Goal: Task Accomplishment & Management: Manage account settings

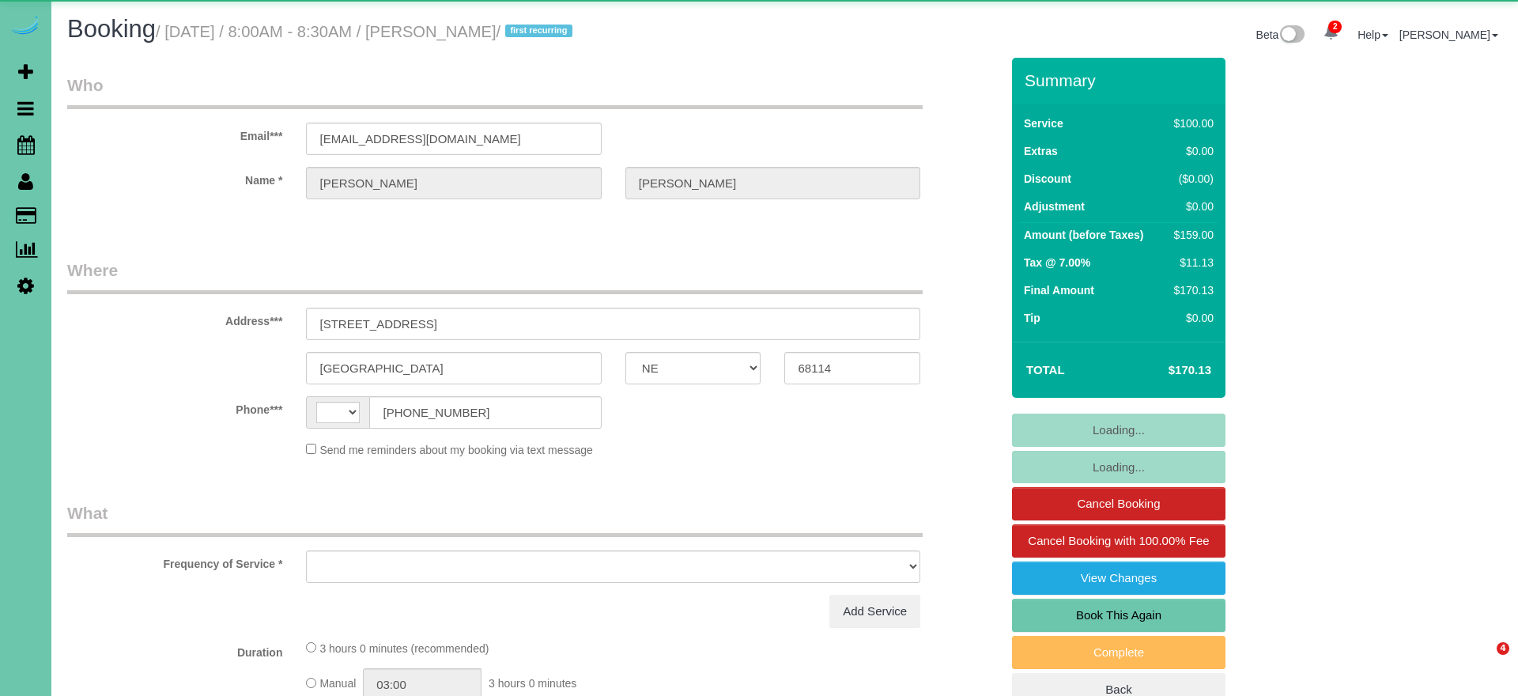
select select "NE"
select select "string:US"
select select "object:859"
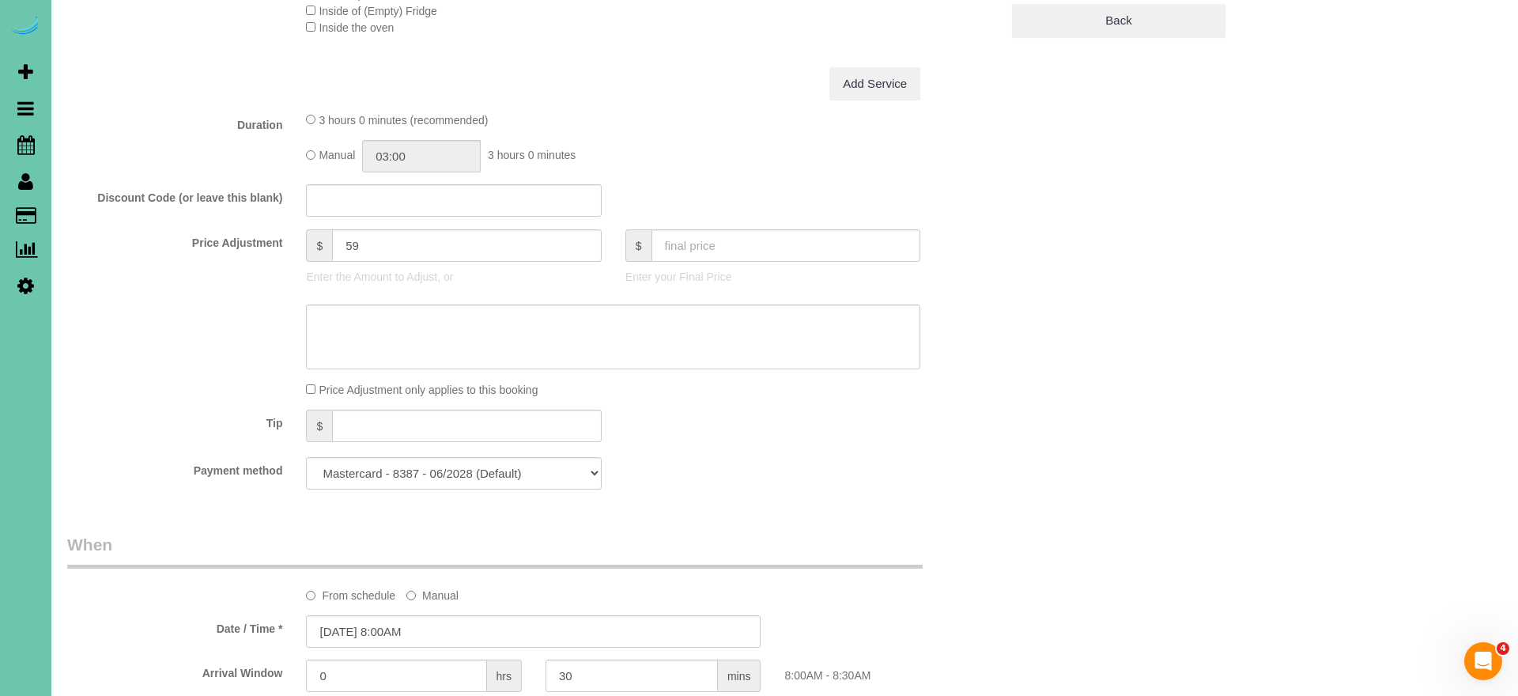
scroll to position [687, 0]
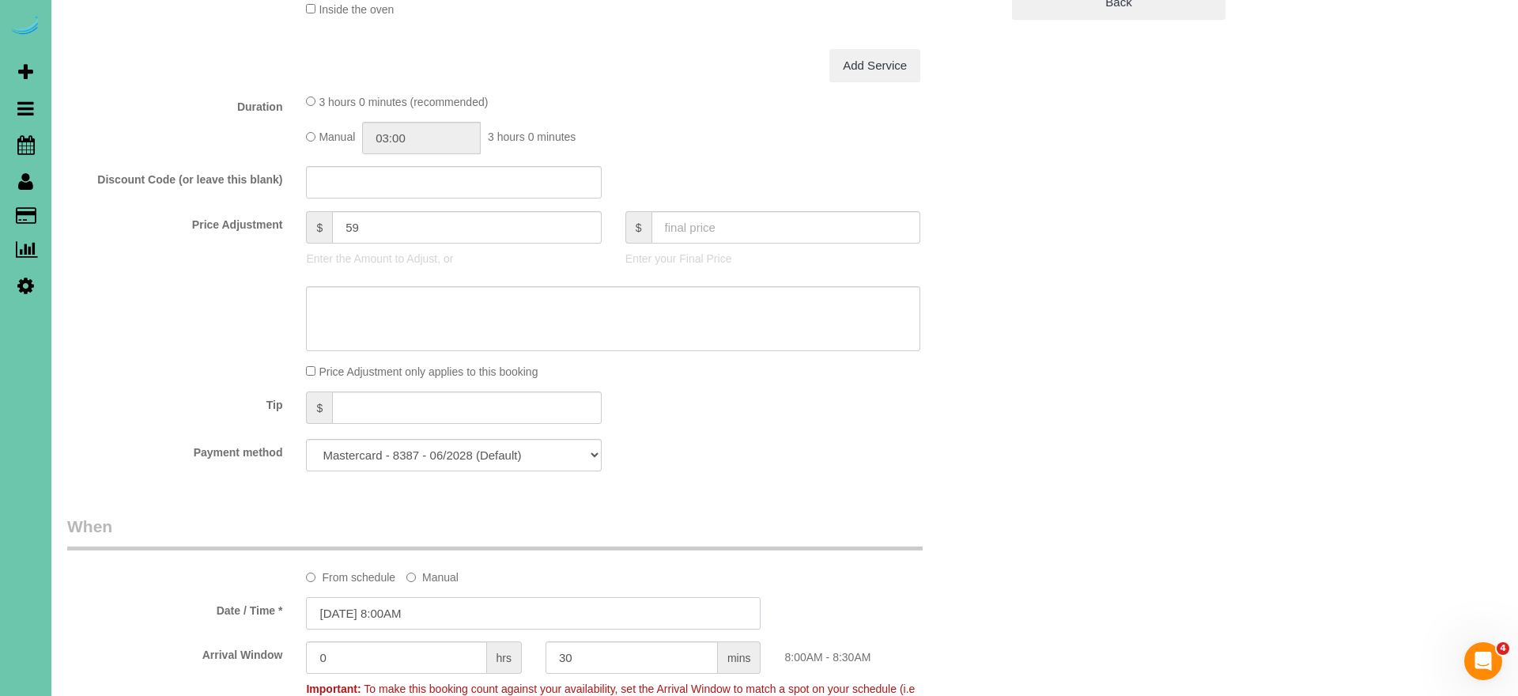
click at [440, 603] on input "09/23/2025 8:00AM" at bounding box center [533, 613] width 455 height 32
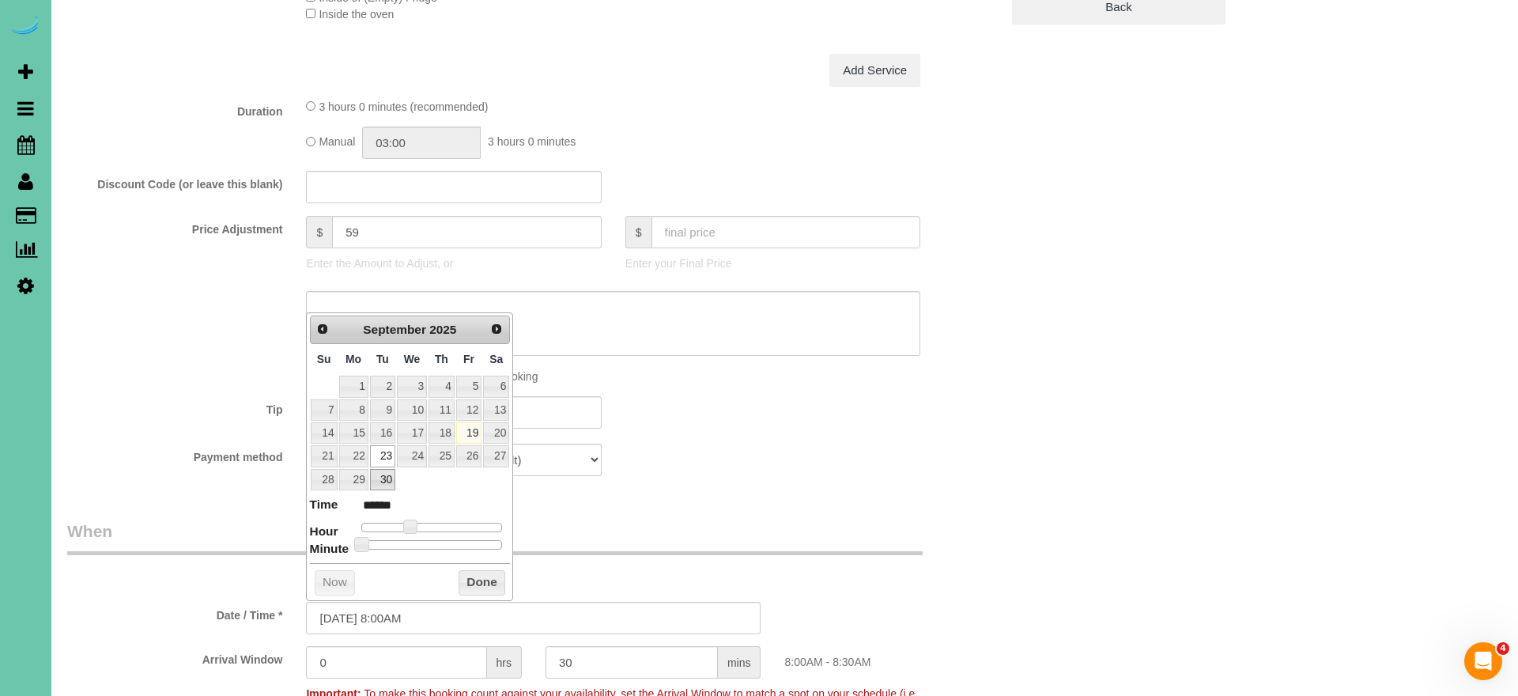
click at [383, 474] on link "30" at bounding box center [382, 479] width 25 height 21
click at [491, 323] on span "Next" at bounding box center [497, 325] width 13 height 13
click at [474, 391] on link "3" at bounding box center [468, 383] width 25 height 21
type input "10/03/2025 8:00AM"
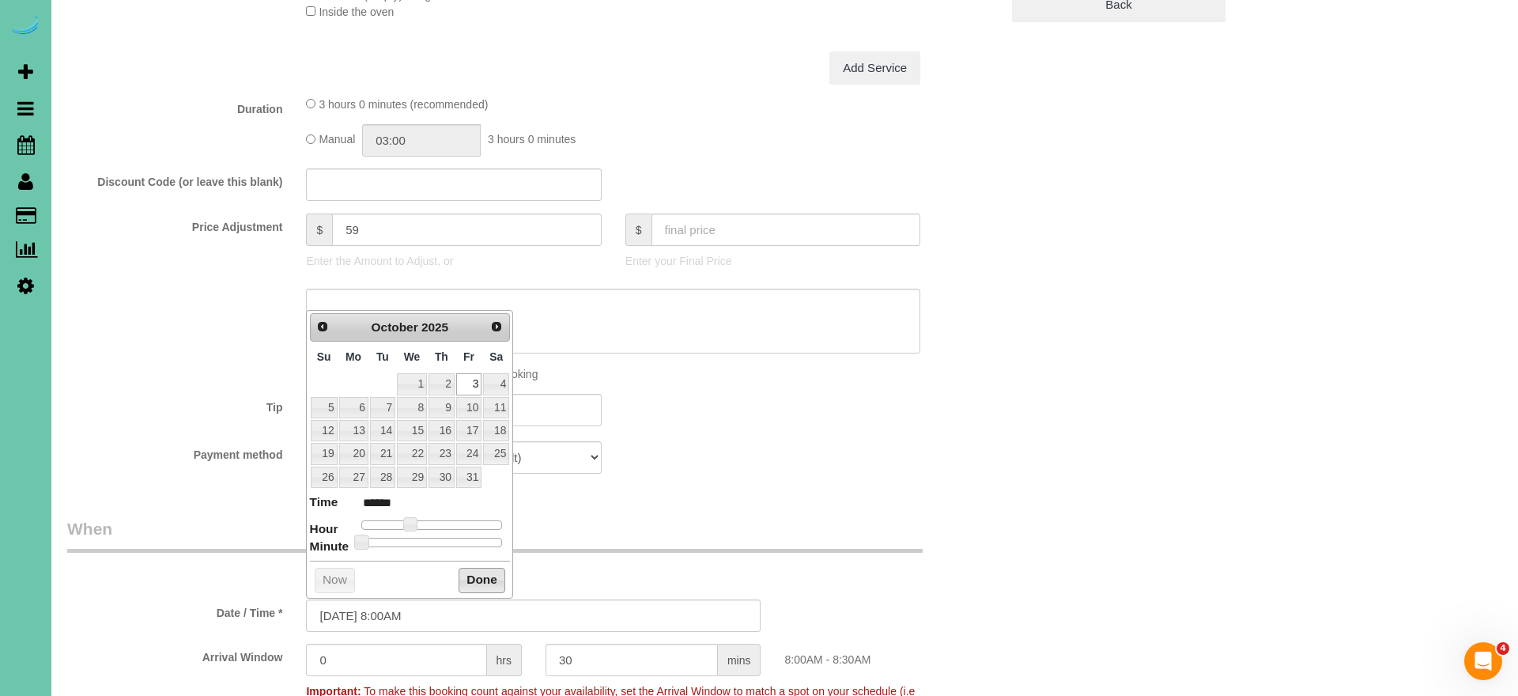
click at [478, 574] on button "Done" at bounding box center [482, 580] width 47 height 25
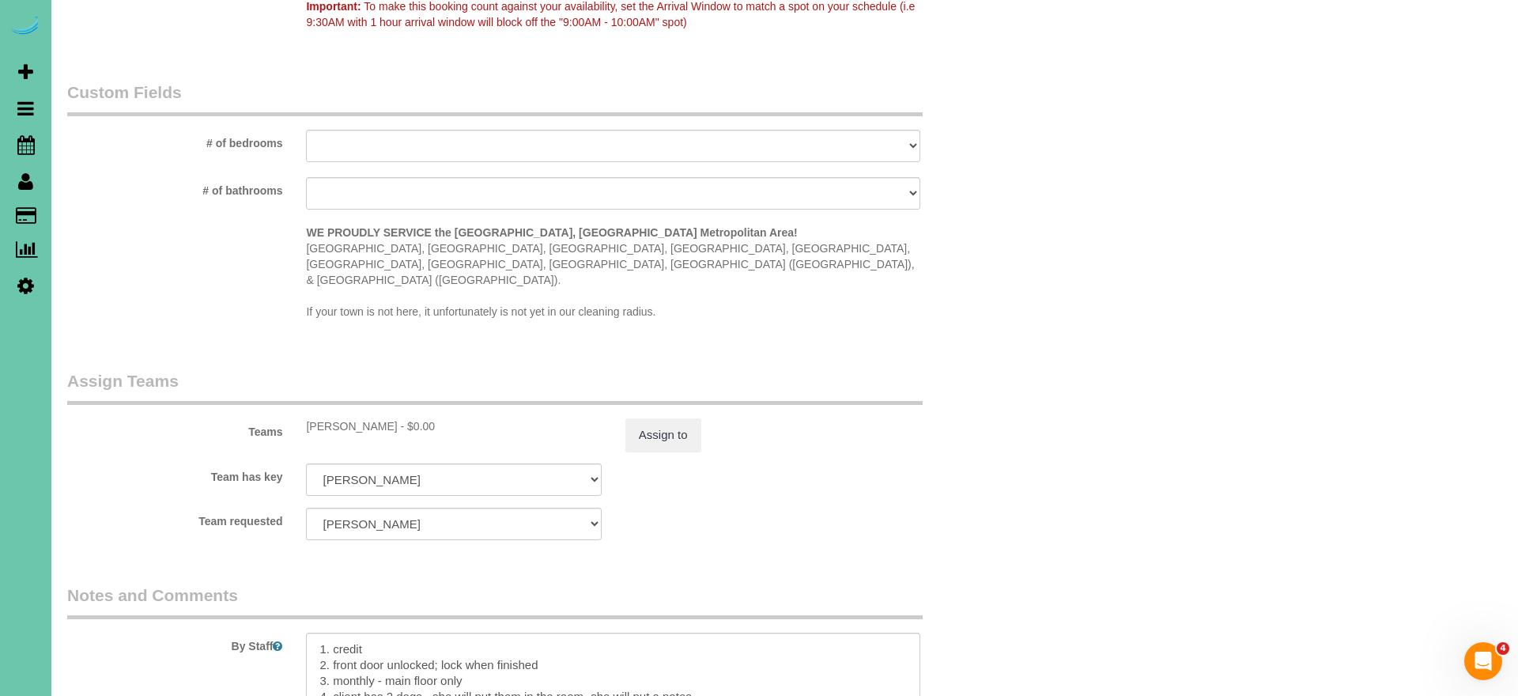
scroll to position [1372, 0]
click at [664, 416] on button "Assign to" at bounding box center [663, 432] width 76 height 33
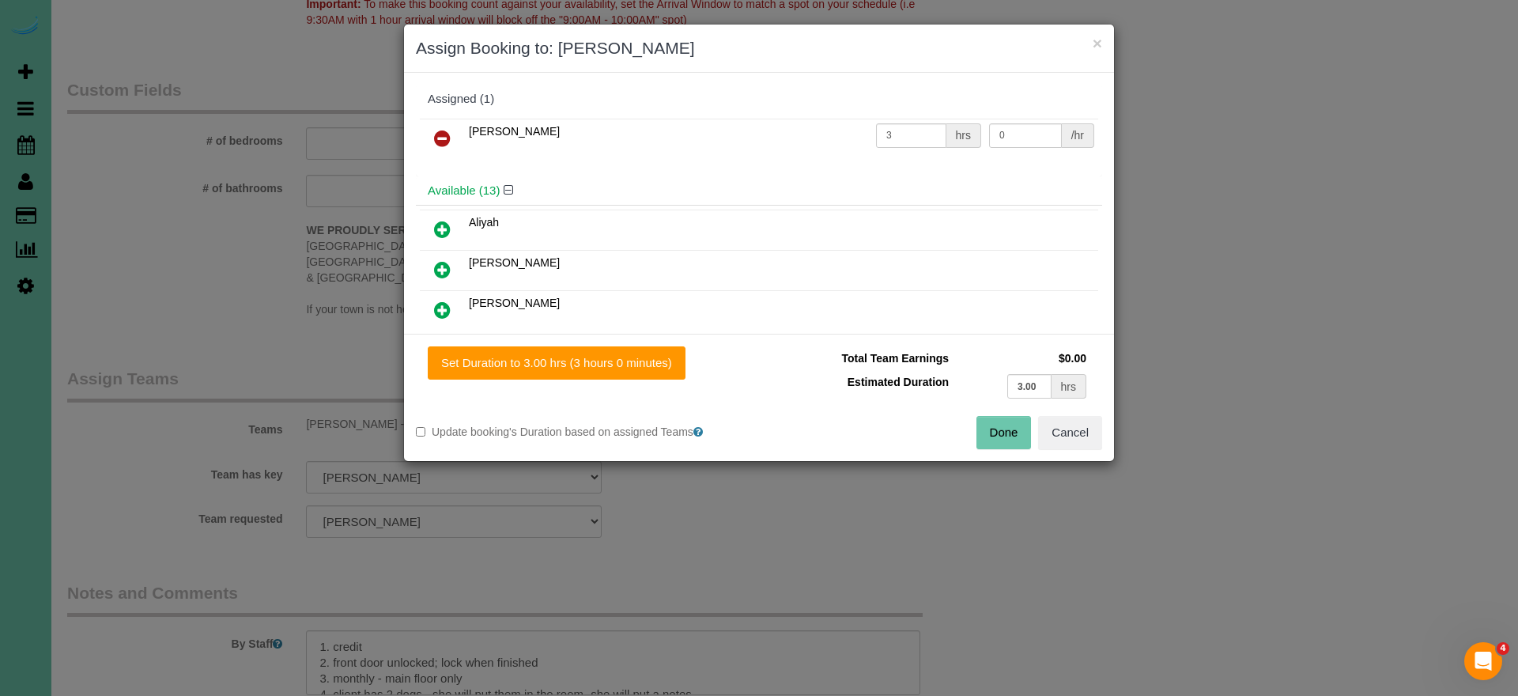
drag, startPoint x: 446, startPoint y: 145, endPoint x: 448, endPoint y: 155, distance: 10.4
click at [446, 145] on icon at bounding box center [442, 138] width 17 height 19
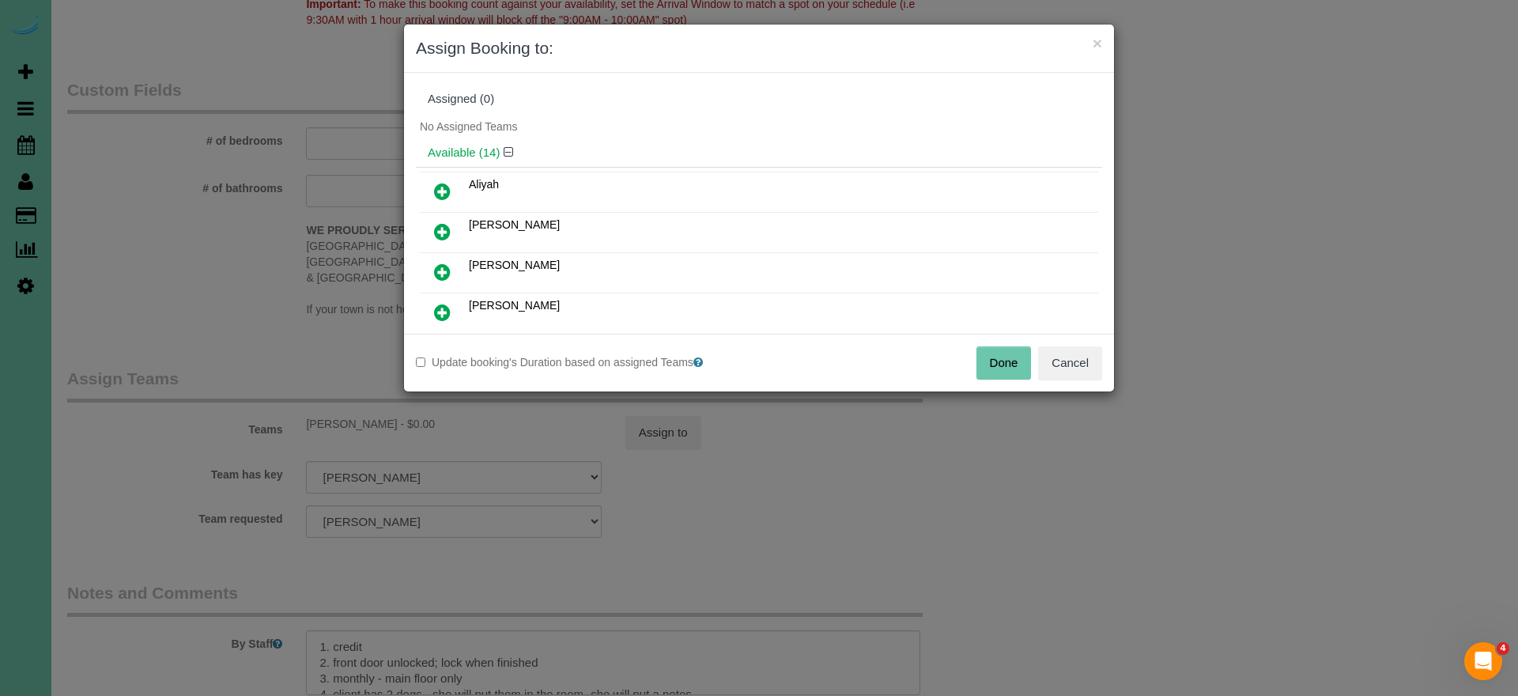
click at [1006, 366] on button "Done" at bounding box center [1004, 362] width 55 height 33
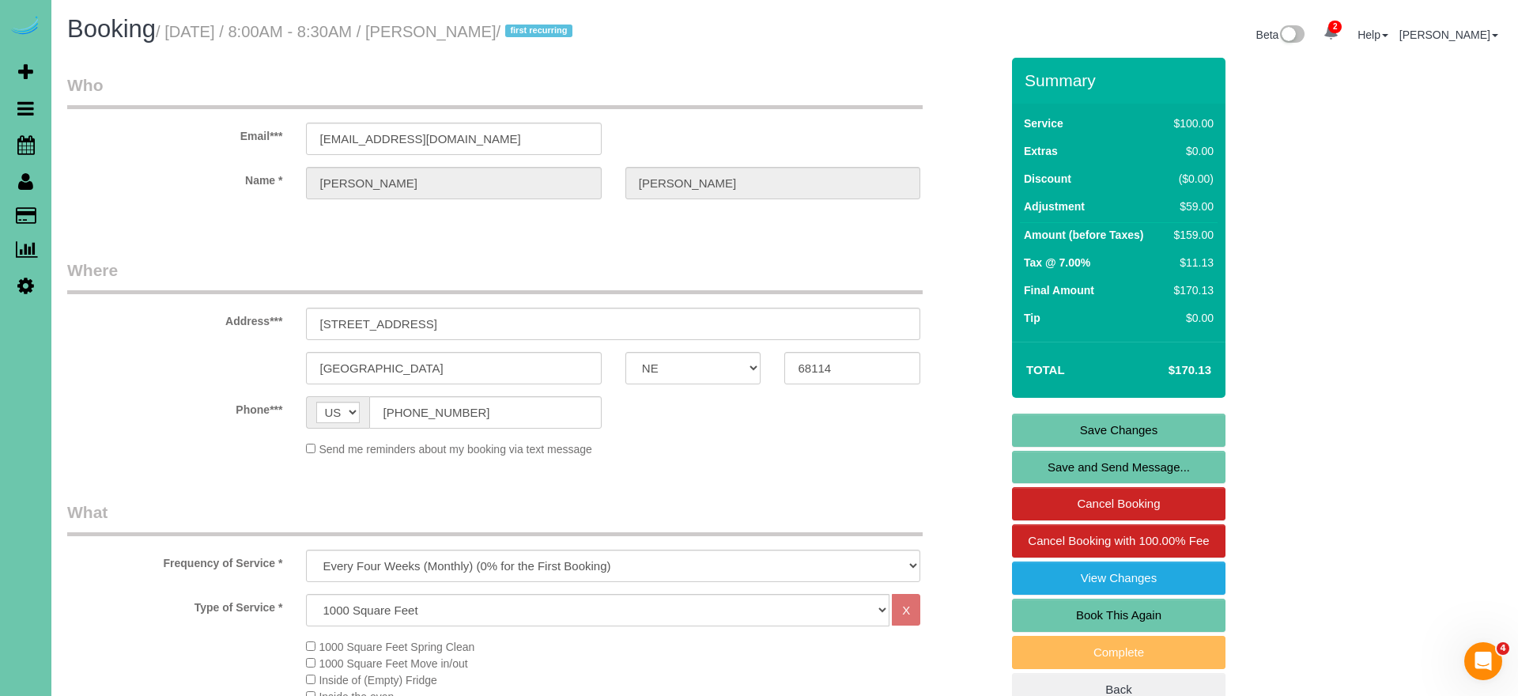
scroll to position [0, 0]
click at [1062, 435] on link "Save Changes" at bounding box center [1118, 430] width 213 height 33
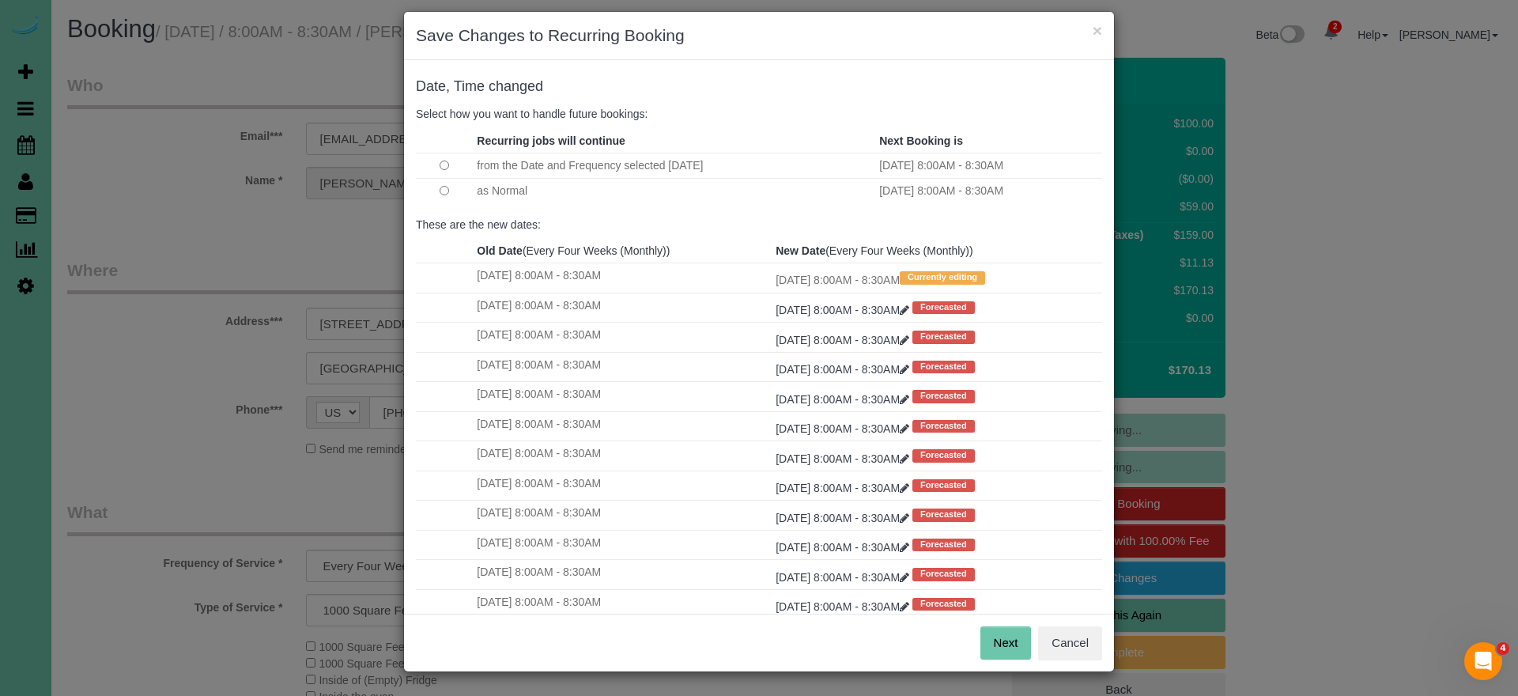
scroll to position [12, 0]
click at [1007, 637] on button "Next" at bounding box center [1006, 643] width 51 height 33
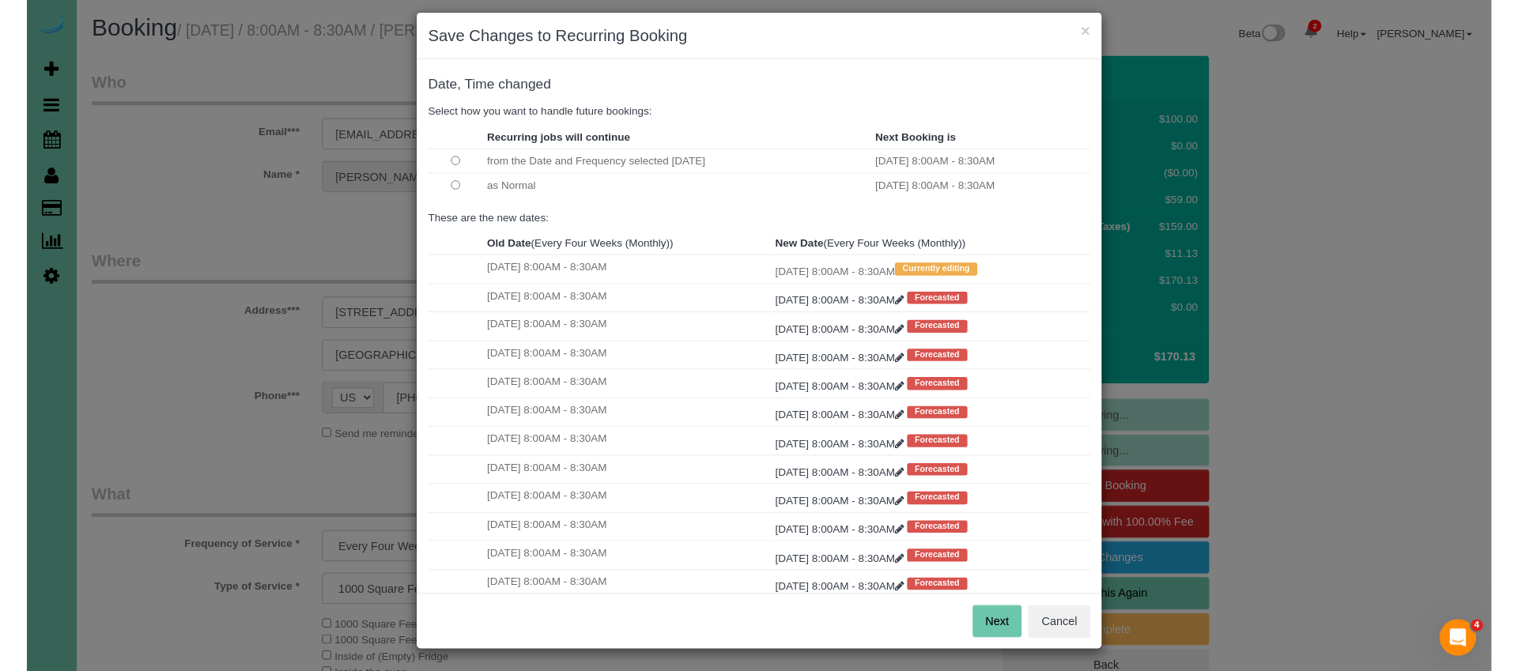
scroll to position [0, 0]
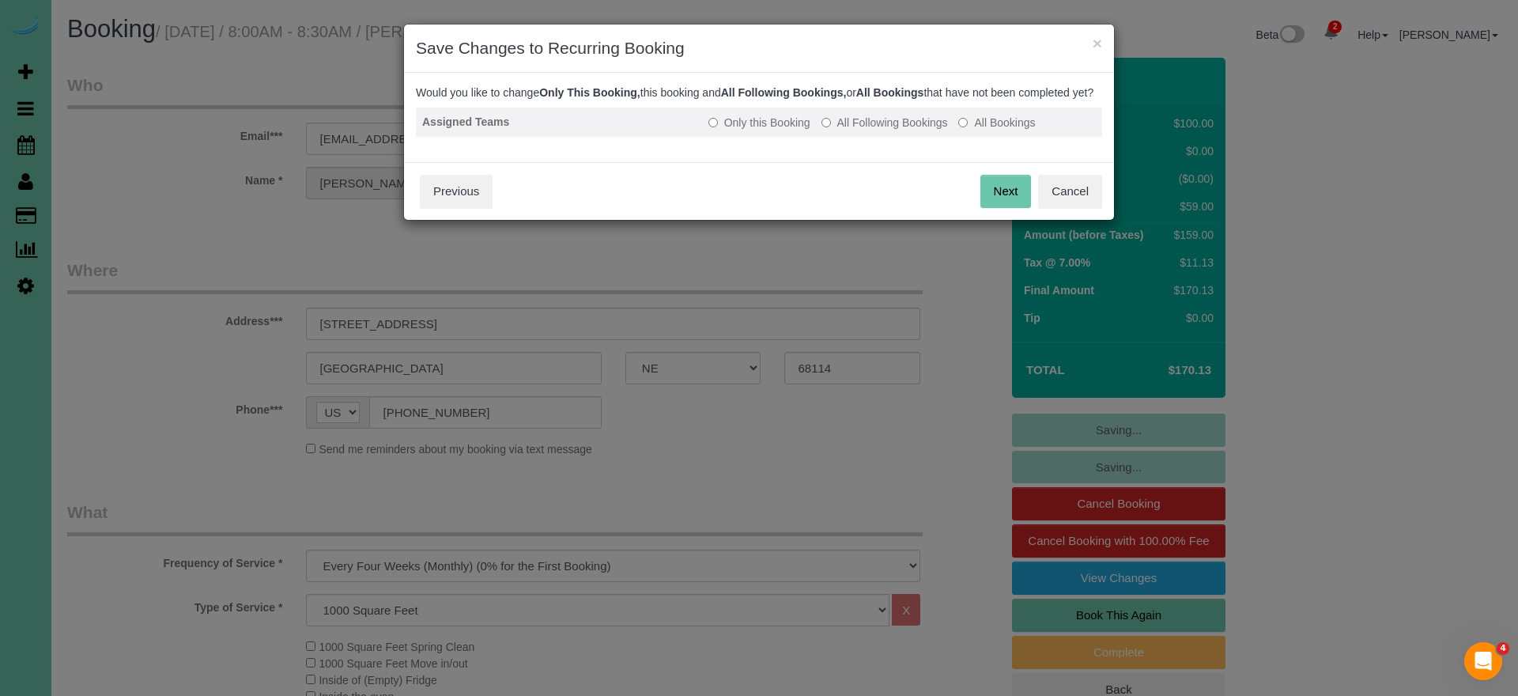
click at [867, 130] on label "All Following Bookings" at bounding box center [885, 123] width 127 height 16
drag, startPoint x: 993, startPoint y: 204, endPoint x: 851, endPoint y: 194, distance: 142.7
click at [993, 204] on button "Save" at bounding box center [1004, 191] width 54 height 33
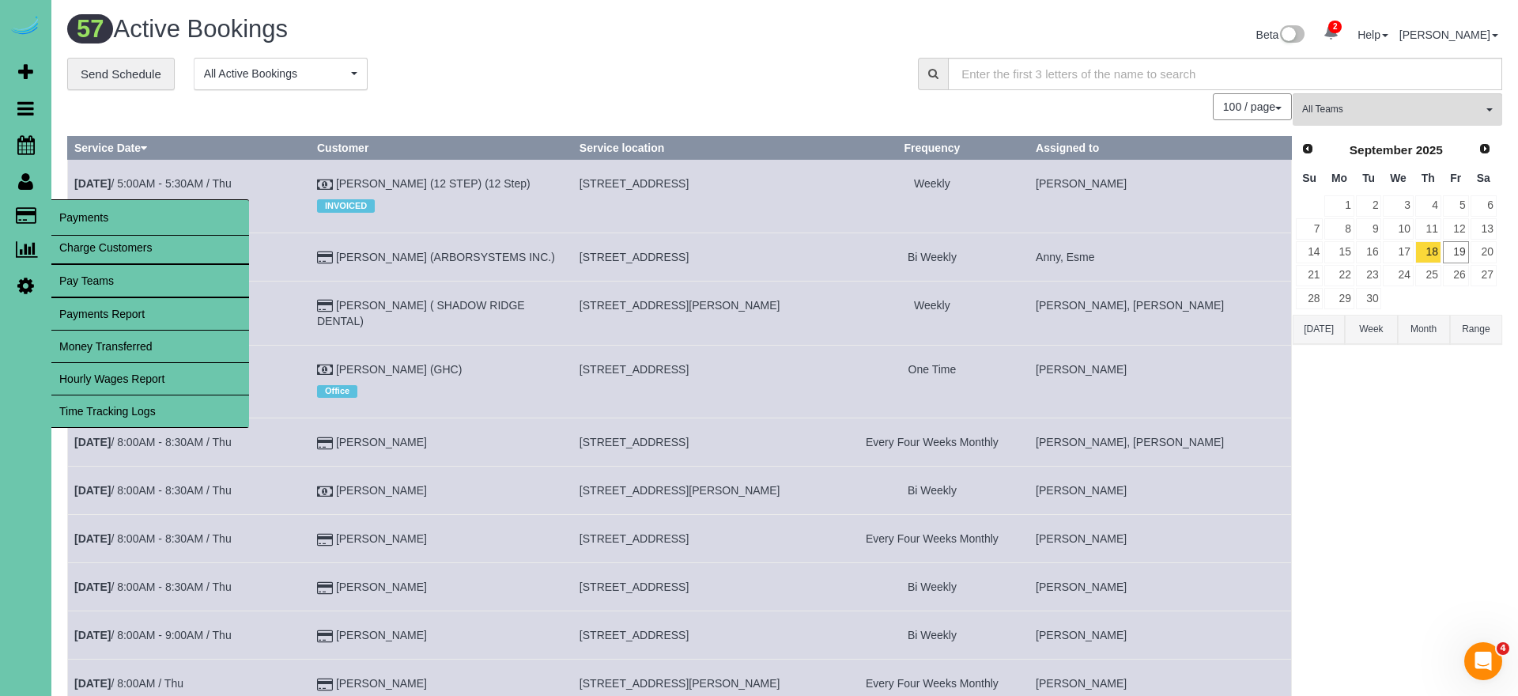
click at [136, 421] on link "Time Tracking Logs" at bounding box center [150, 411] width 198 height 32
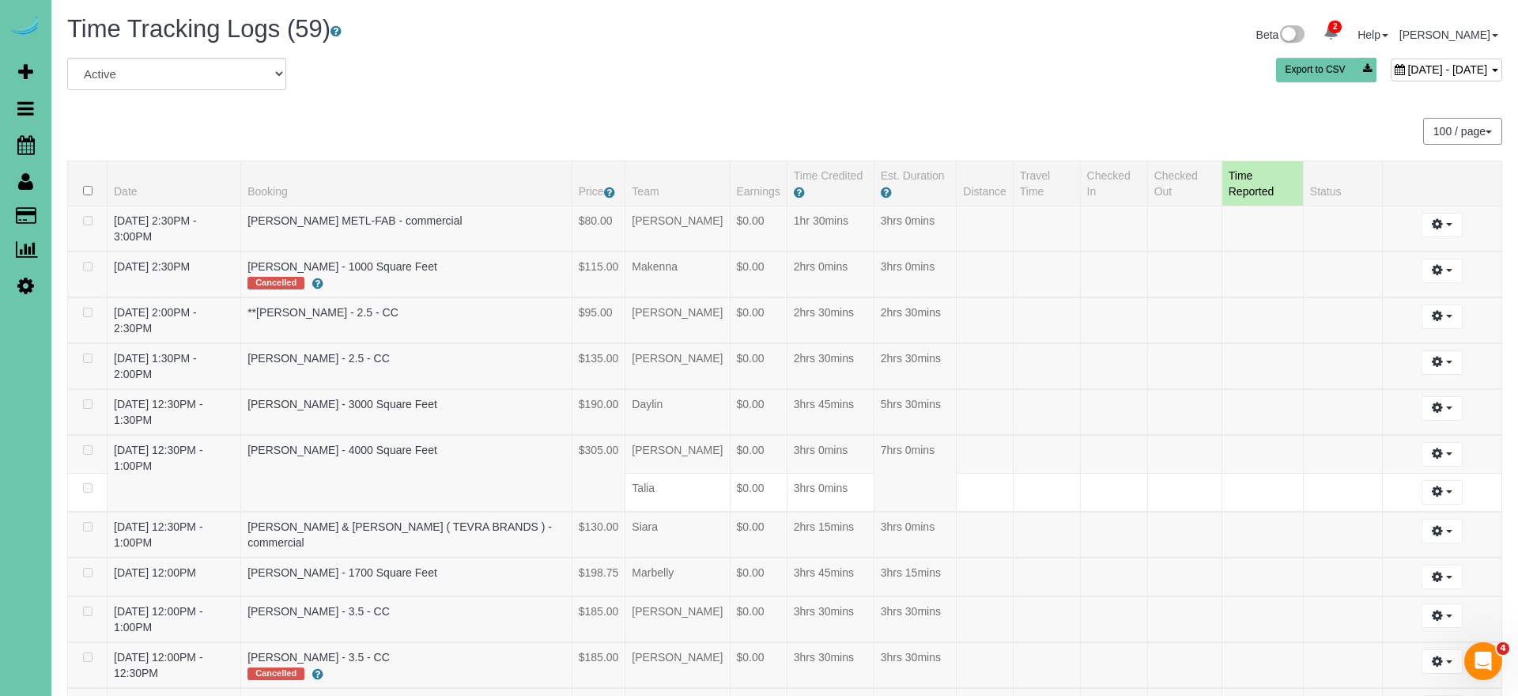
click at [1408, 71] on span "[DATE] - [DATE]" at bounding box center [1448, 69] width 80 height 13
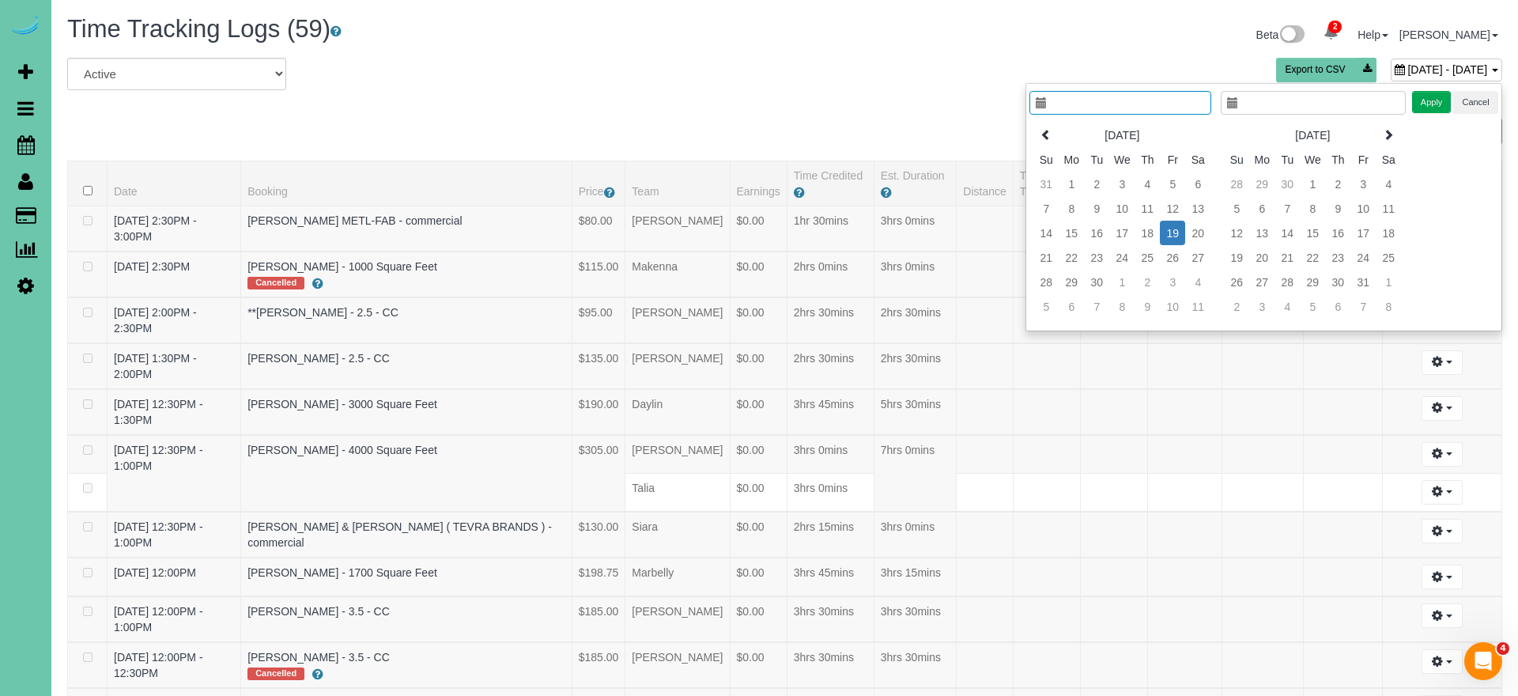
type input "**********"
click at [1150, 234] on td "18" at bounding box center [1147, 233] width 25 height 25
type input "**********"
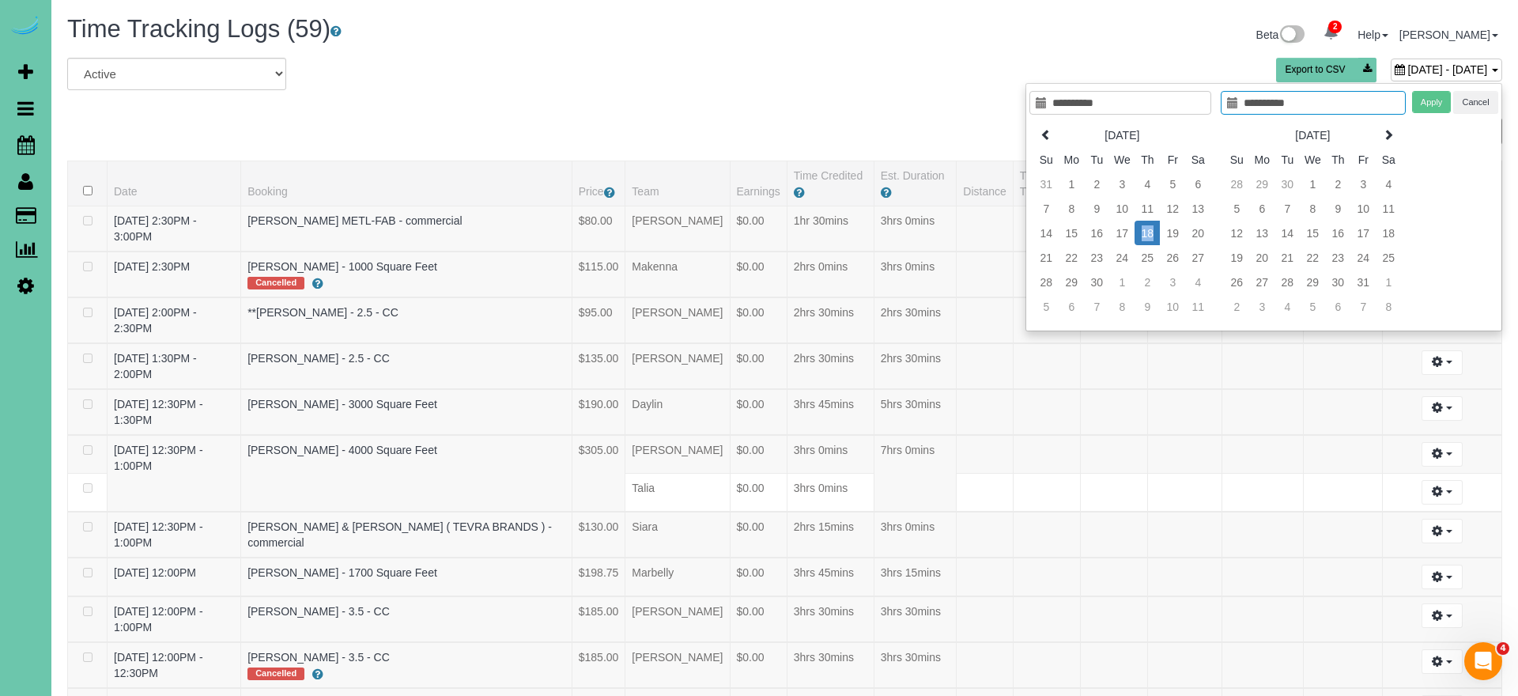
click at [1150, 234] on td "18" at bounding box center [1147, 233] width 25 height 25
type input "**********"
click at [1426, 104] on button "Apply" at bounding box center [1432, 102] width 40 height 23
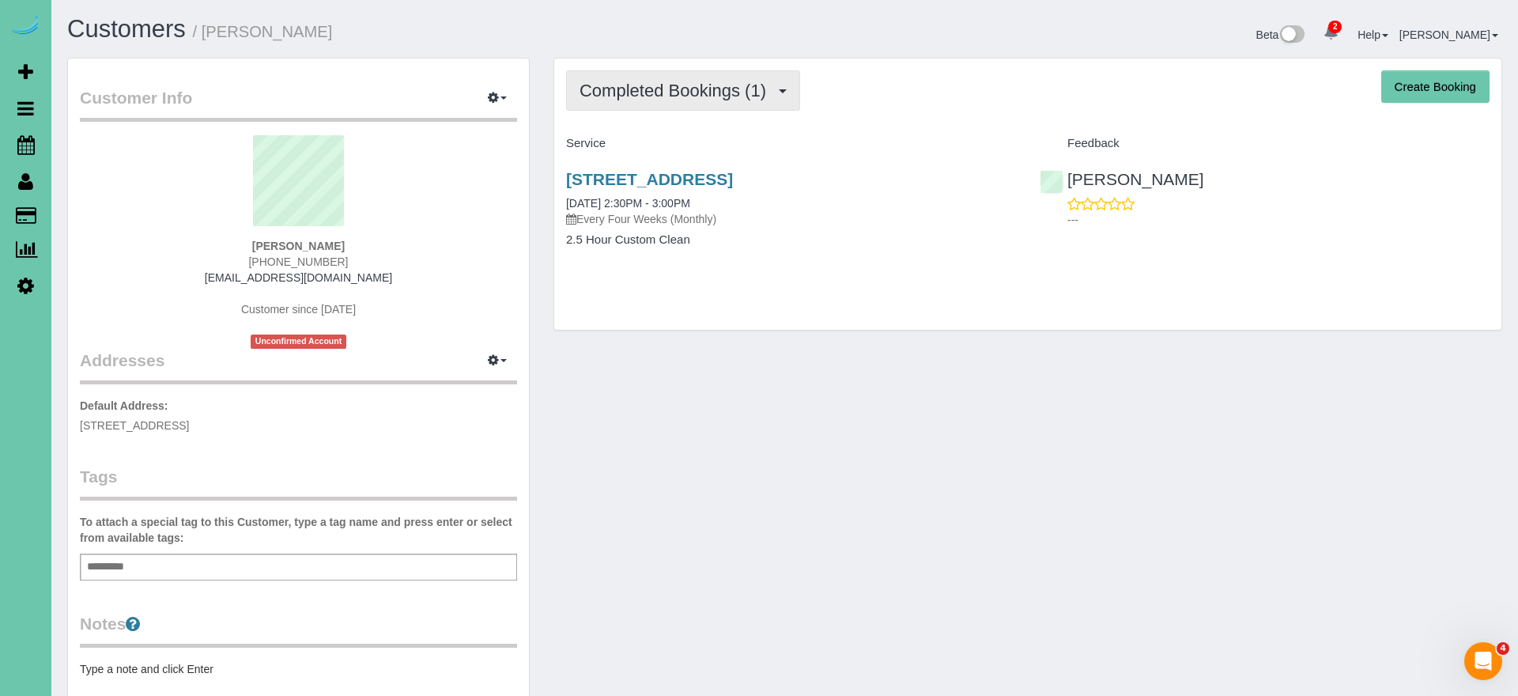
click at [644, 87] on span "Completed Bookings (1)" at bounding box center [677, 91] width 195 height 20
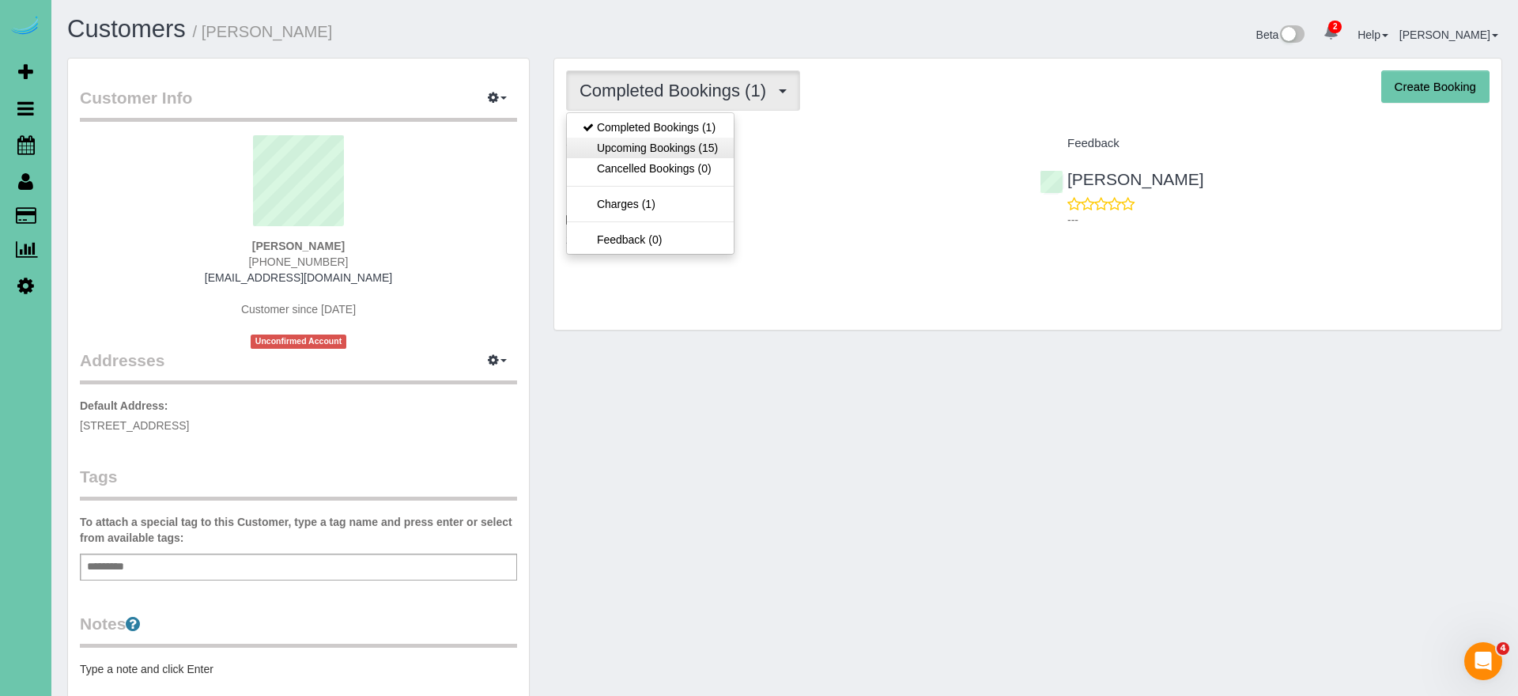
click at [671, 141] on link "Upcoming Bookings (15)" at bounding box center [650, 148] width 167 height 21
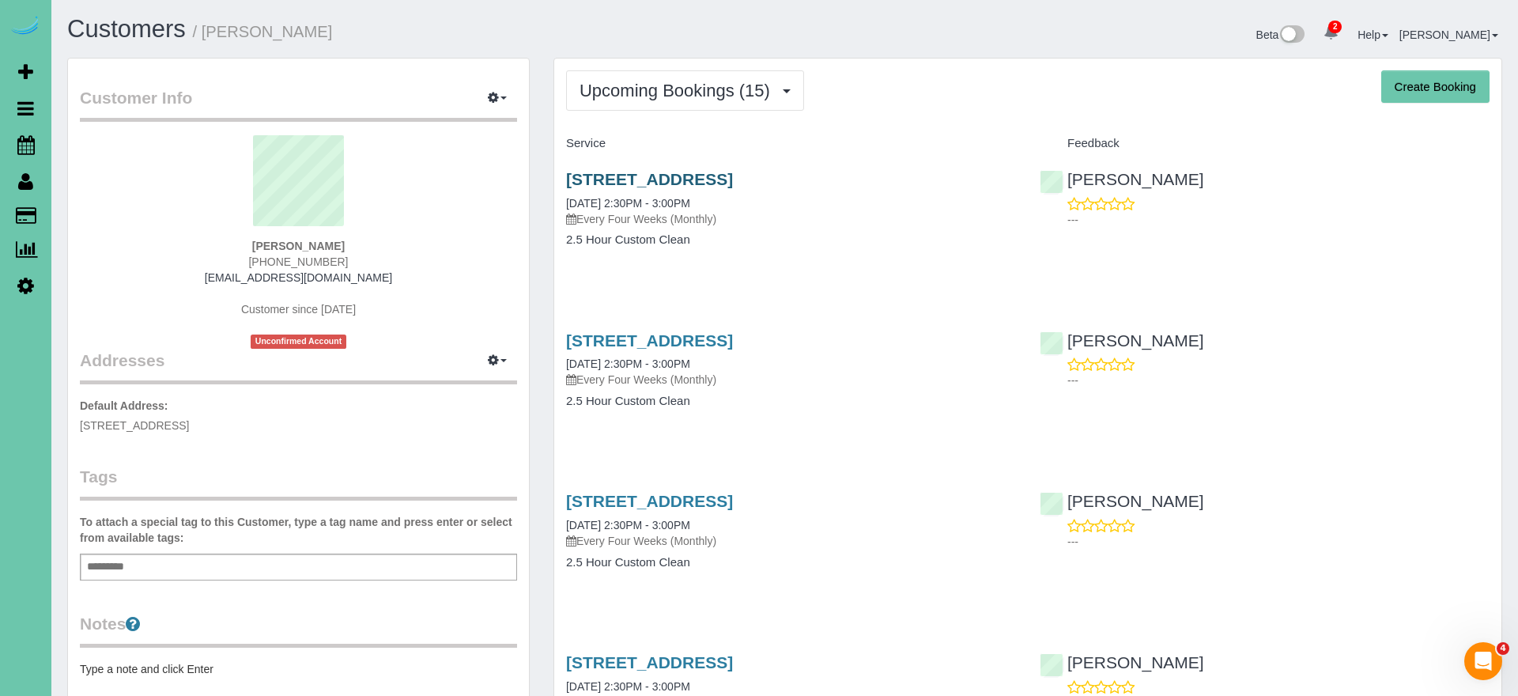
click at [602, 176] on link "801 S 52nd St #211, Omaha, NE 68106" at bounding box center [649, 179] width 167 height 18
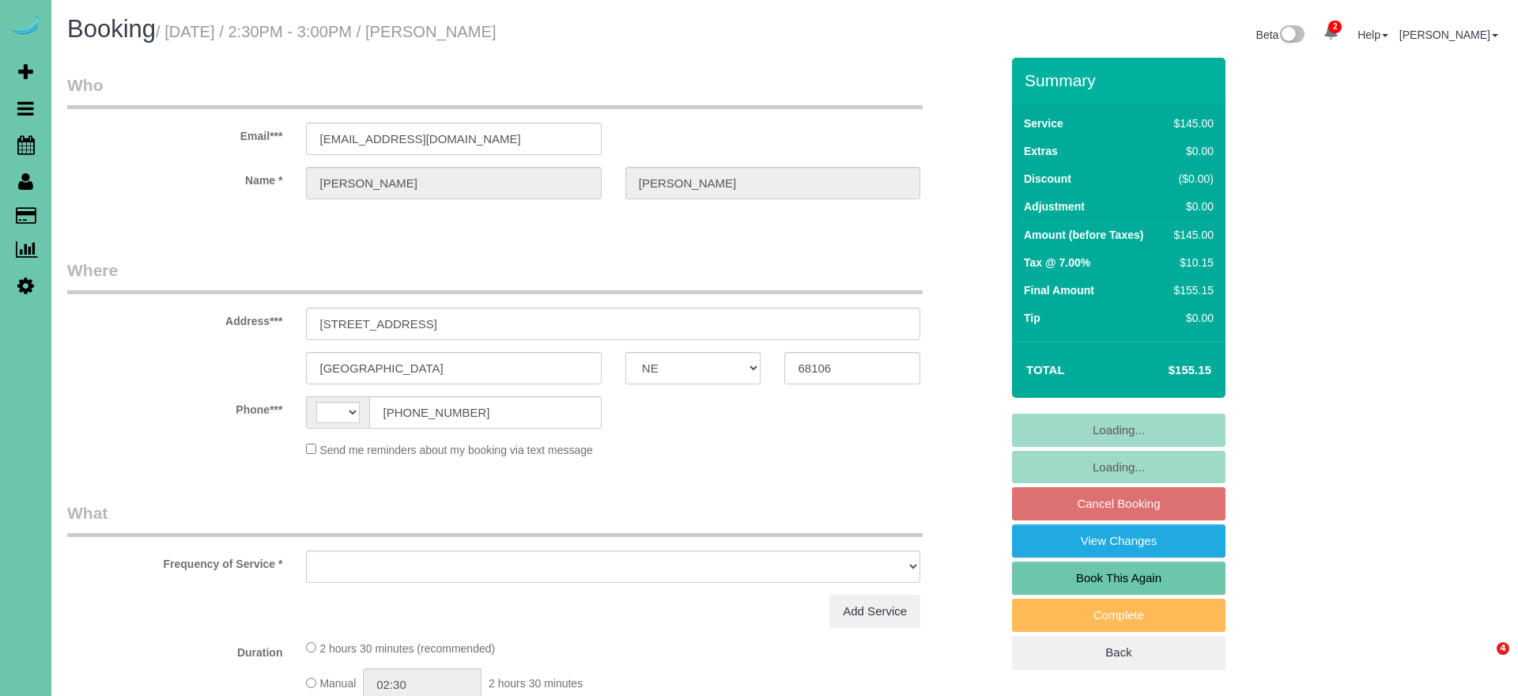
select select "NE"
select select "string:US"
select select "object:635"
select select "string:fspay-d991c7db-8832-42ce-99de-41a53a2f7f06"
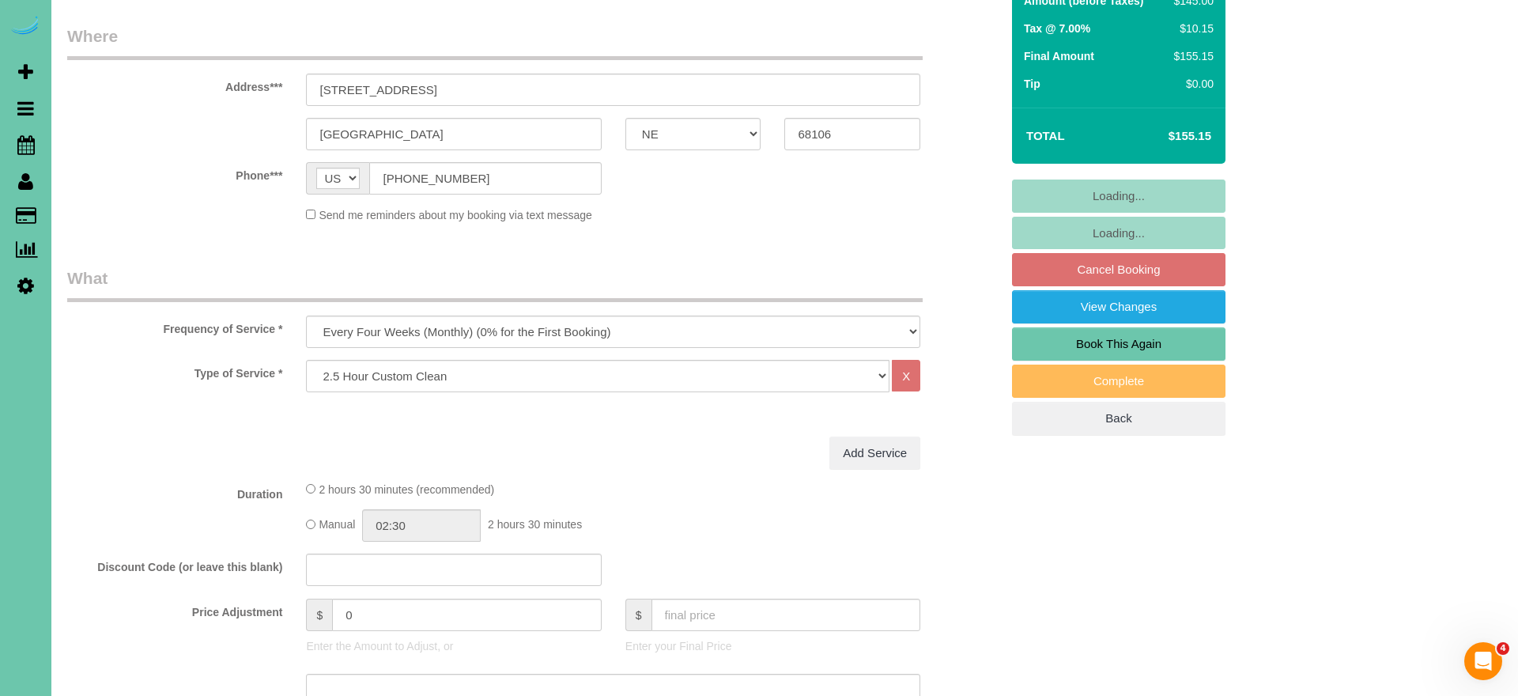
select select "object:891"
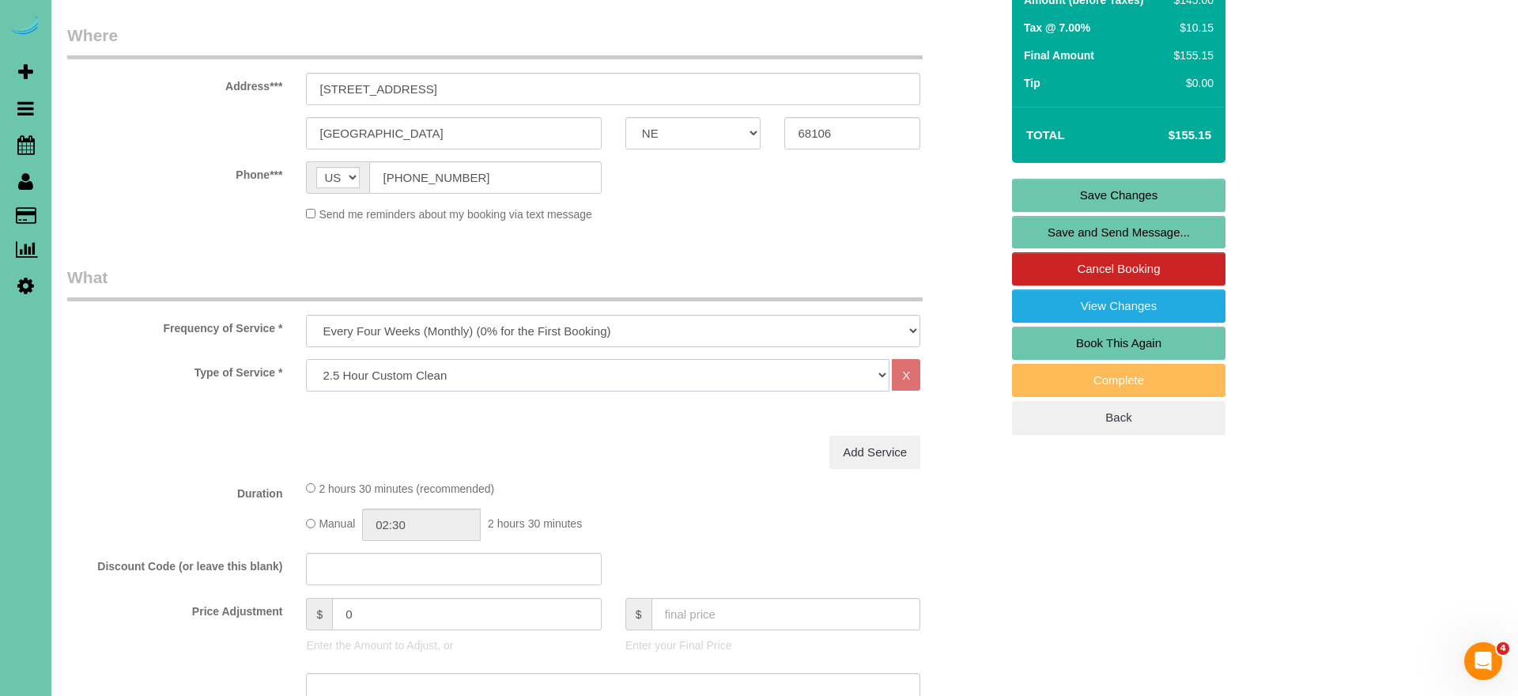
select select "66"
drag, startPoint x: 379, startPoint y: 383, endPoint x: 161, endPoint y: 288, distance: 238.0
click at [152, 293] on fieldset "What Frequency of Service * One Time Weekly (0% for the First Booking) Bi-Weekl…" at bounding box center [533, 568] width 933 height 605
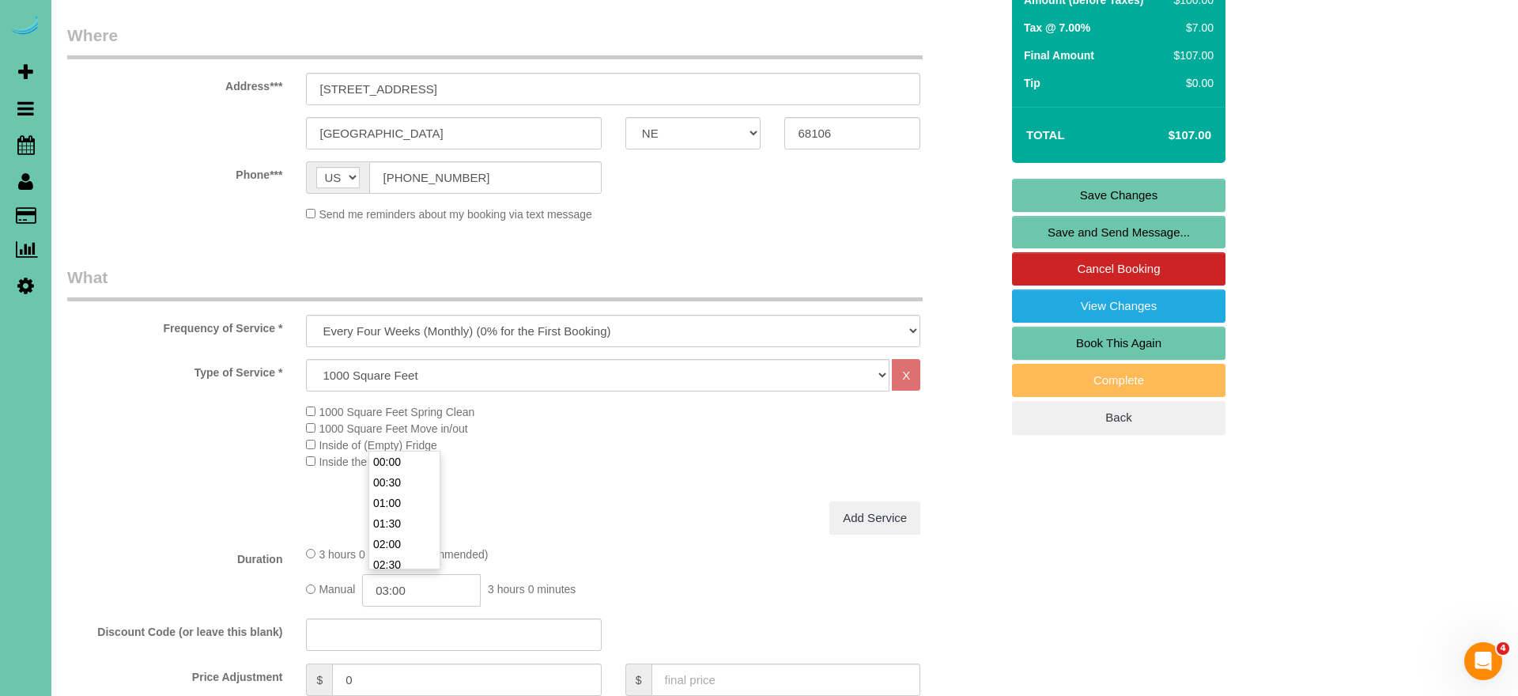
click at [432, 585] on input "03:00" at bounding box center [421, 590] width 119 height 32
click at [420, 459] on li "02:00" at bounding box center [404, 462] width 70 height 21
click at [419, 582] on input "02:00" at bounding box center [421, 590] width 119 height 32
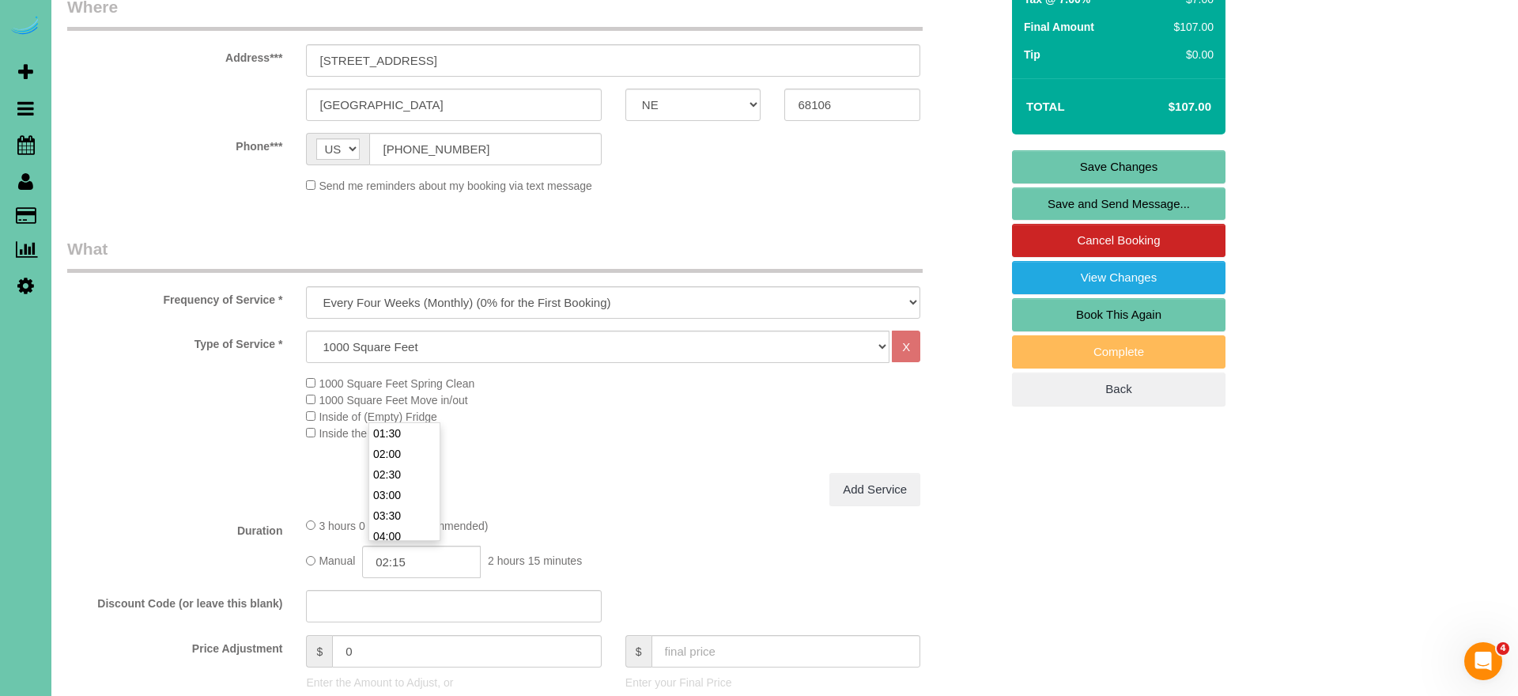
scroll to position [264, 0]
type input "02:15"
drag, startPoint x: 361, startPoint y: 647, endPoint x: 213, endPoint y: 622, distance: 150.0
click at [232, 628] on fieldset "What Frequency of Service * One Time Weekly (0% for the First Booking) Bi-Weekl…" at bounding box center [533, 571] width 933 height 671
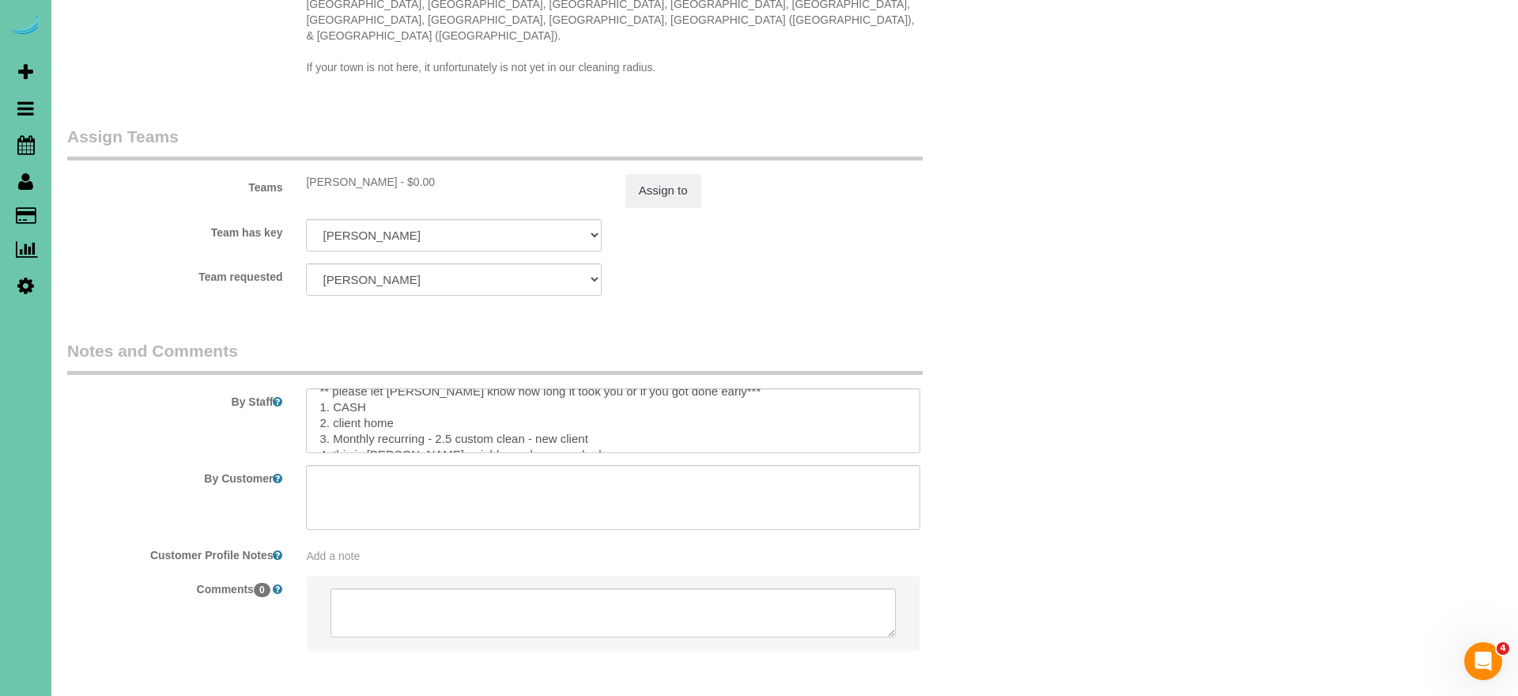
scroll to position [17, 0]
type input "19.25"
drag, startPoint x: 574, startPoint y: 395, endPoint x: 438, endPoint y: 395, distance: 136.0
click at [438, 395] on textarea at bounding box center [613, 420] width 614 height 65
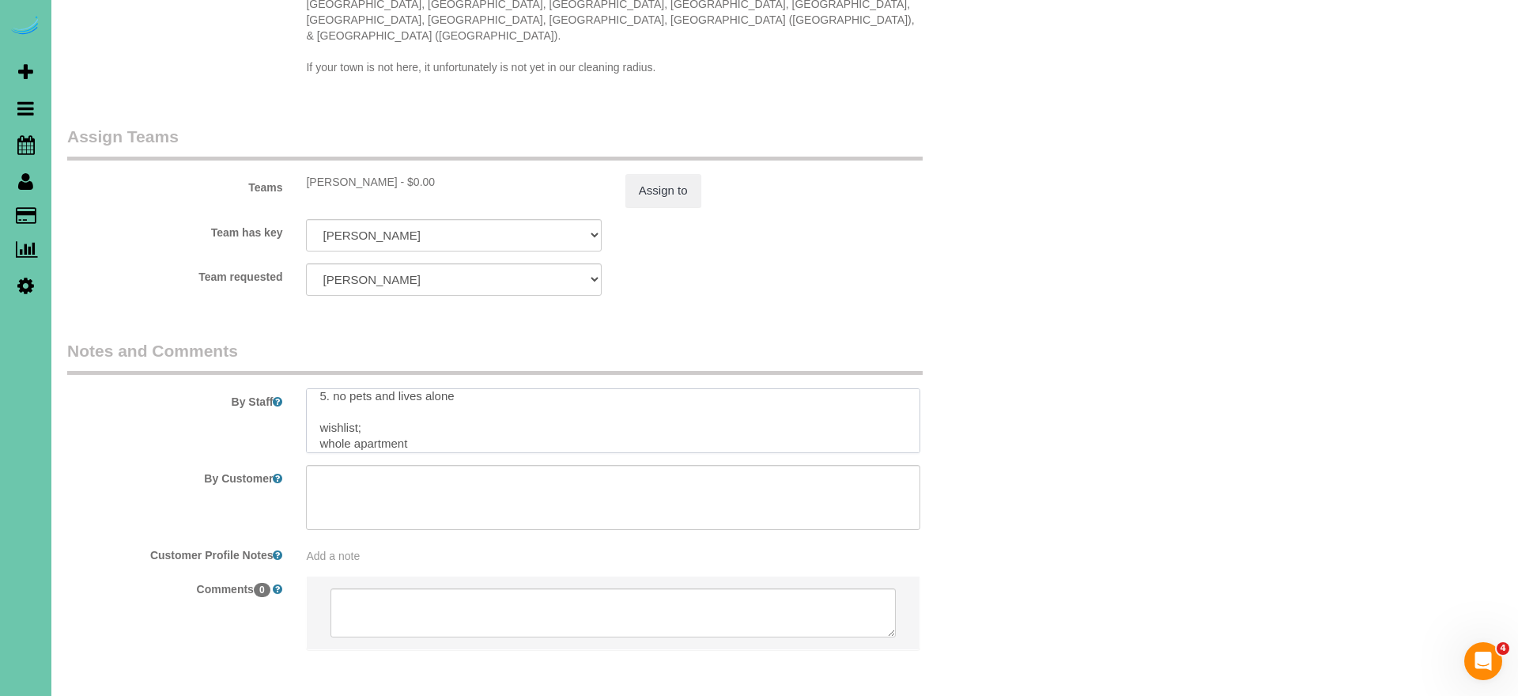
drag, startPoint x: 418, startPoint y: 403, endPoint x: 302, endPoint y: 385, distance: 117.7
click at [302, 388] on div at bounding box center [613, 420] width 638 height 65
type textarea "** please let betty know how long it took you or if you got done early*** 1. CA…"
click at [656, 174] on button "Assign to" at bounding box center [663, 190] width 76 height 33
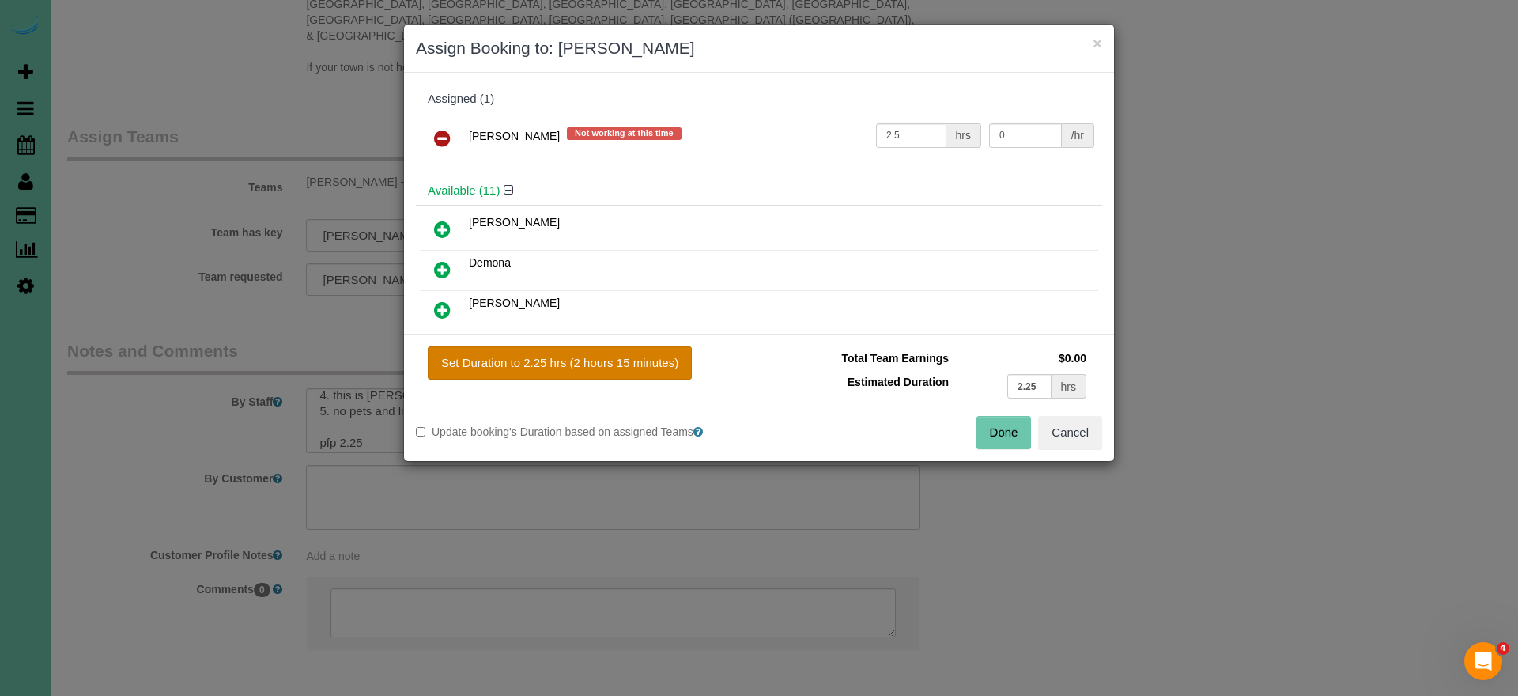
click at [623, 365] on button "Set Duration to 2.25 hrs (2 hours 15 minutes)" at bounding box center [560, 362] width 264 height 33
type input "2.25"
click at [985, 422] on button "Done" at bounding box center [1004, 432] width 55 height 33
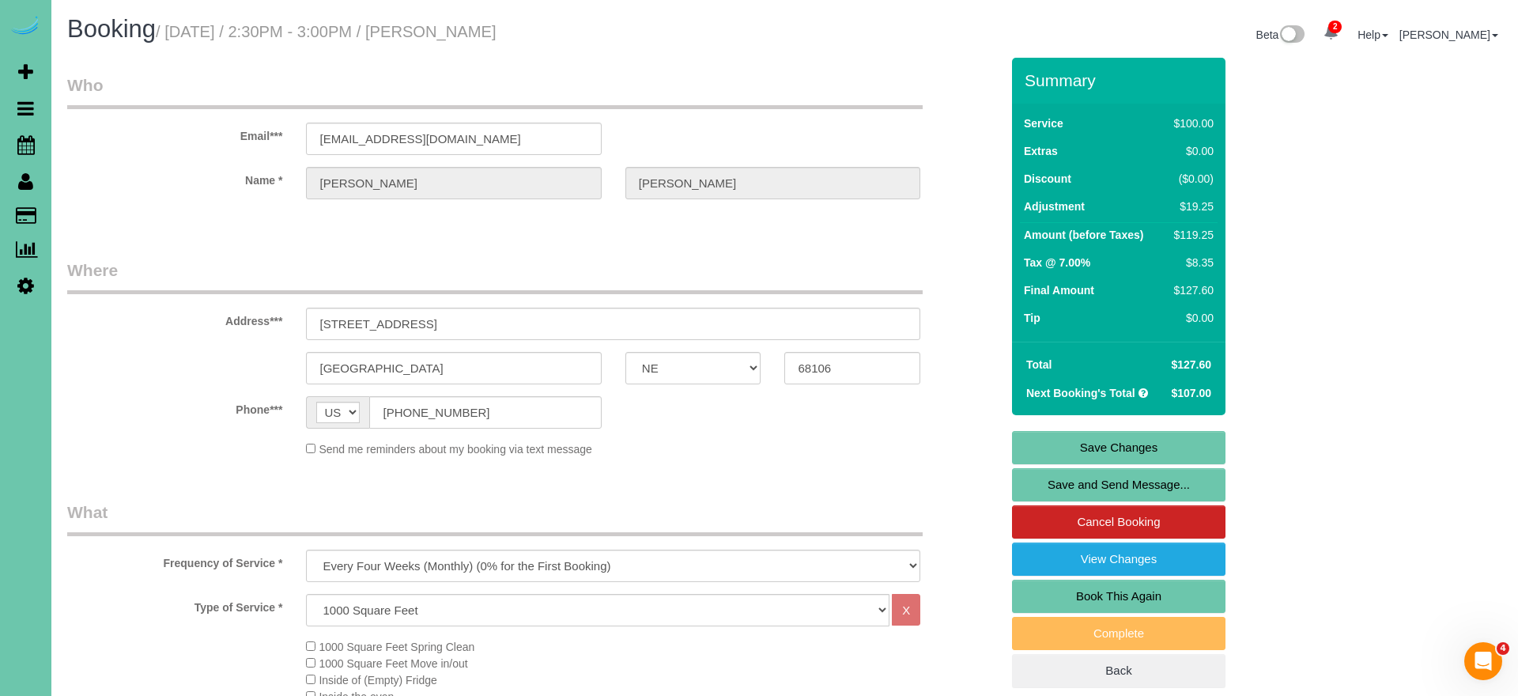
scroll to position [0, 0]
drag, startPoint x: 1045, startPoint y: 445, endPoint x: 1022, endPoint y: 440, distance: 22.8
click at [1044, 445] on link "Save Changes" at bounding box center [1118, 447] width 213 height 33
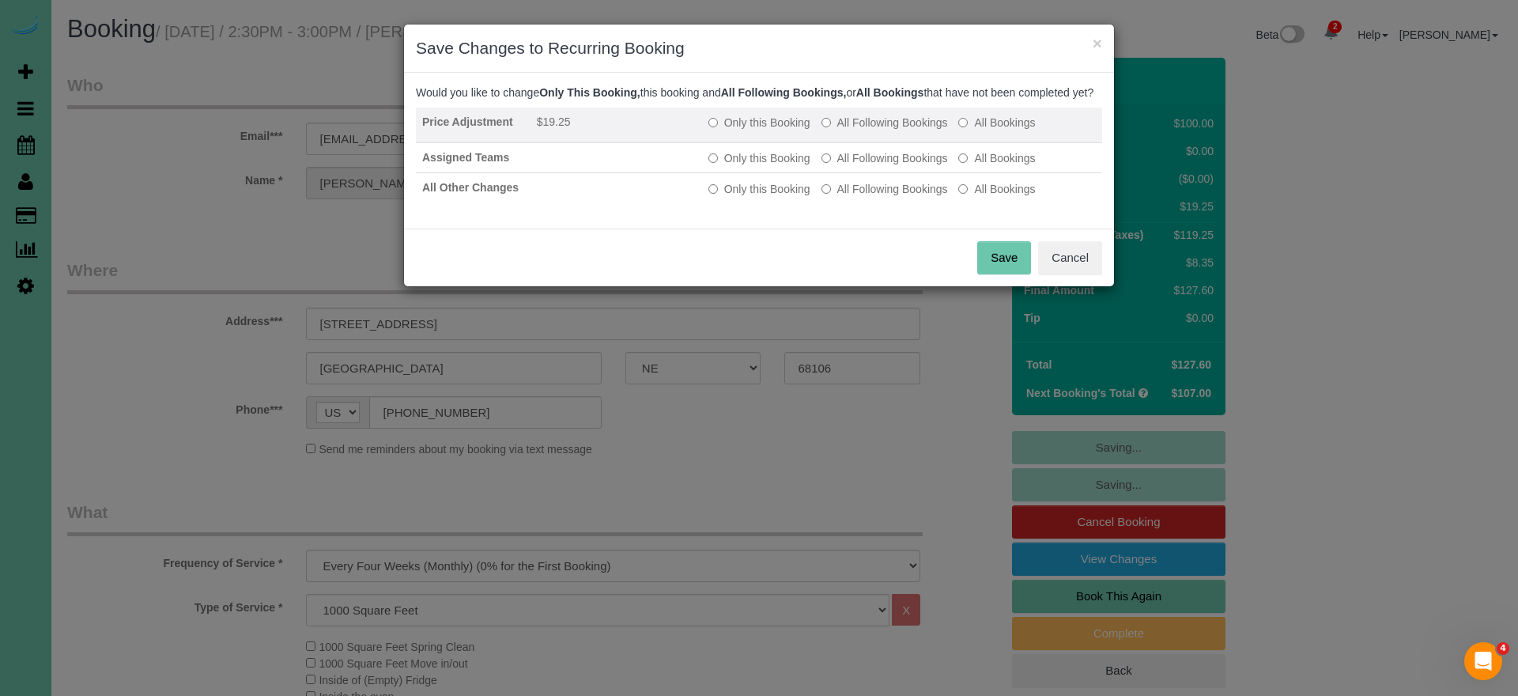
click at [899, 143] on td "Only this Booking All Following Bookings All Bookings" at bounding box center [902, 126] width 400 height 36
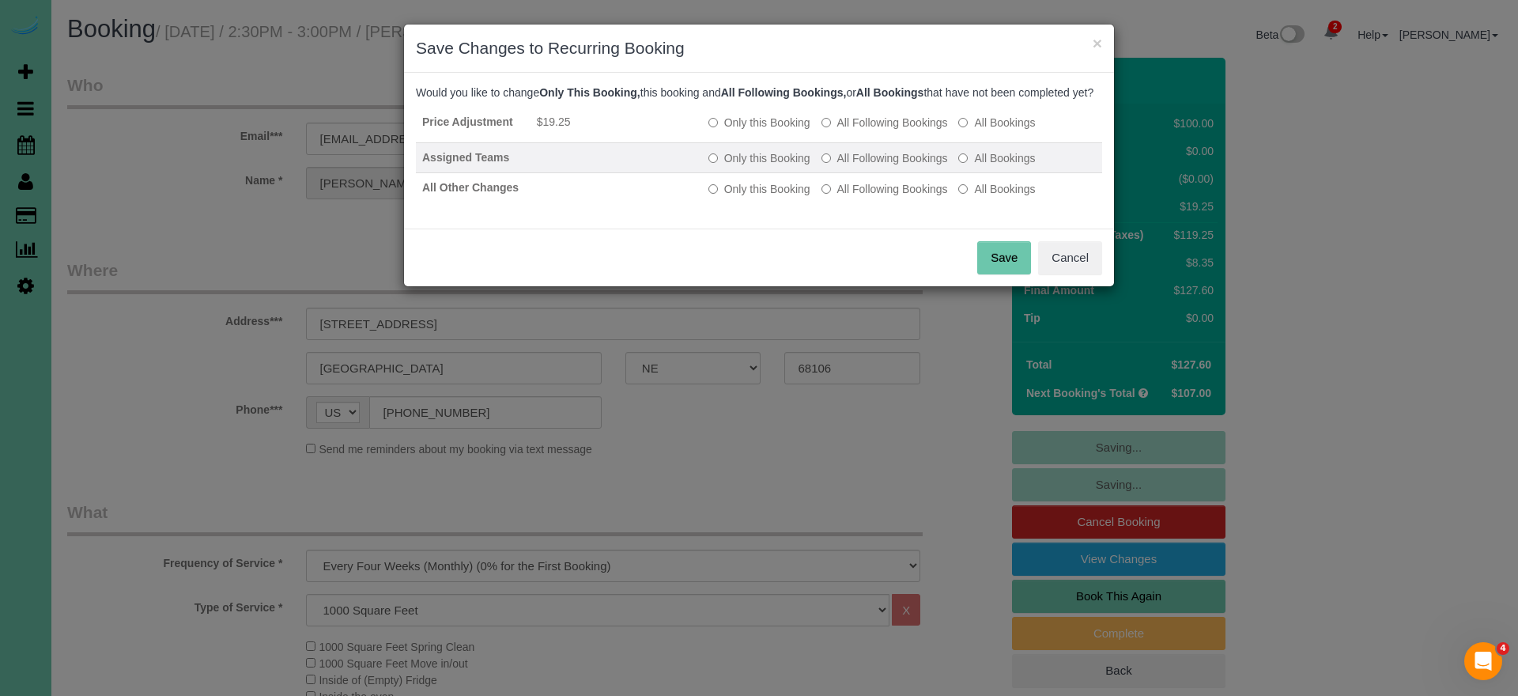
drag, startPoint x: 895, startPoint y: 138, endPoint x: 892, endPoint y: 158, distance: 20.0
click at [895, 130] on label "All Following Bookings" at bounding box center [885, 123] width 127 height 16
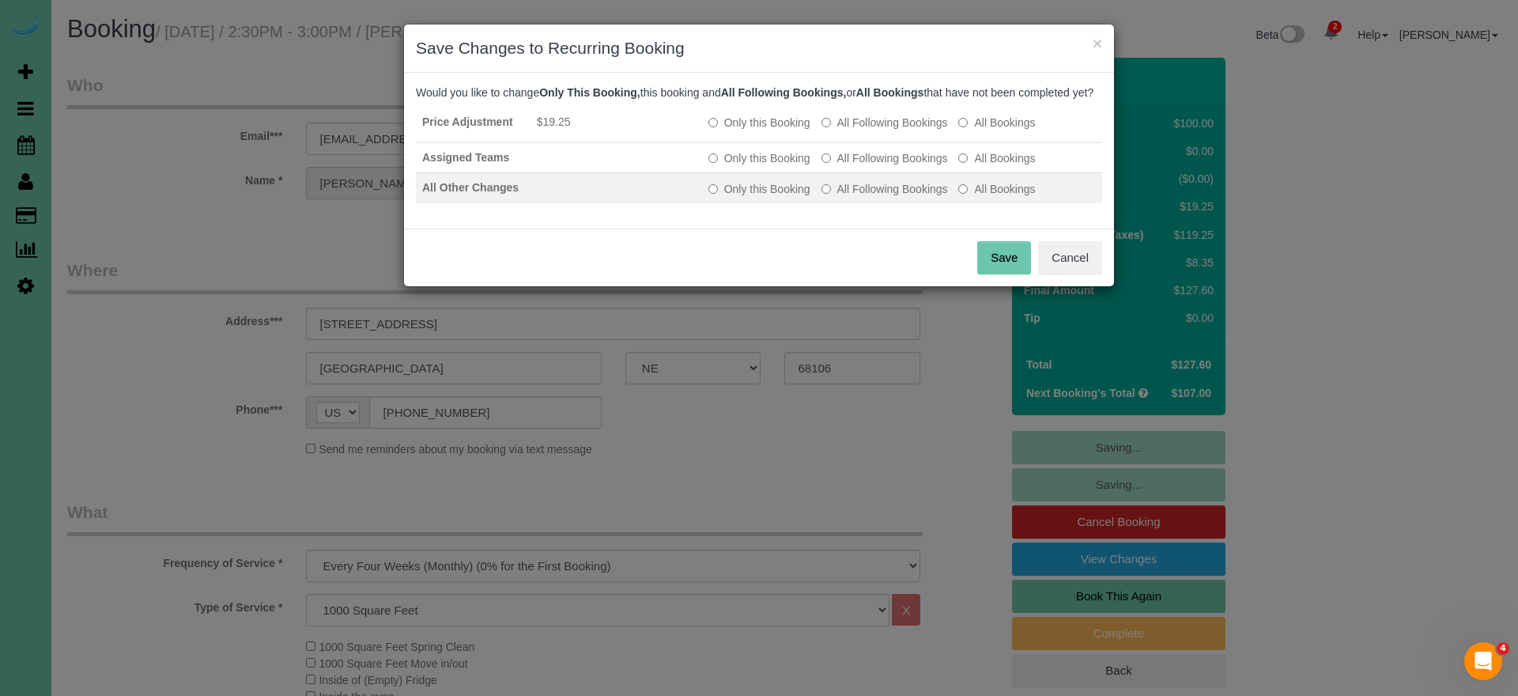
drag, startPoint x: 887, startPoint y: 168, endPoint x: 894, endPoint y: 190, distance: 23.0
click at [887, 166] on label "All Following Bookings" at bounding box center [885, 158] width 127 height 16
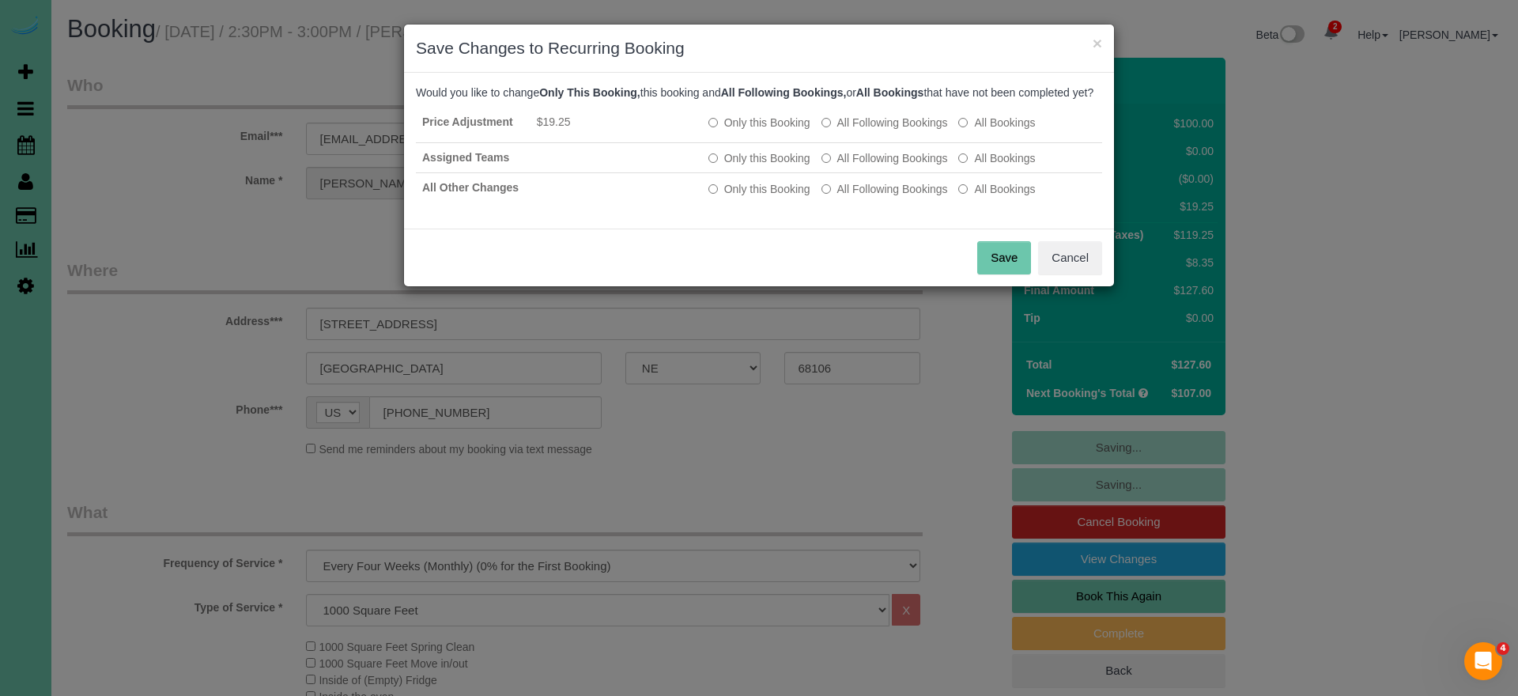
drag, startPoint x: 892, startPoint y: 206, endPoint x: 959, endPoint y: 248, distance: 79.2
click at [892, 197] on label "All Following Bookings" at bounding box center [885, 189] width 127 height 16
click at [978, 259] on div "Save Cancel" at bounding box center [759, 258] width 710 height 58
click at [992, 269] on button "Save" at bounding box center [1004, 257] width 54 height 33
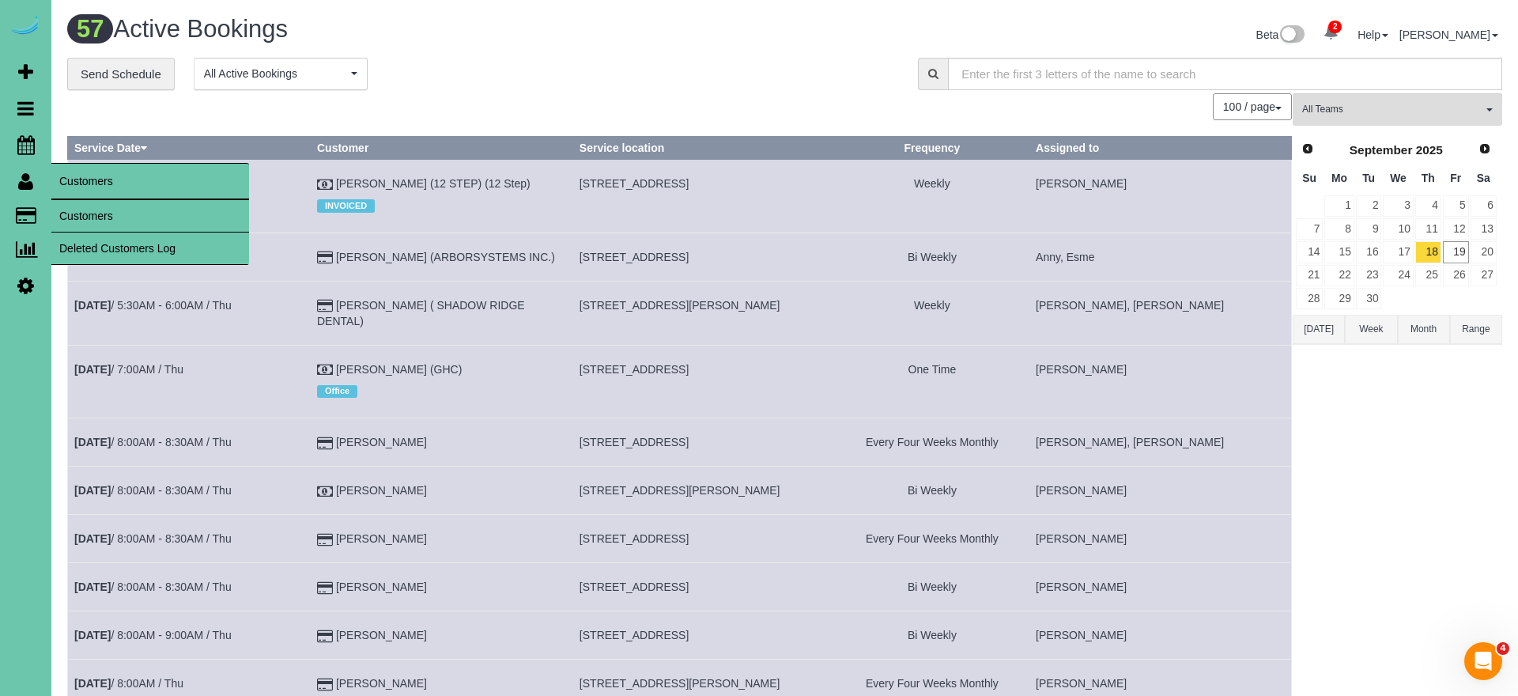
click at [115, 212] on link "Customers" at bounding box center [150, 216] width 198 height 32
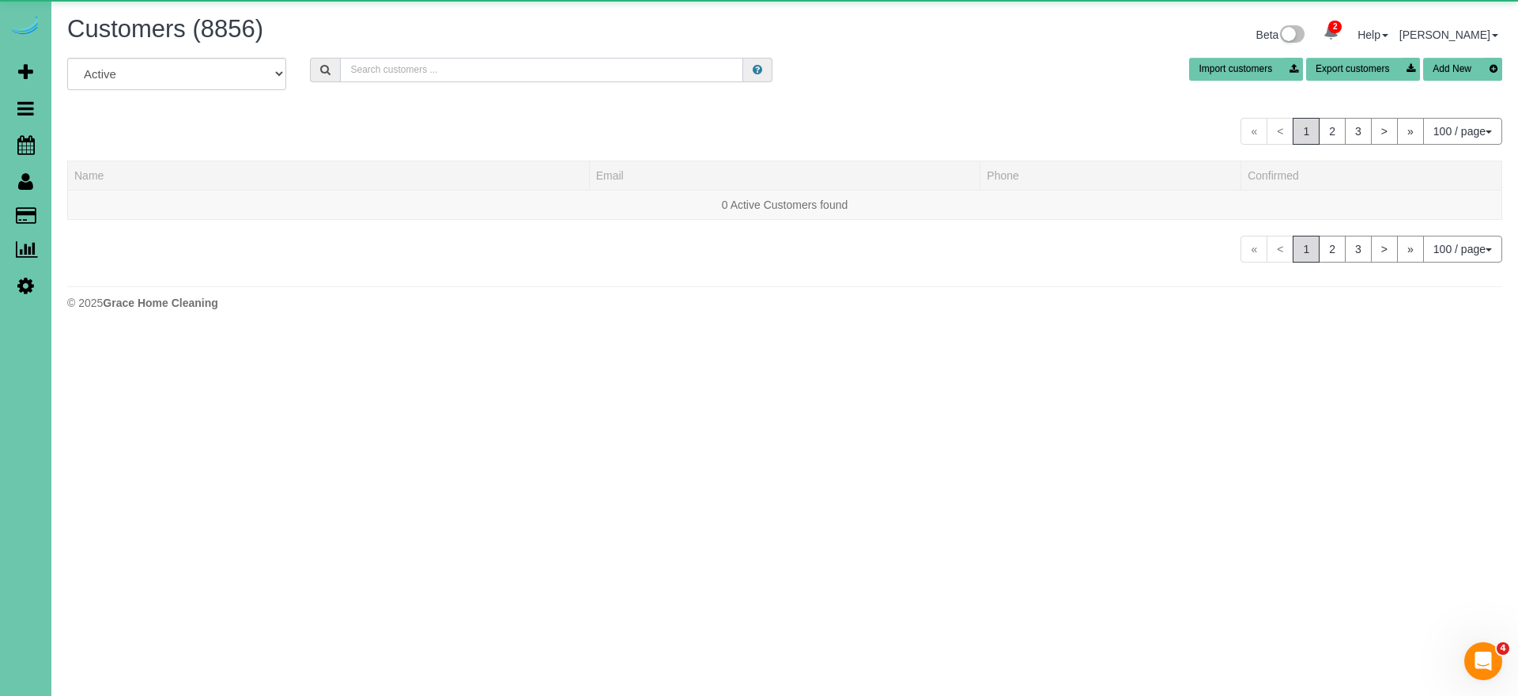
click at [387, 69] on input "text" at bounding box center [541, 70] width 403 height 25
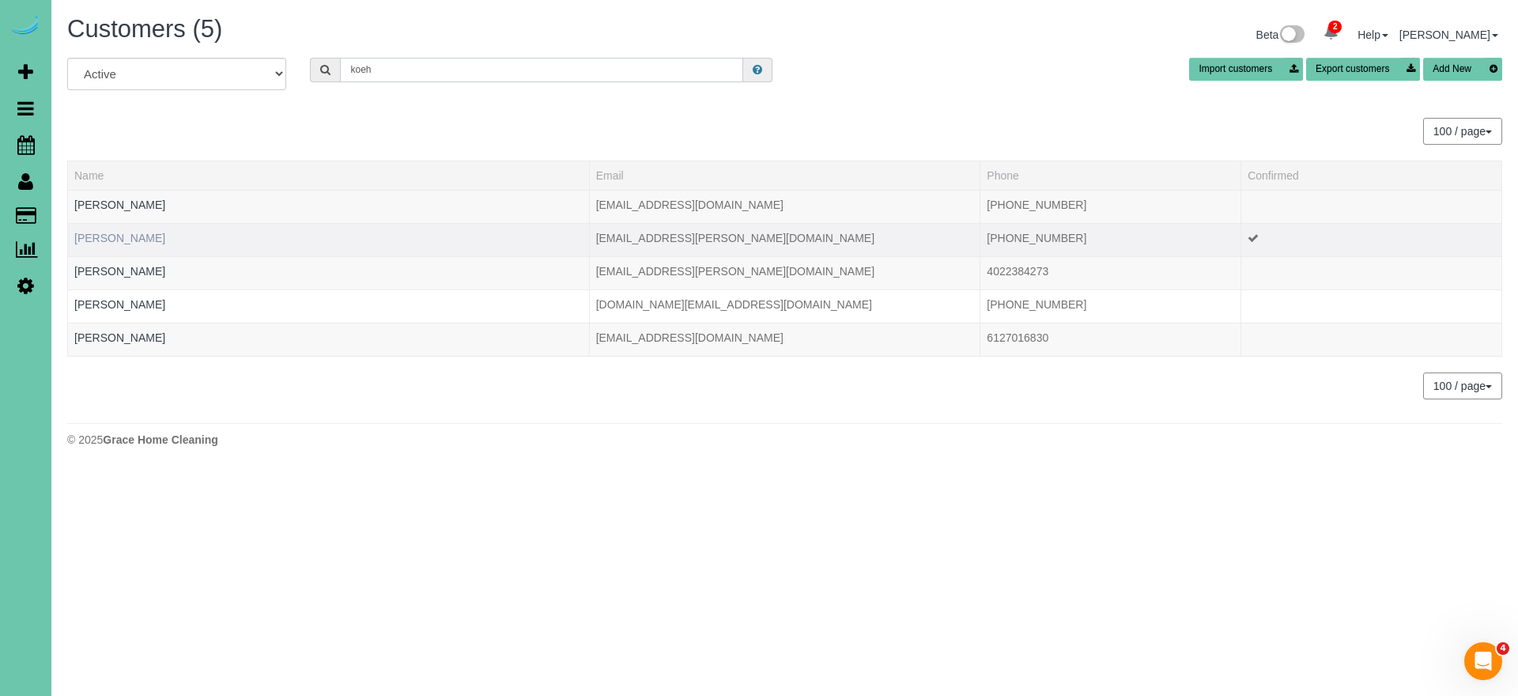
type input "koeh"
click at [113, 234] on link "[PERSON_NAME]" at bounding box center [119, 238] width 91 height 13
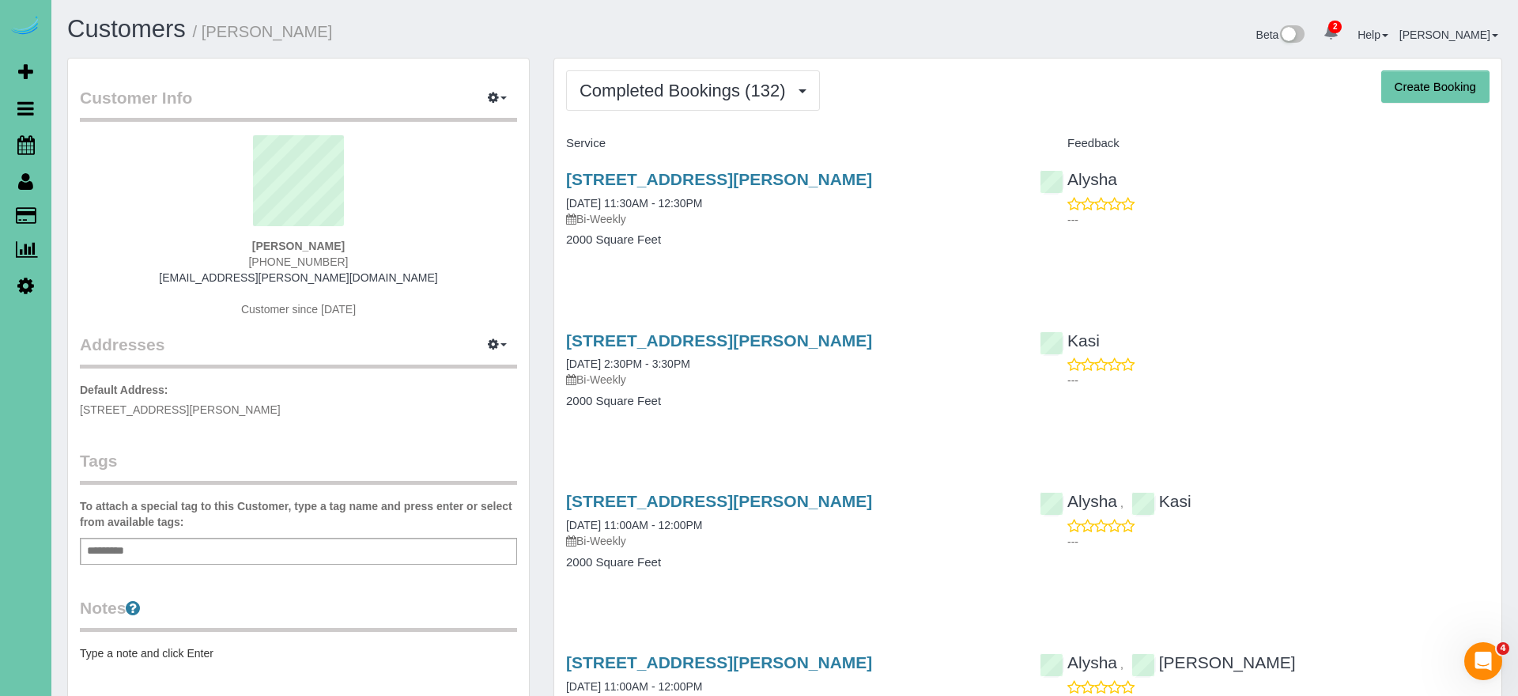
click at [148, 350] on legend "Addresses Manage Addresses Add New Address" at bounding box center [298, 260] width 437 height 215
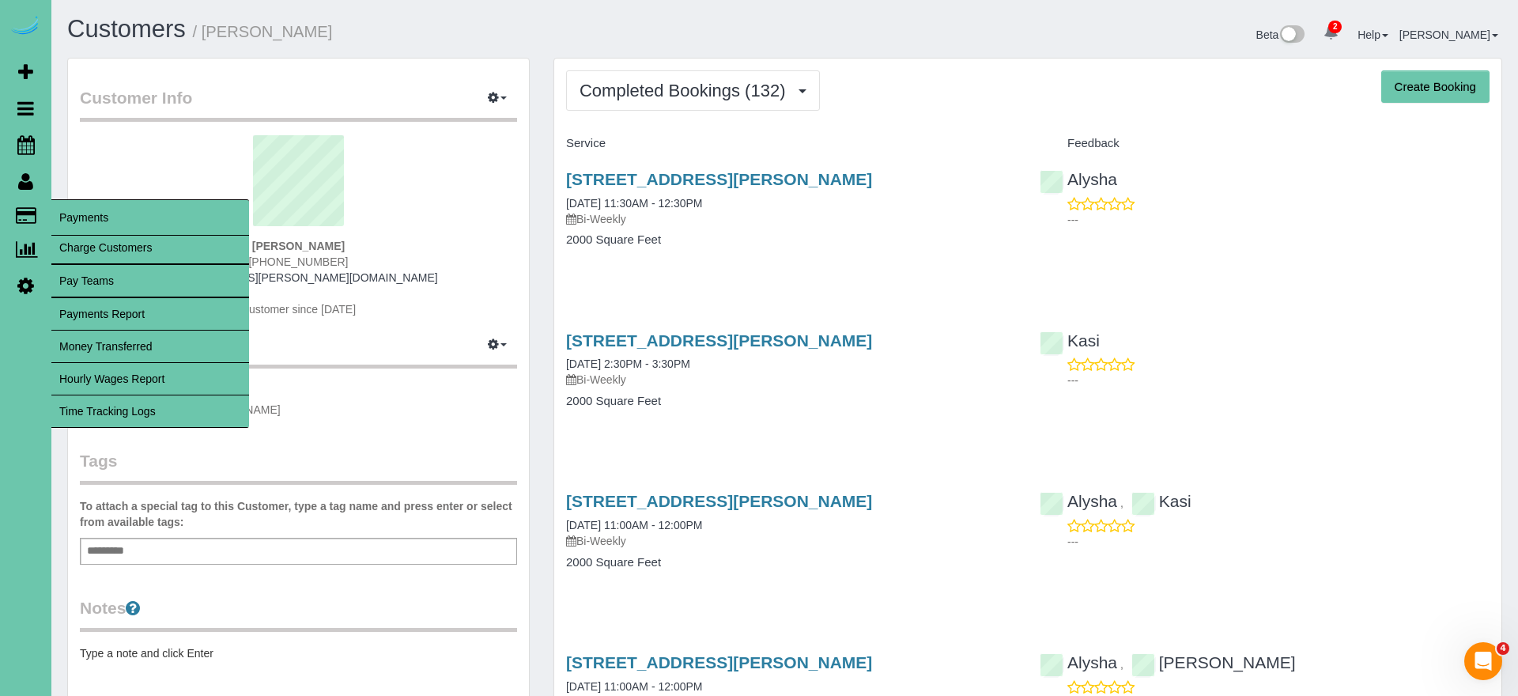
click at [124, 403] on link "Time Tracking Logs" at bounding box center [150, 411] width 198 height 32
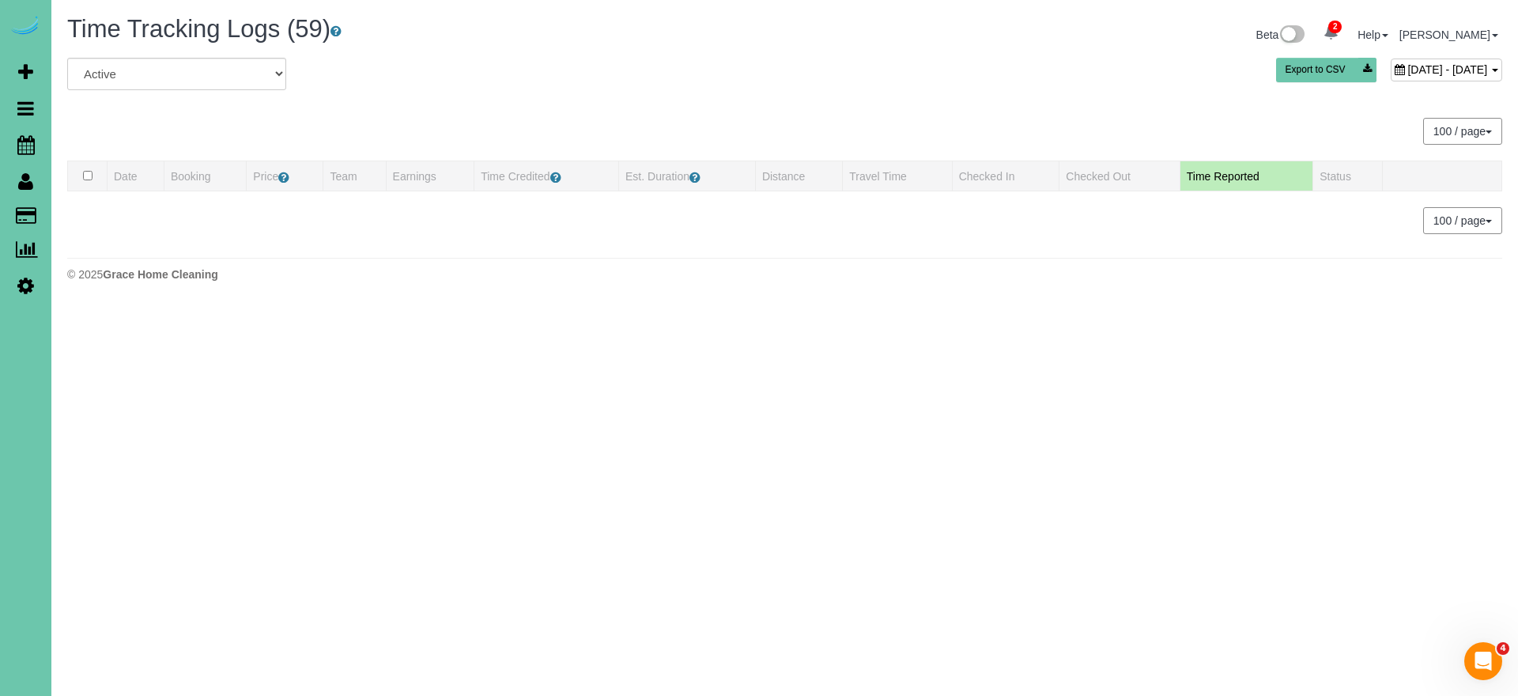
click at [1408, 73] on span "[DATE] - [DATE]" at bounding box center [1448, 69] width 80 height 13
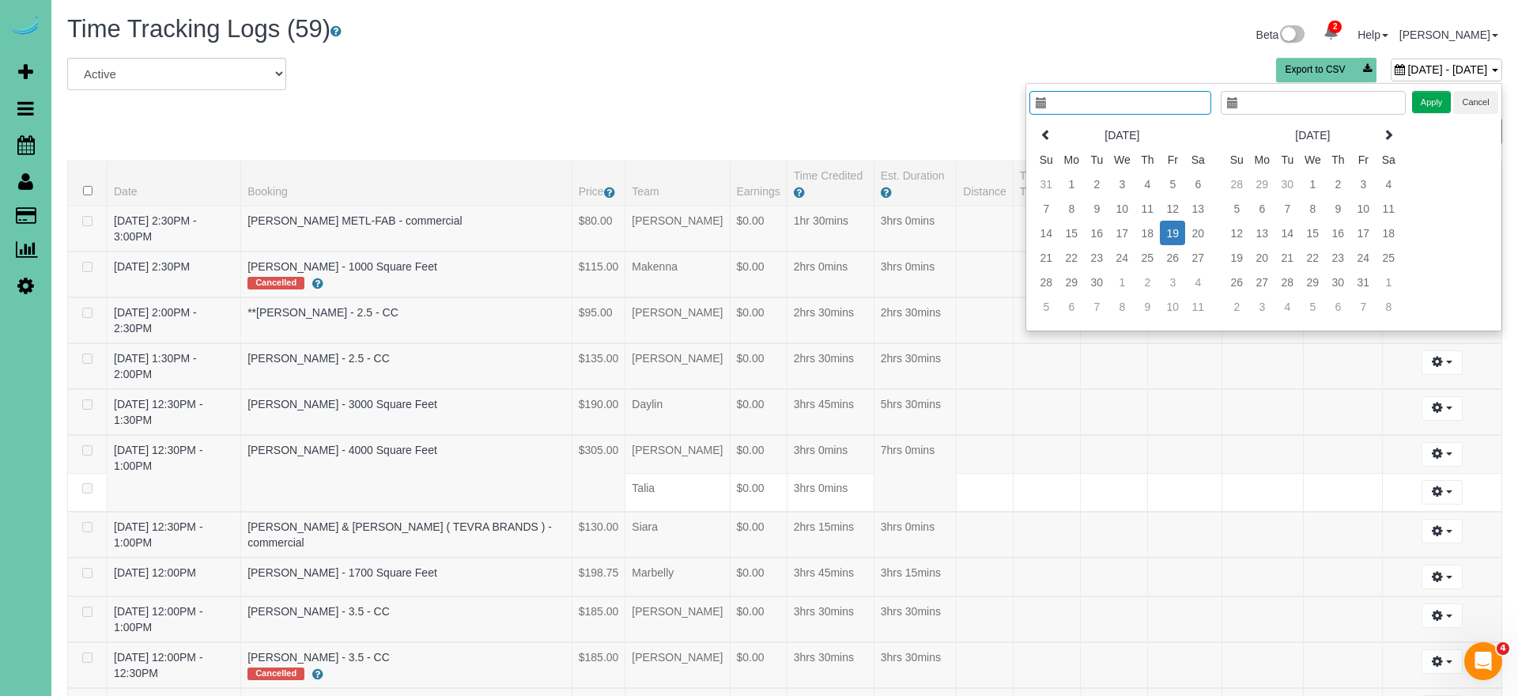
type input "**********"
click at [1121, 204] on td "10" at bounding box center [1121, 208] width 25 height 25
type input "**********"
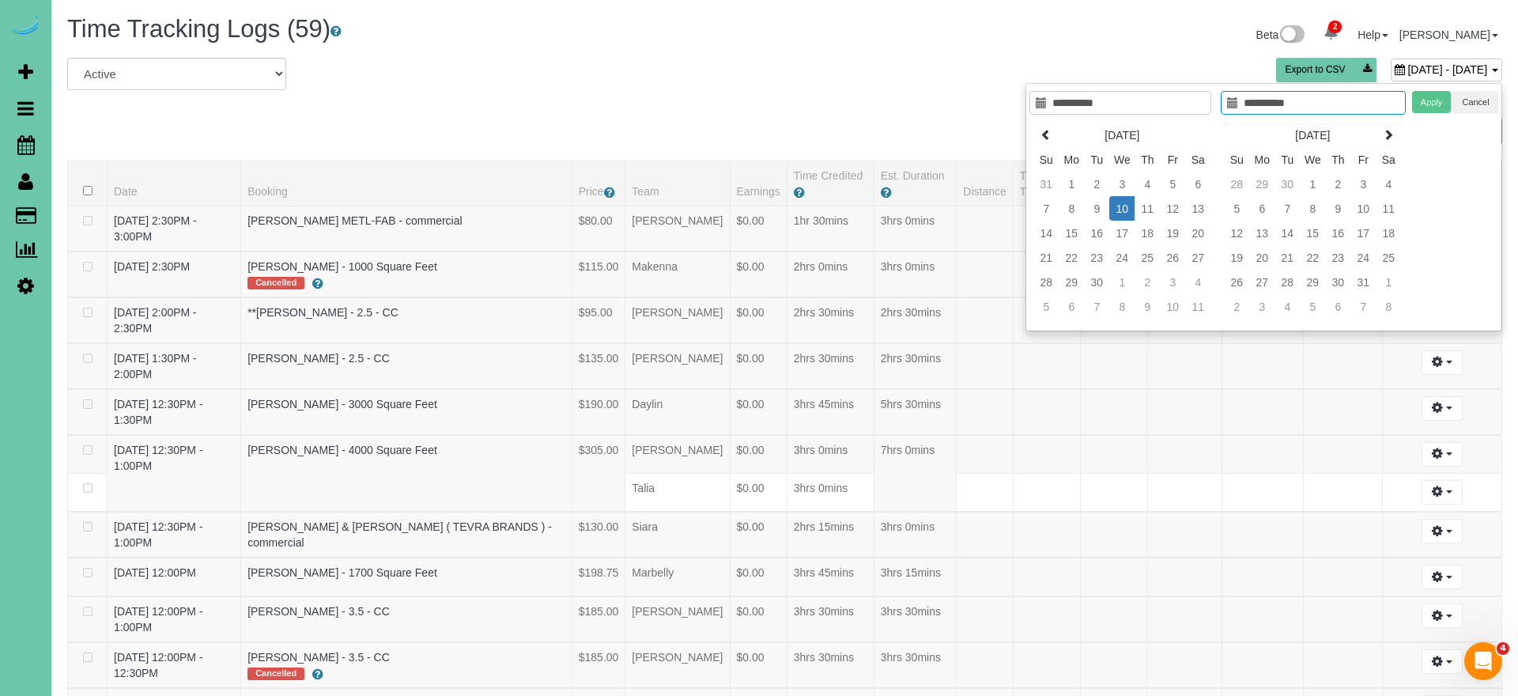
click at [1121, 204] on td "10" at bounding box center [1121, 208] width 25 height 25
click at [1416, 104] on button "Apply" at bounding box center [1432, 102] width 40 height 23
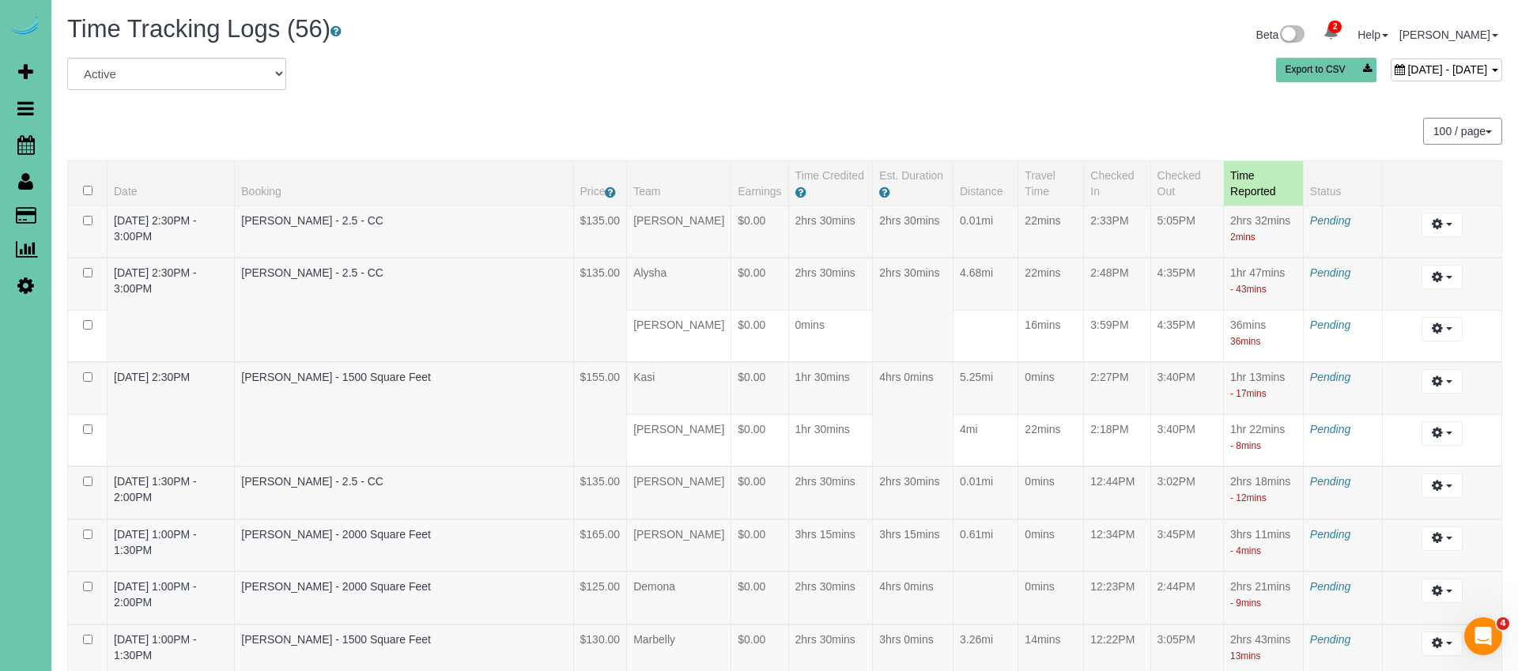
click at [1408, 63] on span "September 10, 2025 - September 10, 2025" at bounding box center [1448, 69] width 80 height 13
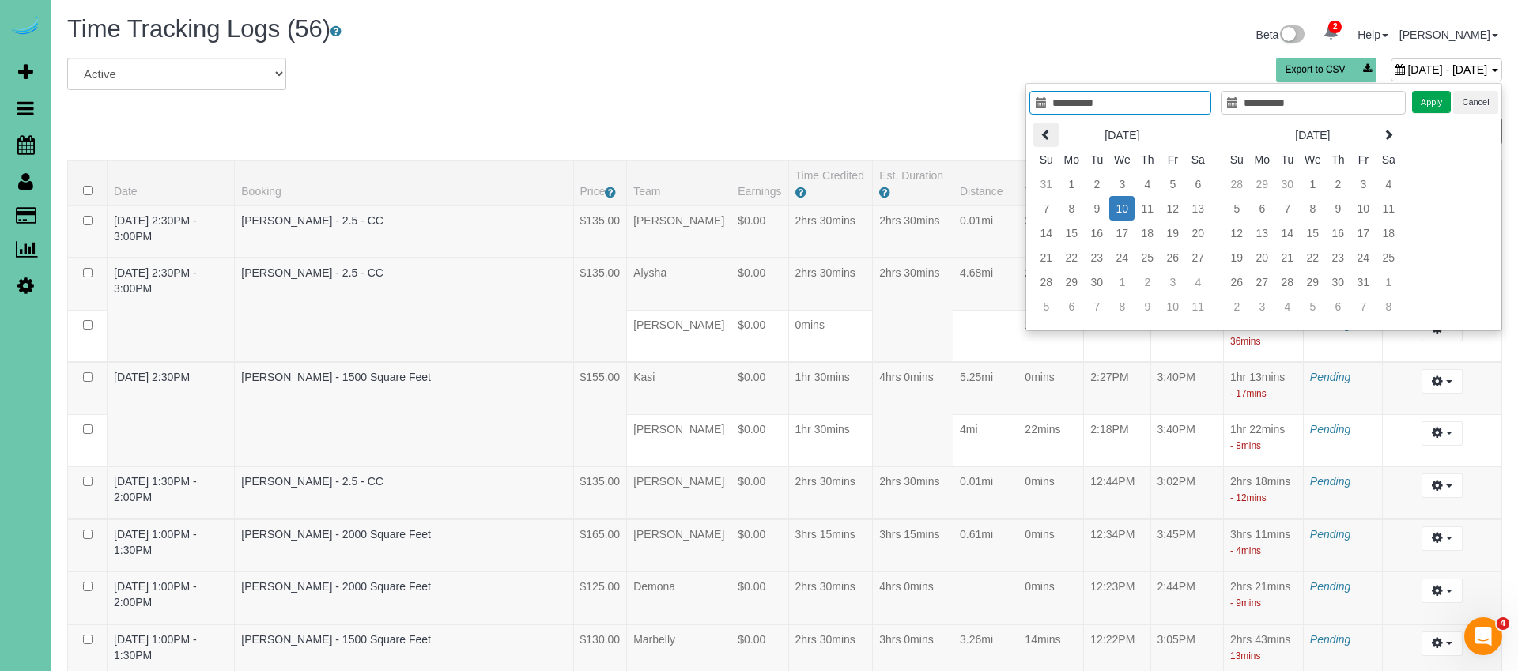
click at [1041, 130] on icon at bounding box center [1046, 134] width 11 height 11
type input "**********"
click at [1121, 286] on td "27" at bounding box center [1121, 282] width 25 height 25
type input "**********"
click at [1120, 286] on td "27" at bounding box center [1121, 282] width 25 height 25
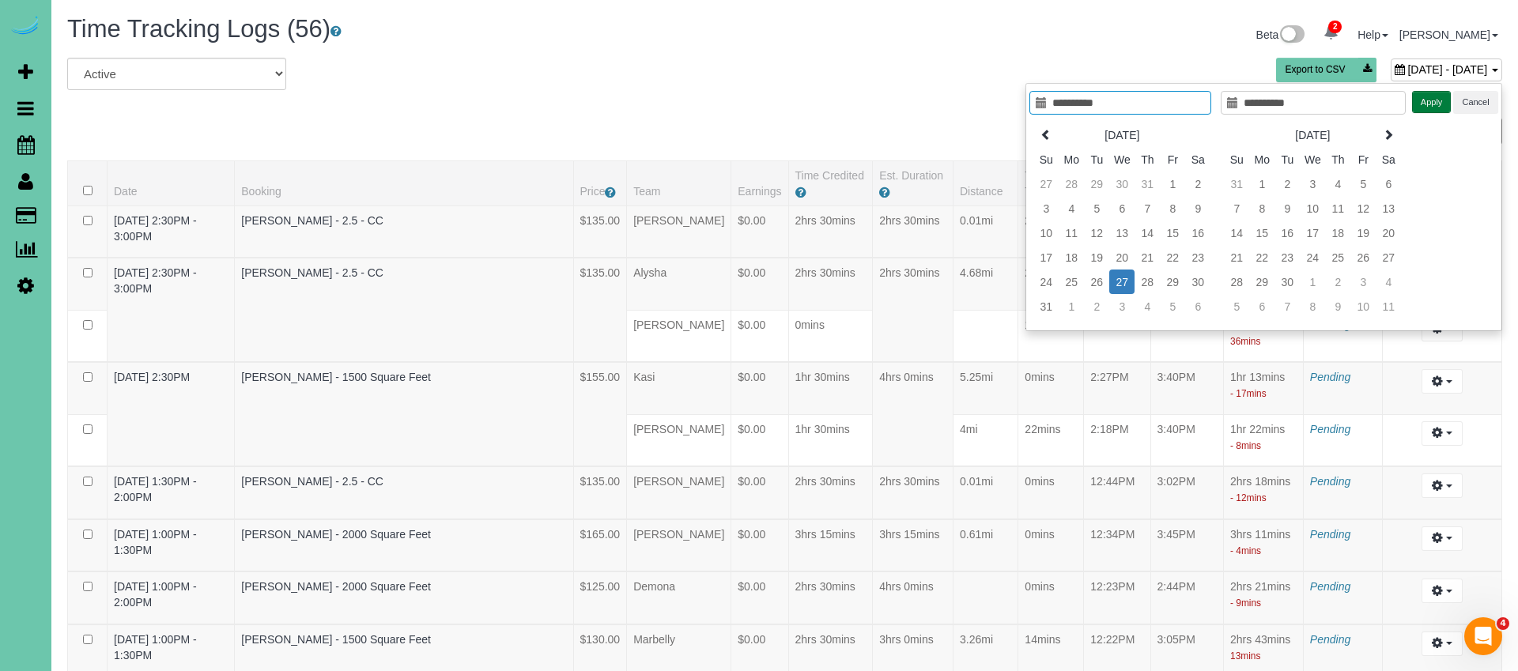
click at [1417, 100] on button "Apply" at bounding box center [1432, 102] width 40 height 23
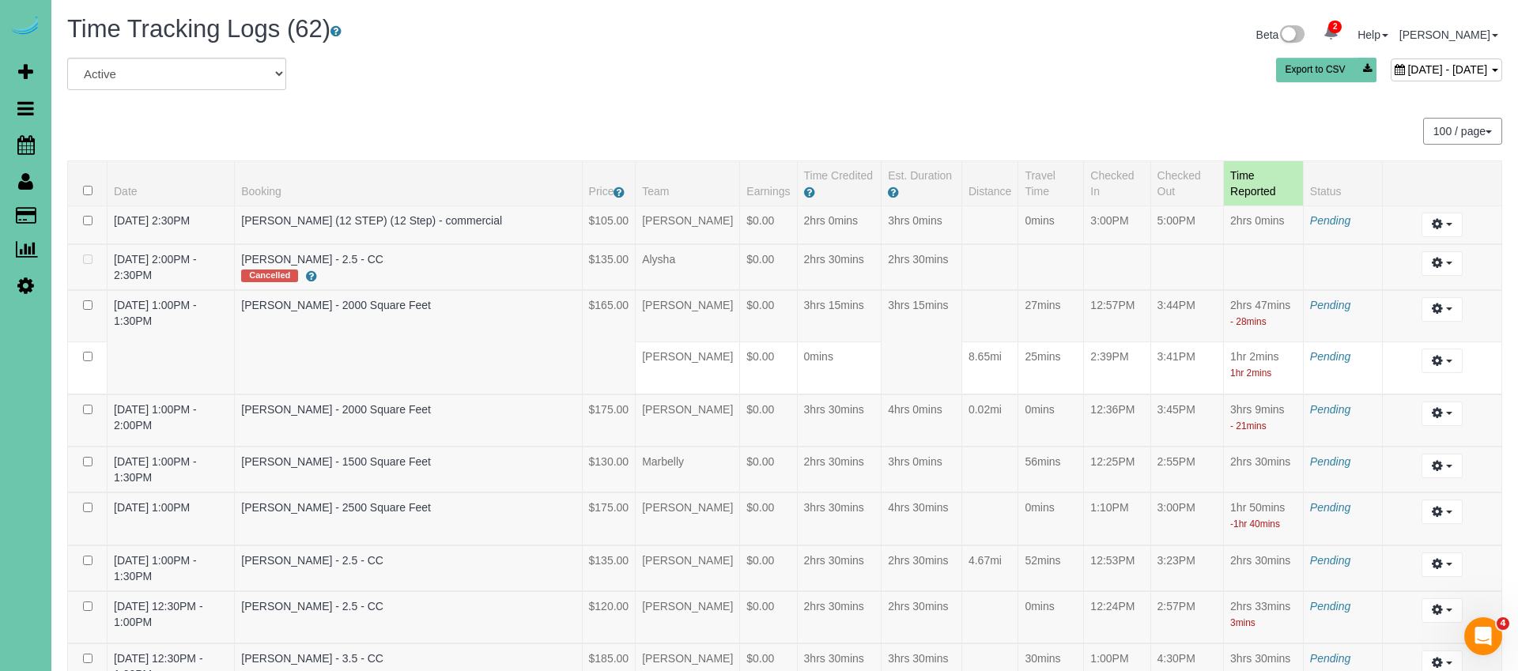
drag, startPoint x: 882, startPoint y: 85, endPoint x: 1025, endPoint y: 57, distance: 145.0
click at [882, 85] on div "August 27, 2025 - August 27, 2025 Export to CSV" at bounding box center [1028, 74] width 973 height 32
click at [1408, 66] on span "August 27, 2025 - August 27, 2025" at bounding box center [1448, 69] width 80 height 13
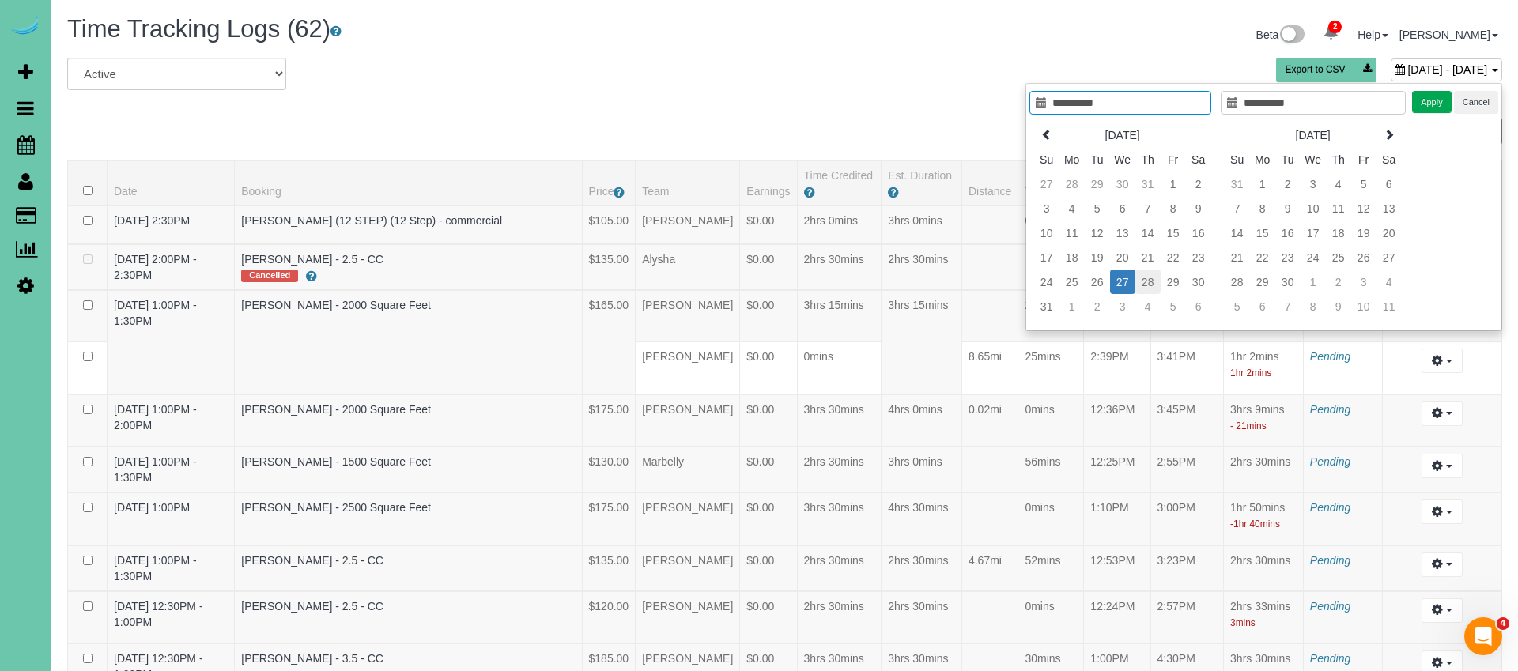
type input "**********"
click at [1148, 280] on td "28" at bounding box center [1147, 282] width 25 height 25
type input "**********"
click at [1440, 99] on button "Apply" at bounding box center [1432, 102] width 40 height 23
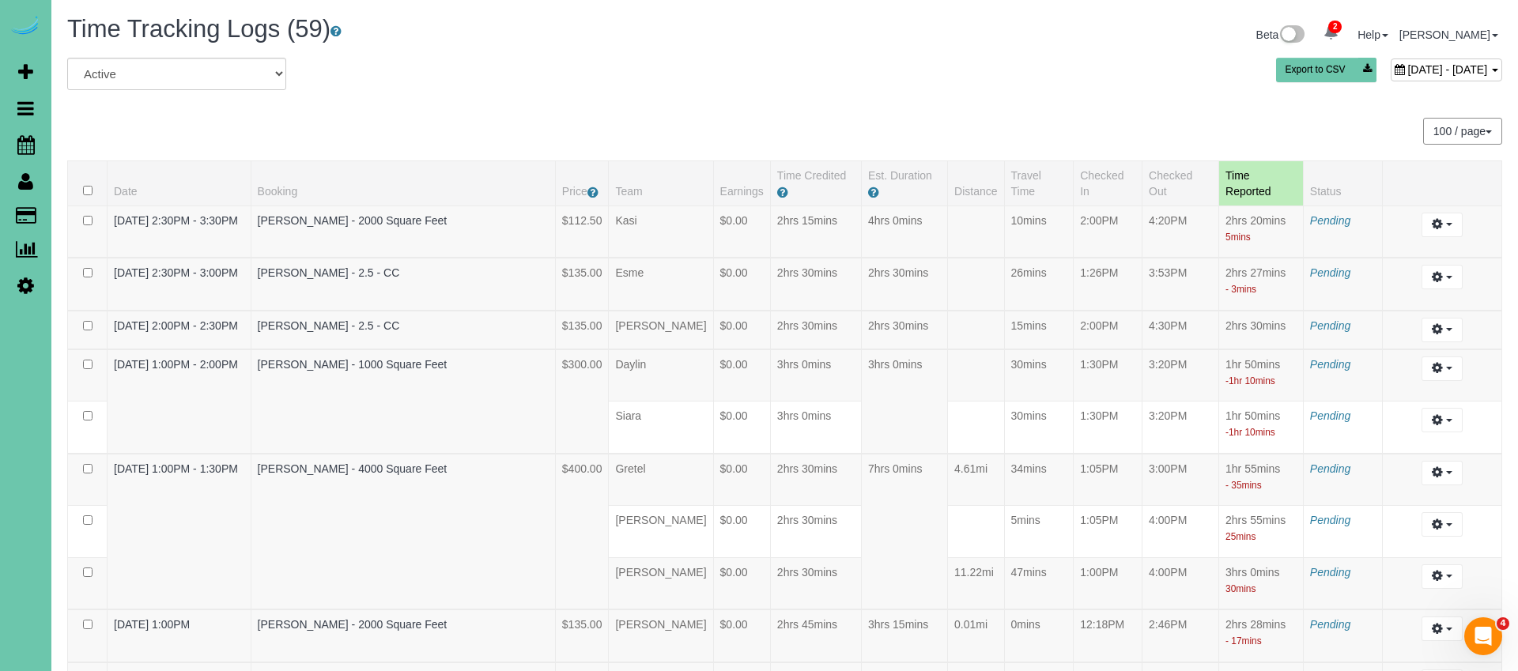
click at [1408, 74] on span "August 28, 2025 - August 28, 2025" at bounding box center [1448, 69] width 80 height 13
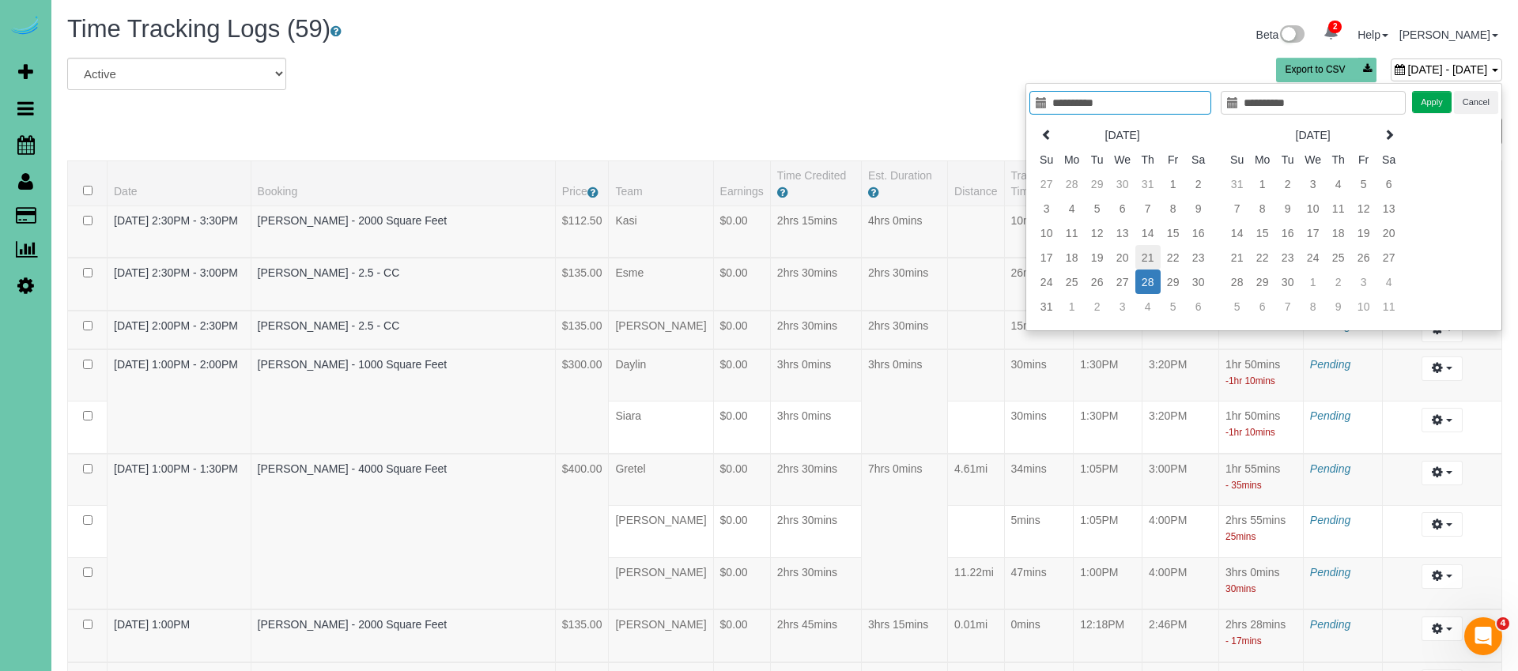
type input "**********"
click at [1139, 232] on td "14" at bounding box center [1147, 233] width 25 height 25
type input "**********"
click at [1139, 232] on td "14" at bounding box center [1147, 233] width 25 height 25
drag, startPoint x: 1418, startPoint y: 98, endPoint x: 1345, endPoint y: 77, distance: 75.6
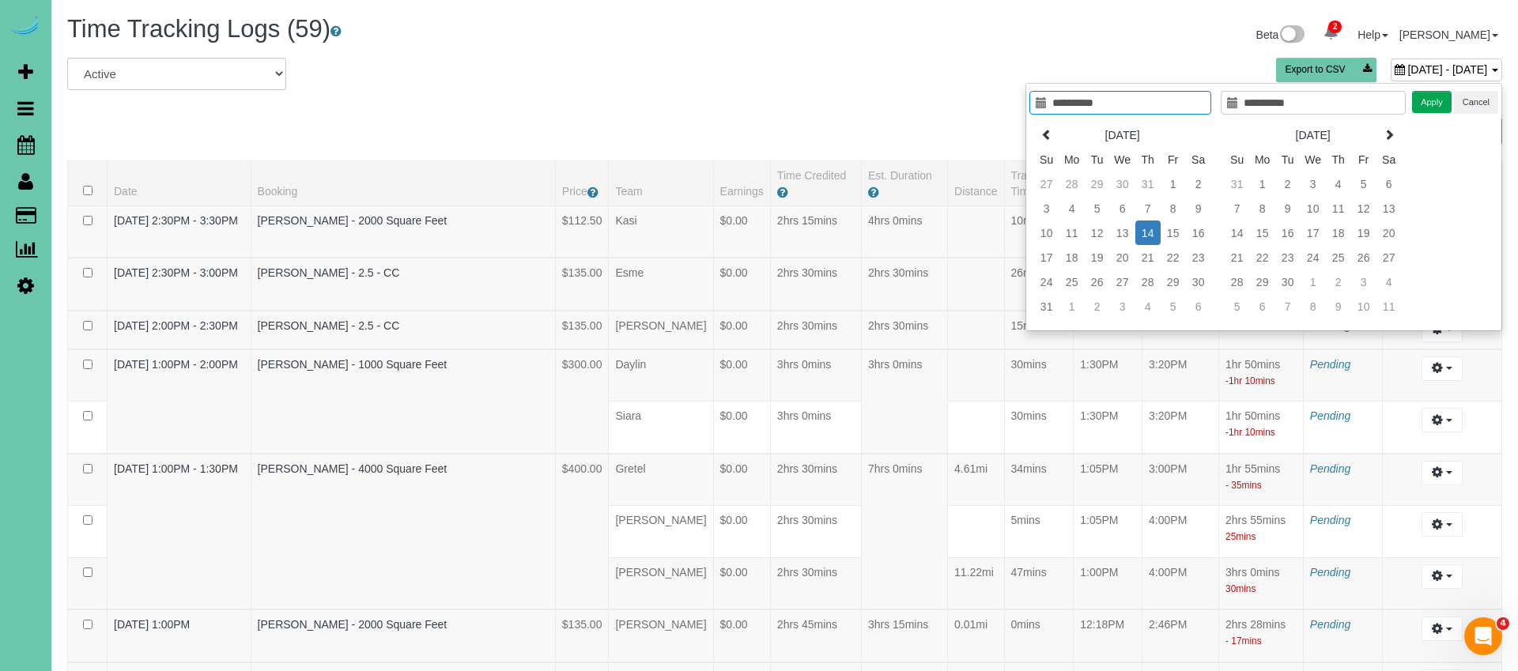
click at [1418, 98] on button "Apply" at bounding box center [1432, 102] width 40 height 23
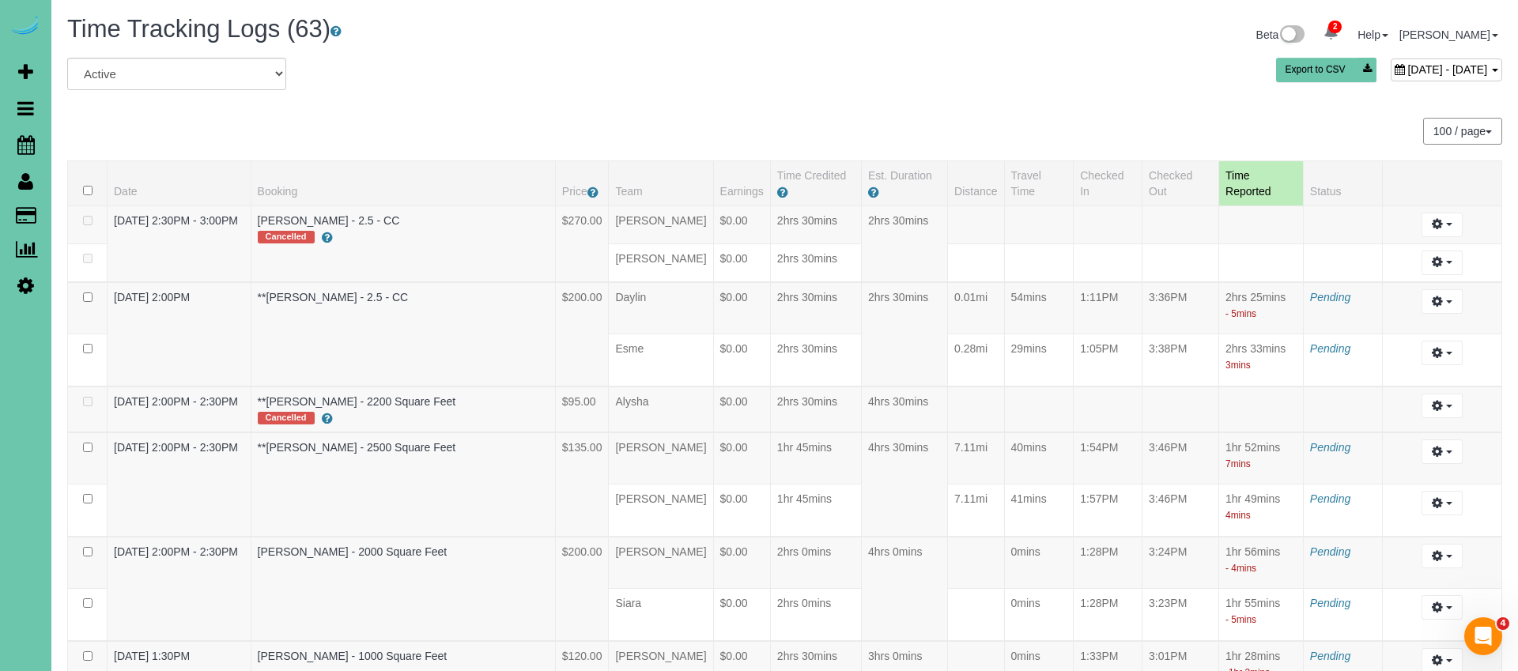
click at [1374, 84] on div "August 14, 2025 - August 14, 2025 Export to CSV" at bounding box center [1028, 74] width 973 height 32
click at [1391, 77] on div "August 14, 2025 - August 14, 2025" at bounding box center [1446, 70] width 111 height 23
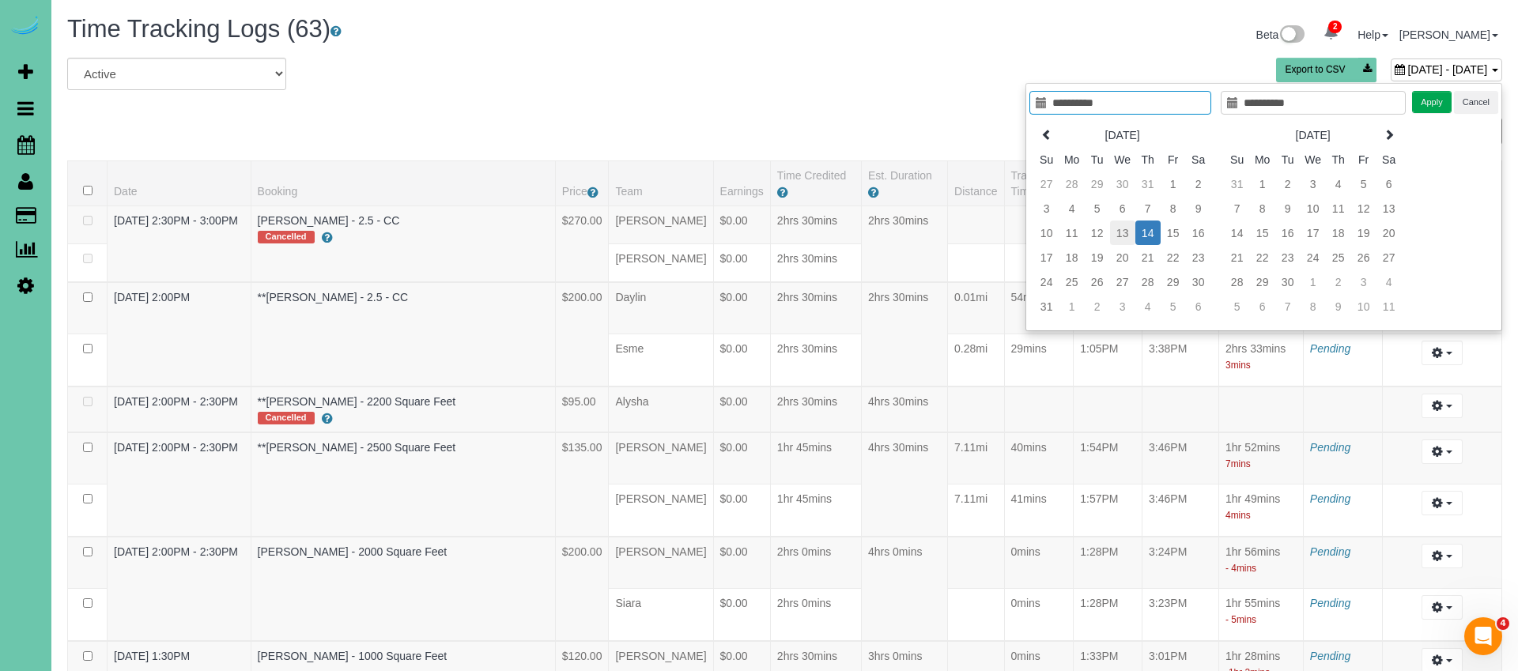
type input "**********"
click at [1116, 232] on td "13" at bounding box center [1122, 233] width 25 height 25
type input "**********"
click at [1117, 232] on td "13" at bounding box center [1122, 233] width 25 height 25
click at [1423, 96] on button "Apply" at bounding box center [1432, 102] width 40 height 23
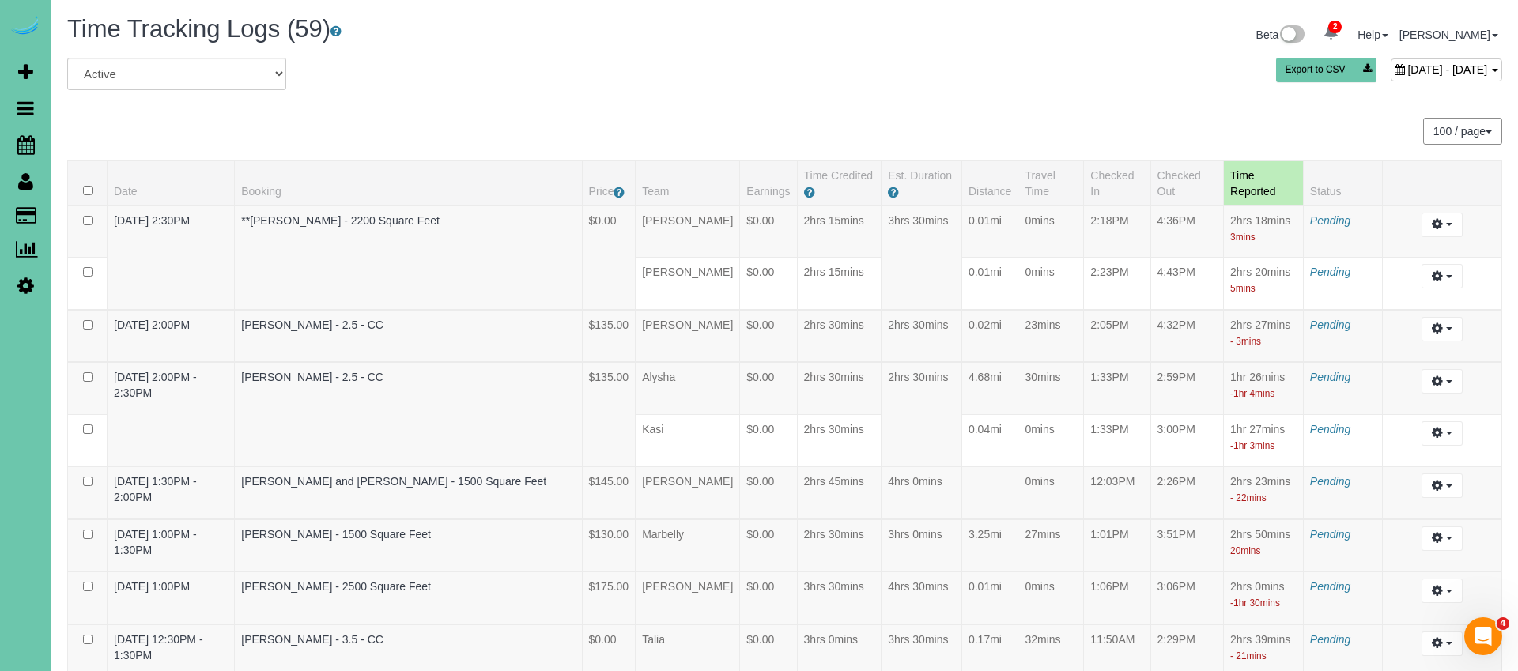
drag, startPoint x: 1087, startPoint y: 102, endPoint x: 1215, endPoint y: 91, distance: 127.8
click at [1408, 73] on span "August 13, 2025 - August 13, 2025" at bounding box center [1448, 69] width 80 height 13
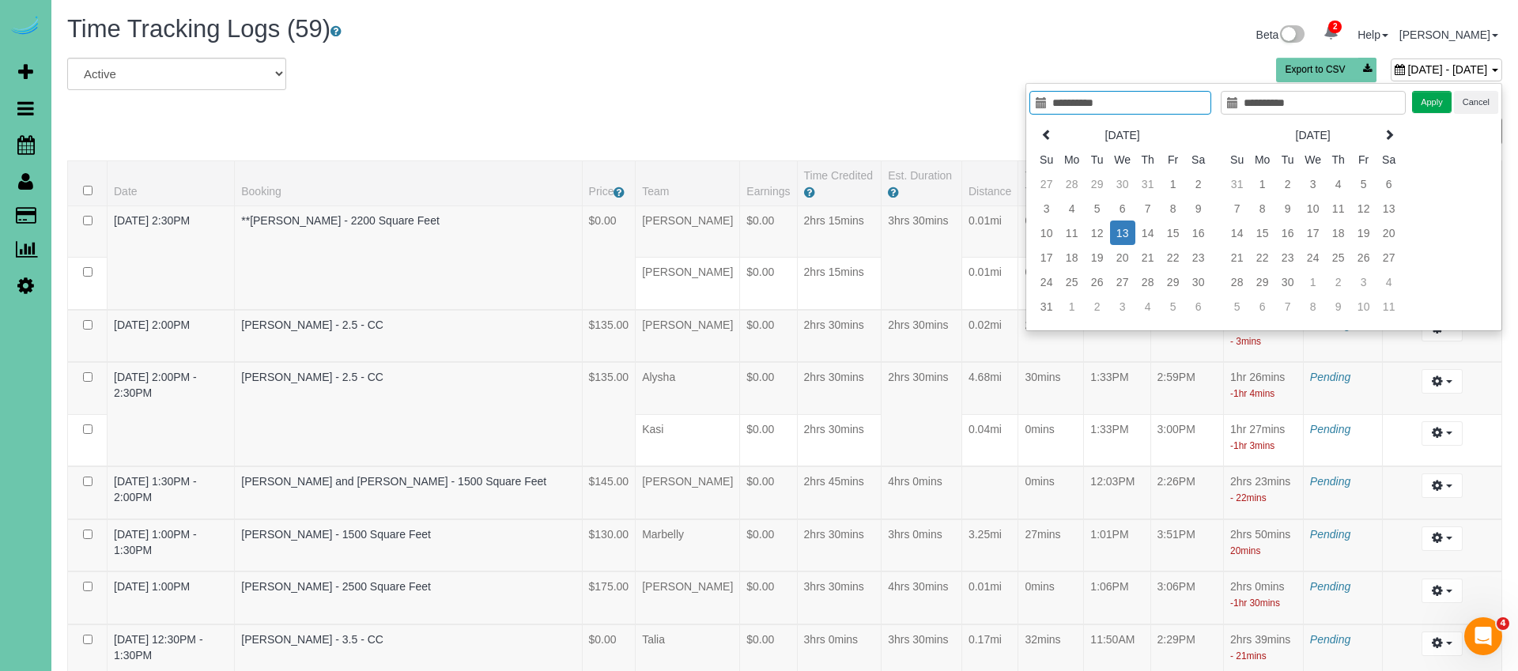
click at [1122, 234] on td "13" at bounding box center [1122, 233] width 25 height 25
click at [1121, 232] on td "13" at bounding box center [1122, 233] width 25 height 25
click at [1415, 104] on button "Apply" at bounding box center [1432, 102] width 40 height 23
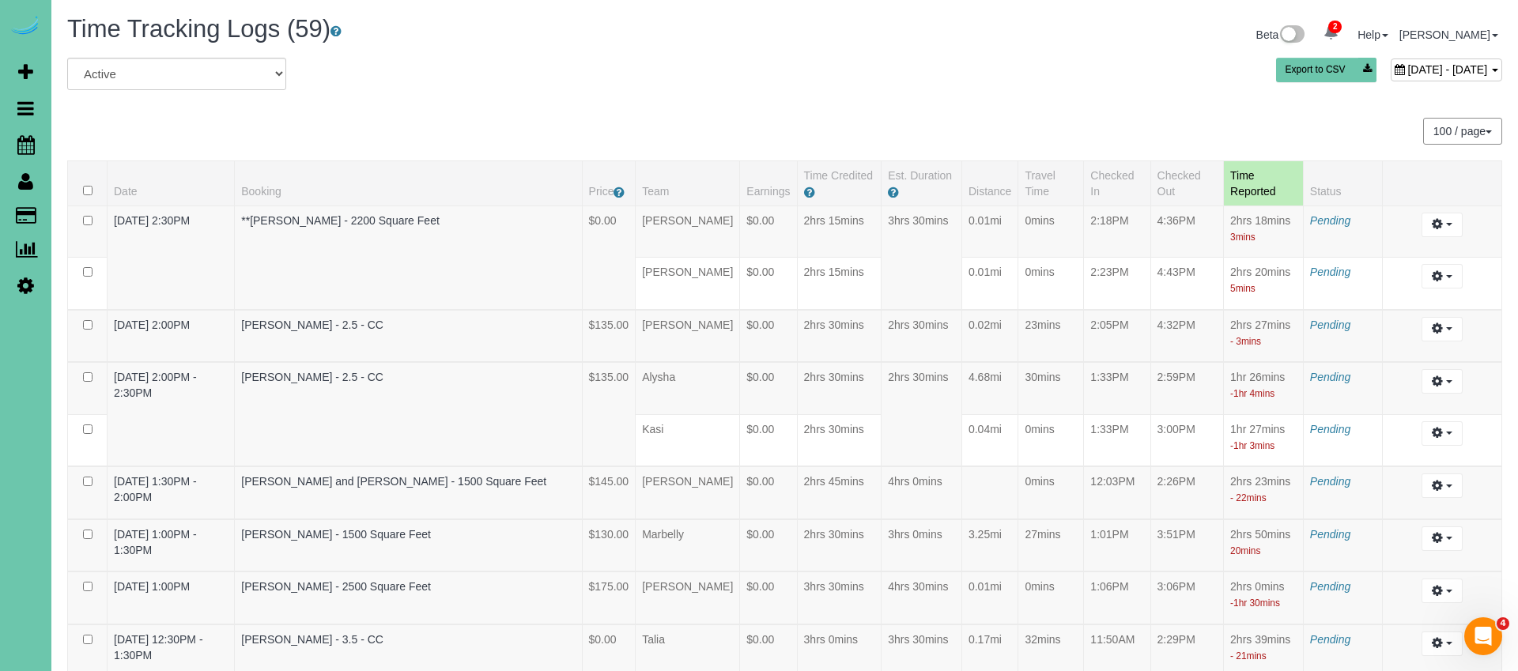
click at [1408, 70] on span "August 13, 2025 - August 13, 2025" at bounding box center [1448, 69] width 80 height 13
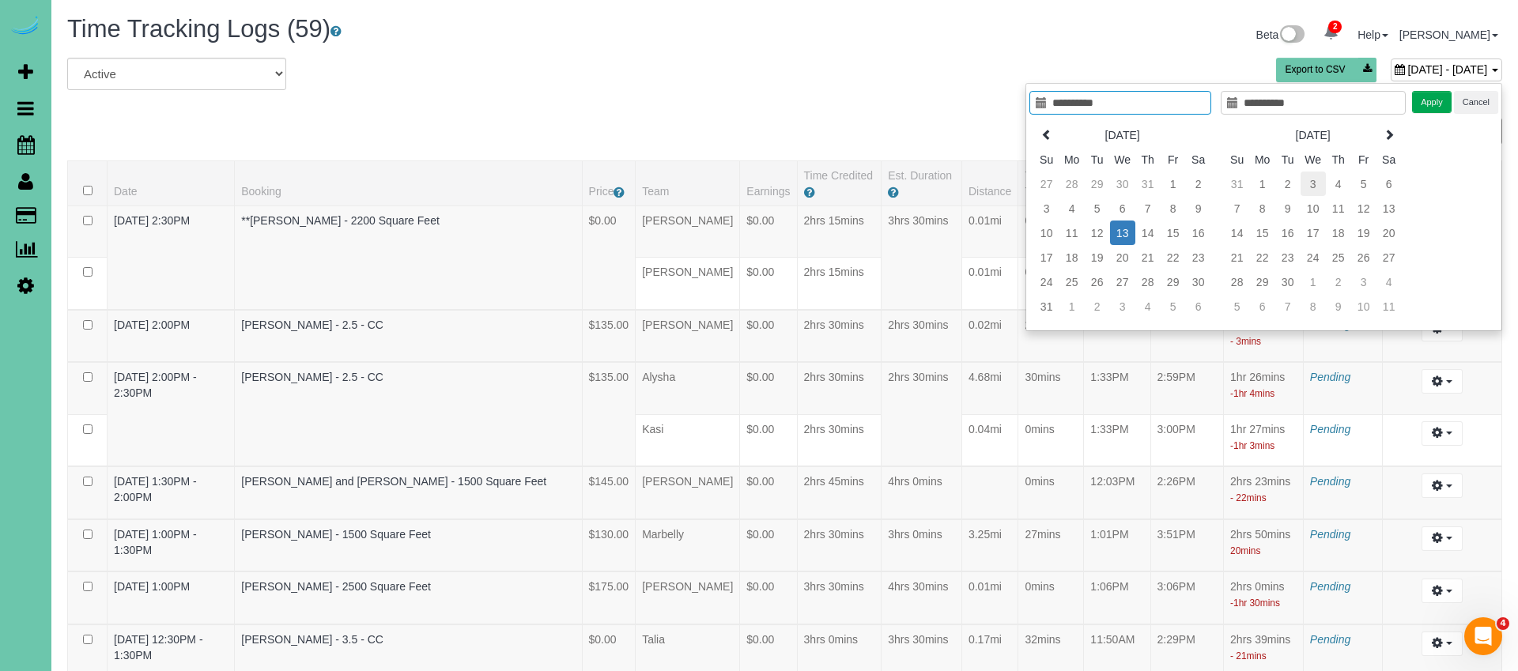
type input "**********"
click at [1304, 183] on td "3" at bounding box center [1313, 184] width 25 height 25
type input "**********"
click at [1425, 105] on button "Apply" at bounding box center [1432, 102] width 40 height 23
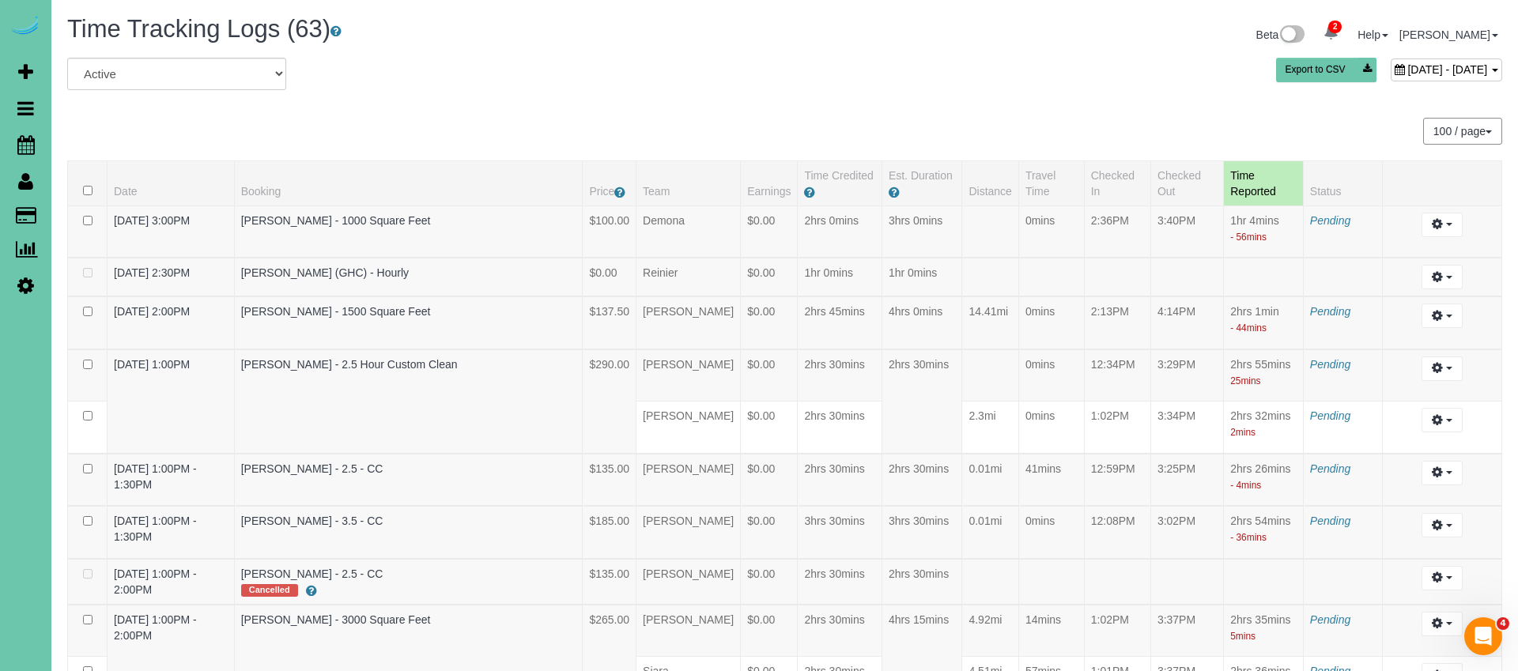
click at [1408, 73] on span "September 03, 2025 - September 03, 2025" at bounding box center [1448, 69] width 80 height 13
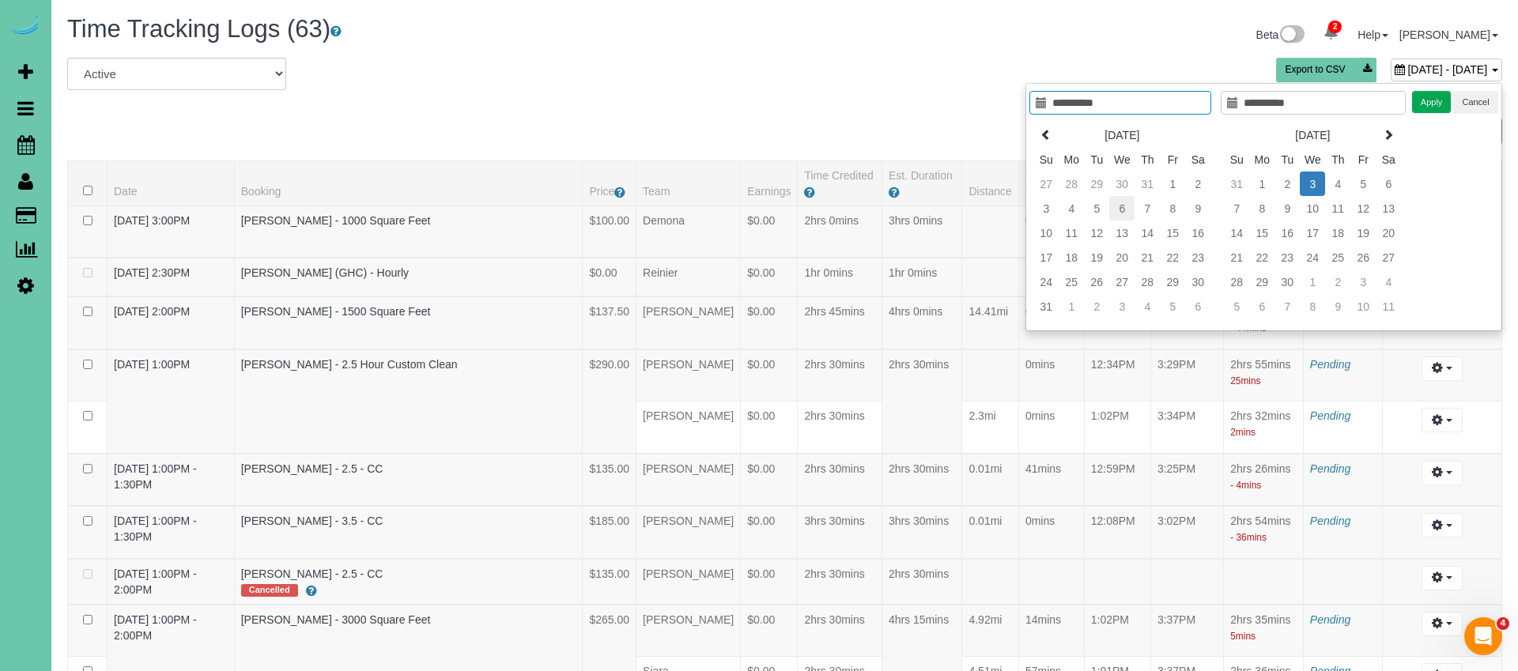
type input "**********"
click at [1121, 206] on td "6" at bounding box center [1121, 208] width 25 height 25
type input "**********"
click at [1121, 206] on td "6" at bounding box center [1121, 208] width 25 height 25
click at [1432, 100] on button "Apply" at bounding box center [1432, 102] width 40 height 23
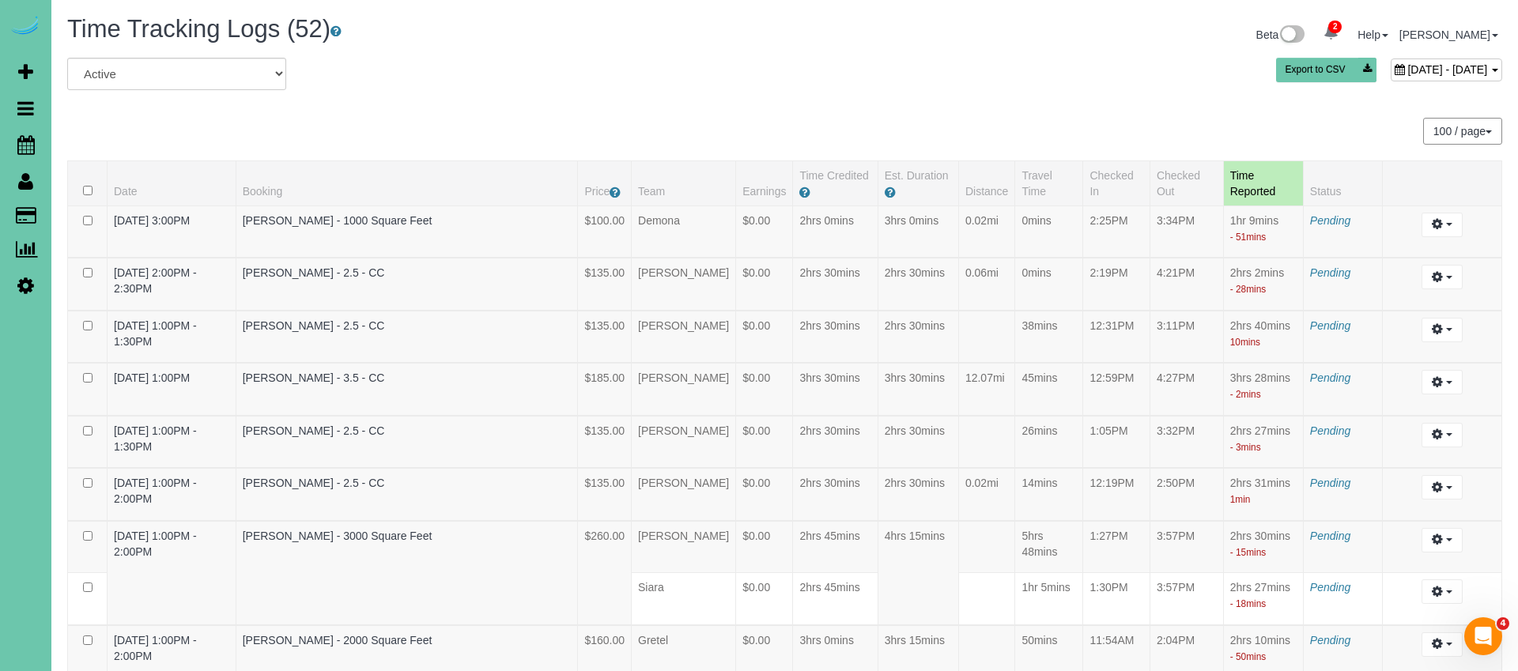
click at [1408, 70] on span "August 06, 2025 - August 06, 2025" at bounding box center [1448, 69] width 80 height 13
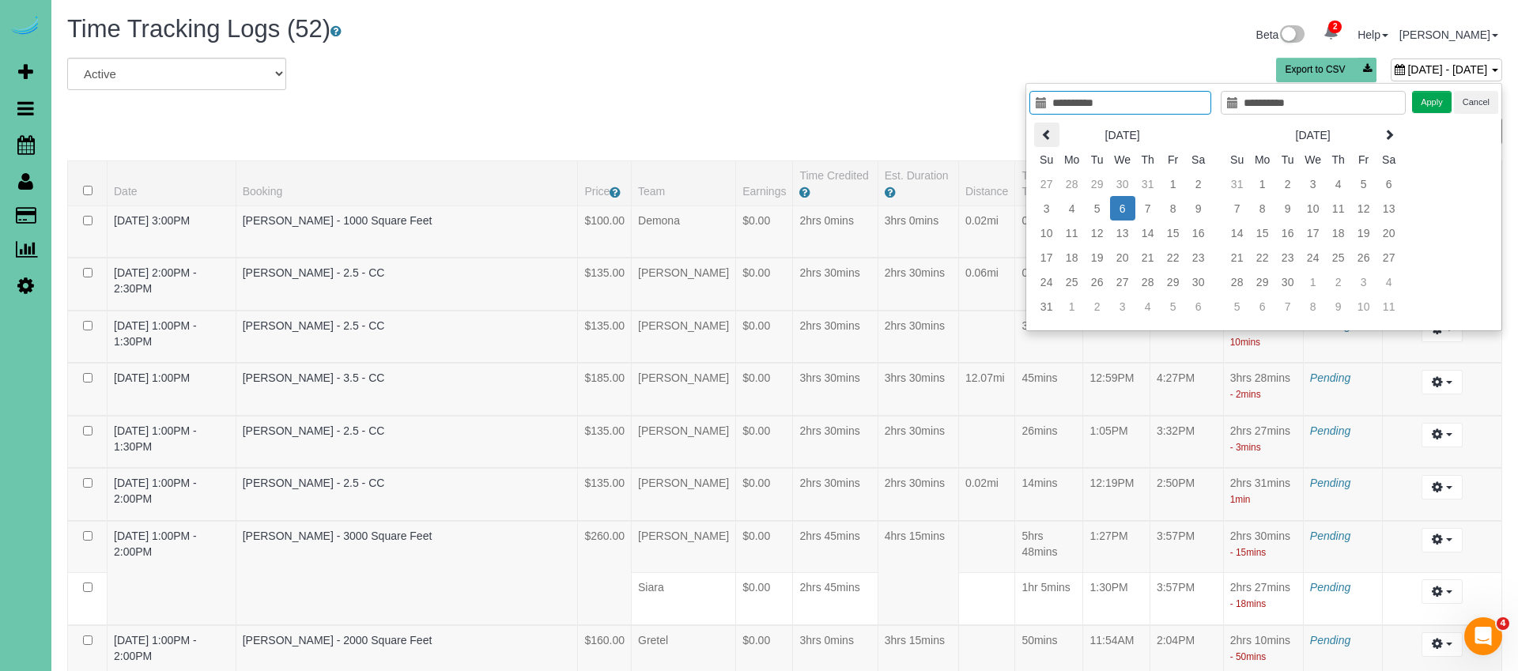
click at [1043, 132] on icon at bounding box center [1046, 134] width 11 height 11
type input "**********"
click at [1118, 208] on td "9" at bounding box center [1122, 208] width 25 height 25
type input "**********"
click at [1118, 208] on td "9" at bounding box center [1122, 208] width 25 height 25
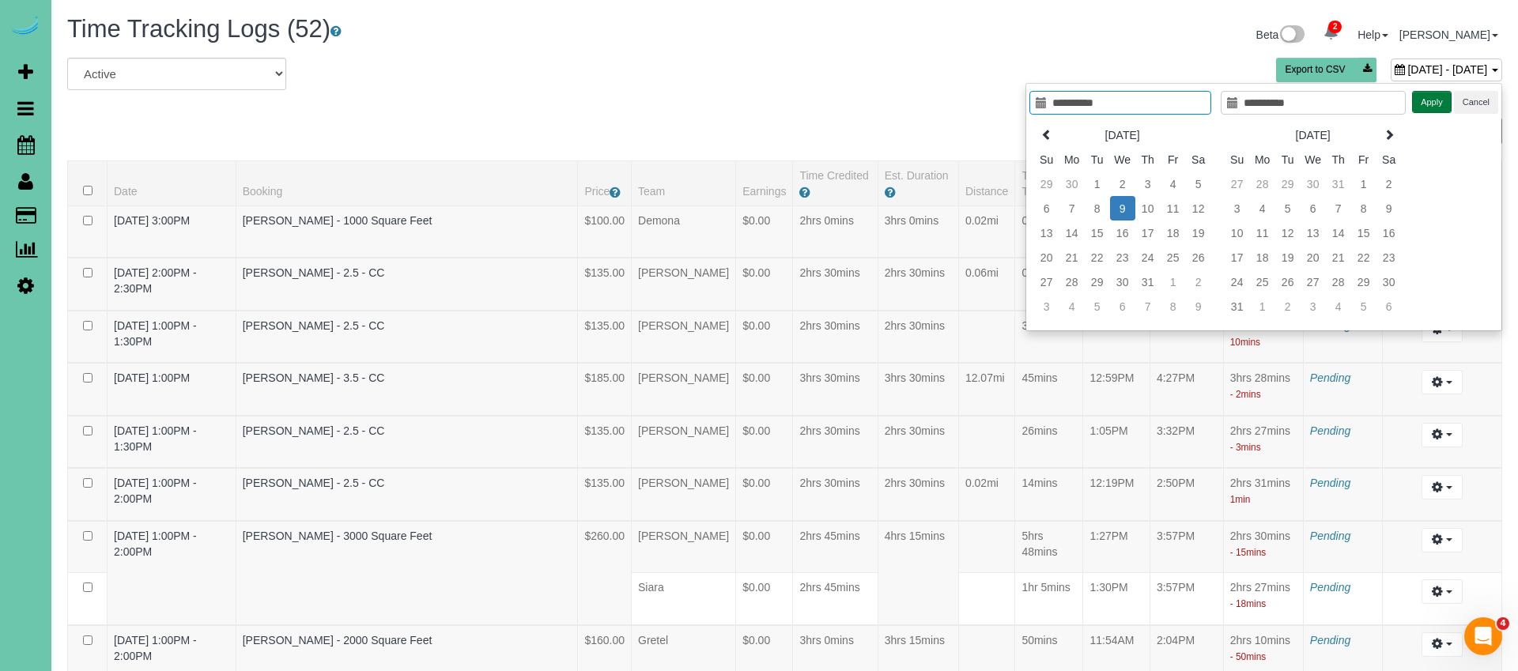
click at [1420, 107] on button "Apply" at bounding box center [1432, 102] width 40 height 23
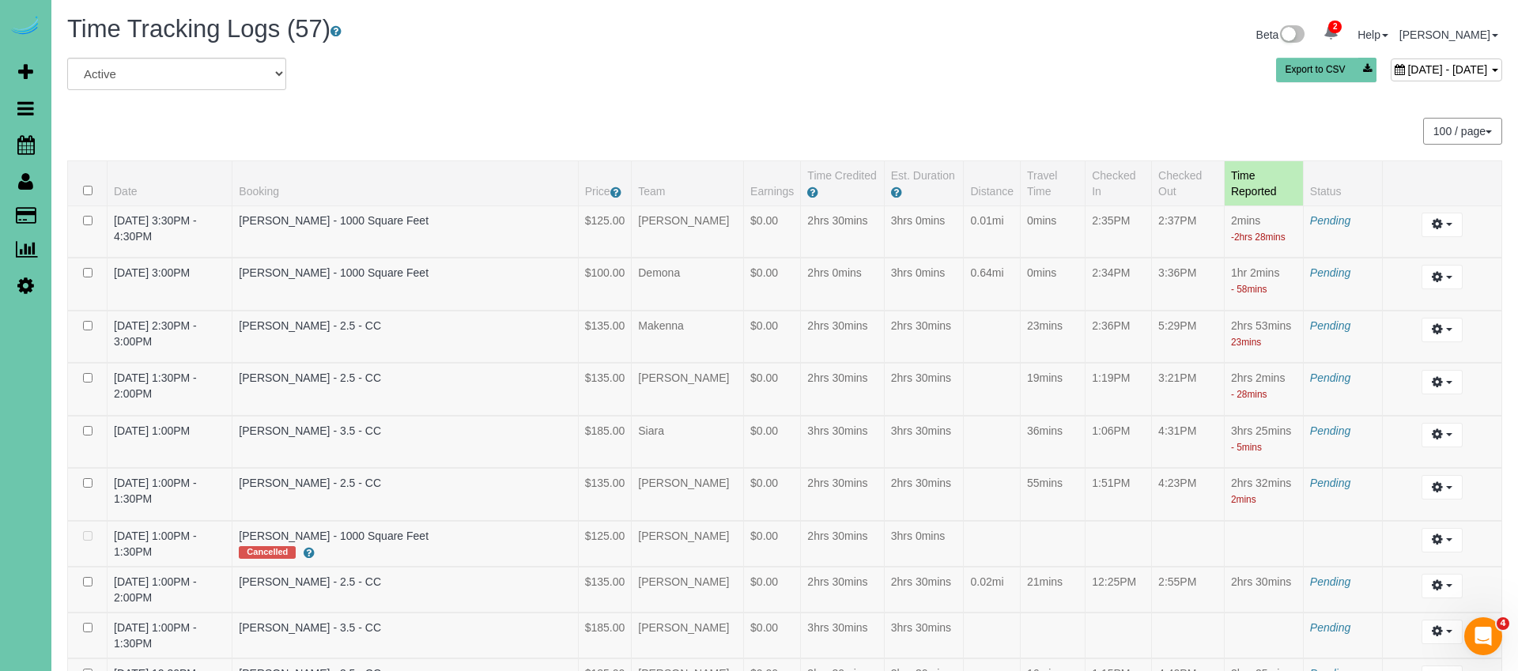
click at [987, 85] on div "July 09, 2025 - July 09, 2025 Export to CSV" at bounding box center [1028, 74] width 973 height 32
click at [1408, 70] on span "July 09, 2025 - July 09, 2025" at bounding box center [1448, 69] width 80 height 13
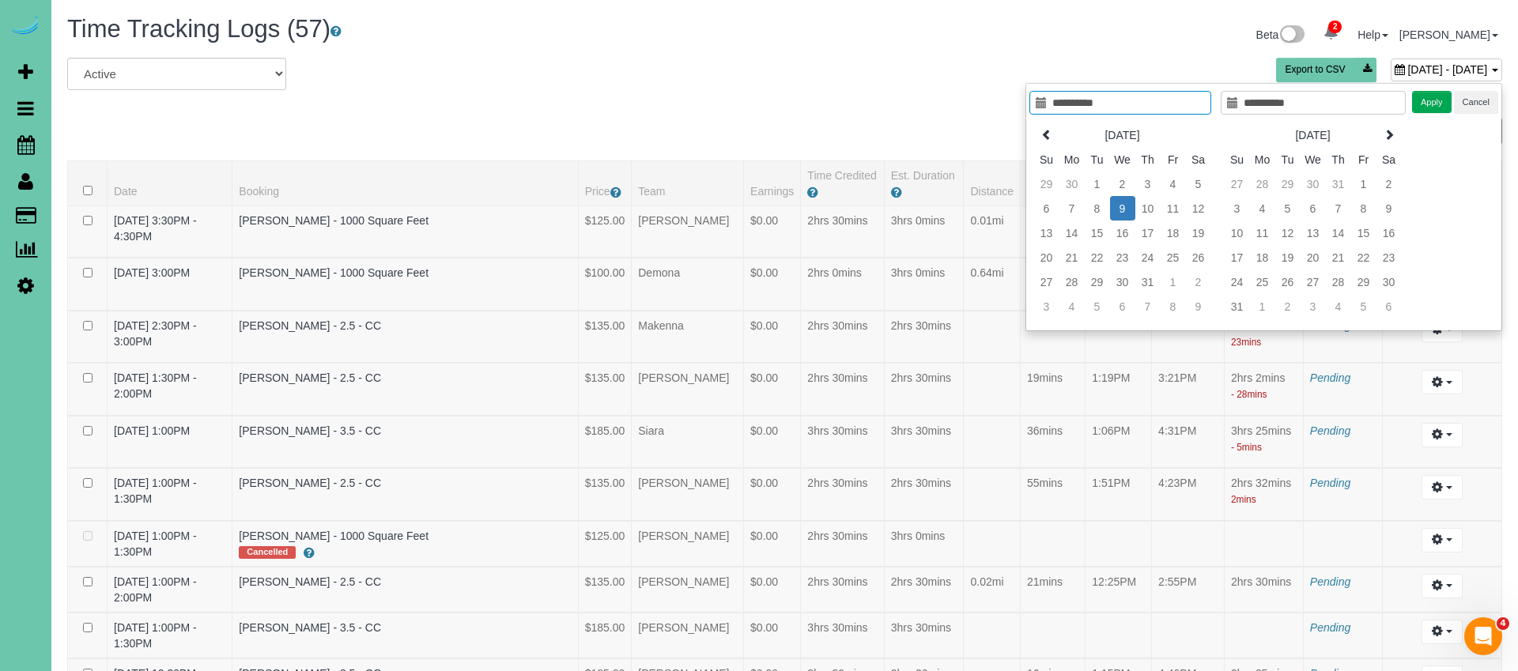
click at [901, 43] on div "Beta 2 Your Notifications You have 0 alerts × You have 6 to charge for 09/18/20…" at bounding box center [1150, 37] width 730 height 42
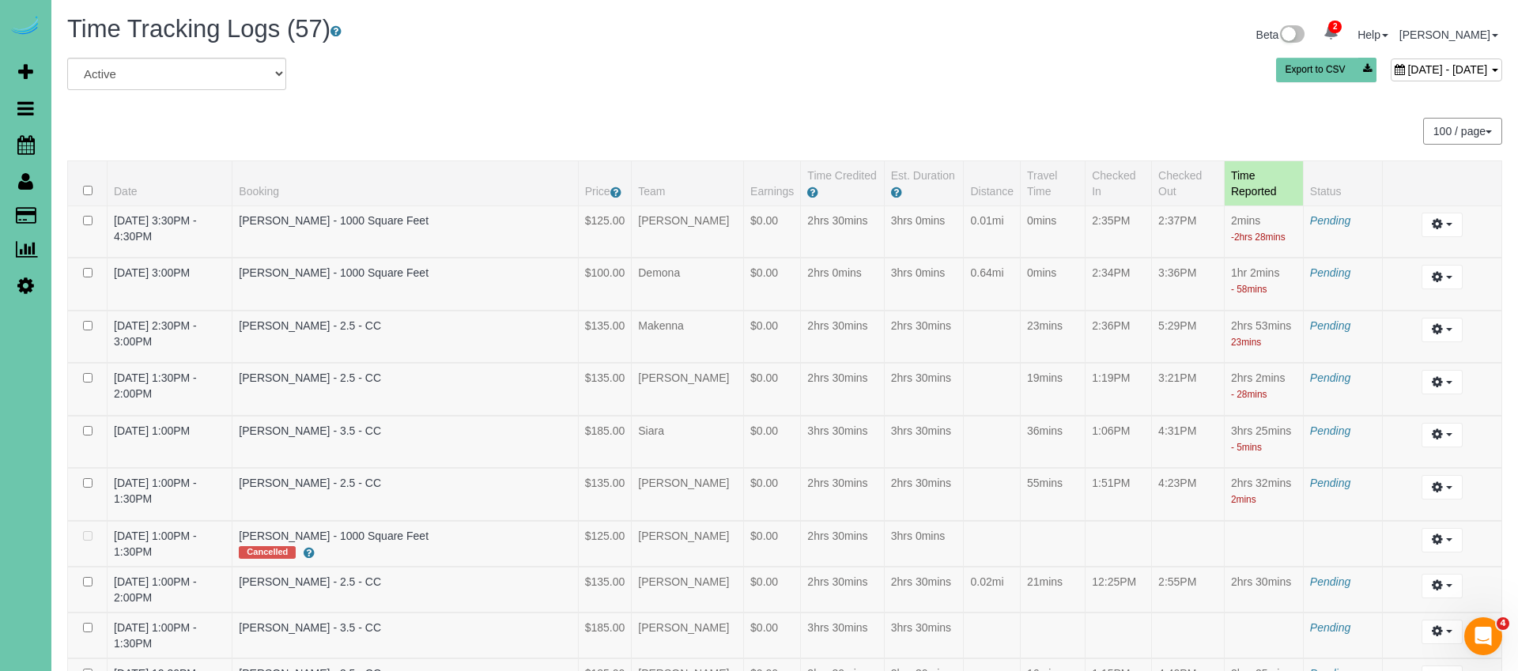
scroll to position [697, 0]
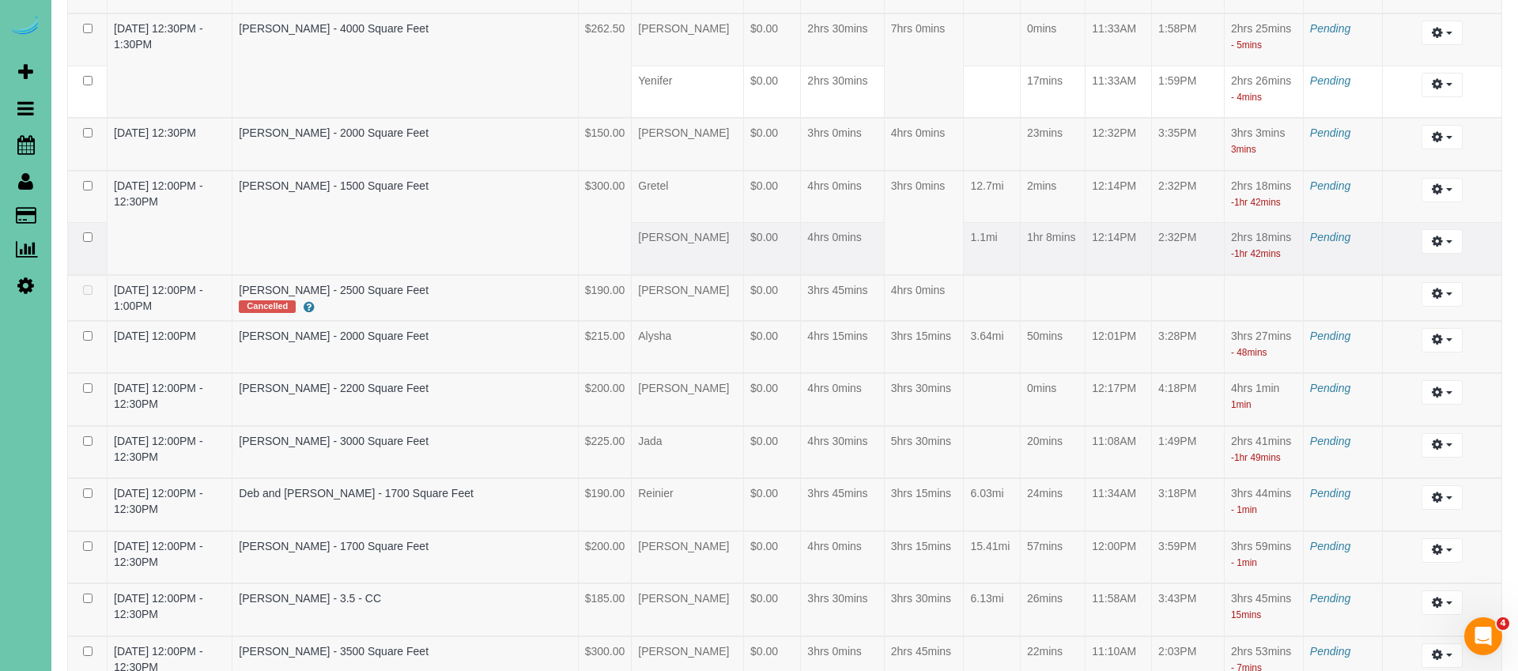
click at [1049, 248] on td "1hr 8mins" at bounding box center [1052, 249] width 65 height 52
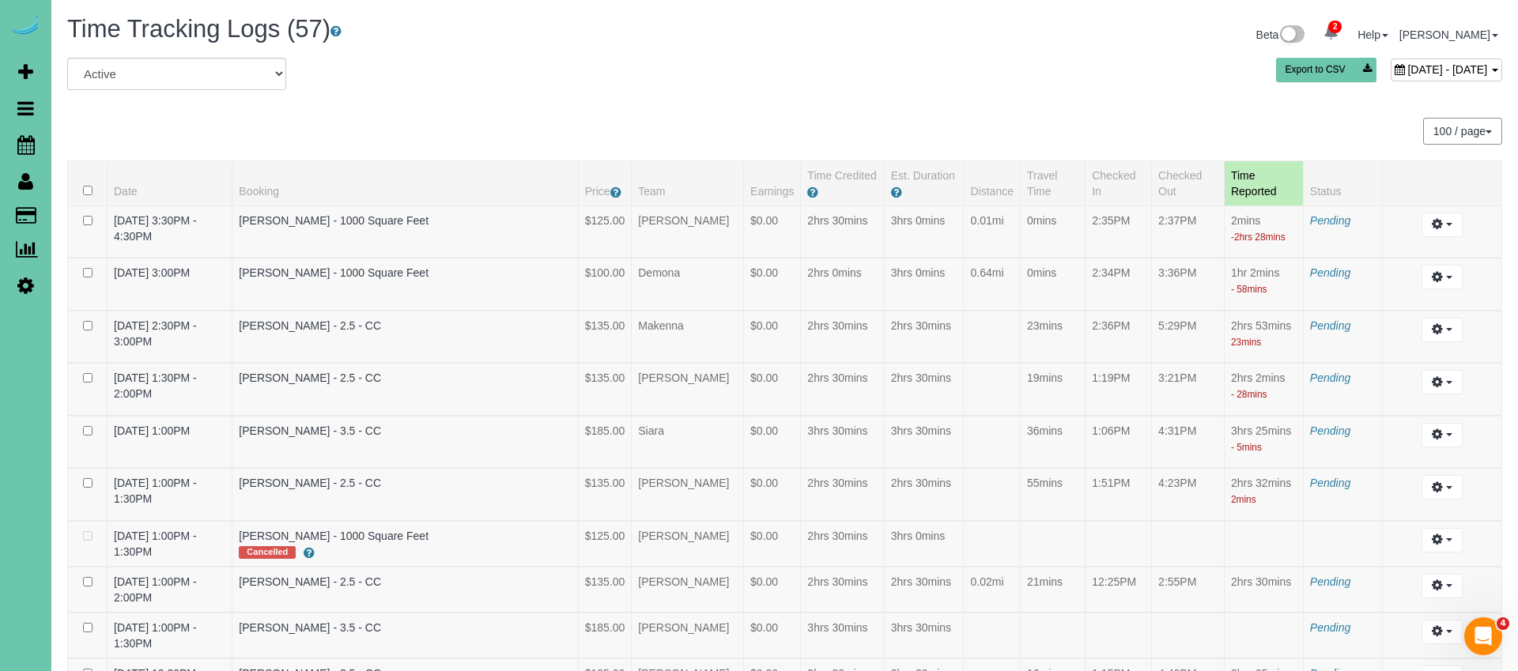
scroll to position [0, 0]
click at [1408, 73] on span "July 09, 2025 - July 09, 2025" at bounding box center [1448, 69] width 80 height 13
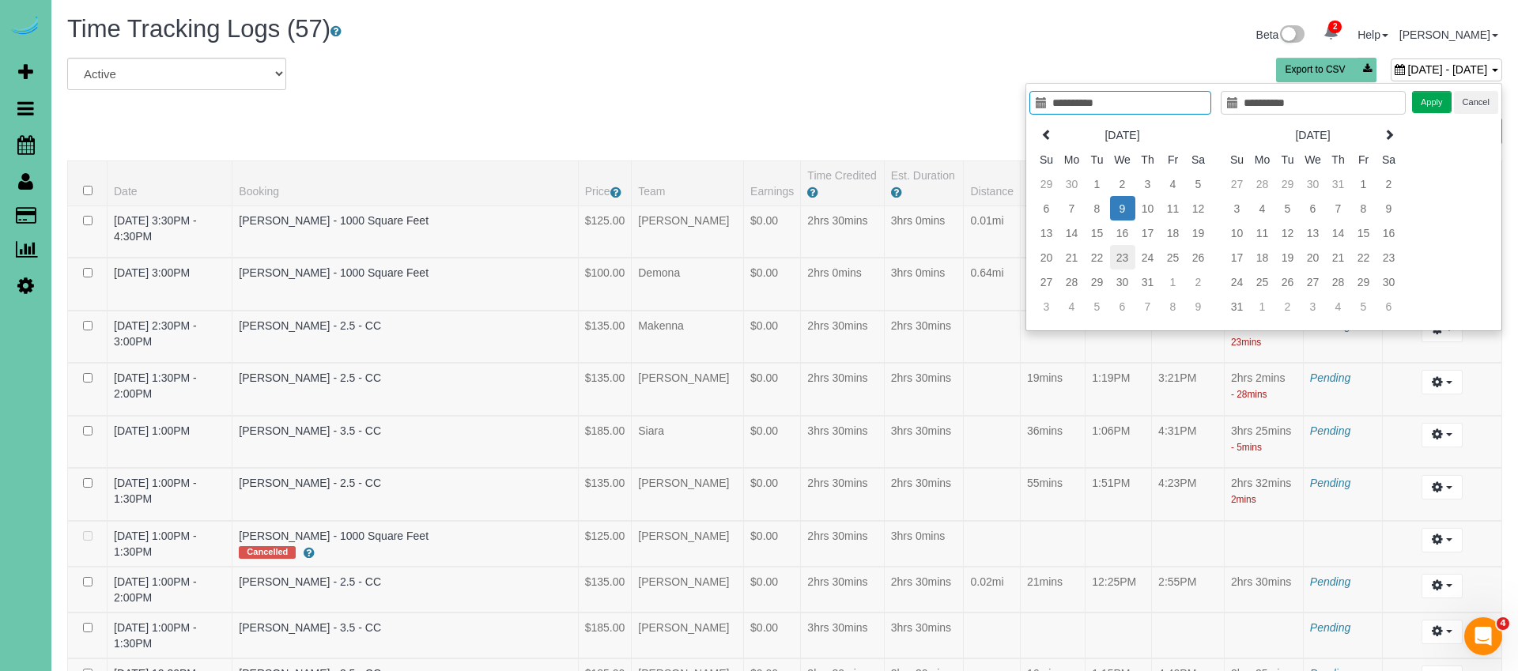
type input "**********"
click at [1119, 253] on td "23" at bounding box center [1122, 257] width 25 height 25
type input "**********"
click at [1426, 106] on button "Apply" at bounding box center [1432, 102] width 40 height 23
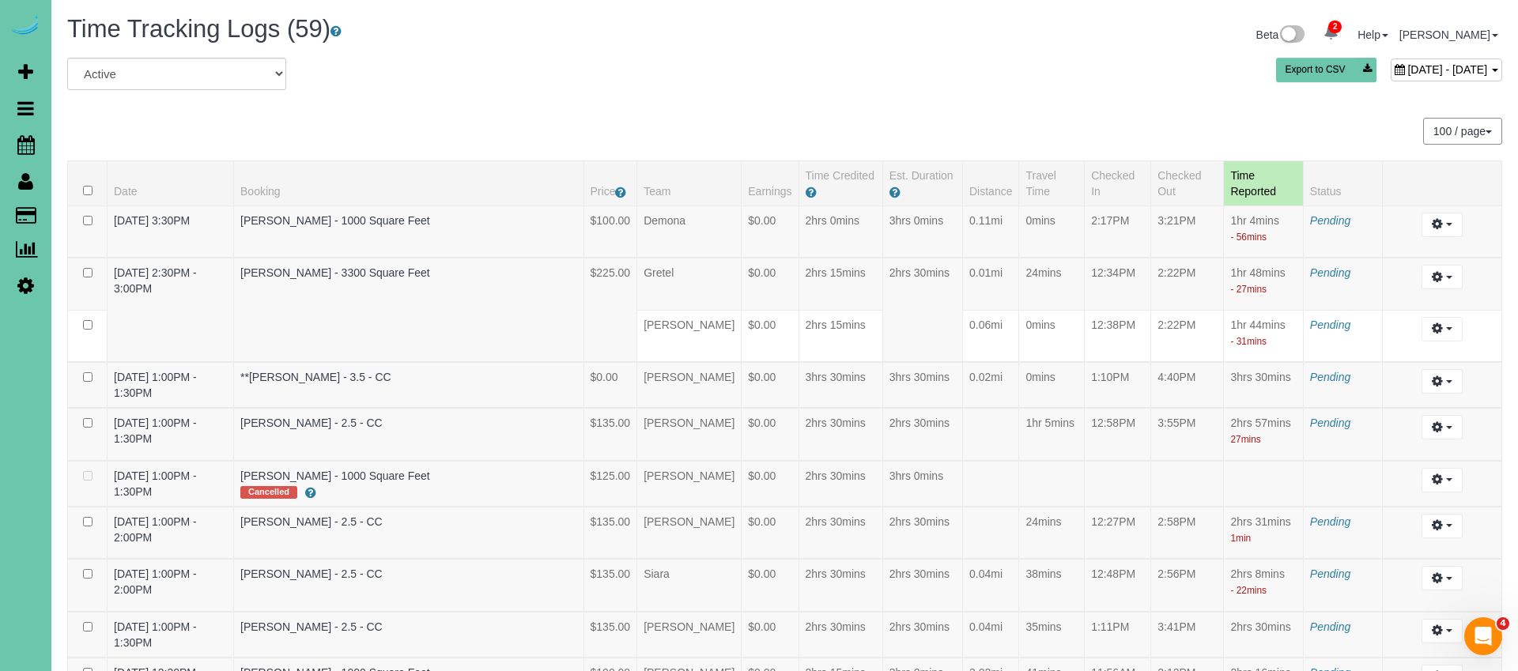
scroll to position [1350, 0]
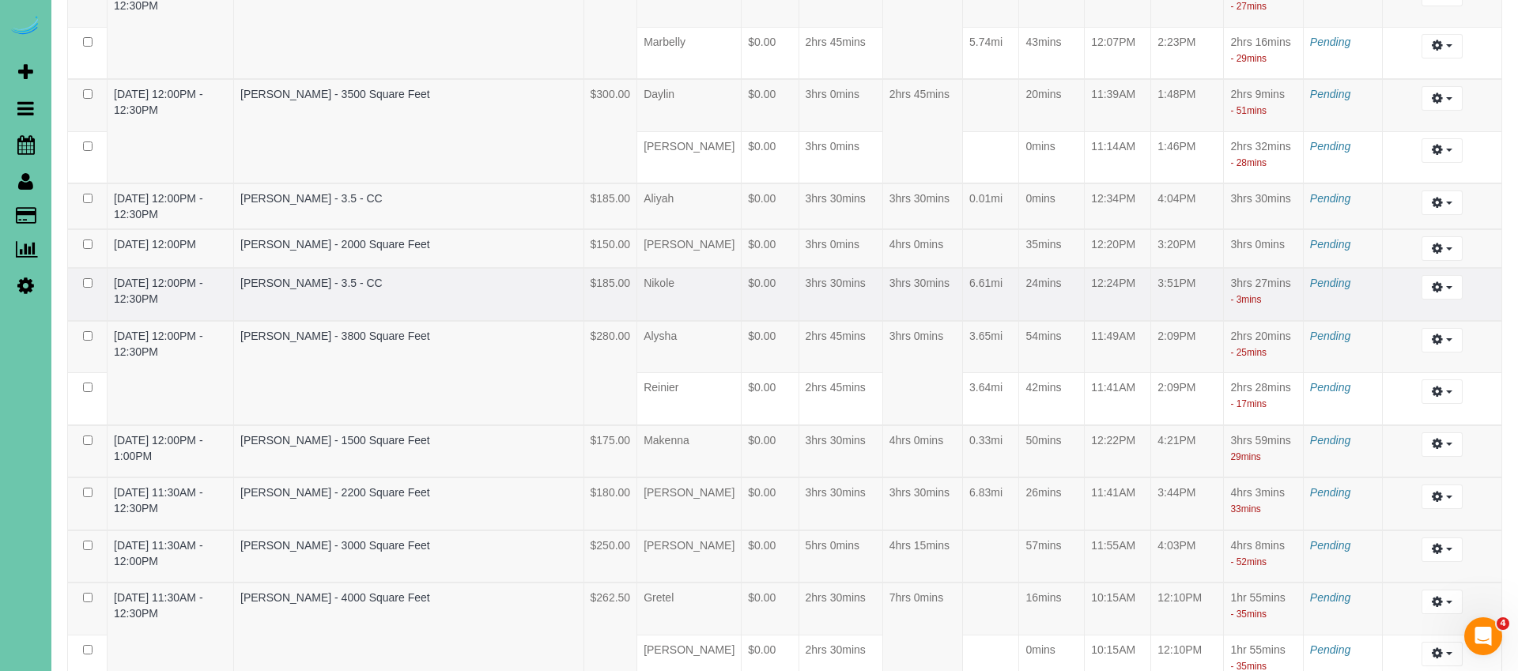
click at [1085, 274] on td "24mins" at bounding box center [1052, 294] width 66 height 53
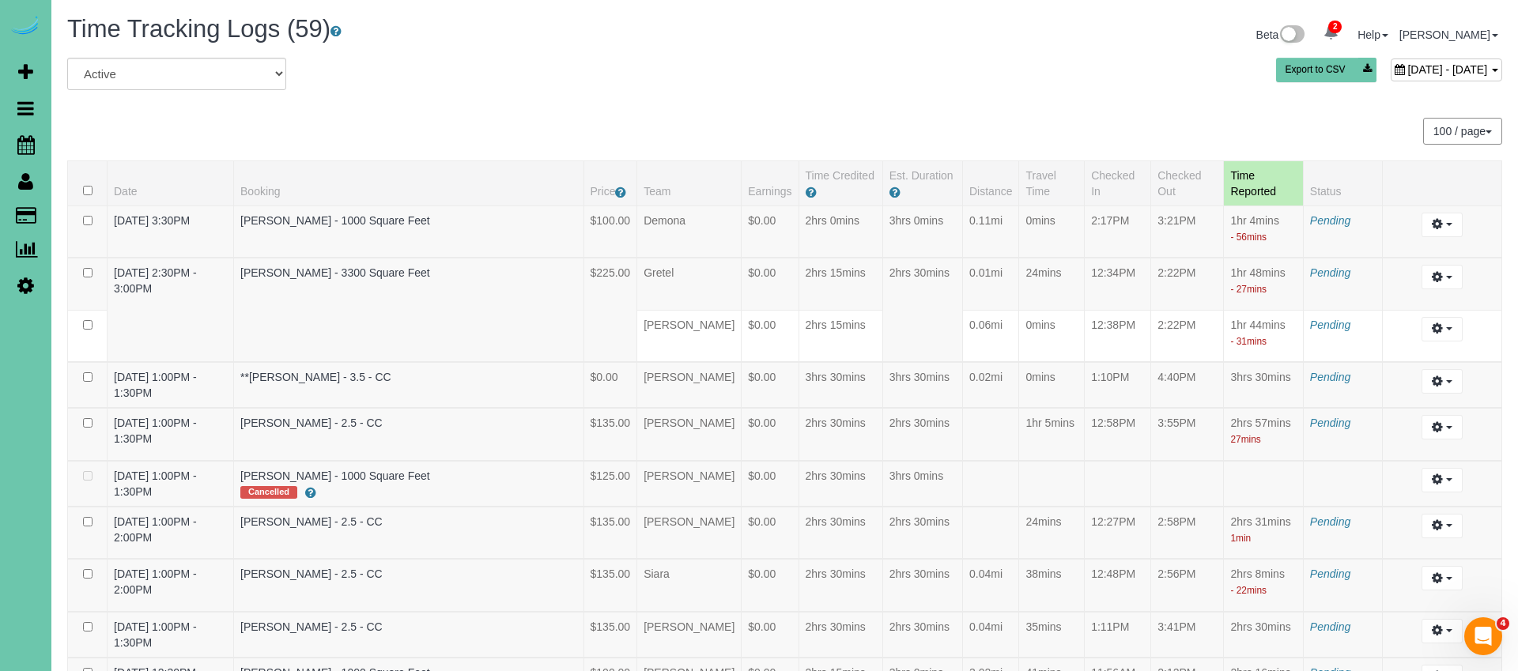
scroll to position [0, 0]
click at [1391, 61] on div "July 23, 2025 - July 23, 2025" at bounding box center [1446, 70] width 111 height 23
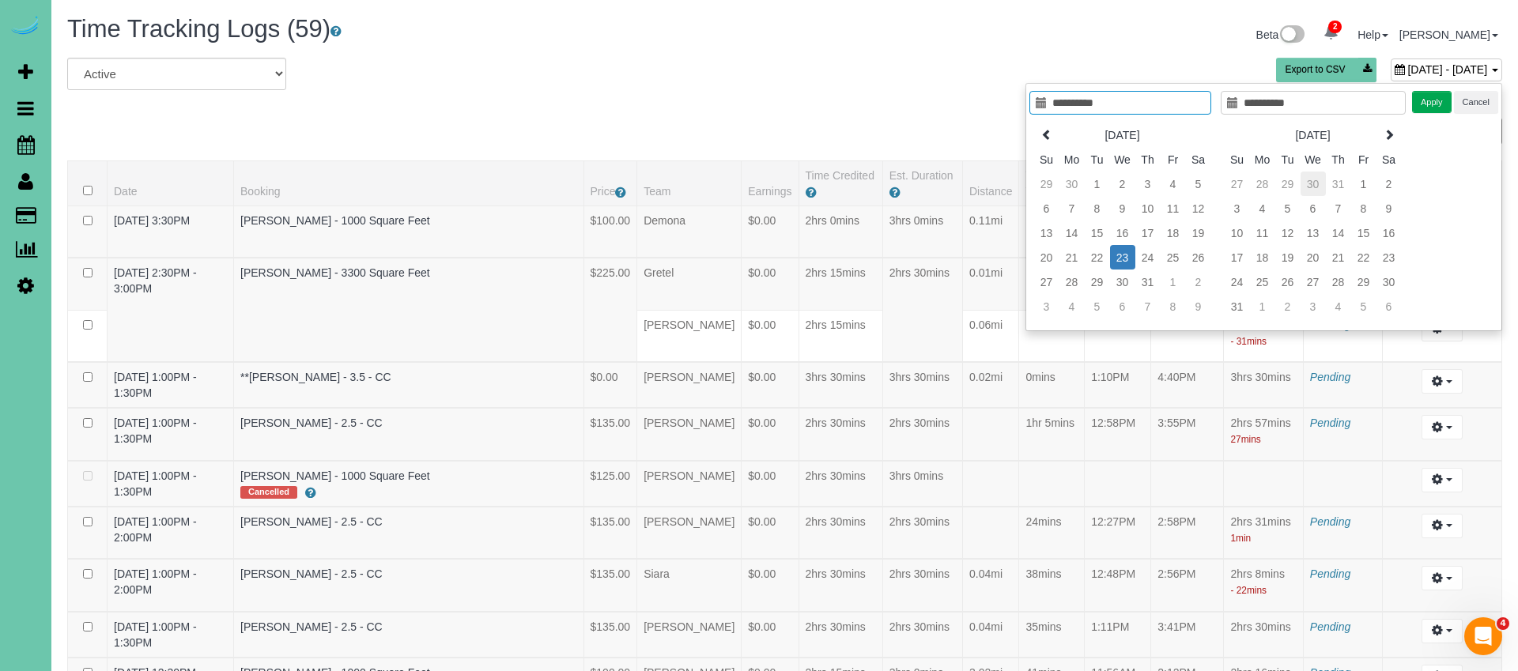
type input "**********"
click at [1316, 210] on td "6" at bounding box center [1313, 208] width 25 height 25
type input "**********"
click at [1312, 209] on td "6" at bounding box center [1313, 208] width 25 height 25
click at [1437, 97] on button "Apply" at bounding box center [1432, 102] width 40 height 23
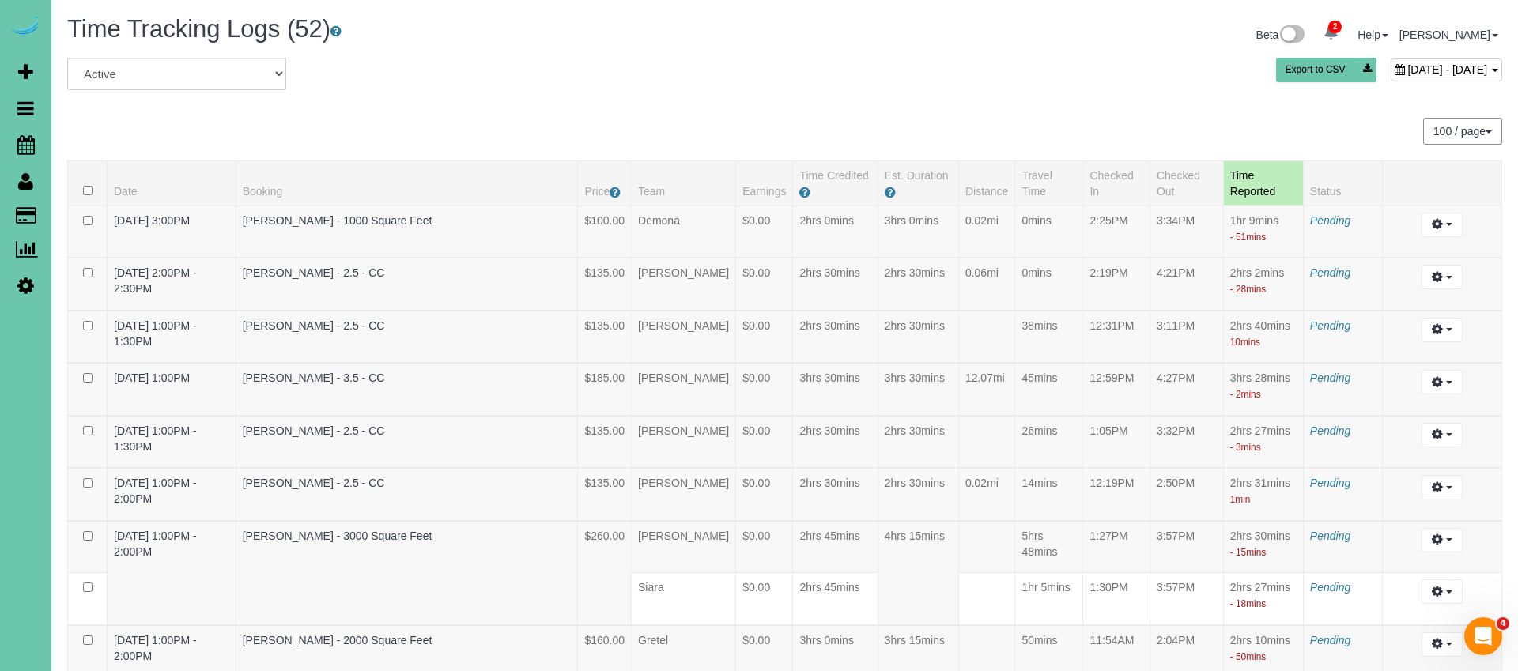
click at [1408, 71] on span "August 06, 2025 - August 06, 2025" at bounding box center [1448, 69] width 80 height 13
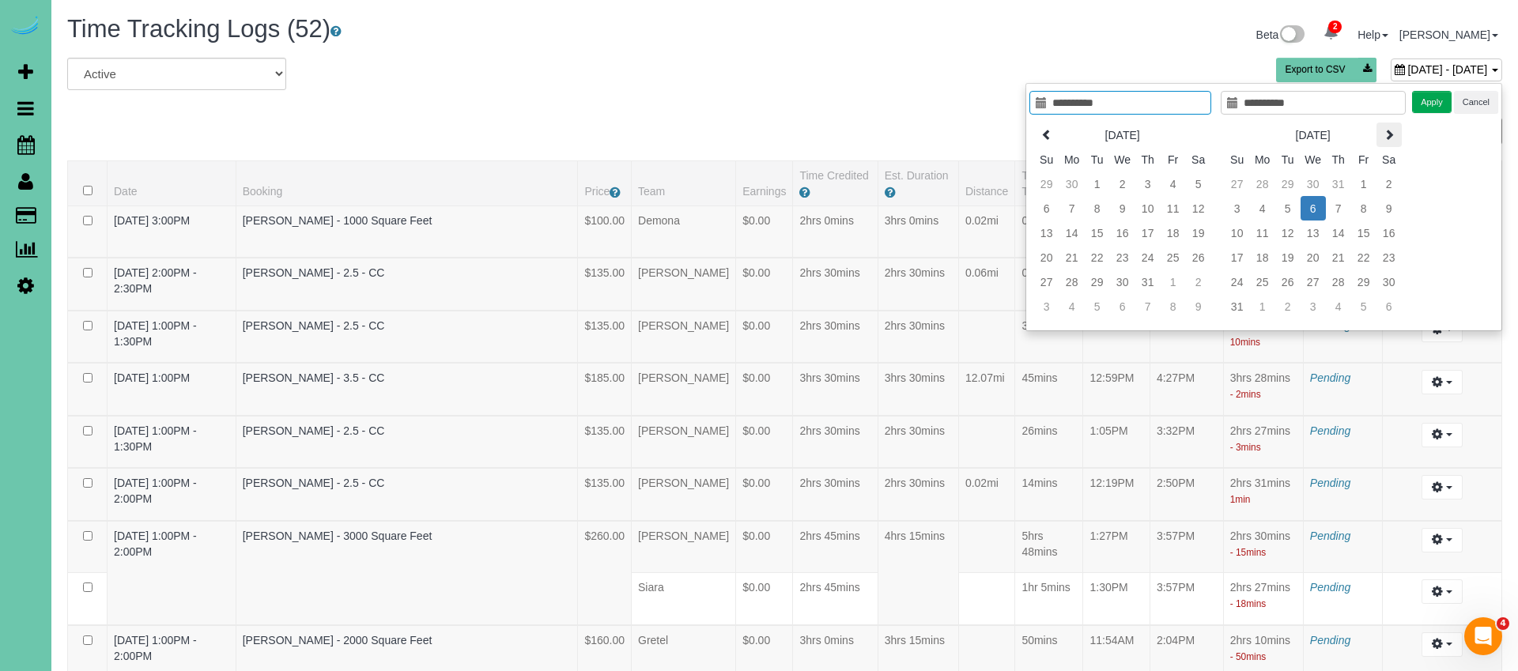
click at [1391, 139] on icon at bounding box center [1389, 134] width 11 height 11
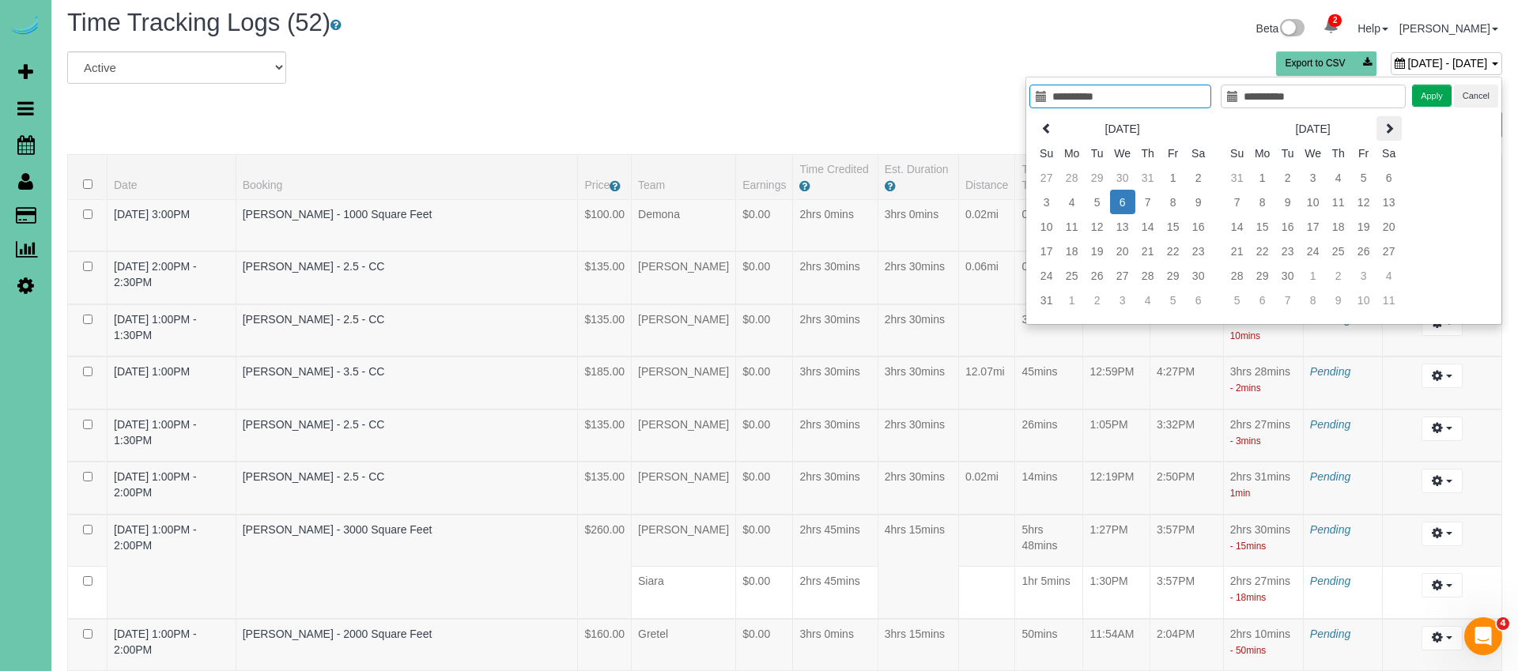
click at [1391, 139] on th at bounding box center [1389, 128] width 25 height 25
type input "**********"
click at [1124, 230] on td "17" at bounding box center [1122, 225] width 25 height 25
type input "**********"
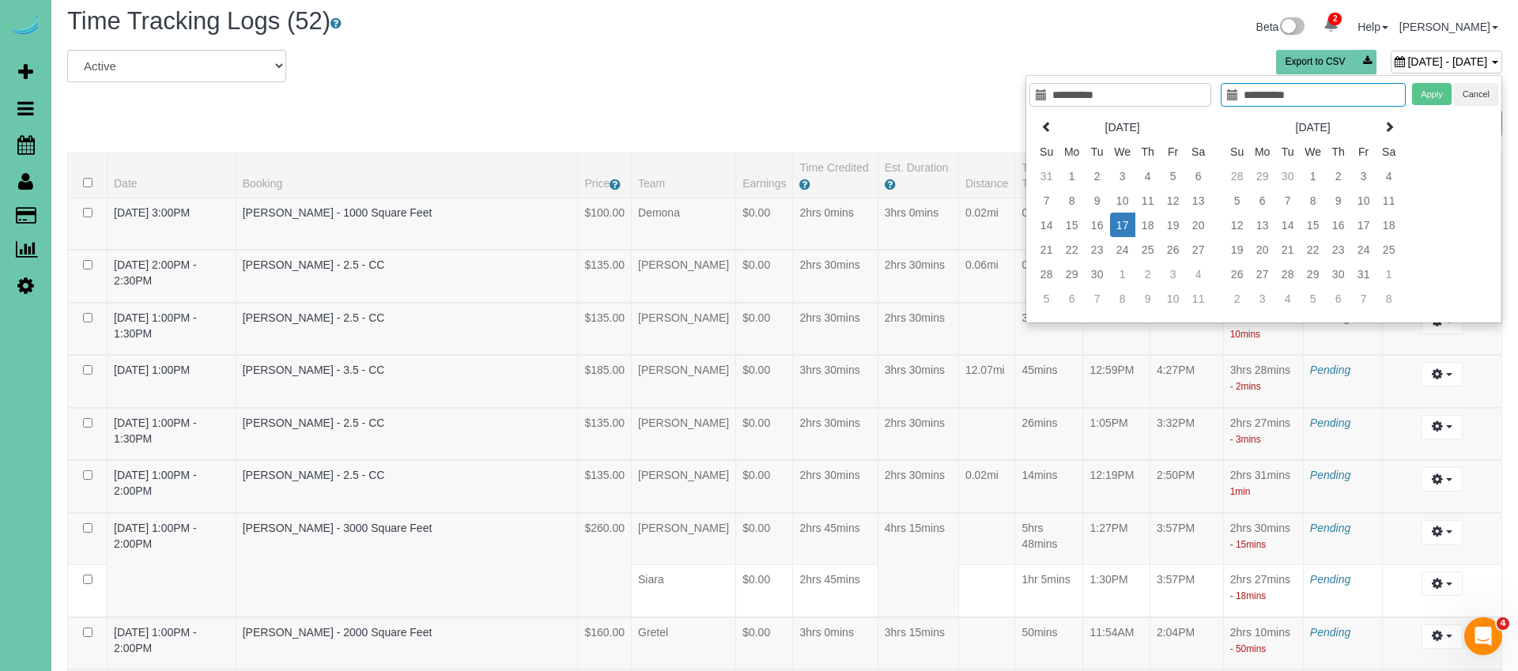
click at [1124, 230] on td "17" at bounding box center [1122, 225] width 25 height 25
type input "**********"
click at [1430, 99] on button "Apply" at bounding box center [1432, 94] width 40 height 23
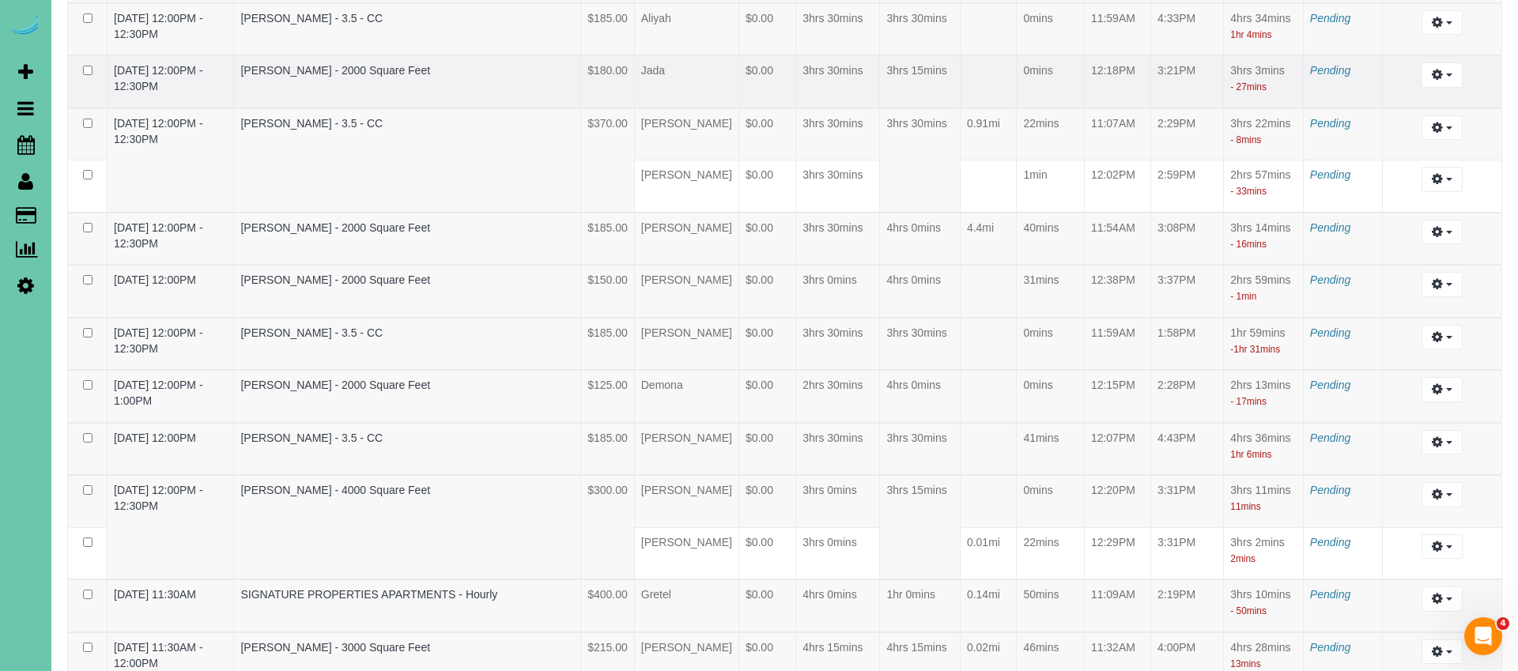
scroll to position [4053, 0]
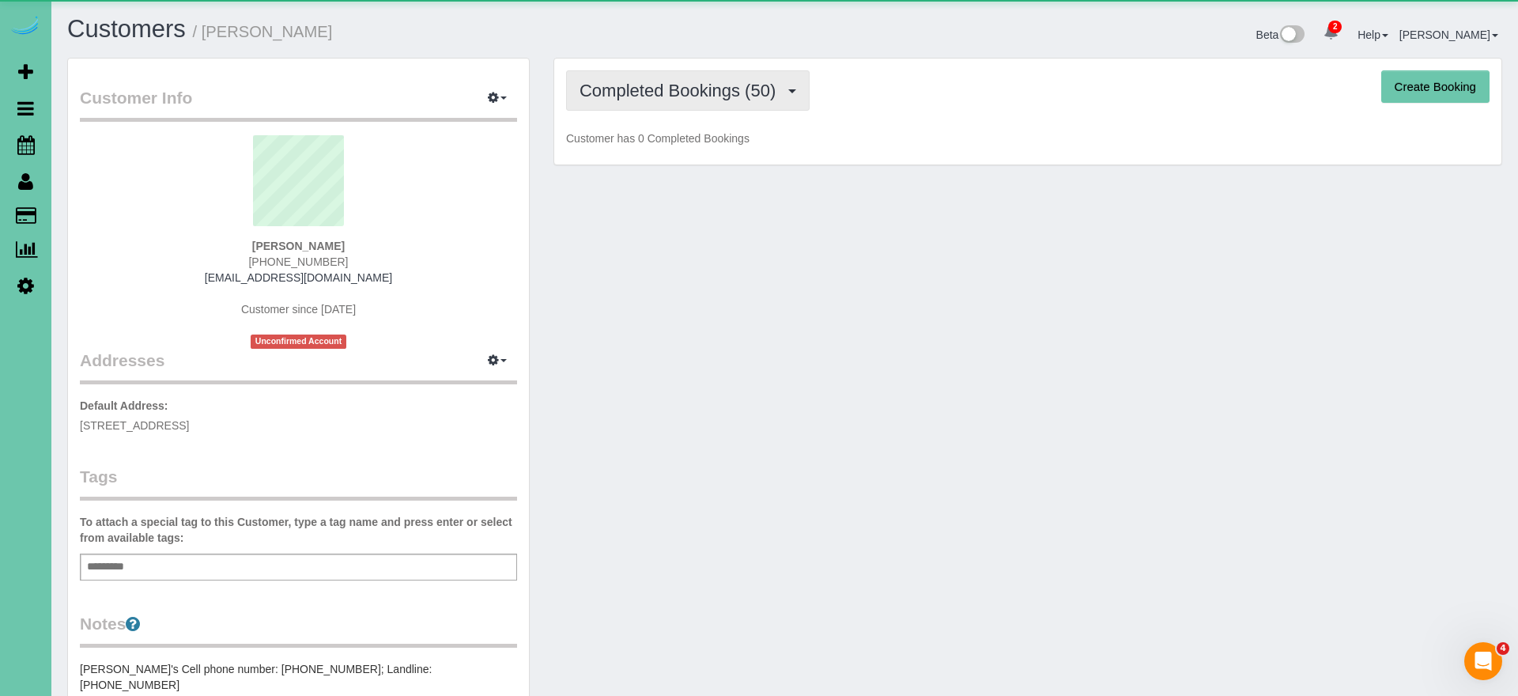
click at [614, 83] on span "Completed Bookings (50)" at bounding box center [682, 91] width 204 height 20
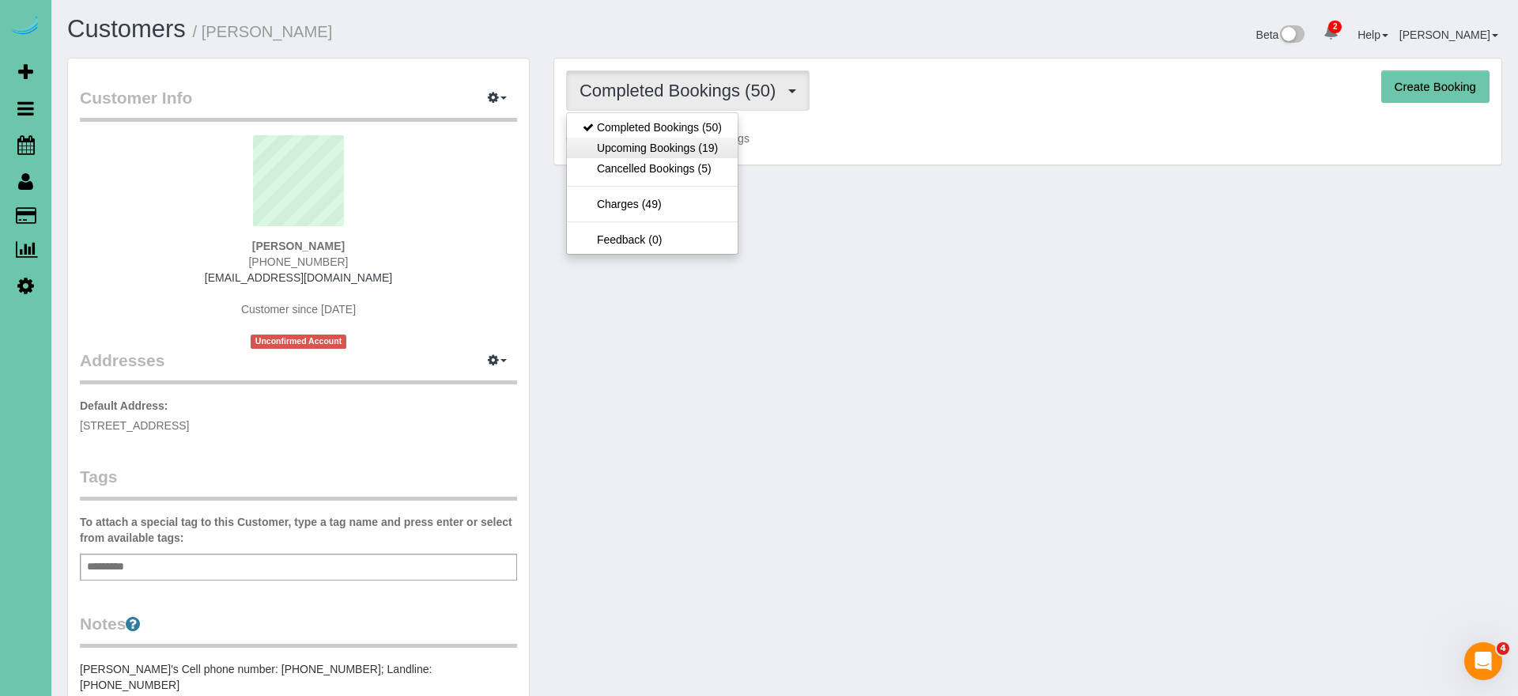
click at [649, 145] on link "Upcoming Bookings (19)" at bounding box center [652, 148] width 171 height 21
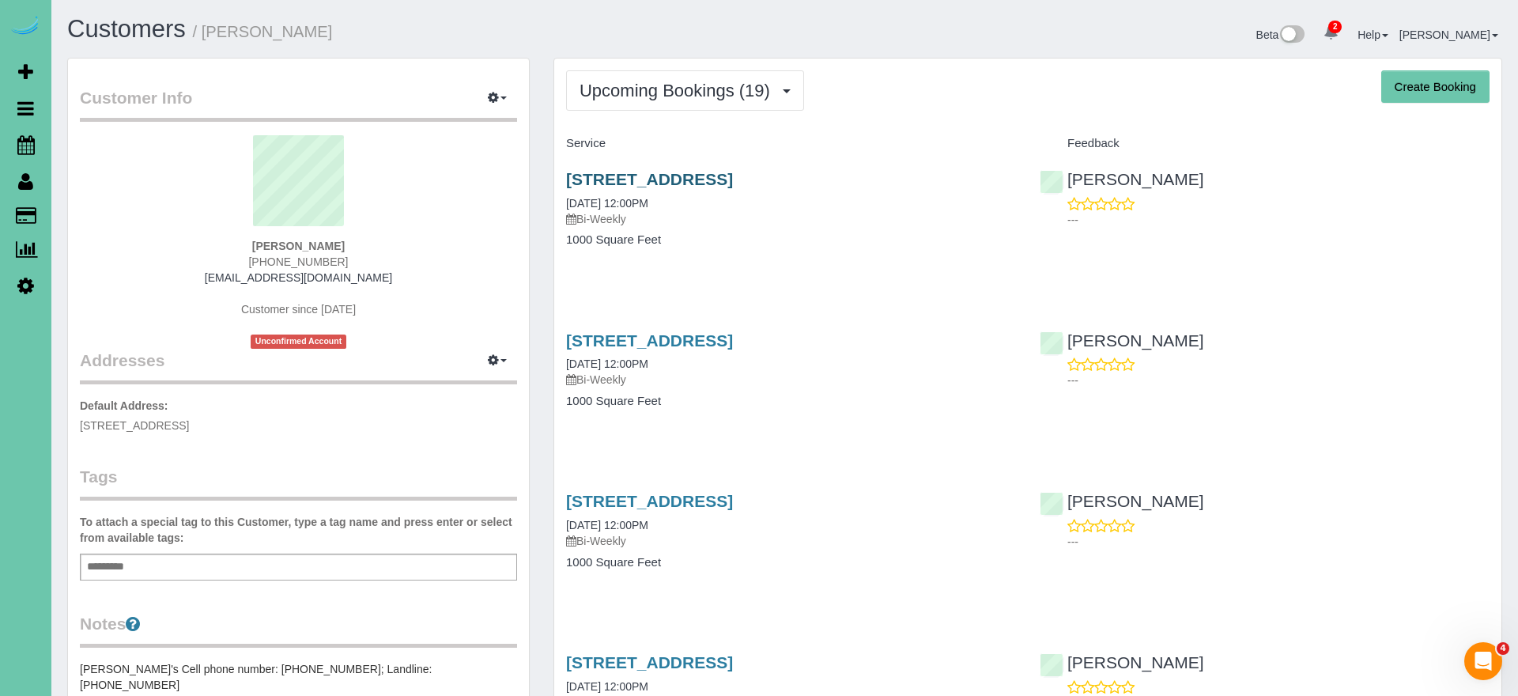
click at [710, 188] on link "801 S 52nd Street; Apt 204, Omaha, NE 68106" at bounding box center [649, 179] width 167 height 18
click at [640, 176] on link "801 S 52nd Street; Apt 204, Omaha, NE 68106" at bounding box center [649, 179] width 167 height 18
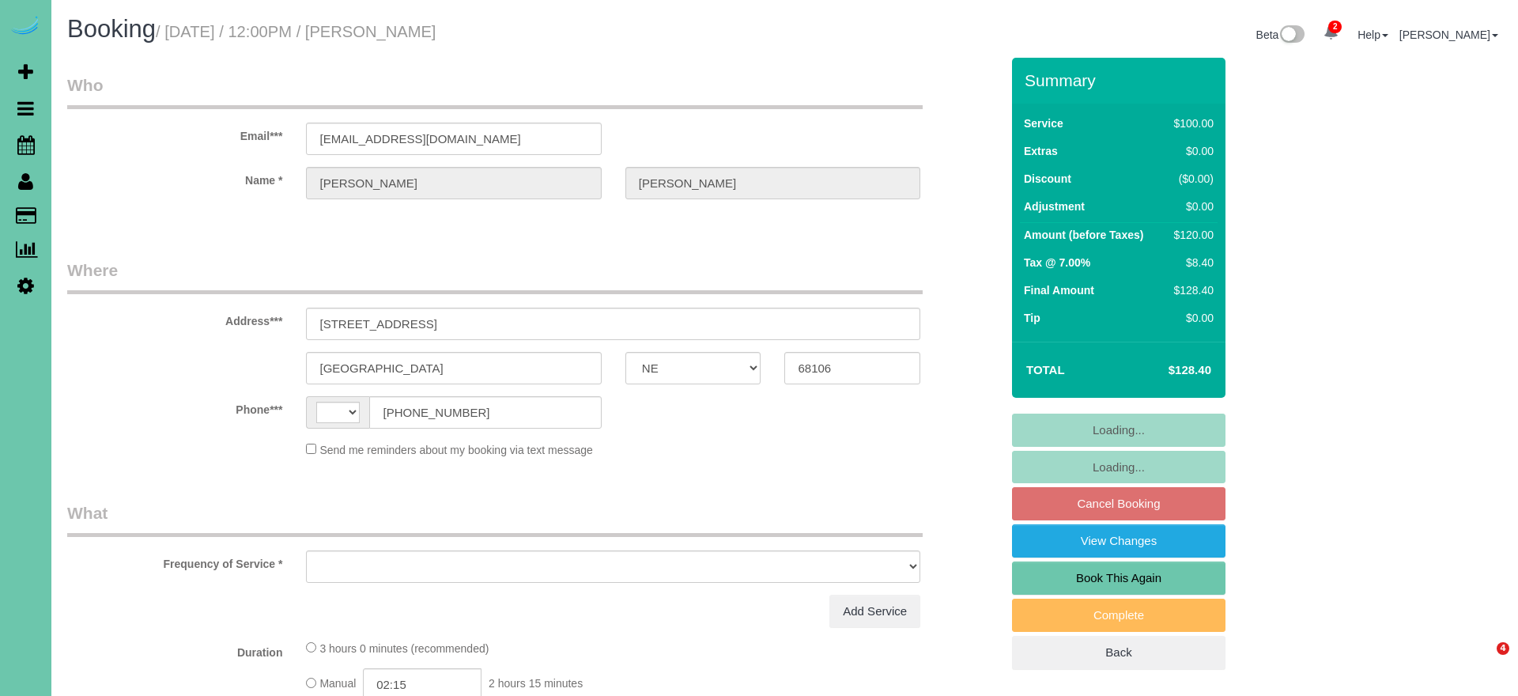
select select "NE"
select select "object:374"
select select "string:[GEOGRAPHIC_DATA]"
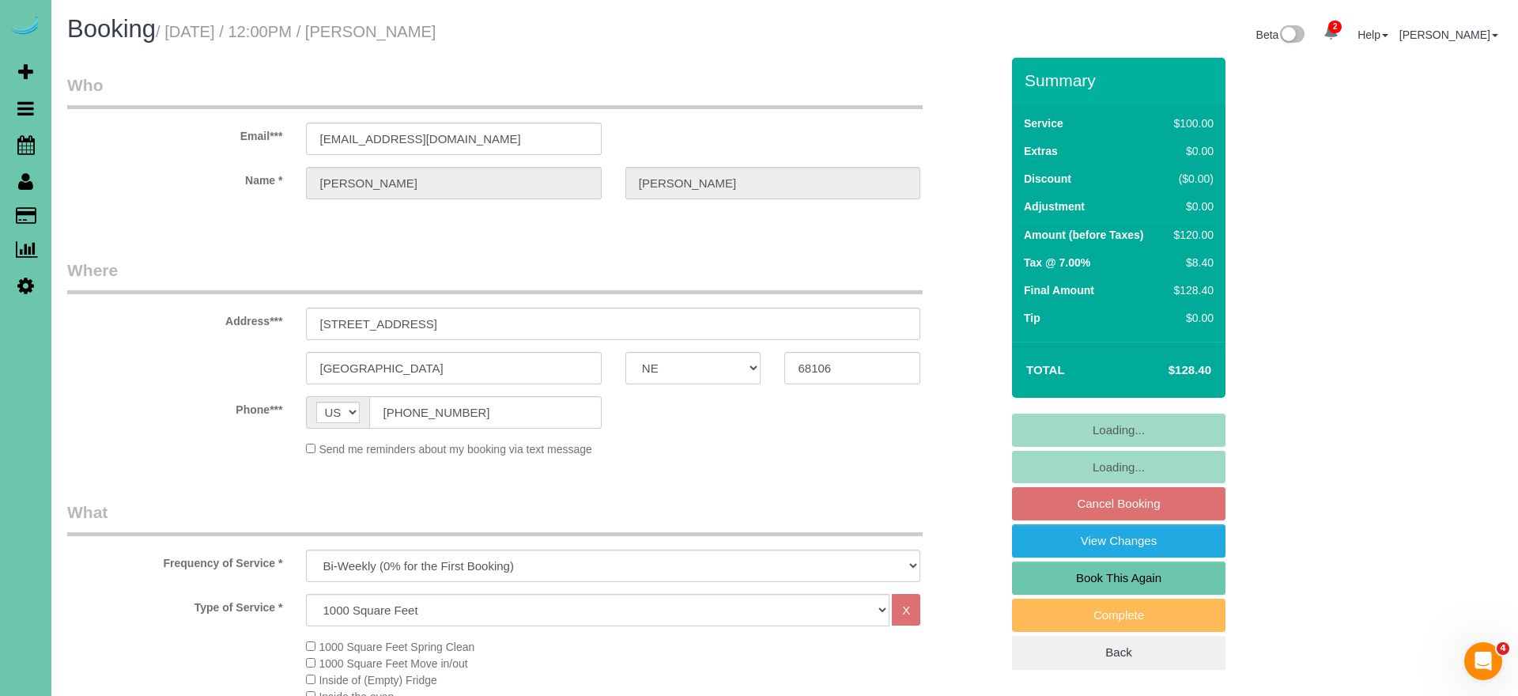
select select "object:708"
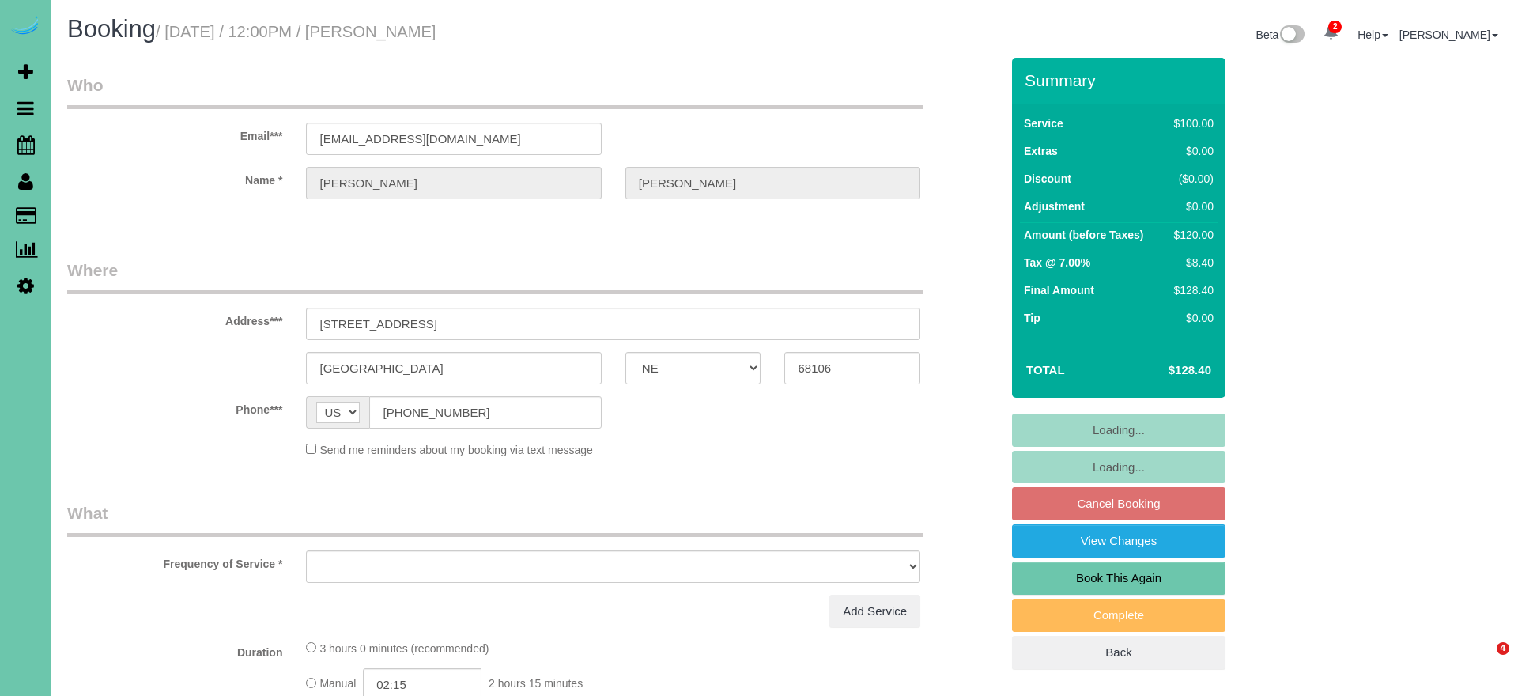
select select "NE"
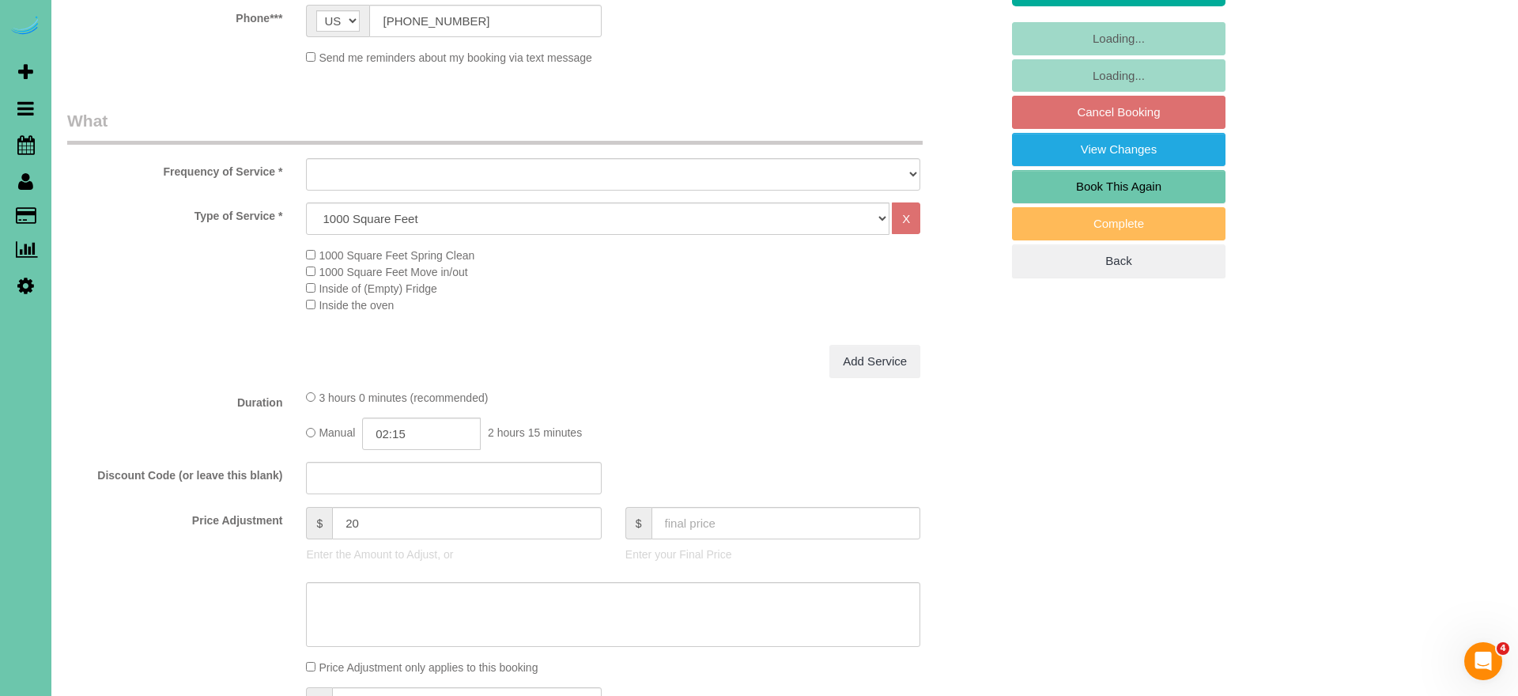
select select "object:908"
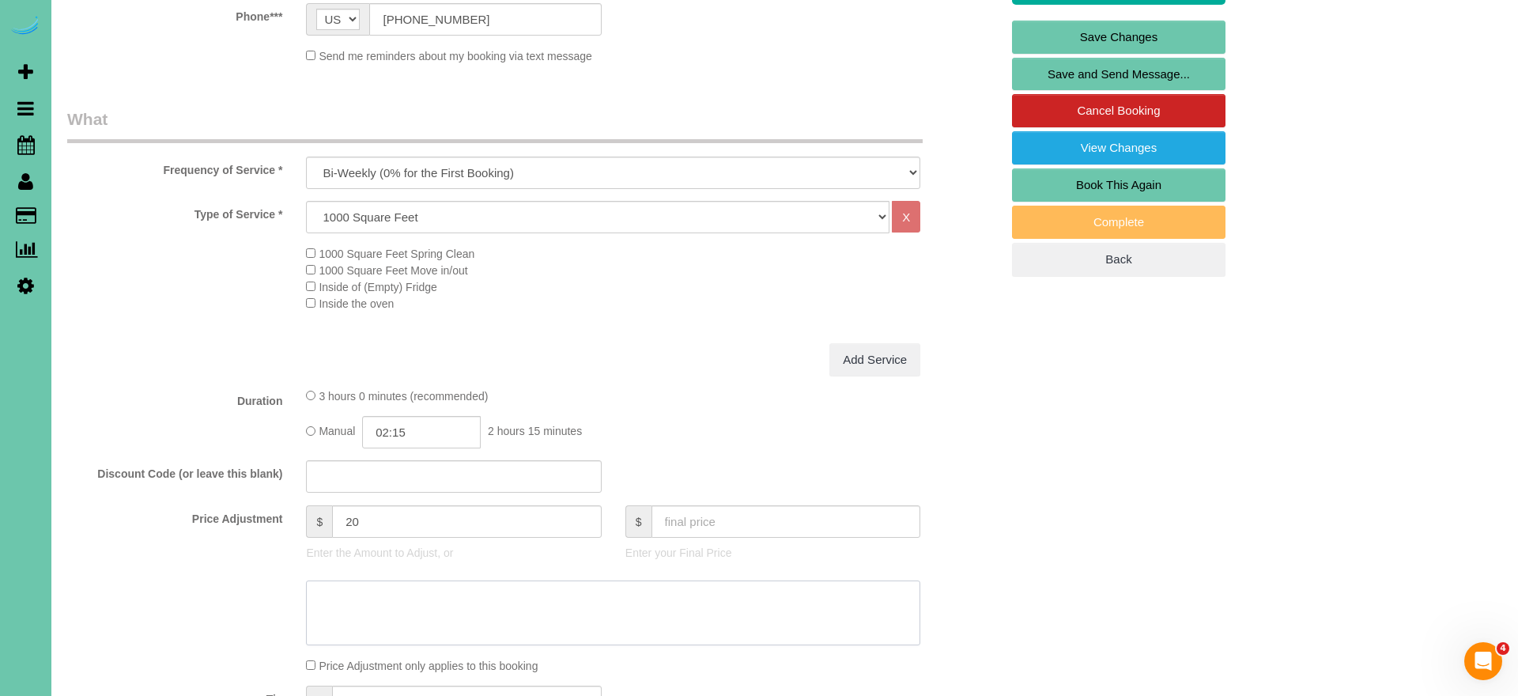
click at [508, 615] on textarea at bounding box center [613, 612] width 614 height 65
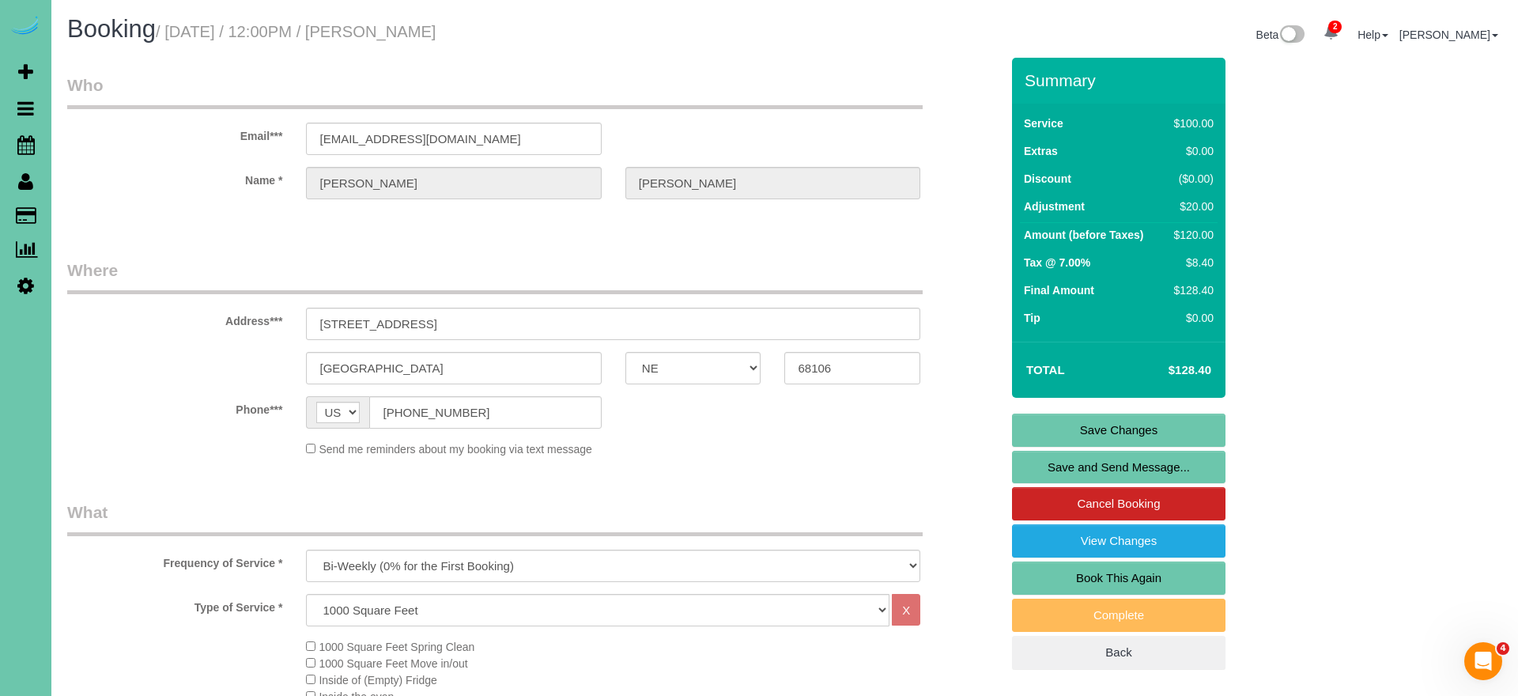
scroll to position [0, 0]
type textarea "good on rate"
click at [1018, 425] on link "Save Changes" at bounding box center [1118, 430] width 213 height 33
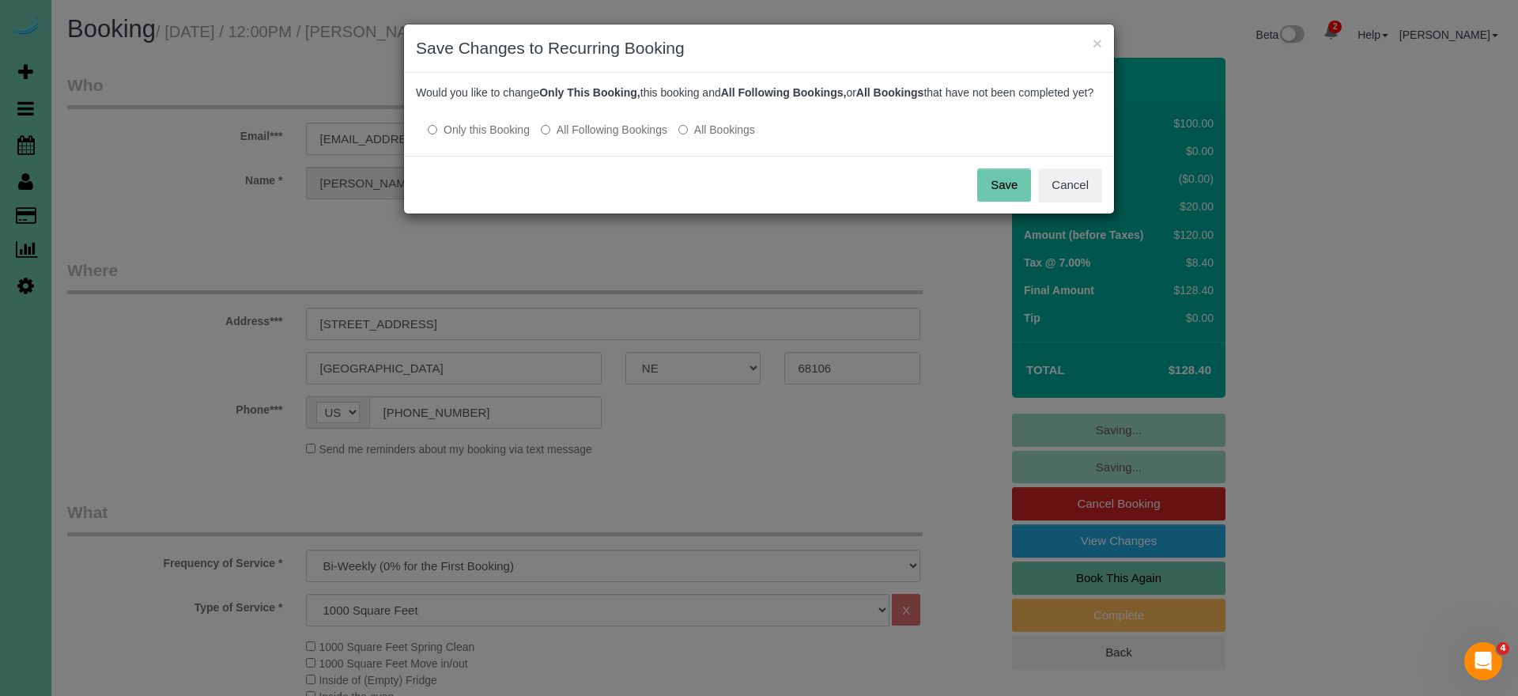
drag, startPoint x: 647, startPoint y: 139, endPoint x: 768, endPoint y: 170, distance: 124.9
click at [647, 138] on label "All Following Bookings" at bounding box center [604, 130] width 127 height 16
click at [1009, 202] on button "Save" at bounding box center [1004, 184] width 54 height 33
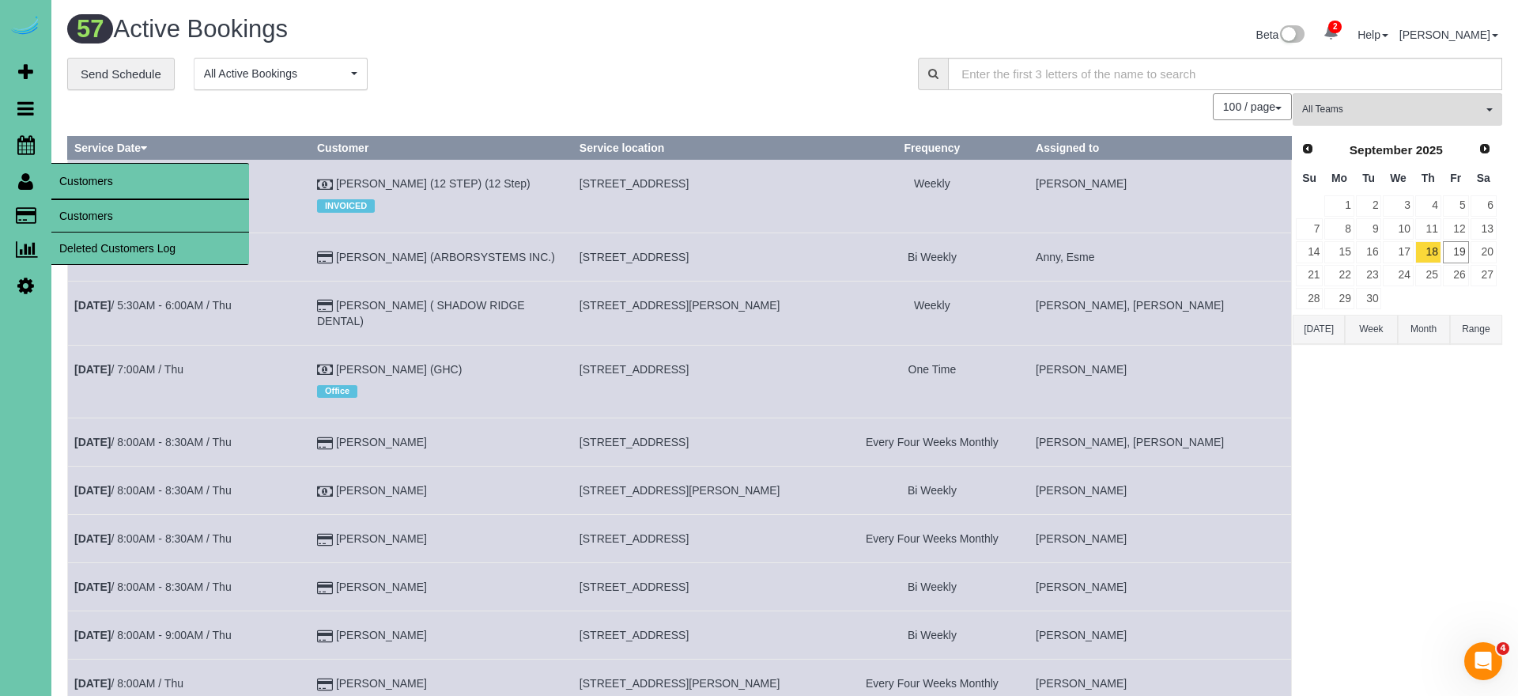
click at [104, 215] on link "Customers" at bounding box center [150, 216] width 198 height 32
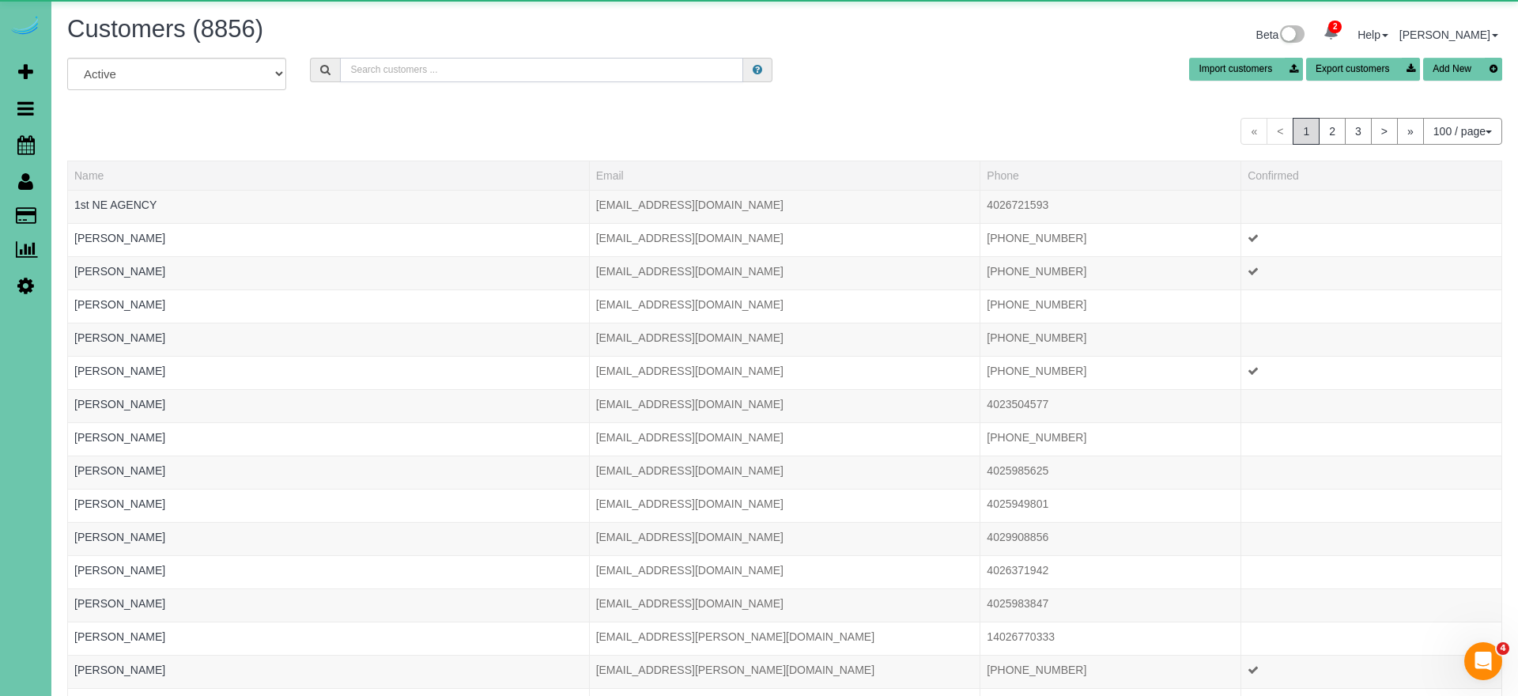
click at [491, 68] on input "text" at bounding box center [541, 70] width 403 height 25
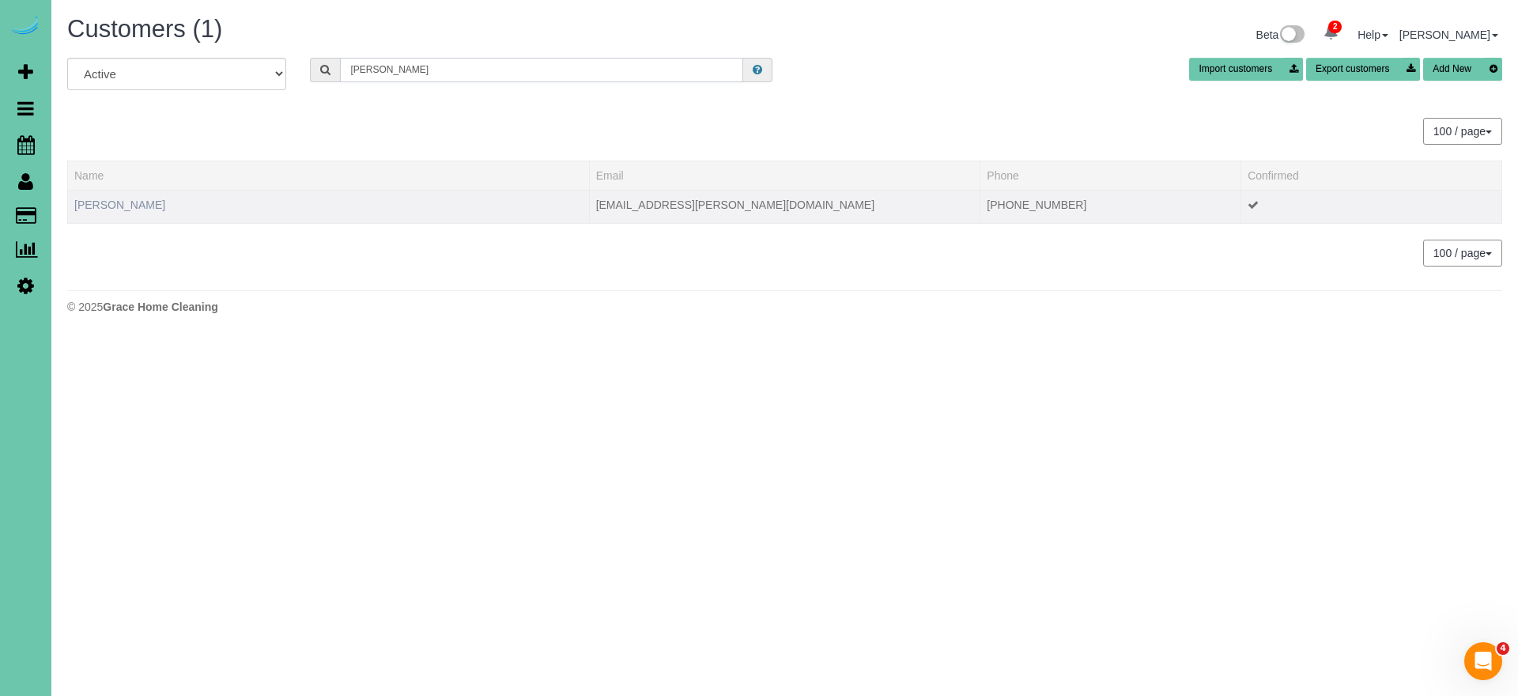
type input "diane k"
click at [117, 206] on link "Diane Koehler" at bounding box center [119, 204] width 91 height 13
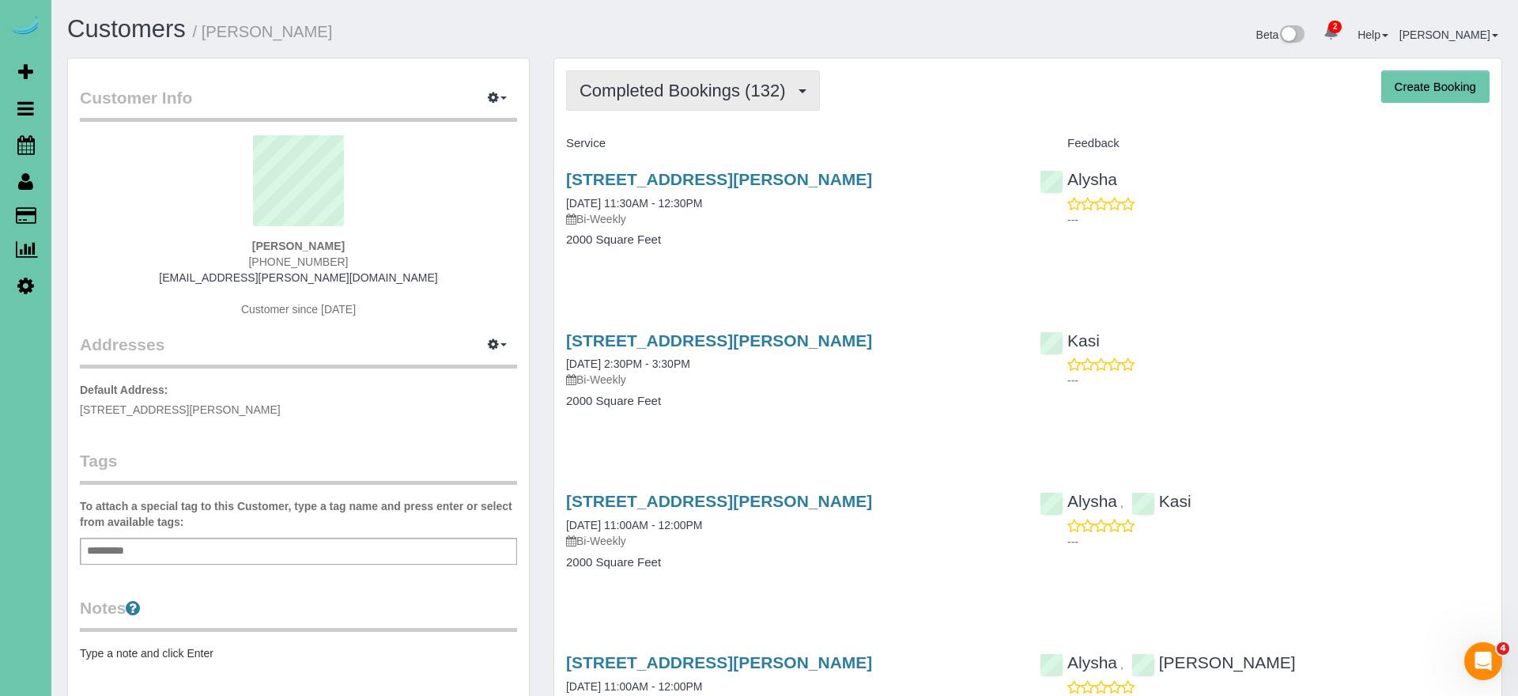
drag, startPoint x: 651, startPoint y: 87, endPoint x: 648, endPoint y: 103, distance: 16.0
click at [651, 87] on span "Completed Bookings (132)" at bounding box center [686, 91] width 213 height 20
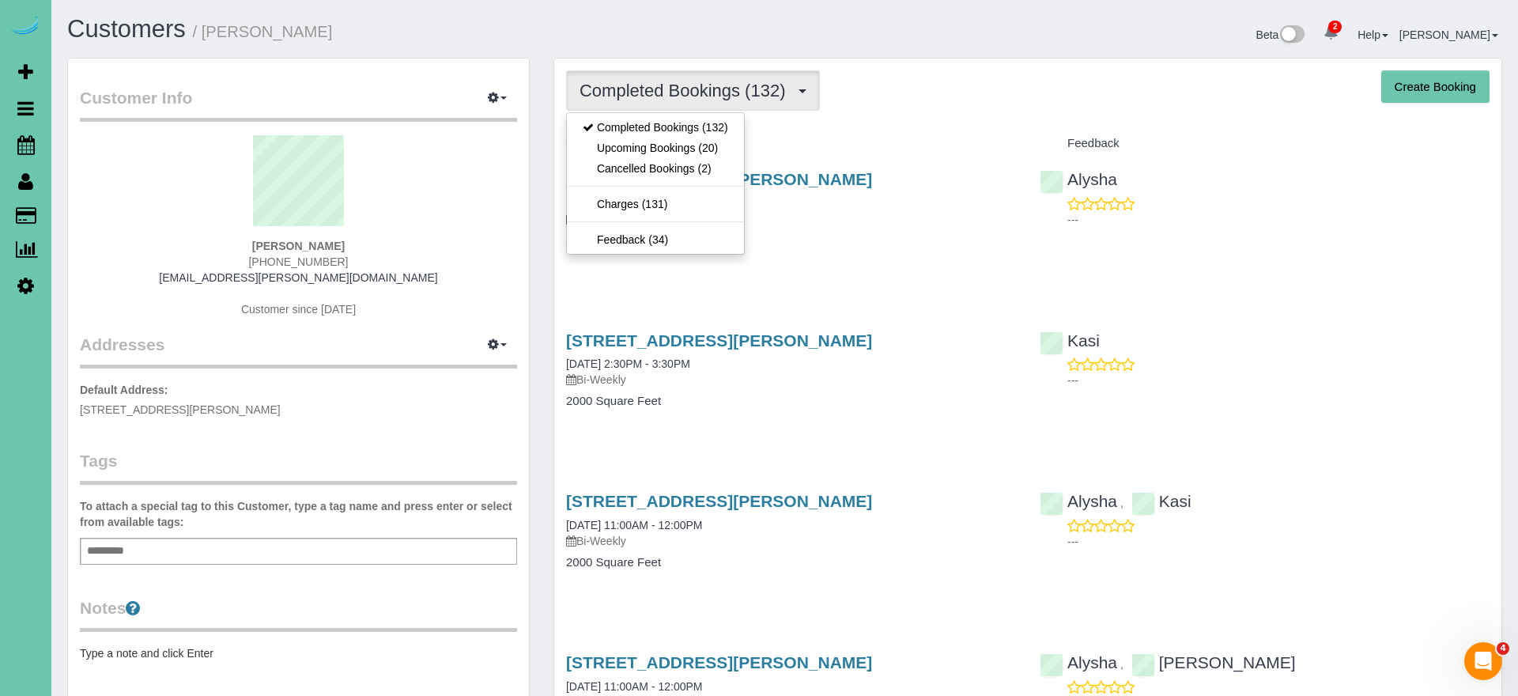
click at [628, 151] on link "Upcoming Bookings (20)" at bounding box center [655, 148] width 177 height 21
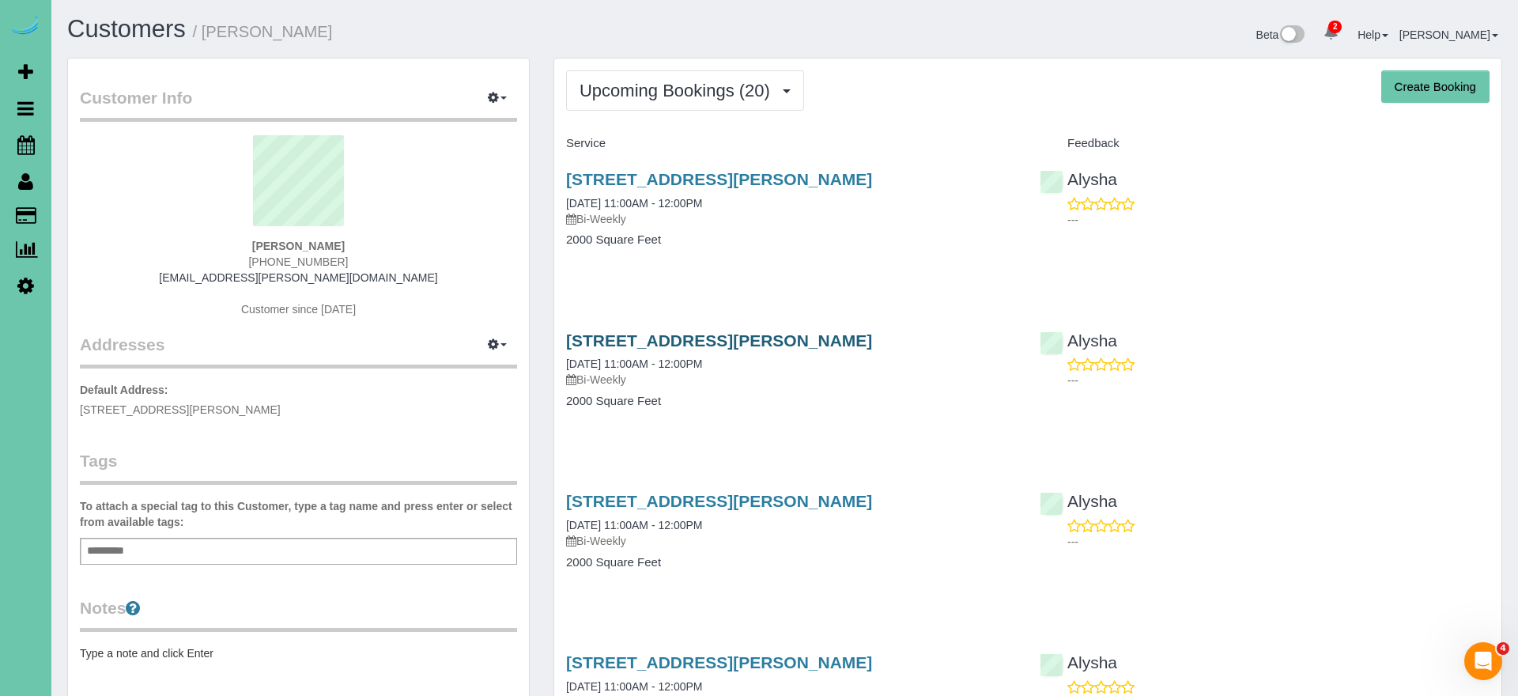
click at [678, 333] on link "17241 Chandler Street, Omaha, NE 68136" at bounding box center [719, 340] width 306 height 18
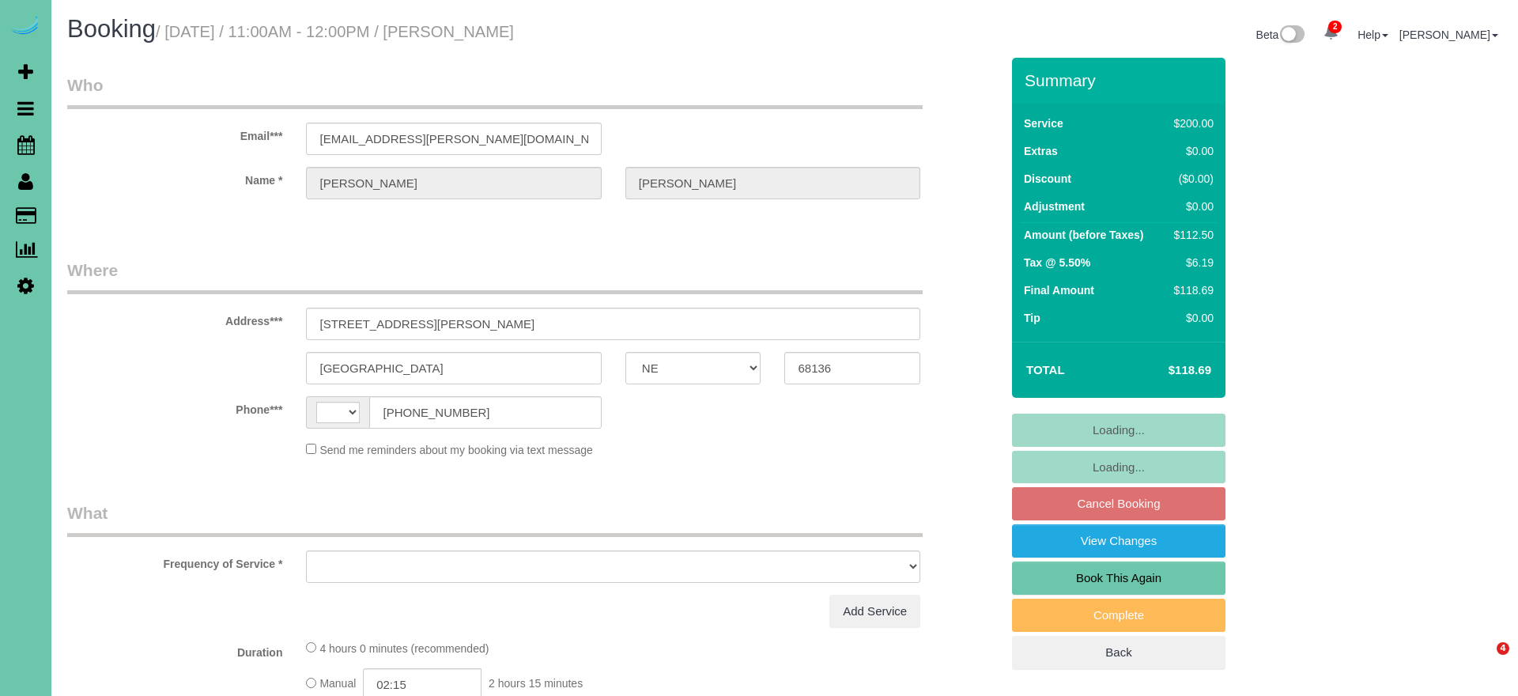
select select "NE"
select select "string:[GEOGRAPHIC_DATA]"
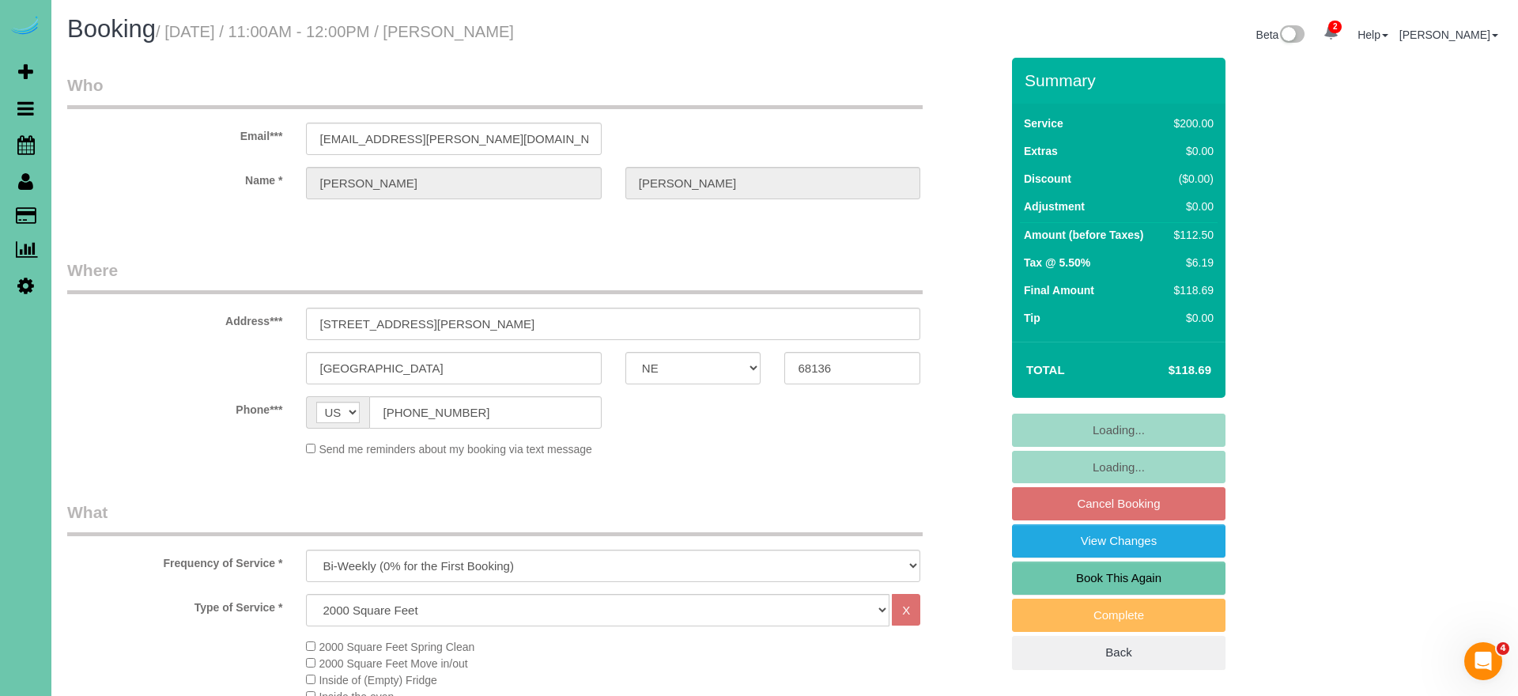
select select "object:908"
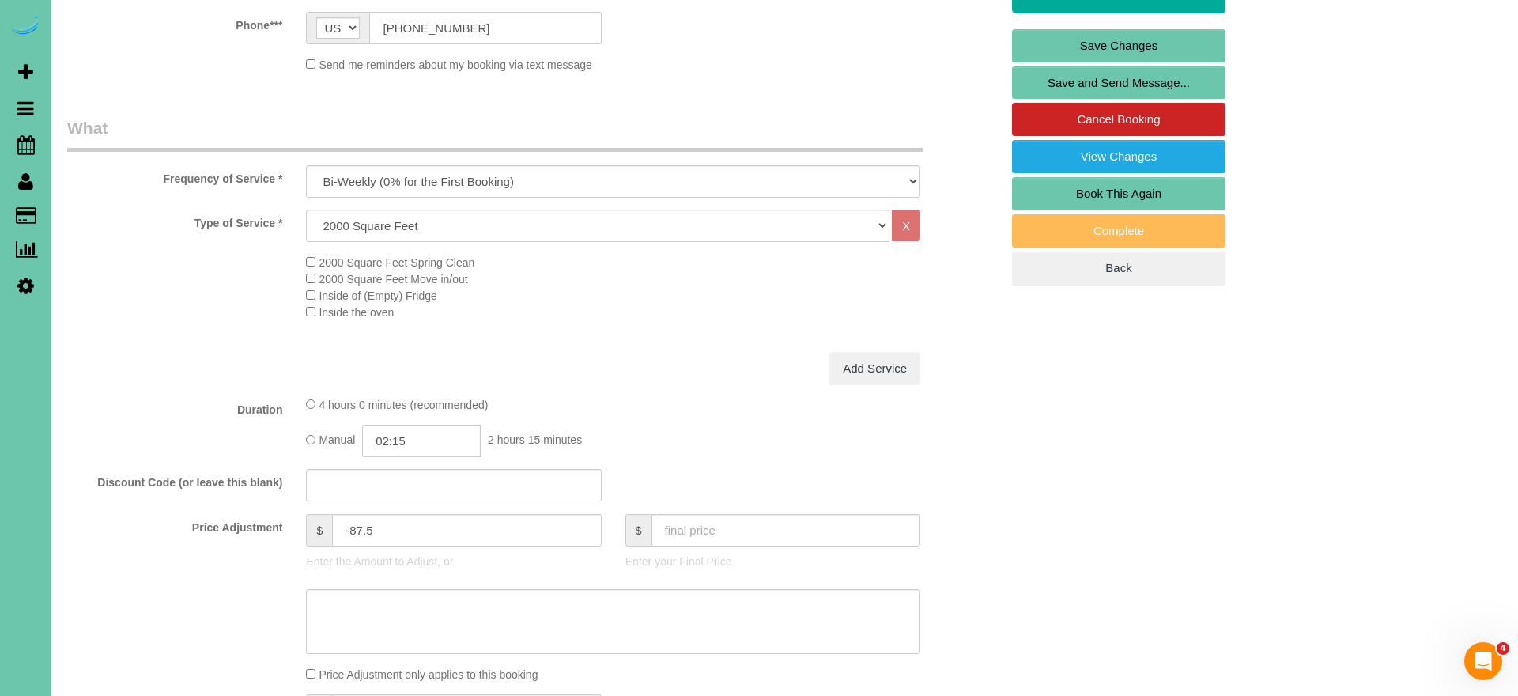
scroll to position [389, 0]
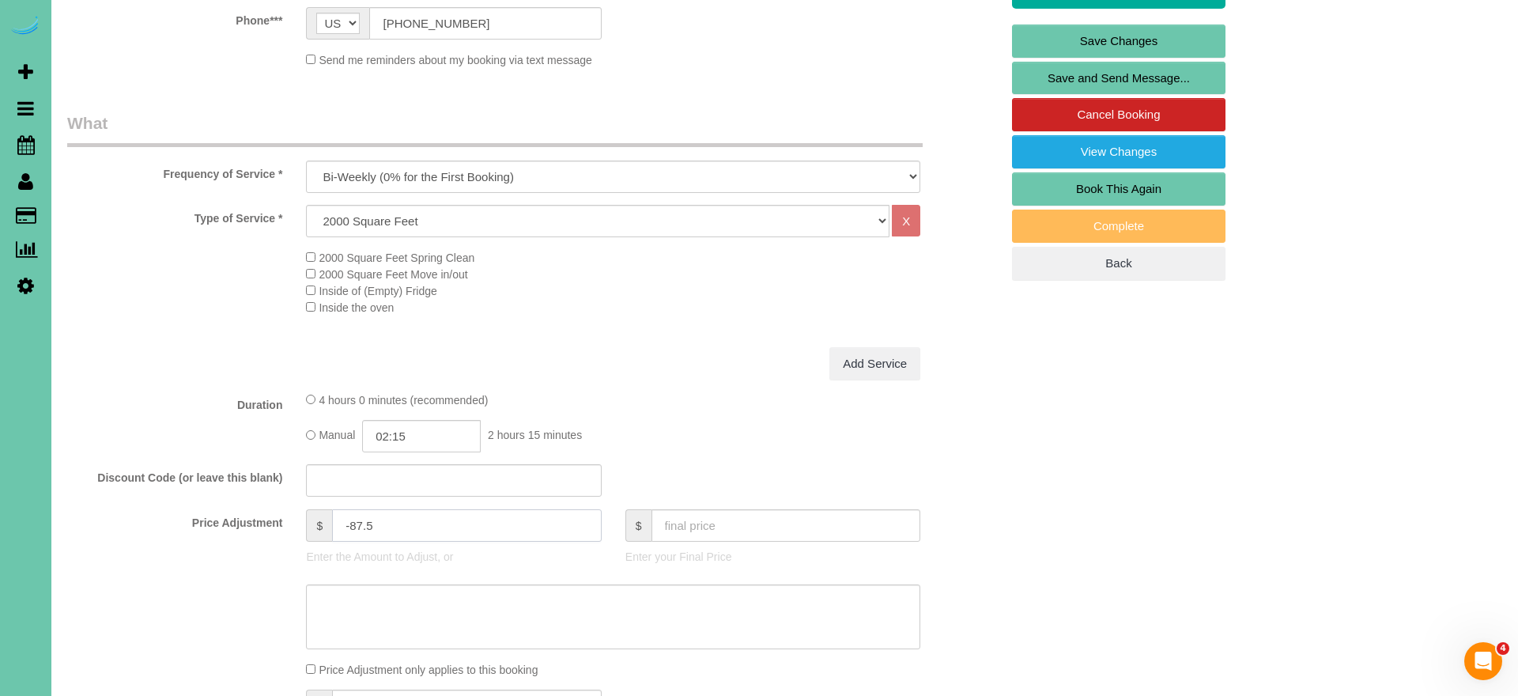
drag, startPoint x: 397, startPoint y: 523, endPoint x: 360, endPoint y: 522, distance: 37.2
click at [357, 521] on input "-87.5" at bounding box center [467, 525] width 270 height 32
type input "-80"
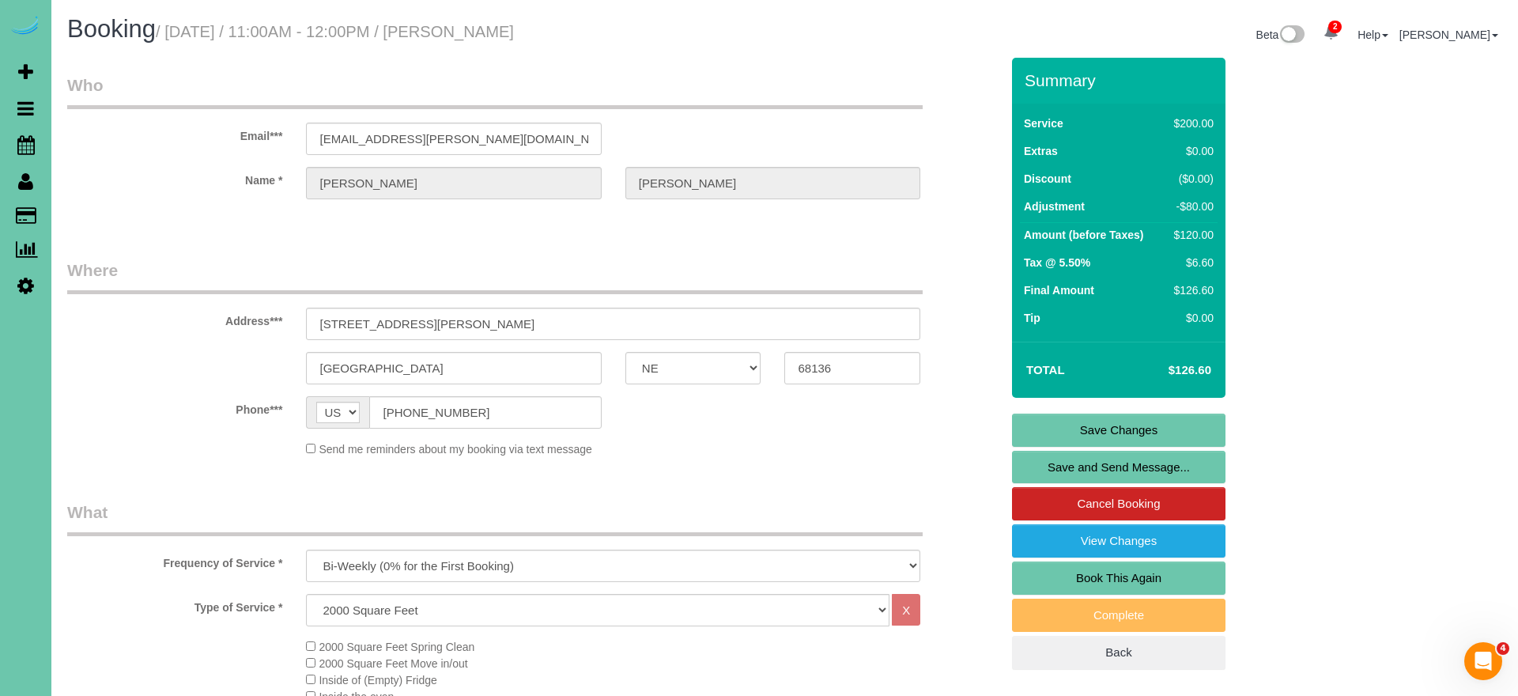
scroll to position [0, 0]
type textarea "New Rate - 10/8/25"
click at [1045, 421] on link "Save Changes" at bounding box center [1118, 430] width 213 height 33
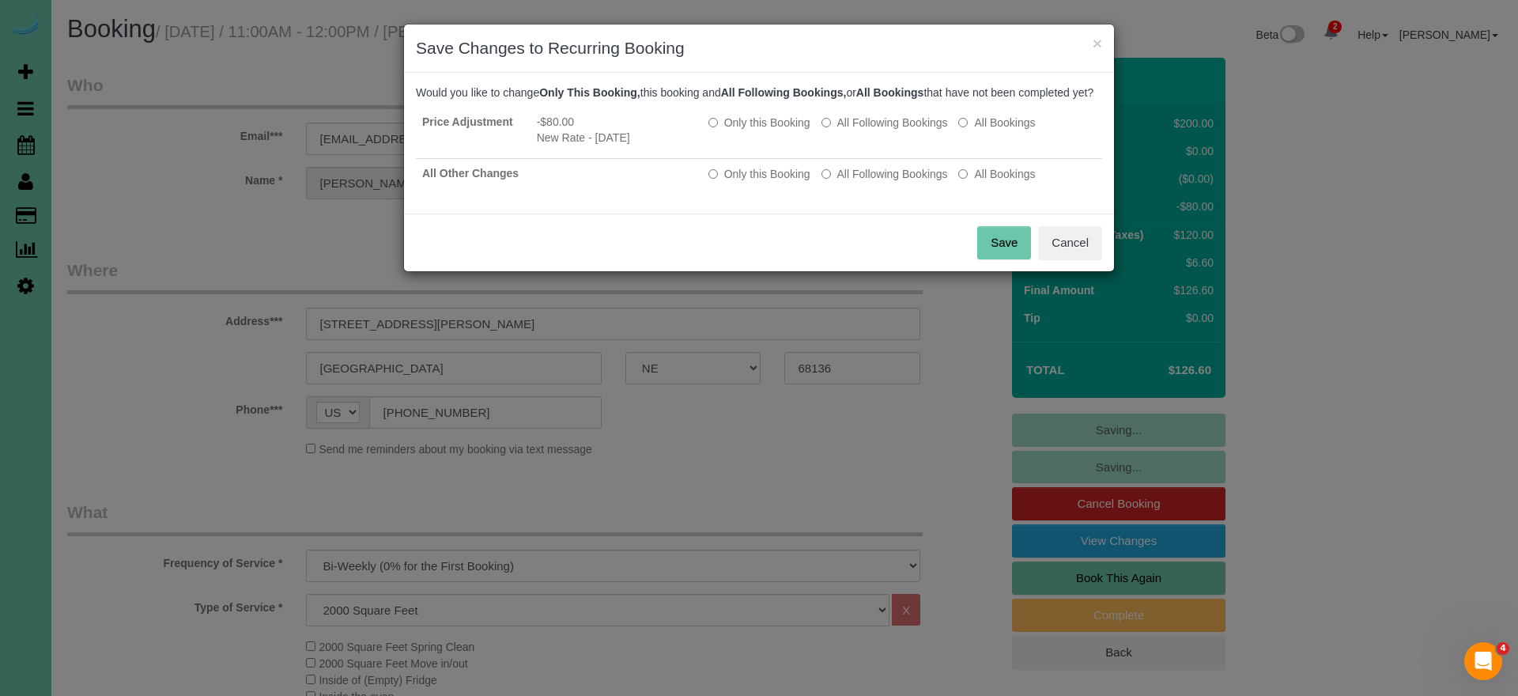
drag, startPoint x: 1067, startPoint y: 255, endPoint x: 873, endPoint y: 286, distance: 196.3
click at [1066, 255] on button "Cancel" at bounding box center [1070, 242] width 64 height 33
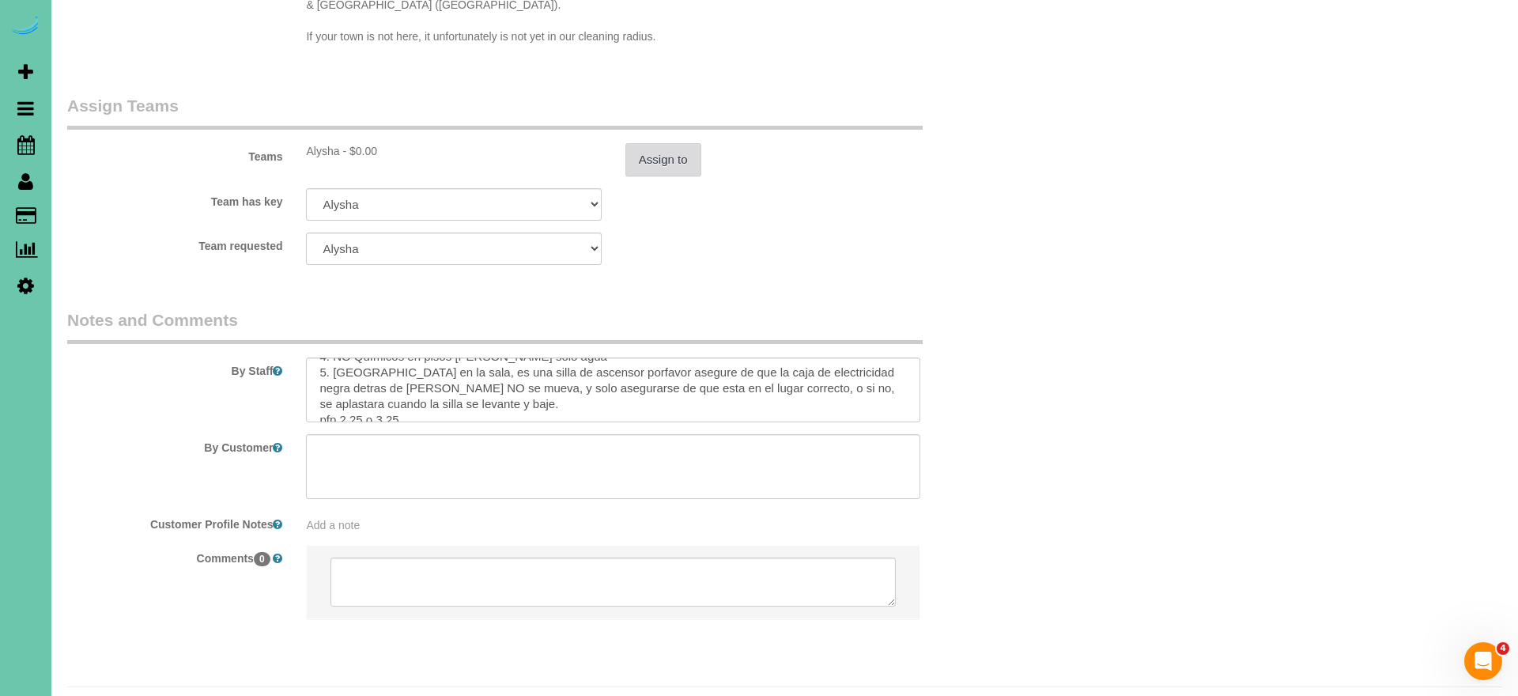
scroll to position [1672, 0]
click at [674, 144] on button "Assign to" at bounding box center [663, 160] width 76 height 33
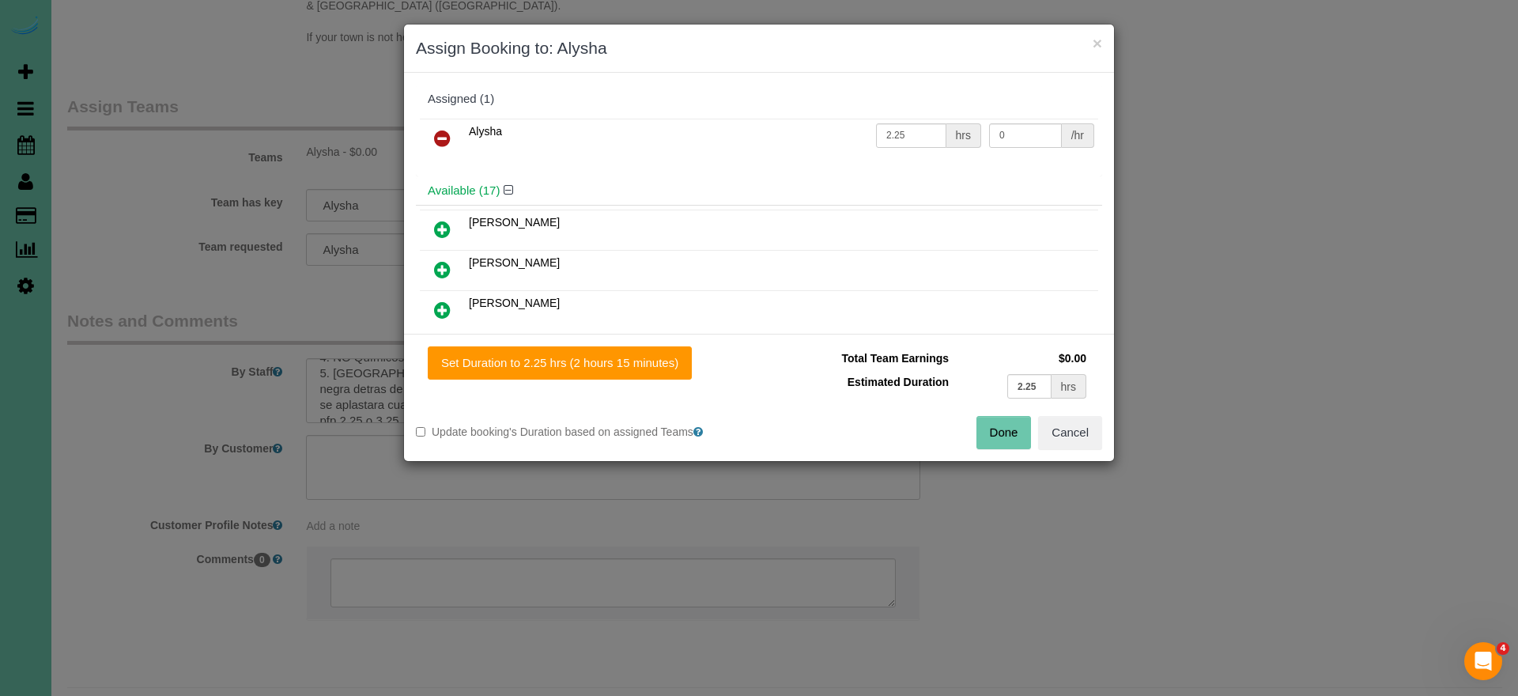
scroll to position [2, 0]
drag, startPoint x: 1055, startPoint y: 440, endPoint x: 1045, endPoint y: 432, distance: 12.9
click at [1054, 440] on button "Cancel" at bounding box center [1070, 432] width 64 height 33
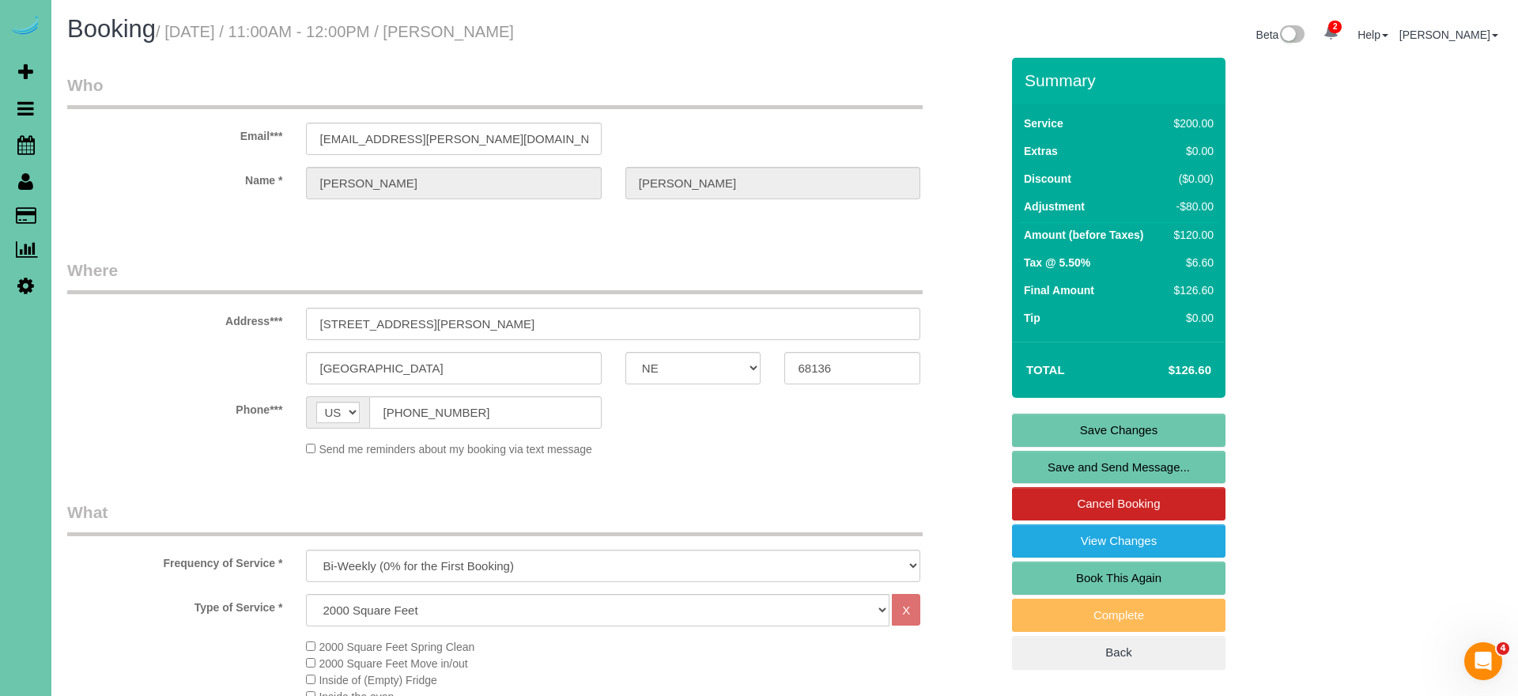
scroll to position [0, 0]
click at [1089, 427] on link "Save Changes" at bounding box center [1118, 430] width 213 height 33
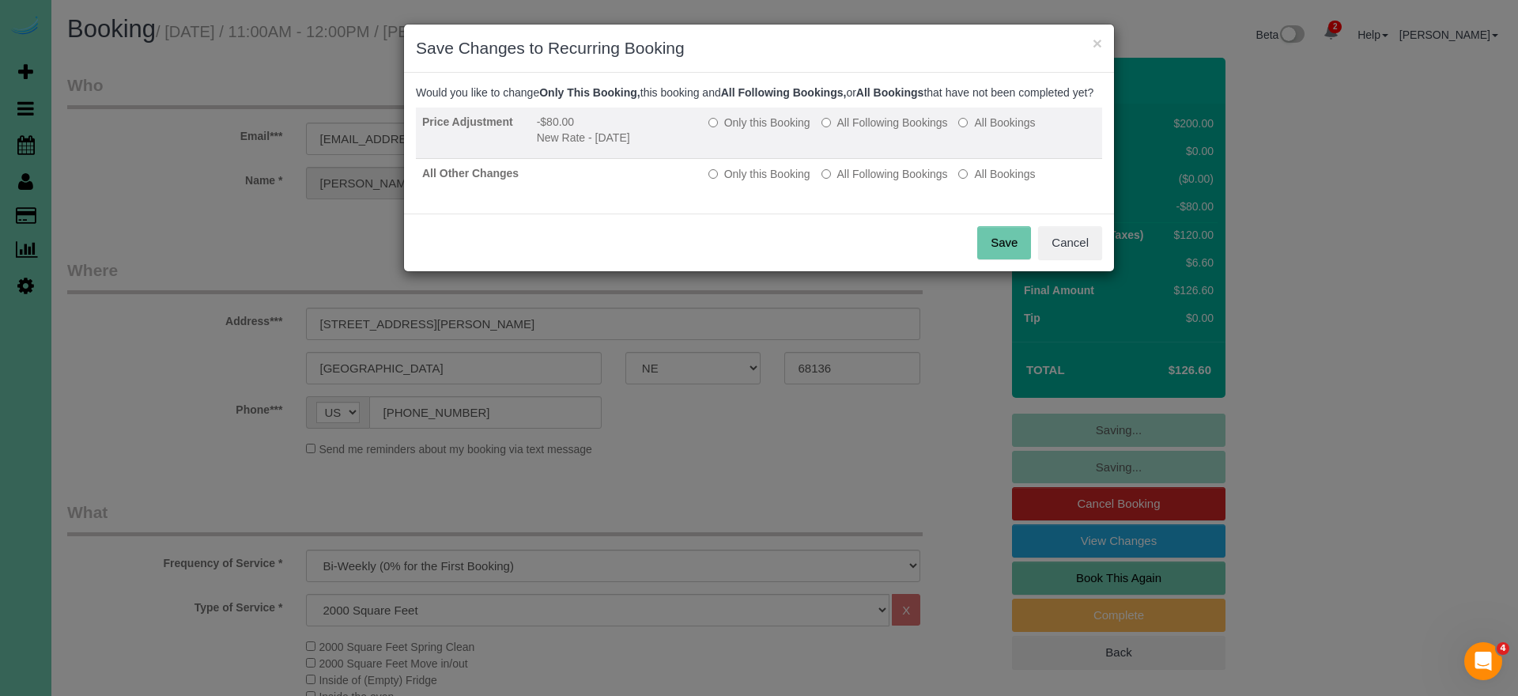
click at [916, 130] on label "All Following Bookings" at bounding box center [885, 123] width 127 height 16
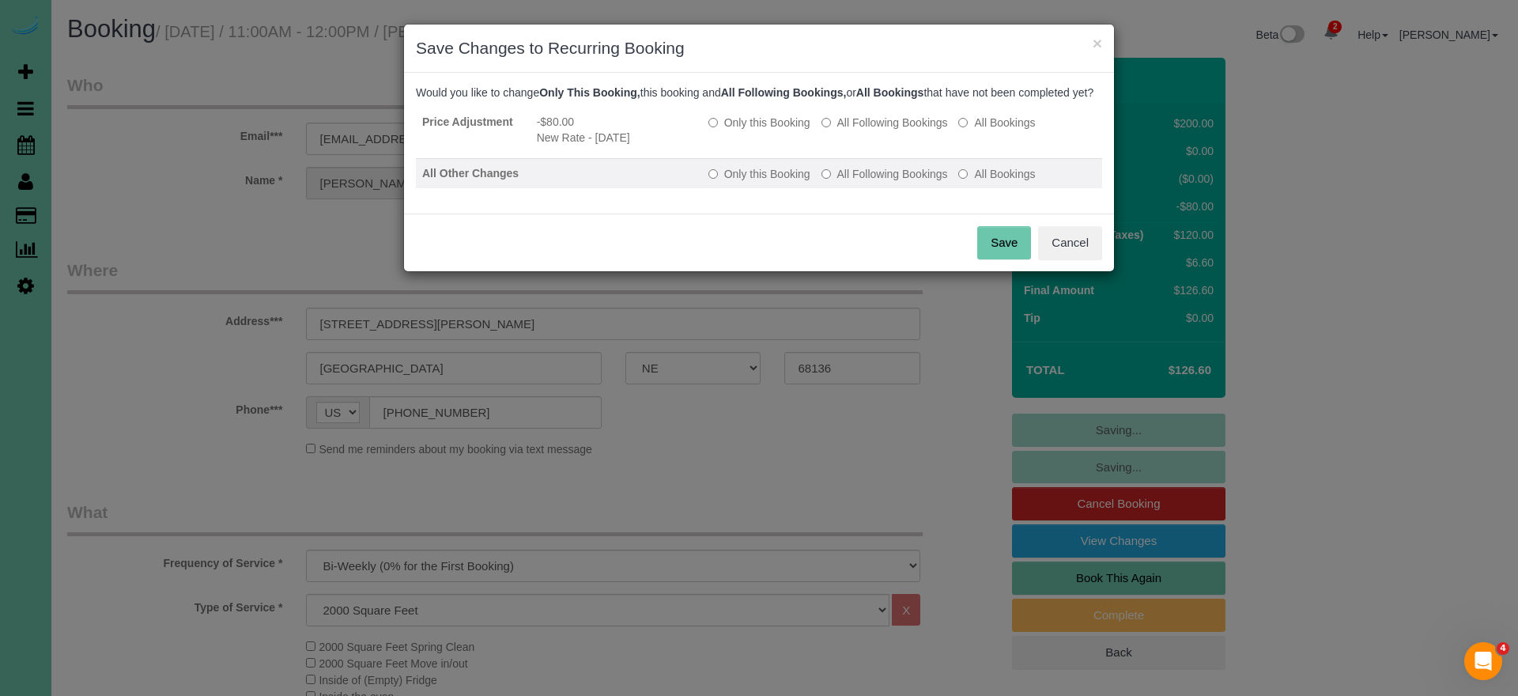
click at [885, 182] on label "All Following Bookings" at bounding box center [885, 174] width 127 height 16
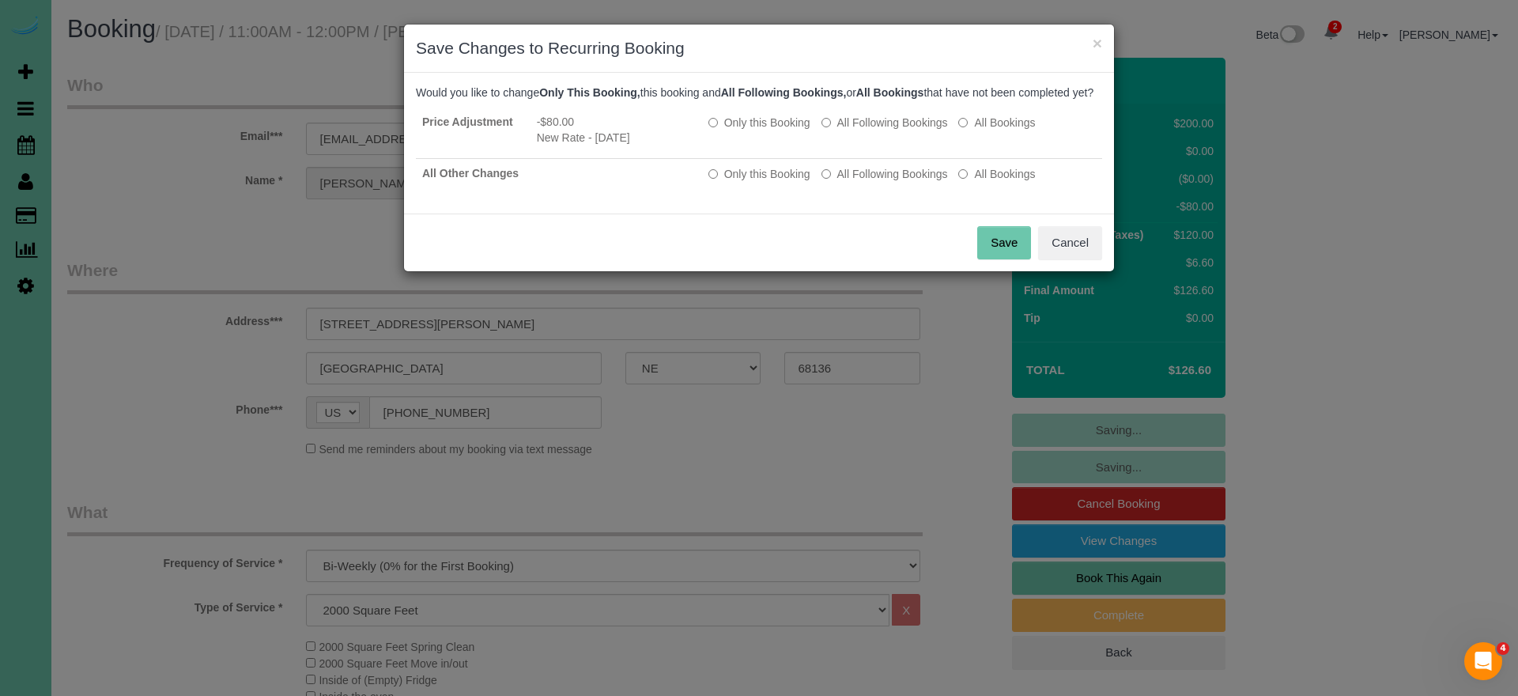
click at [990, 259] on button "Save" at bounding box center [1004, 242] width 54 height 33
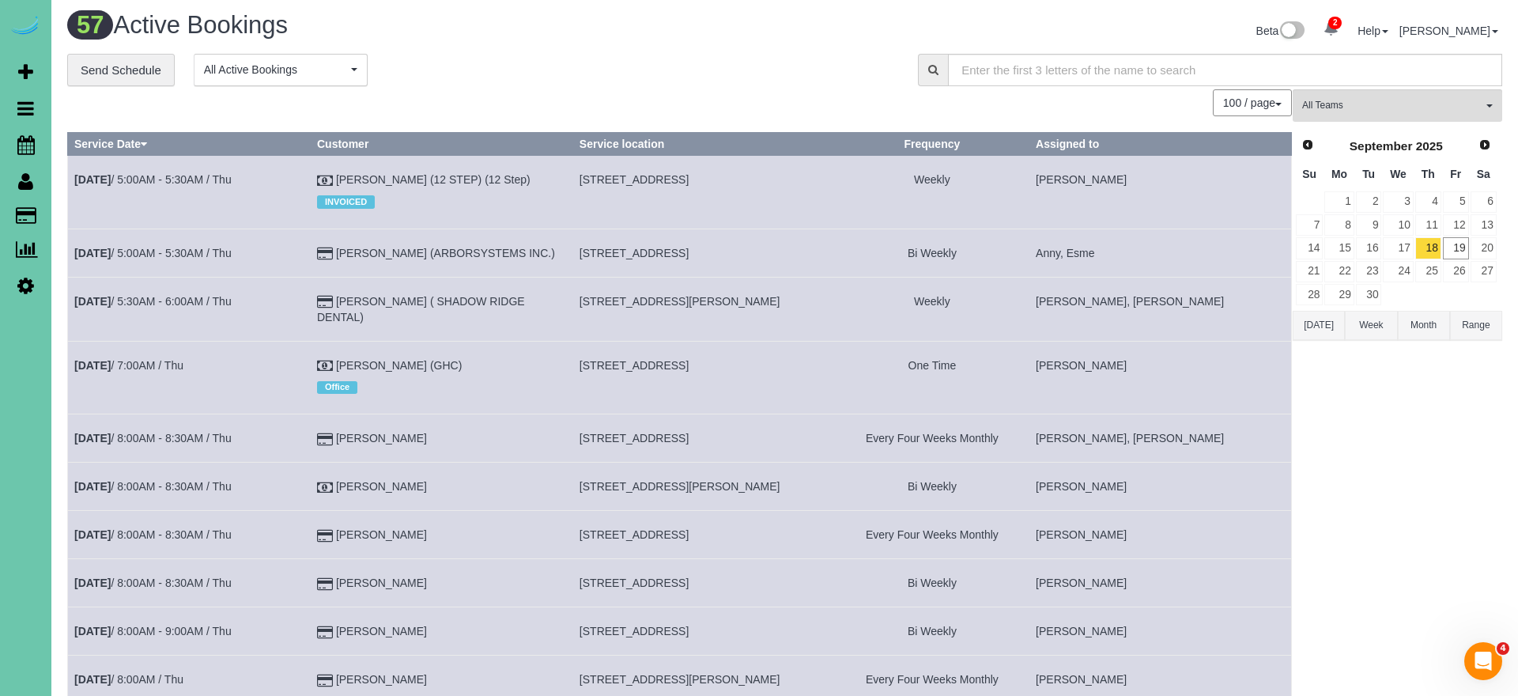
scroll to position [4, 0]
click at [77, 145] on span "Scheduler" at bounding box center [150, 145] width 198 height 36
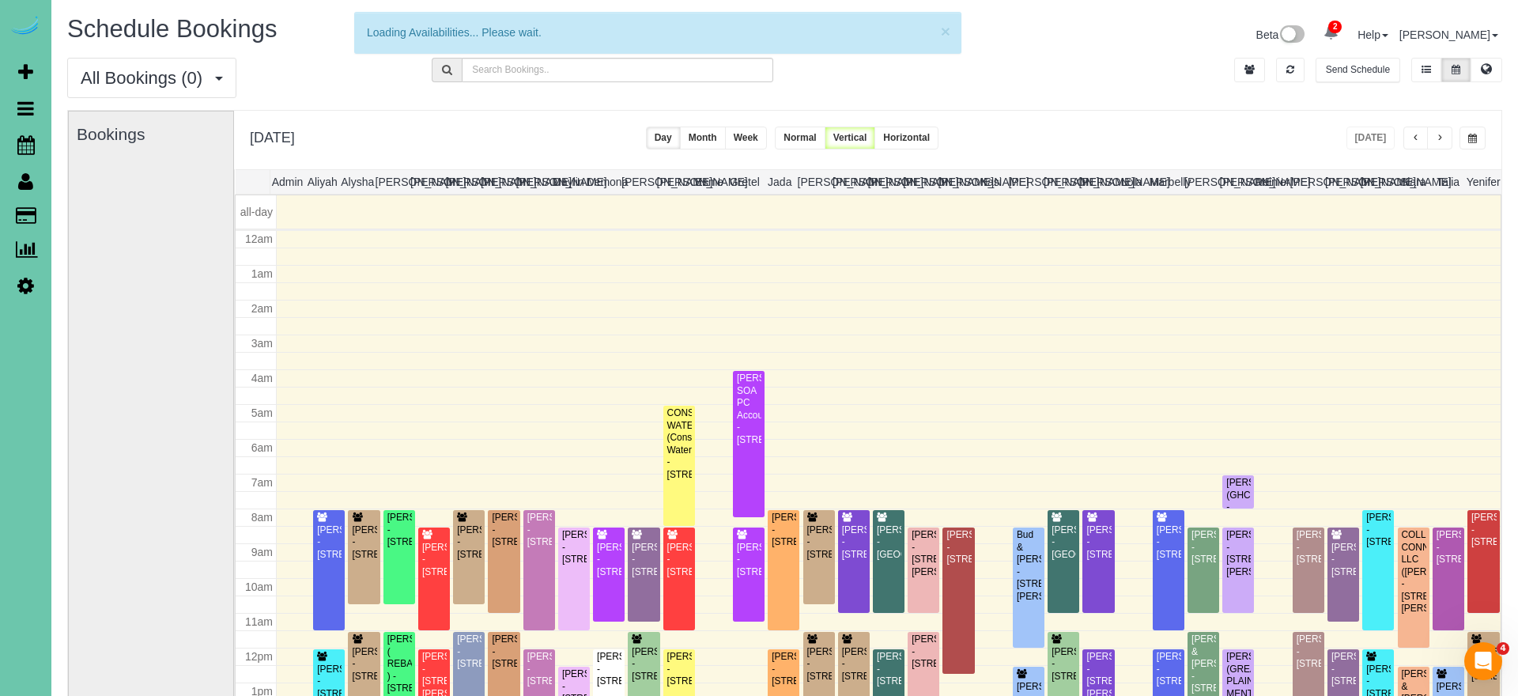
scroll to position [210, 0]
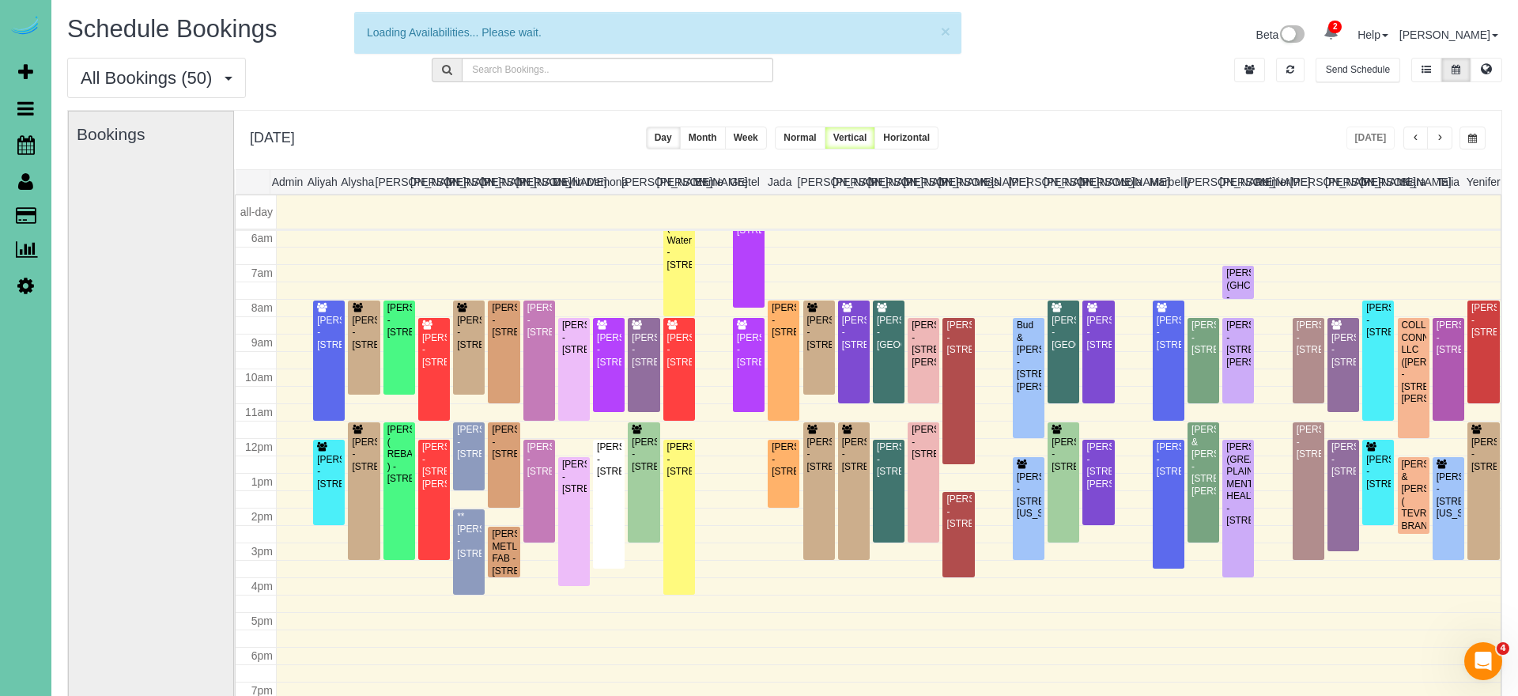
click at [1478, 142] on button "button" at bounding box center [1473, 138] width 26 height 23
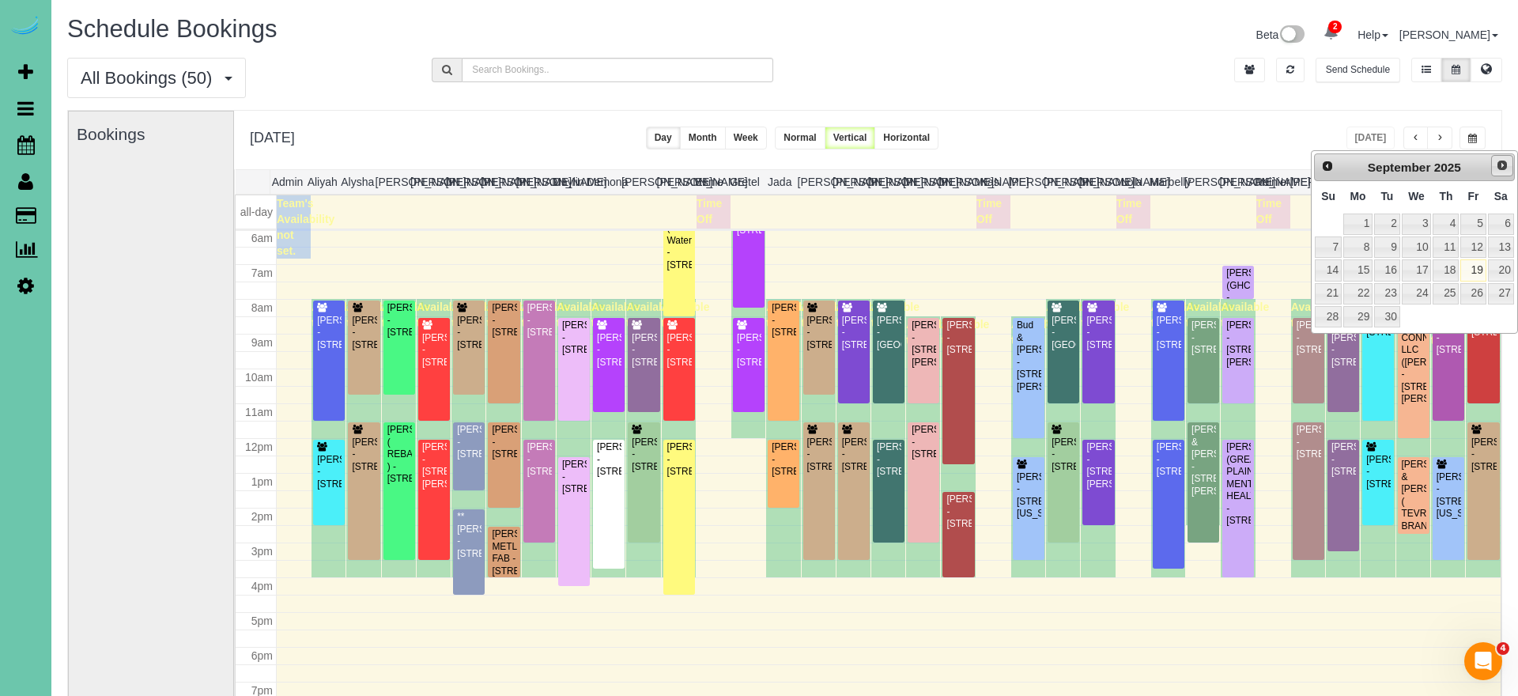
click at [1498, 165] on span "Next" at bounding box center [1502, 165] width 13 height 13
click at [1420, 222] on link "1" at bounding box center [1417, 223] width 30 height 21
type input "**********"
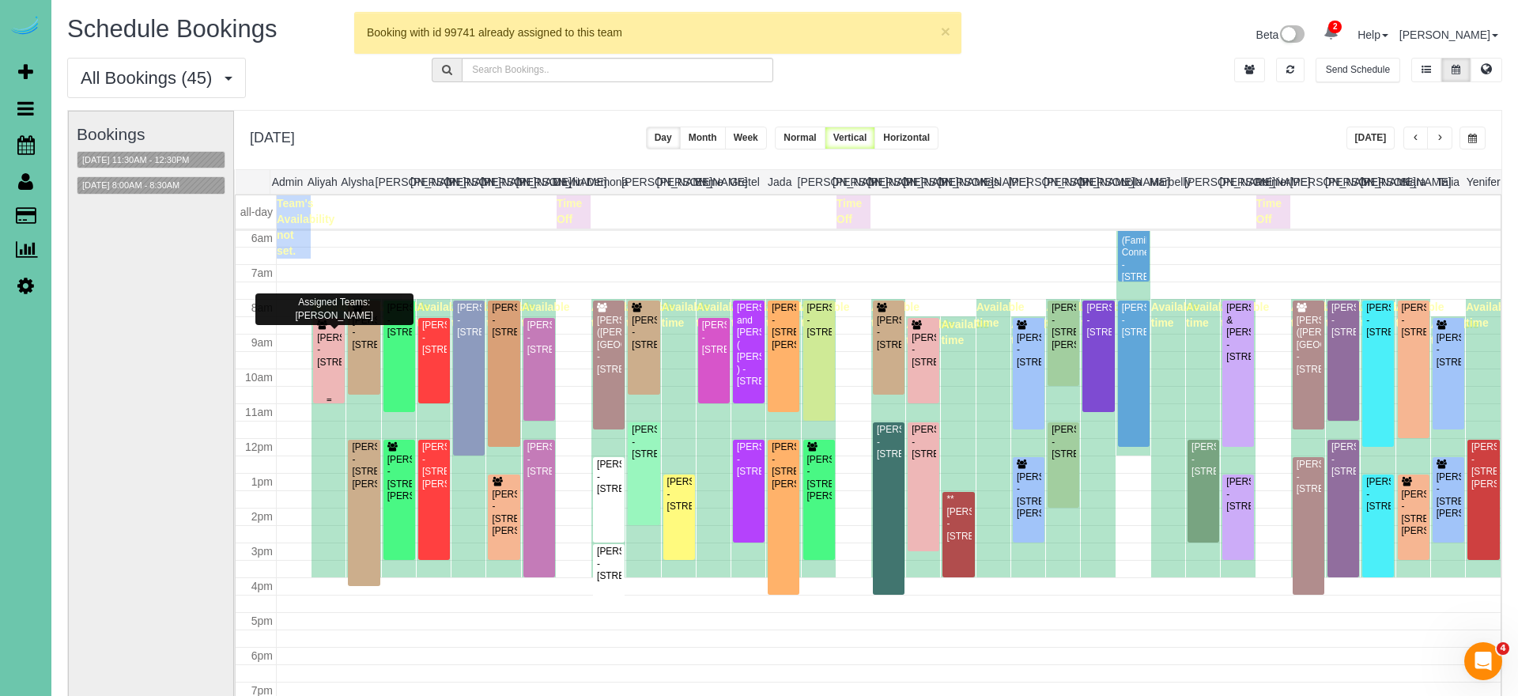
click at [334, 364] on div "Kaitlyn Jansen - 5310 S 165th St, Omaha, NE 68135" at bounding box center [328, 350] width 25 height 36
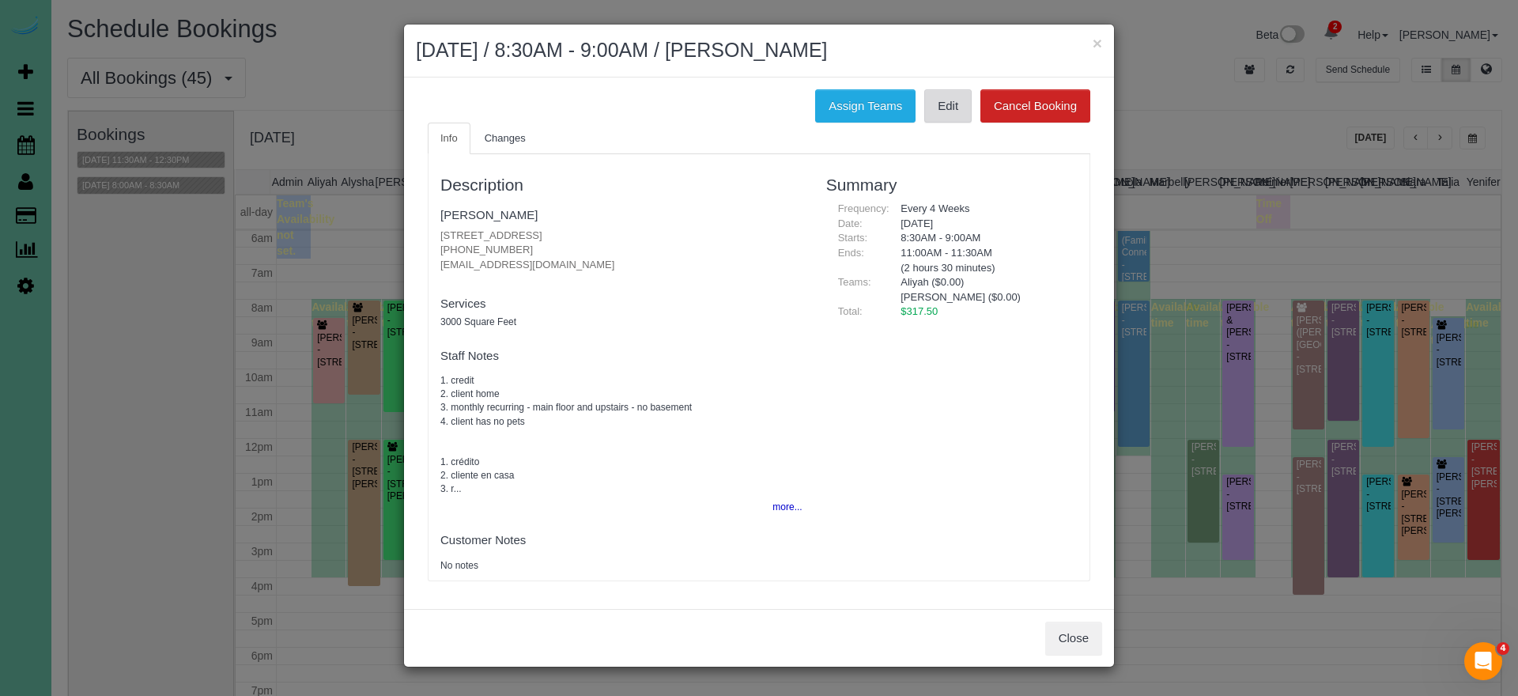
click at [935, 100] on link "Edit" at bounding box center [947, 105] width 47 height 33
click at [474, 205] on fieldset "Kaitlyn Jansen 5310 S 165th St, Omaha, NE 68135 (319) 239-8384 kladams11@gmail.…" at bounding box center [621, 242] width 362 height 81
click at [474, 208] on link "Kaitlyn Jansen" at bounding box center [488, 214] width 97 height 13
click at [1094, 45] on button "×" at bounding box center [1097, 43] width 9 height 17
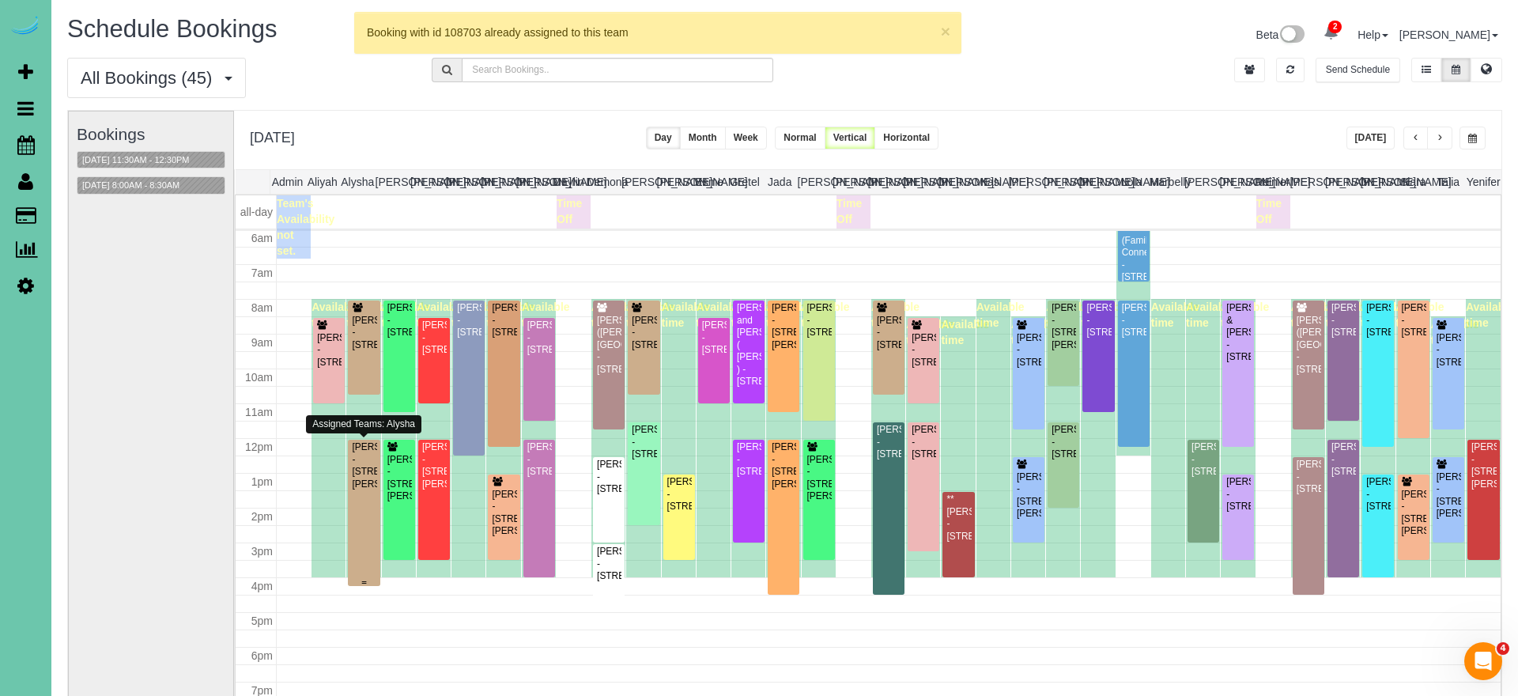
click at [368, 490] on div "Kelli Gribben - 20909 William St, Elkhorn, NE 68022" at bounding box center [363, 465] width 25 height 49
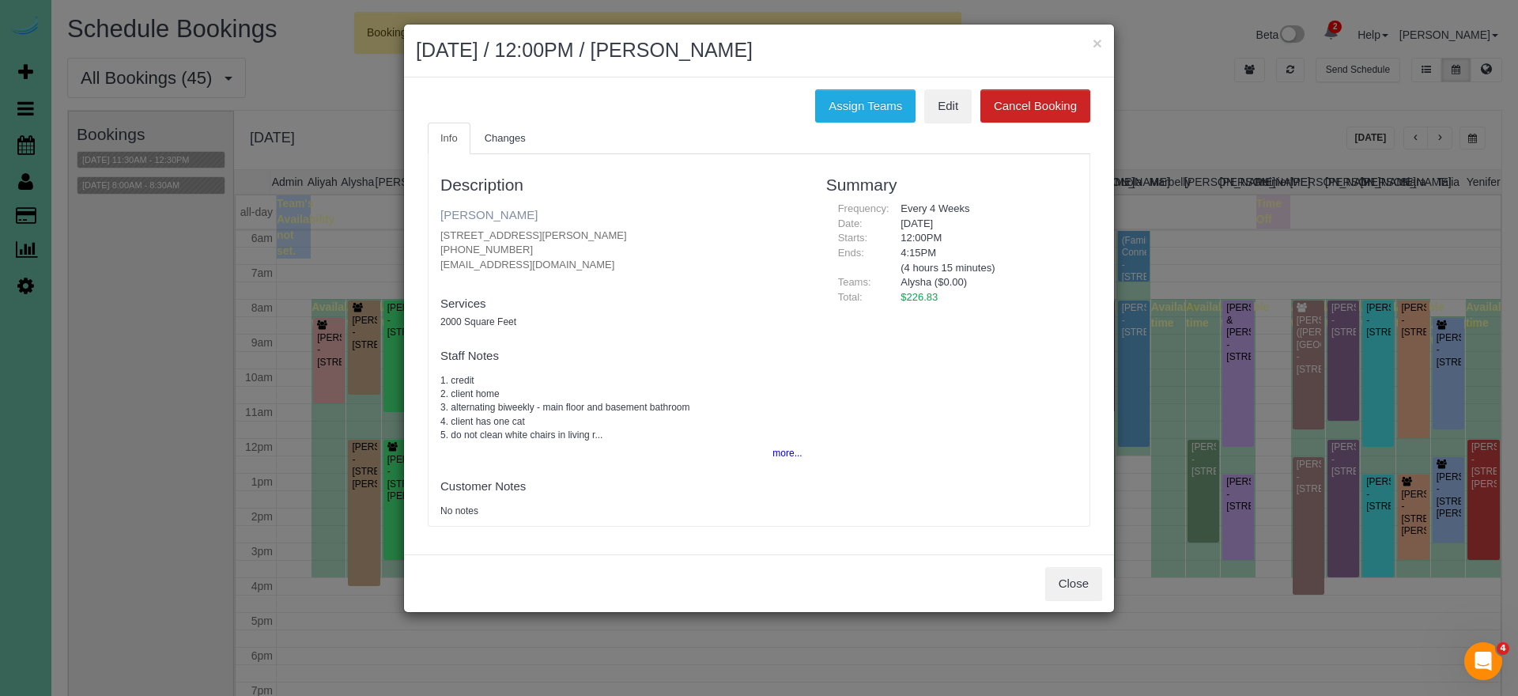
click at [501, 219] on link "Kelli Gribben" at bounding box center [488, 214] width 97 height 13
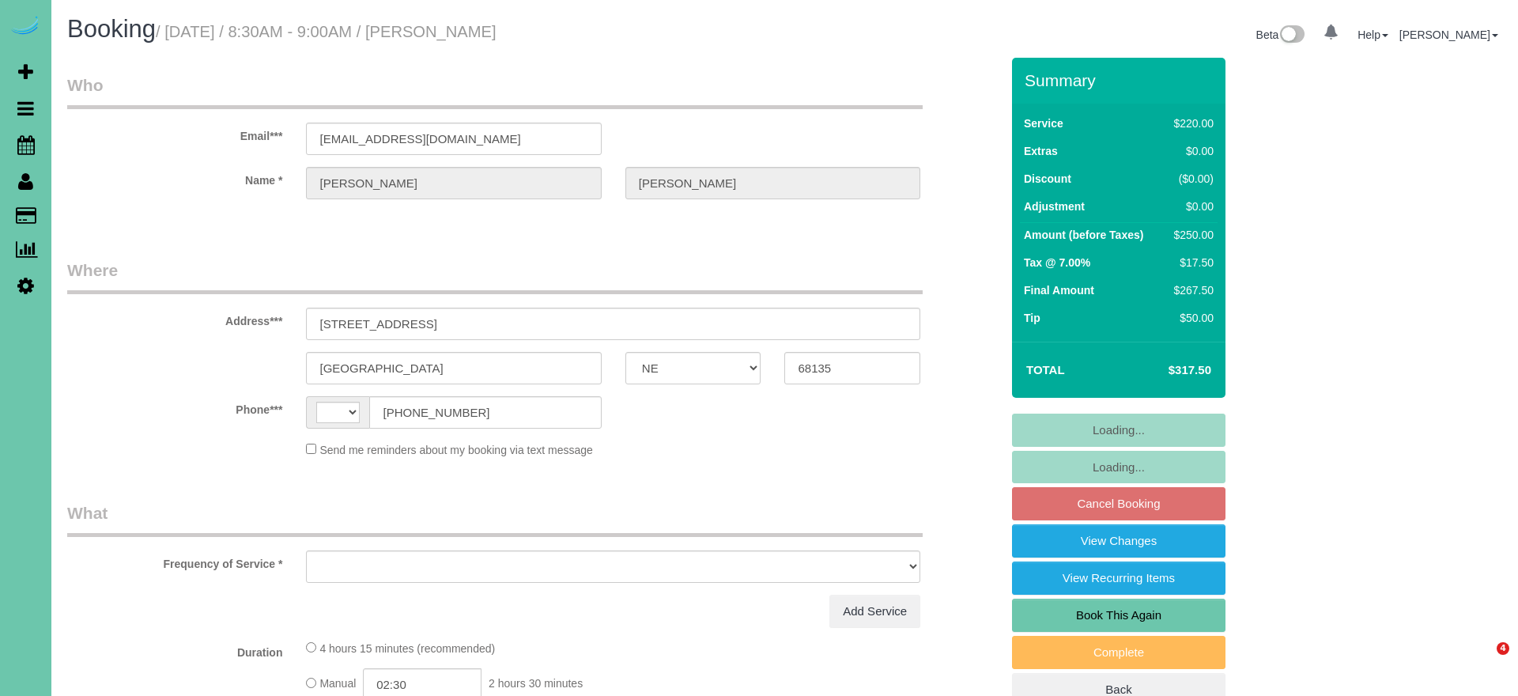
select select "NE"
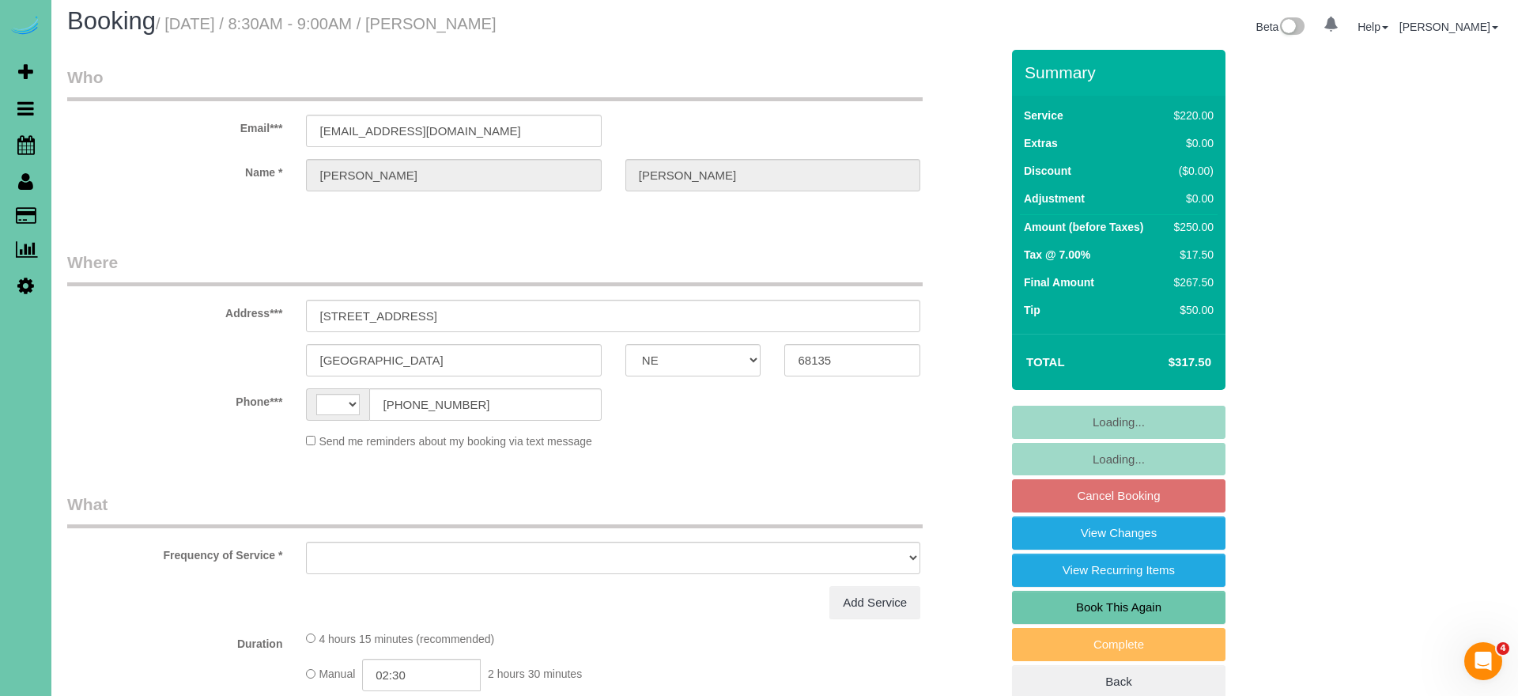
select select "object:394"
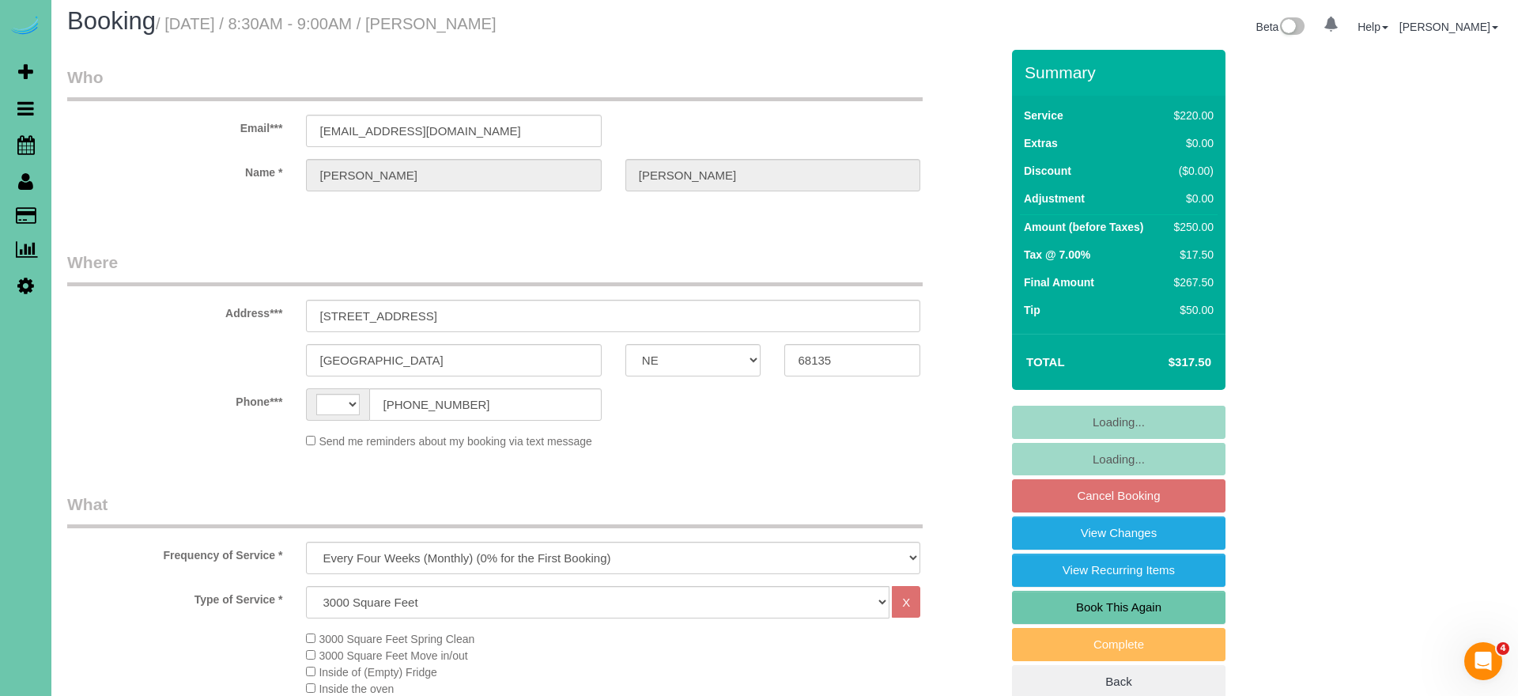
select select "number:37"
select select "number:42"
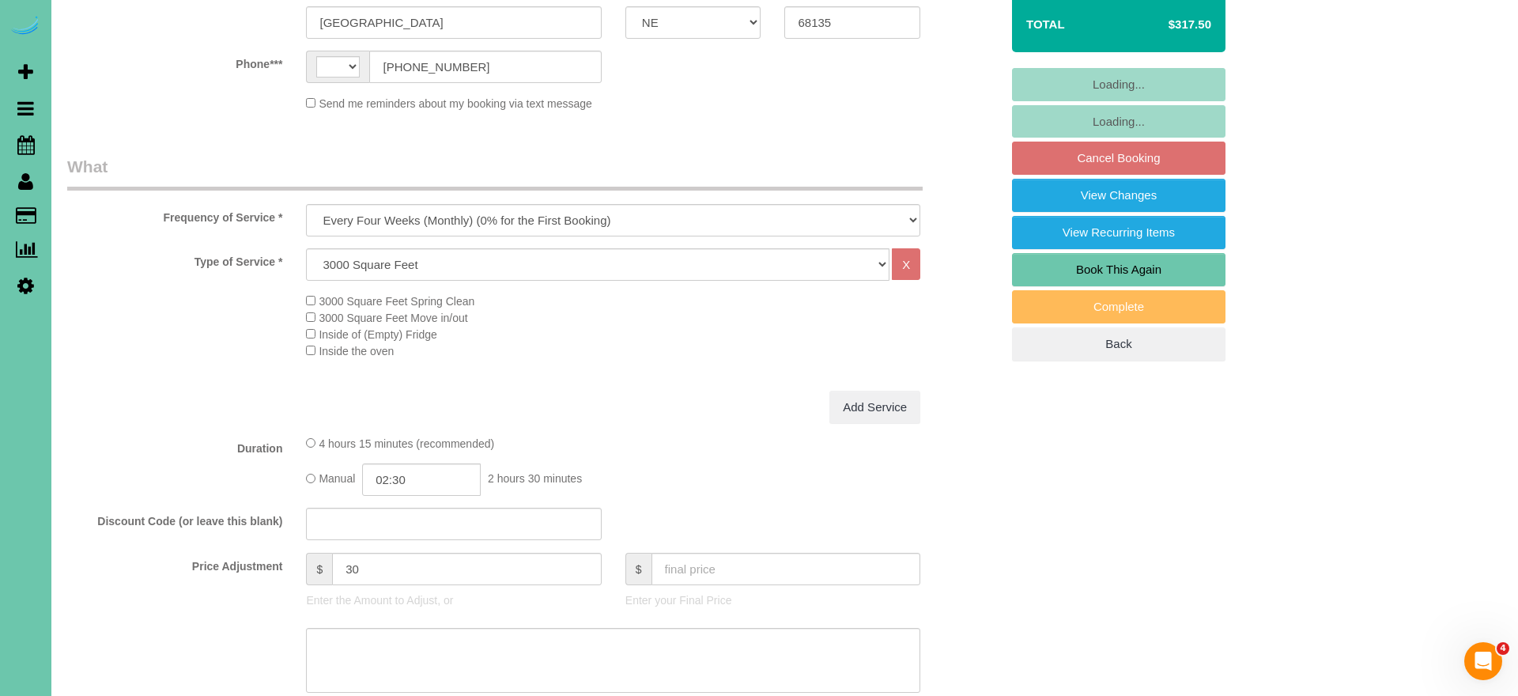
select select "string:[GEOGRAPHIC_DATA]"
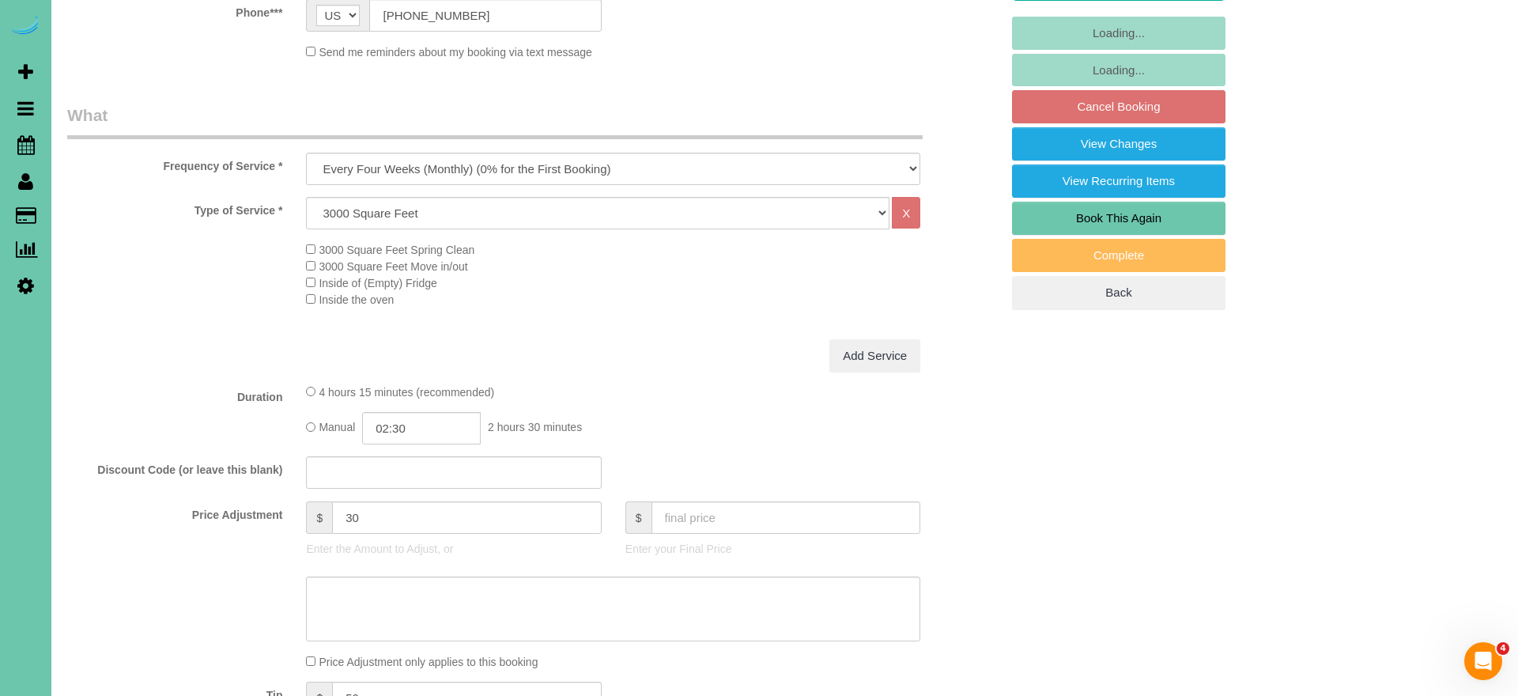
select select "string:fspay-80238d9f-2bac-4763-907b-b7e3e221fcde"
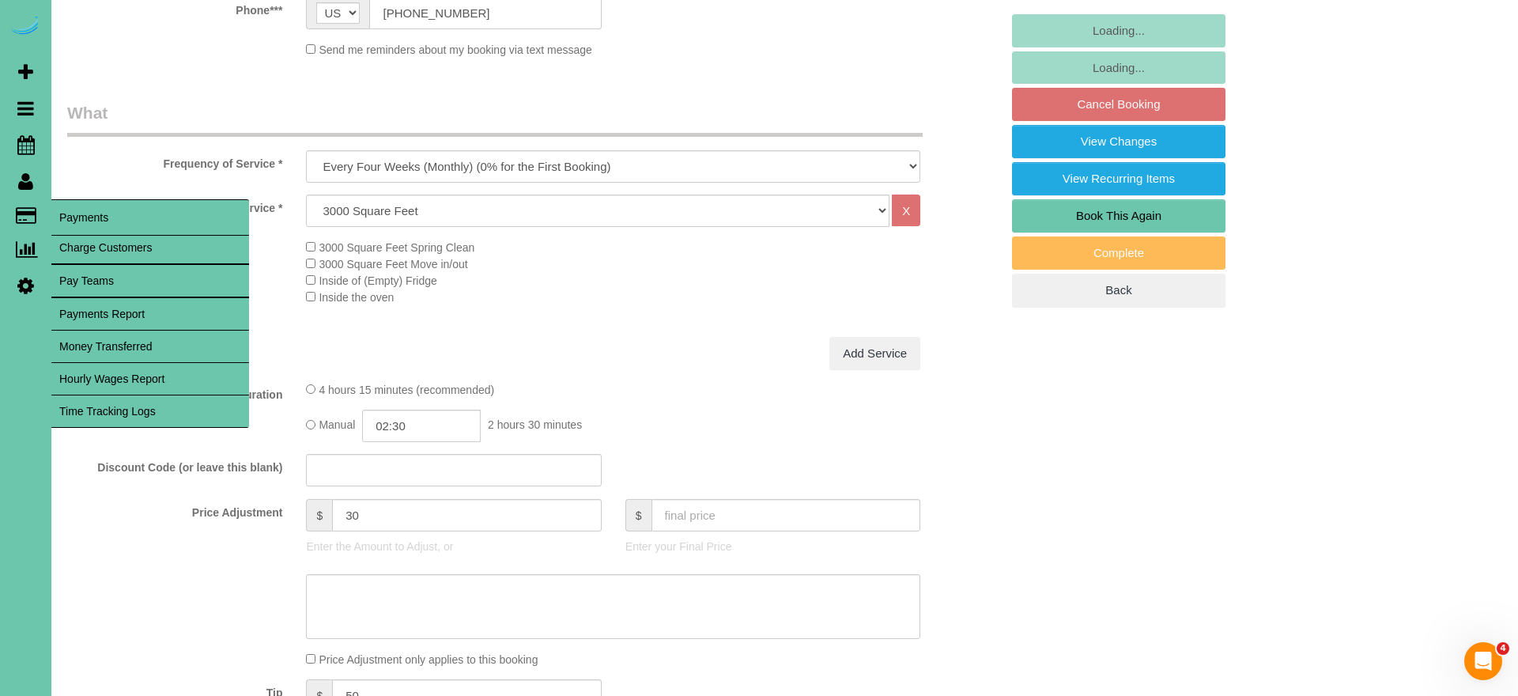
select select "object:930"
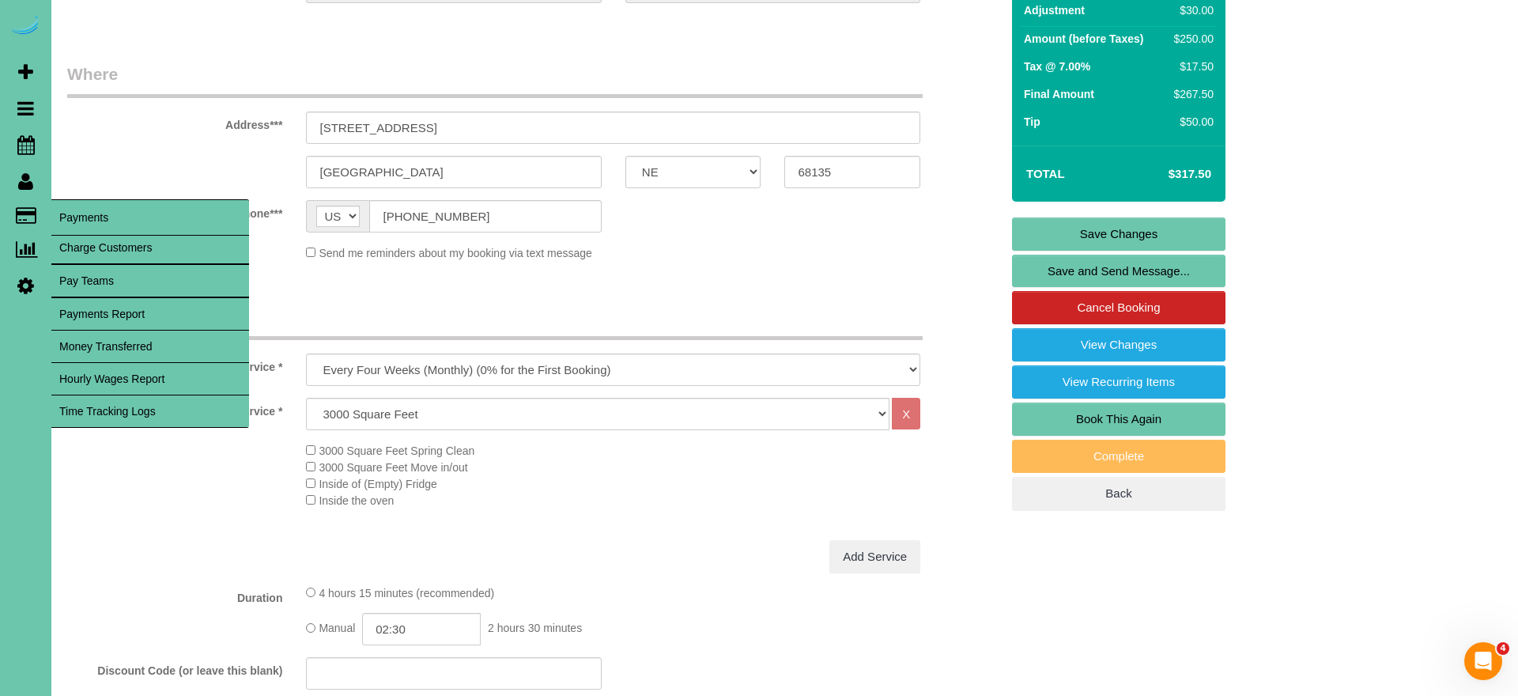
scroll to position [196, 0]
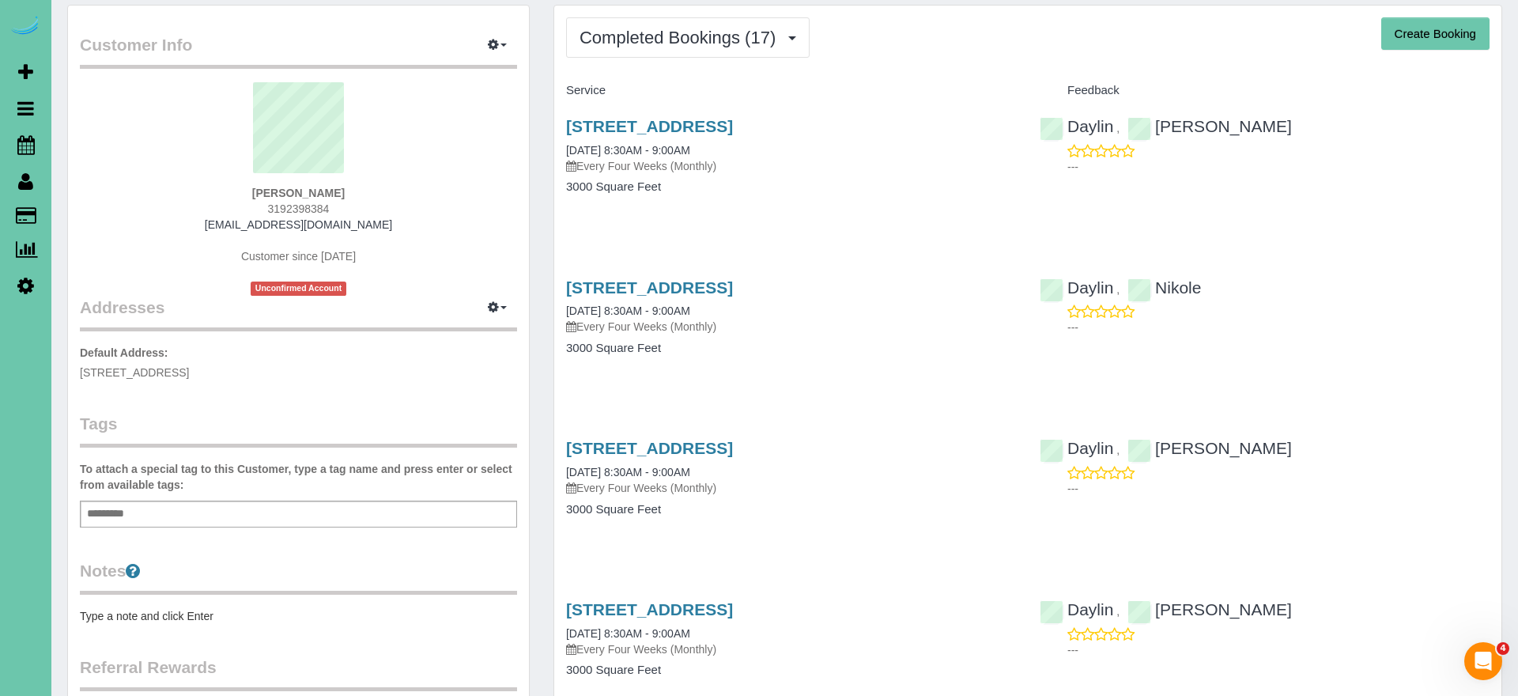
scroll to position [64, 0]
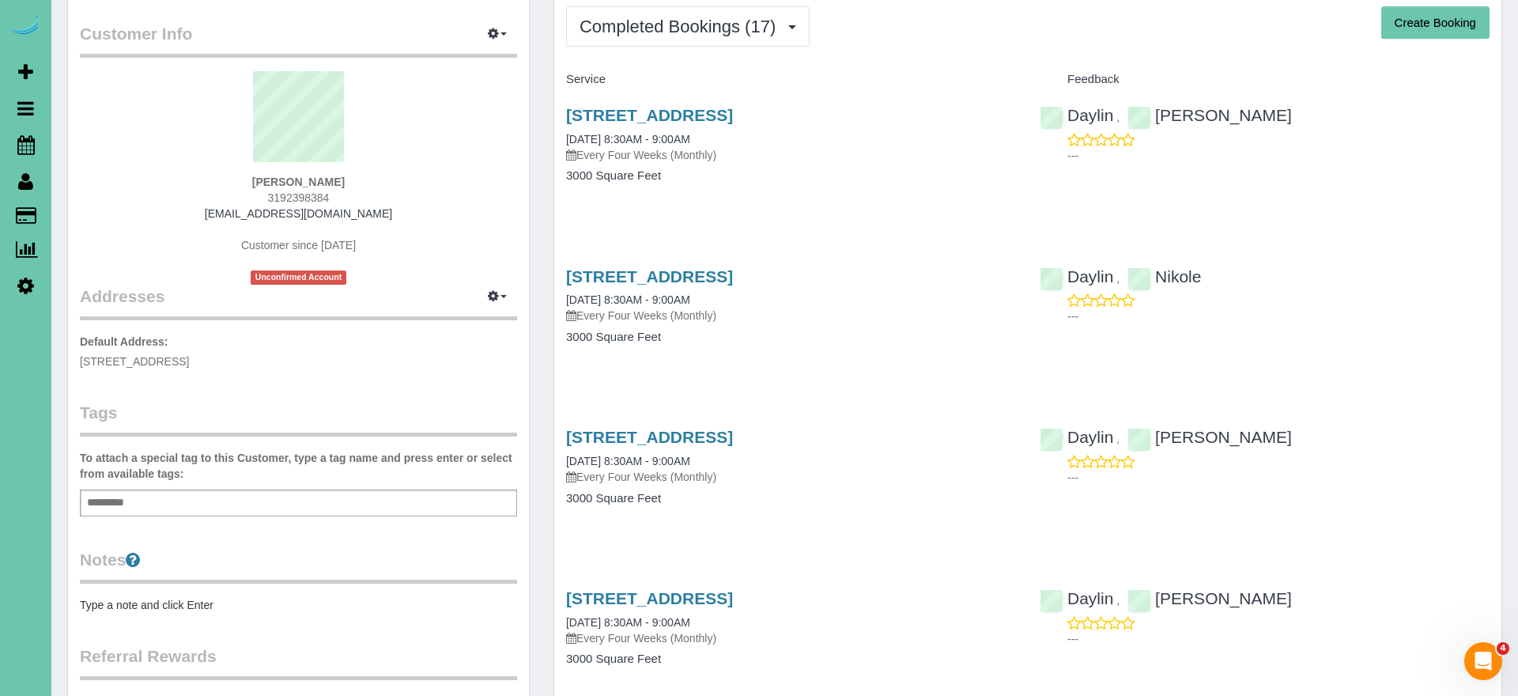
drag, startPoint x: 708, startPoint y: 39, endPoint x: 698, endPoint y: 59, distance: 21.9
click at [708, 39] on button "Completed Bookings (17)" at bounding box center [688, 26] width 244 height 40
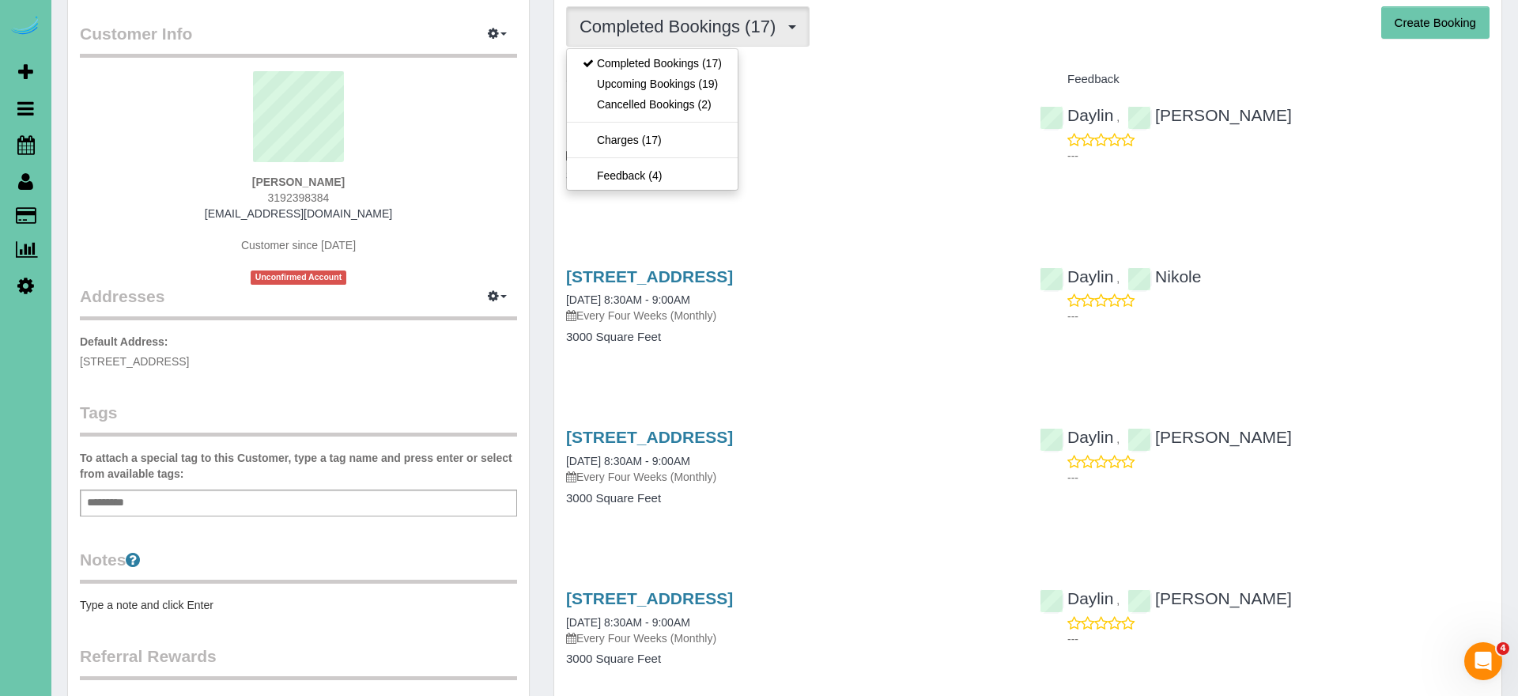
drag, startPoint x: 691, startPoint y: 86, endPoint x: 701, endPoint y: 89, distance: 9.8
click at [691, 86] on link "Upcoming Bookings (19)" at bounding box center [652, 84] width 171 height 21
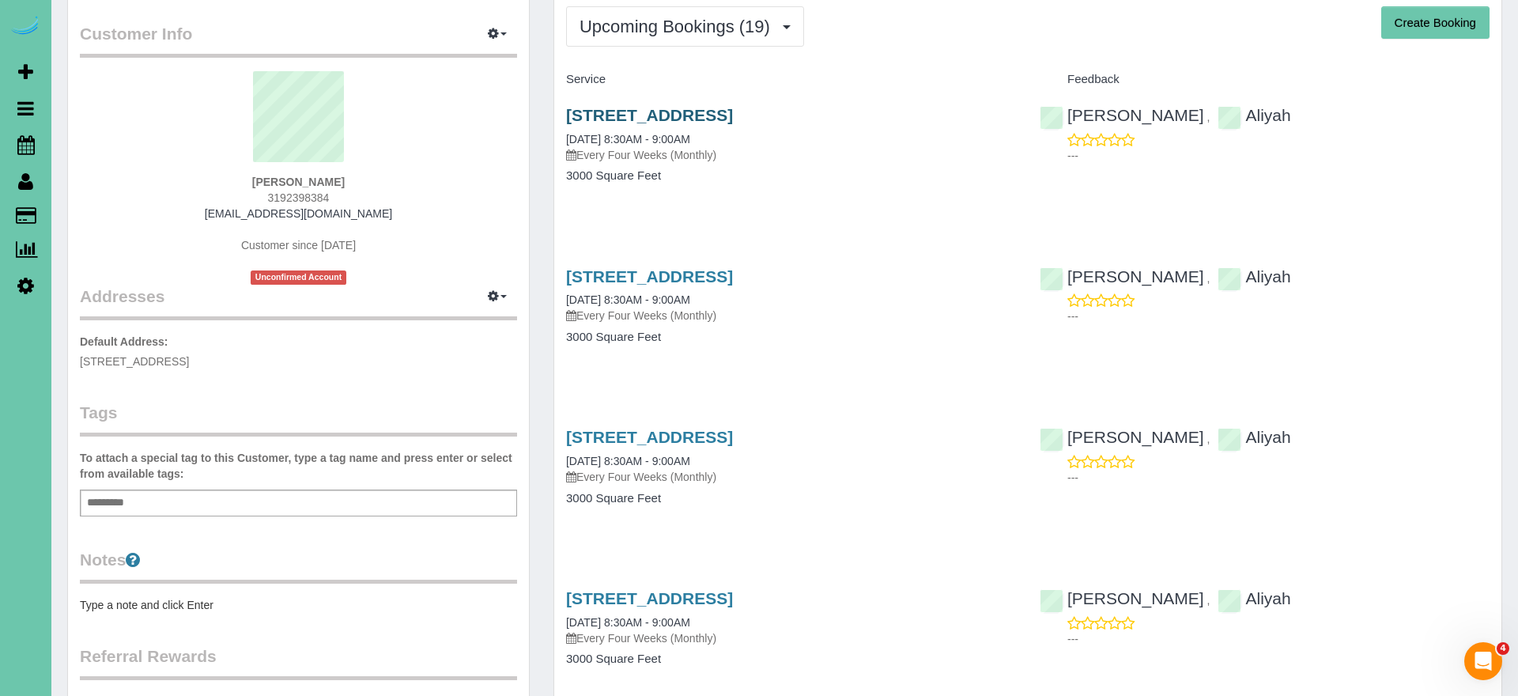
click at [733, 114] on link "5310 S 165th St, Omaha, NE 68135" at bounding box center [649, 115] width 167 height 18
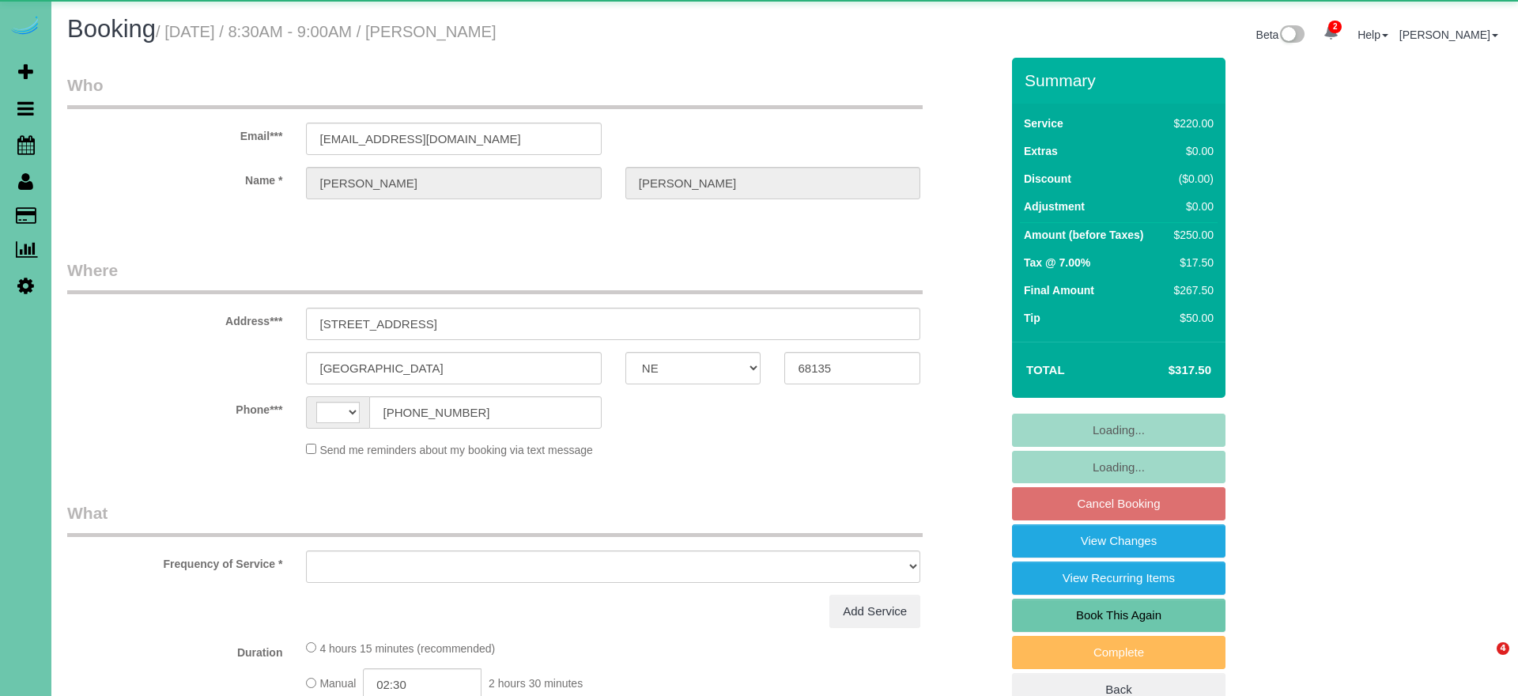
select select "NE"
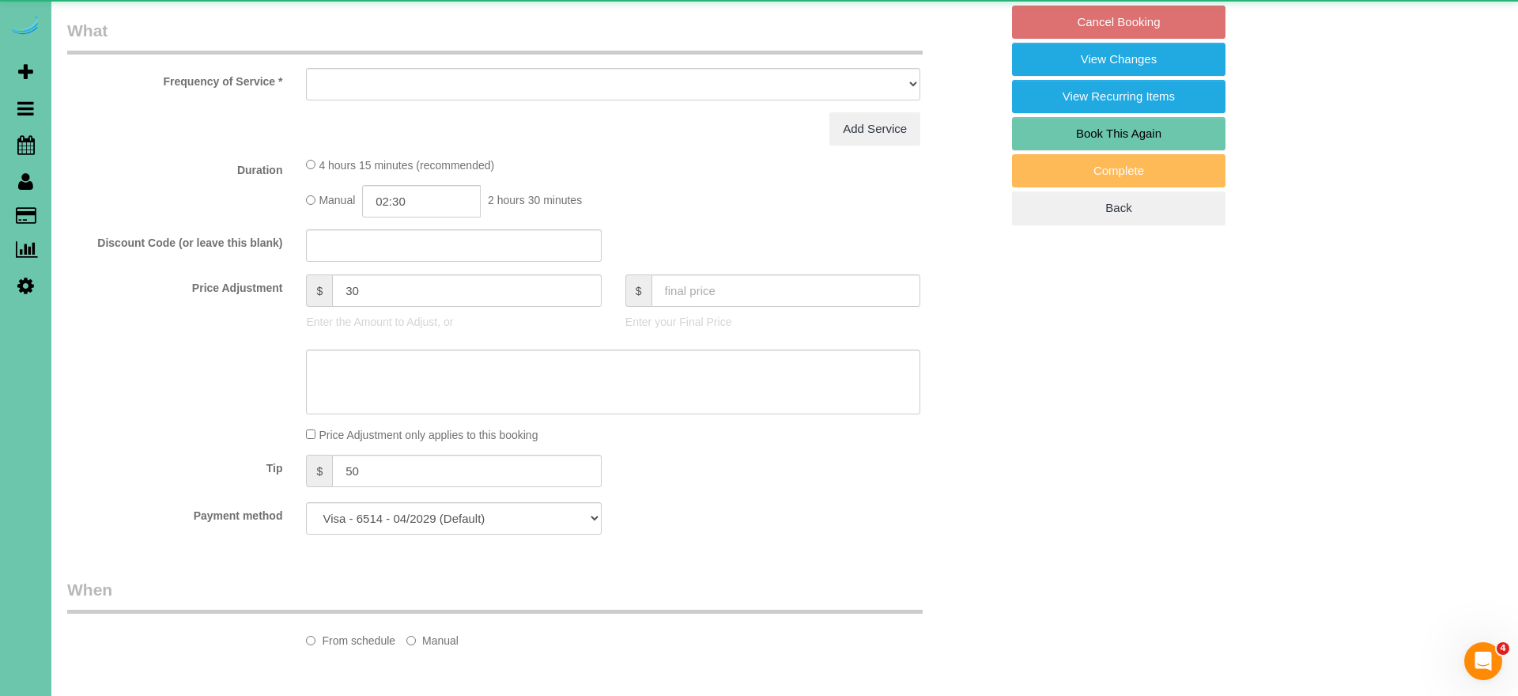
select select "string:US"
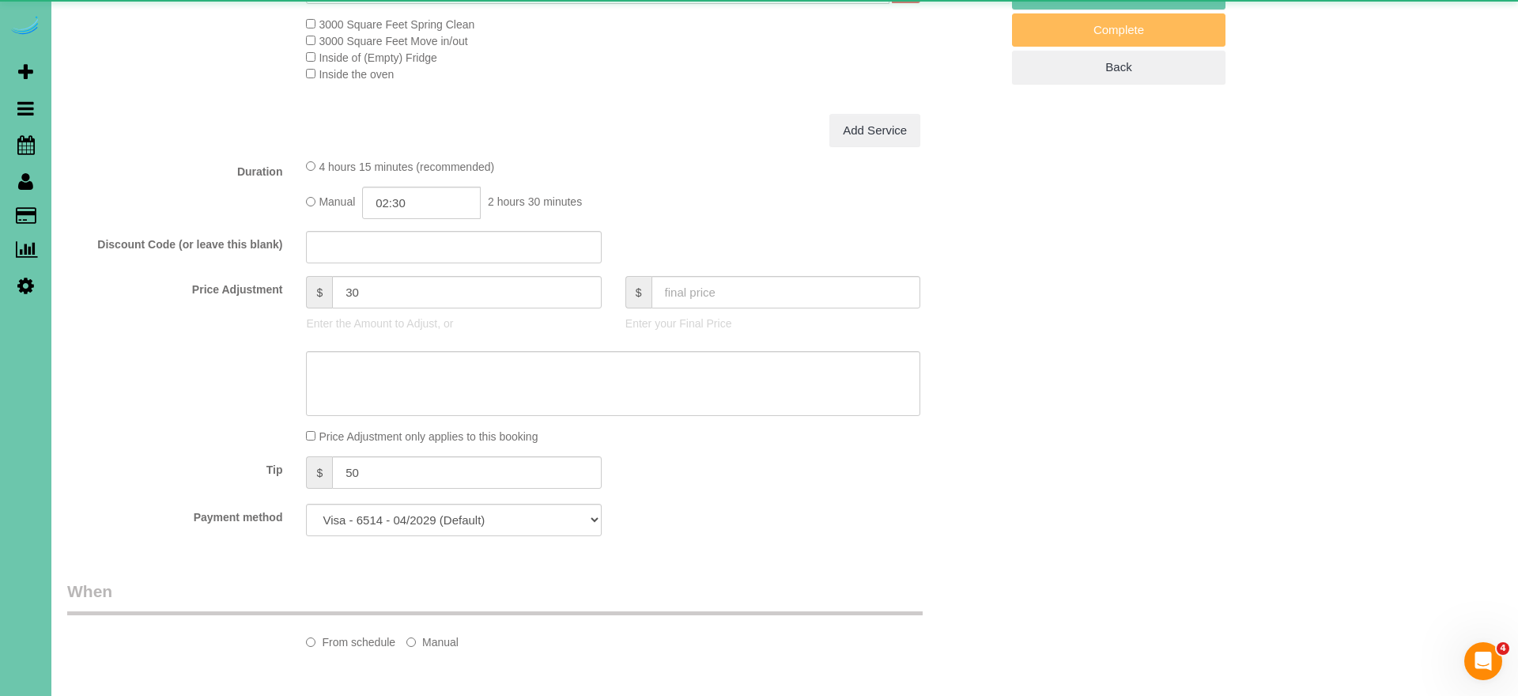
select select "object:674"
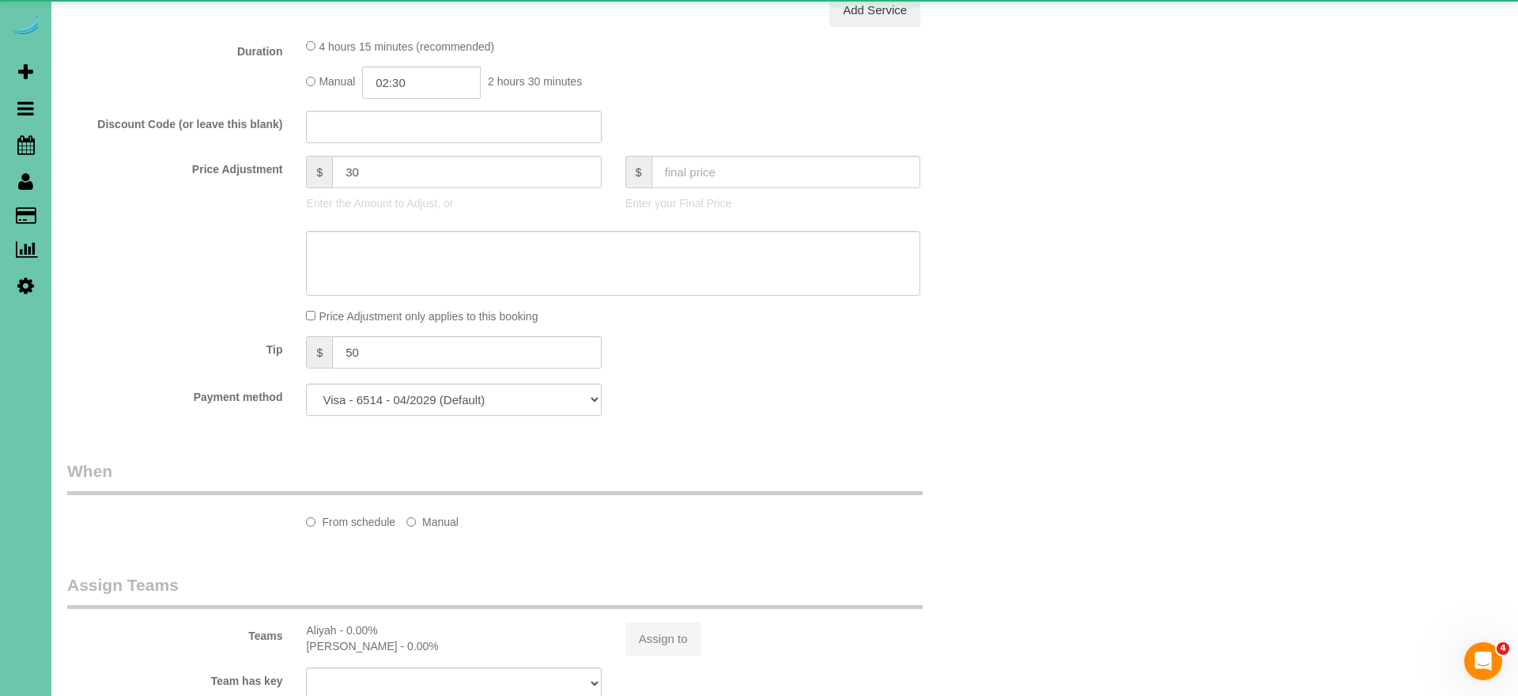
select select "number:37"
select select "number:42"
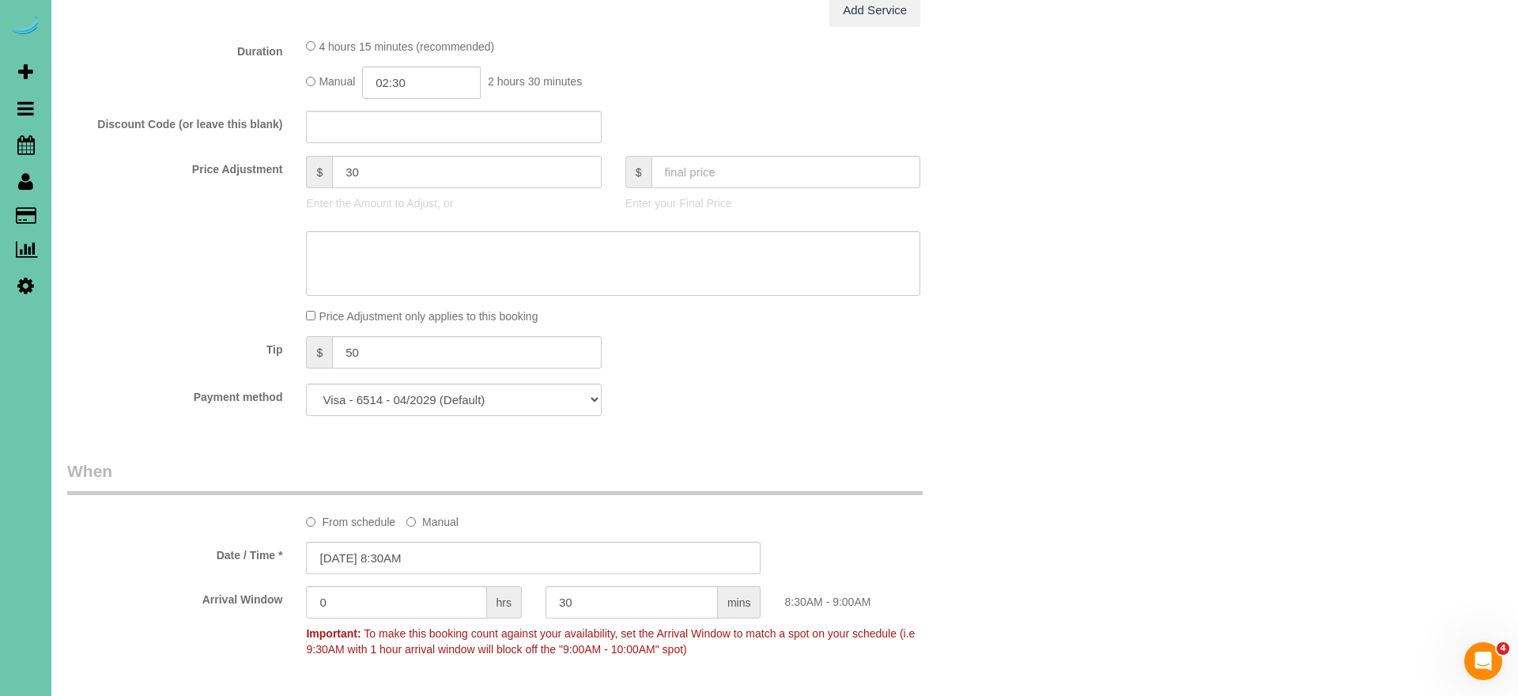
scroll to position [769, 0]
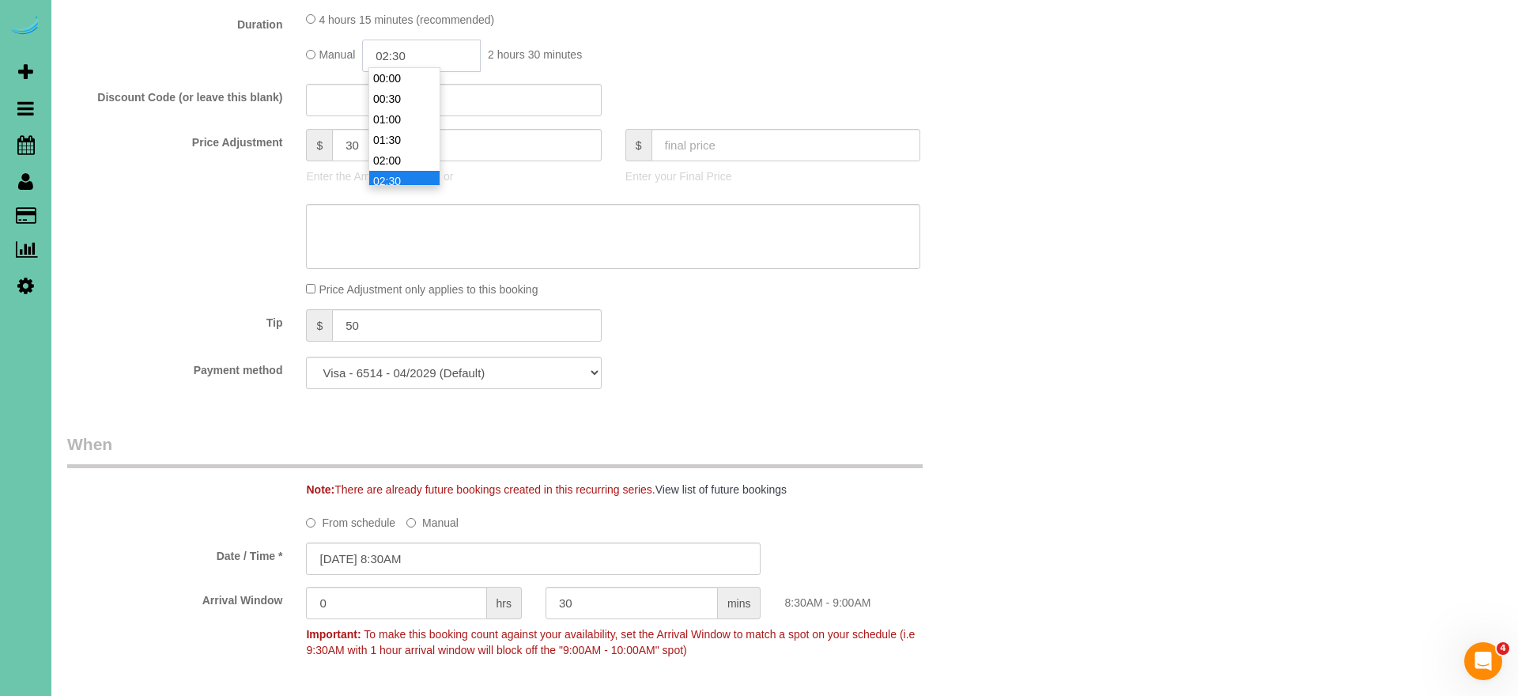
drag, startPoint x: 407, startPoint y: 50, endPoint x: 421, endPoint y: 51, distance: 13.5
click at [407, 50] on input "02:30" at bounding box center [421, 56] width 119 height 32
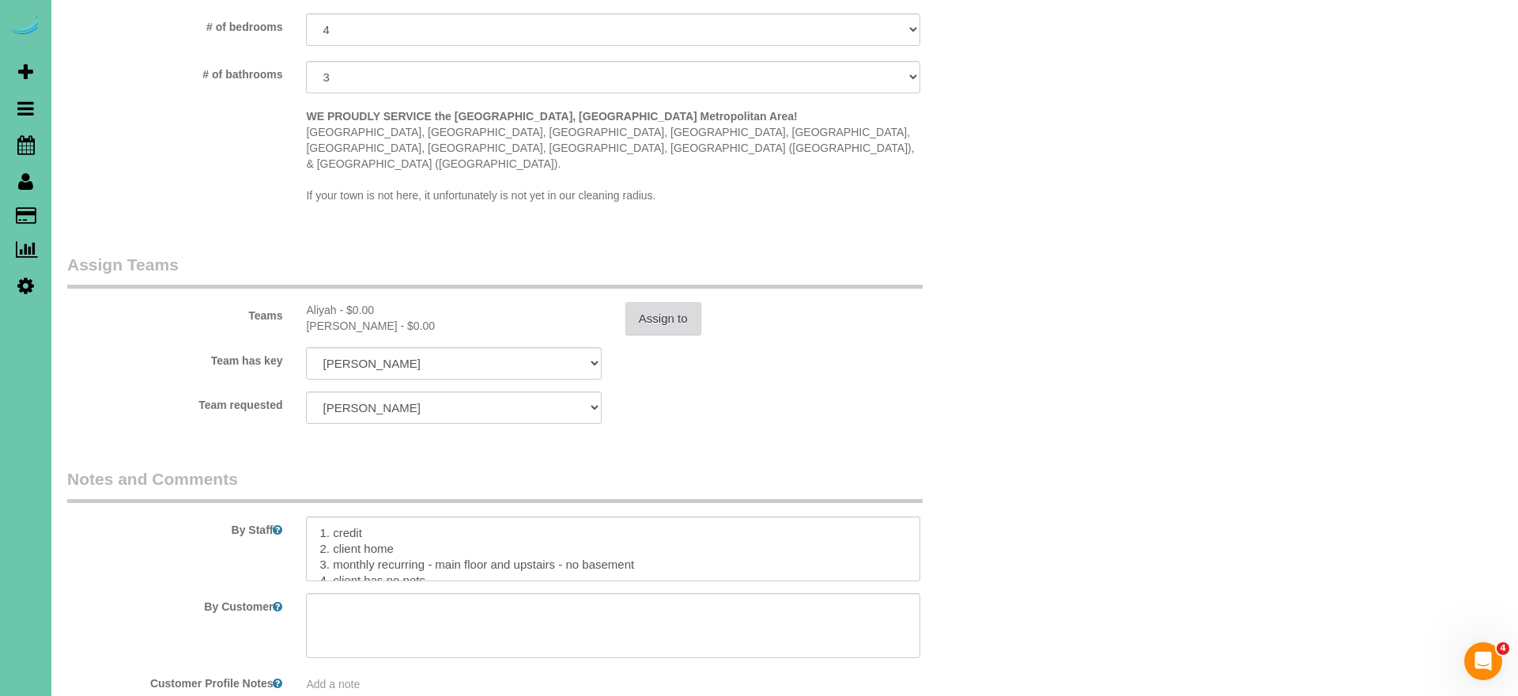
scroll to position [1522, 0]
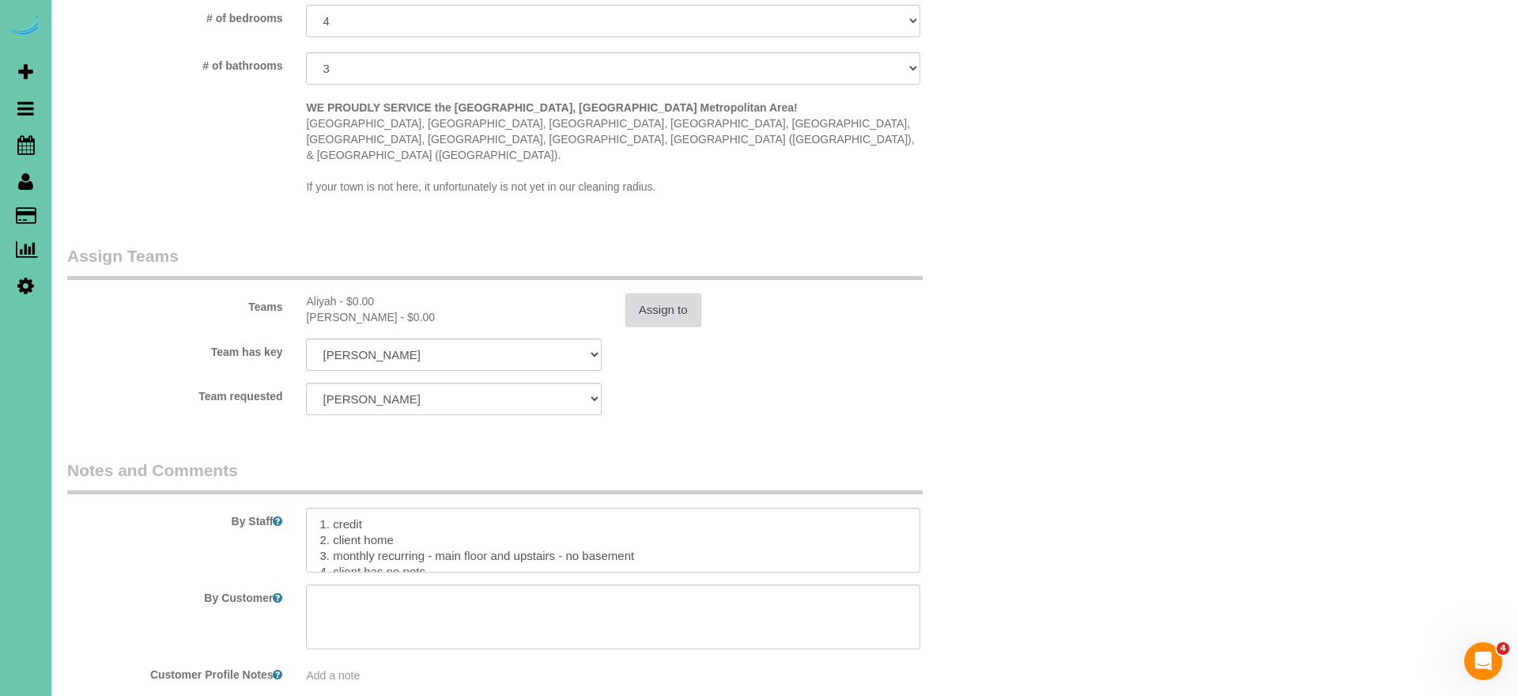
type input "02:15"
click at [638, 293] on button "Assign to" at bounding box center [663, 309] width 76 height 33
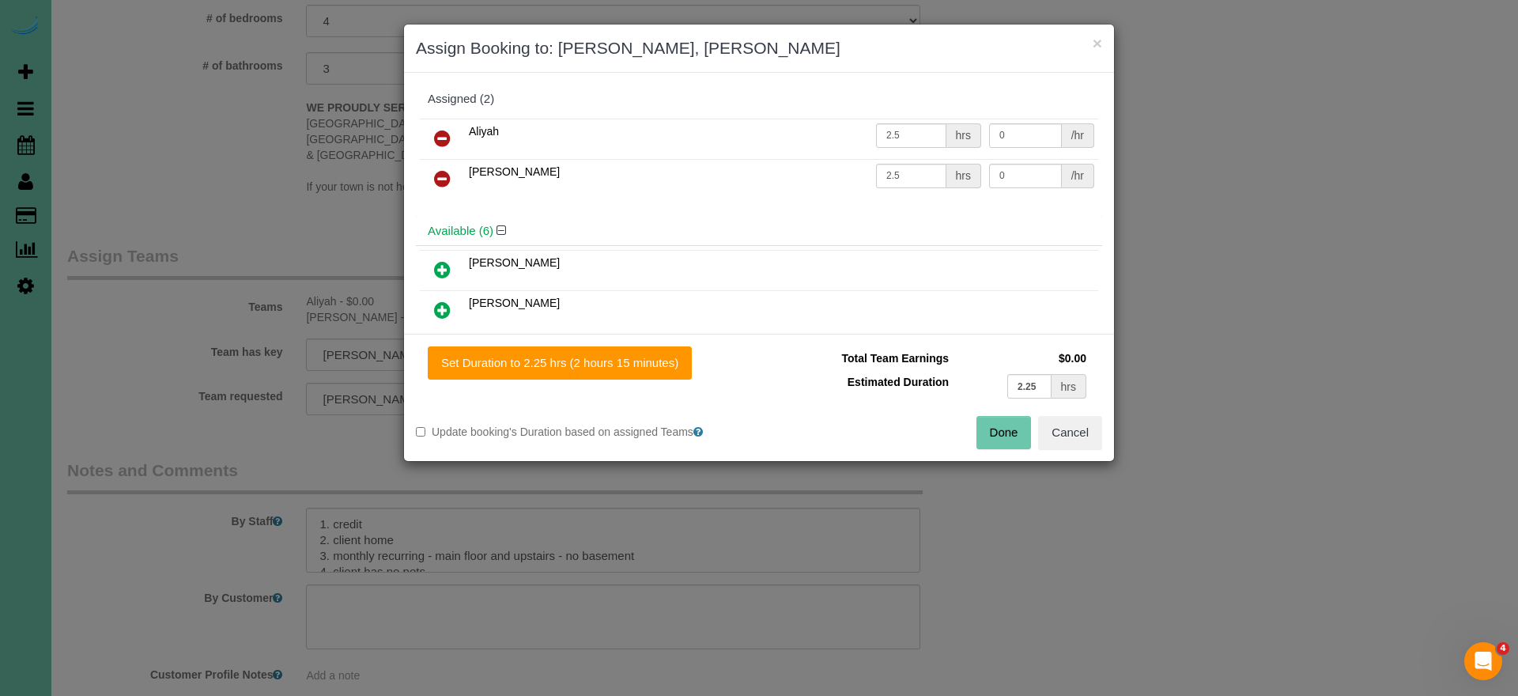
drag, startPoint x: 603, startPoint y: 364, endPoint x: 712, endPoint y: 376, distance: 110.6
click at [603, 364] on button "Set Duration to 2.25 hrs (2 hours 15 minutes)" at bounding box center [560, 362] width 264 height 33
type input "2.25"
drag, startPoint x: 984, startPoint y: 432, endPoint x: 870, endPoint y: 435, distance: 114.7
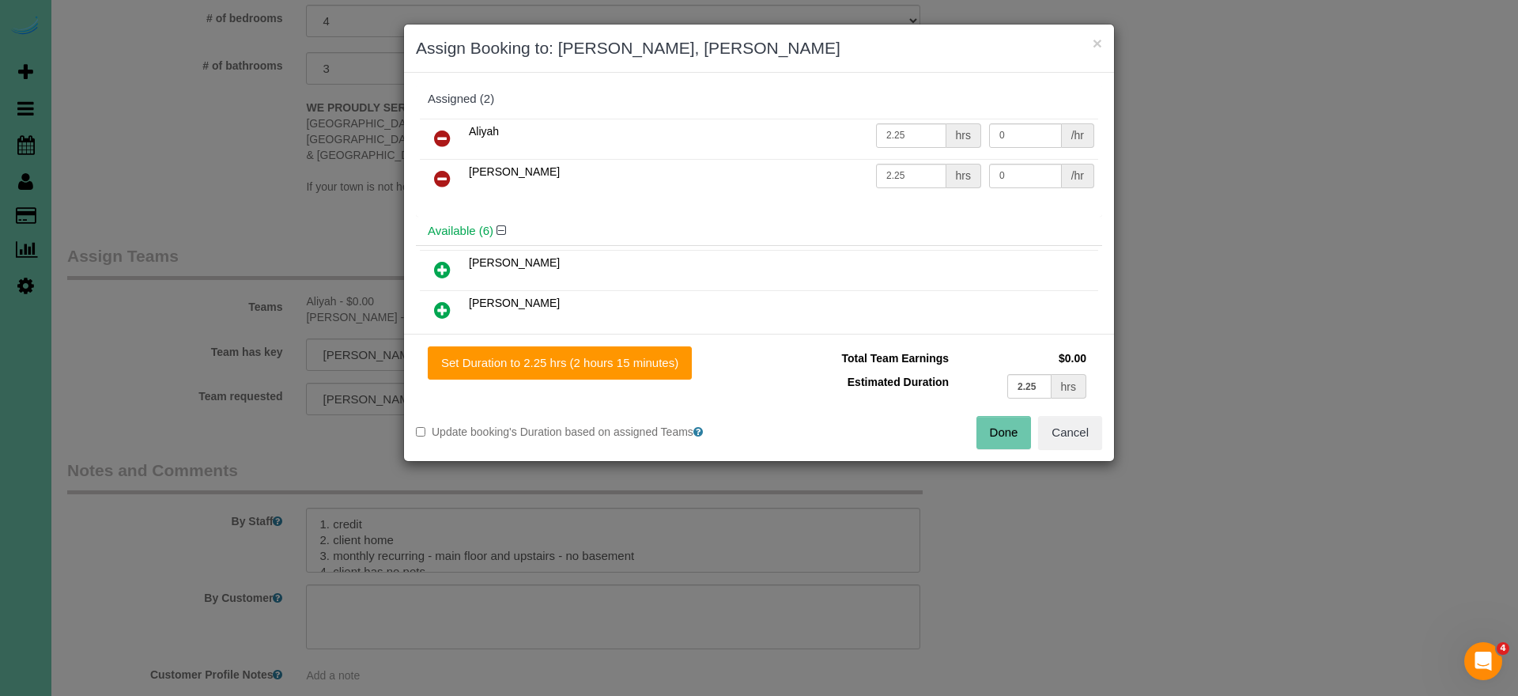
click at [982, 432] on button "Done" at bounding box center [1004, 432] width 55 height 33
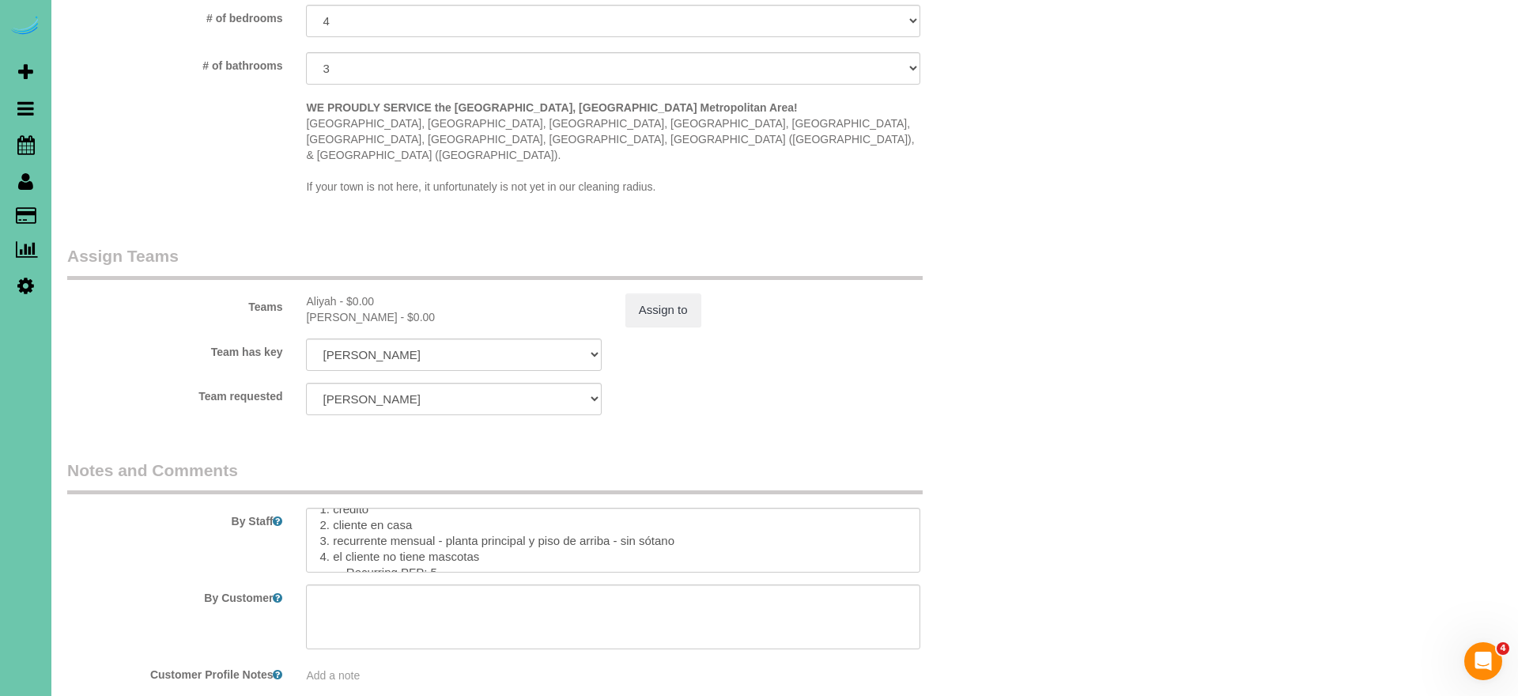
scroll to position [114, 0]
click at [430, 523] on textarea at bounding box center [613, 540] width 614 height 65
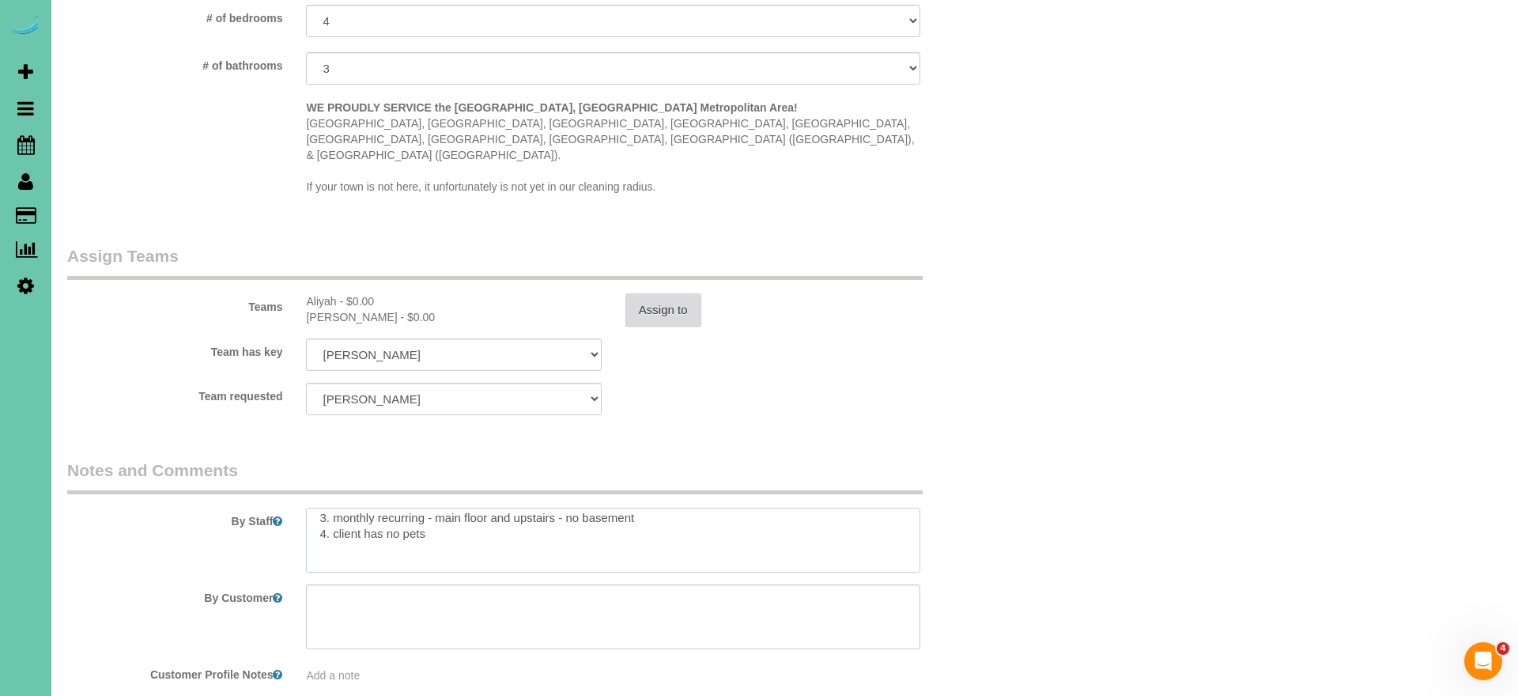
type textarea "1. credit 2. client home 3. monthly recurring - main floor and upstairs - no ba…"
click at [664, 293] on button "Assign to" at bounding box center [663, 309] width 76 height 33
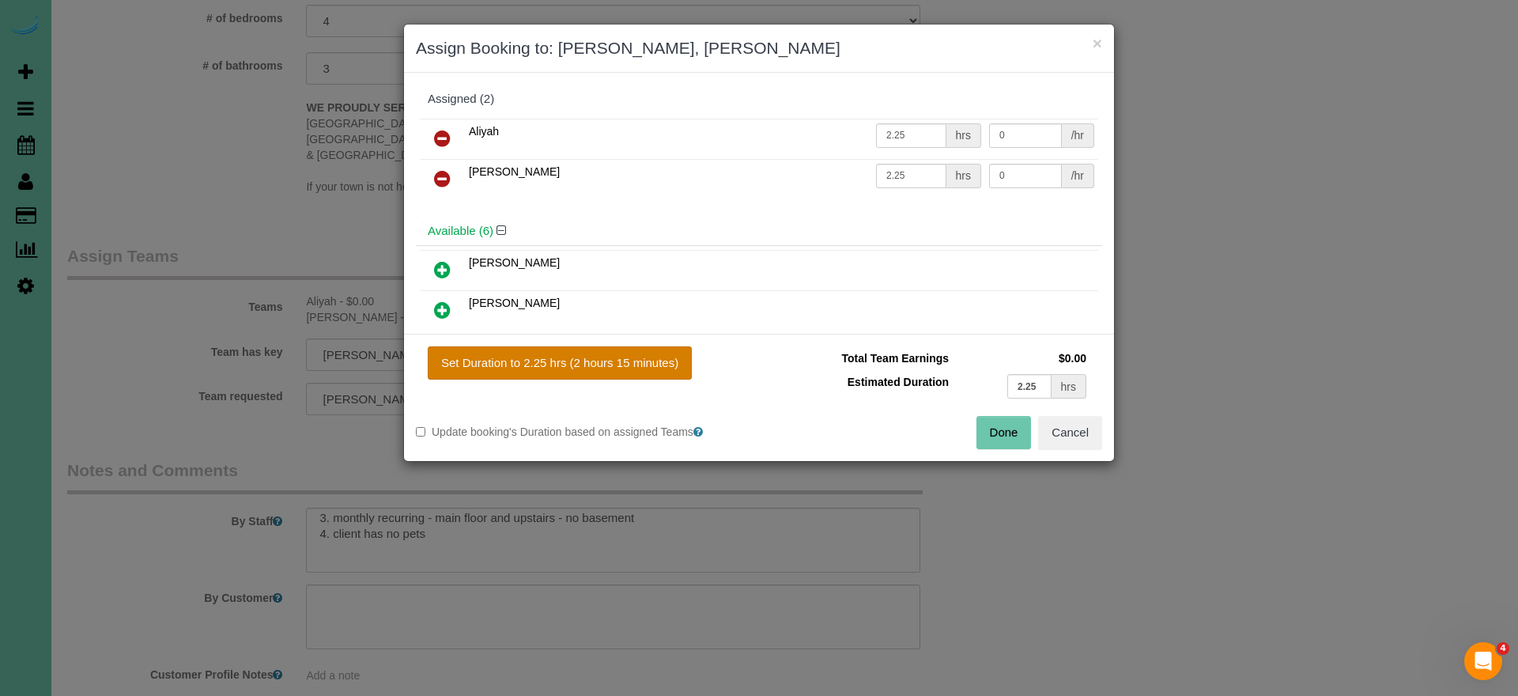
drag, startPoint x: 622, startPoint y: 376, endPoint x: 635, endPoint y: 377, distance: 13.5
click at [622, 376] on button "Set Duration to 2.25 hrs (2 hours 15 minutes)" at bounding box center [560, 362] width 264 height 33
drag, startPoint x: 1000, startPoint y: 438, endPoint x: 973, endPoint y: 433, distance: 27.3
click at [999, 438] on button "Done" at bounding box center [1004, 432] width 55 height 33
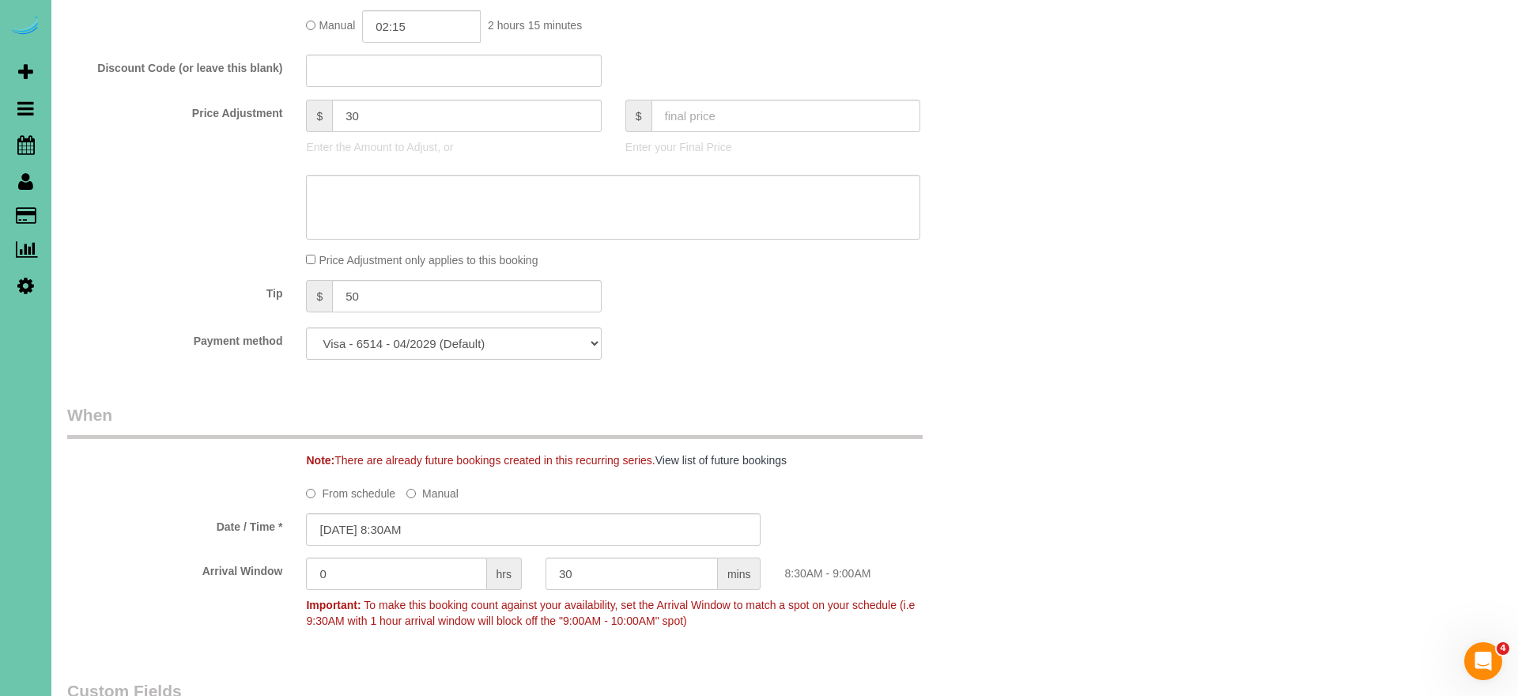
scroll to position [793, 0]
click at [462, 229] on textarea at bounding box center [613, 212] width 614 height 65
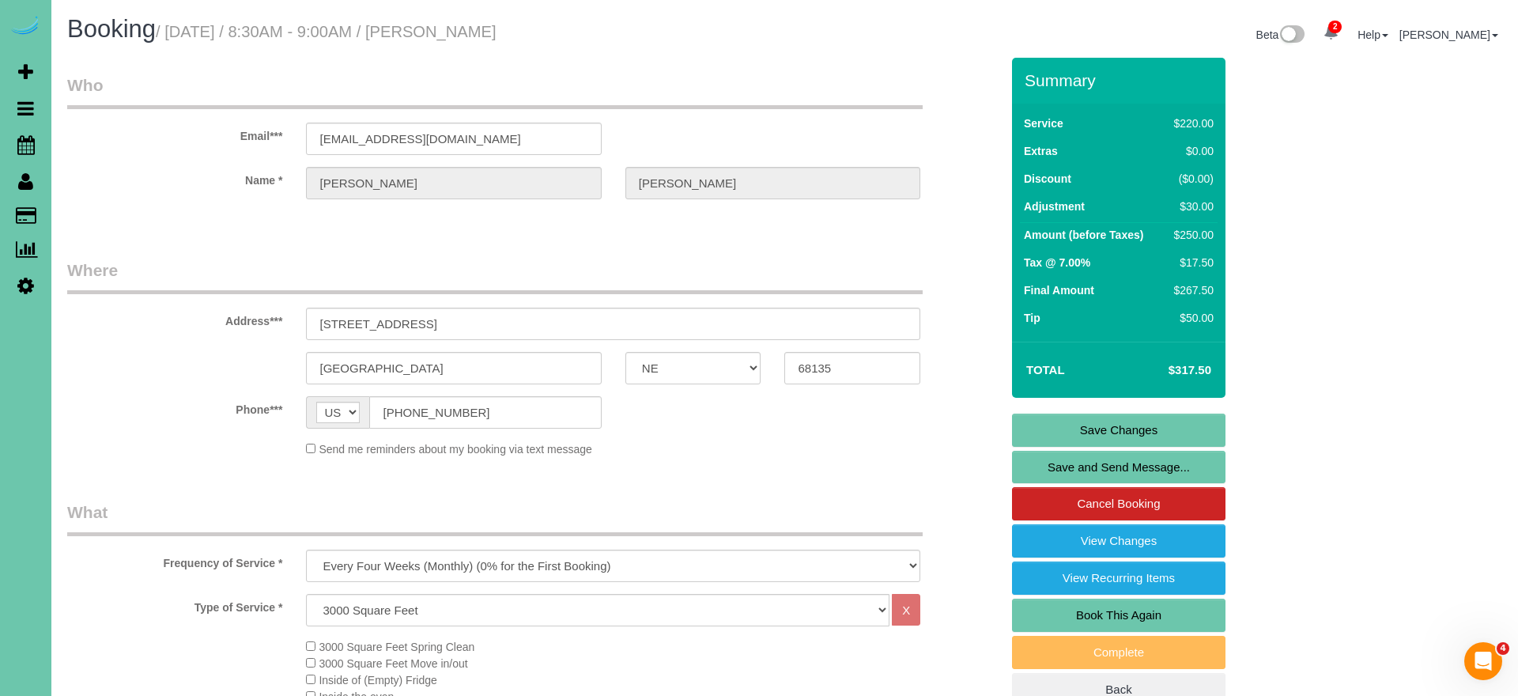
scroll to position [0, 0]
type textarea "new rate - 10/1/25"
click at [1035, 421] on link "Save Changes" at bounding box center [1118, 430] width 213 height 33
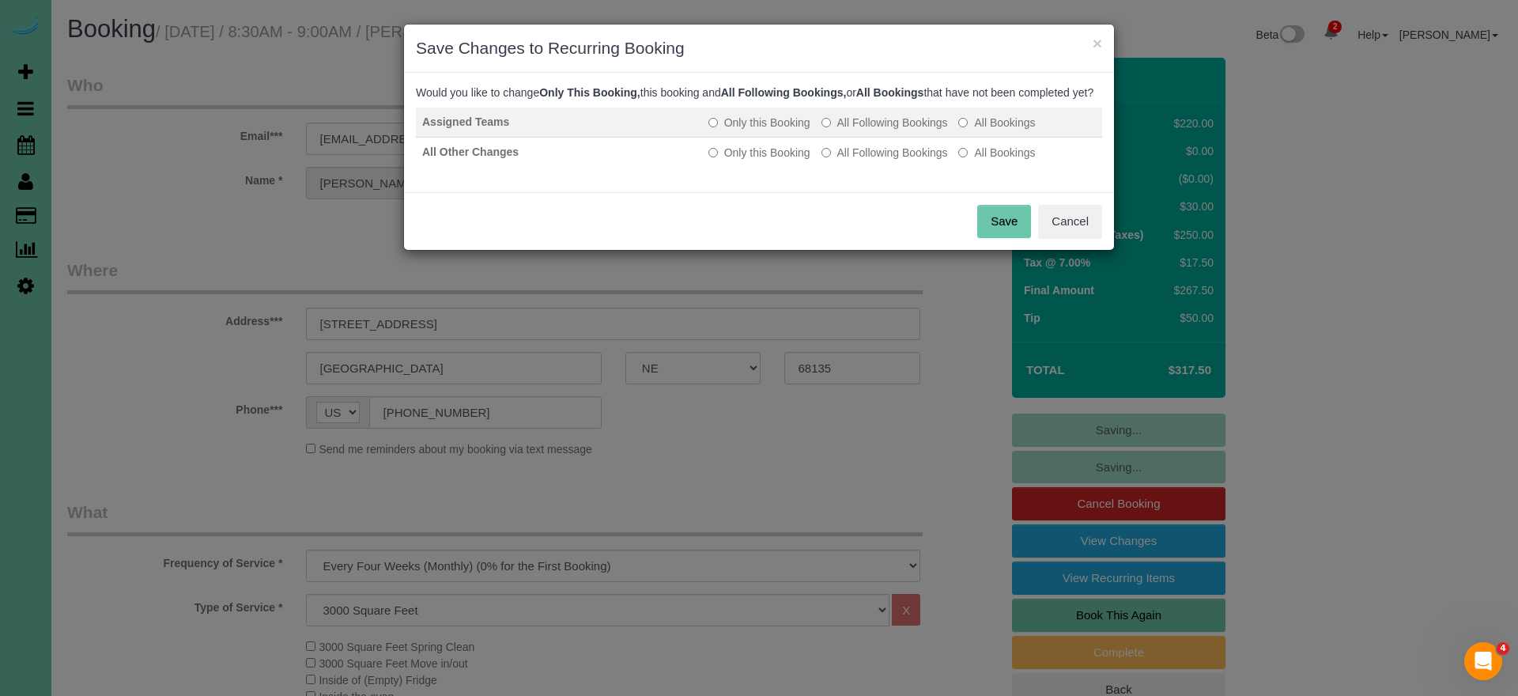
drag, startPoint x: 890, startPoint y: 136, endPoint x: 889, endPoint y: 144, distance: 8.1
click at [890, 130] on label "All Following Bookings" at bounding box center [885, 123] width 127 height 16
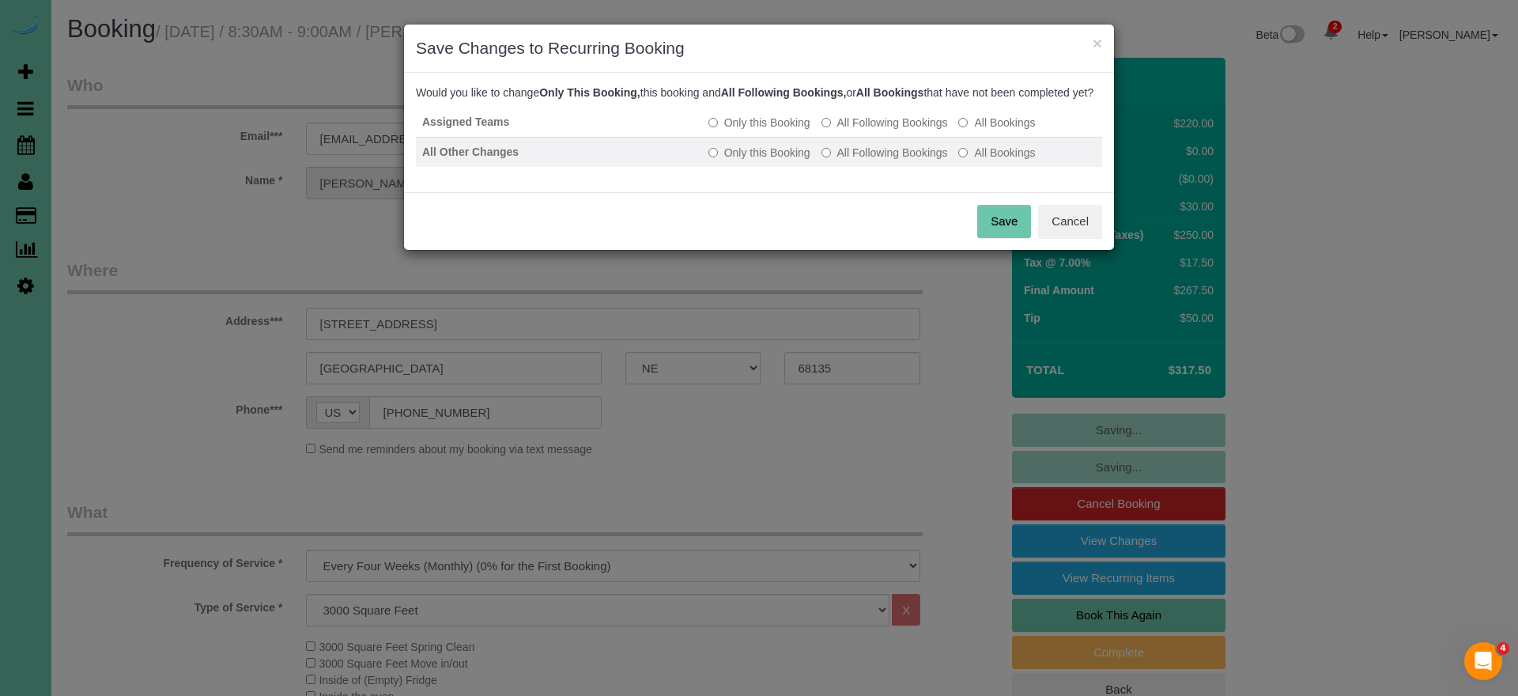
click at [880, 161] on label "All Following Bookings" at bounding box center [885, 153] width 127 height 16
drag, startPoint x: 996, startPoint y: 235, endPoint x: 980, endPoint y: 234, distance: 15.8
click at [993, 236] on button "Save" at bounding box center [1004, 221] width 54 height 33
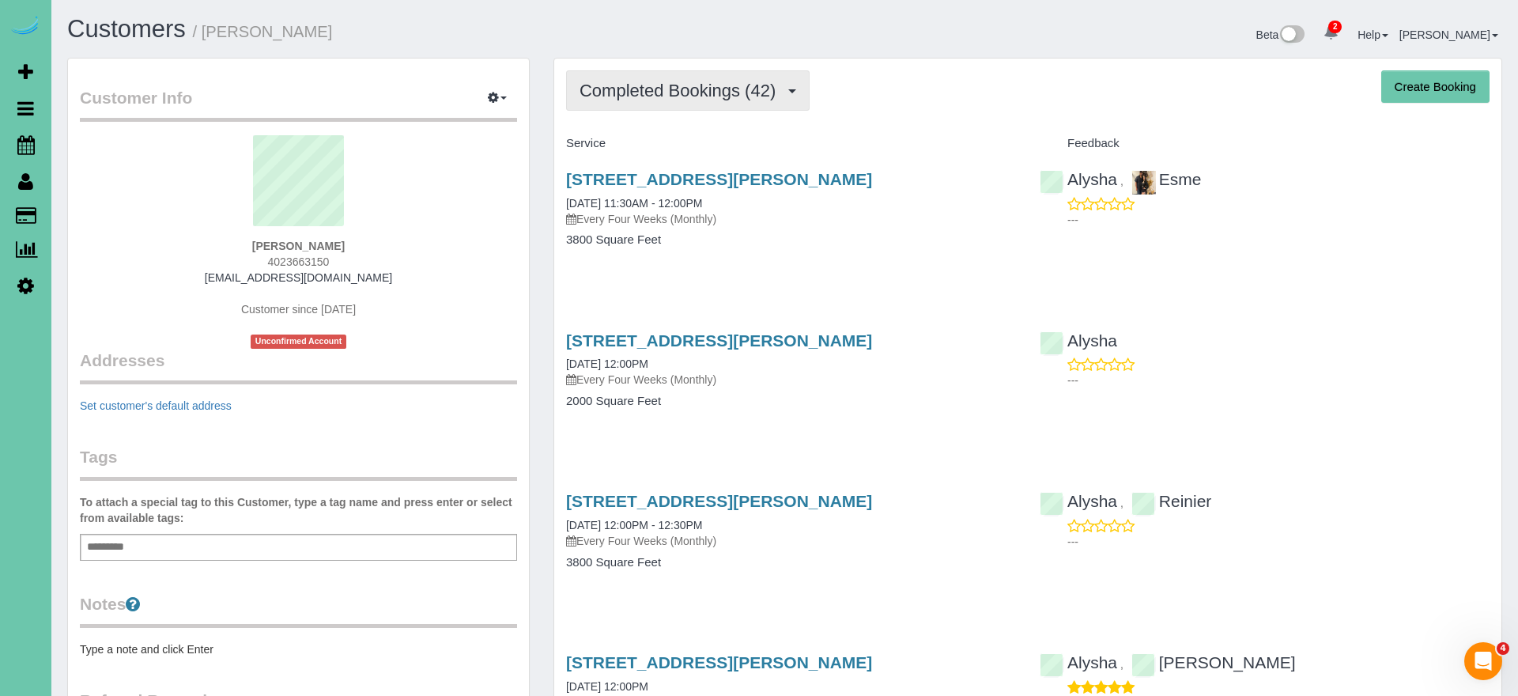
click at [651, 90] on span "Completed Bookings (42)" at bounding box center [682, 91] width 204 height 20
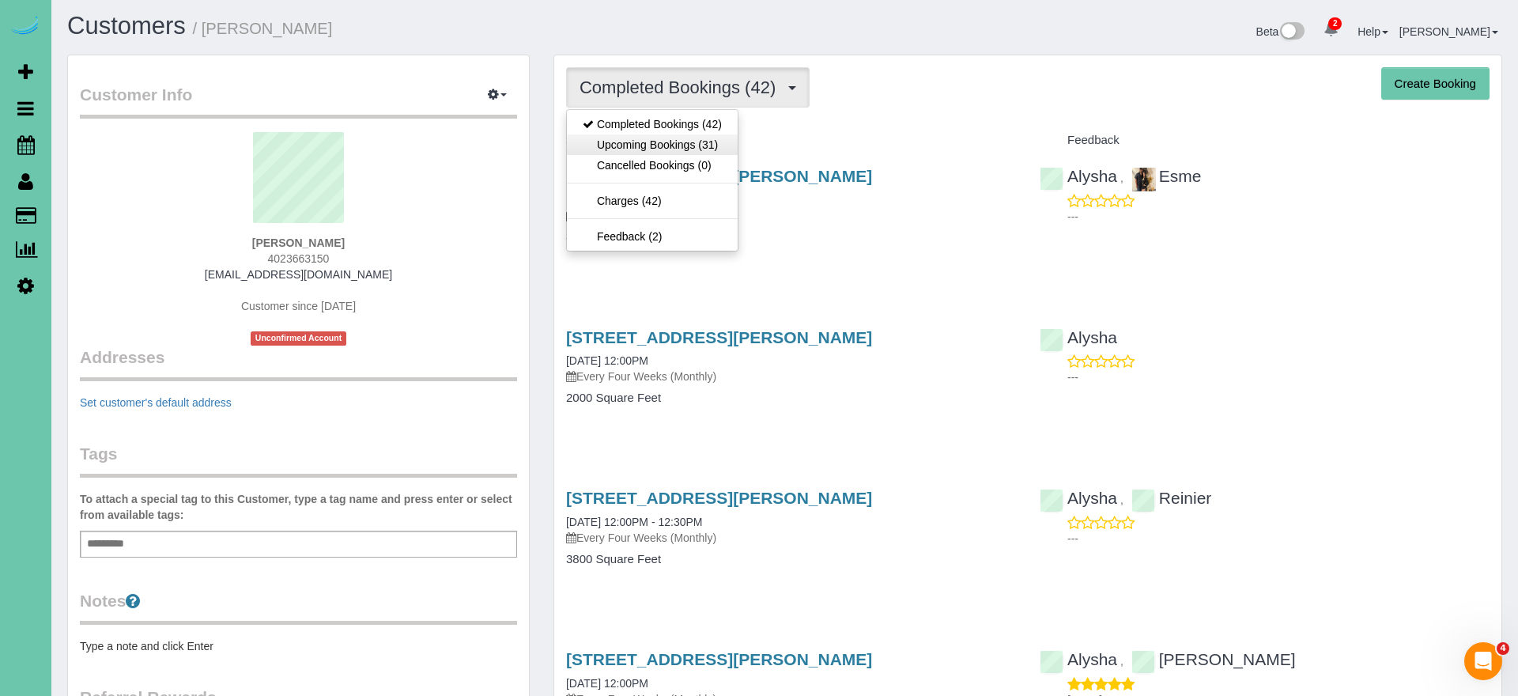
scroll to position [3, 1]
click at [659, 147] on link "Upcoming Bookings (31)" at bounding box center [652, 144] width 171 height 21
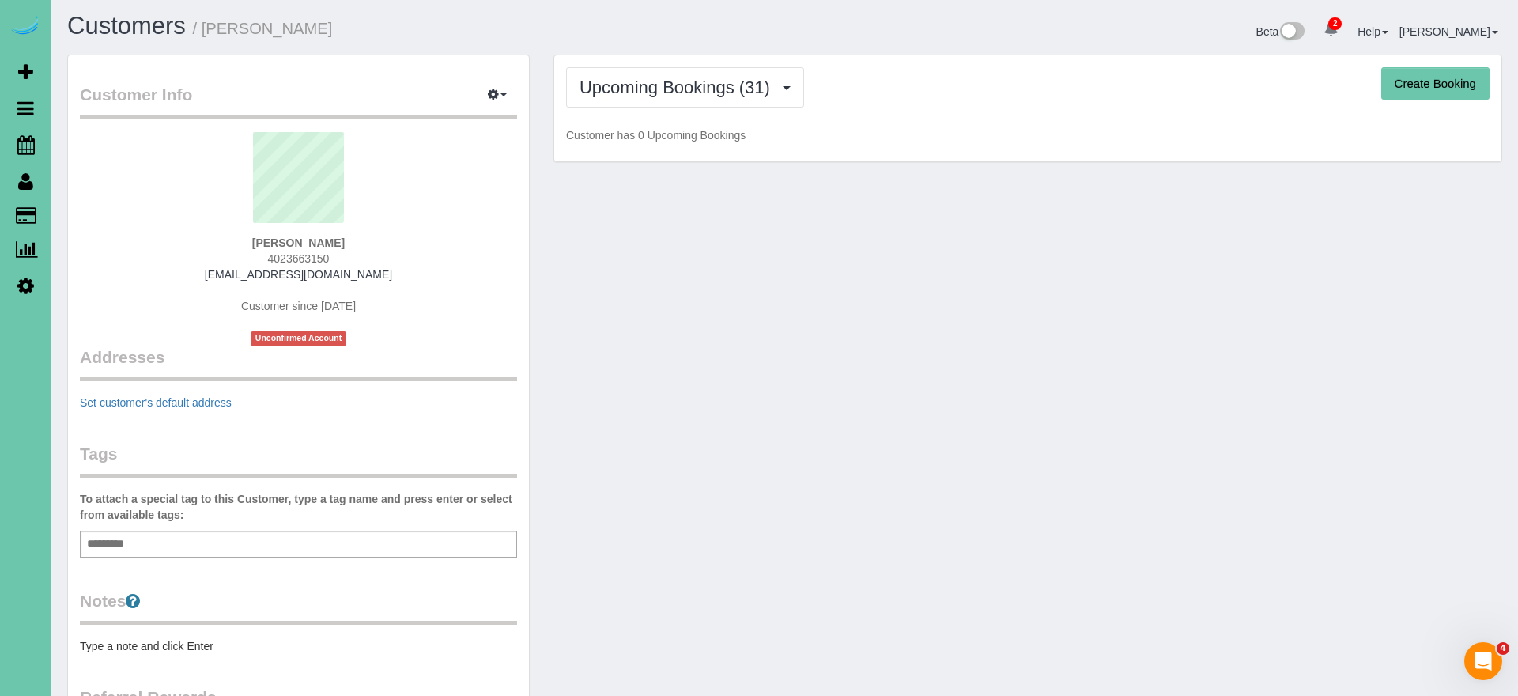
scroll to position [3, 0]
click at [724, 83] on span "Completed Bookings (42)" at bounding box center [682, 91] width 204 height 20
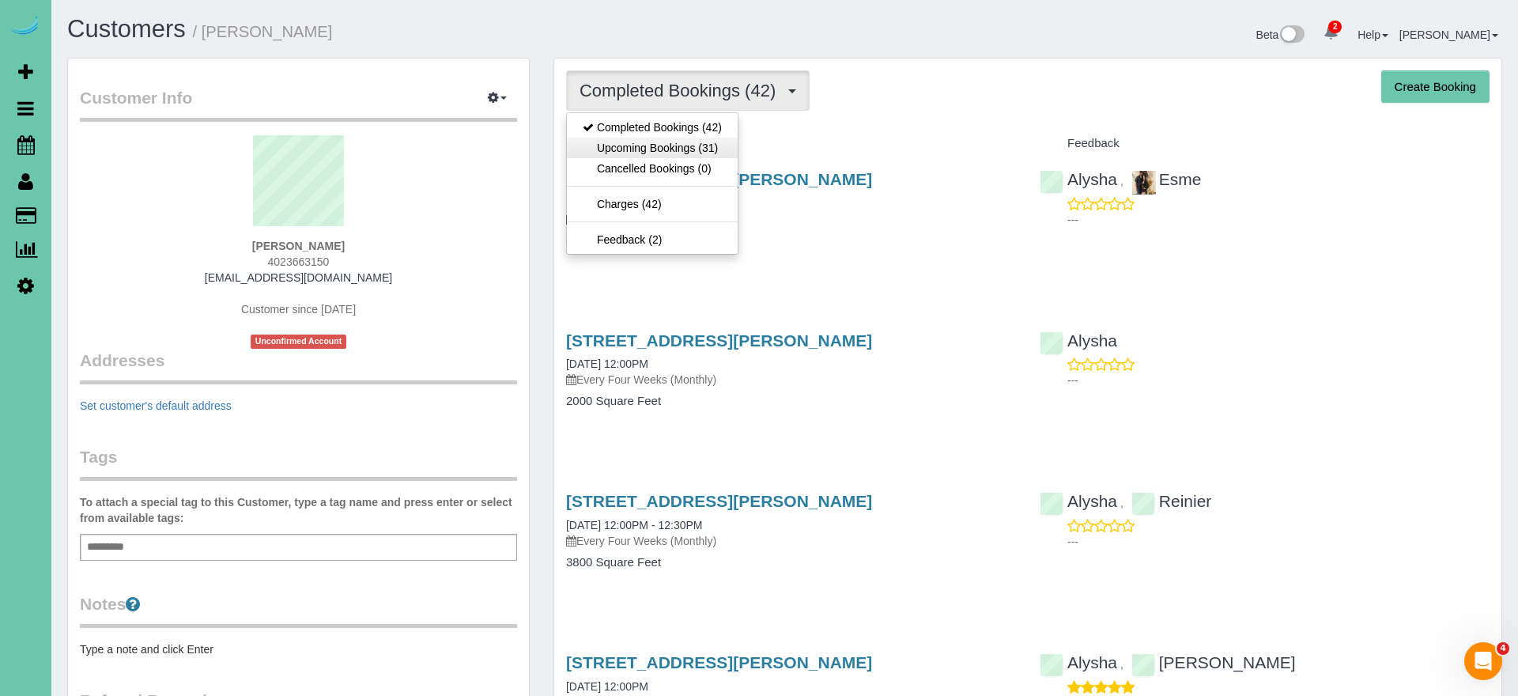
click at [693, 154] on link "Upcoming Bookings (31)" at bounding box center [652, 148] width 171 height 21
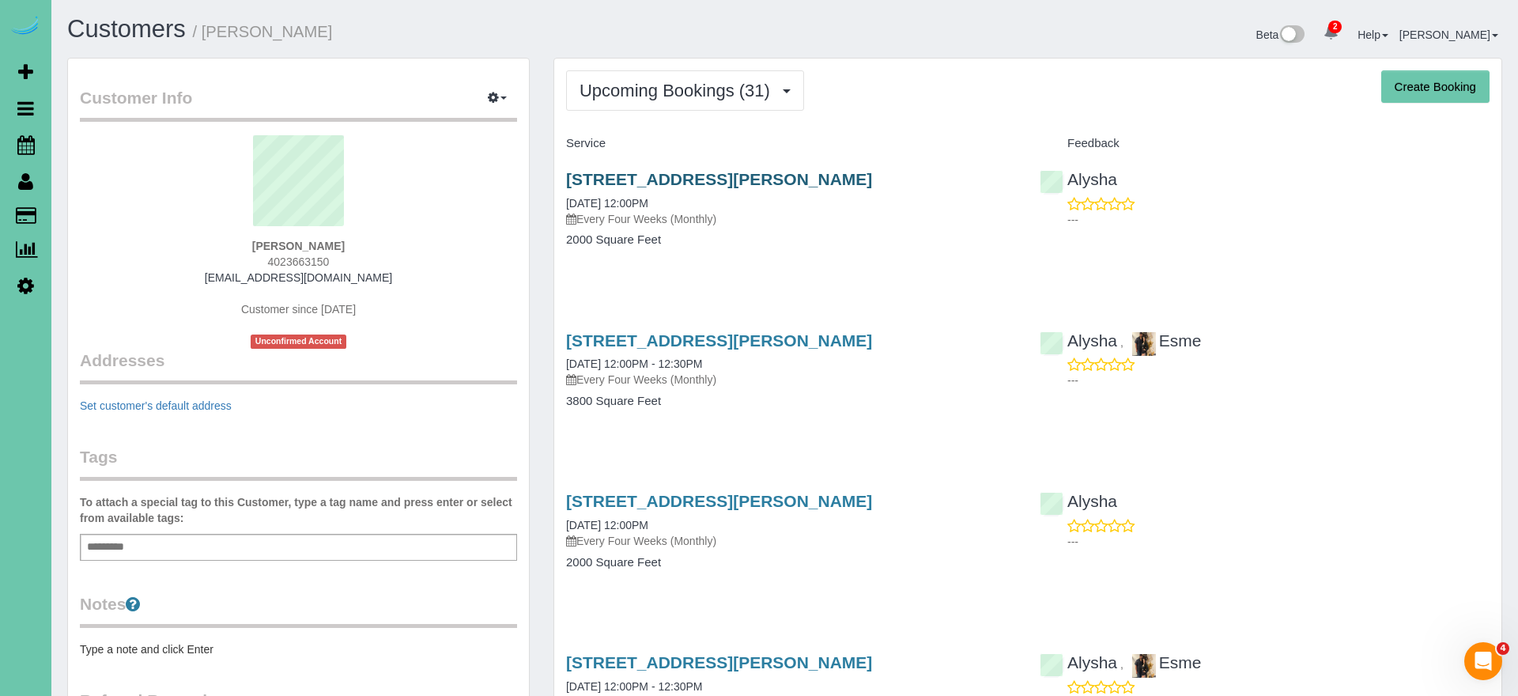
click at [654, 174] on link "[STREET_ADDRESS][PERSON_NAME]" at bounding box center [719, 179] width 306 height 18
click at [770, 334] on link "[STREET_ADDRESS][PERSON_NAME]" at bounding box center [719, 340] width 306 height 18
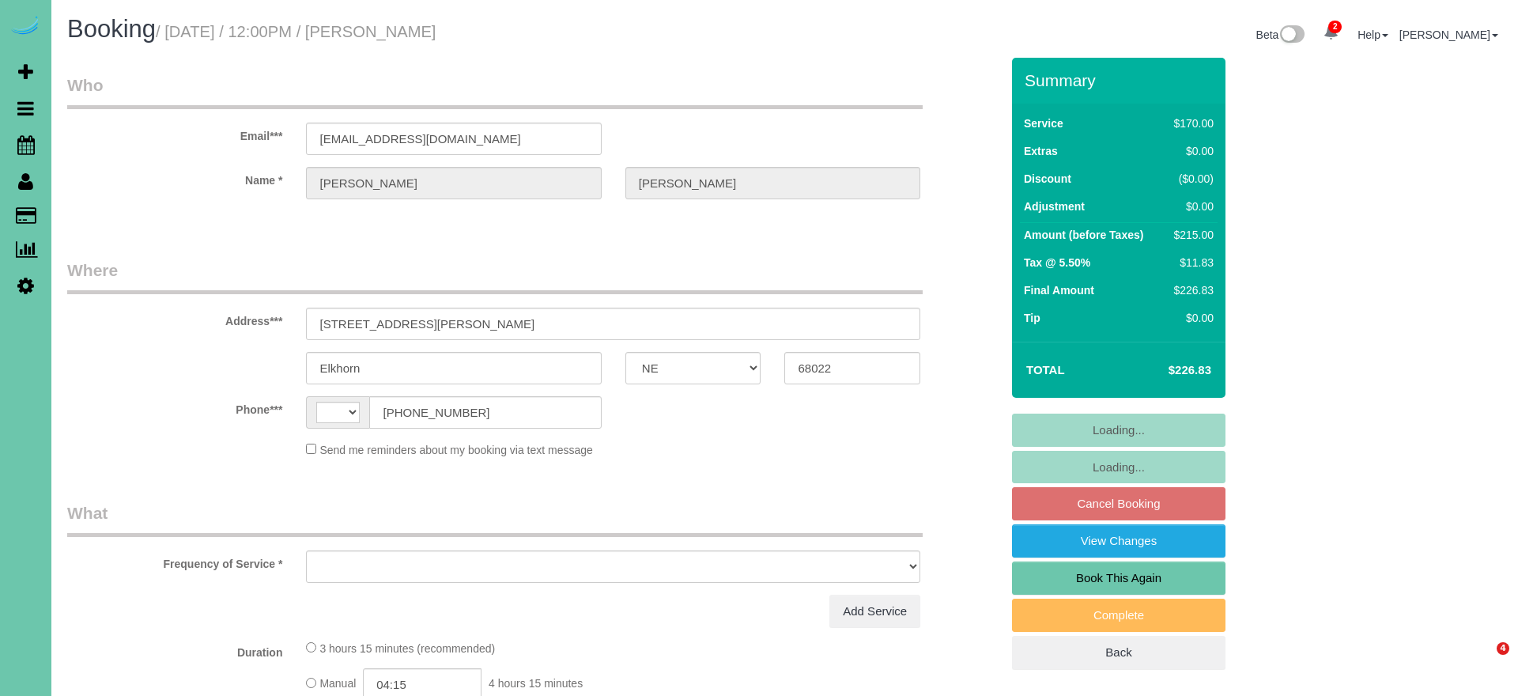
select select "NE"
select select "string:[GEOGRAPHIC_DATA]"
select select "string:fspay-3fa52edd-bf5d-4a1f-b2d5-04f1d6ce490a"
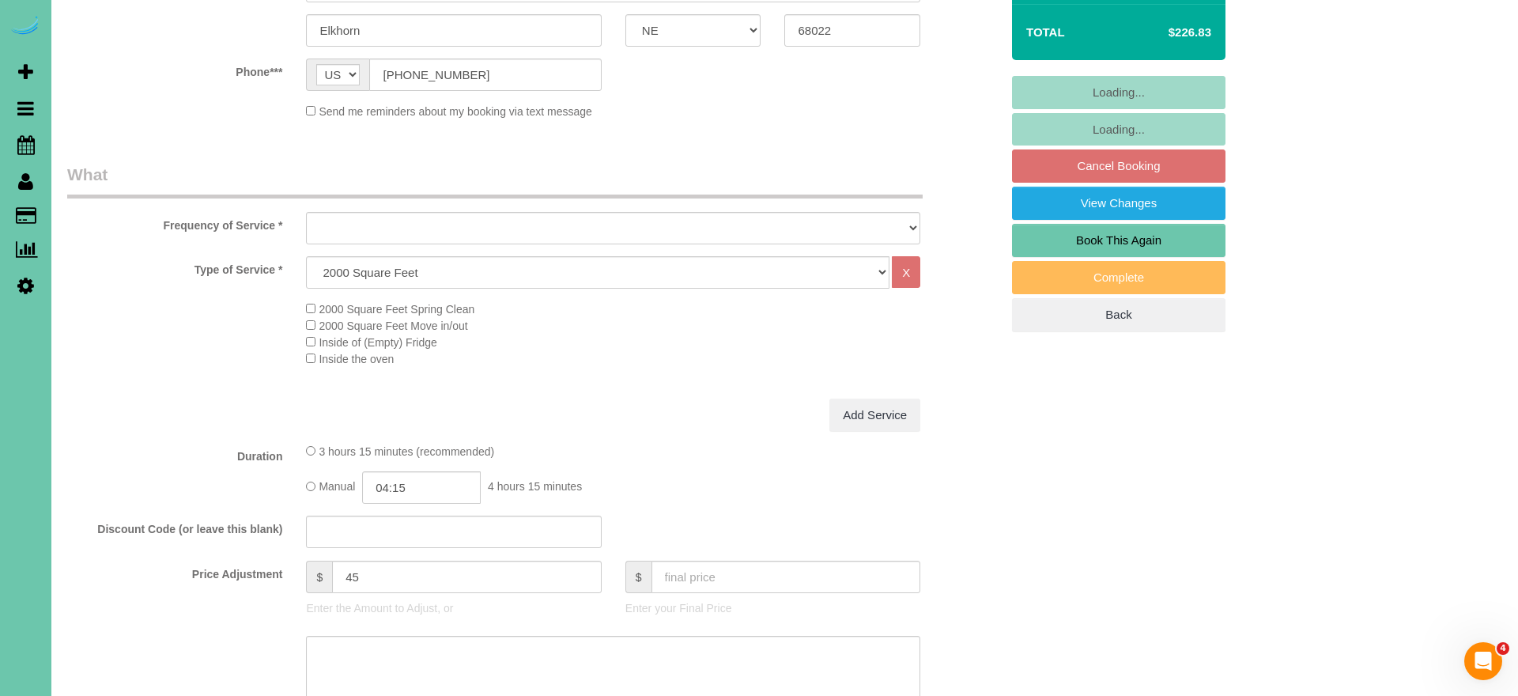
scroll to position [371, 0]
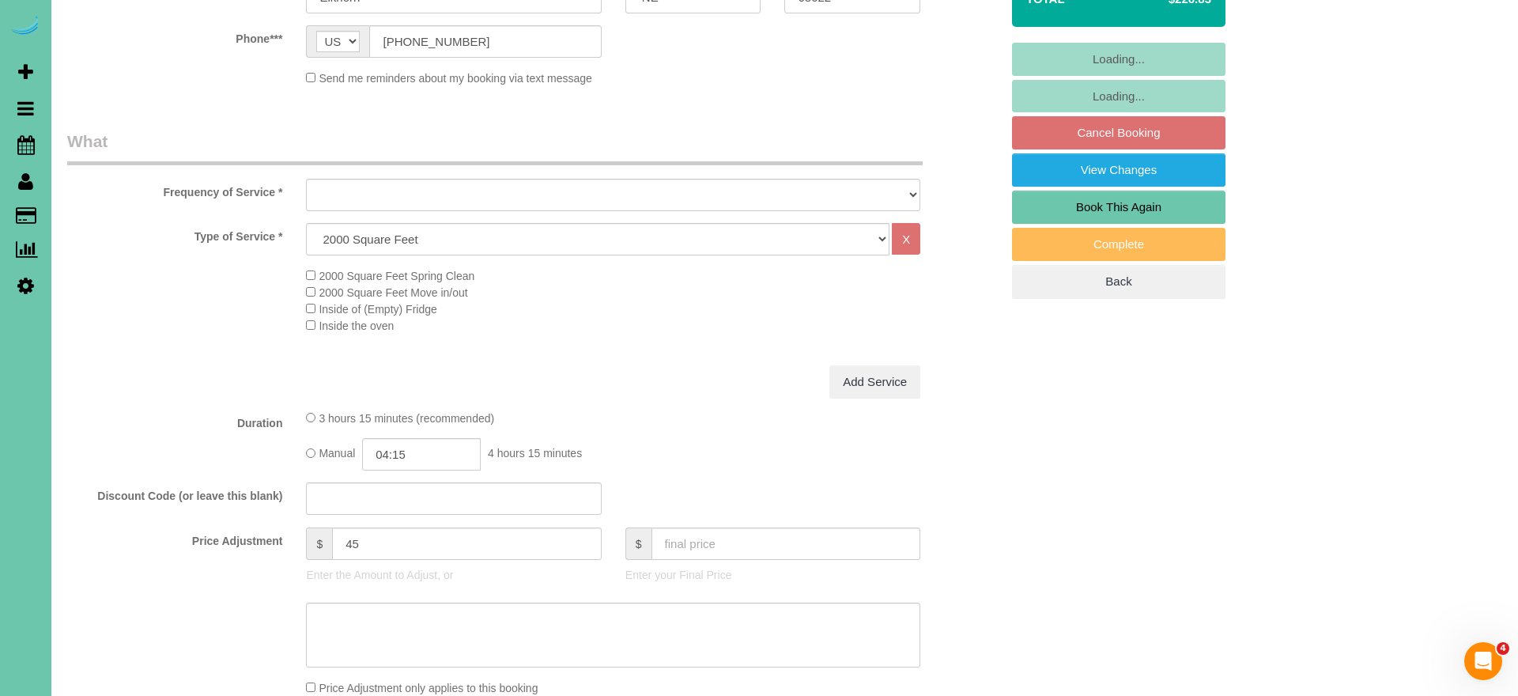
select select "object:722"
click at [420, 455] on input "04:15" at bounding box center [421, 454] width 119 height 32
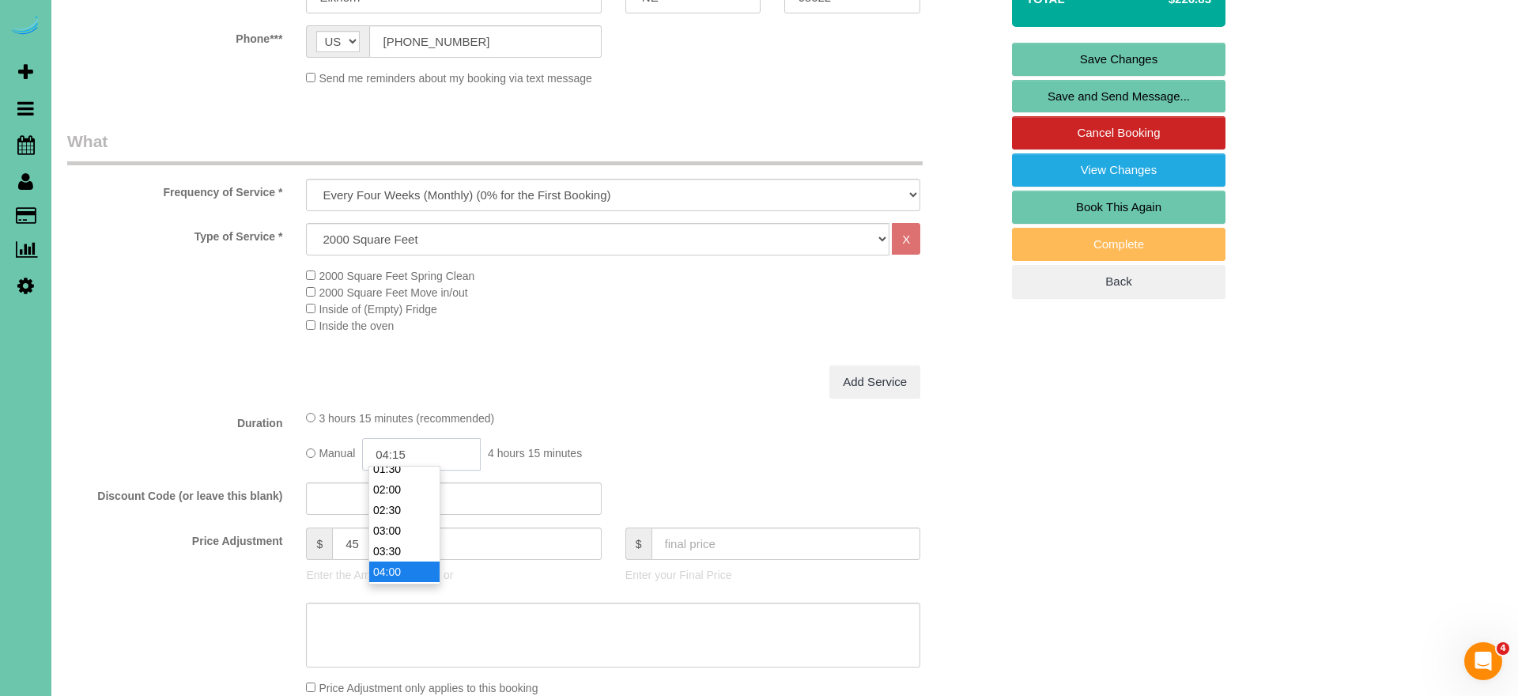
scroll to position [74, 0]
type input "04:00"
click at [404, 561] on li "04:00" at bounding box center [404, 567] width 70 height 21
click at [353, 622] on textarea at bounding box center [613, 635] width 614 height 65
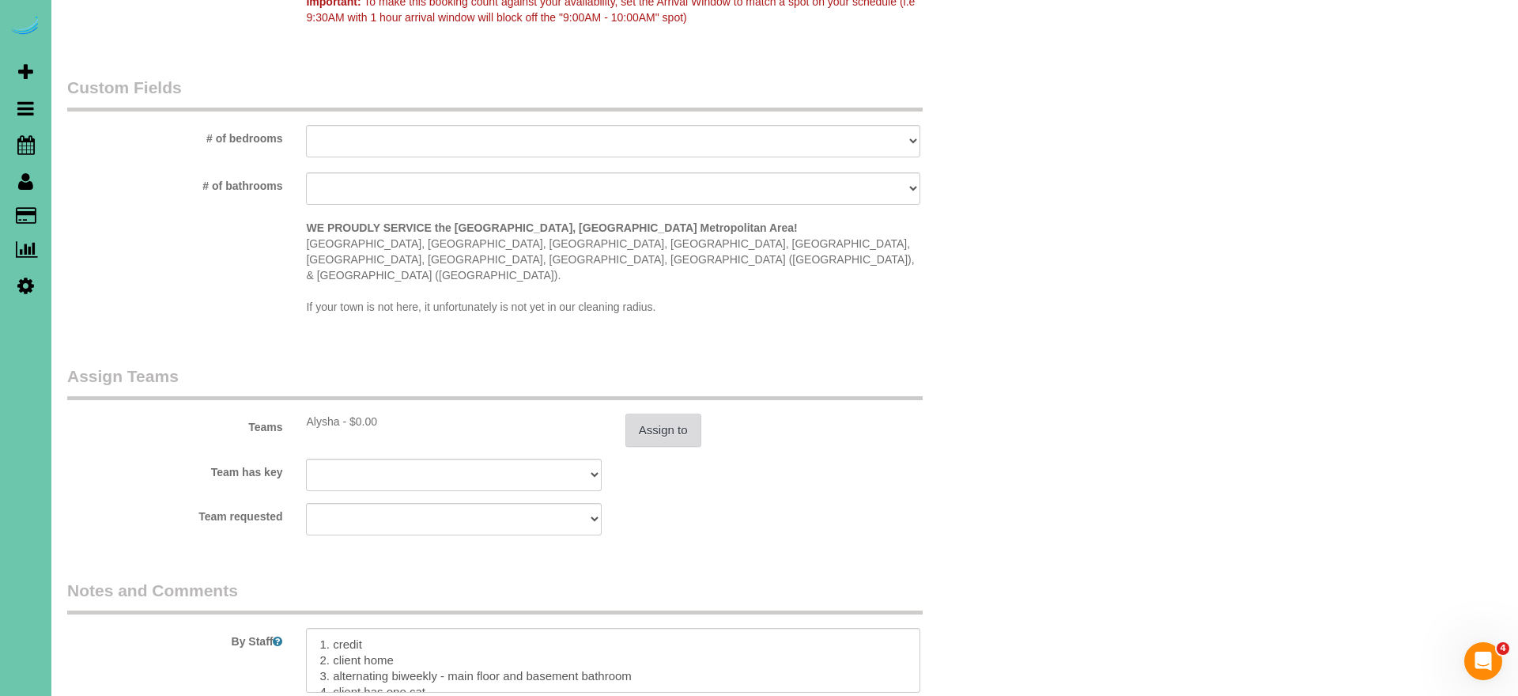
scroll to position [1406, 0]
type textarea "NEW RATE - 10/1"
click at [677, 410] on button "Assign to" at bounding box center [663, 426] width 76 height 33
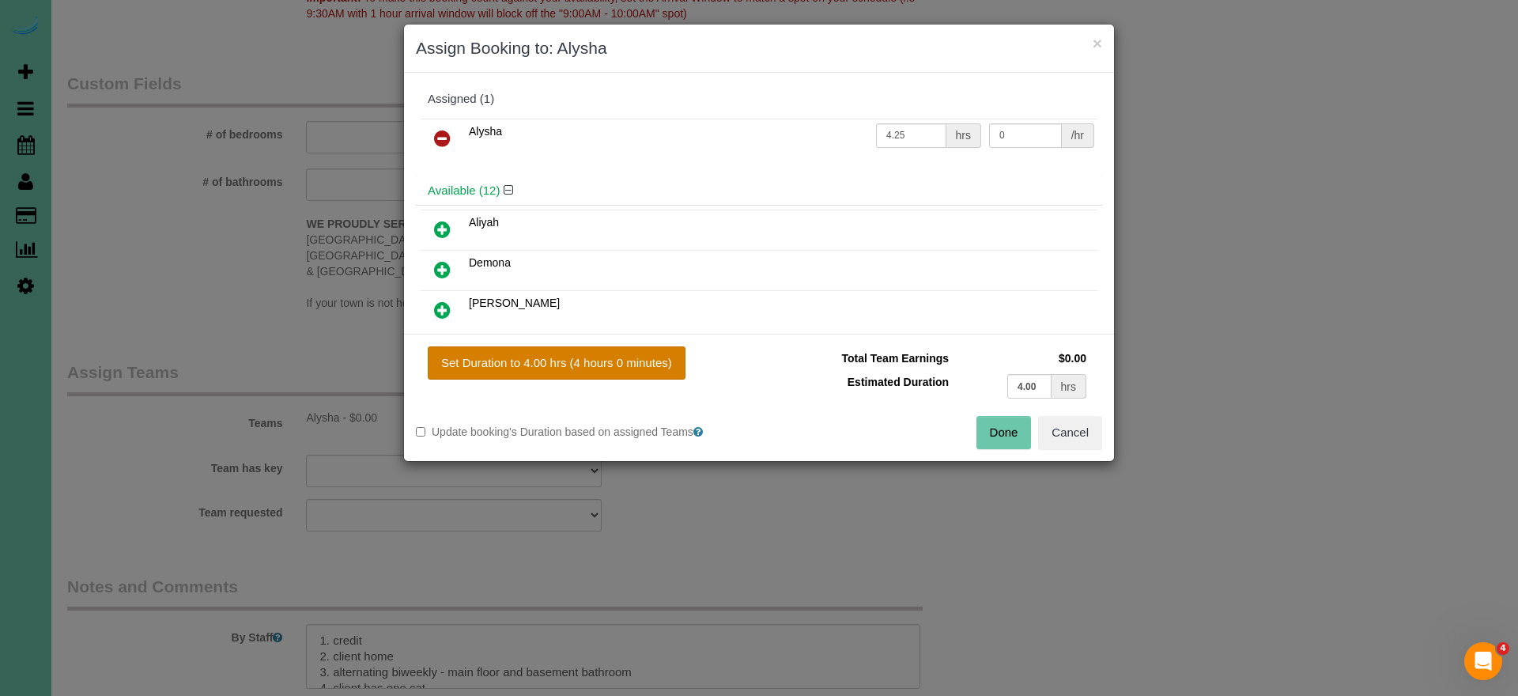
click at [572, 357] on button "Set Duration to 4.00 hrs (4 hours 0 minutes)" at bounding box center [557, 362] width 258 height 33
type input "4.00"
drag, startPoint x: 984, startPoint y: 421, endPoint x: 803, endPoint y: 451, distance: 183.4
click at [984, 421] on button "Done" at bounding box center [1004, 432] width 55 height 33
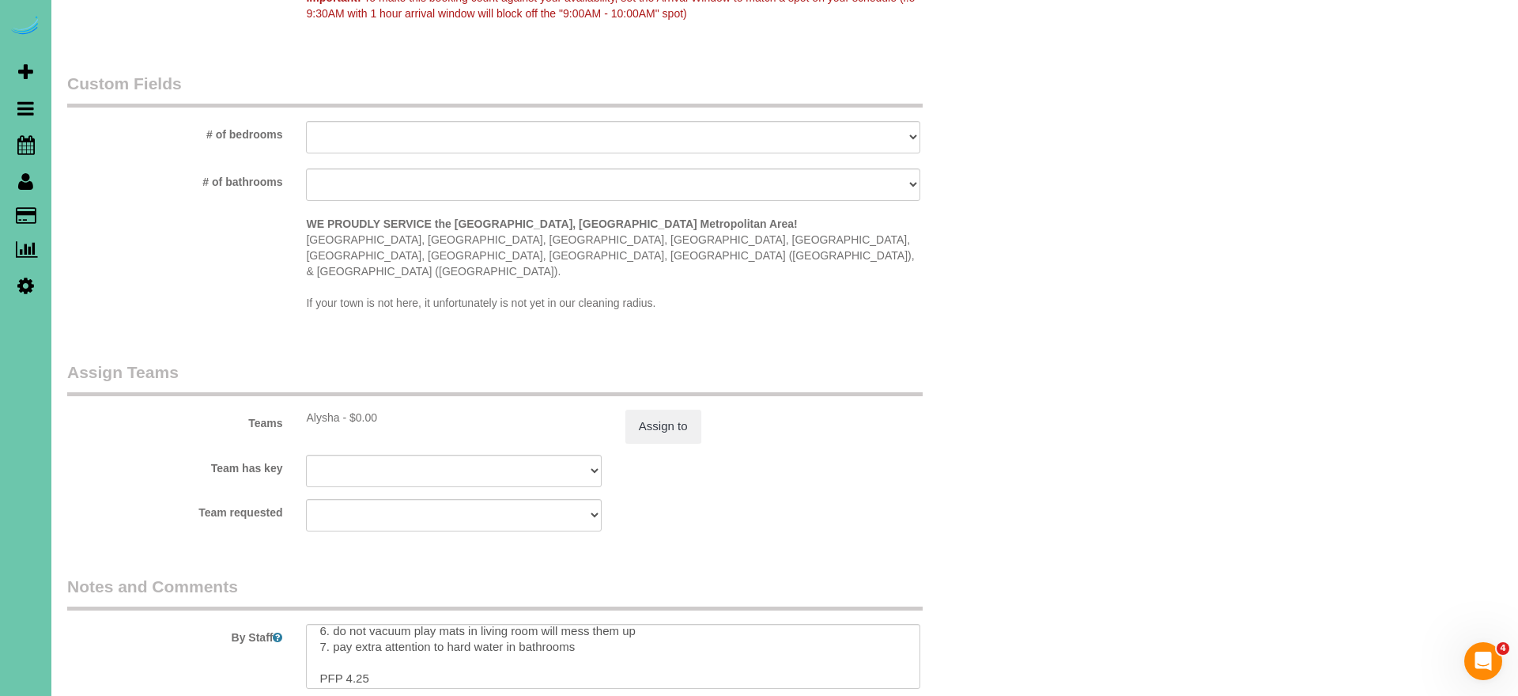
scroll to position [88, 0]
click at [388, 642] on textarea at bounding box center [613, 656] width 614 height 65
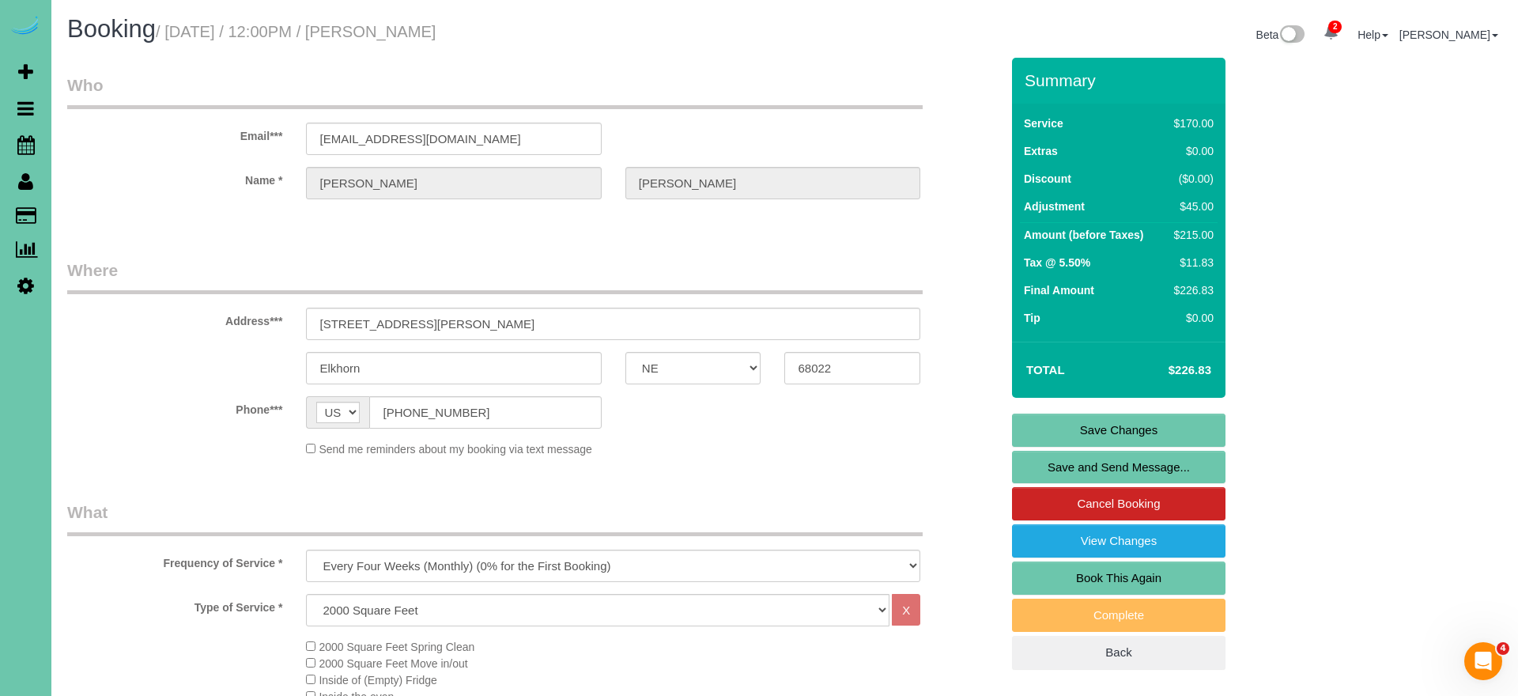
scroll to position [0, 0]
type textarea "1. credit 2. client home 3. alternating biweekly - main floor and basement bath…"
click at [1037, 429] on link "Save Changes" at bounding box center [1118, 430] width 213 height 33
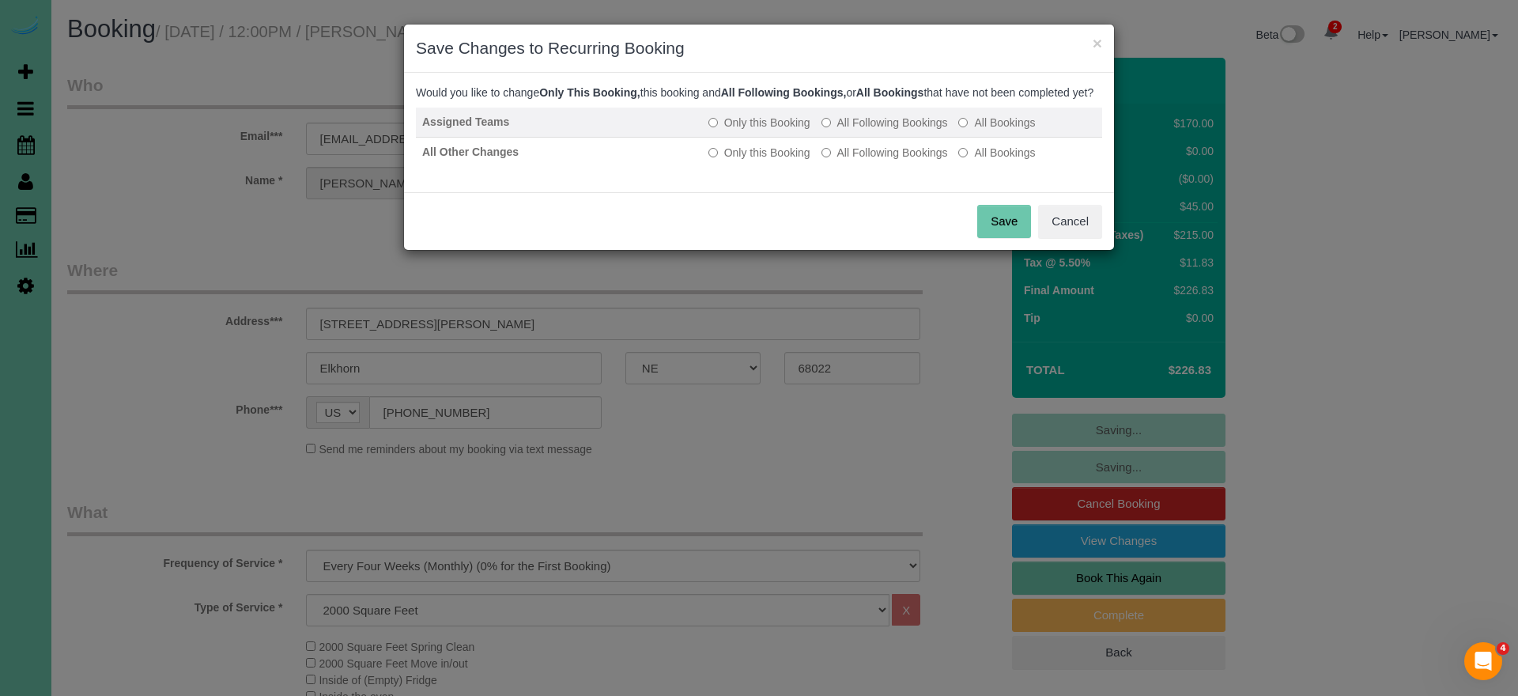
click at [852, 130] on label "All Following Bookings" at bounding box center [885, 123] width 127 height 16
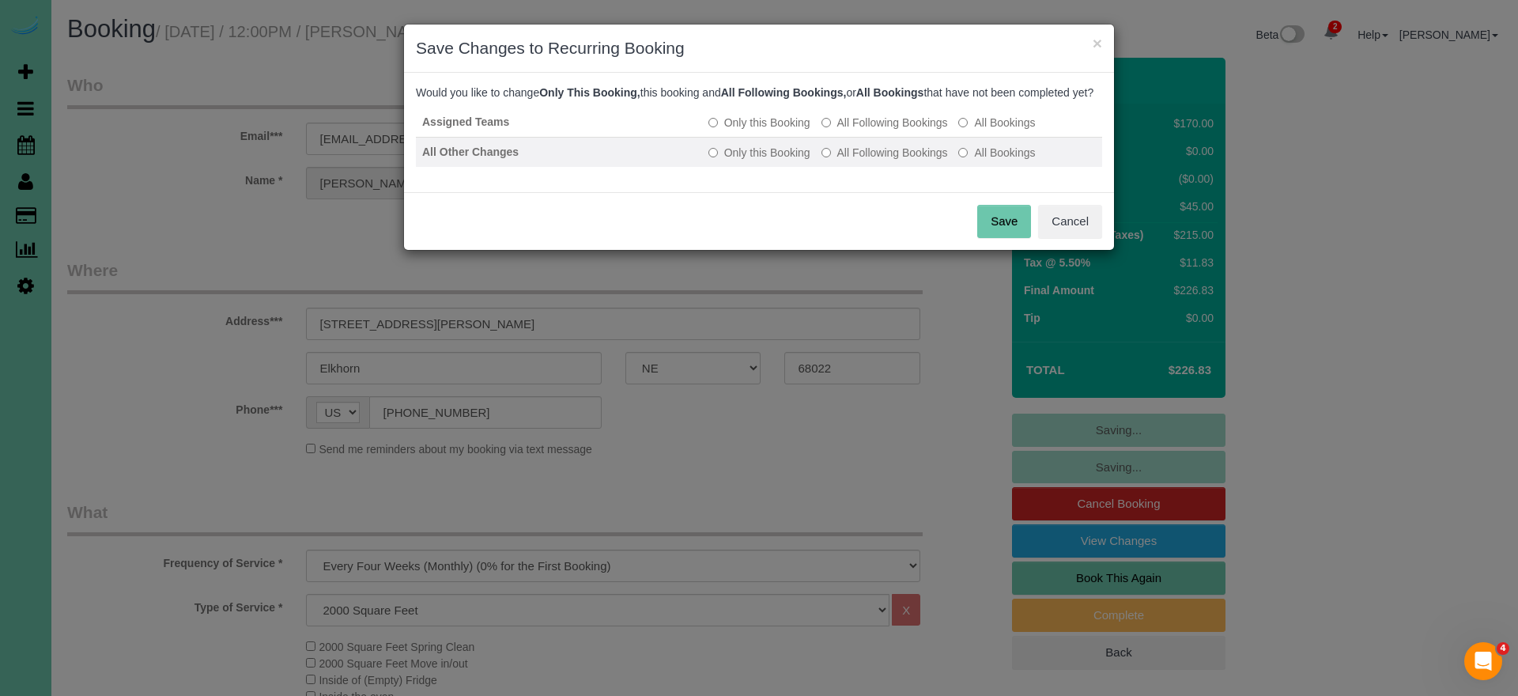
click at [853, 161] on label "All Following Bookings" at bounding box center [885, 153] width 127 height 16
click at [996, 231] on button "Save" at bounding box center [1004, 221] width 54 height 33
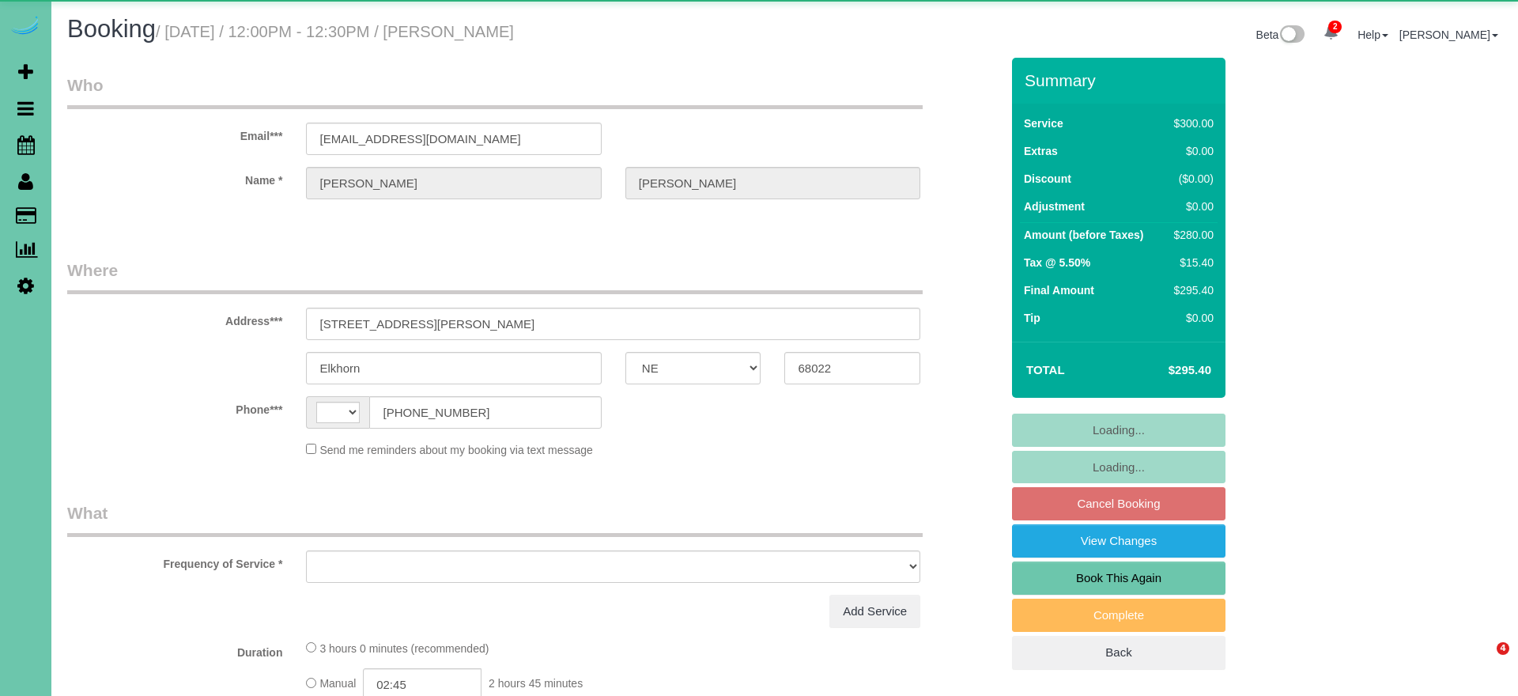
select select "NE"
select select "string:[GEOGRAPHIC_DATA]"
select select "object:639"
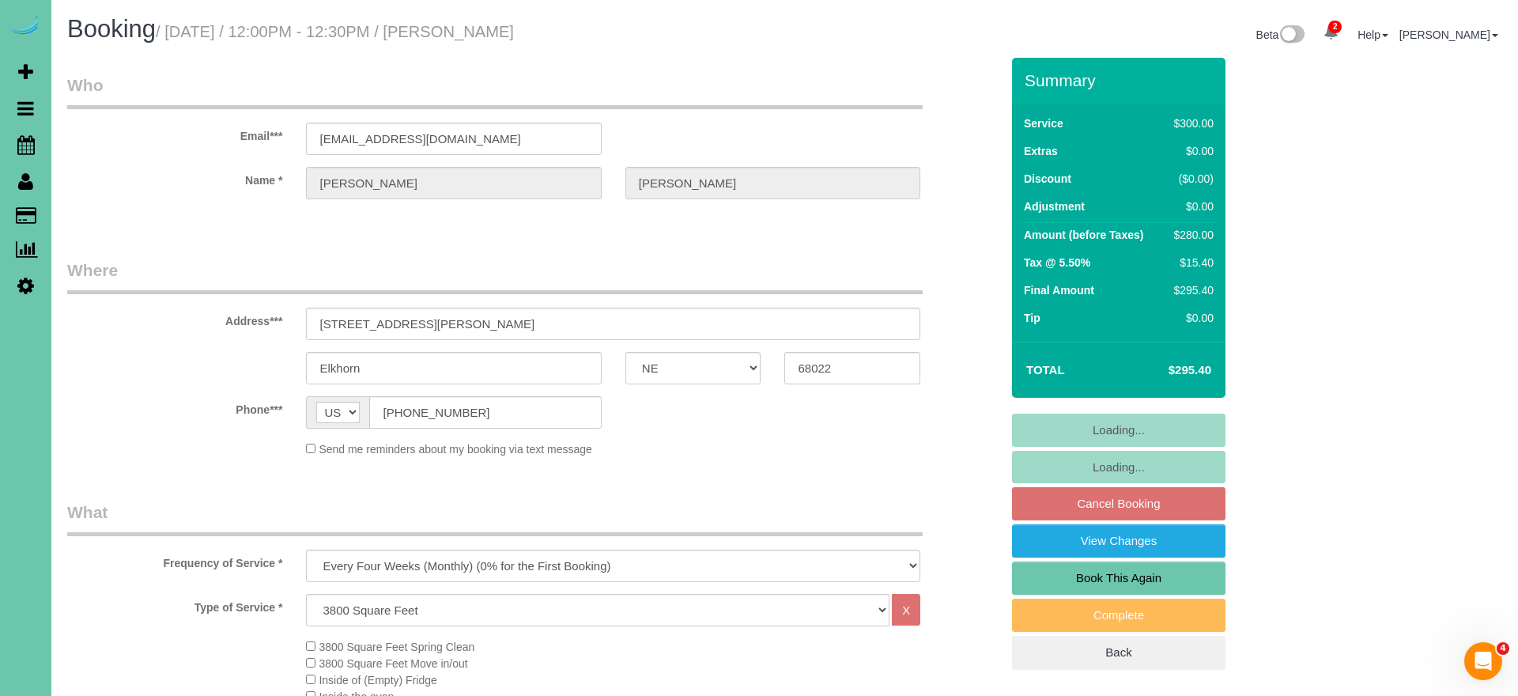
select select "number:38"
select select "number:43"
select select "object:730"
select select "string:fspay-3fa52edd-bf5d-4a1f-b2d5-04f1d6ce490a"
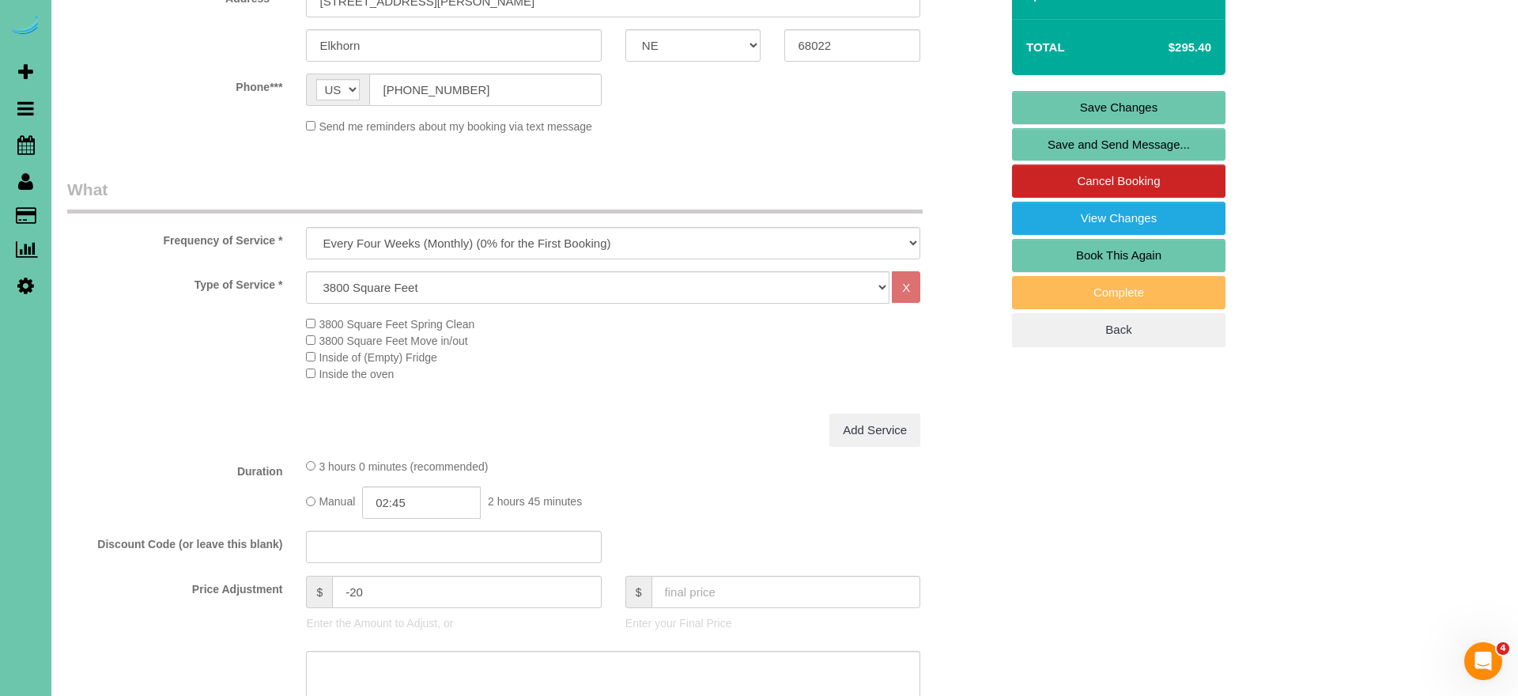
scroll to position [316, 0]
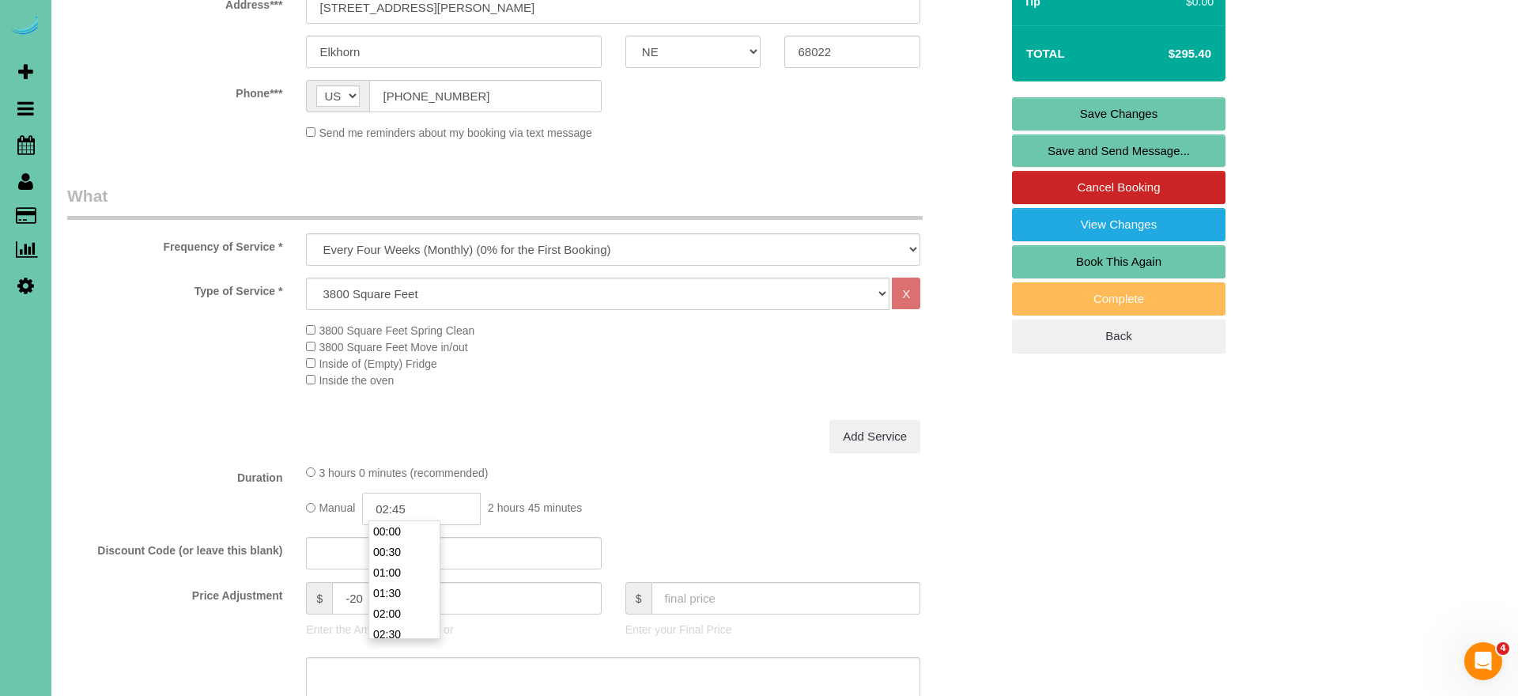
click at [424, 506] on input "02:45" at bounding box center [421, 509] width 119 height 32
type input "02:30"
click at [400, 626] on li "02:30" at bounding box center [404, 634] width 70 height 21
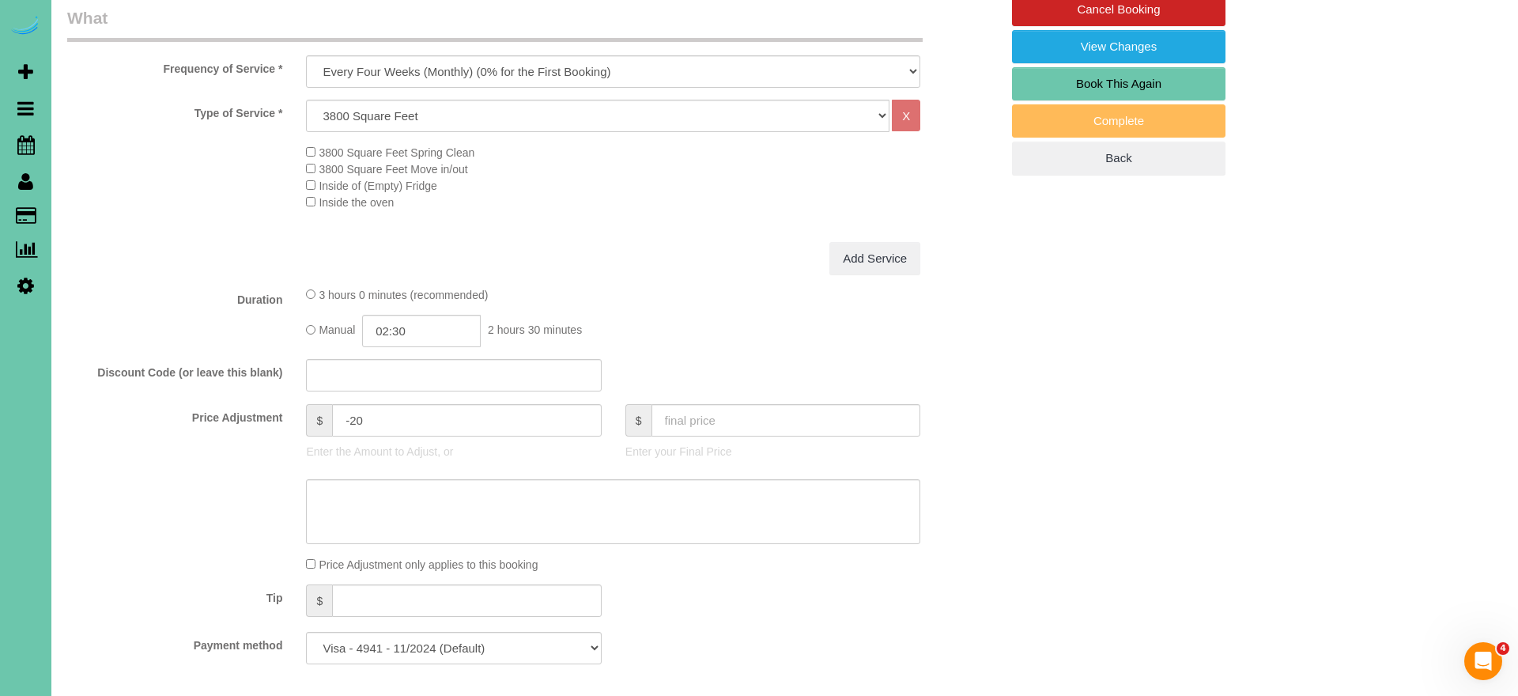
scroll to position [527, 0]
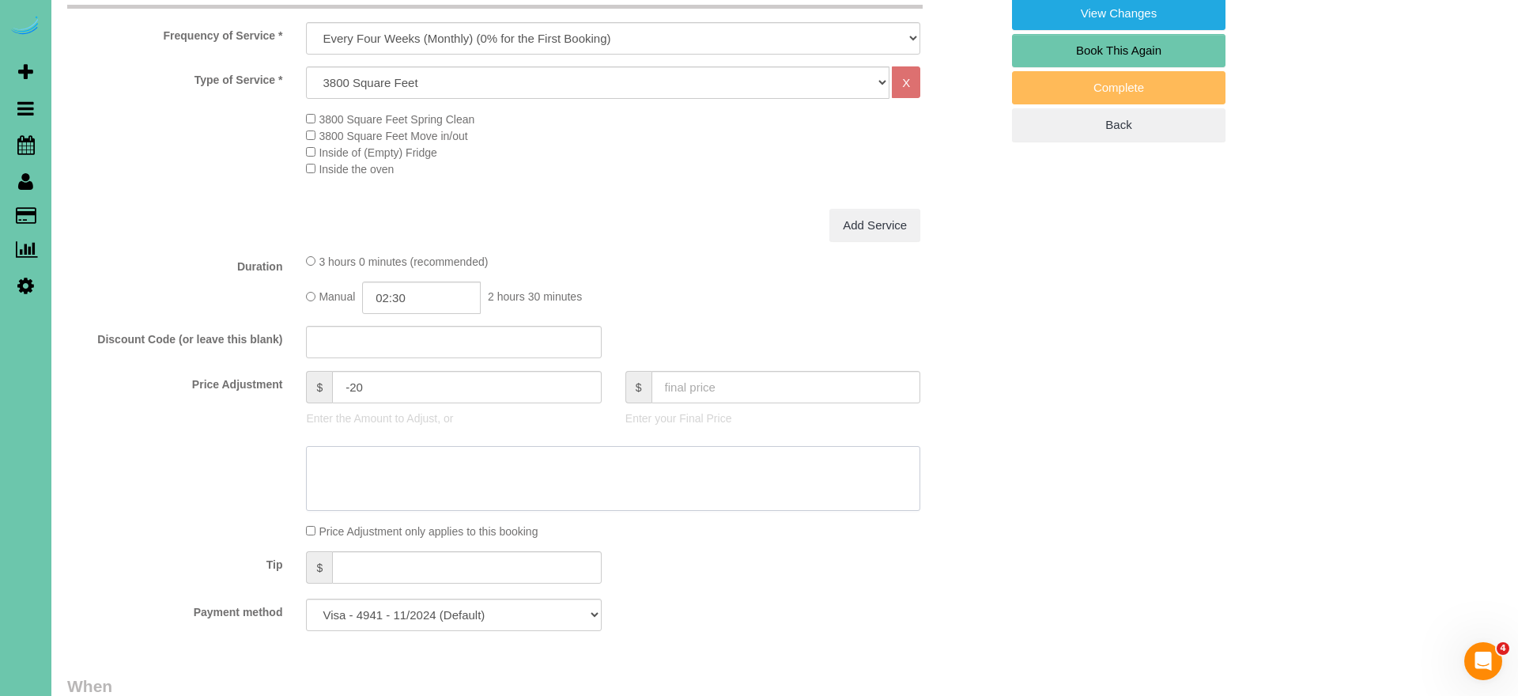
click at [384, 475] on textarea at bounding box center [613, 478] width 614 height 65
type textarea "new rate 10/15"
click at [183, 446] on div at bounding box center [533, 478] width 957 height 65
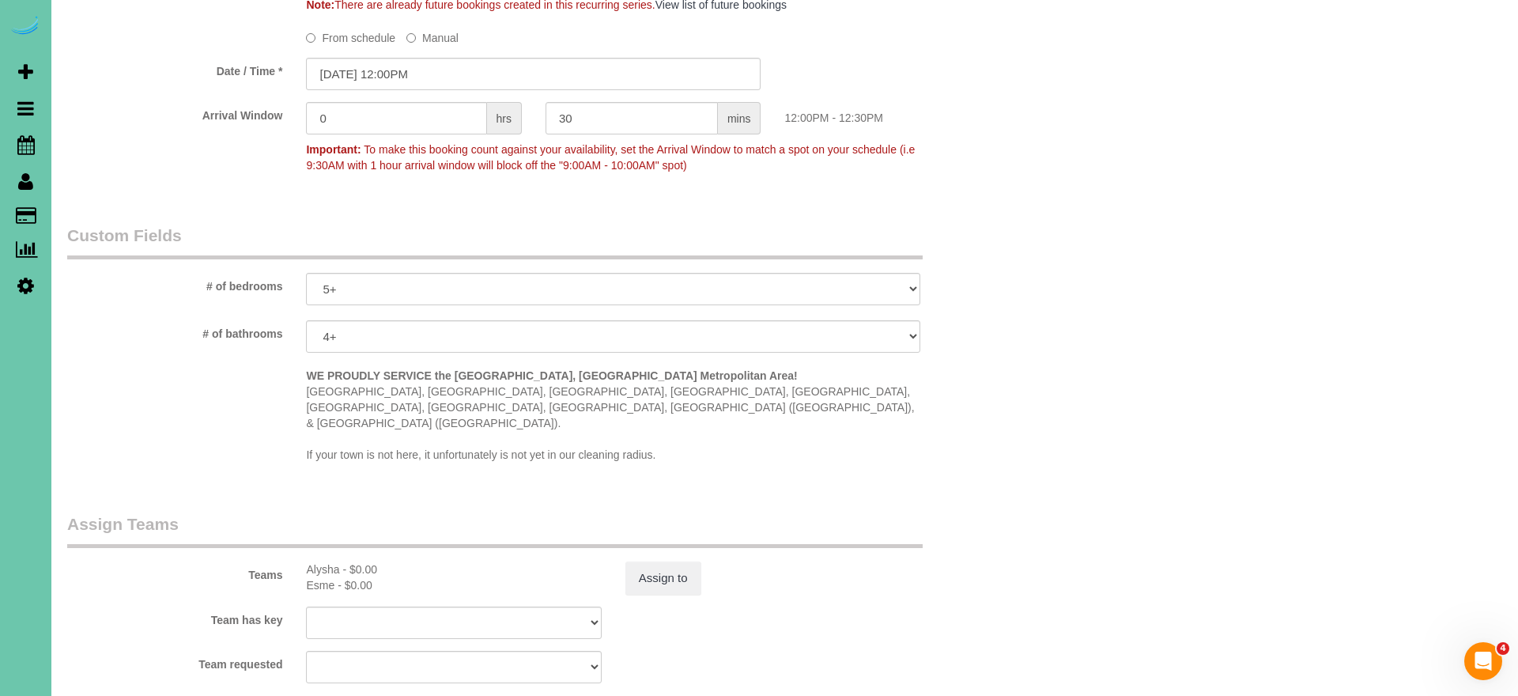
scroll to position [1259, 0]
click at [635, 557] on button "Assign to" at bounding box center [663, 573] width 76 height 33
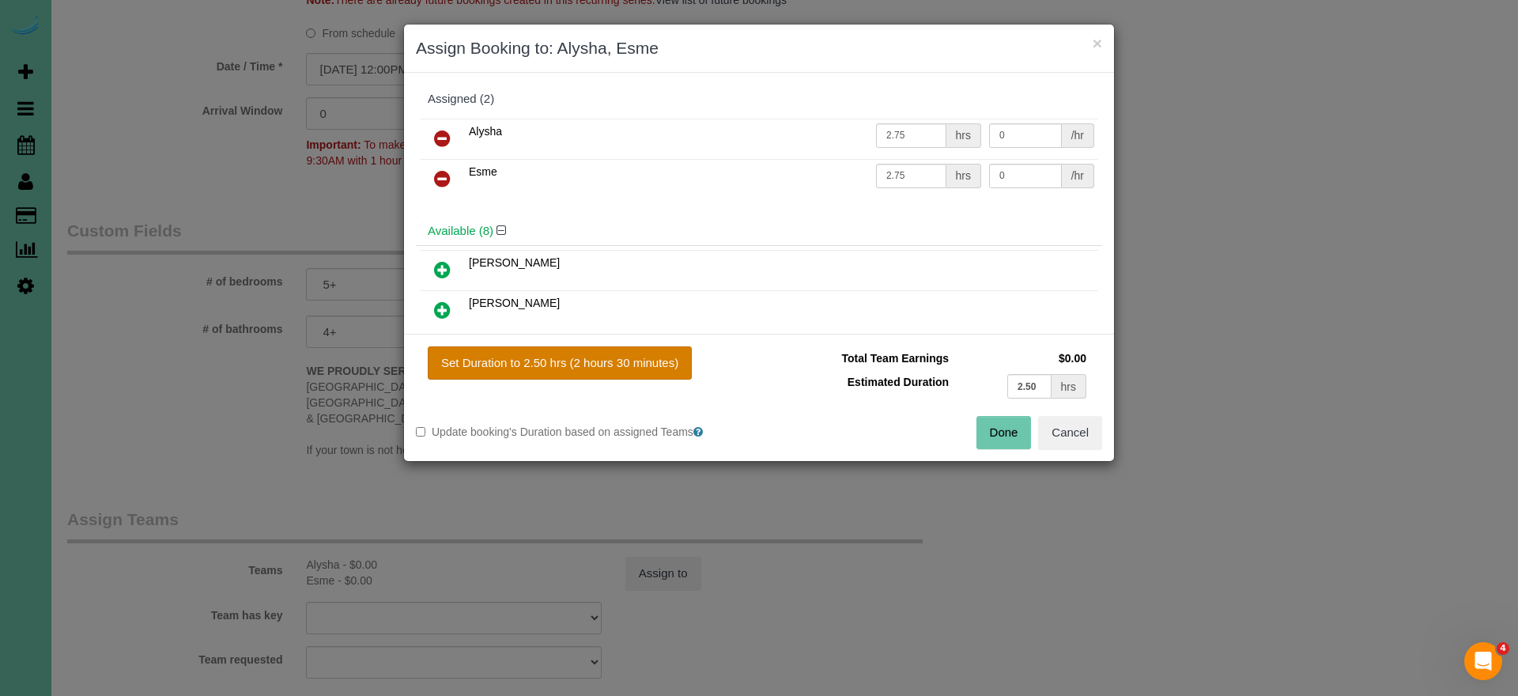
click at [557, 353] on button "Set Duration to 2.50 hrs (2 hours 30 minutes)" at bounding box center [560, 362] width 264 height 33
type input "2.50"
drag, startPoint x: 1006, startPoint y: 432, endPoint x: 939, endPoint y: 470, distance: 77.6
click at [1005, 433] on button "Done" at bounding box center [1004, 432] width 55 height 33
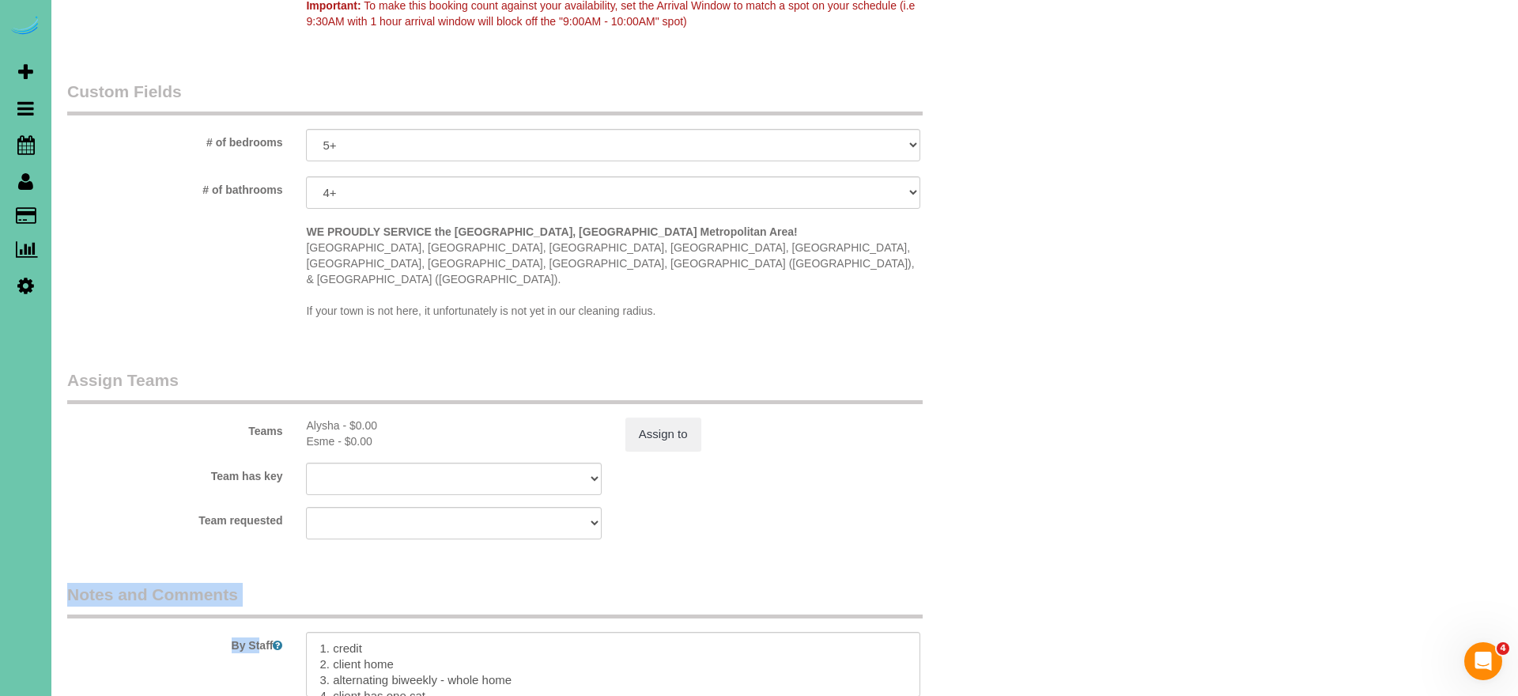
drag, startPoint x: 865, startPoint y: 509, endPoint x: 841, endPoint y: 502, distance: 24.8
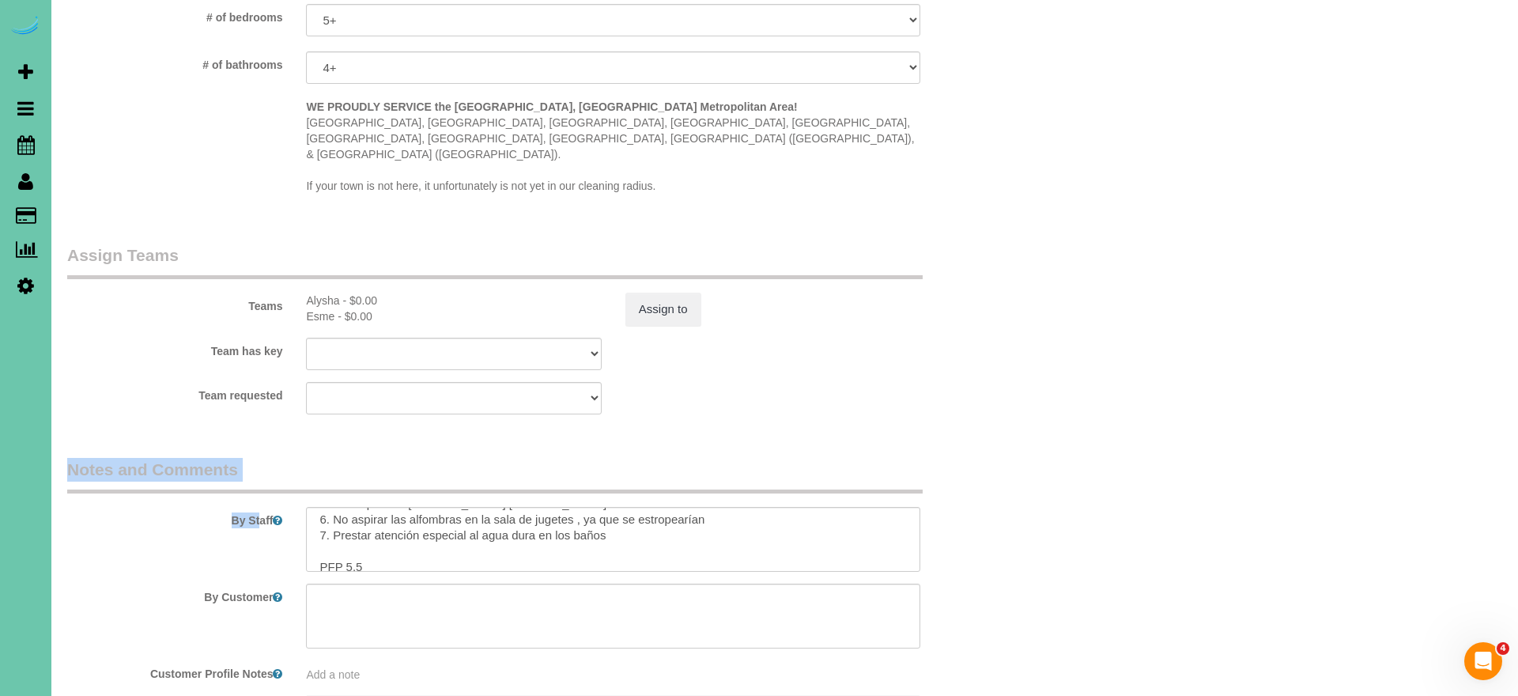
scroll to position [223, 0]
click at [374, 517] on textarea at bounding box center [613, 539] width 614 height 65
type textarea "1. credit 2. client home 3. alternating biweekly - whole home 4. client has one…"
click at [652, 293] on button "Assign to" at bounding box center [663, 309] width 76 height 33
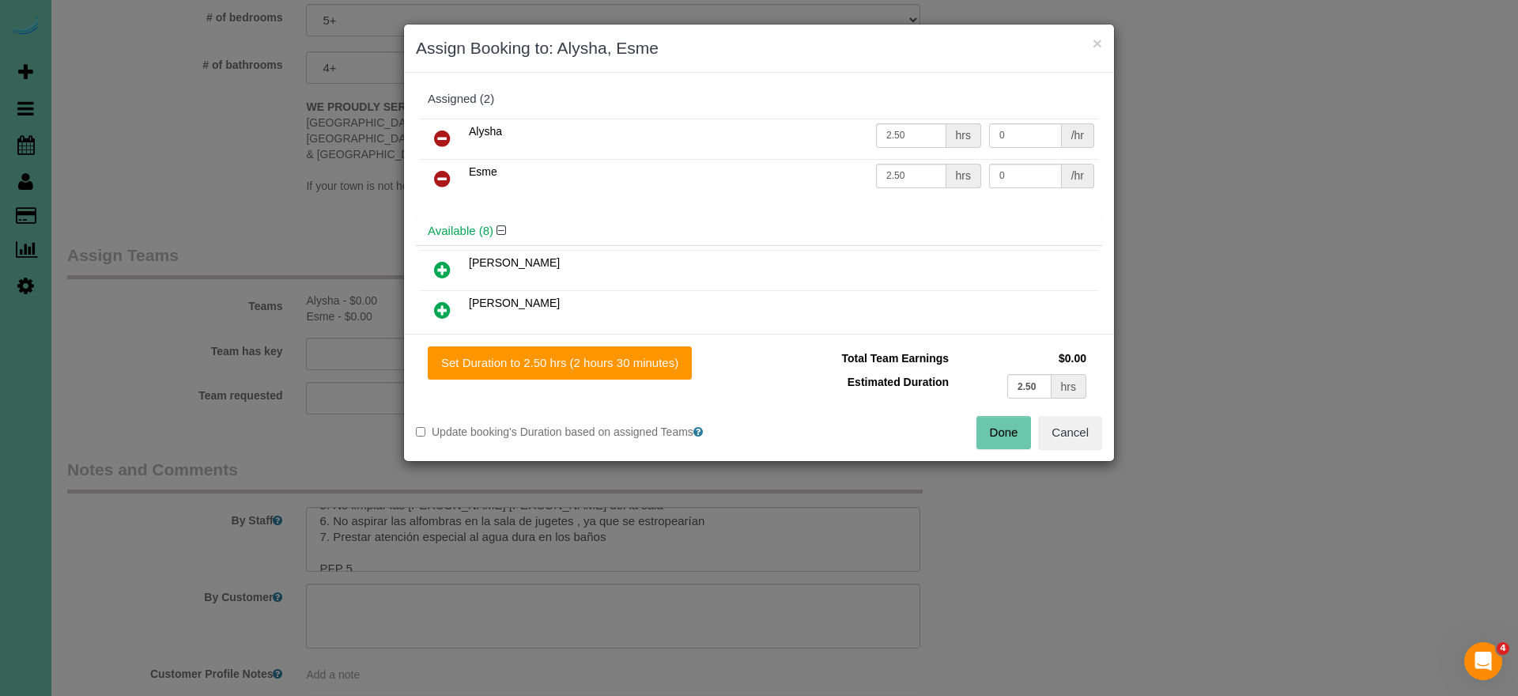
drag, startPoint x: 981, startPoint y: 430, endPoint x: 944, endPoint y: 416, distance: 39.1
click at [981, 430] on button "Done" at bounding box center [1004, 432] width 55 height 33
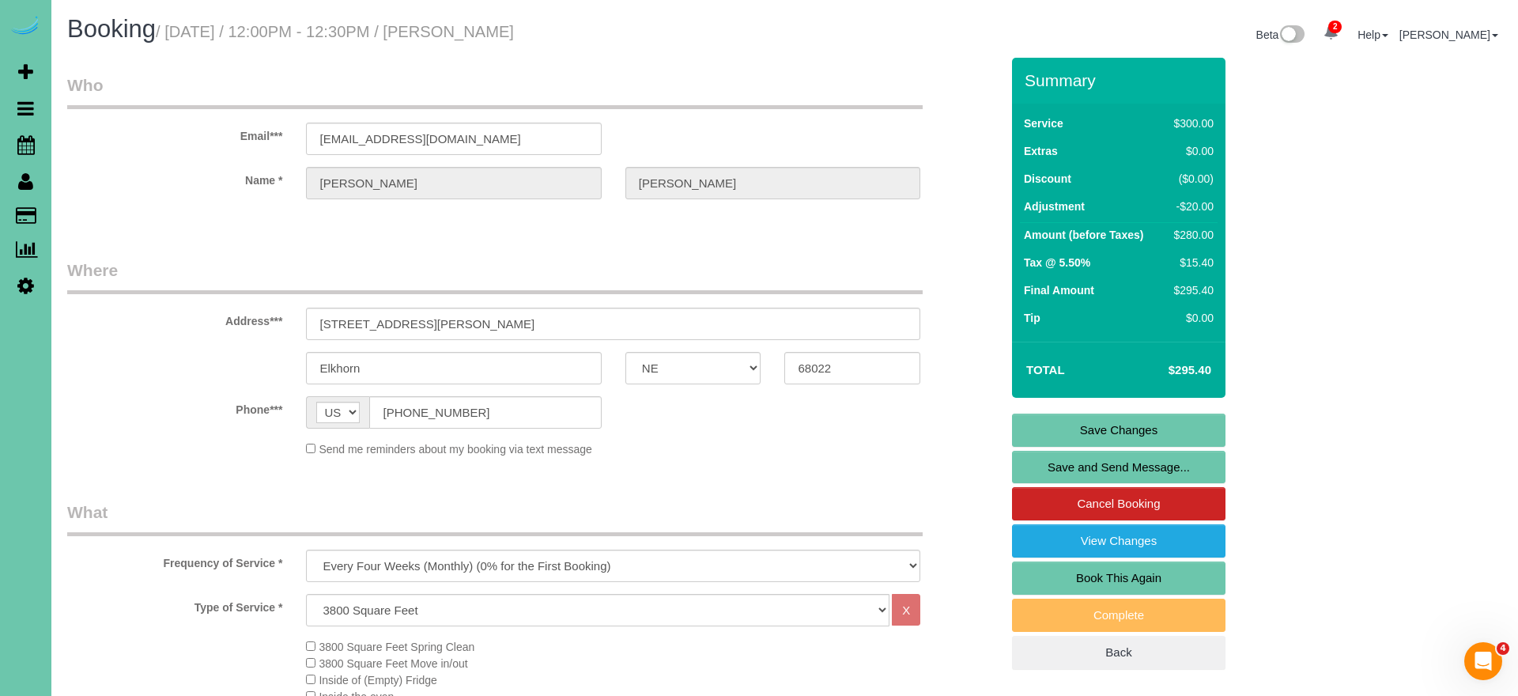
scroll to position [0, 0]
click at [1028, 424] on link "Save Changes" at bounding box center [1118, 430] width 213 height 33
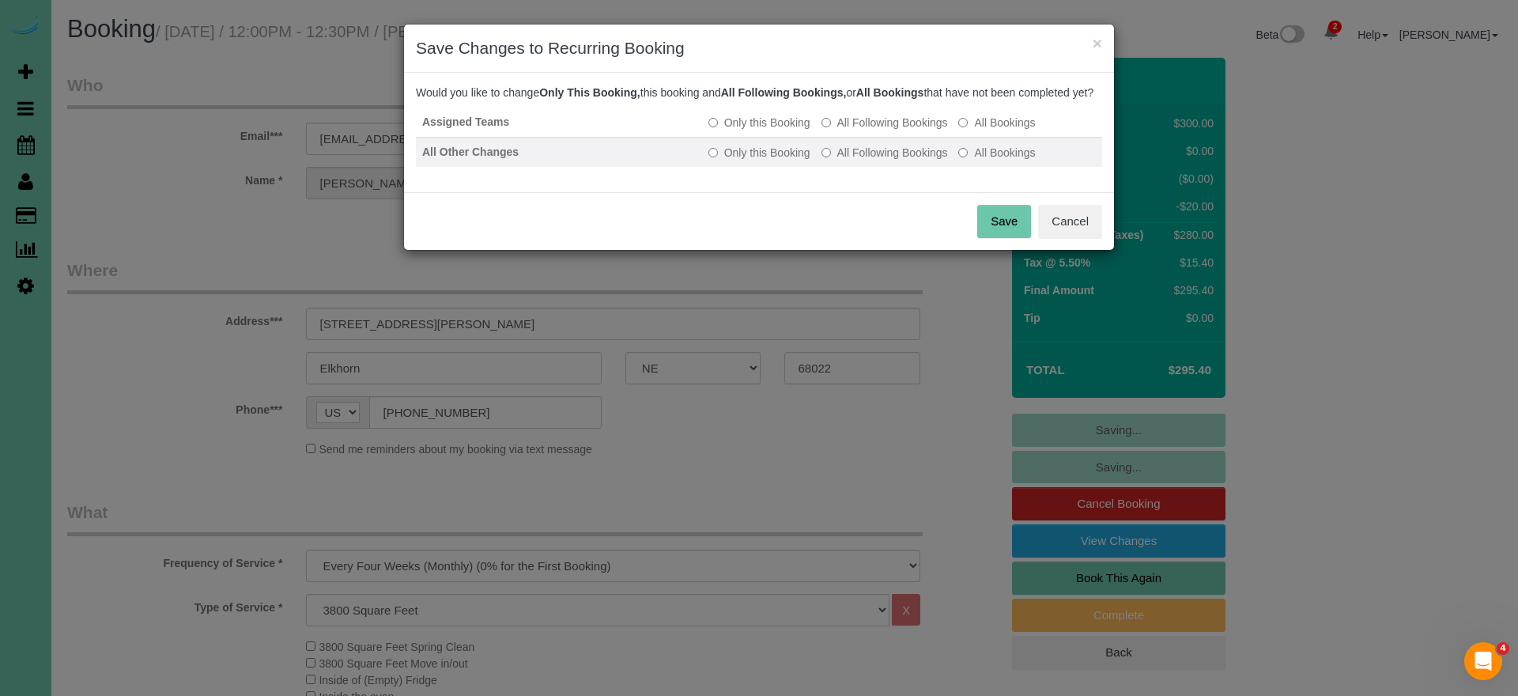
drag, startPoint x: 894, startPoint y: 138, endPoint x: 890, endPoint y: 156, distance: 18.0
click at [894, 130] on label "All Following Bookings" at bounding box center [885, 123] width 127 height 16
drag, startPoint x: 885, startPoint y: 167, endPoint x: 938, endPoint y: 197, distance: 60.9
click at [885, 161] on label "All Following Bookings" at bounding box center [885, 153] width 127 height 16
drag, startPoint x: 992, startPoint y: 235, endPoint x: 711, endPoint y: 228, distance: 280.8
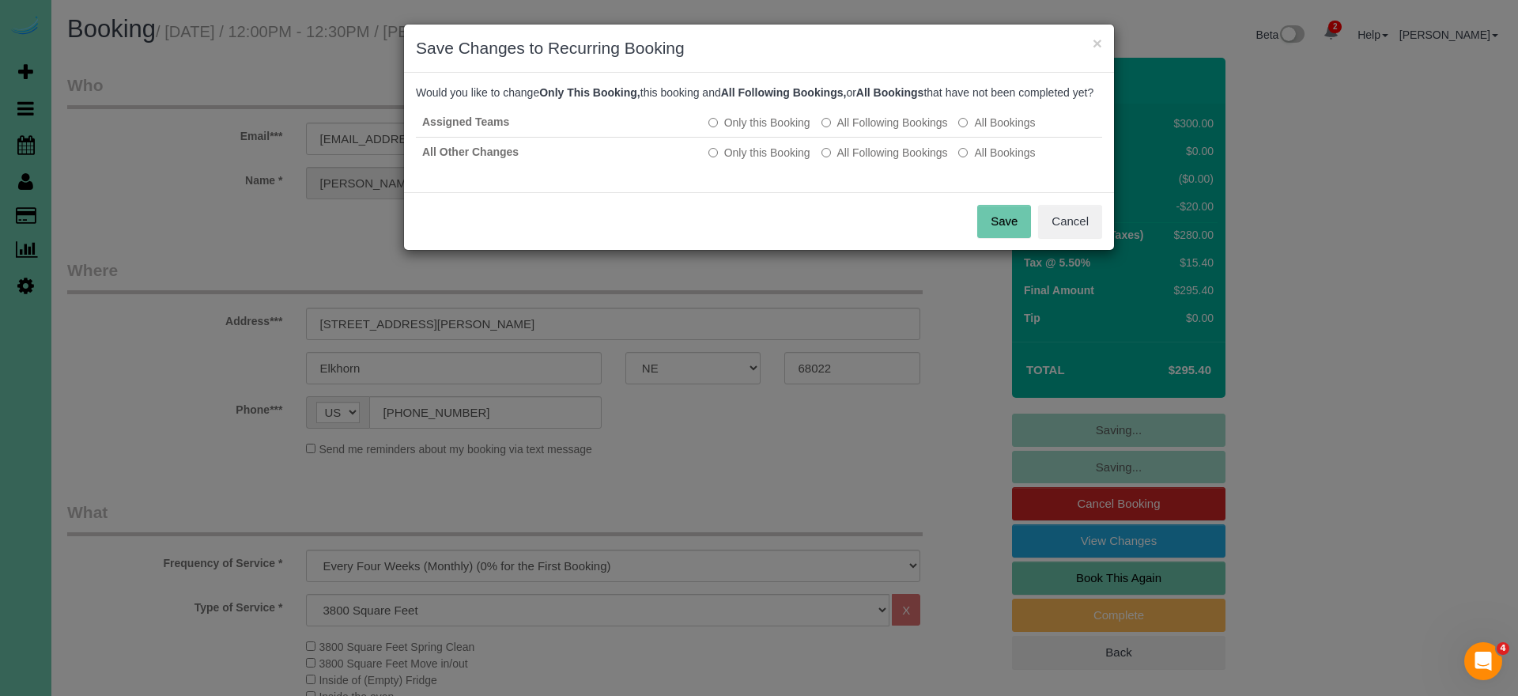
click at [991, 235] on button "Save" at bounding box center [1004, 221] width 54 height 33
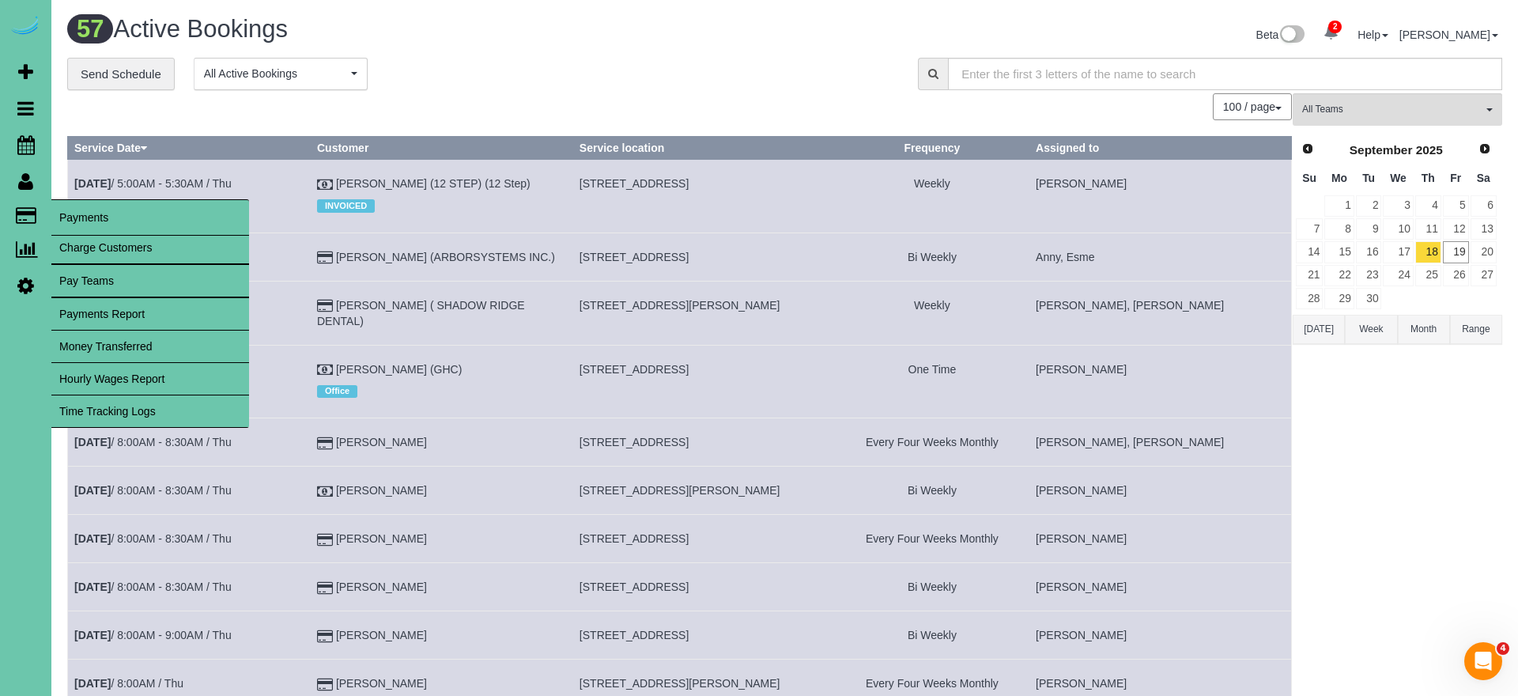
click at [82, 245] on link "Charge Customers" at bounding box center [150, 248] width 198 height 32
select select
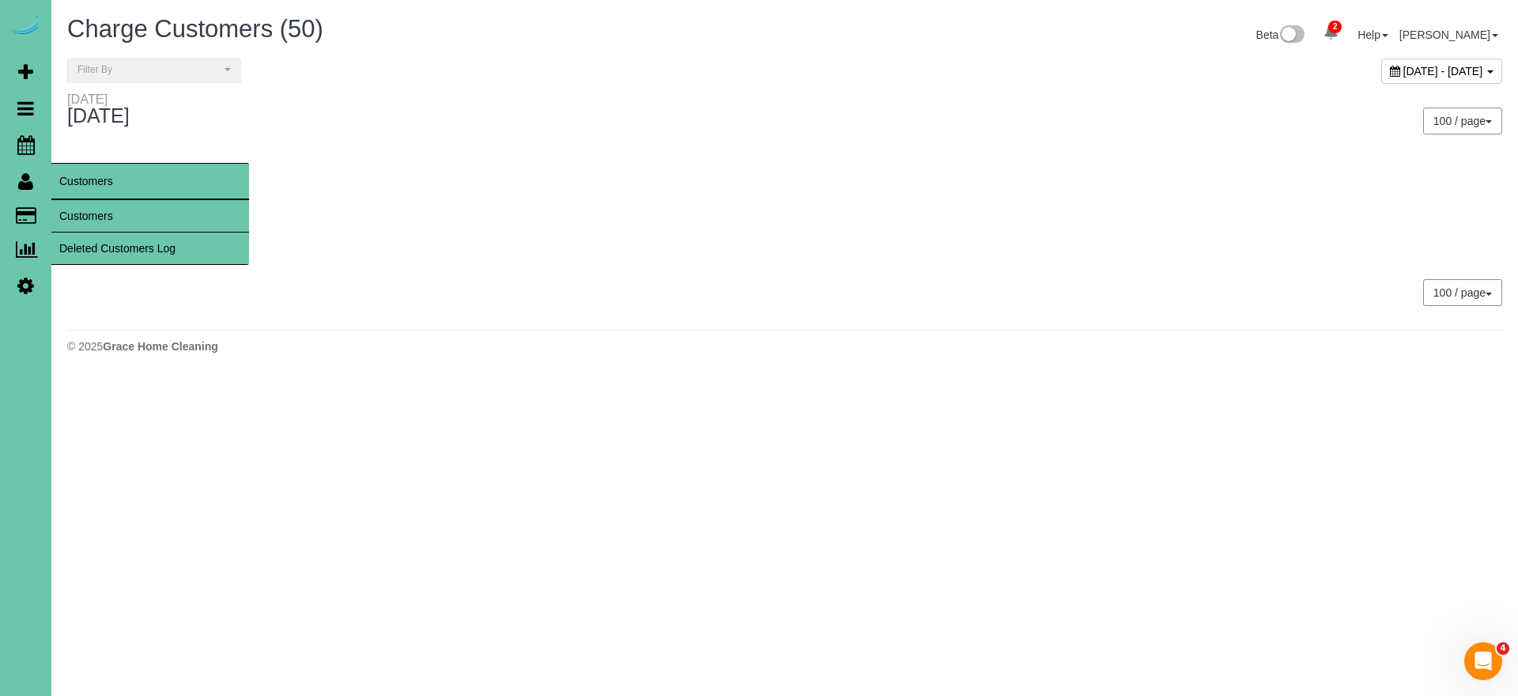
click at [77, 212] on link "Customers" at bounding box center [150, 216] width 198 height 32
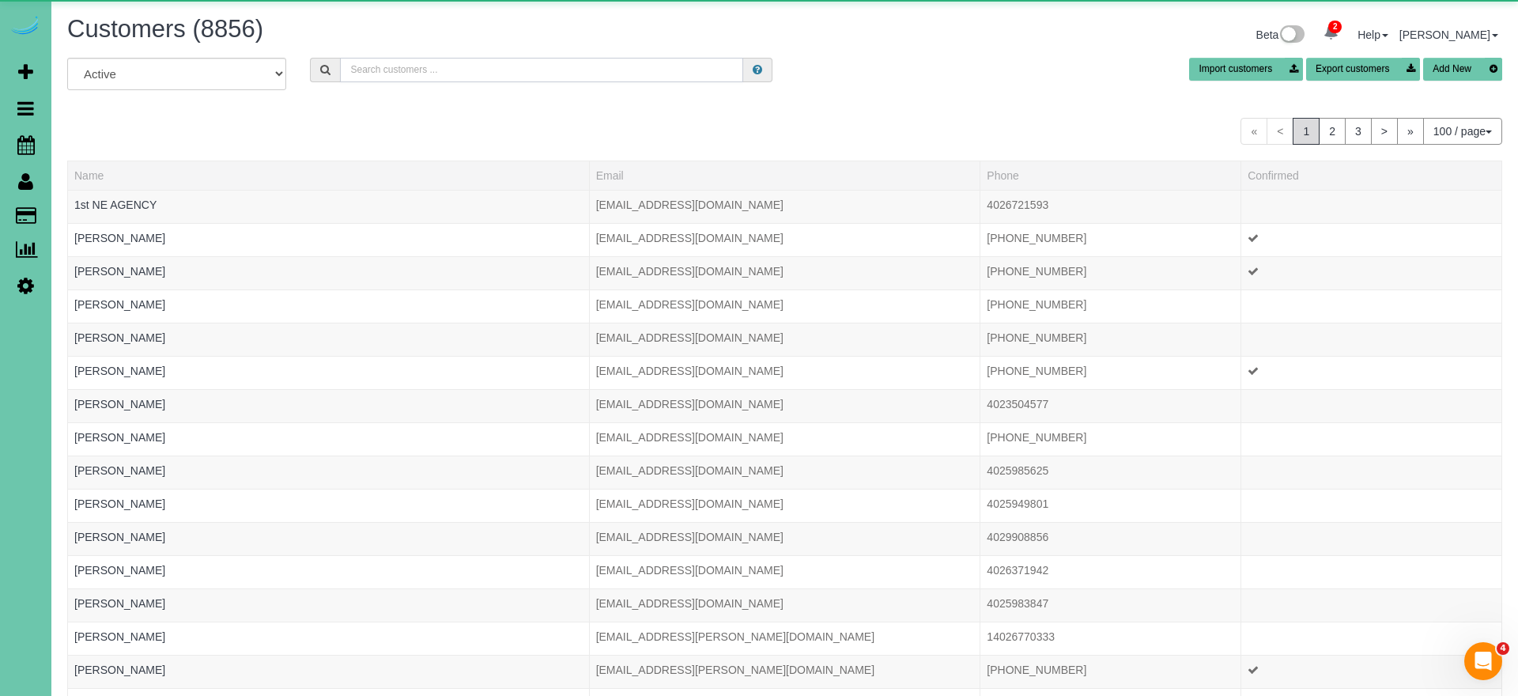
click at [361, 73] on input "text" at bounding box center [541, 70] width 403 height 25
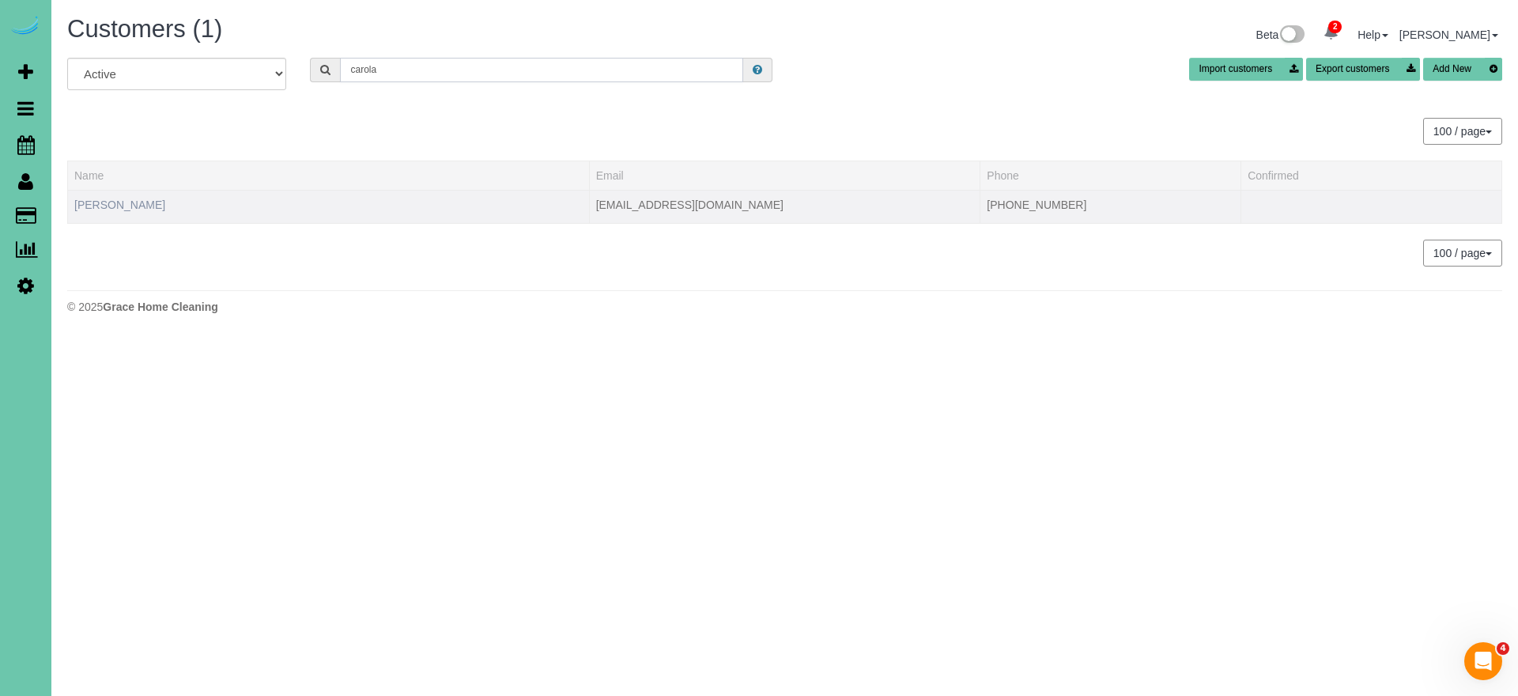
type input "carola"
click at [115, 206] on link "Carola Grabowski" at bounding box center [119, 204] width 91 height 13
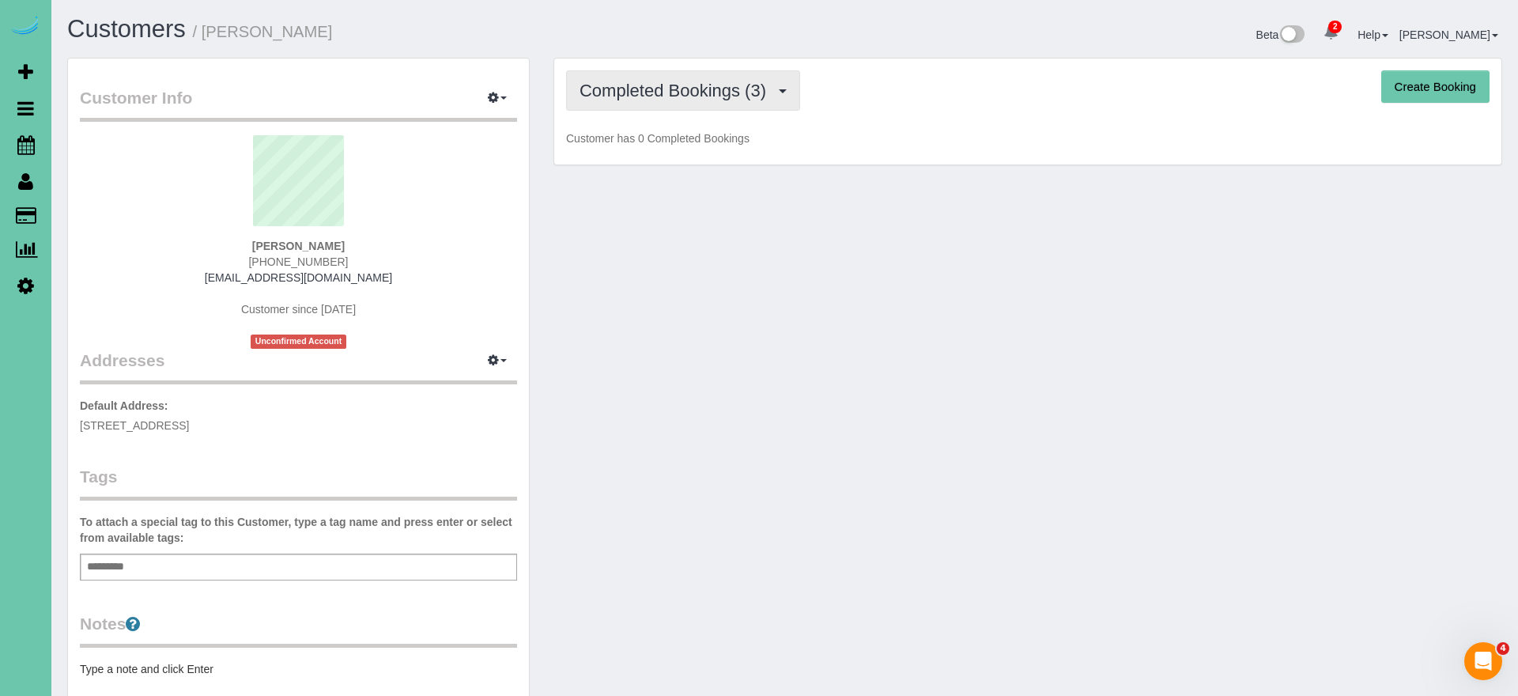
click at [618, 91] on span "Completed Bookings (3)" at bounding box center [677, 91] width 195 height 20
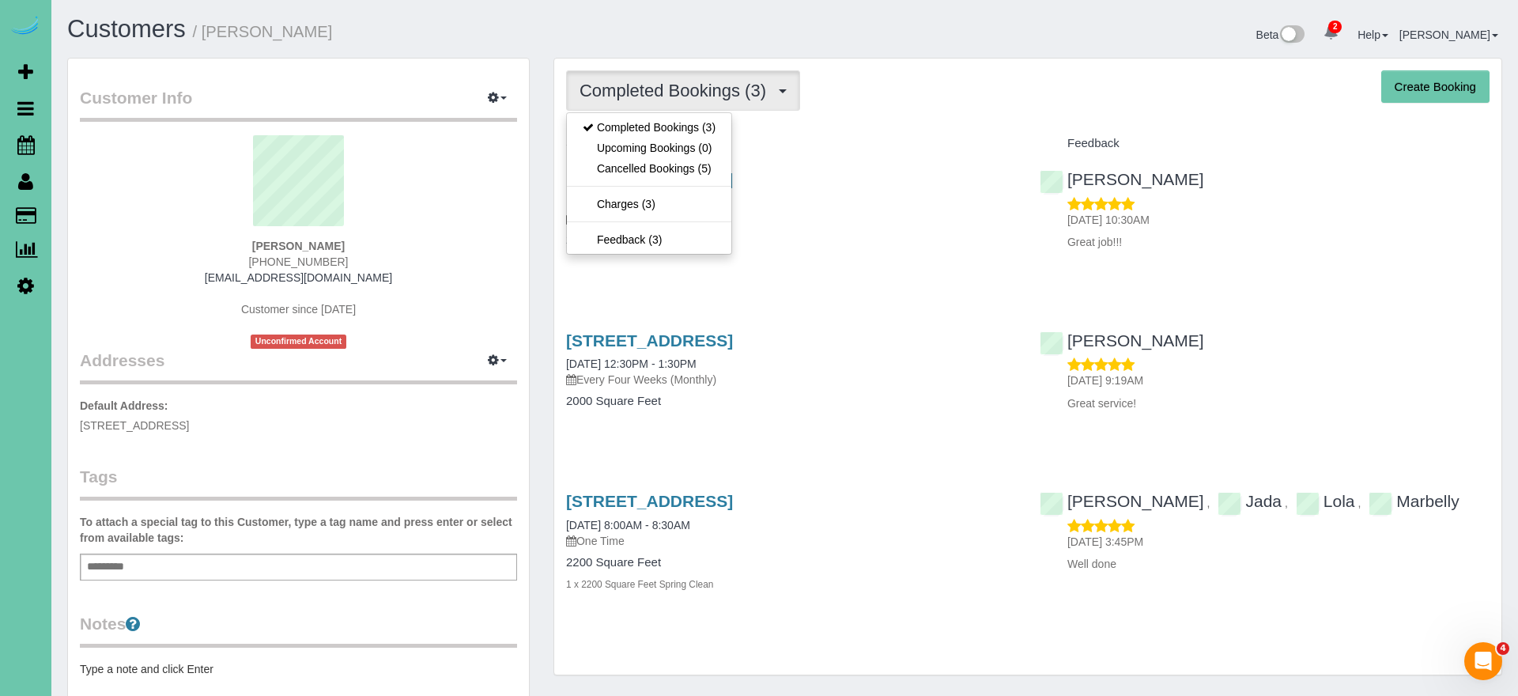
click at [450, 69] on div "Customer Info Edit Contact Info Send Message Email Preferences Special Sales Ta…" at bounding box center [298, 510] width 461 height 903
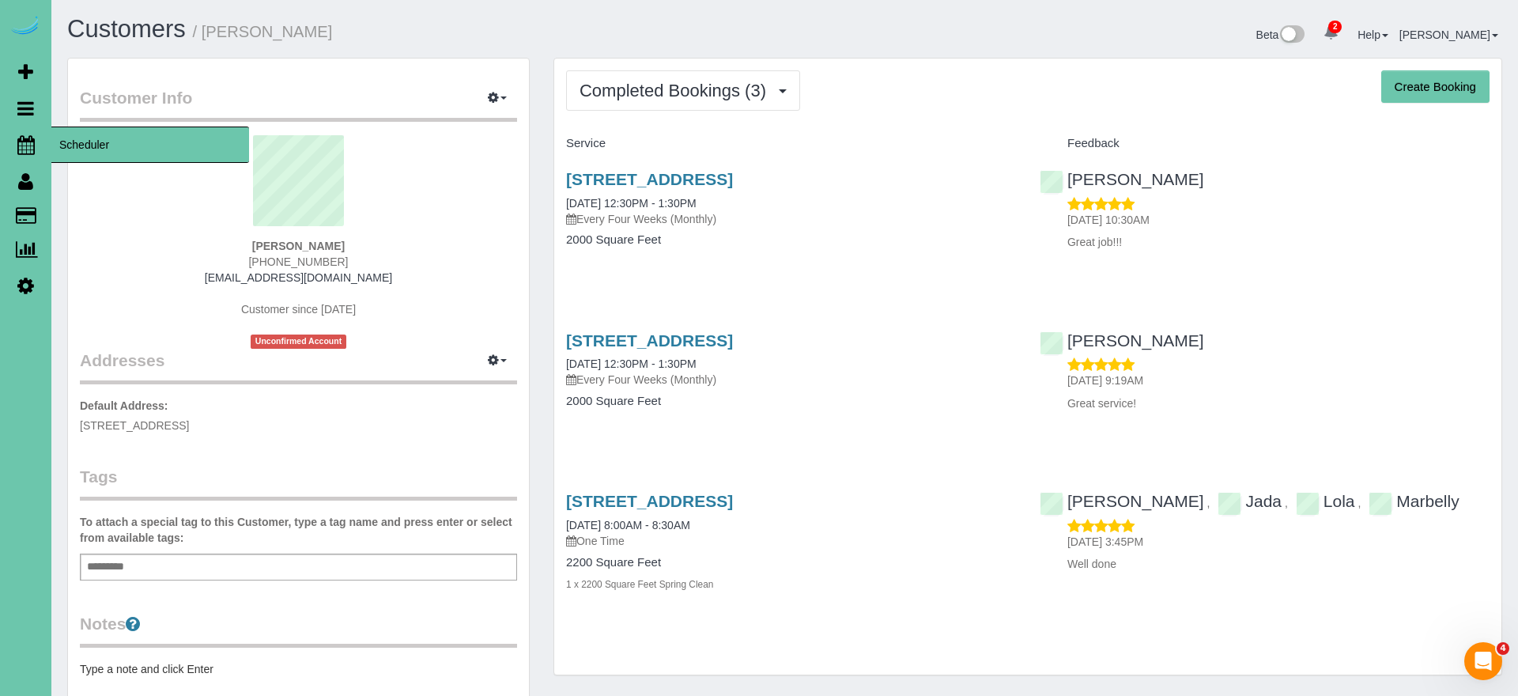
click at [28, 140] on icon at bounding box center [25, 144] width 17 height 19
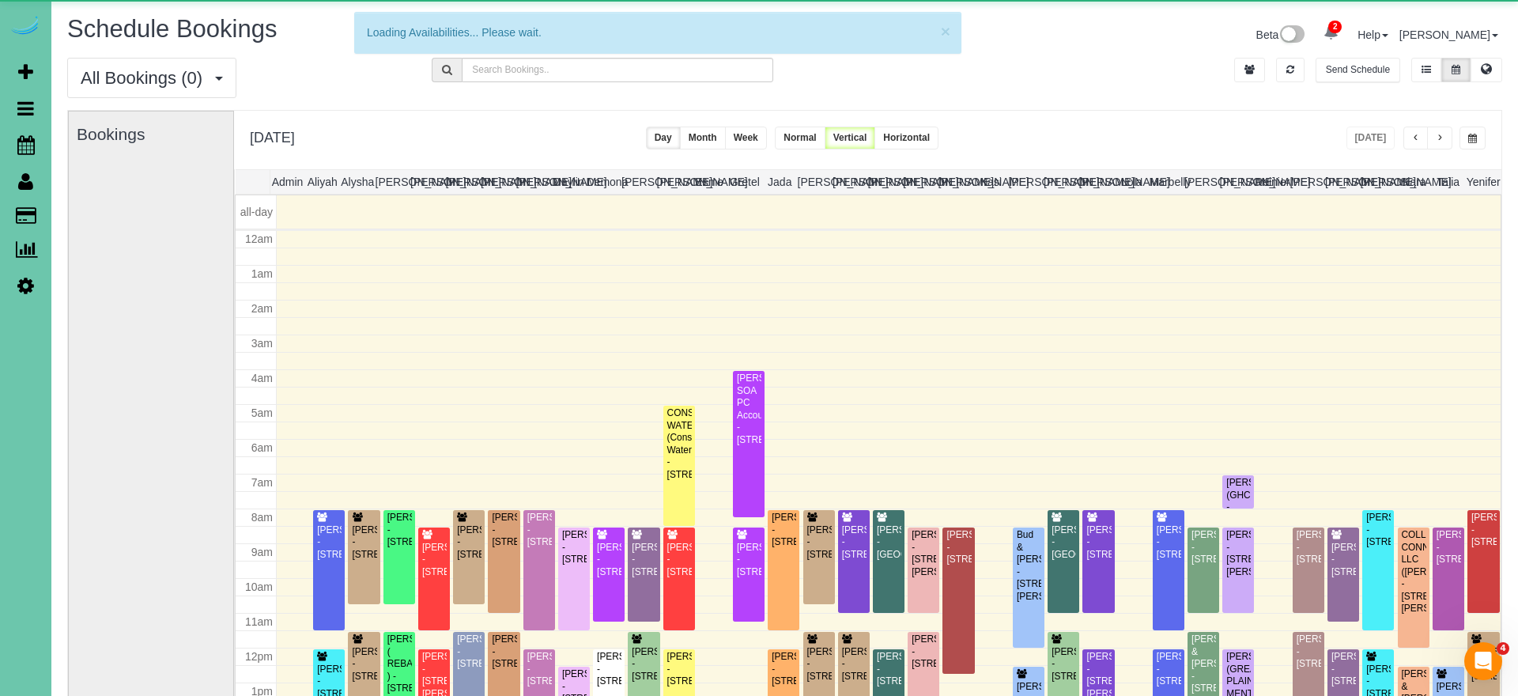
scroll to position [210, 0]
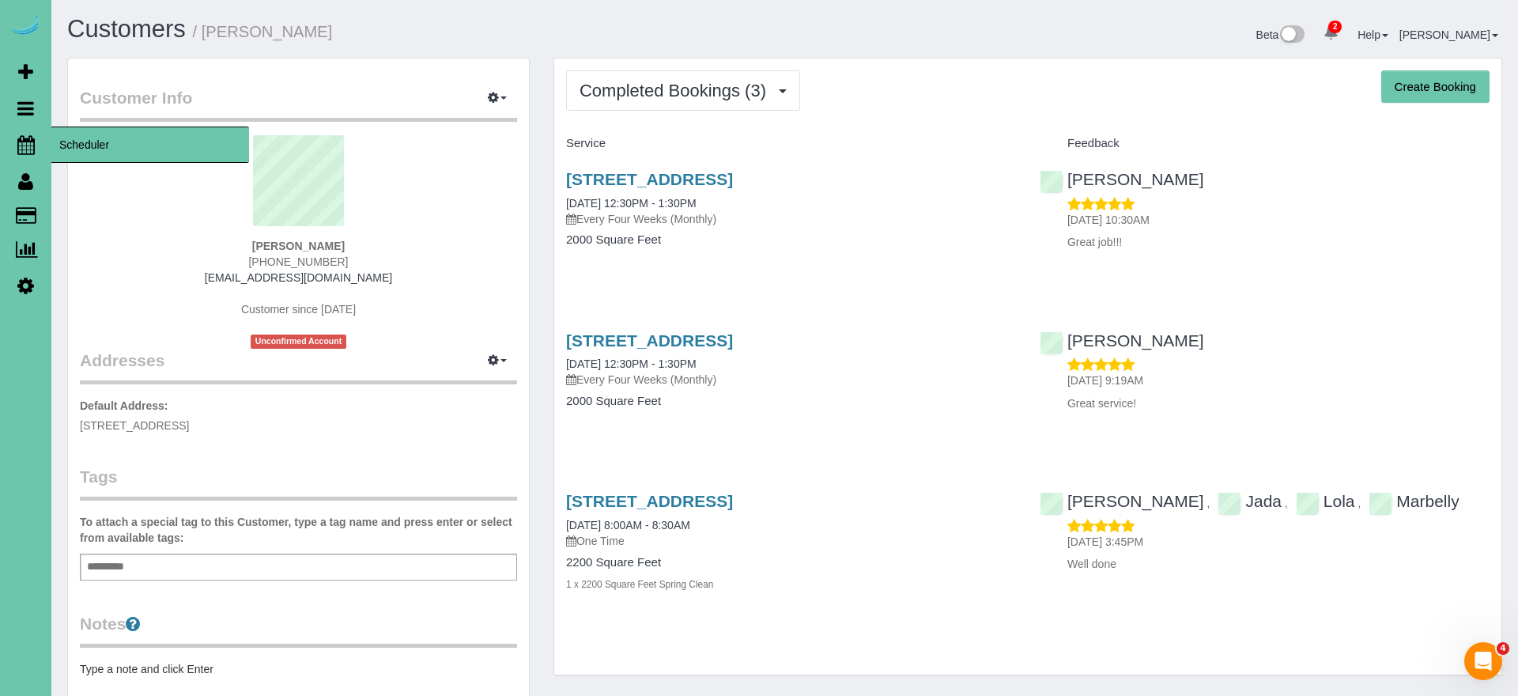
click at [31, 146] on icon at bounding box center [25, 144] width 17 height 19
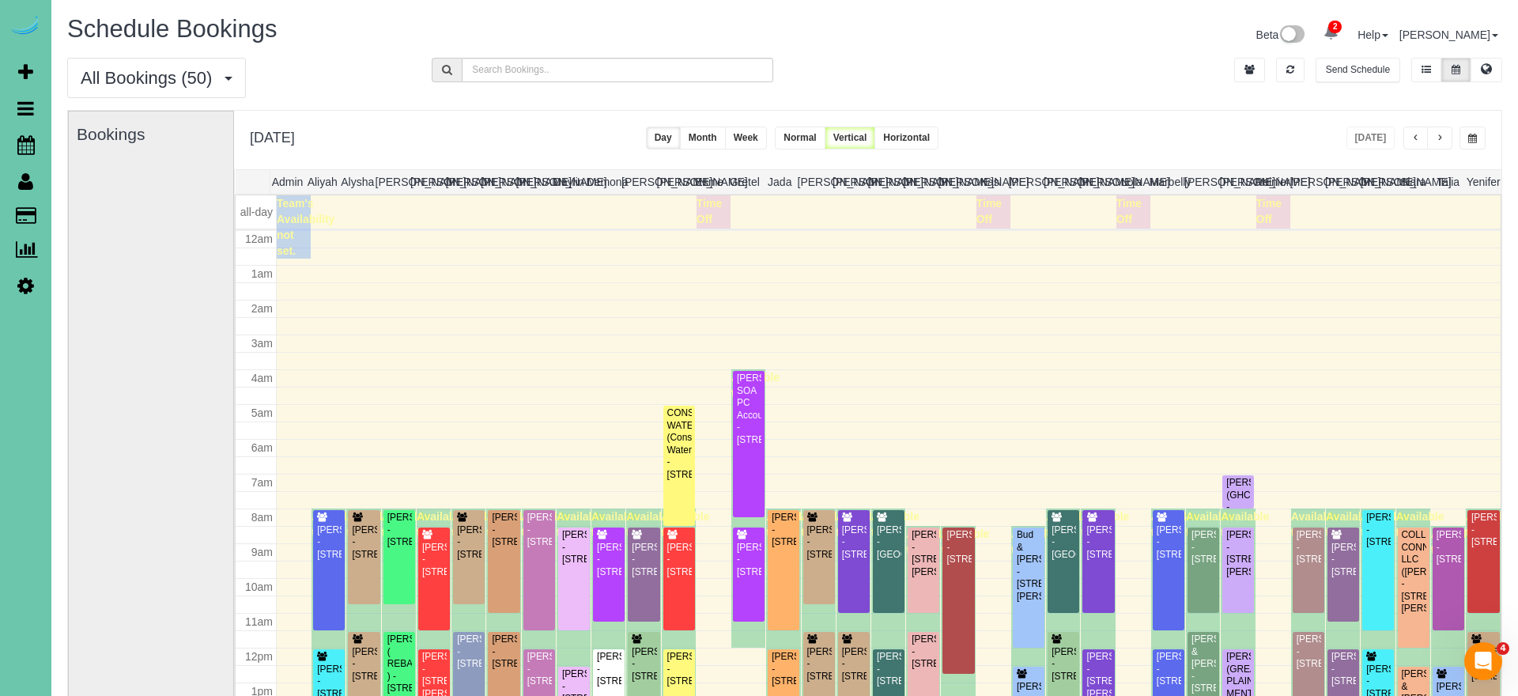
scroll to position [210, 0]
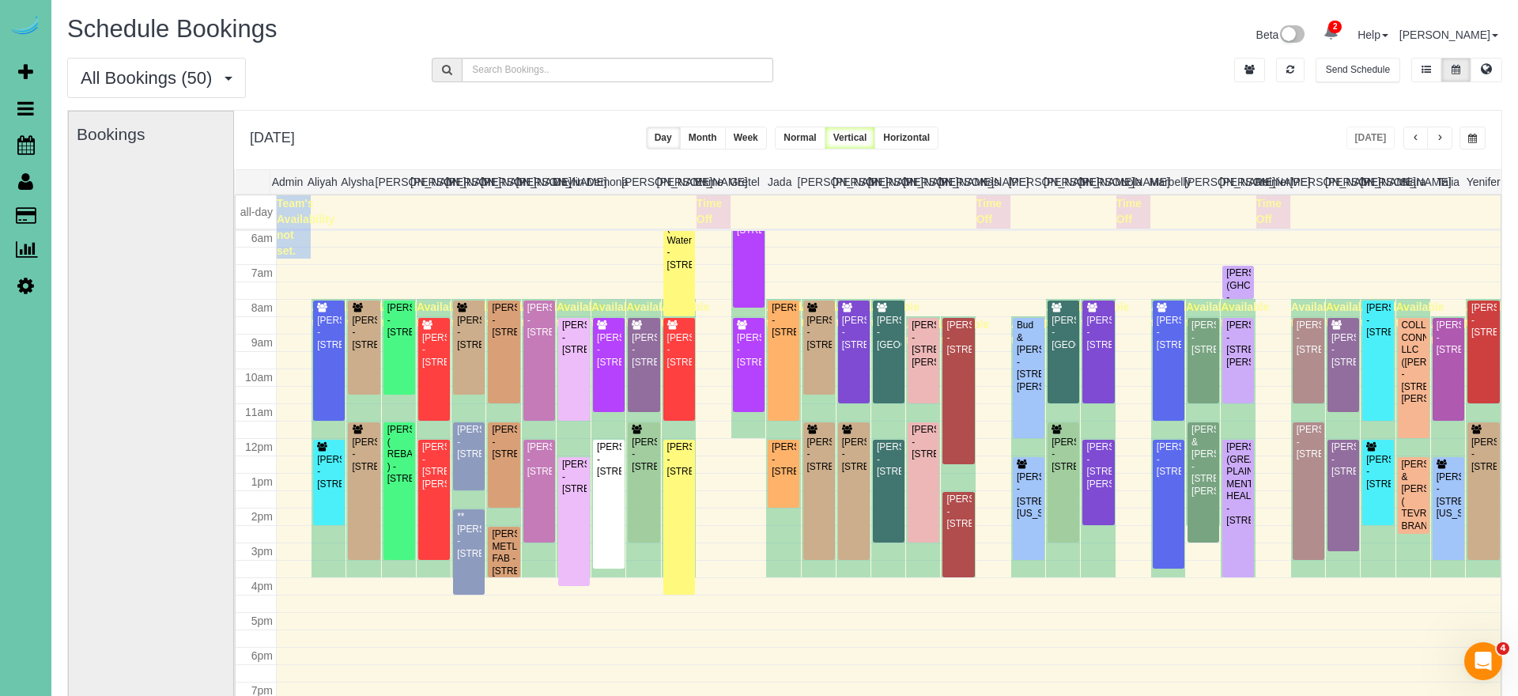
click at [1473, 135] on span "button" at bounding box center [1472, 138] width 9 height 9
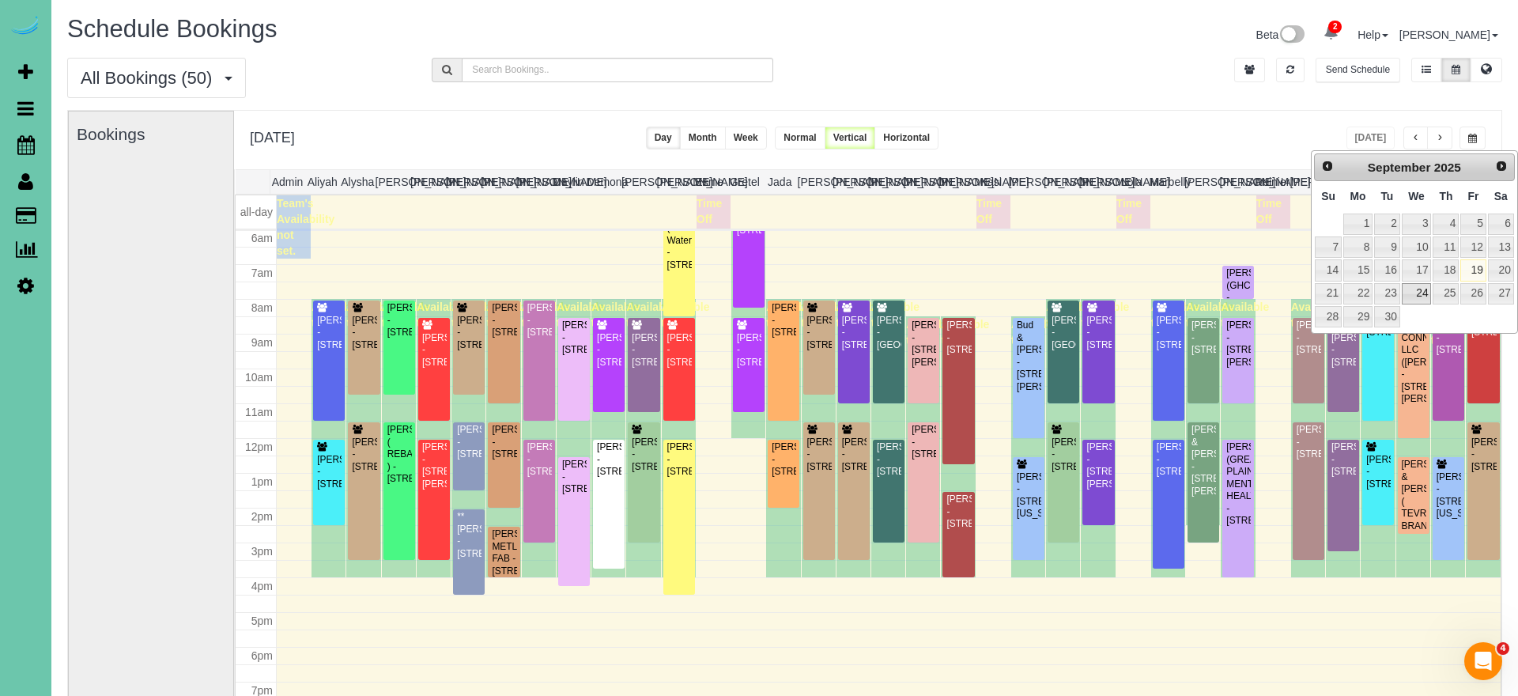
scroll to position [0, 3]
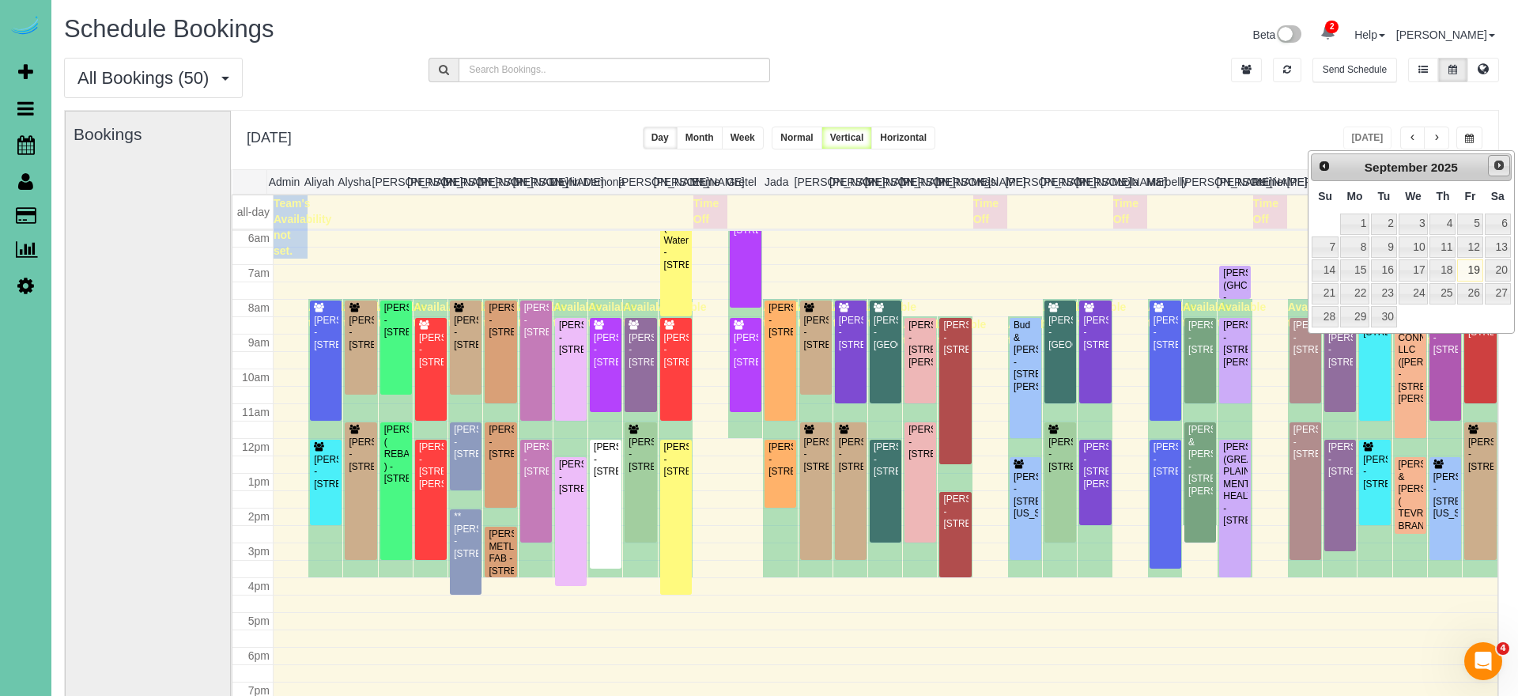
click at [1495, 164] on span "Next" at bounding box center [1499, 165] width 13 height 13
drag, startPoint x: 1415, startPoint y: 227, endPoint x: 1309, endPoint y: 224, distance: 106.0
click at [1414, 227] on link "1" at bounding box center [1414, 223] width 30 height 21
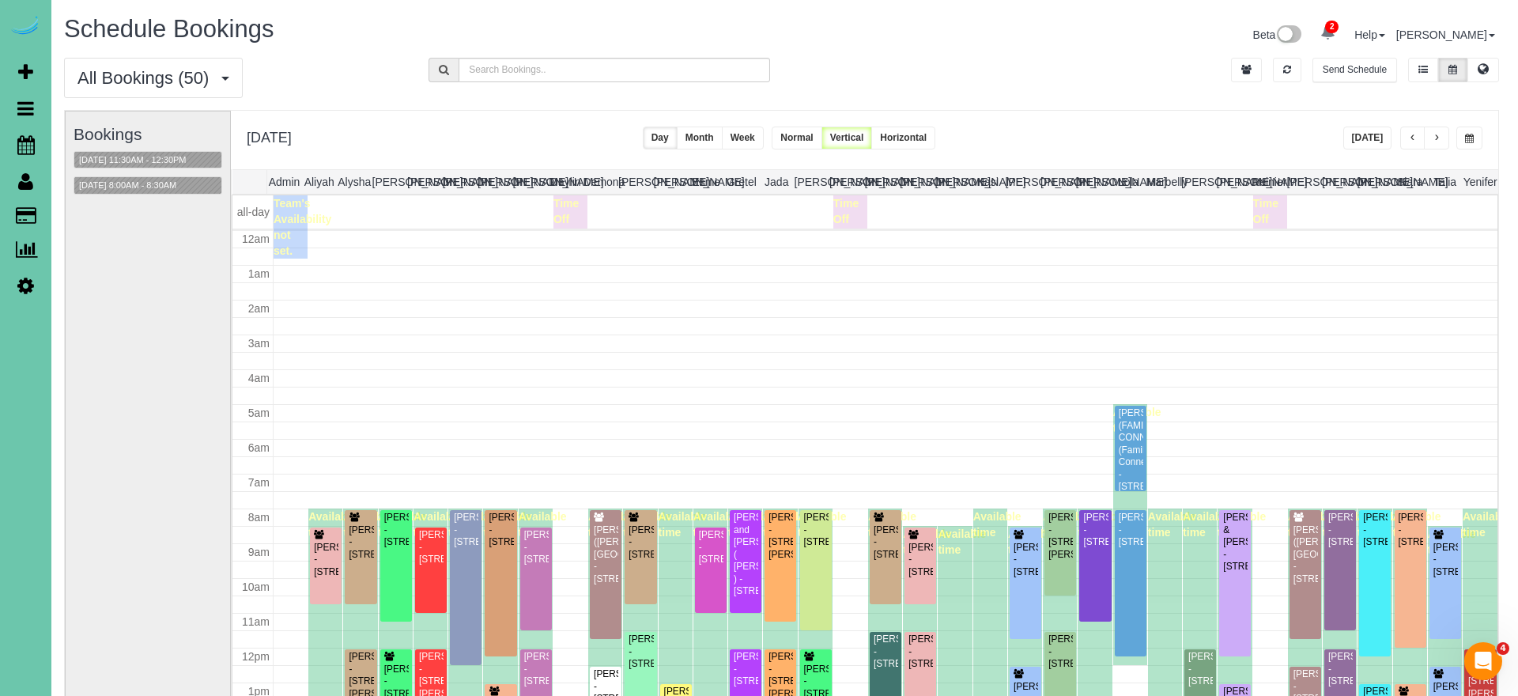
scroll to position [210, 0]
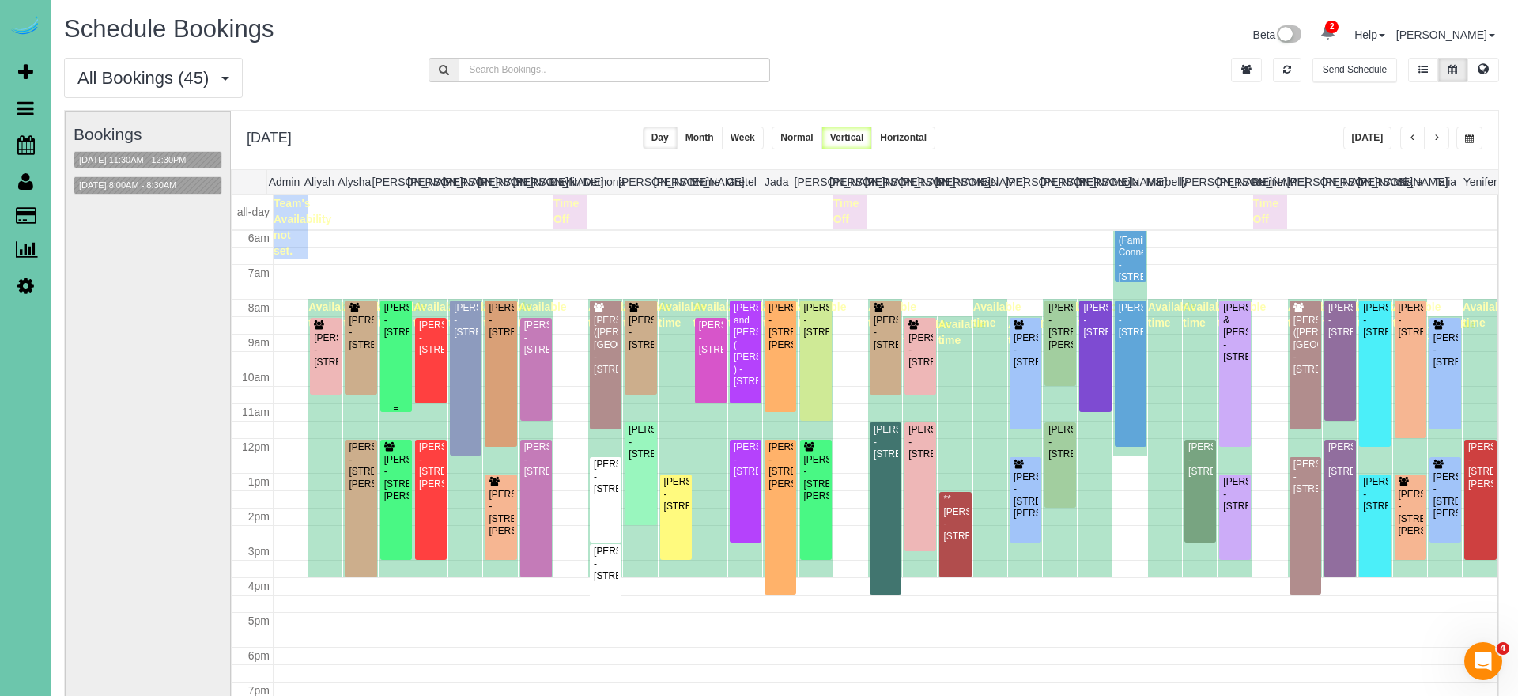
click at [402, 338] on div "Tricia Martis - 6211 S 118th Plaza, Omaha, NE 68137" at bounding box center [396, 320] width 25 height 36
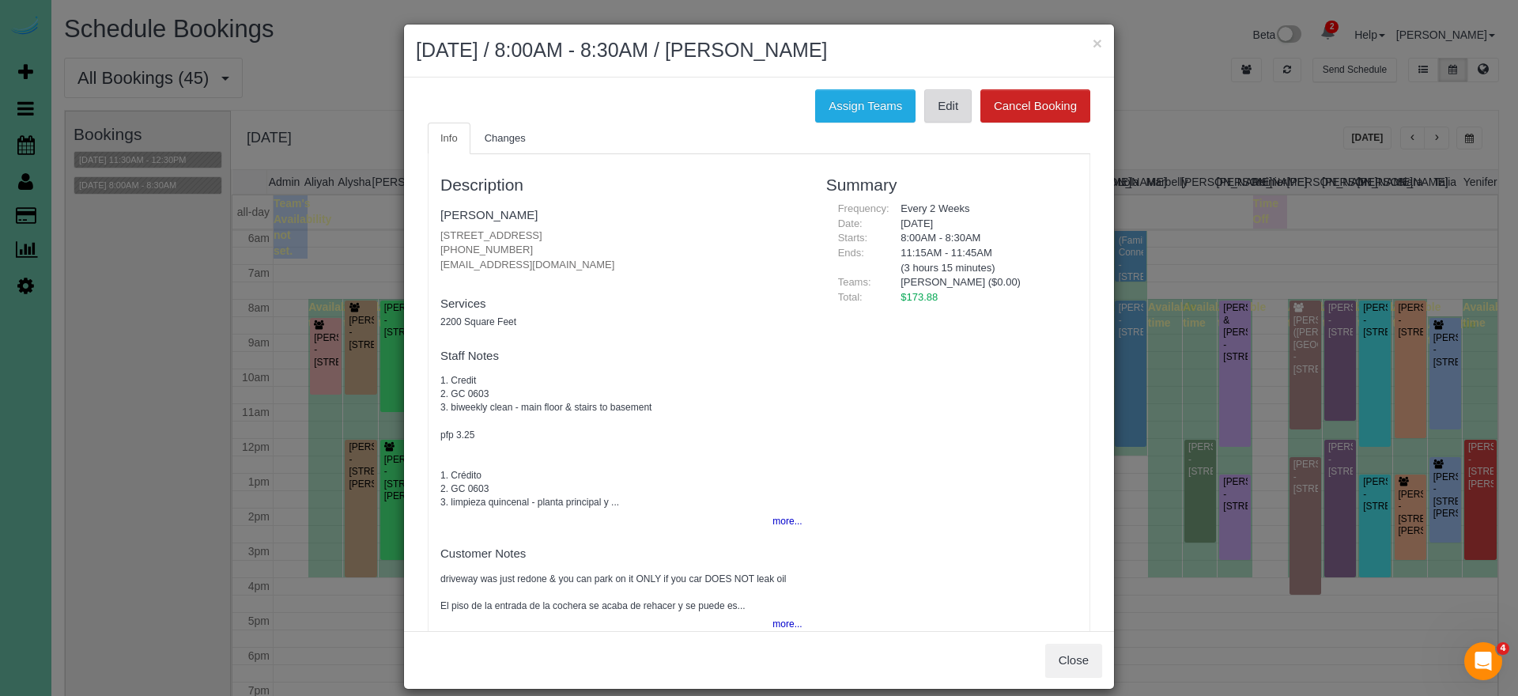
click at [953, 110] on link "Edit" at bounding box center [947, 105] width 47 height 33
click at [1101, 43] on button "×" at bounding box center [1097, 43] width 9 height 17
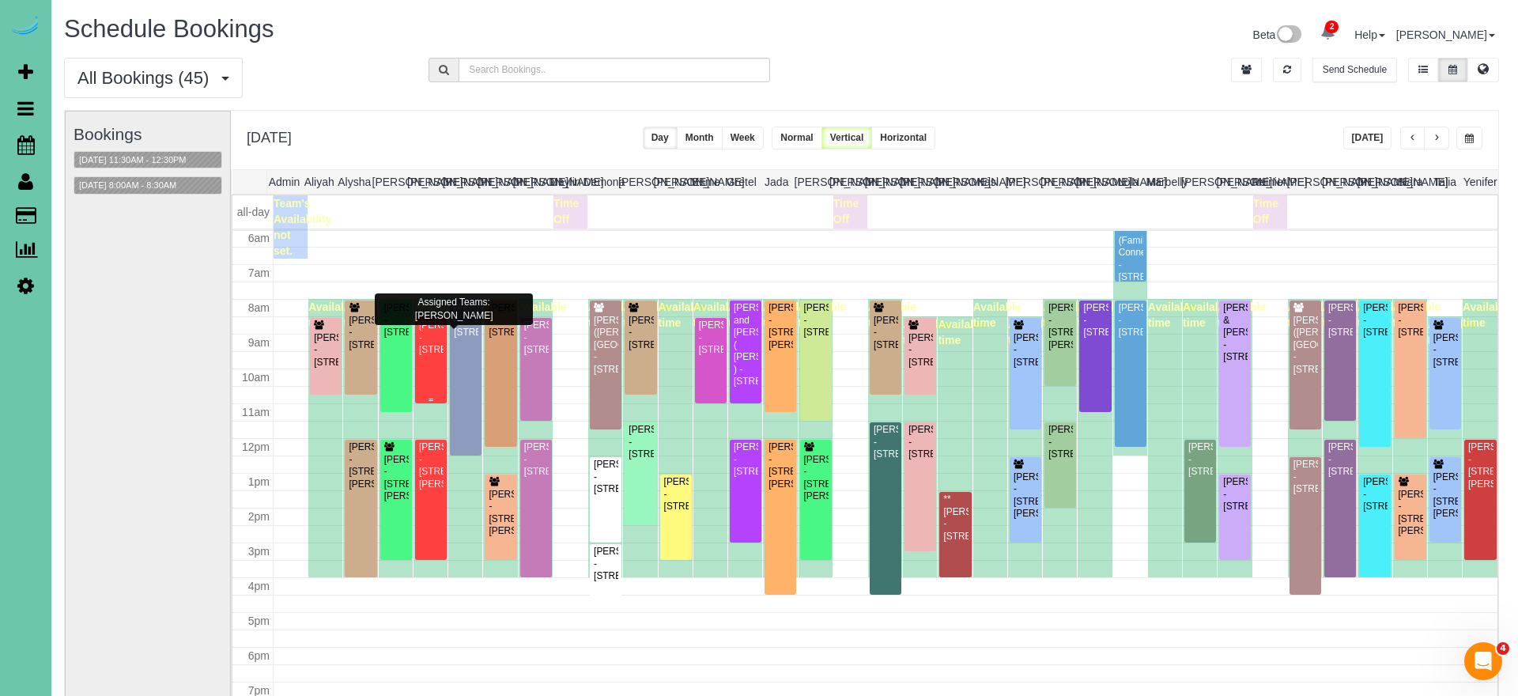
click at [426, 349] on div "Irene Astleford - 13020 Pacific Street, Omaha, NE 68154" at bounding box center [430, 337] width 25 height 36
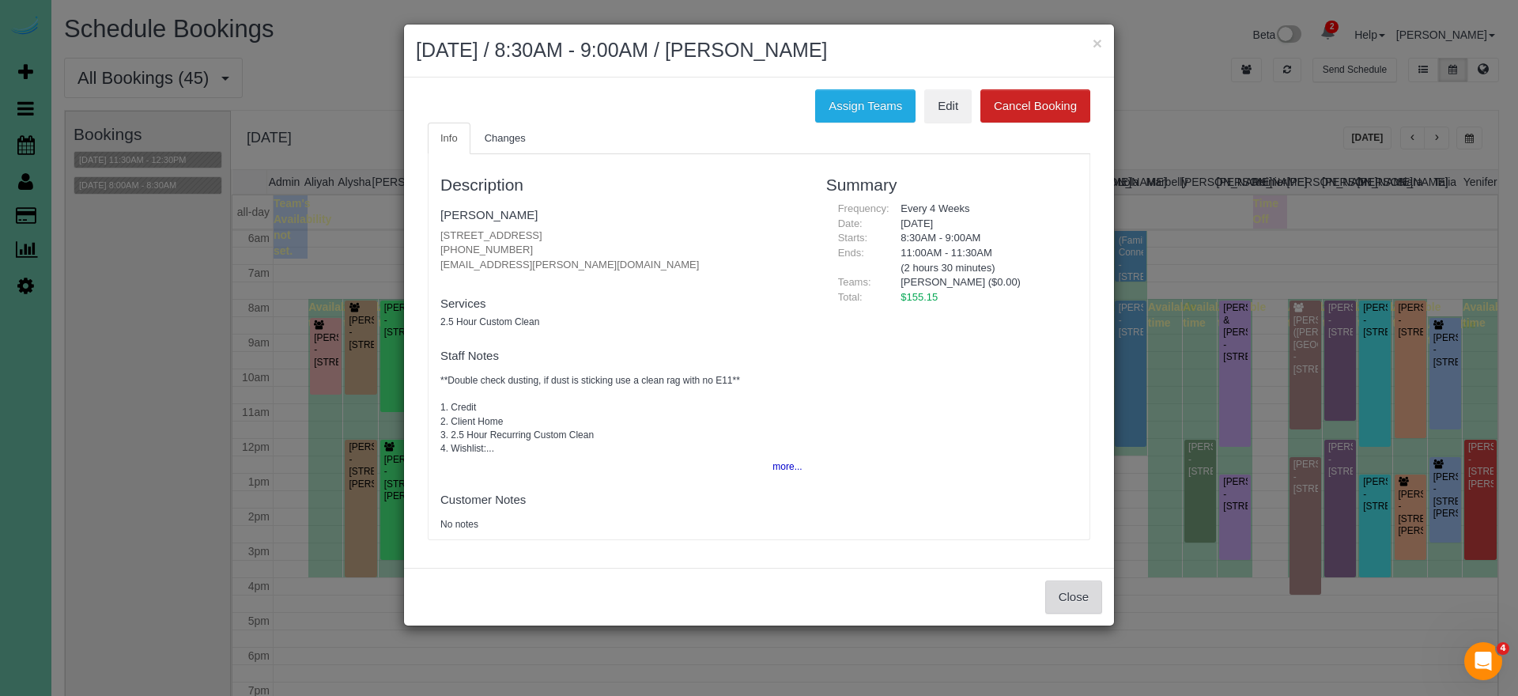
click at [1075, 599] on button "Close" at bounding box center [1073, 596] width 57 height 33
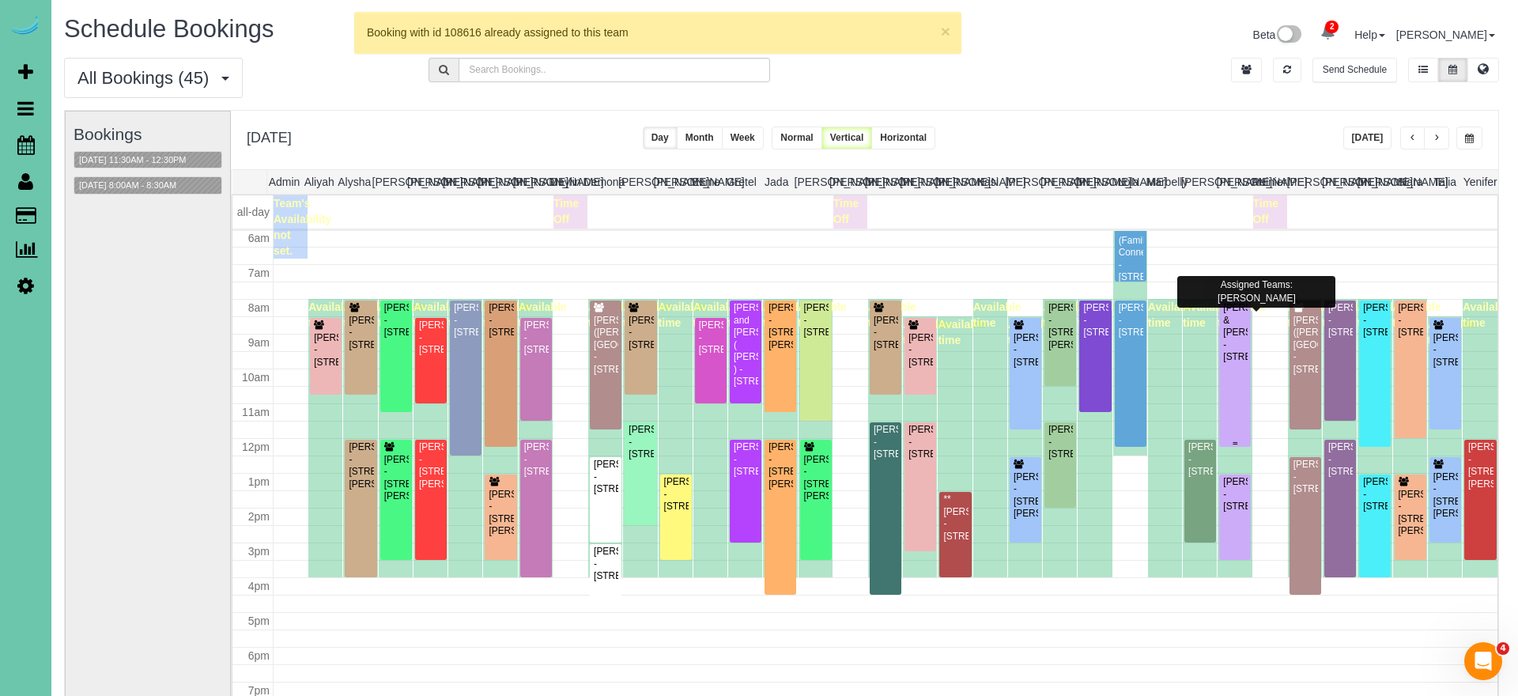
click at [1236, 363] on div "Laura & Matt Bosch - 331 North 93rd Street, Omaha, NE 68114" at bounding box center [1234, 332] width 25 height 61
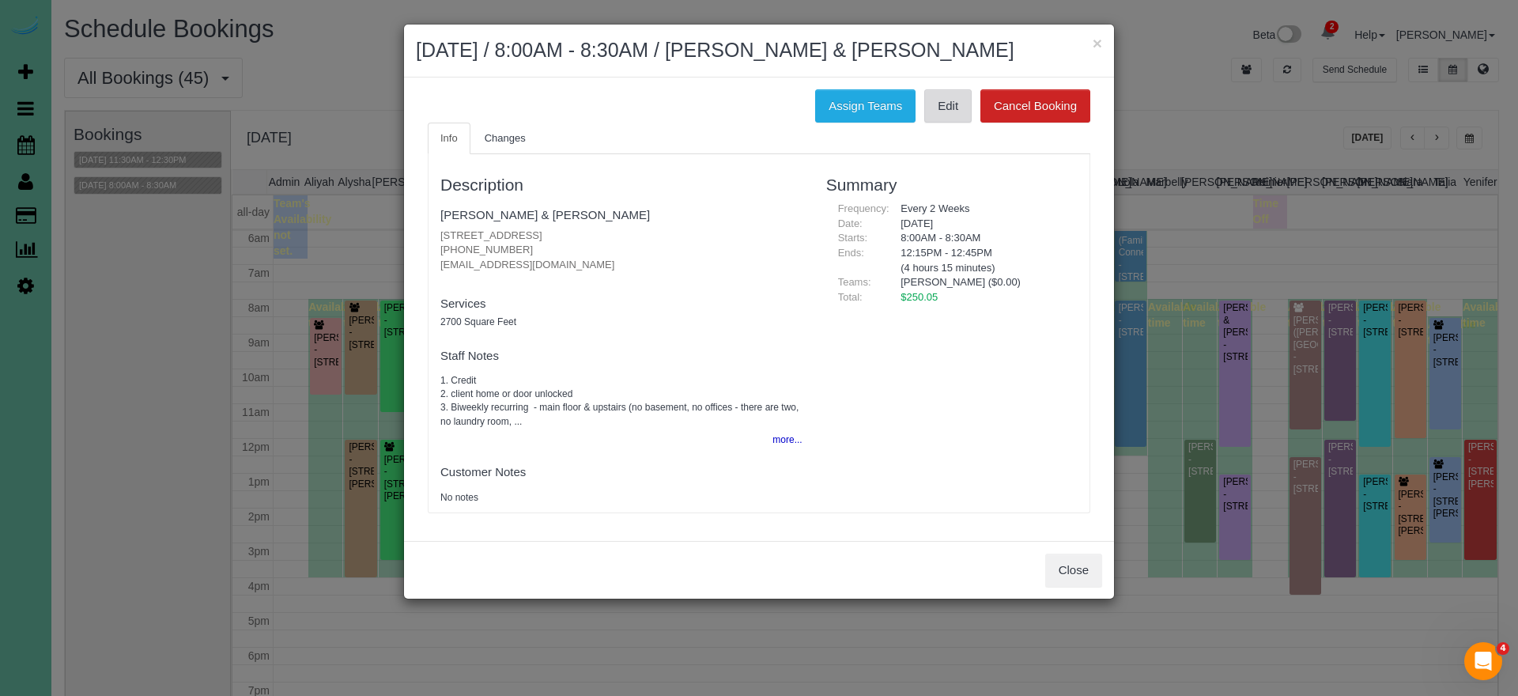
click at [950, 102] on link "Edit" at bounding box center [947, 105] width 47 height 33
click at [1097, 41] on button "×" at bounding box center [1097, 43] width 9 height 17
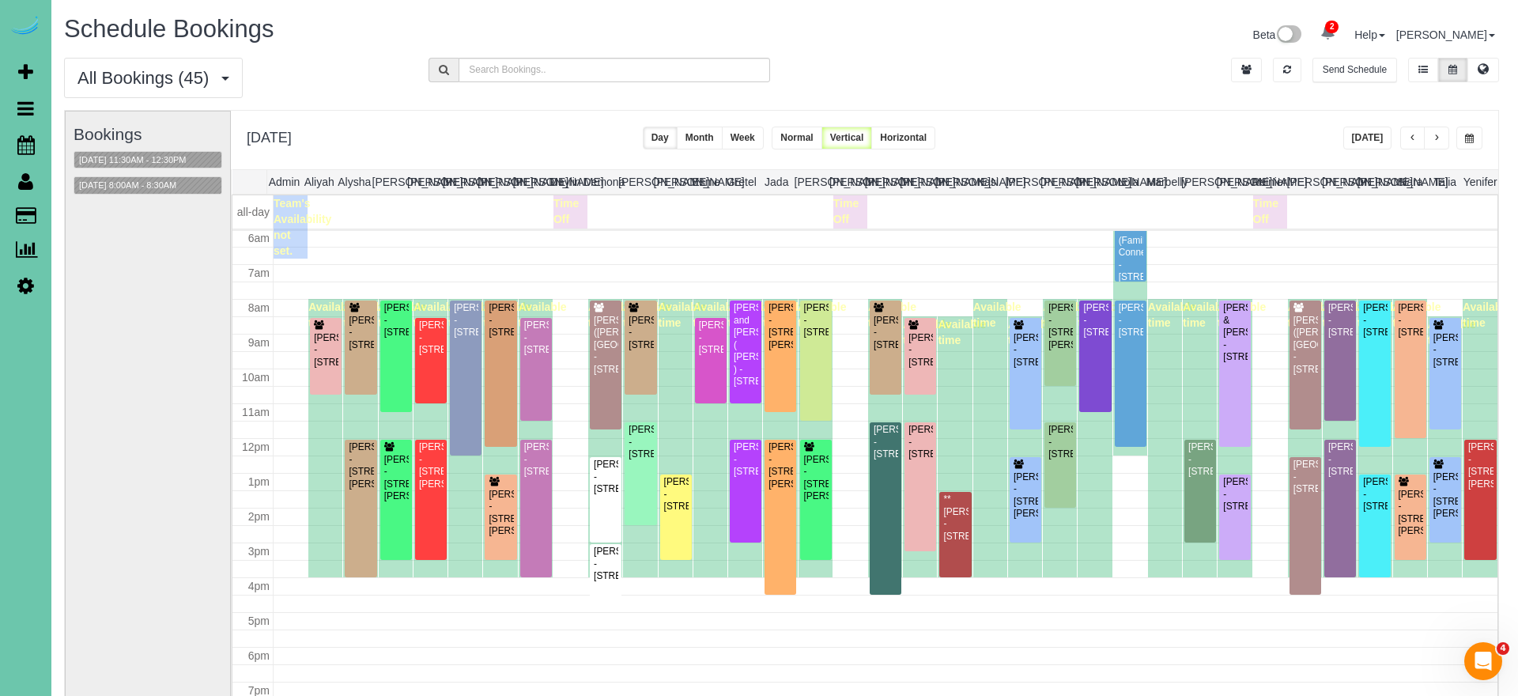
click at [1465, 140] on span "button" at bounding box center [1469, 138] width 9 height 9
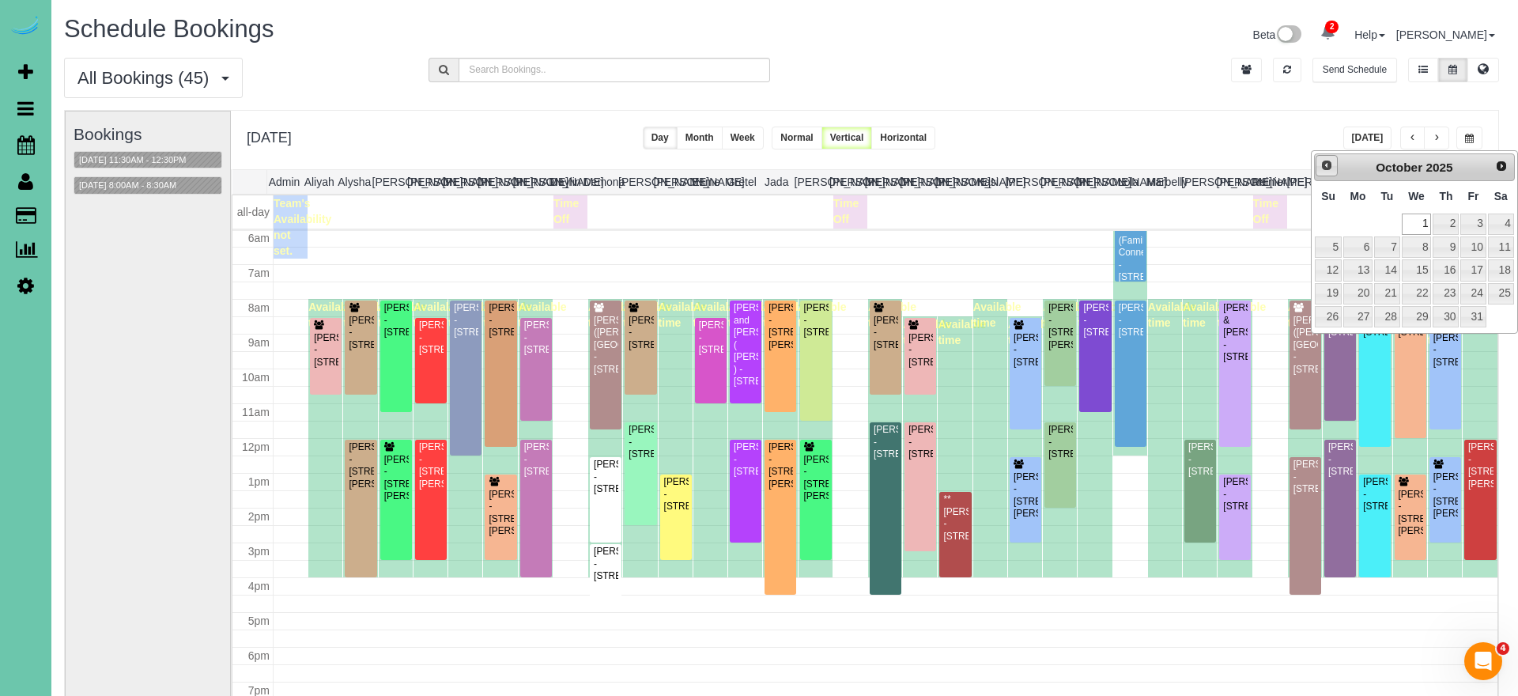
scroll to position [2, 6]
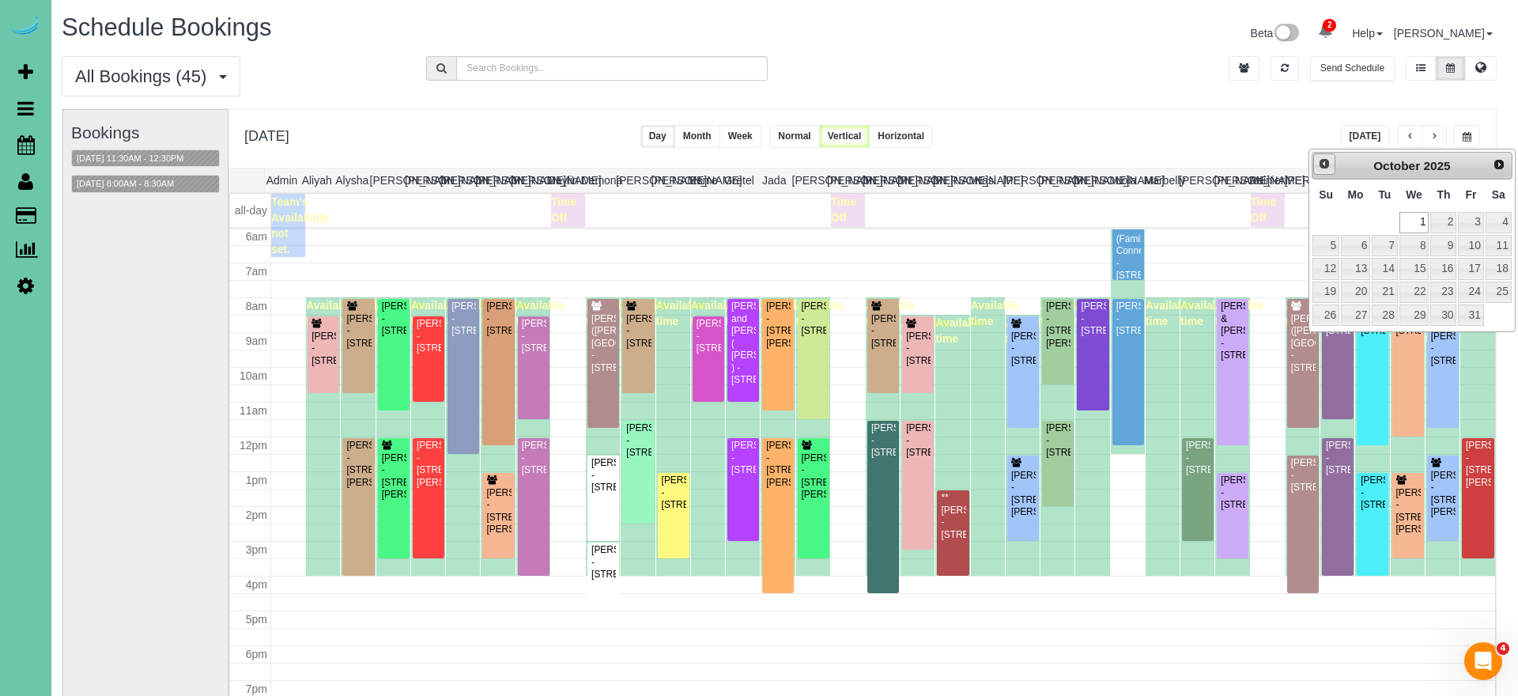
click at [1331, 167] on link "Prev" at bounding box center [1324, 164] width 22 height 22
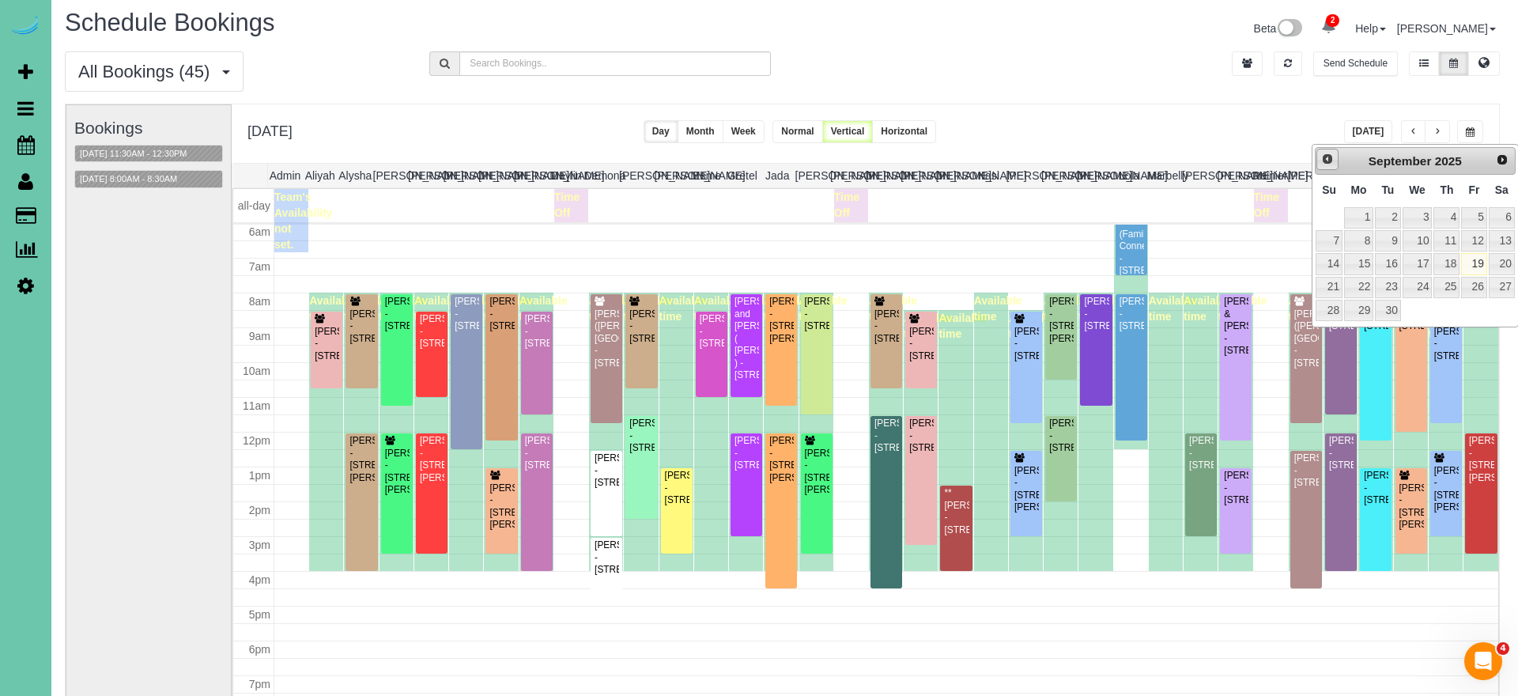
scroll to position [7, 1]
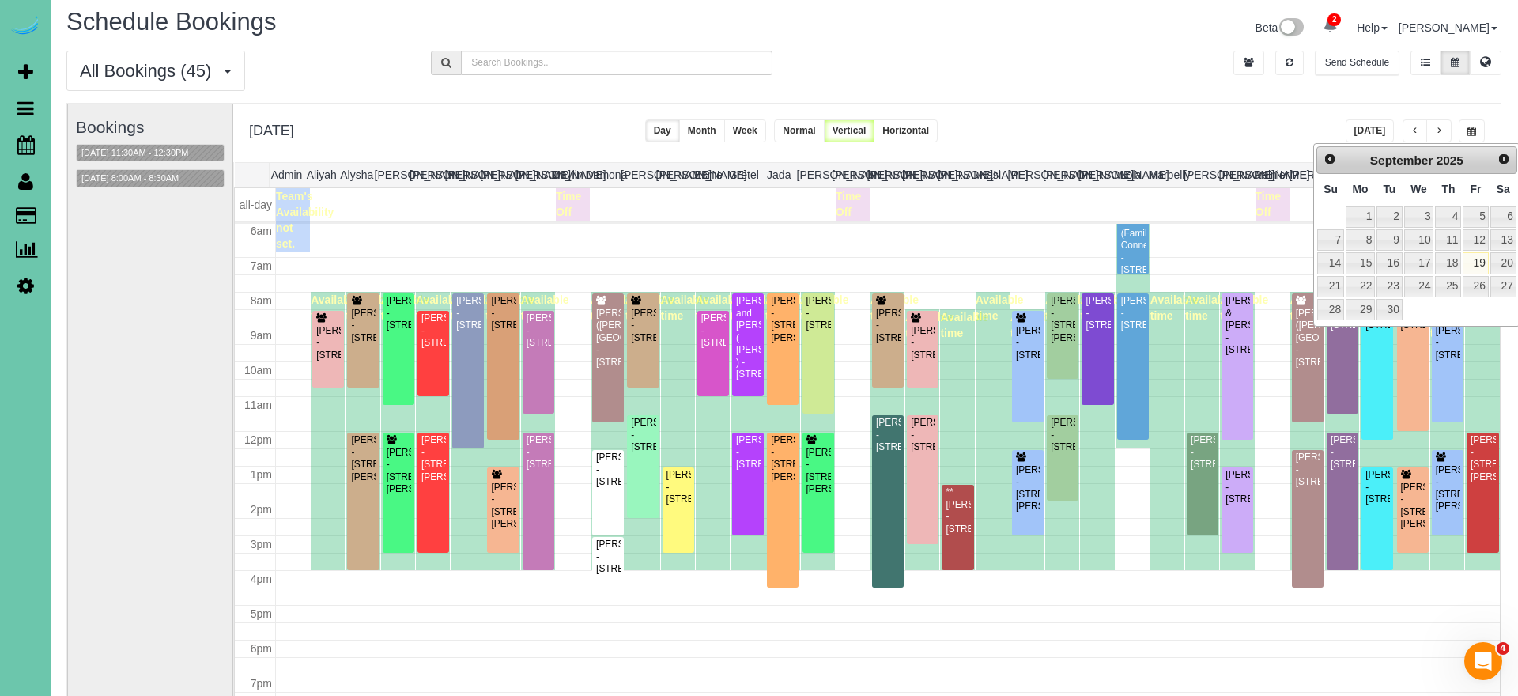
click at [94, 428] on div "Bookings 10/01/2025 11:30AM - 12:30PM 10/01/2025 8:00AM - 8:30AM" at bounding box center [150, 419] width 149 height 631
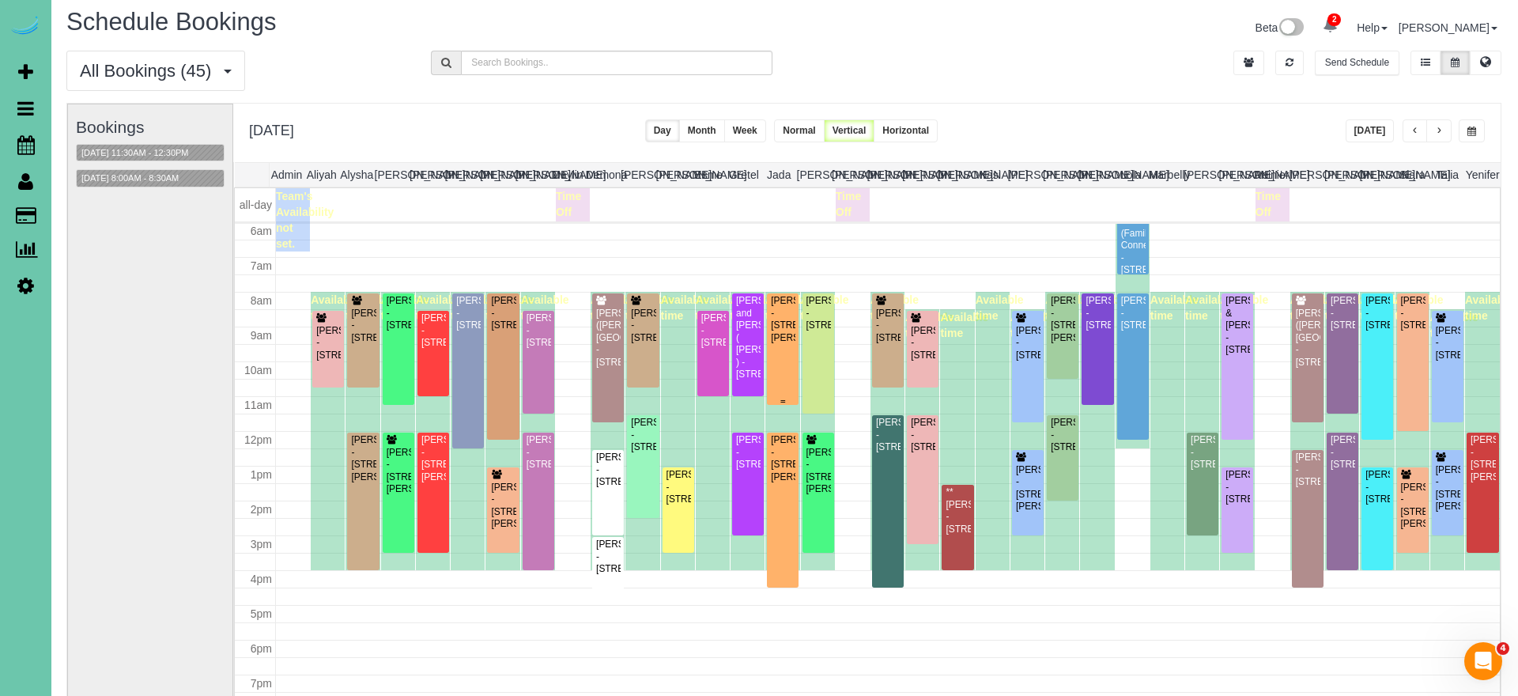
click at [780, 344] on div "Rachel Brousek - 11519 Shepard St, Papillion, NE 68046" at bounding box center [782, 319] width 25 height 49
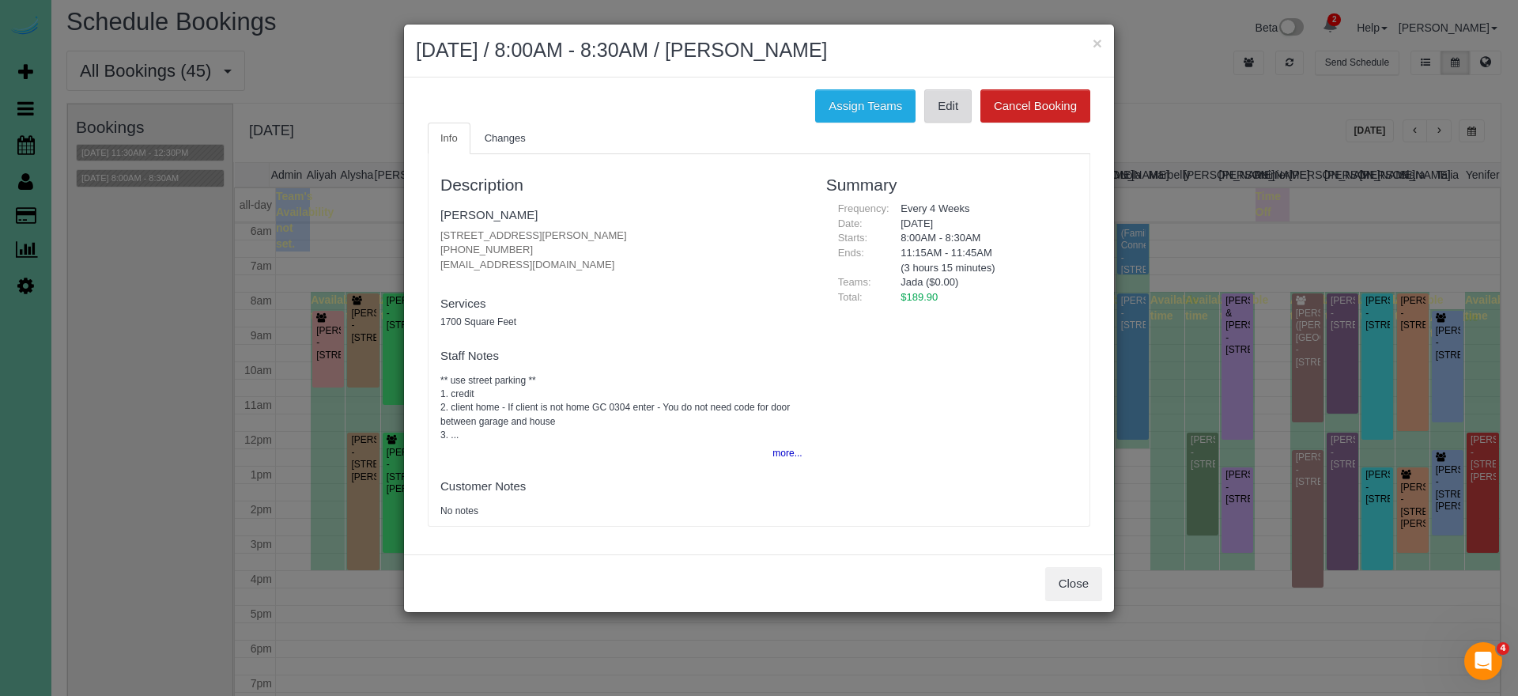
click at [947, 105] on link "Edit" at bounding box center [947, 105] width 47 height 33
click at [1095, 51] on button "×" at bounding box center [1097, 43] width 9 height 17
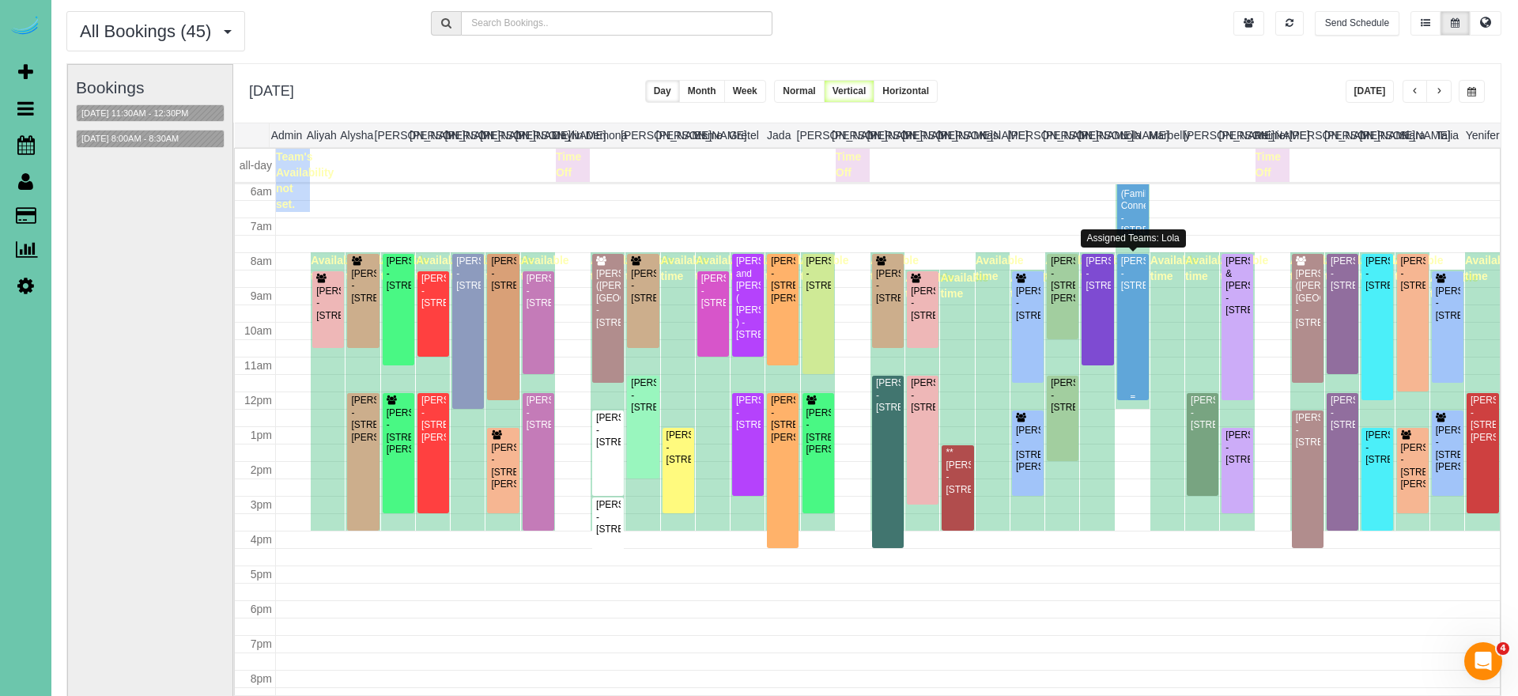
click at [1136, 292] on div "Laura Meyers - 5128 Blondo Street, Omaha, NE 68104" at bounding box center [1132, 273] width 25 height 36
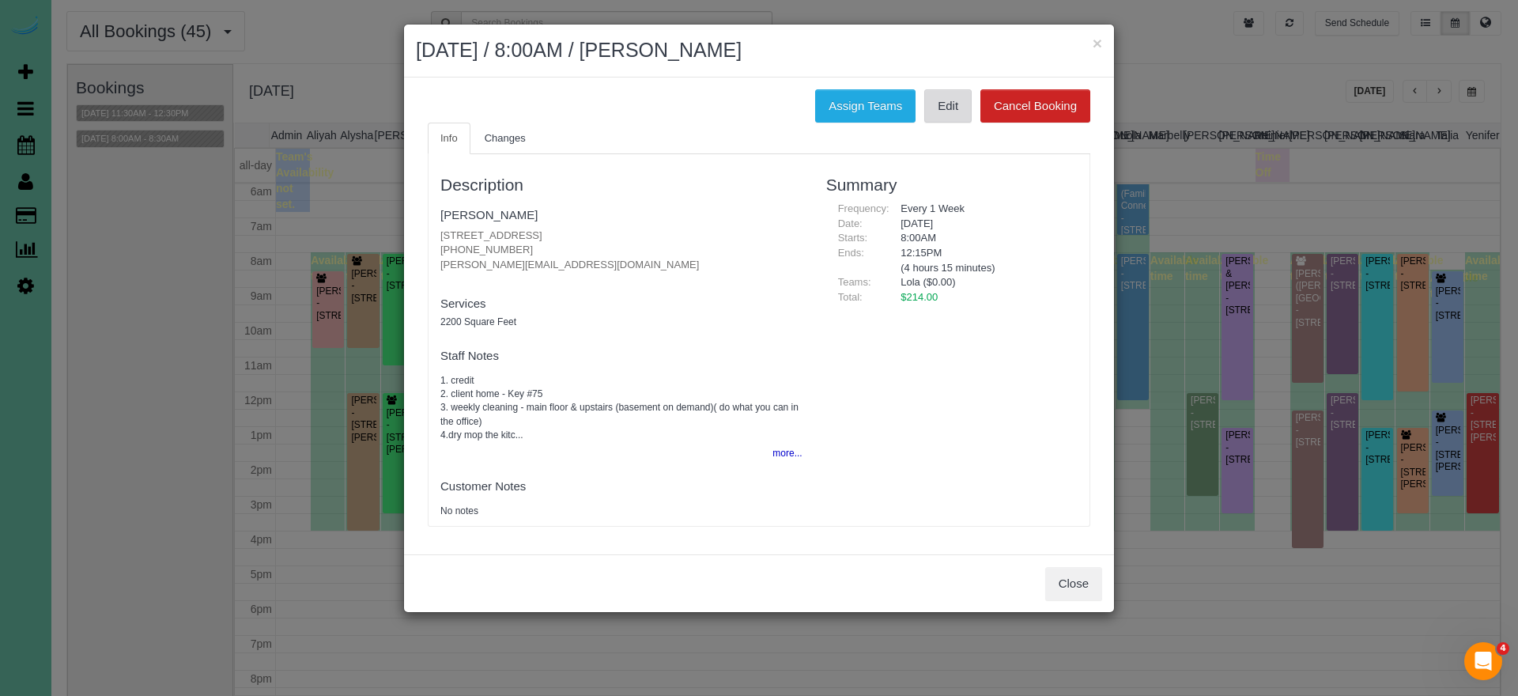
click at [941, 106] on link "Edit" at bounding box center [947, 105] width 47 height 33
click at [1018, 49] on h2 "October 01, 2025 / 8:00AM / Laura Meyers" at bounding box center [759, 50] width 686 height 28
click at [1096, 43] on button "×" at bounding box center [1097, 43] width 9 height 17
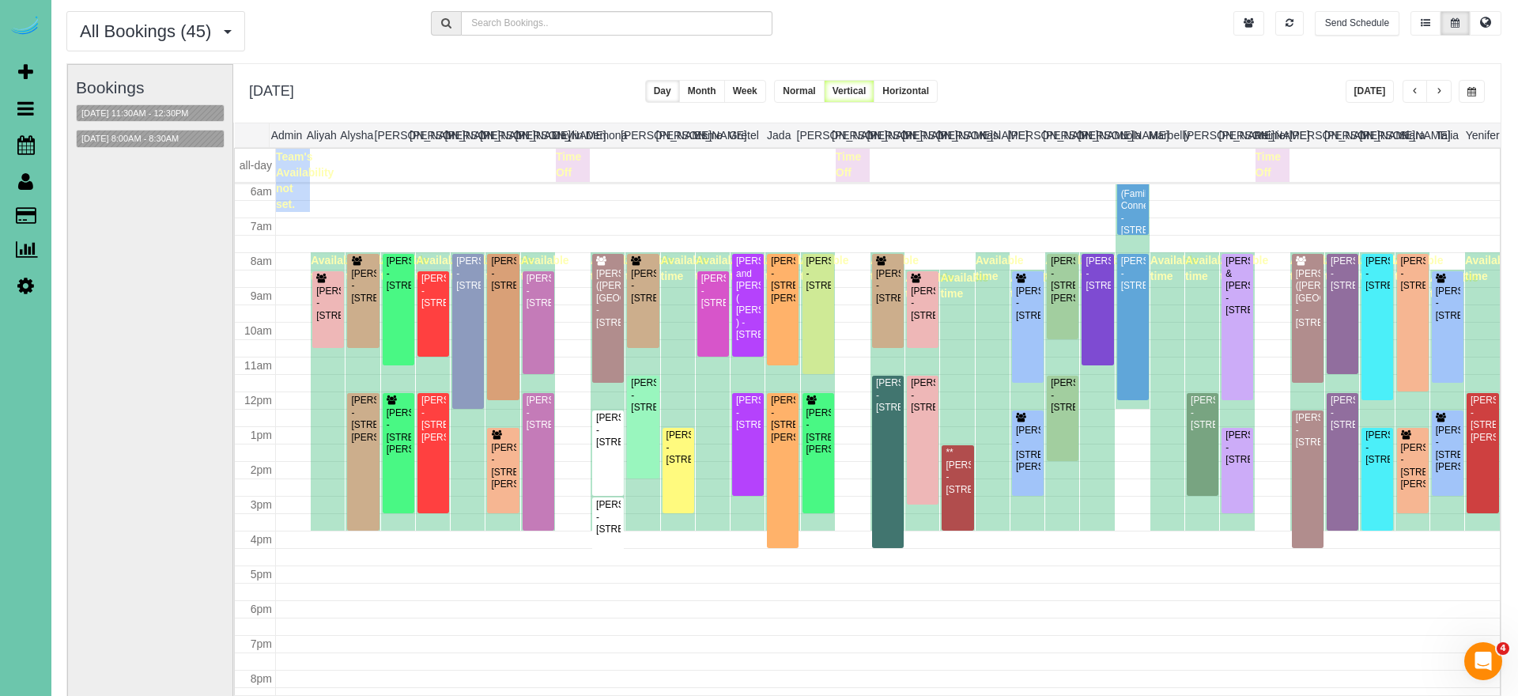
click at [1469, 95] on span "button" at bounding box center [1472, 91] width 9 height 9
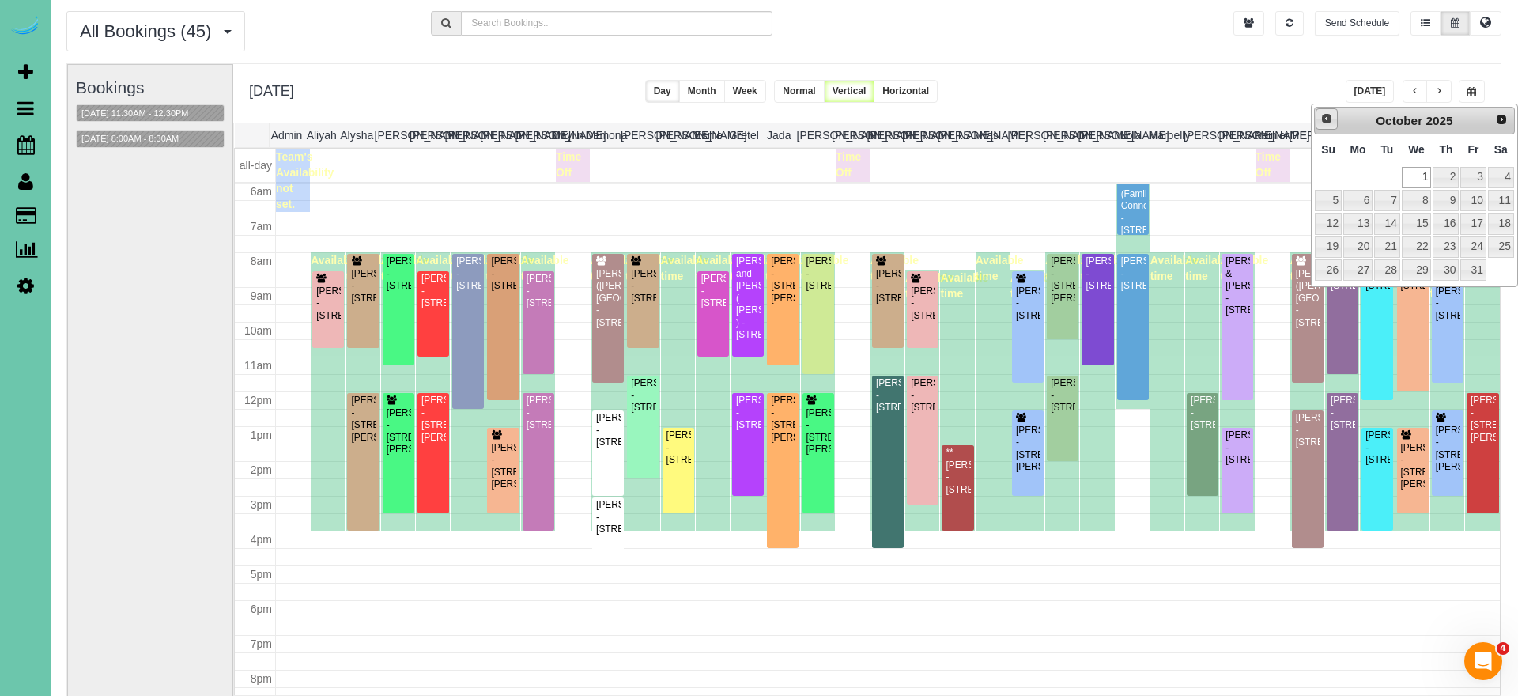
click at [1332, 122] on span "Prev" at bounding box center [1327, 118] width 13 height 13
click at [1362, 245] on link "22" at bounding box center [1357, 246] width 29 height 21
type input "**********"
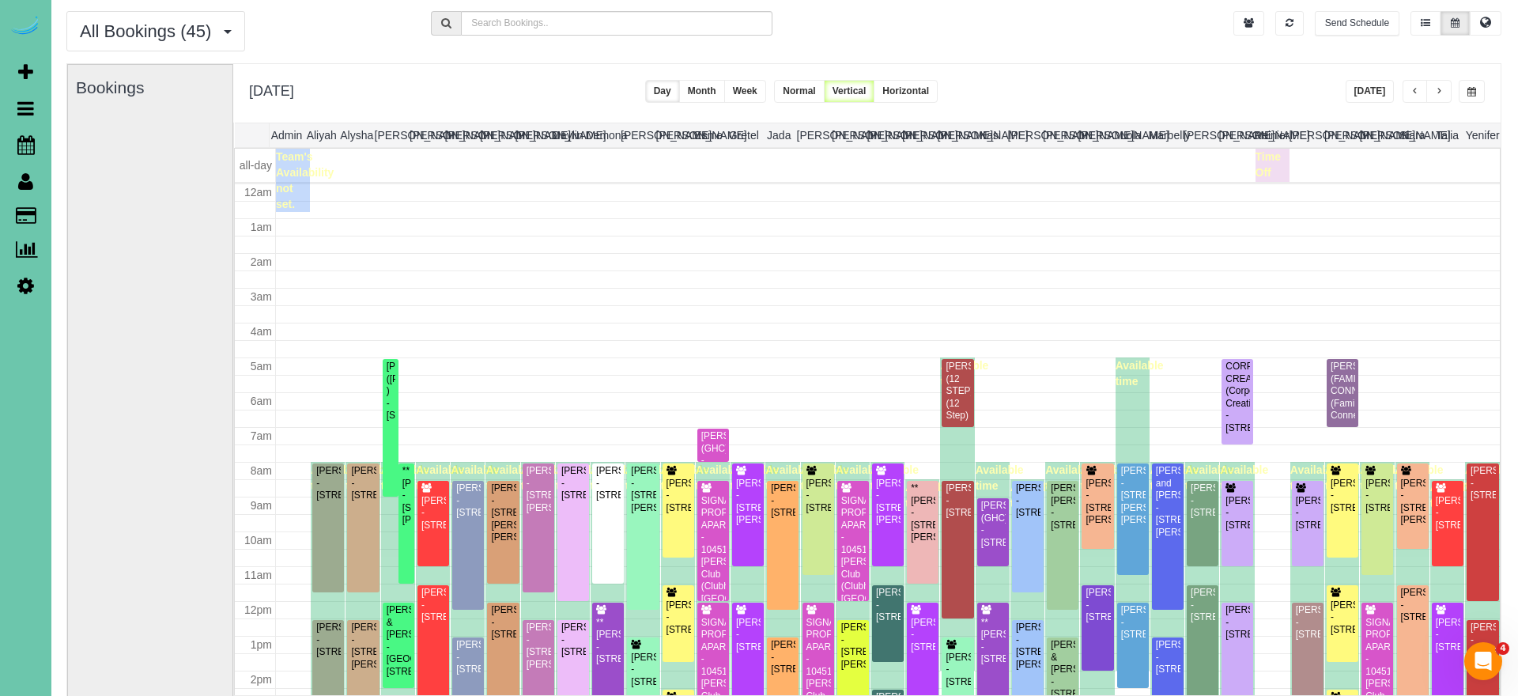
scroll to position [210, 0]
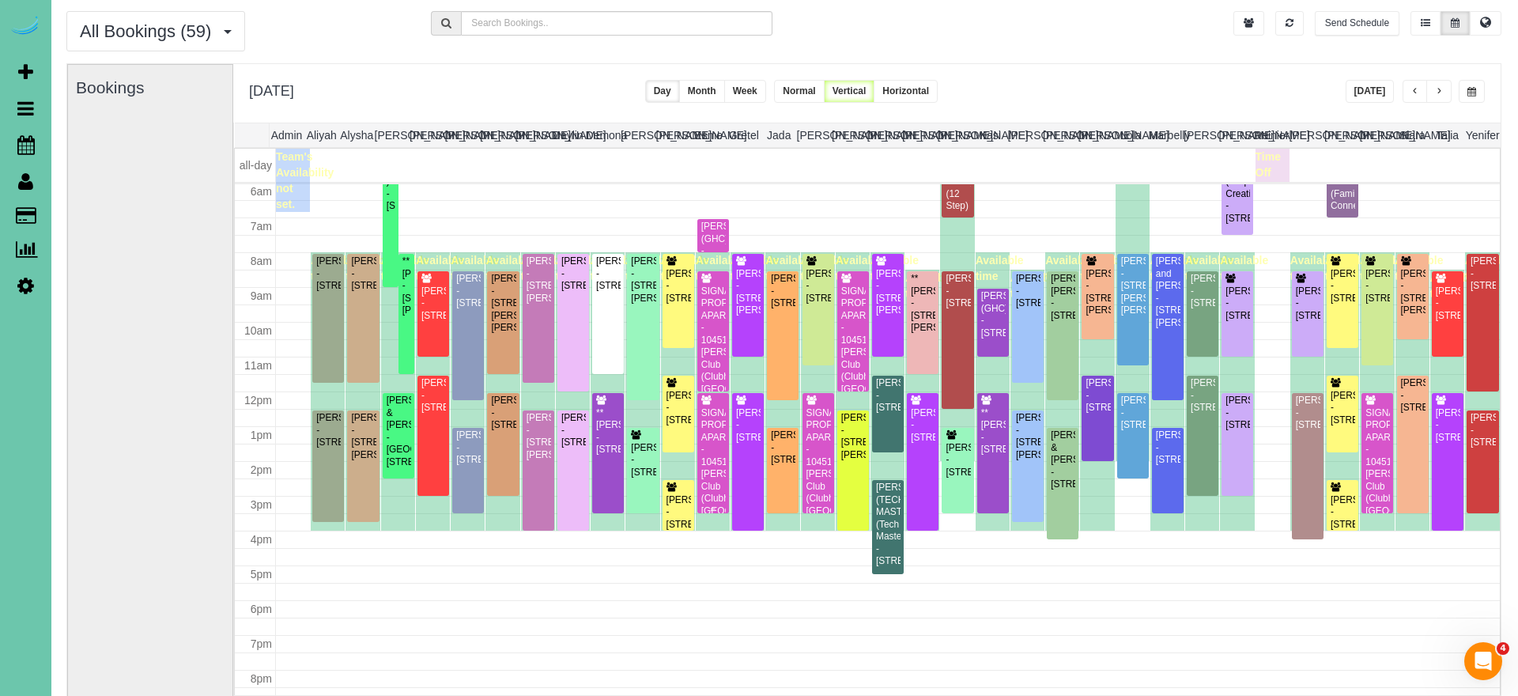
click at [716, 448] on div "SIGNATURE PROPERTIES APARTMENTS - 10451 Liam Ct Club (Clubhouse), Omaha, NE 681…" at bounding box center [713, 462] width 25 height 110
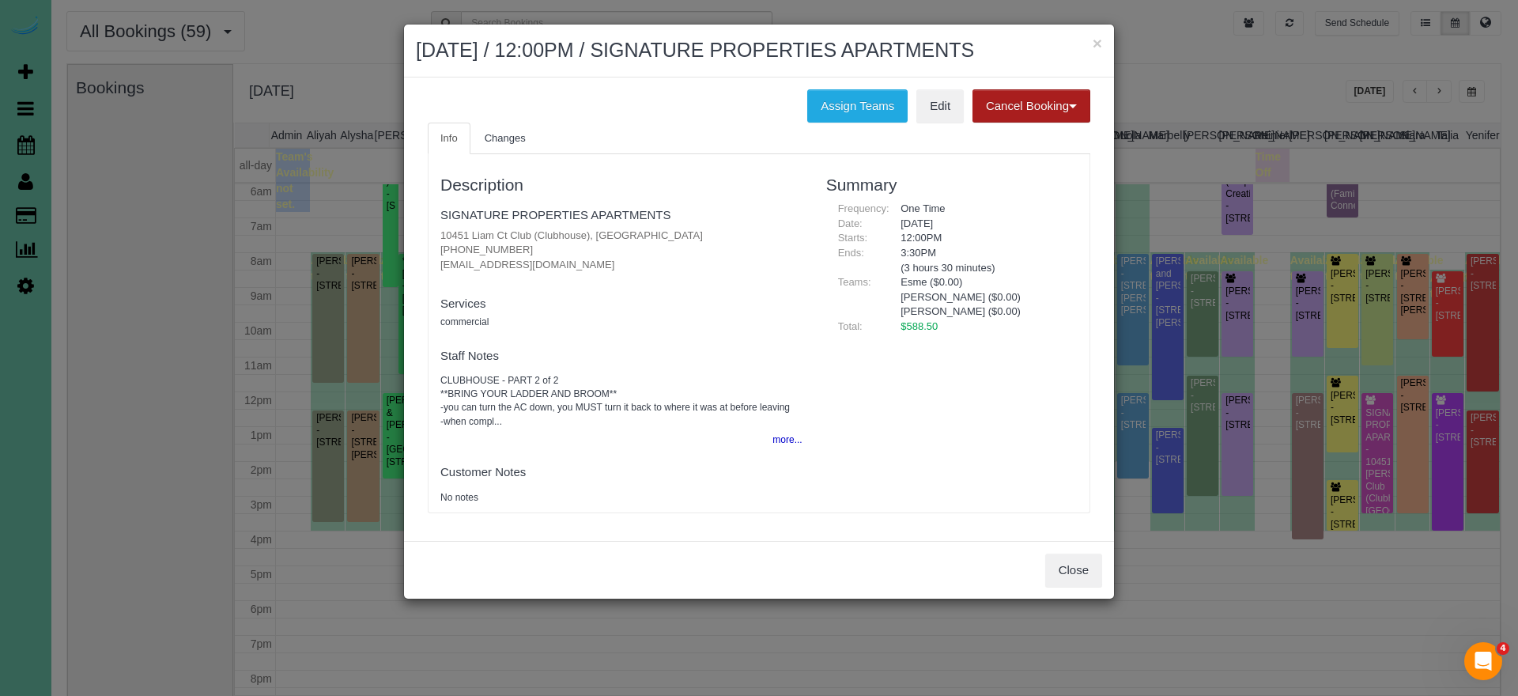
click at [1031, 123] on button "Cancel Booking" at bounding box center [1032, 105] width 118 height 33
click at [993, 149] on link "Without Fee" at bounding box center [1035, 139] width 125 height 21
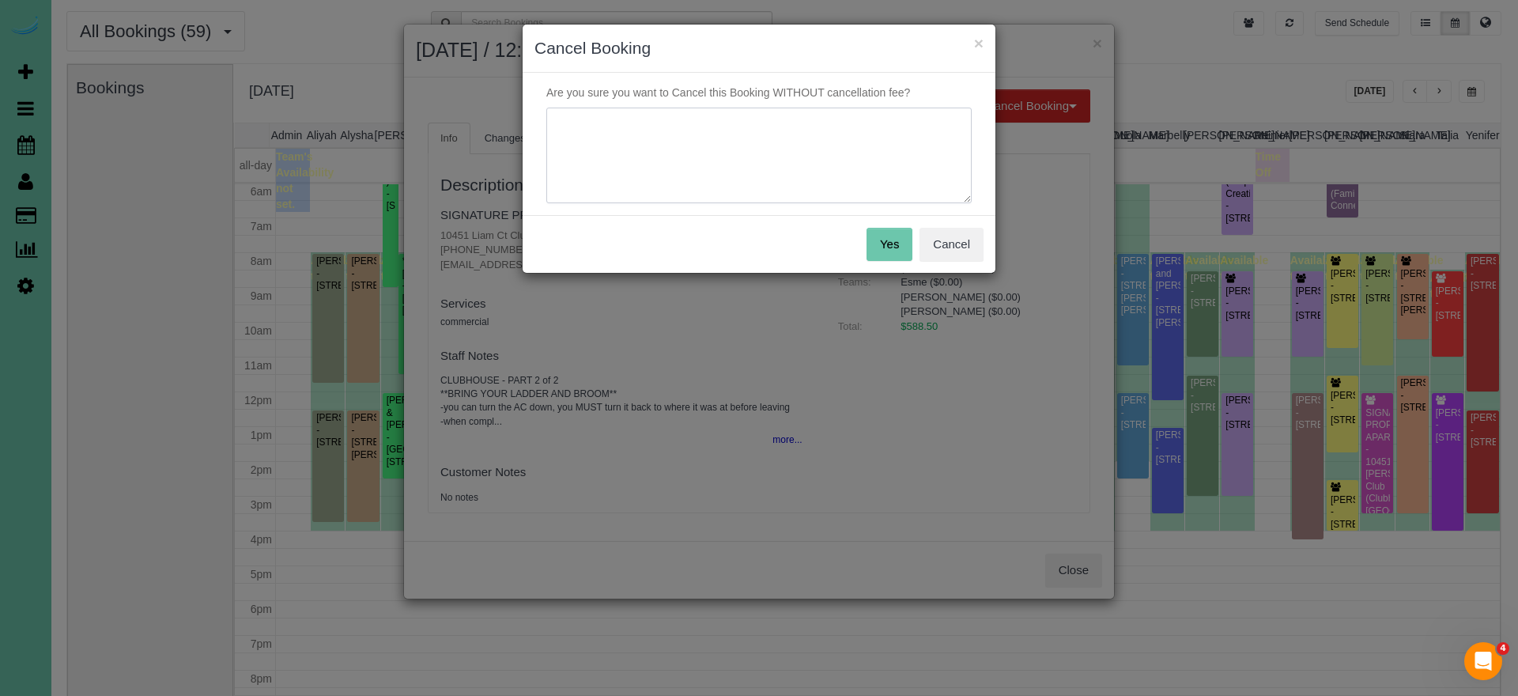
click at [907, 182] on textarea at bounding box center [758, 156] width 425 height 96
type textarea "not ready yet"
click at [884, 241] on button "Yes" at bounding box center [890, 244] width 46 height 33
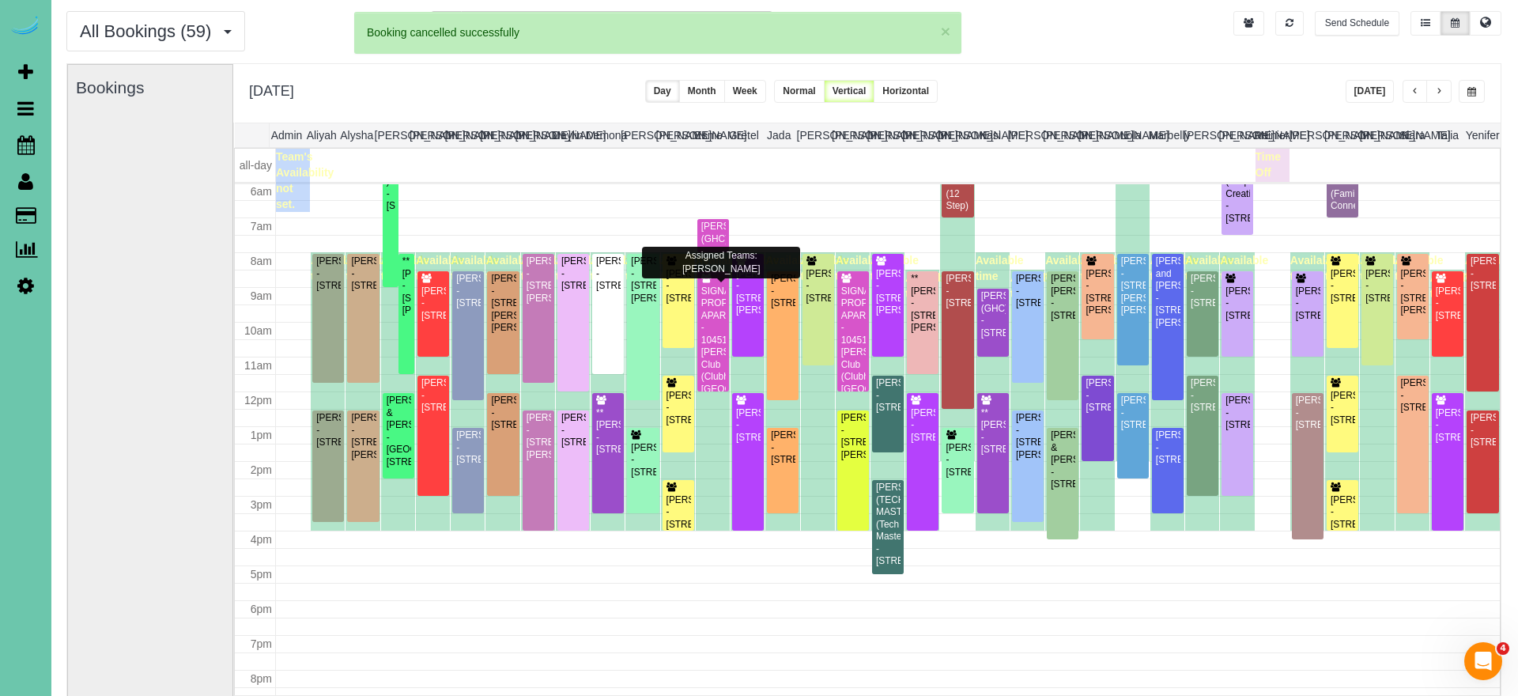
click at [714, 361] on div "SIGNATURE PROPERTIES APARTMENTS - 10451 Liam Ct Club (Clubhouse), Omaha, NE 681…" at bounding box center [713, 340] width 25 height 110
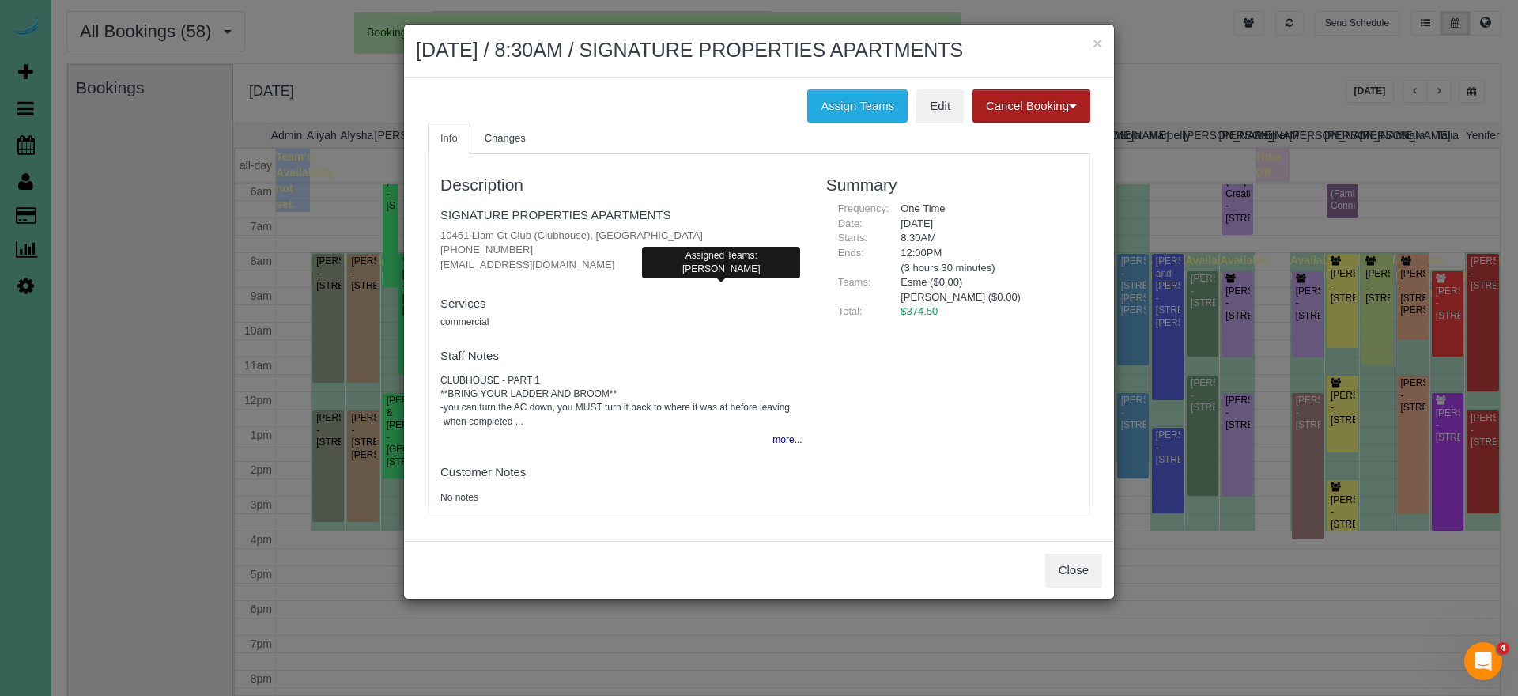
click at [1007, 107] on button "Cancel Booking" at bounding box center [1032, 105] width 118 height 33
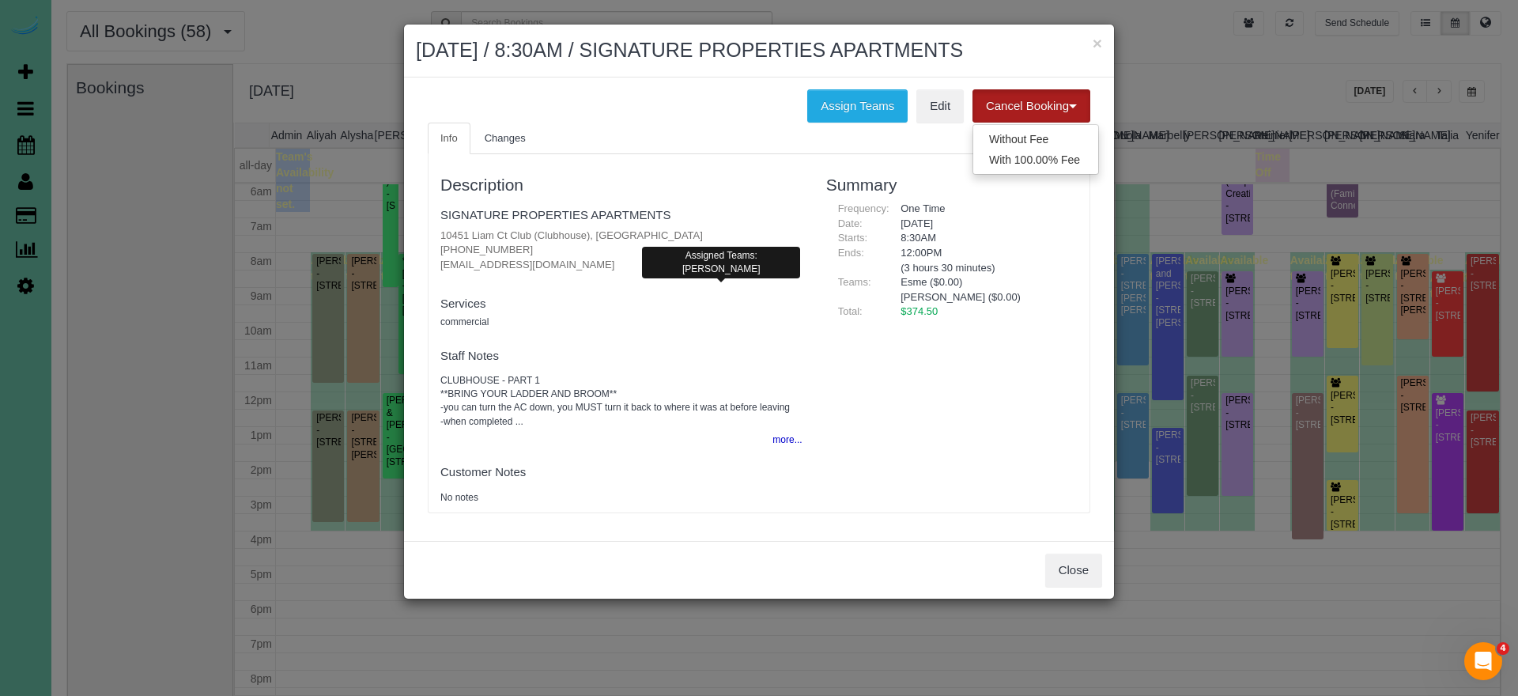
click at [991, 130] on link "Without Fee" at bounding box center [1035, 139] width 125 height 21
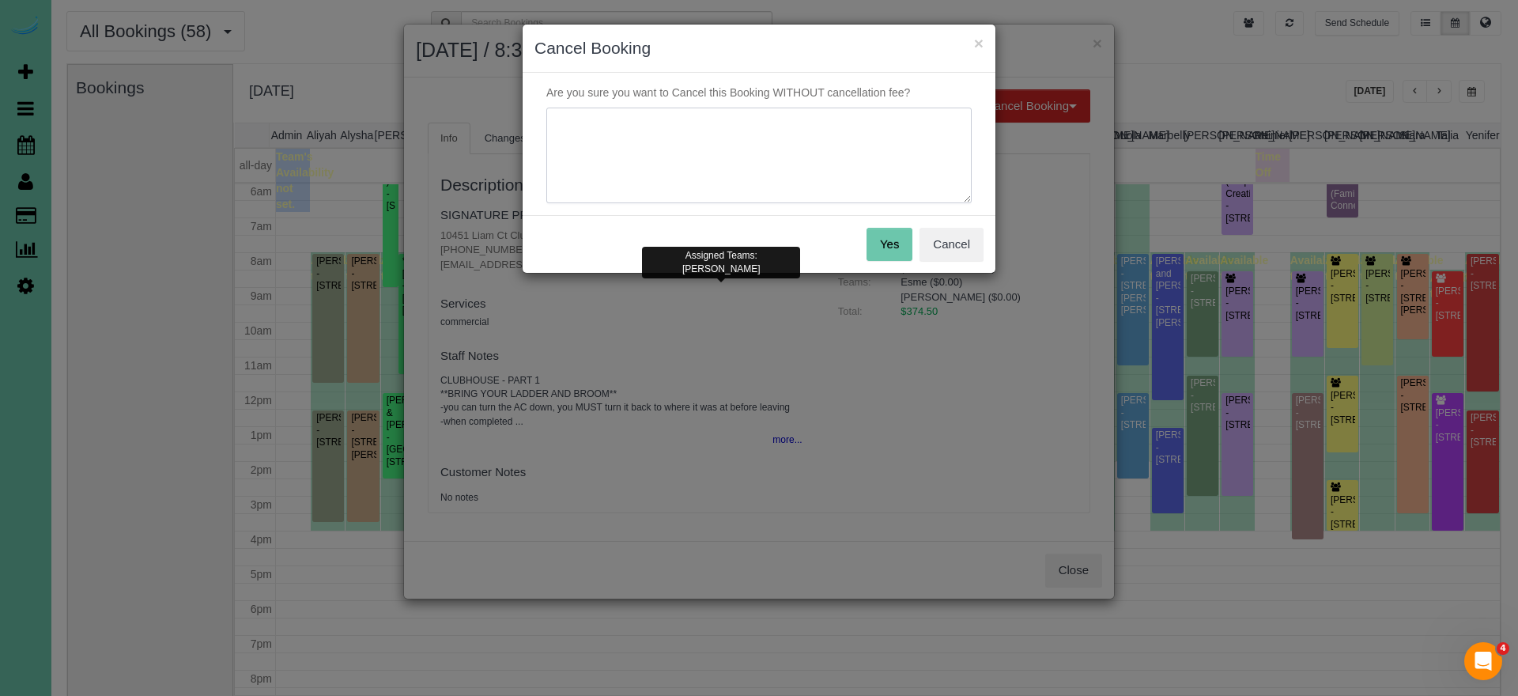
click at [895, 153] on textarea at bounding box center [758, 156] width 425 height 96
type textarea "not ready yet"
click at [886, 239] on button "Yes" at bounding box center [890, 244] width 46 height 33
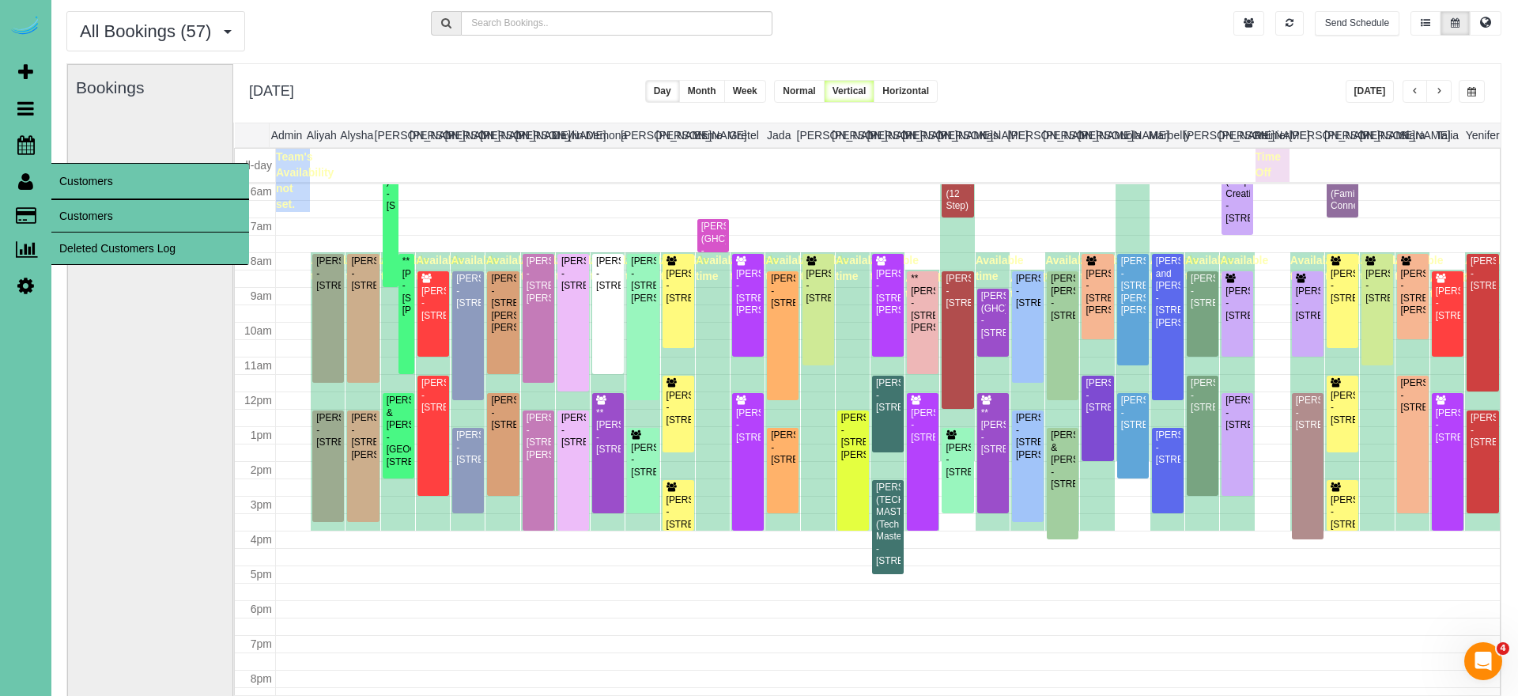
click at [70, 205] on link "Customers" at bounding box center [150, 216] width 198 height 32
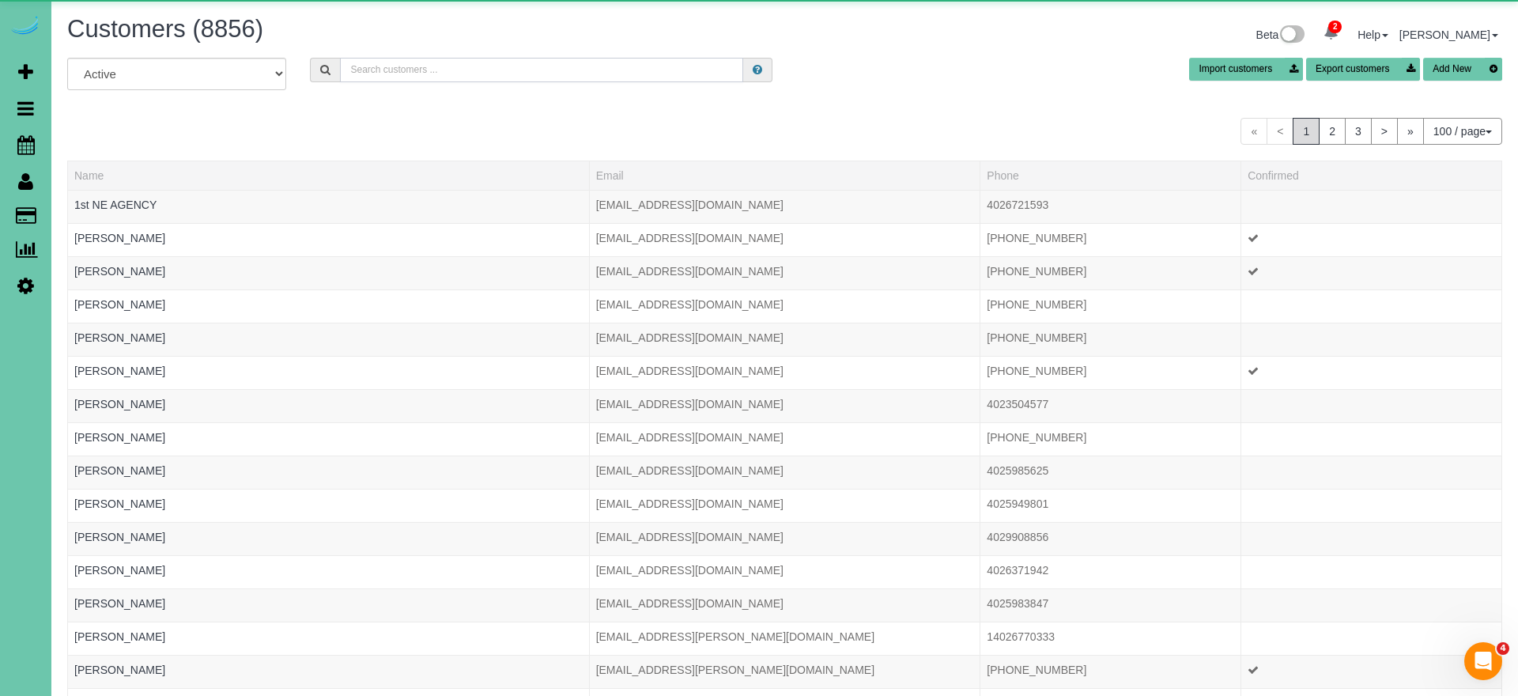
click at [425, 70] on input "text" at bounding box center [541, 70] width 403 height 25
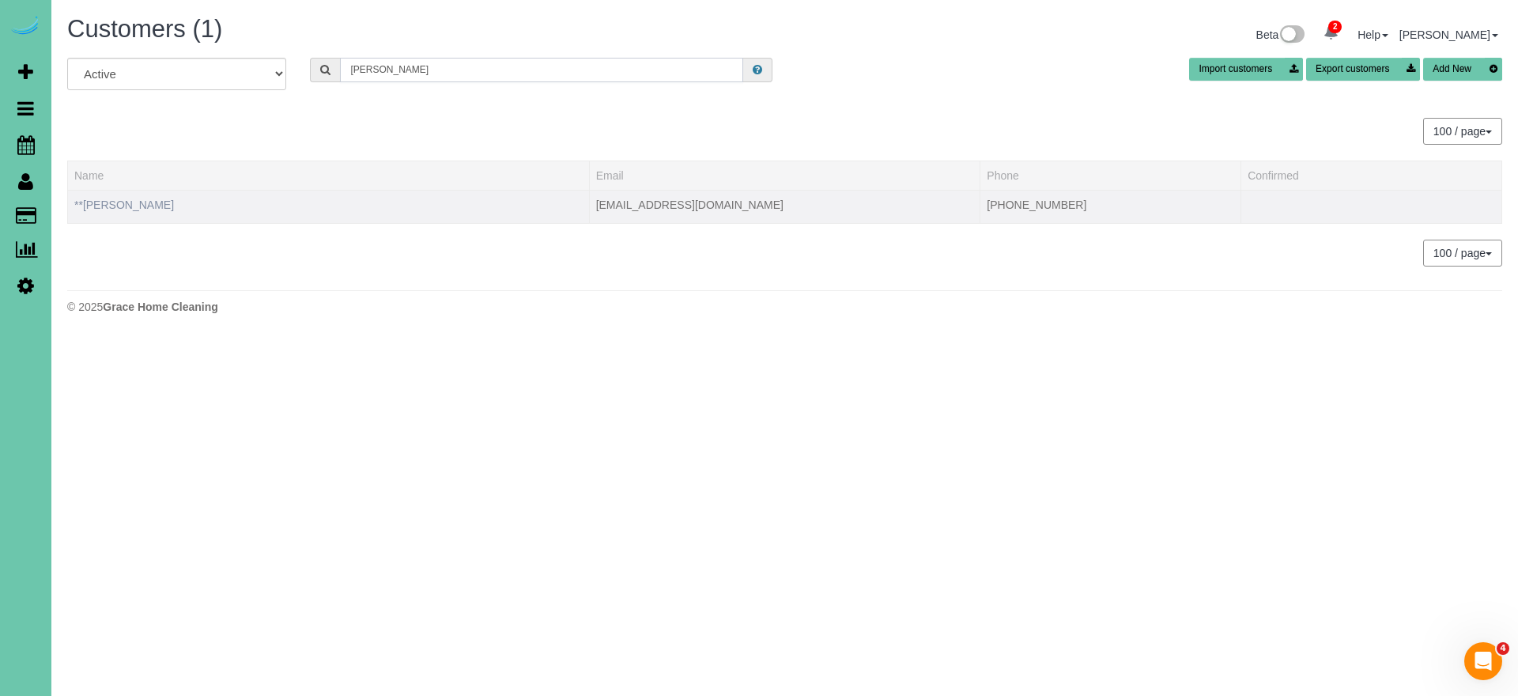
type input "Mary smith"
click at [94, 204] on link "**Mary Smith" at bounding box center [124, 204] width 100 height 13
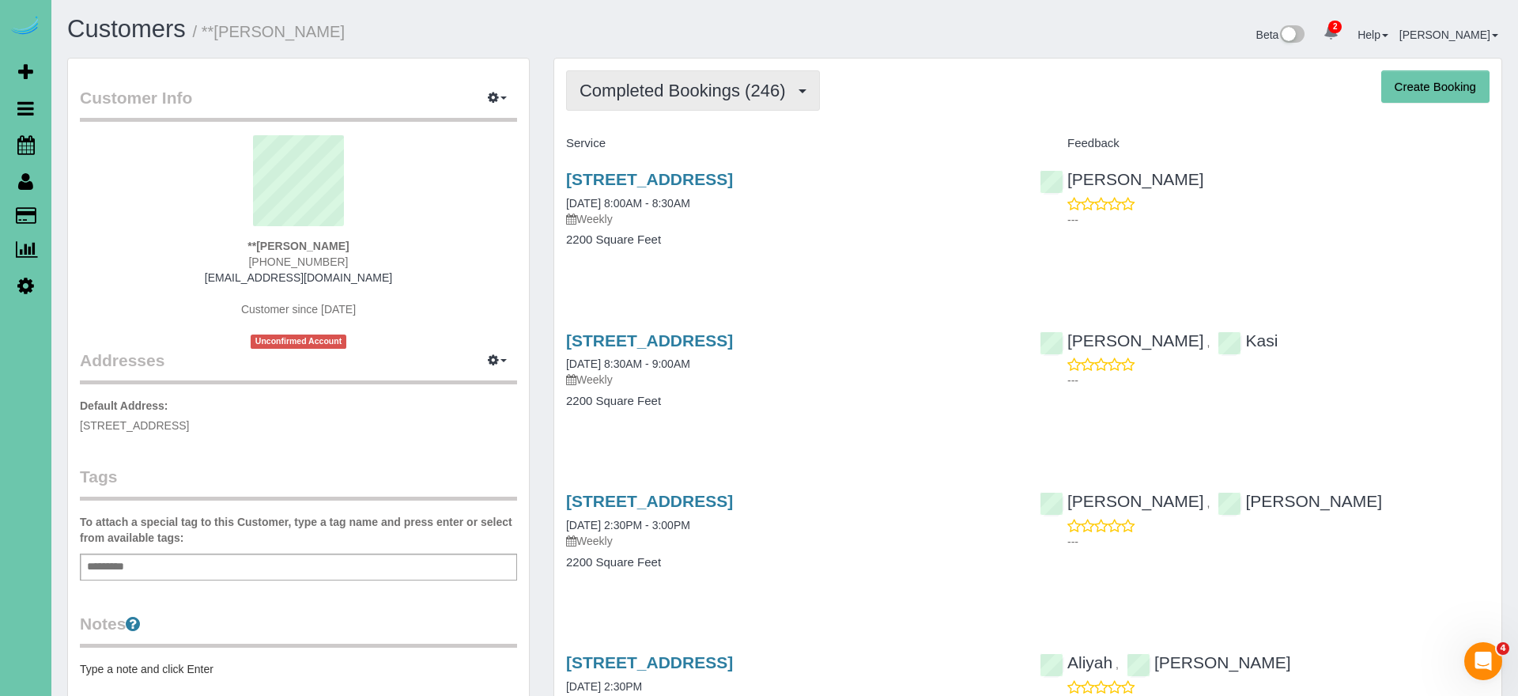
drag, startPoint x: 731, startPoint y: 93, endPoint x: 726, endPoint y: 108, distance: 15.8
click at [731, 93] on span "Completed Bookings (246)" at bounding box center [686, 91] width 213 height 20
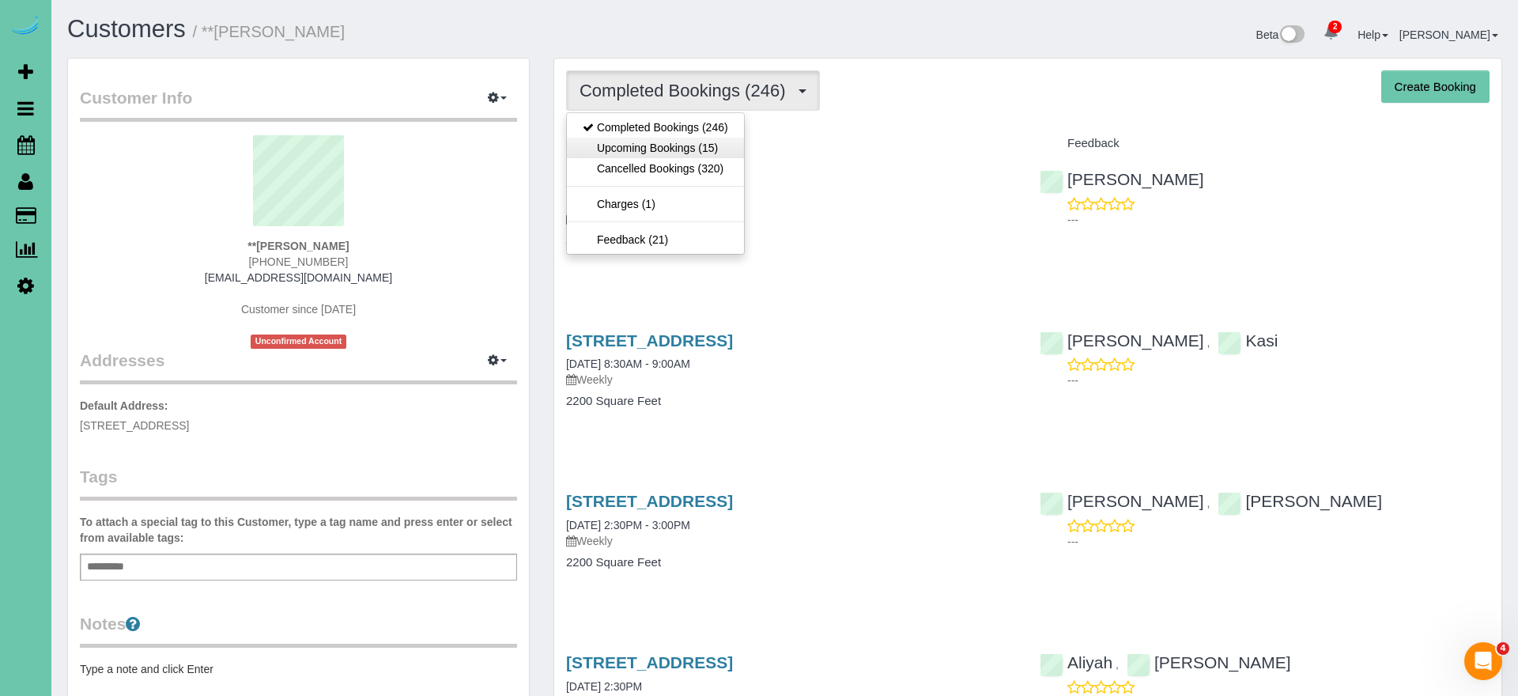
click at [716, 146] on link "Upcoming Bookings (15)" at bounding box center [655, 148] width 177 height 21
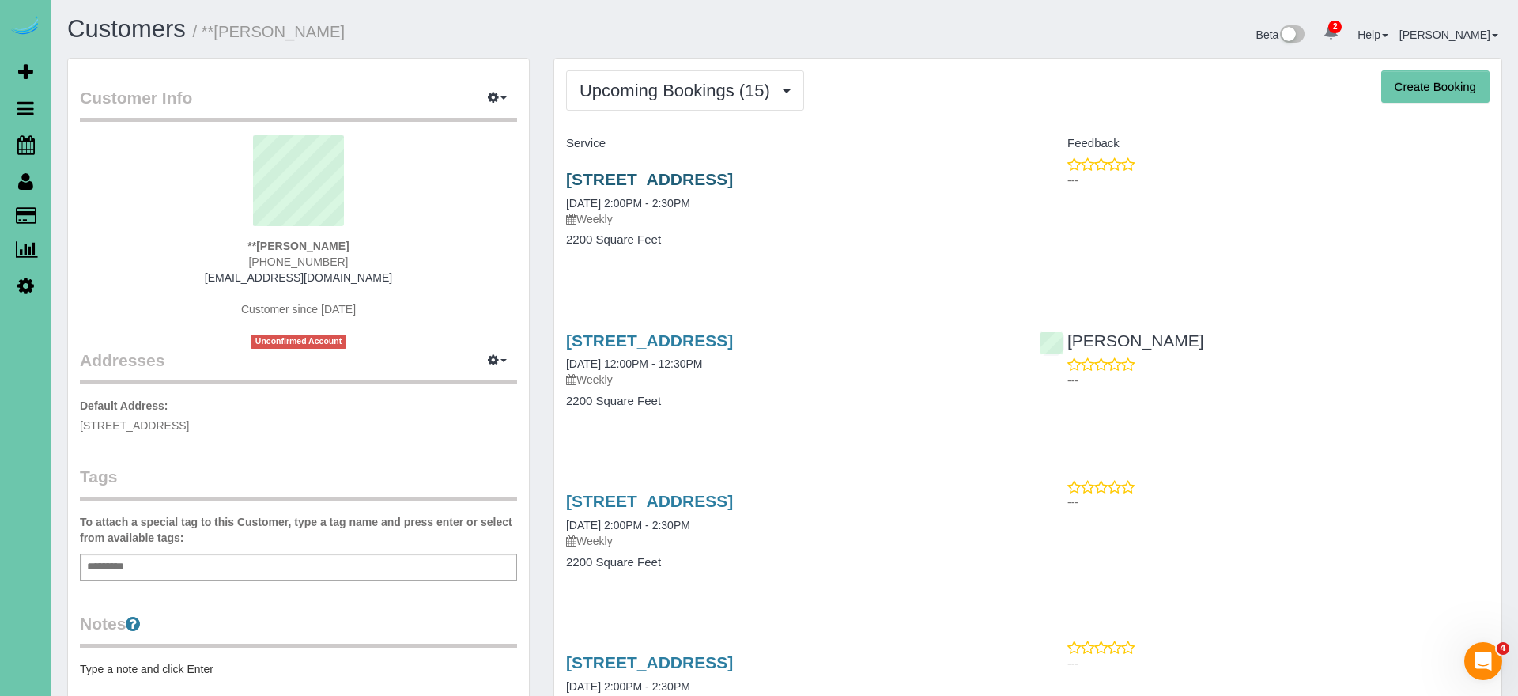
click at [733, 171] on link "1476 N 96th Ave, Omaha, NE 68114" at bounding box center [649, 179] width 167 height 18
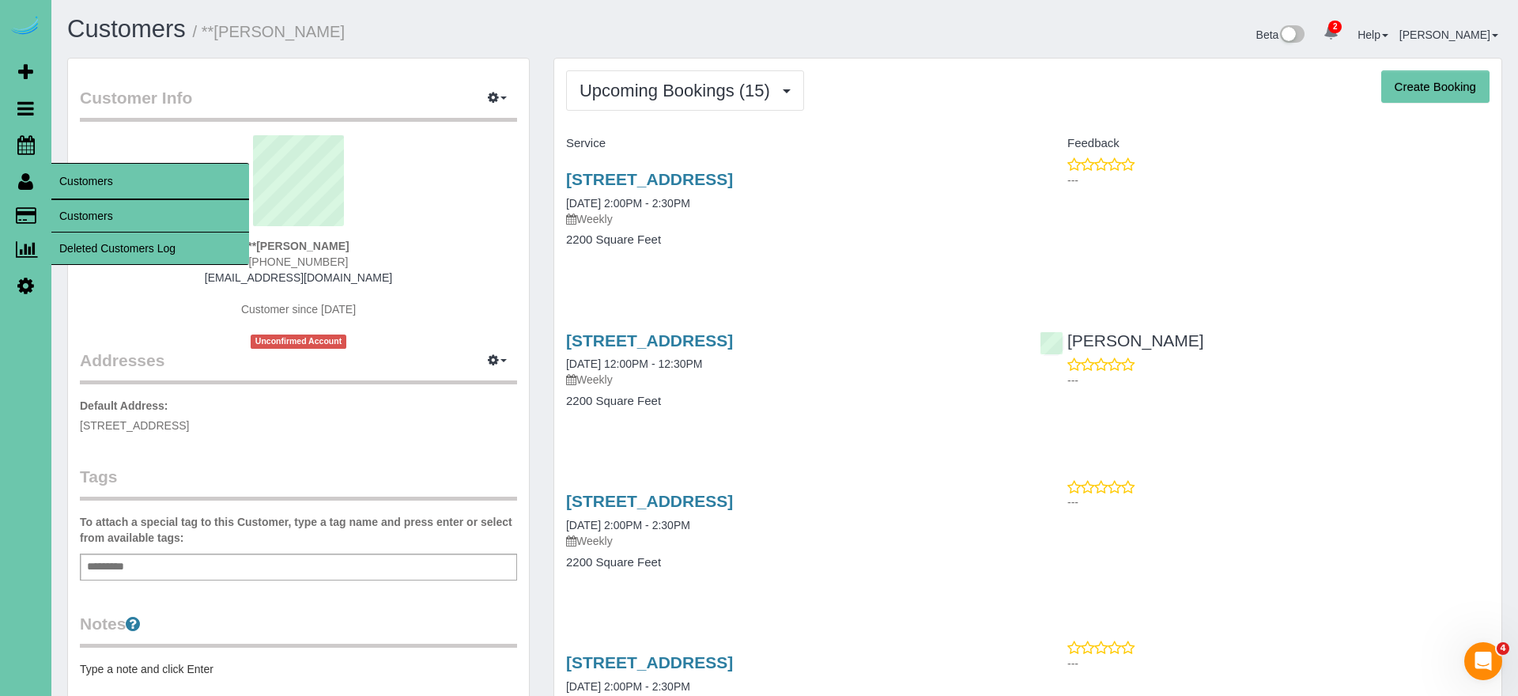
click at [94, 216] on link "Customers" at bounding box center [150, 216] width 198 height 32
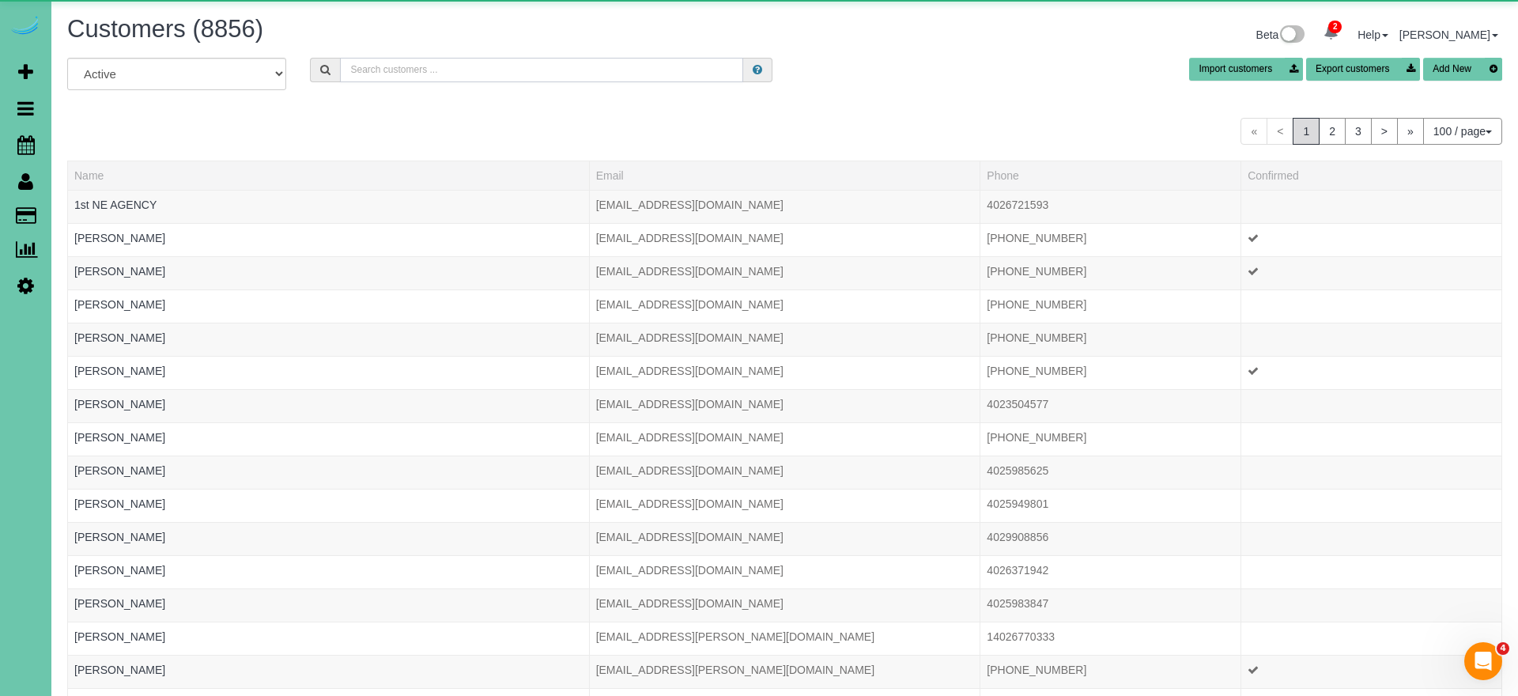
click at [453, 69] on input "text" at bounding box center [541, 70] width 403 height 25
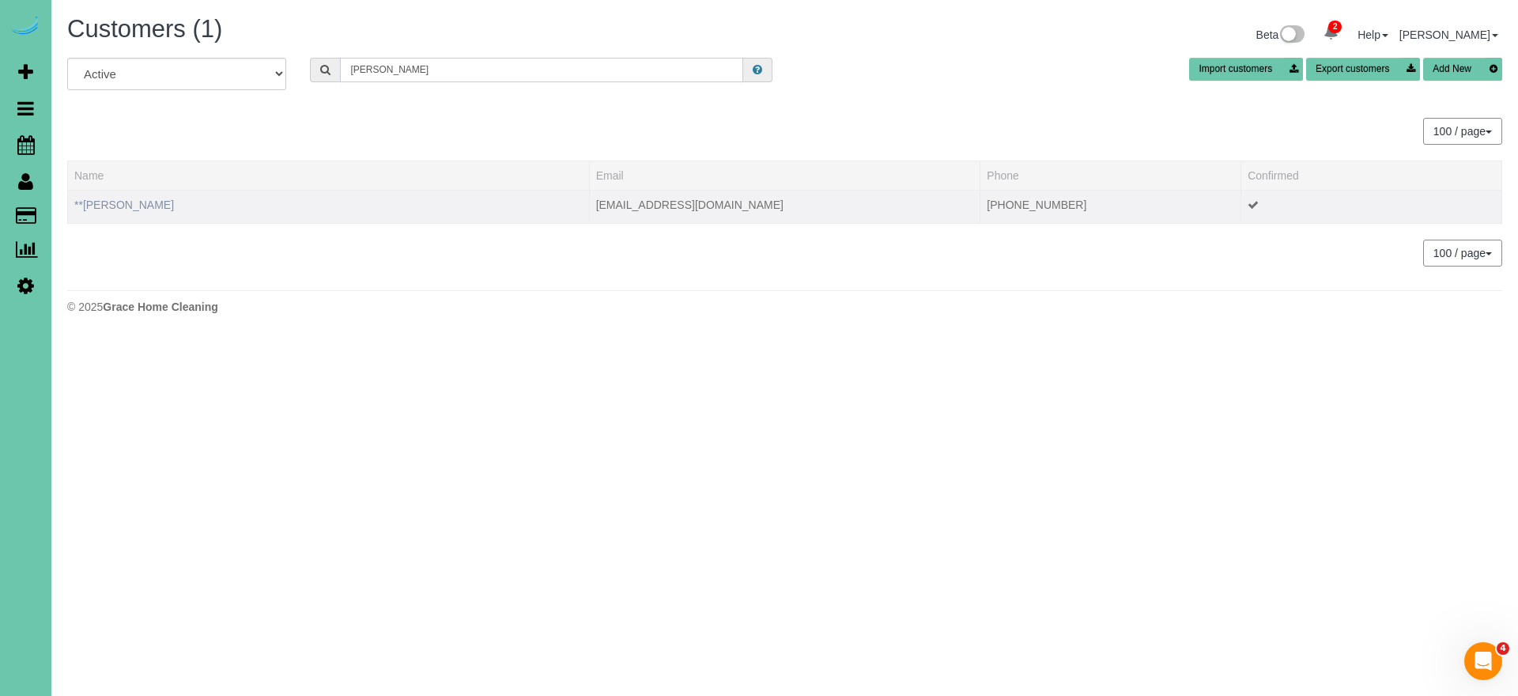
type input "Emily smith"
click at [97, 203] on link "**Emily Smith" at bounding box center [124, 204] width 100 height 13
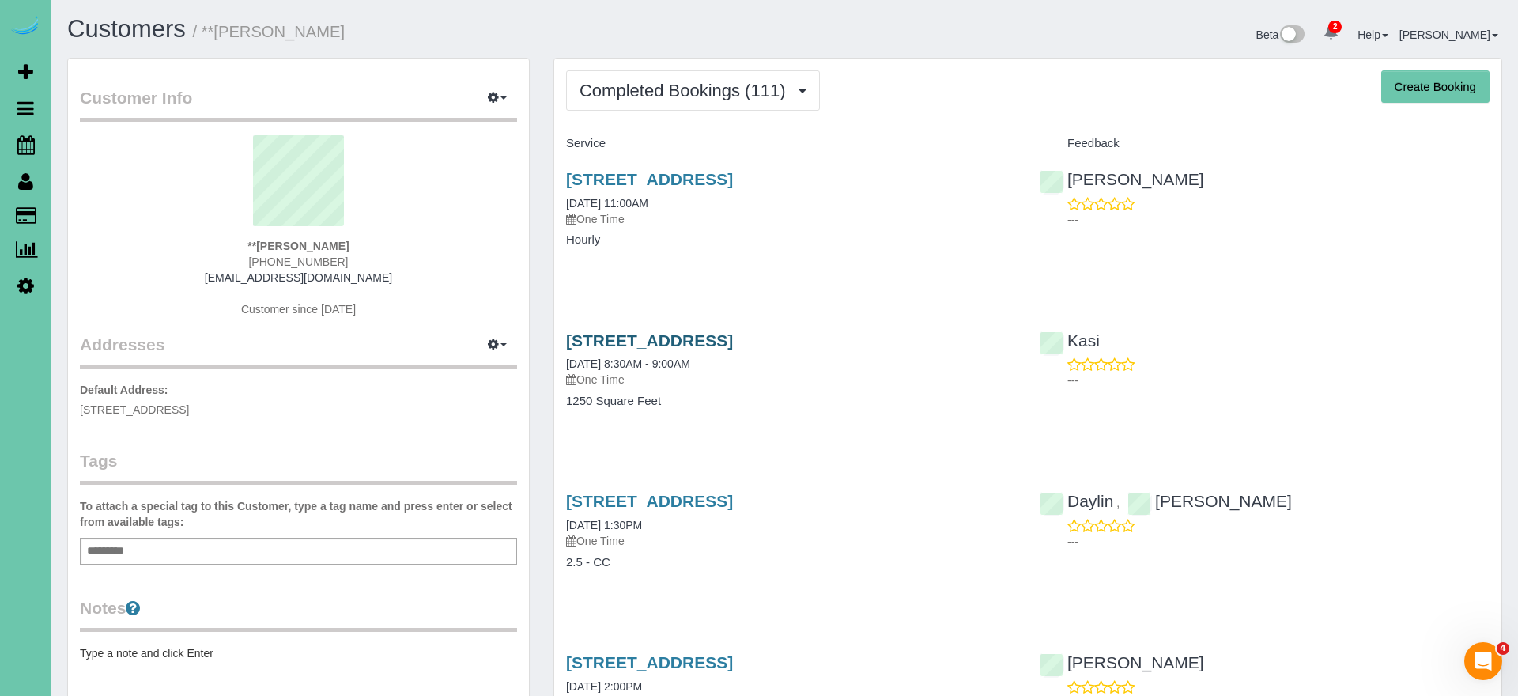
click at [733, 334] on link "2032 N 65th Street, Omaha, NE 68104" at bounding box center [649, 340] width 167 height 18
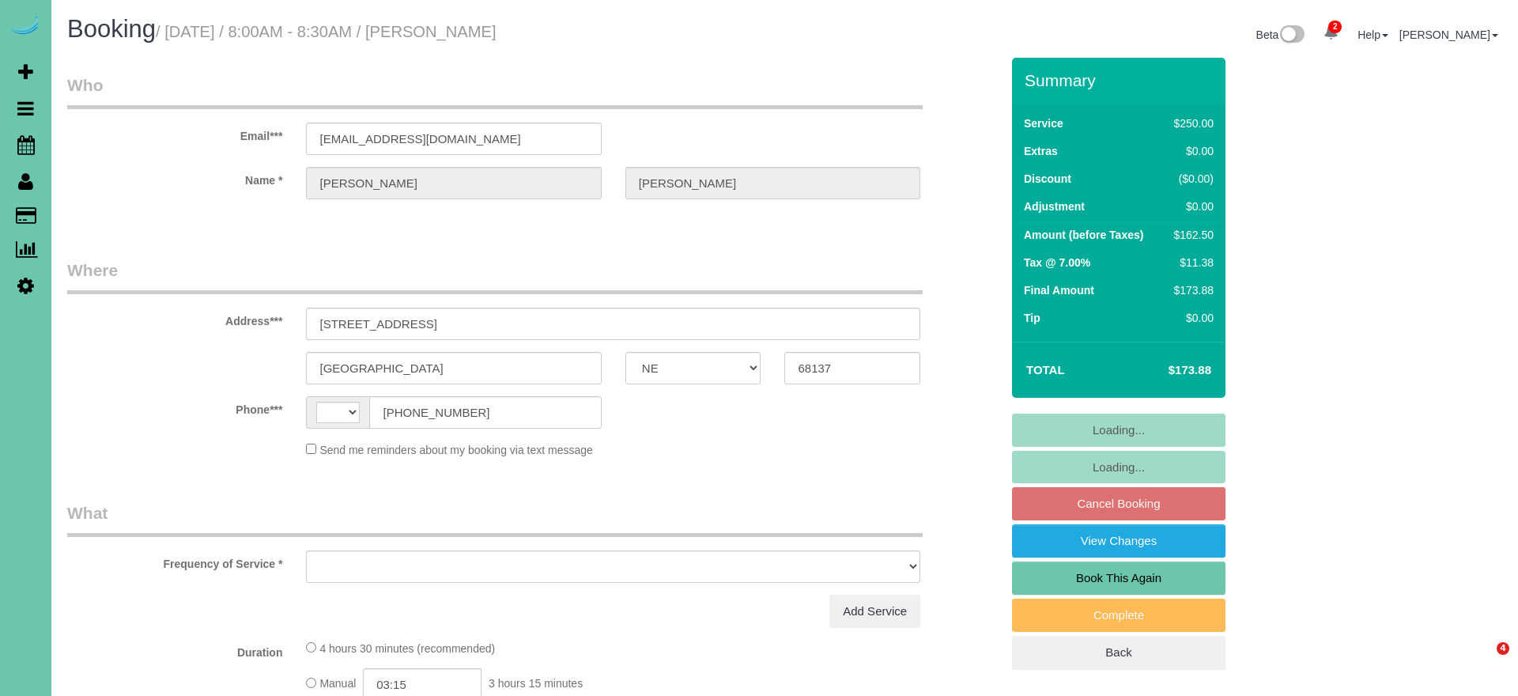
select select "NE"
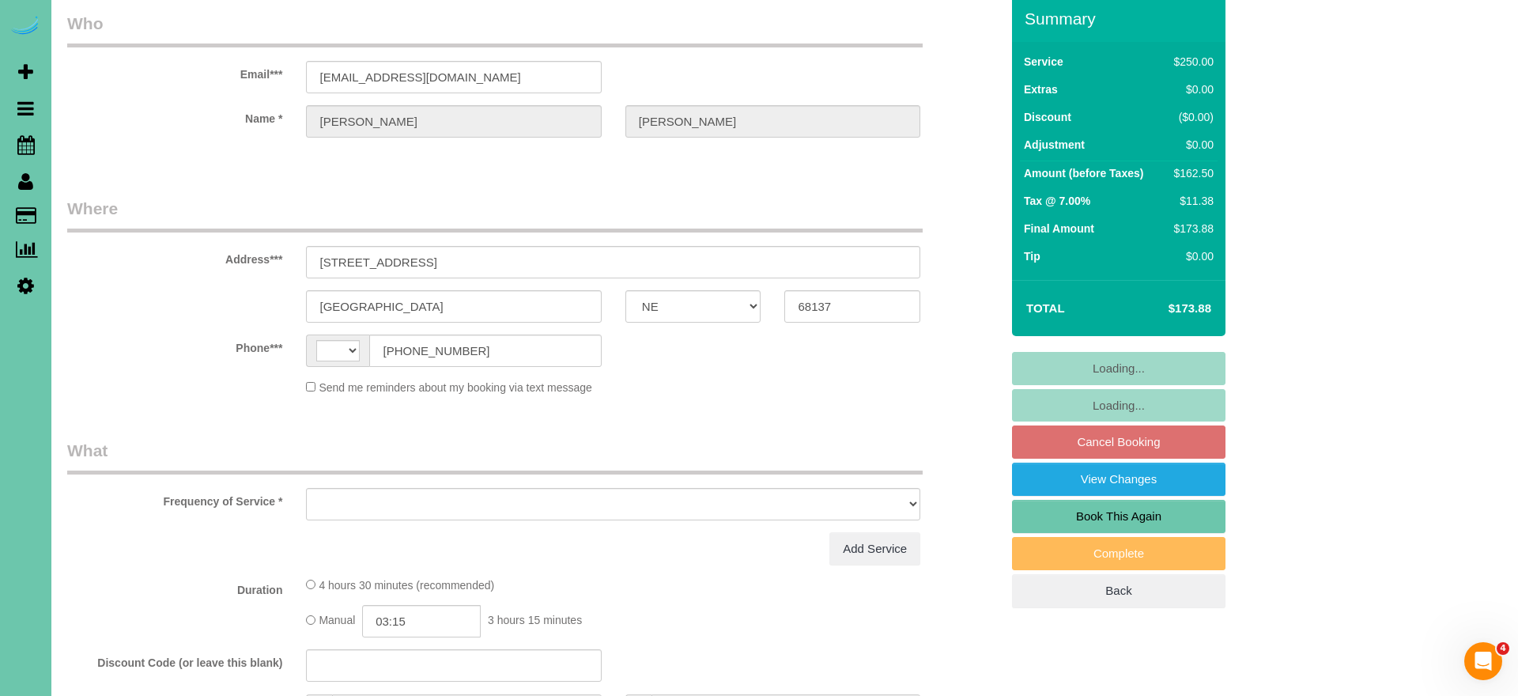
select select "string:[GEOGRAPHIC_DATA]"
select select "object:388"
select select "string:fspay-022f062f-d072-4672-bdd8-b963cc60465d"
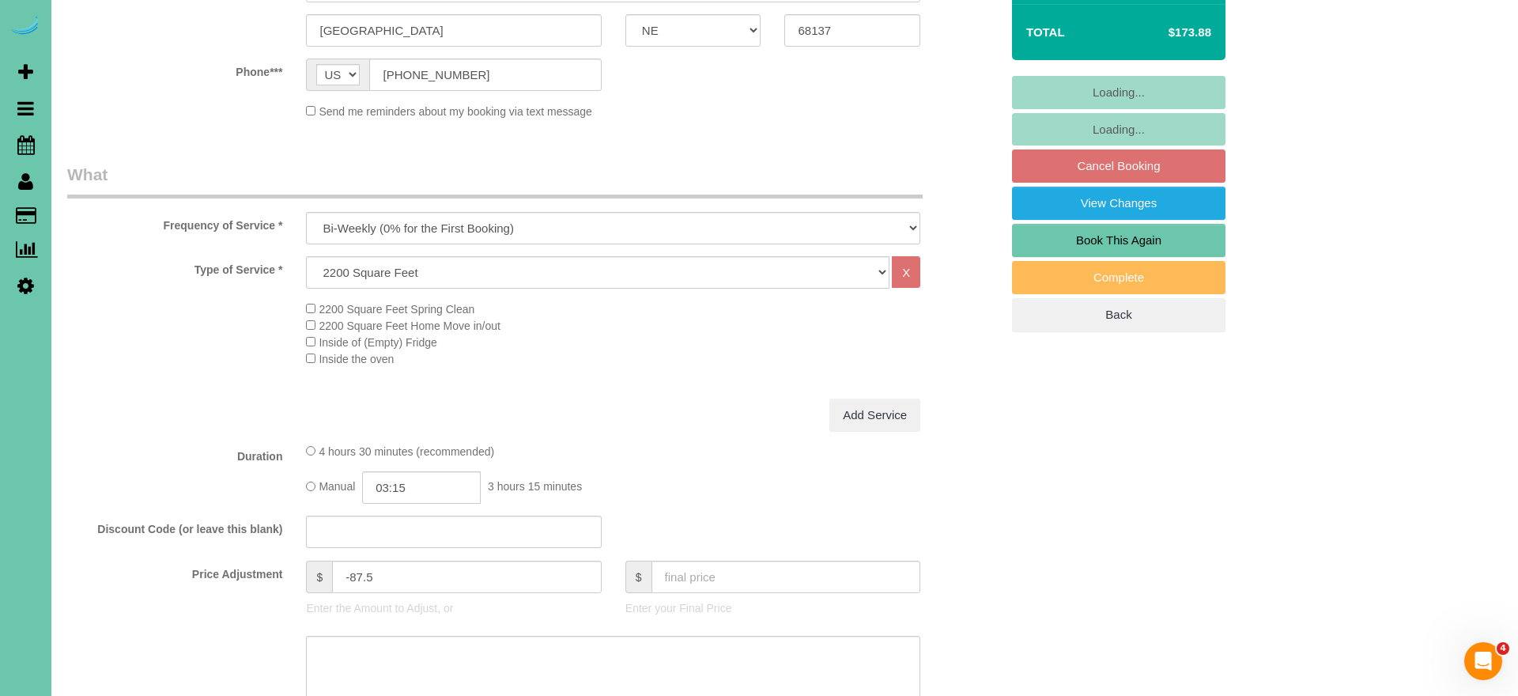
select select "object:722"
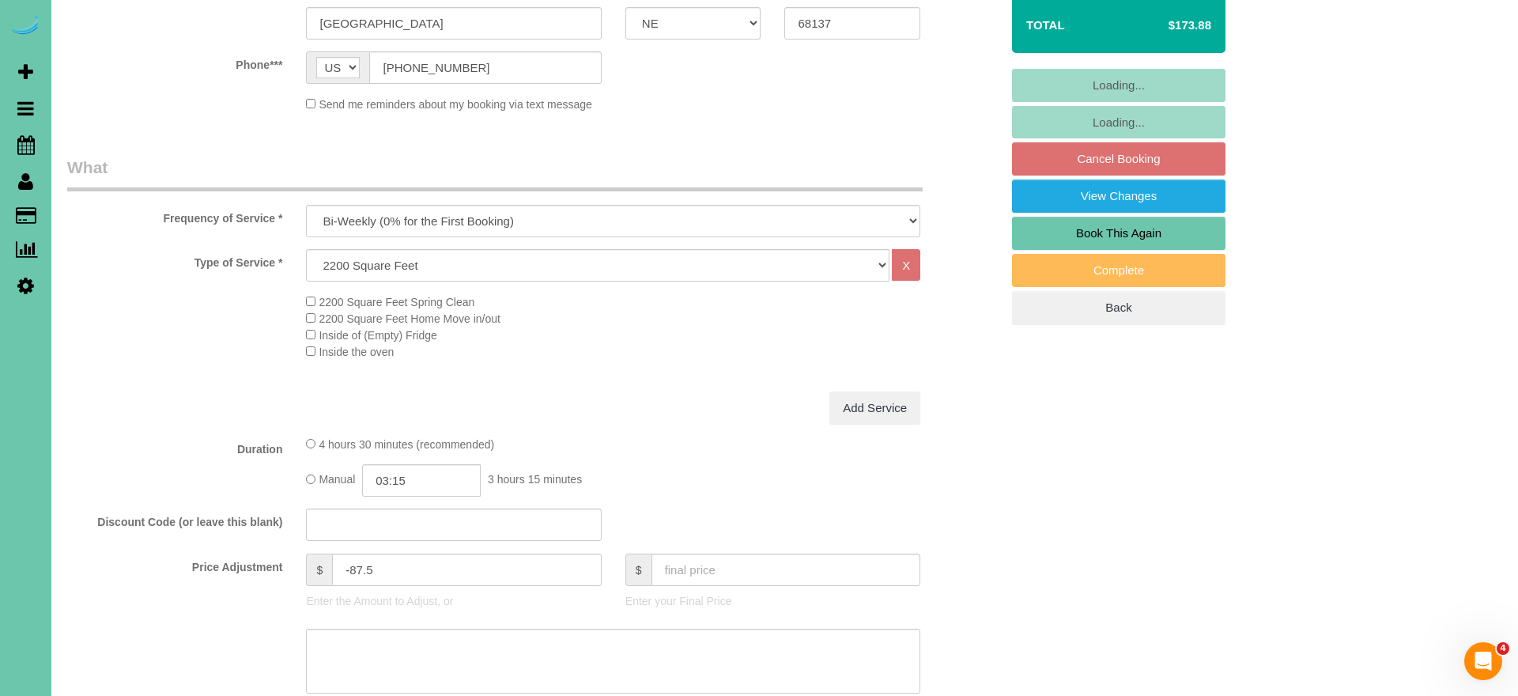
scroll to position [350, 0]
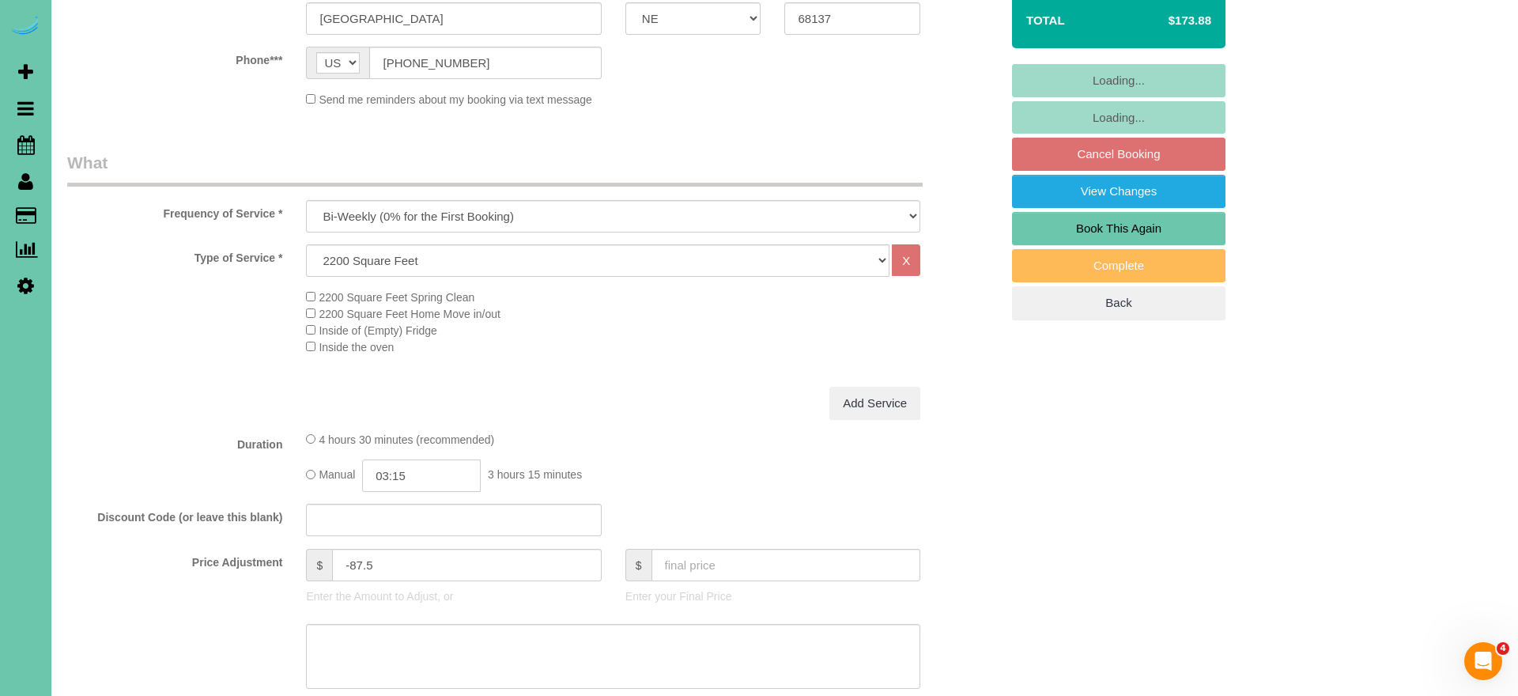
click at [428, 480] on input "03:15" at bounding box center [421, 475] width 119 height 32
type input "03:00"
drag, startPoint x: 402, startPoint y: 598, endPoint x: 399, endPoint y: 608, distance: 11.0
click at [402, 598] on li "03:00" at bounding box center [404, 601] width 70 height 21
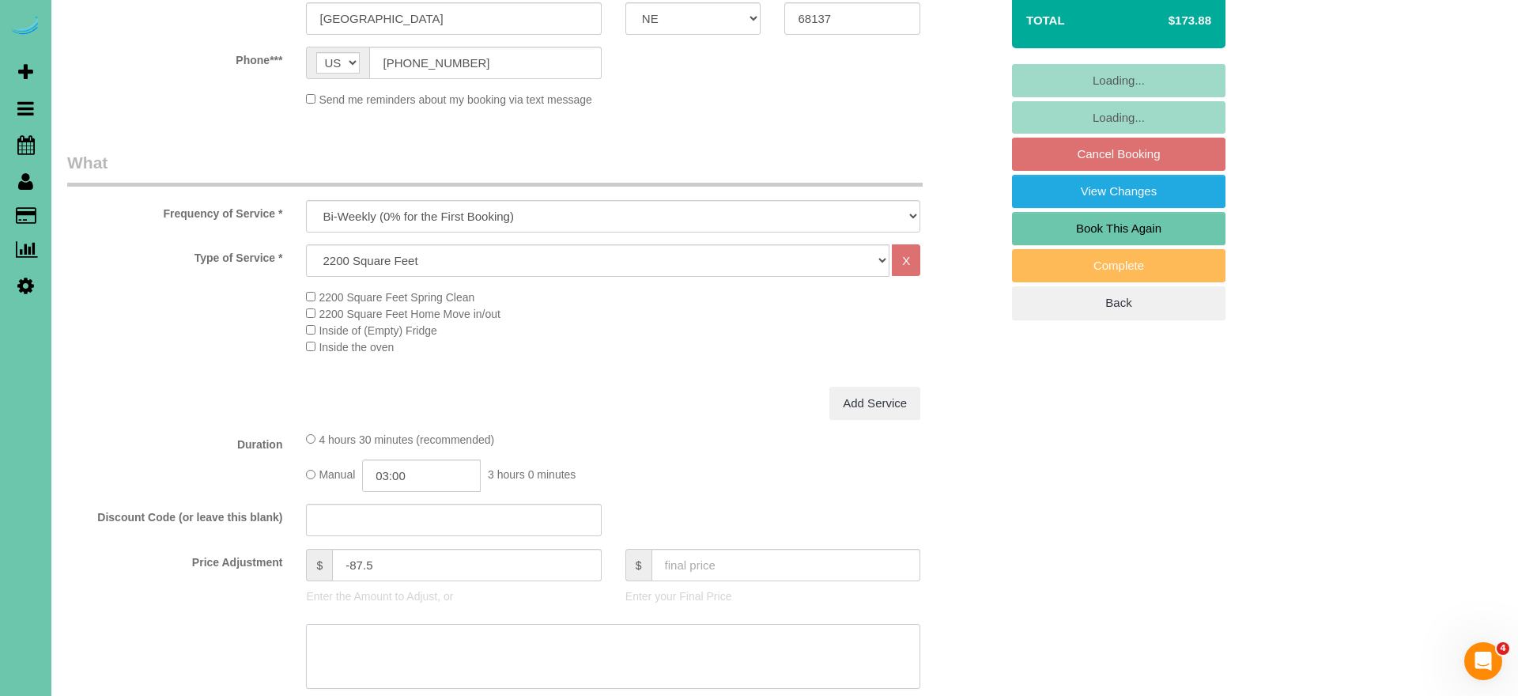
click at [418, 640] on textarea at bounding box center [613, 656] width 614 height 65
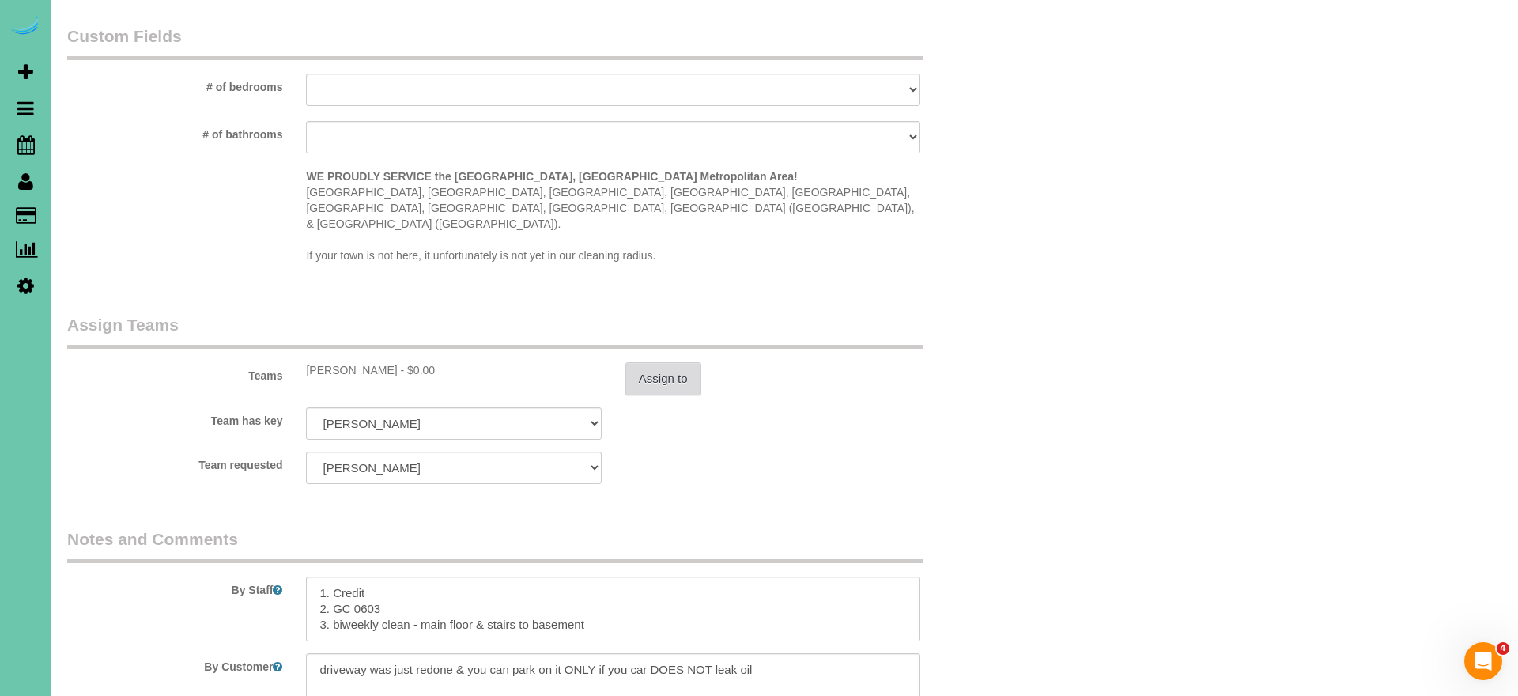
type textarea "new rate - [DATE]"
click at [680, 362] on button "Assign to" at bounding box center [663, 378] width 76 height 33
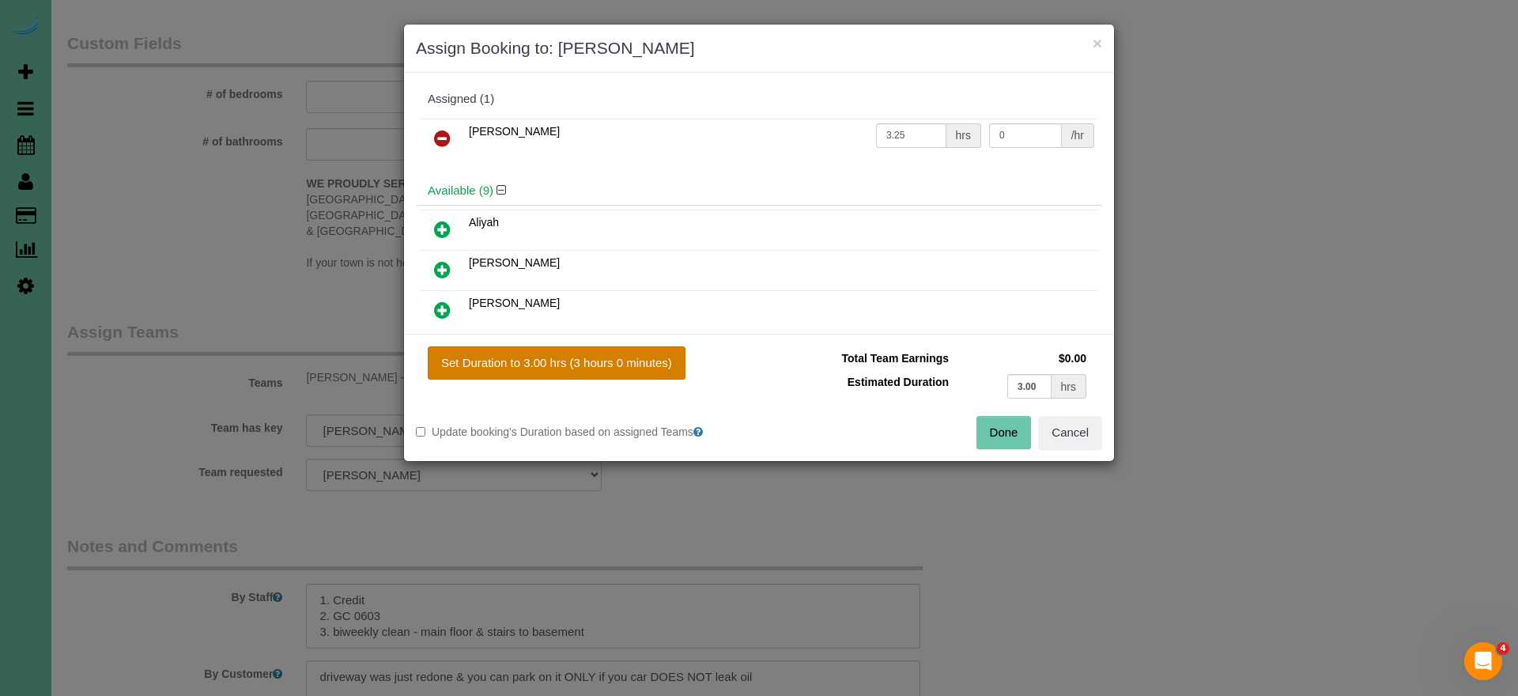
drag, startPoint x: 644, startPoint y: 370, endPoint x: 660, endPoint y: 371, distance: 16.6
click at [644, 370] on button "Set Duration to 3.00 hrs (3 hours 0 minutes)" at bounding box center [557, 362] width 258 height 33
type input "3.00"
drag, startPoint x: 992, startPoint y: 428, endPoint x: 904, endPoint y: 435, distance: 88.8
click at [992, 428] on button "Done" at bounding box center [1004, 432] width 55 height 33
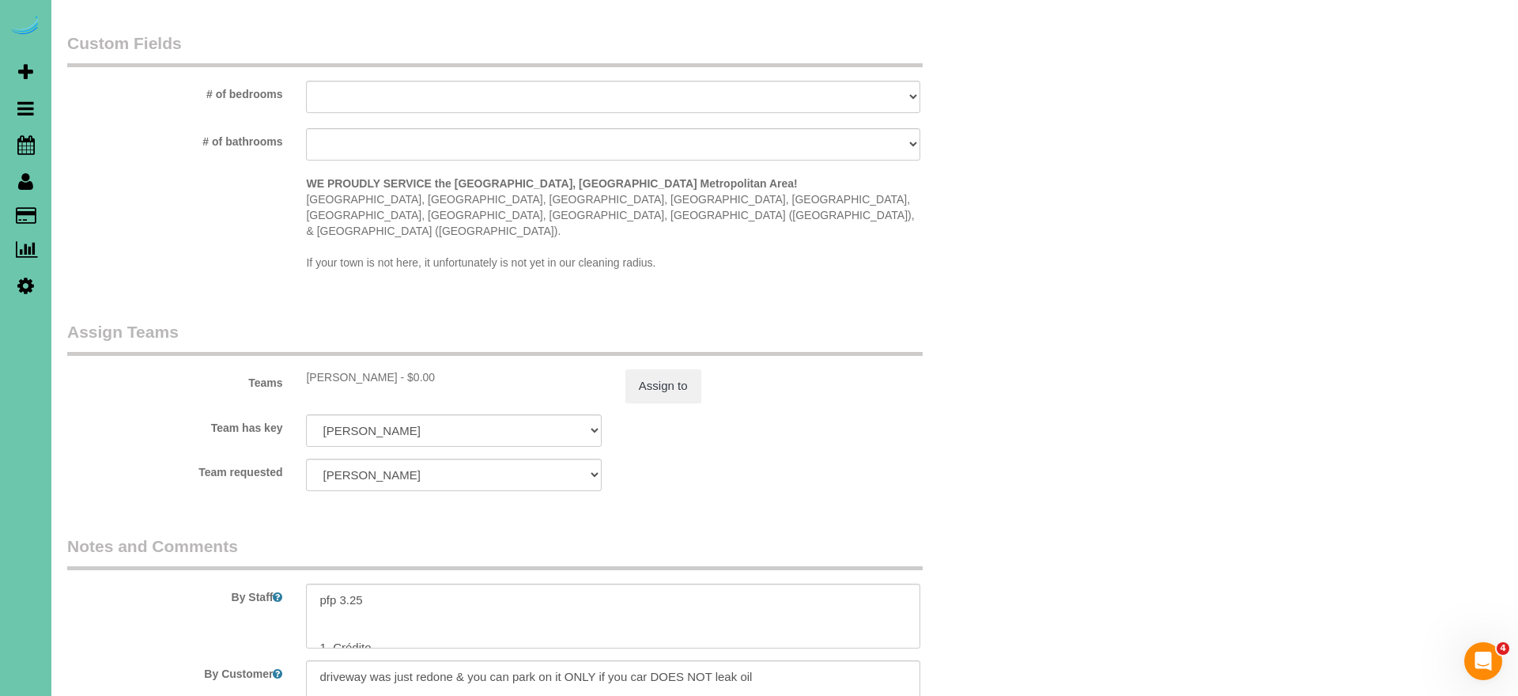
scroll to position [57, 0]
drag, startPoint x: 363, startPoint y: 567, endPoint x: 463, endPoint y: 576, distance: 100.1
click at [347, 584] on textarea at bounding box center [613, 616] width 614 height 65
drag, startPoint x: 375, startPoint y: 596, endPoint x: 421, endPoint y: 581, distance: 49.0
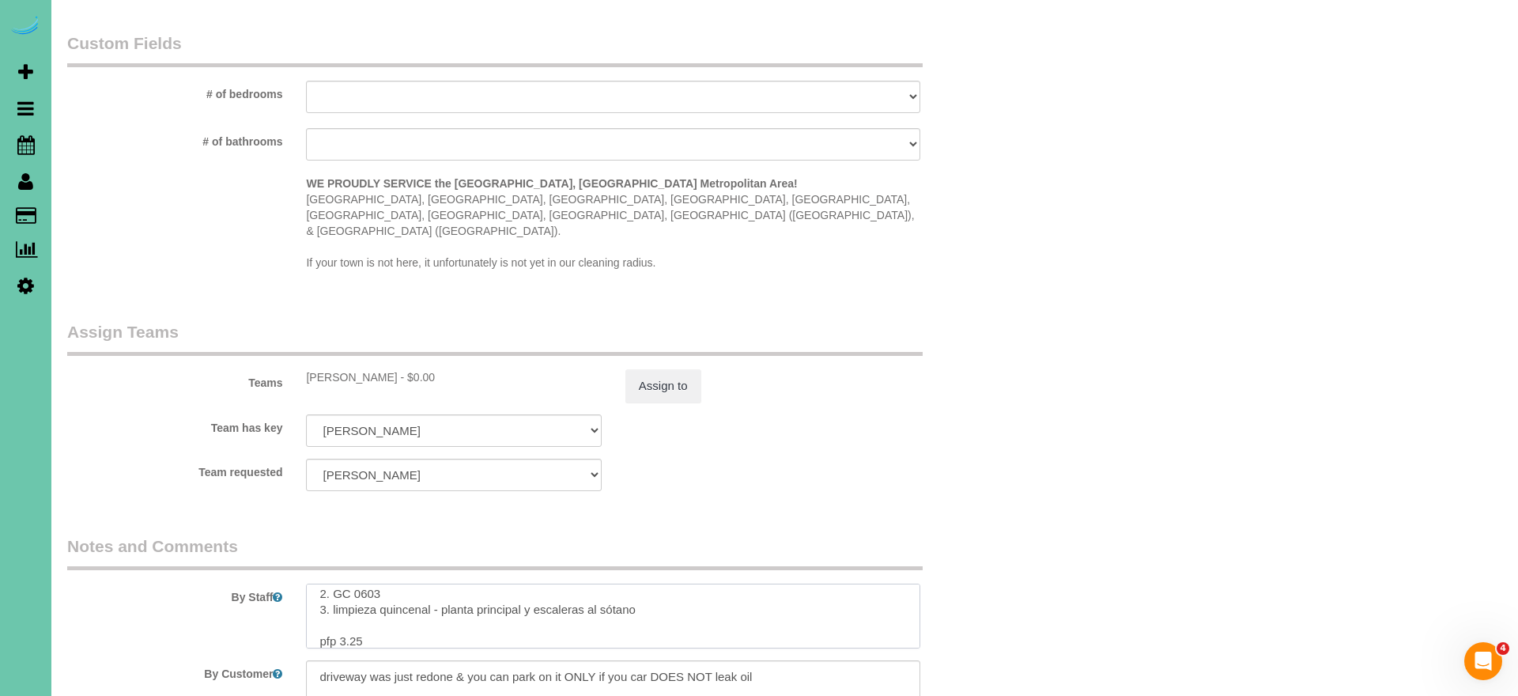
click at [347, 596] on textarea at bounding box center [613, 616] width 614 height 65
type textarea "1. Credit 2. GC 0603 3. biweekly clean - main floor & stairs to basement pfp 3 …"
click at [656, 370] on sui-booking-teams "Teams [PERSON_NAME] - $0.00 Assign to Team has key [PERSON_NAME] Admin Aliyah […" at bounding box center [533, 405] width 933 height 171
click at [652, 369] on button "Assign to" at bounding box center [663, 385] width 76 height 33
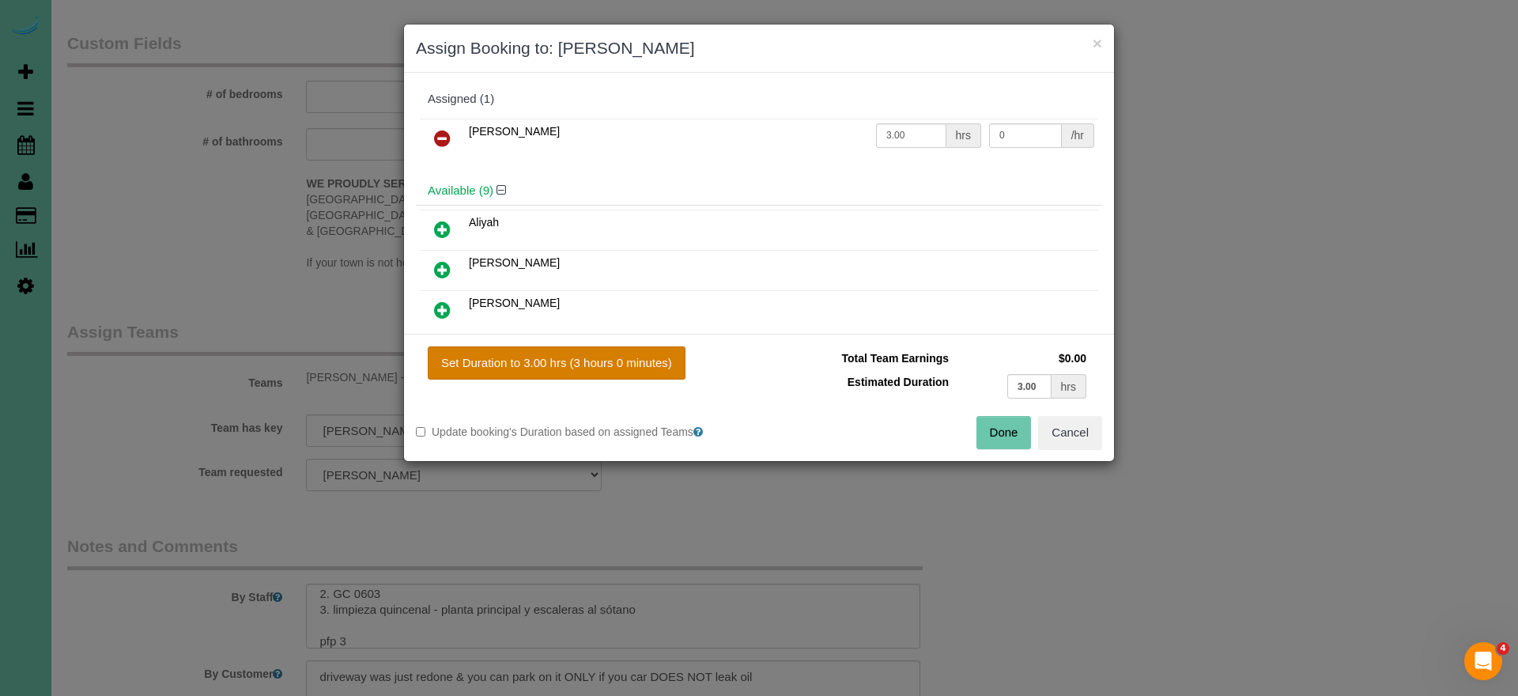
click at [616, 359] on button "Set Duration to 3.00 hrs (3 hours 0 minutes)" at bounding box center [557, 362] width 258 height 33
drag, startPoint x: 999, startPoint y: 437, endPoint x: 948, endPoint y: 398, distance: 64.8
click at [999, 437] on button "Done" at bounding box center [1004, 432] width 55 height 33
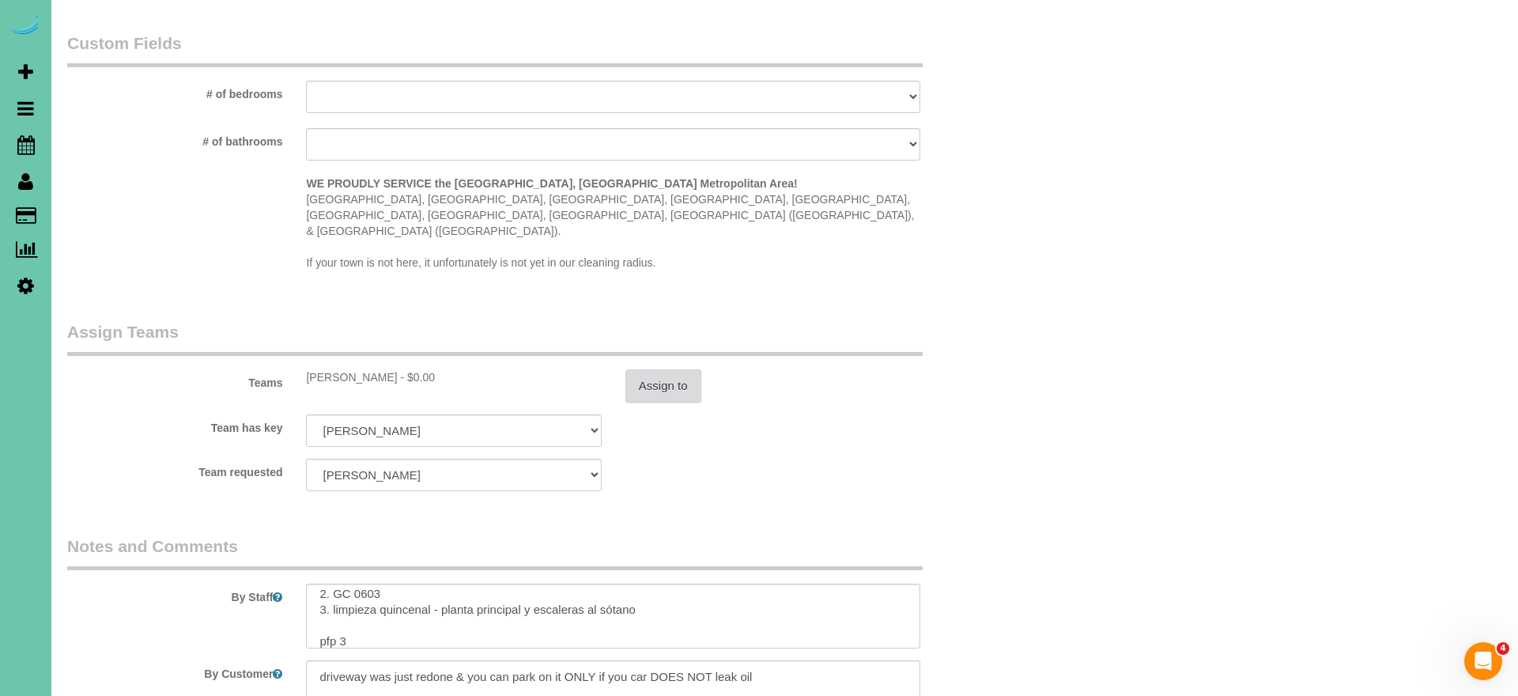
click at [672, 369] on button "Assign to" at bounding box center [663, 385] width 76 height 33
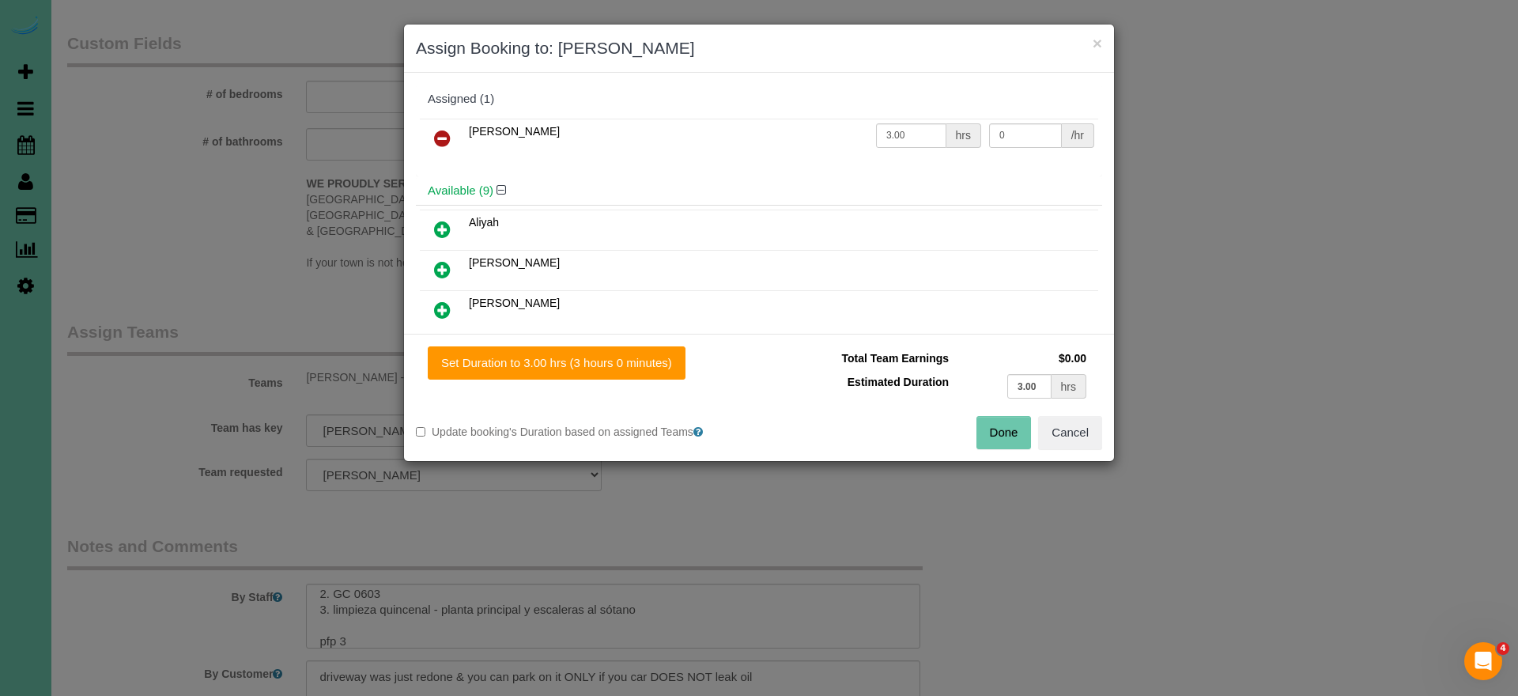
click at [1003, 427] on button "Done" at bounding box center [1004, 432] width 55 height 33
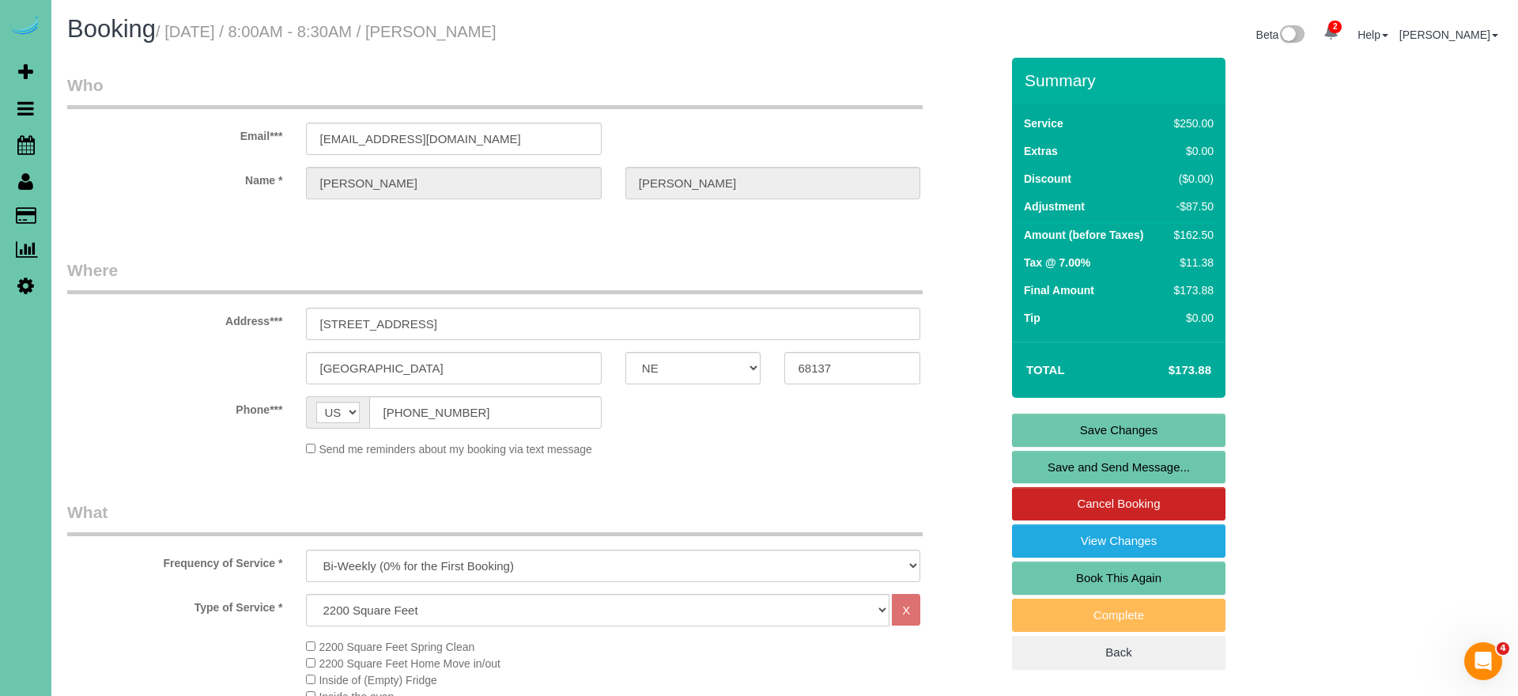
scroll to position [0, 0]
click at [1037, 426] on link "Save Changes" at bounding box center [1118, 430] width 213 height 33
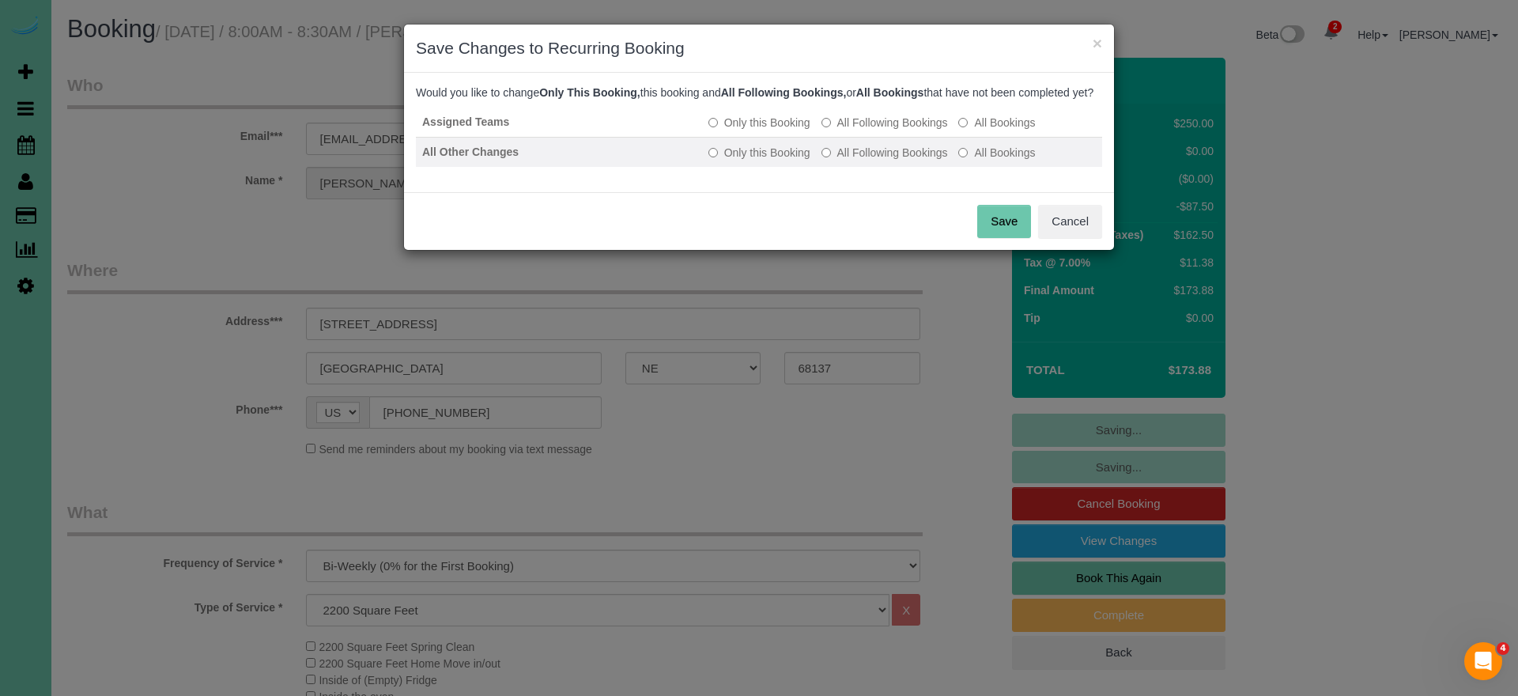
drag, startPoint x: 867, startPoint y: 145, endPoint x: 862, endPoint y: 162, distance: 18.0
click at [867, 130] on label "All Following Bookings" at bounding box center [885, 123] width 127 height 16
click at [859, 161] on label "All Following Bookings" at bounding box center [885, 153] width 127 height 16
click at [996, 237] on button "Save" at bounding box center [1004, 221] width 54 height 33
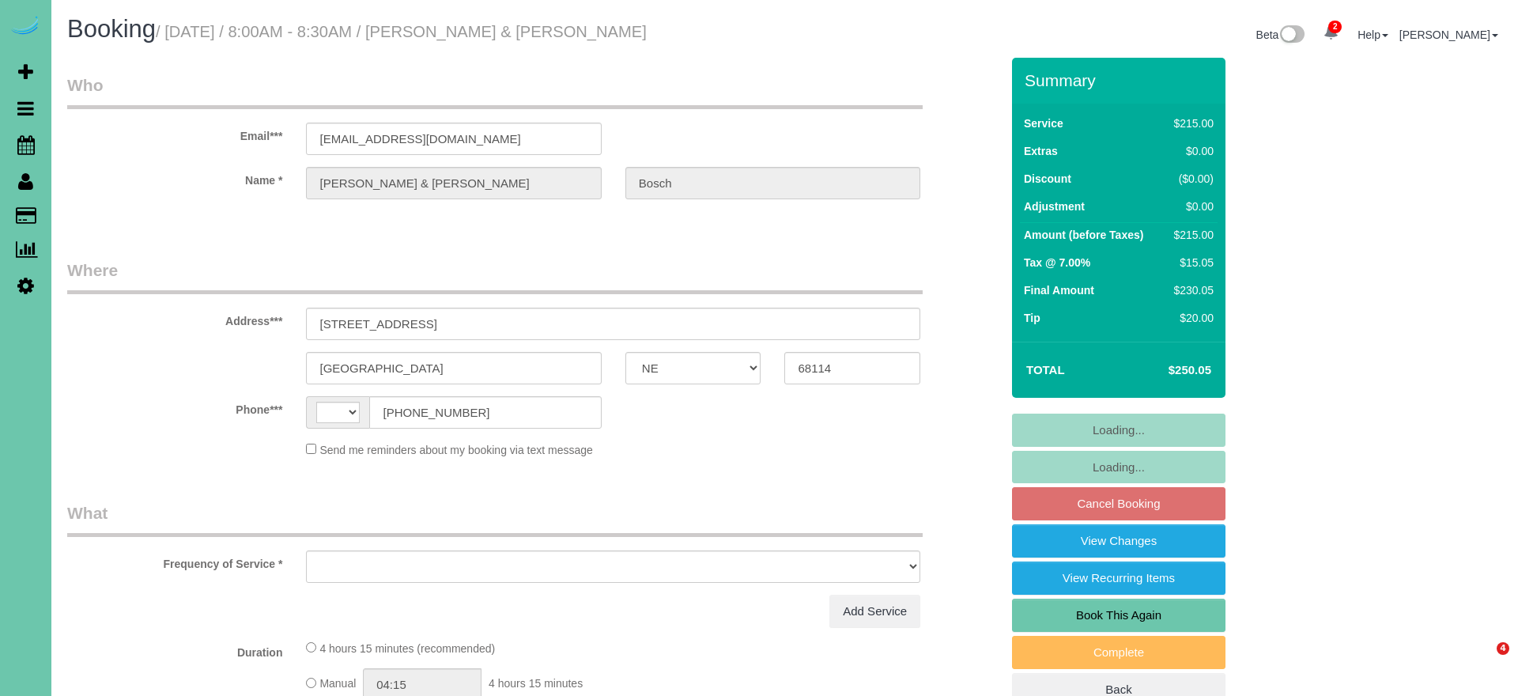
select select "NE"
select select "string:[GEOGRAPHIC_DATA]"
select select "string:fspay-b61d2086-6795-4cb4-90dc-995db4a9b350"
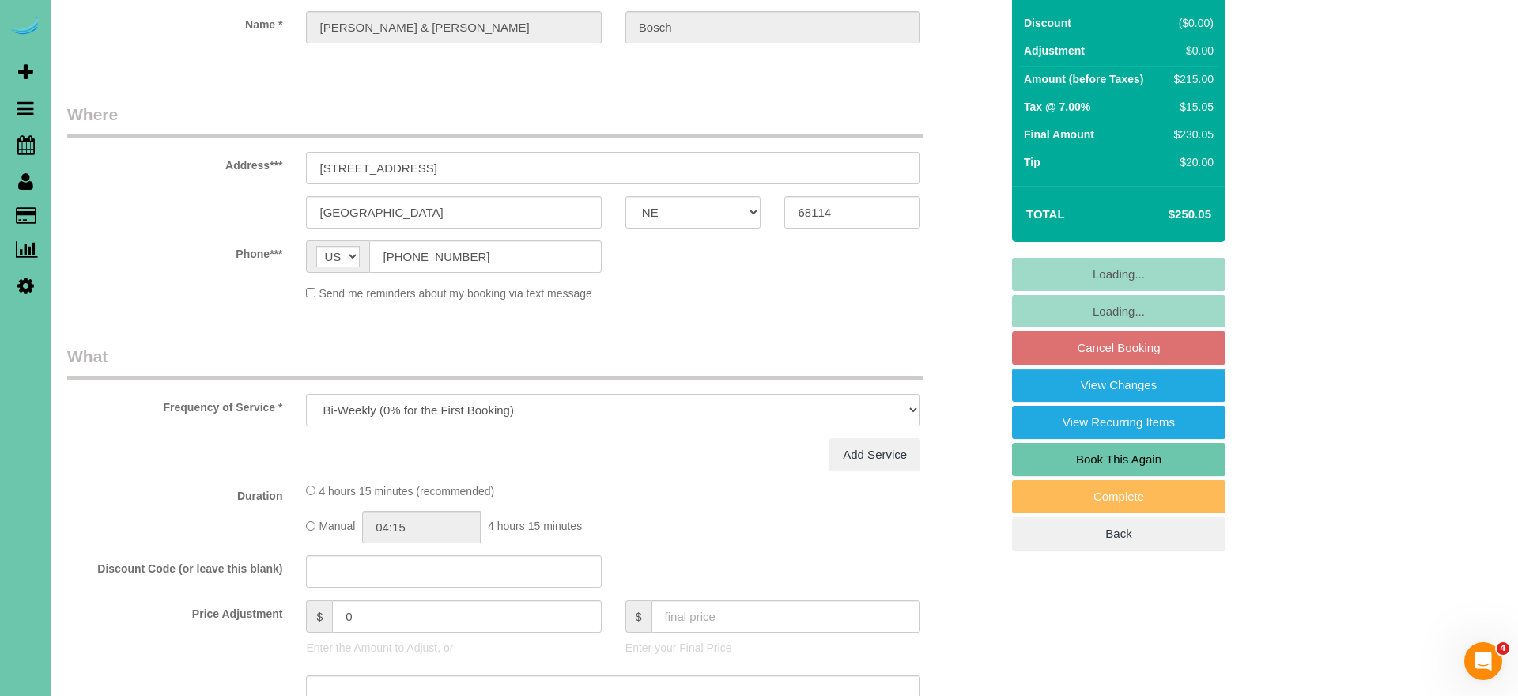
scroll to position [157, 0]
select select "object:684"
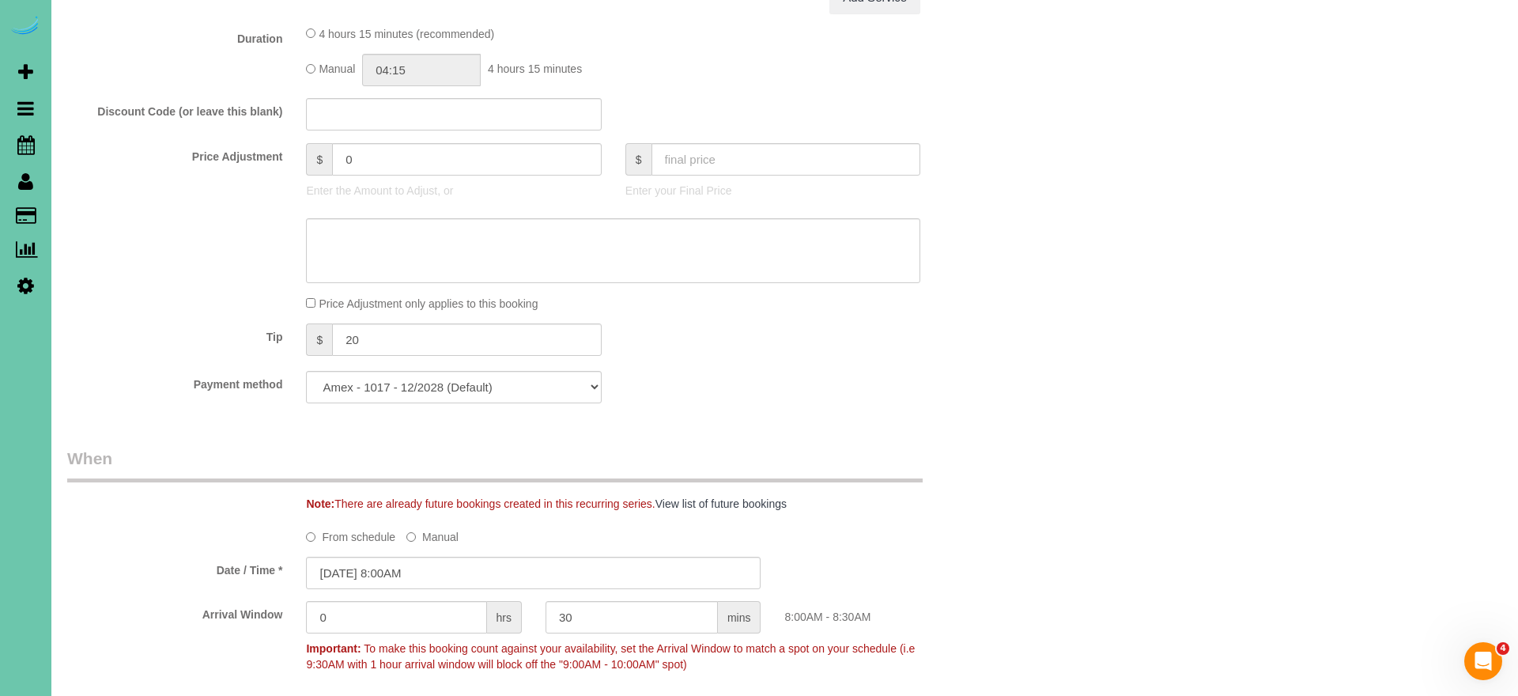
scroll to position [754, 0]
click at [309, 66] on div "4 hours 15 minutes (recommended) Manual 04:15 4 hours 15 minutes" at bounding box center [613, 56] width 638 height 61
click at [451, 74] on input "04:15" at bounding box center [421, 71] width 119 height 32
type input "04:00"
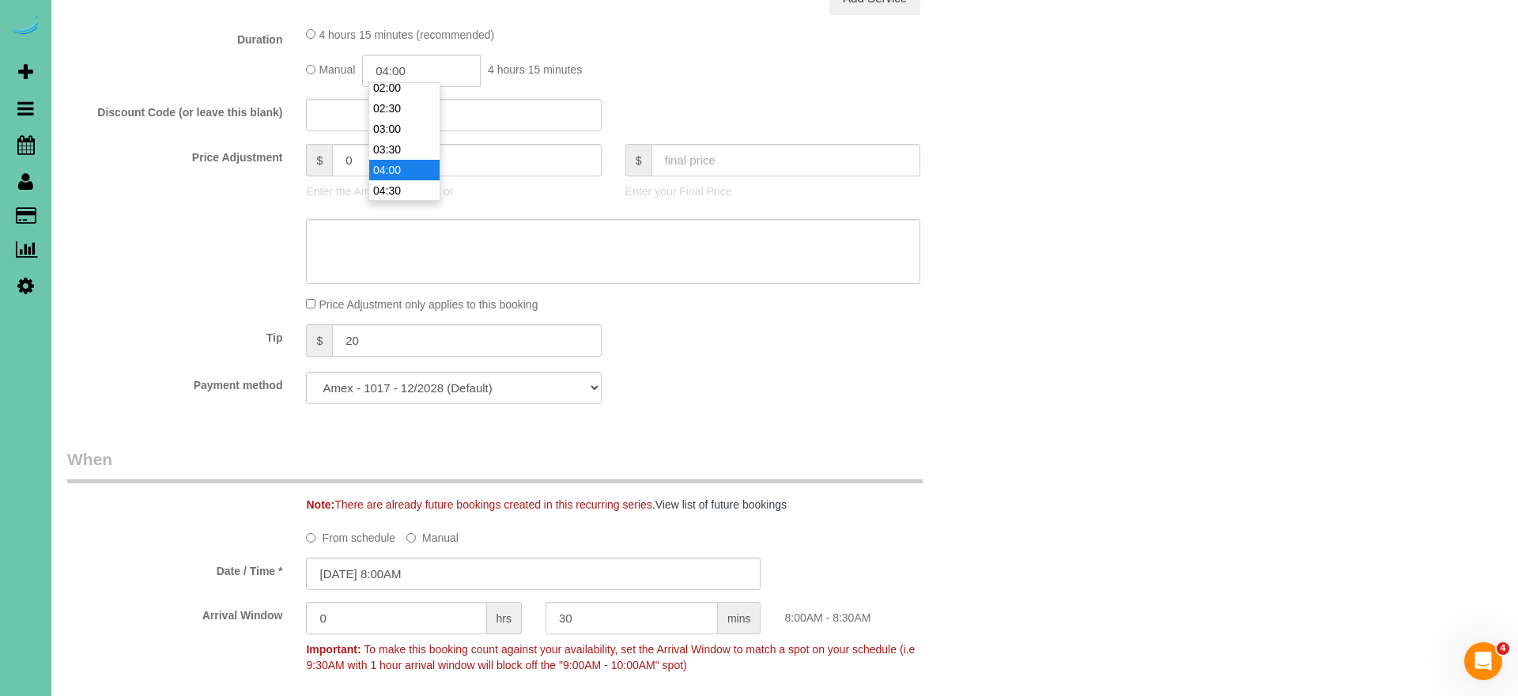
click at [412, 172] on li "04:00" at bounding box center [404, 170] width 70 height 21
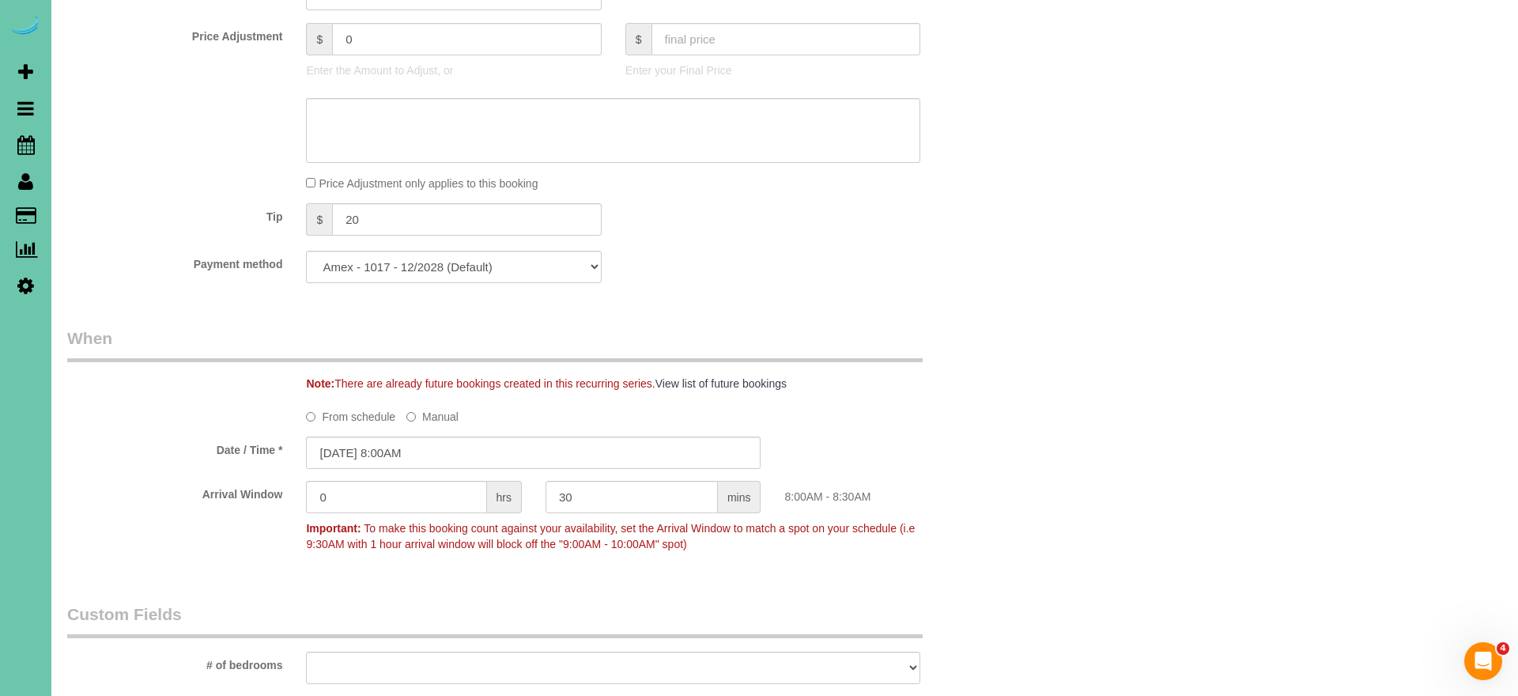
scroll to position [807, 0]
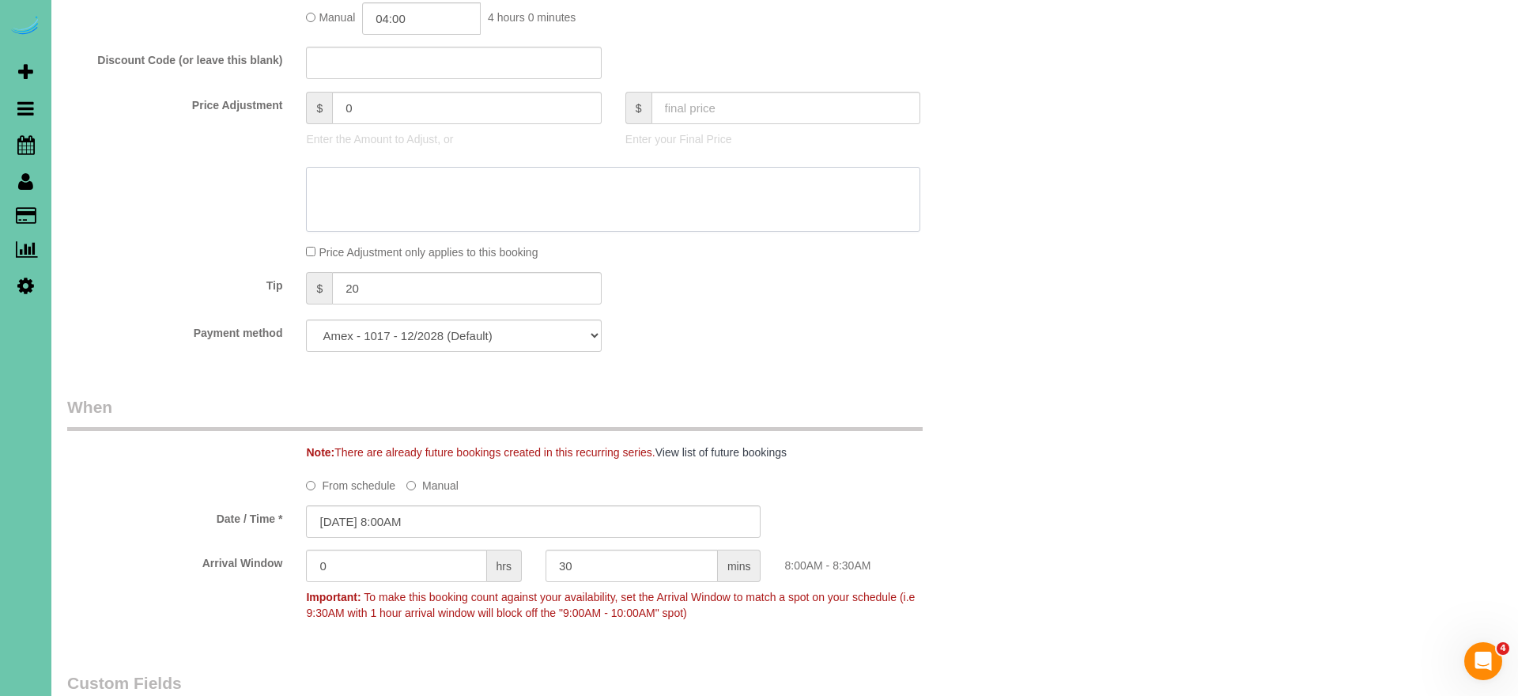
click at [348, 198] on textarea at bounding box center [613, 199] width 614 height 65
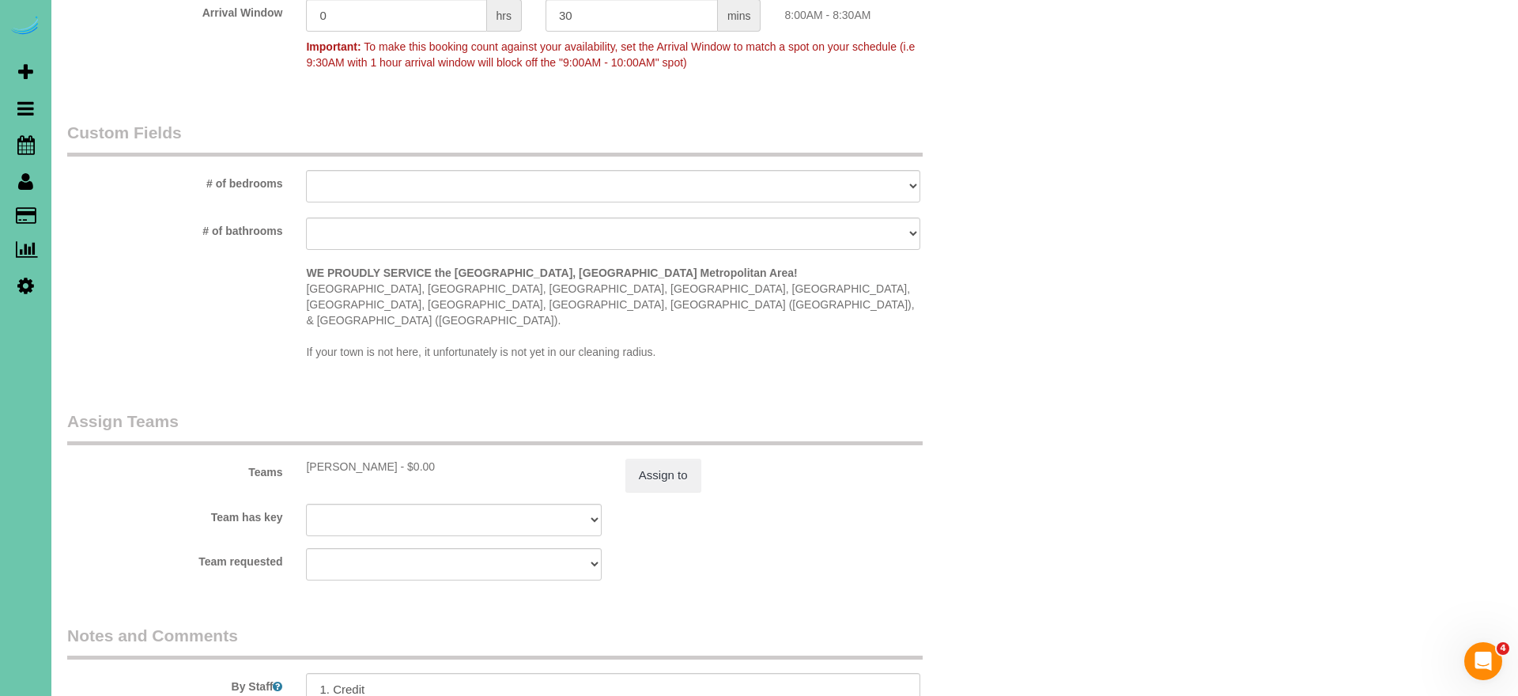
scroll to position [1362, 0]
type textarea "new rate - 10/1/25"
click at [673, 454] on button "Assign to" at bounding box center [663, 470] width 76 height 33
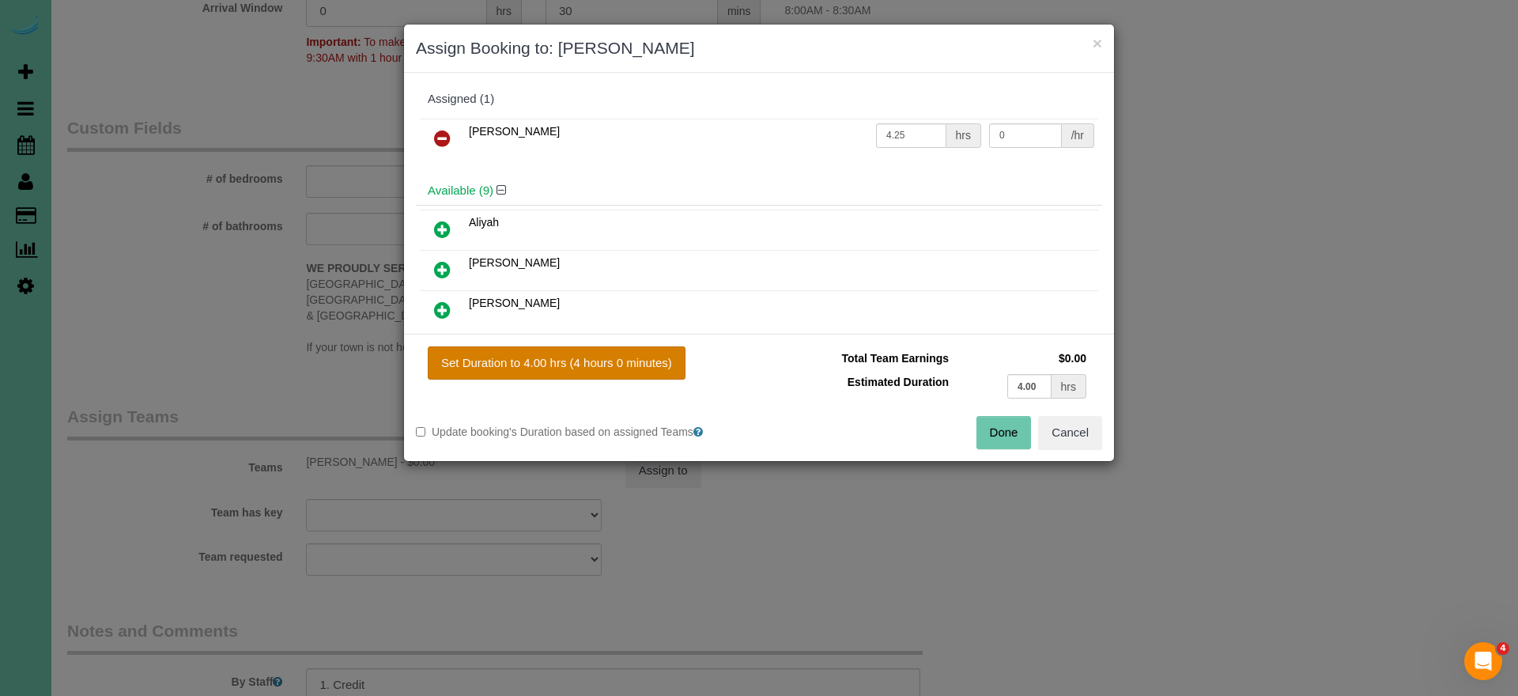
drag, startPoint x: 591, startPoint y: 365, endPoint x: 614, endPoint y: 366, distance: 23.0
click at [591, 365] on button "Set Duration to 4.00 hrs (4 hours 0 minutes)" at bounding box center [557, 362] width 258 height 33
type input "4.00"
drag, startPoint x: 990, startPoint y: 440, endPoint x: 967, endPoint y: 440, distance: 22.9
click at [990, 440] on button "Done" at bounding box center [1004, 432] width 55 height 33
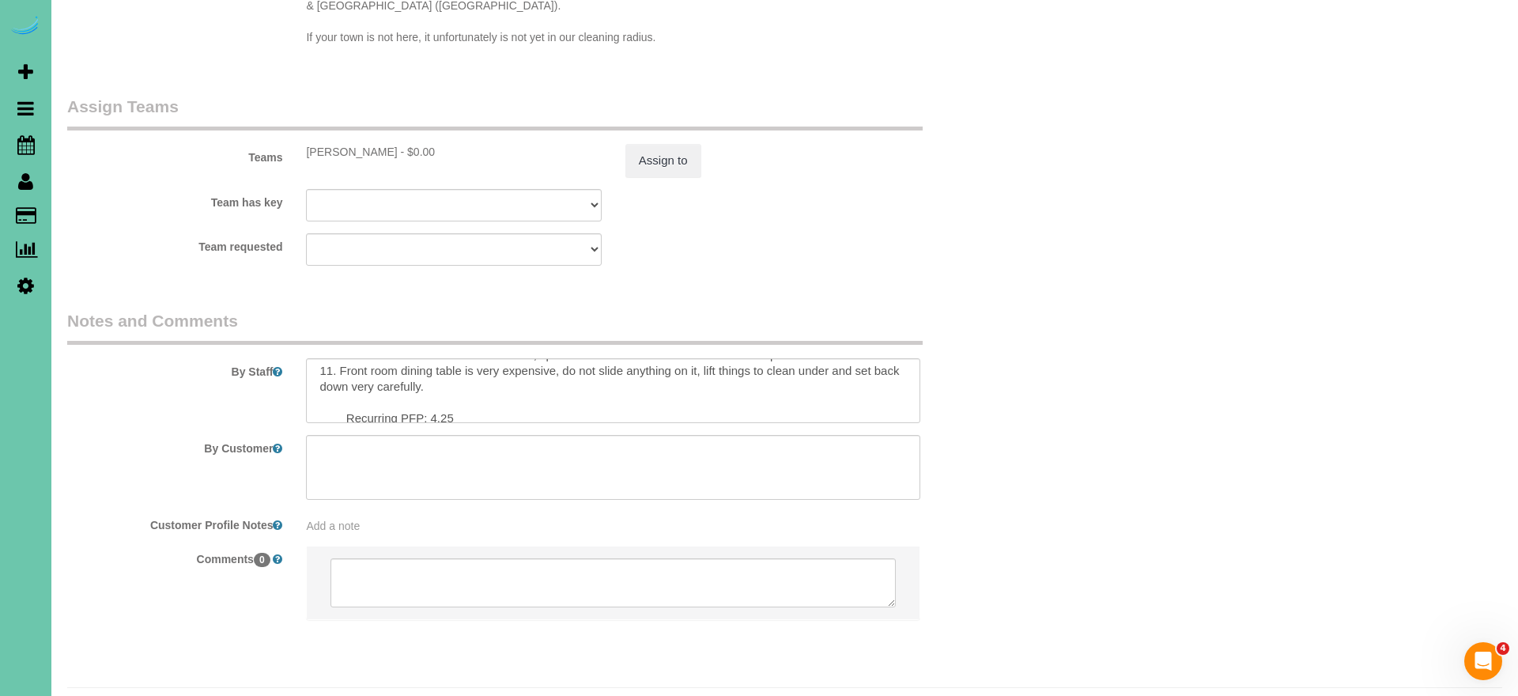
scroll to position [208, 0]
click at [459, 372] on textarea at bounding box center [613, 390] width 614 height 65
type textarea "1. Credit 2. client home or door unlocked 3. Biweekly recurring - main floor & …"
click at [632, 144] on button "Assign to" at bounding box center [663, 160] width 76 height 33
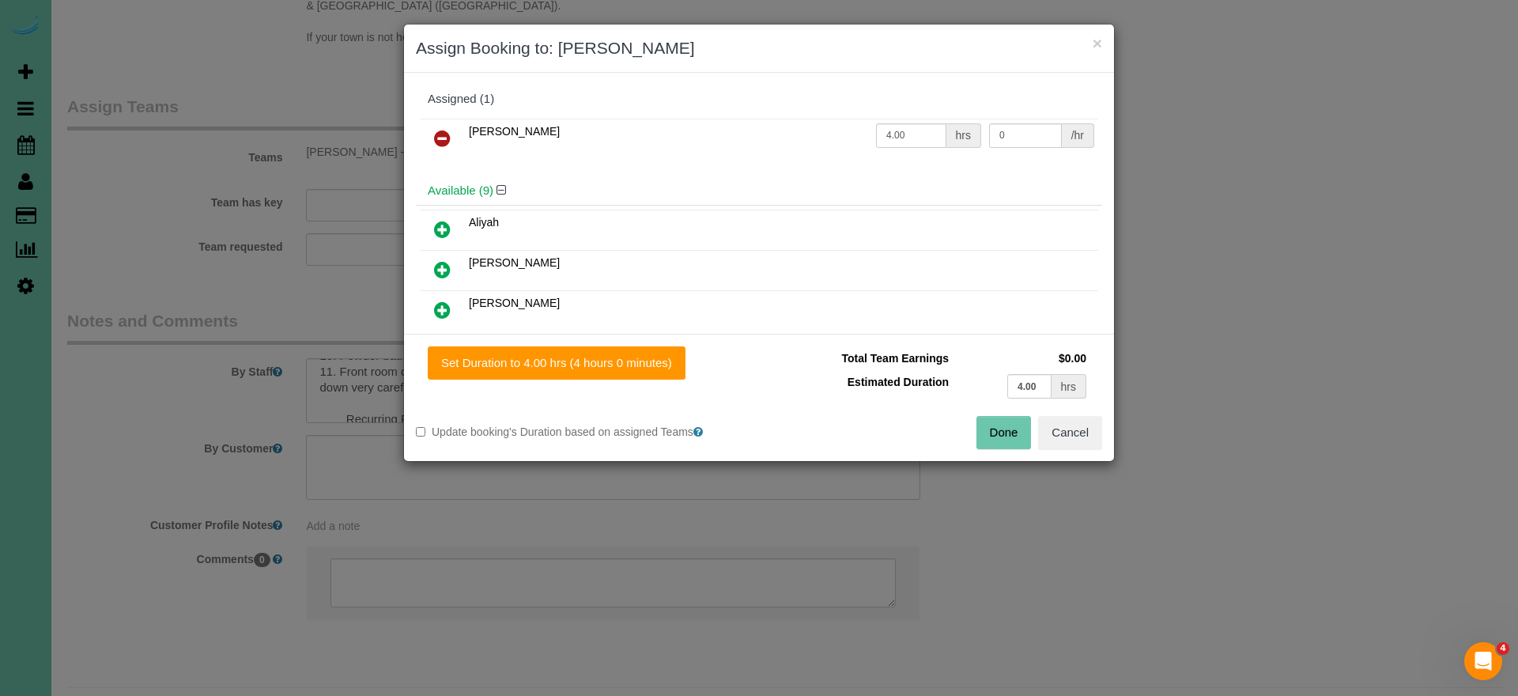
click at [991, 428] on button "Done" at bounding box center [1004, 432] width 55 height 33
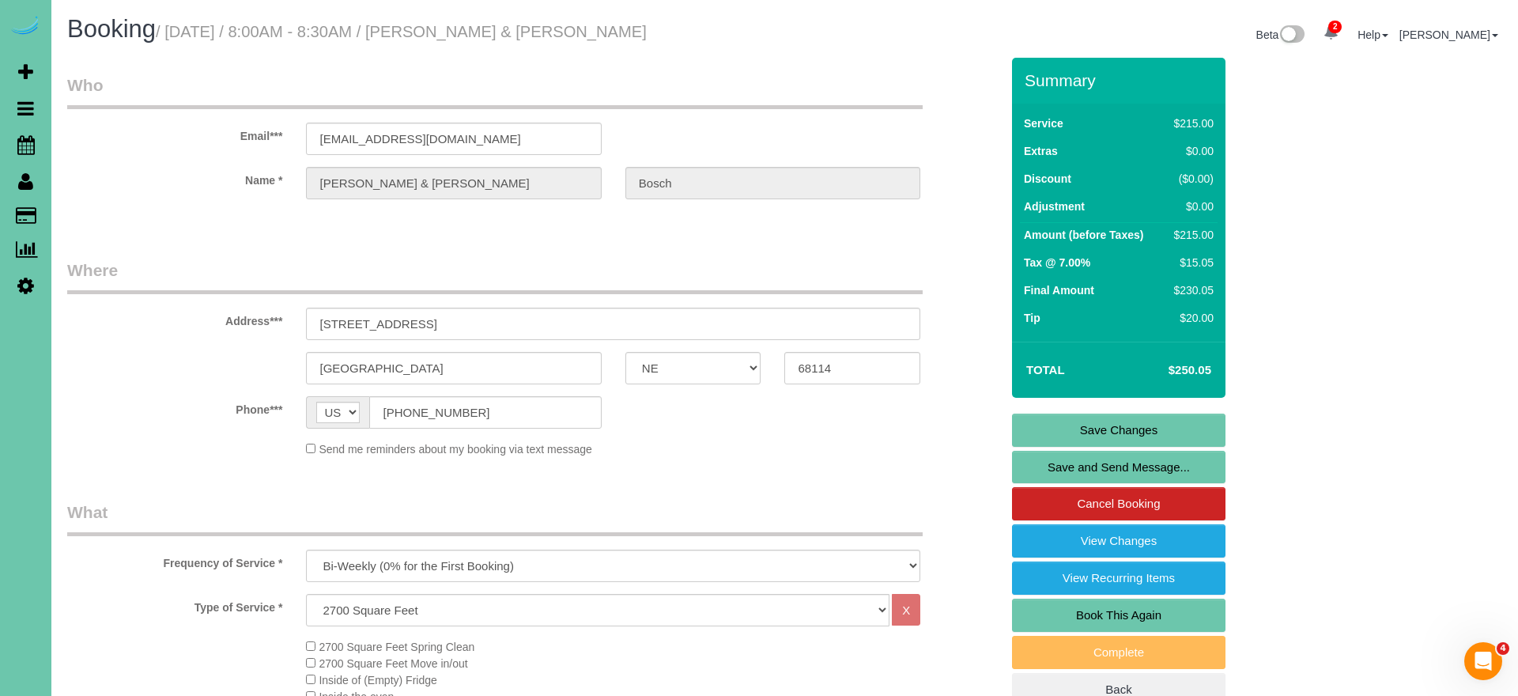
scroll to position [0, 0]
click at [1074, 430] on link "Save Changes" at bounding box center [1118, 430] width 213 height 33
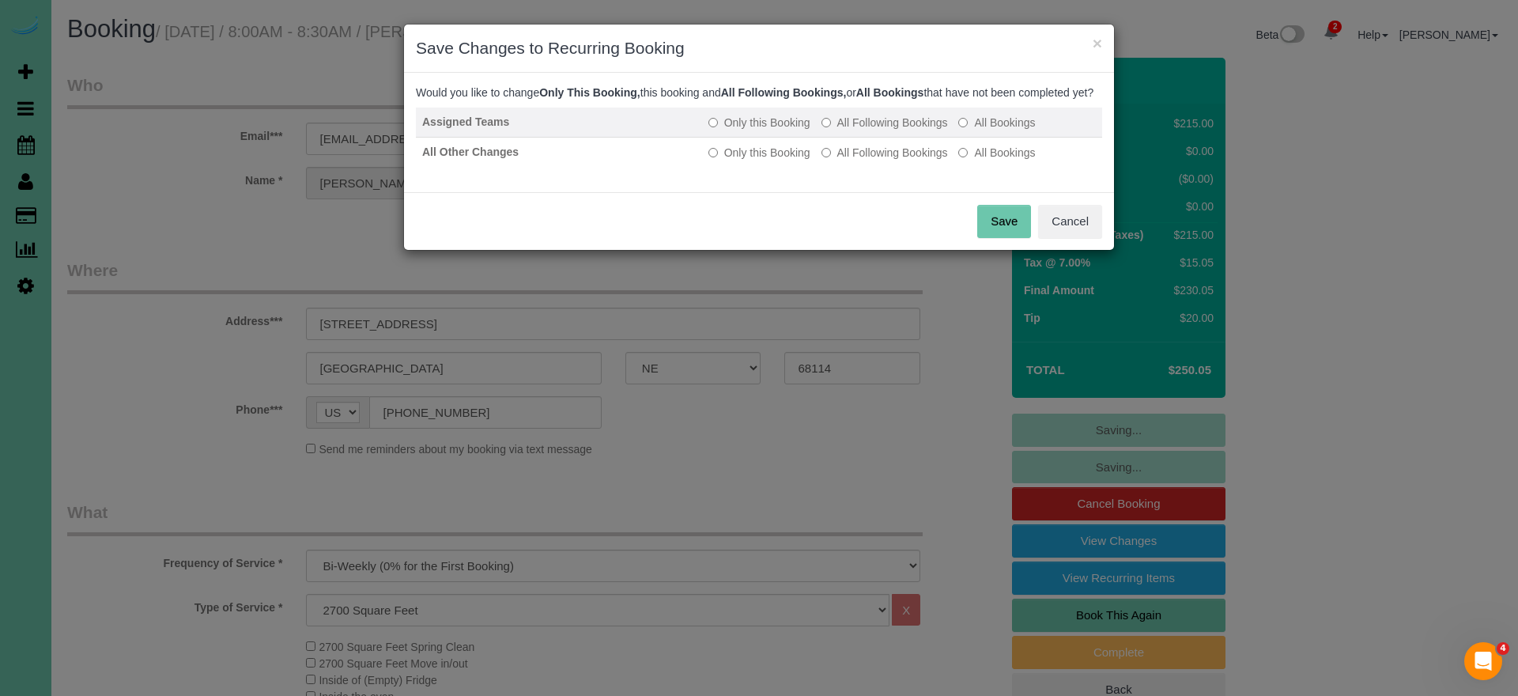
click at [908, 130] on label "All Following Bookings" at bounding box center [885, 123] width 127 height 16
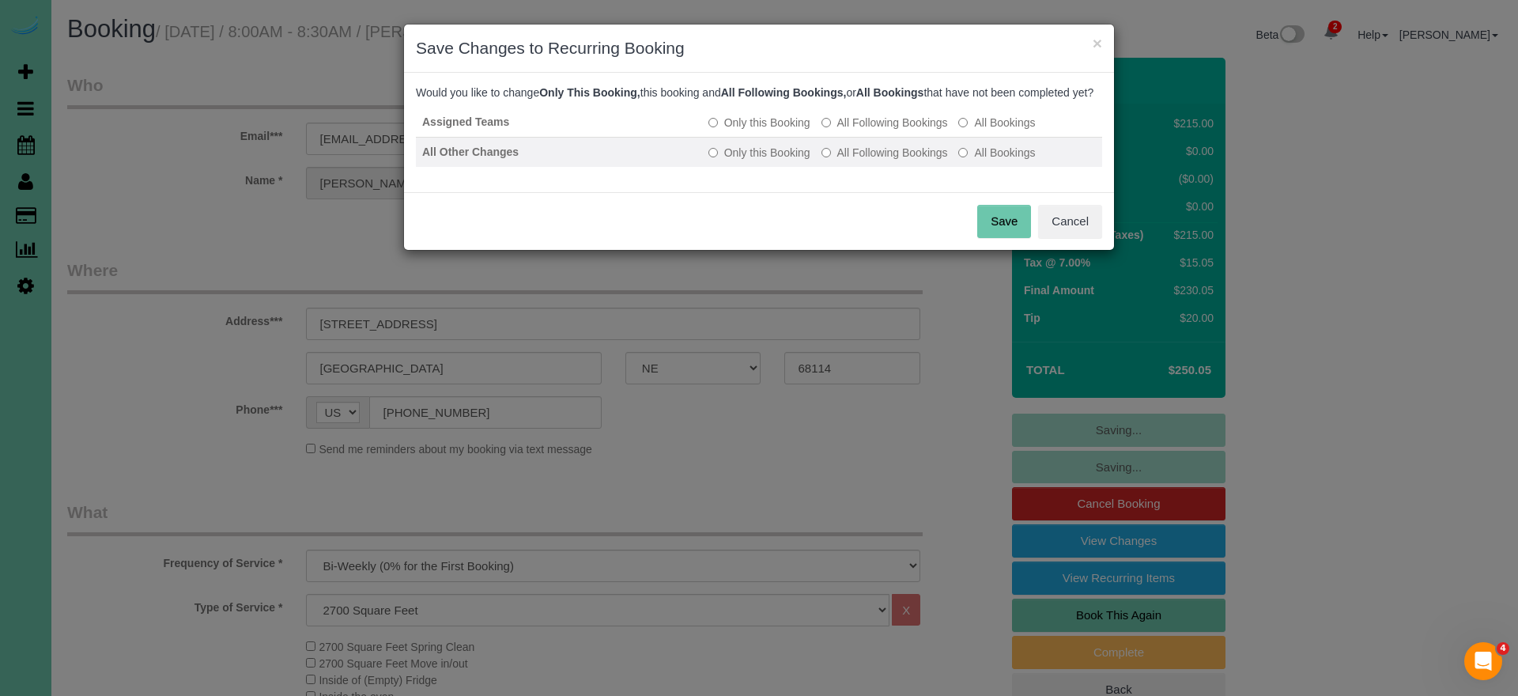
click at [904, 161] on label "All Following Bookings" at bounding box center [885, 153] width 127 height 16
click at [1009, 238] on button "Save" at bounding box center [1004, 221] width 54 height 33
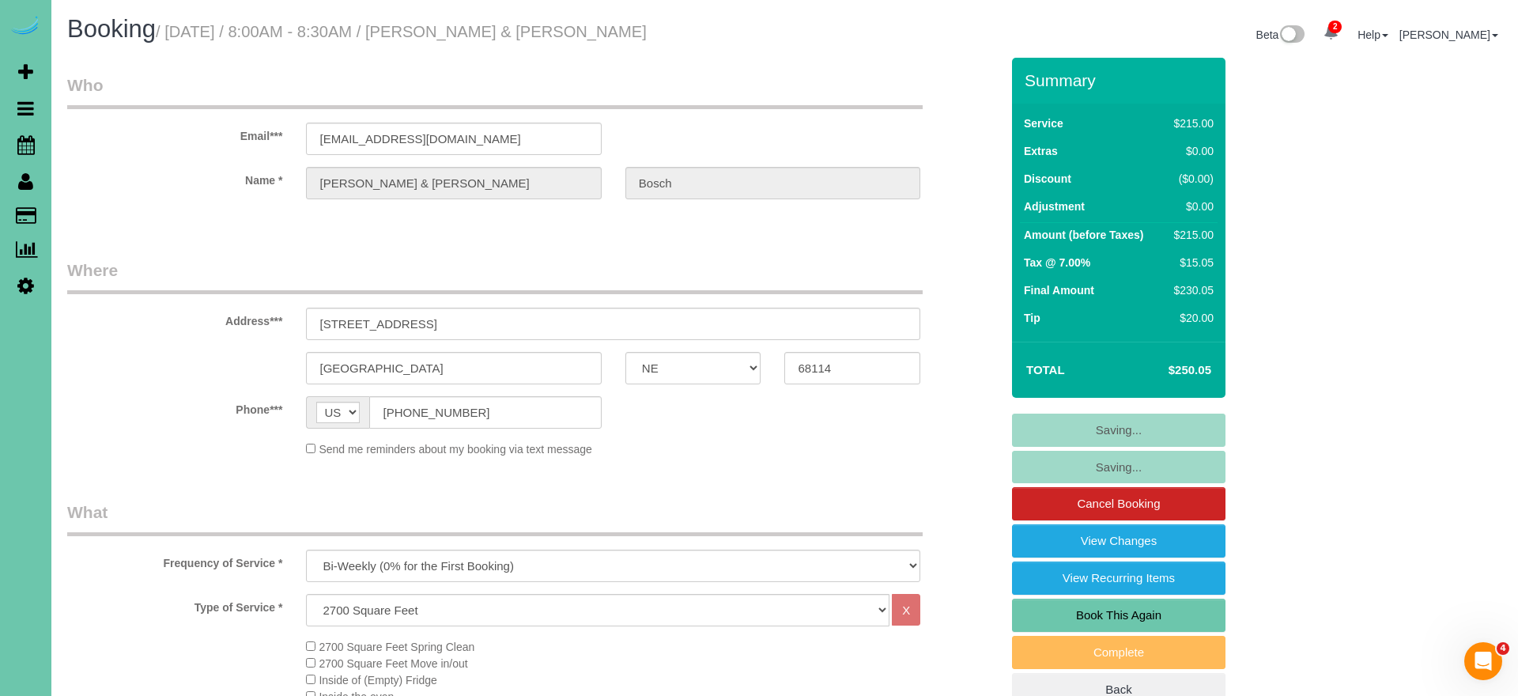
scroll to position [1, 0]
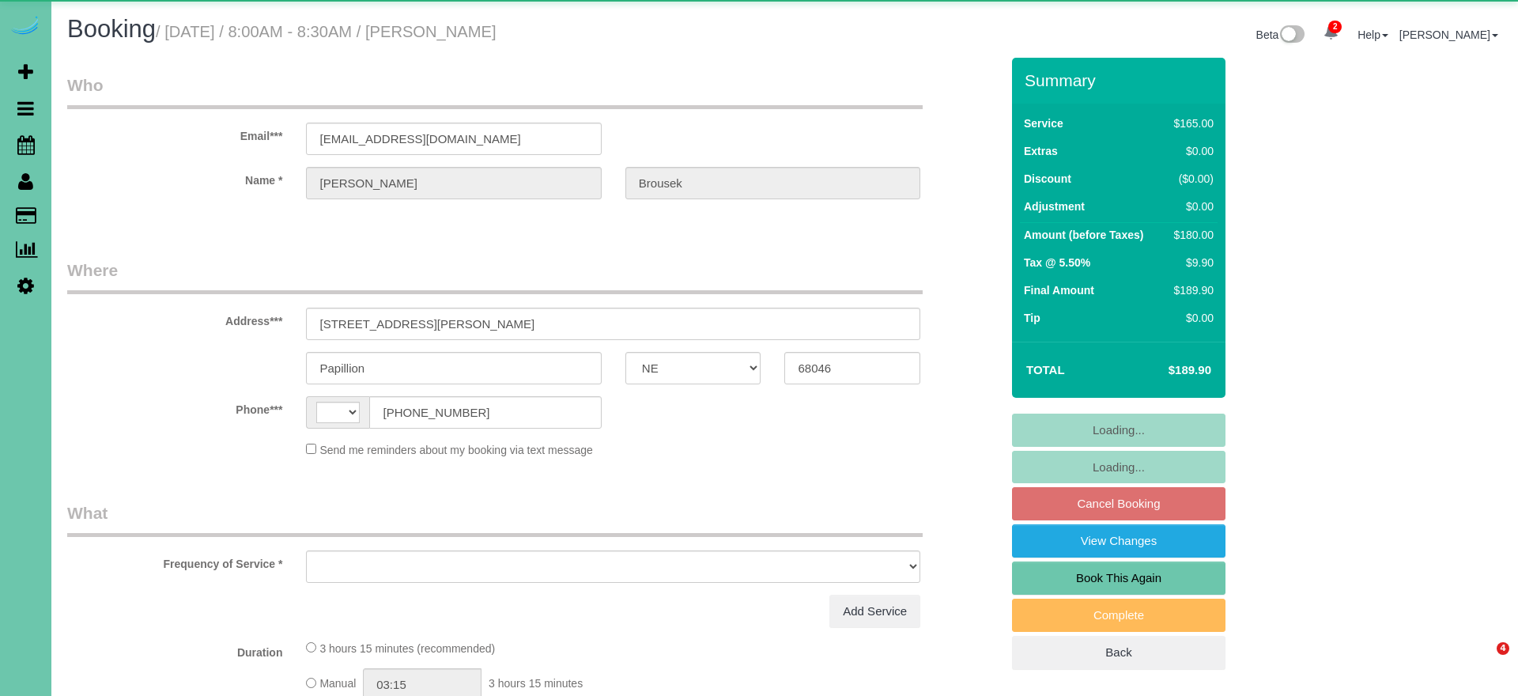
select select "NE"
select select "string:[GEOGRAPHIC_DATA]"
select select "object:635"
select select "string:fspay-fdd9d0d7-b3e7-4de5-880b-9dad0694d4bc"
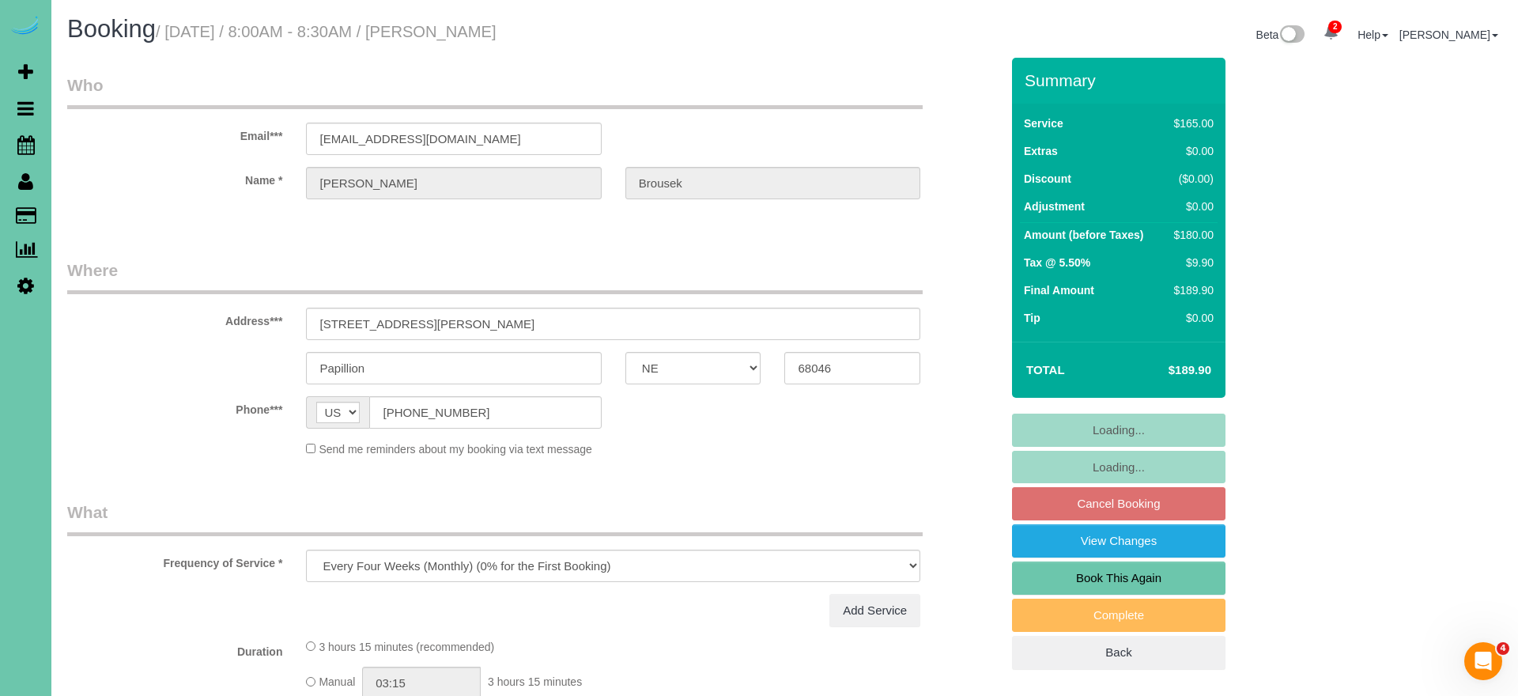
select select "number:36"
select select "number:41"
select select "object:922"
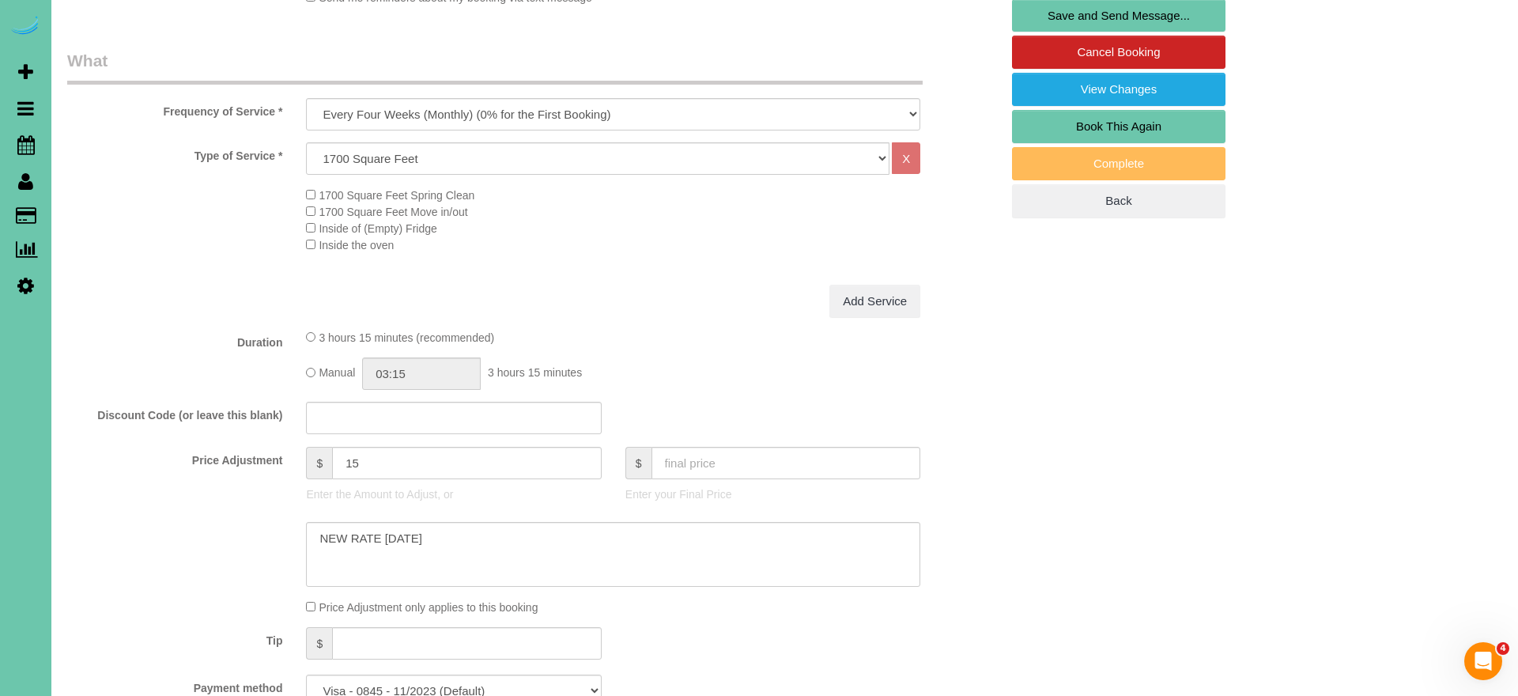
scroll to position [451, 0]
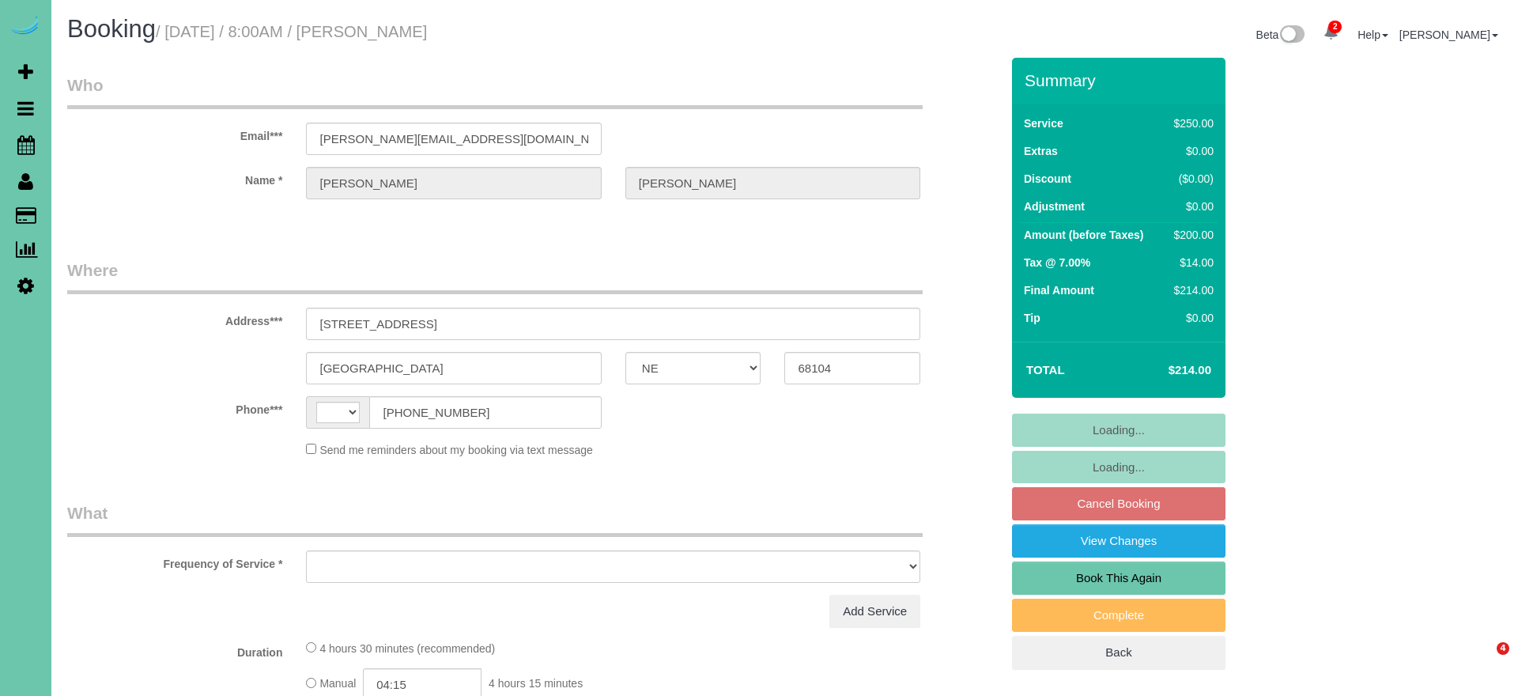
select select "NE"
select select "string:[GEOGRAPHIC_DATA]"
select select "object:664"
select select "string:fspay-40853d63-384d-4756-9b0d-47250fe39510"
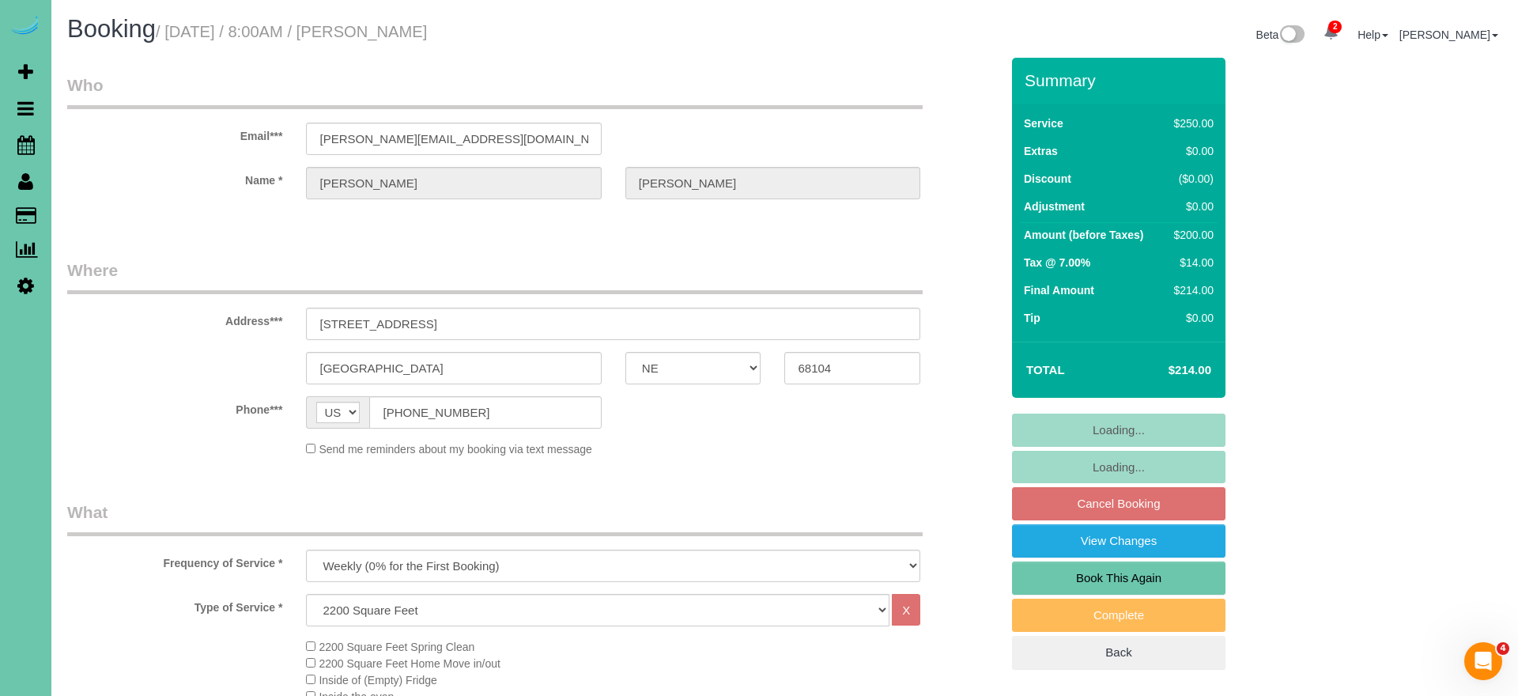
select select "object:922"
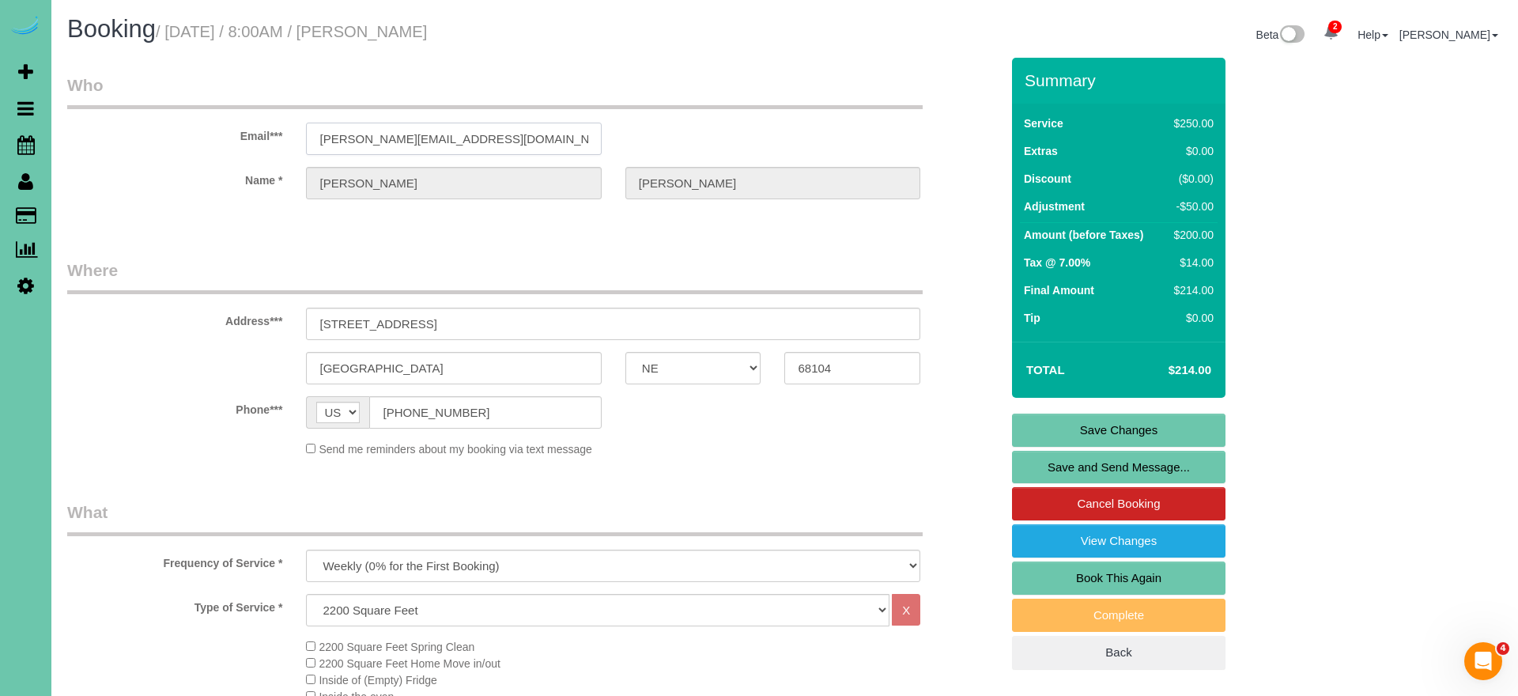
drag, startPoint x: 488, startPoint y: 136, endPoint x: 308, endPoint y: 123, distance: 180.7
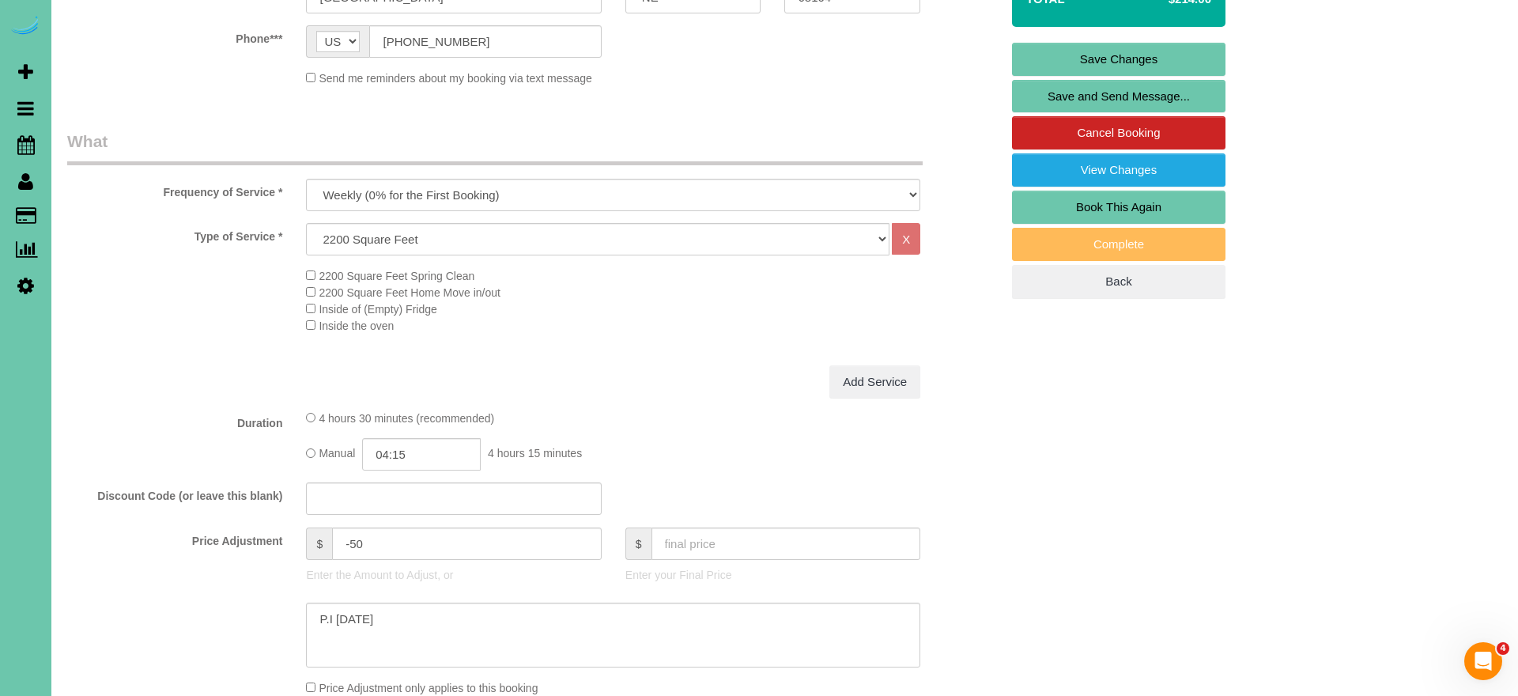
scroll to position [373, 0]
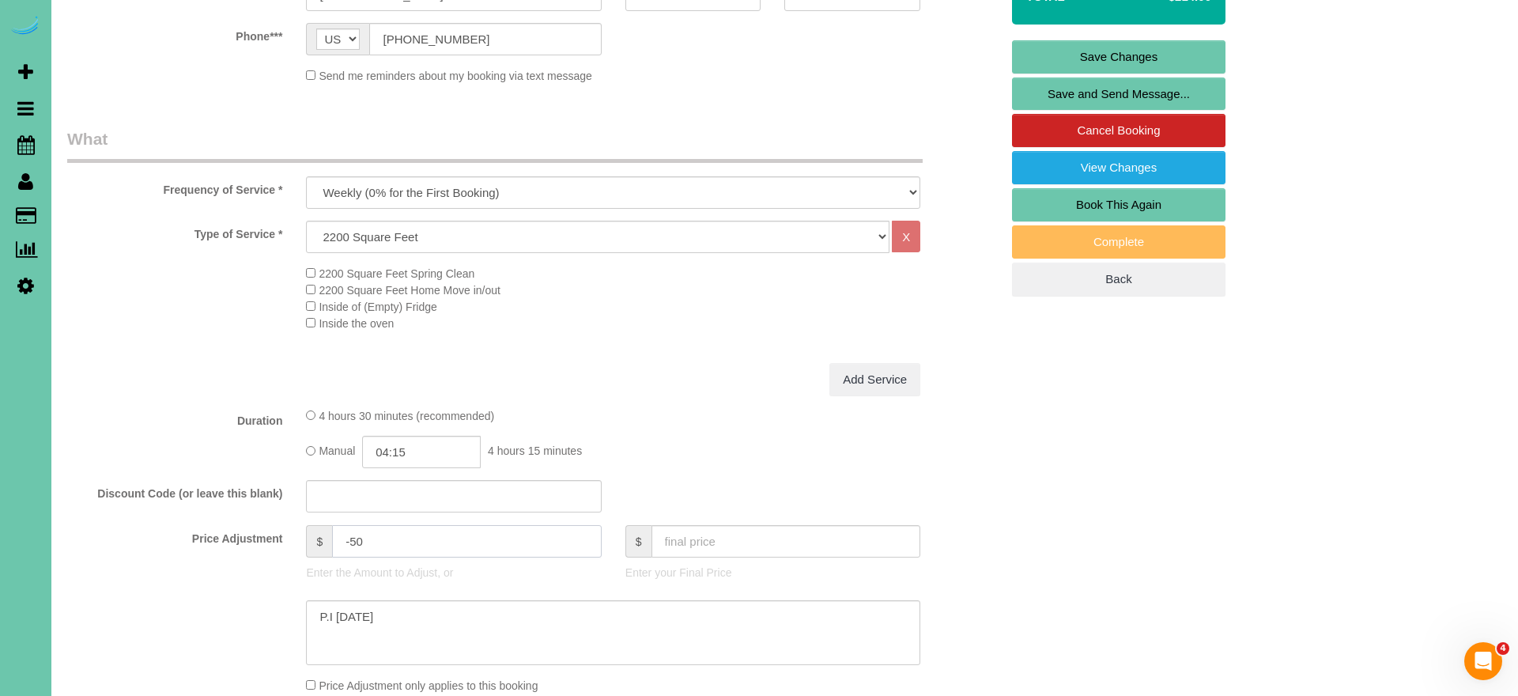
drag, startPoint x: 379, startPoint y: 543, endPoint x: 353, endPoint y: 540, distance: 25.5
click at [353, 540] on input "-50" at bounding box center [467, 541] width 270 height 32
type input "-24.75"
drag, startPoint x: 404, startPoint y: 615, endPoint x: 258, endPoint y: 583, distance: 149.8
click at [258, 583] on sui-booking-price-adjustment "Price Adjustment $ -24.75 Enter the Amount to Adjust, or $ Enter your Final Pri…" at bounding box center [533, 609] width 933 height 168
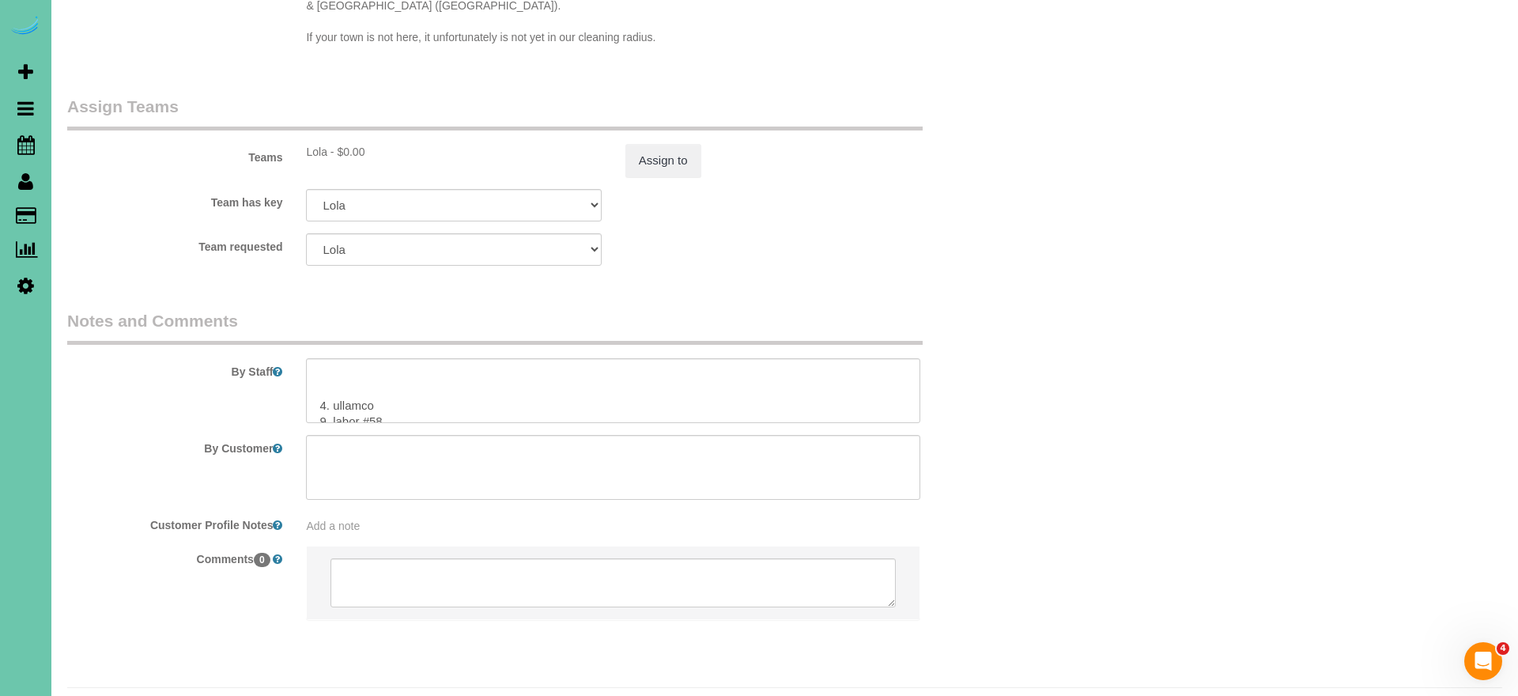
scroll to position [213, 0]
type textarea "NEW RATE - [DATE]"
click at [369, 358] on textarea at bounding box center [613, 390] width 614 height 65
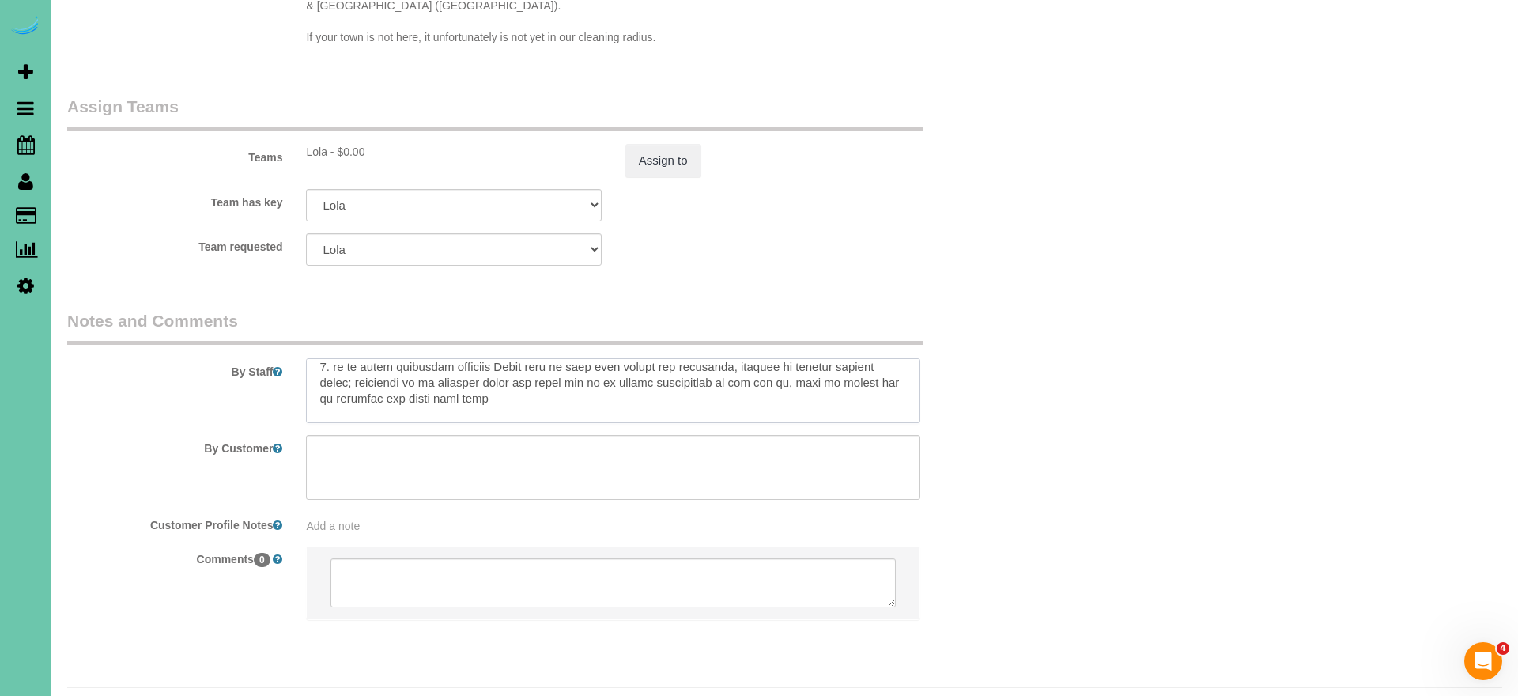
scroll to position [448, 0]
click at [363, 370] on textarea at bounding box center [613, 390] width 614 height 65
type textarea "6. loremi 7. dolors amet - Con #83 9. adipis elitsedd - eius tempo & incididu (…"
click at [637, 144] on button "Assign to" at bounding box center [663, 160] width 76 height 33
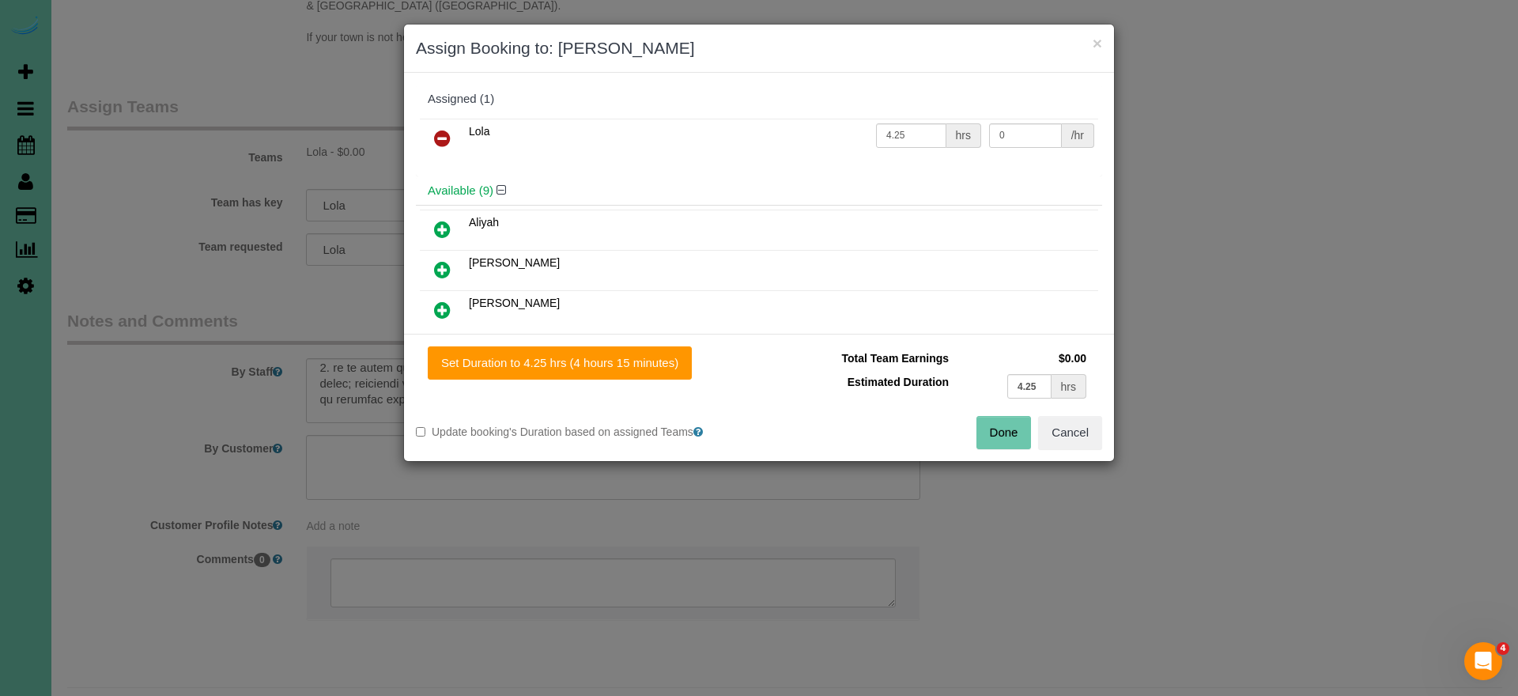
click at [1002, 425] on button "Done" at bounding box center [1004, 432] width 55 height 33
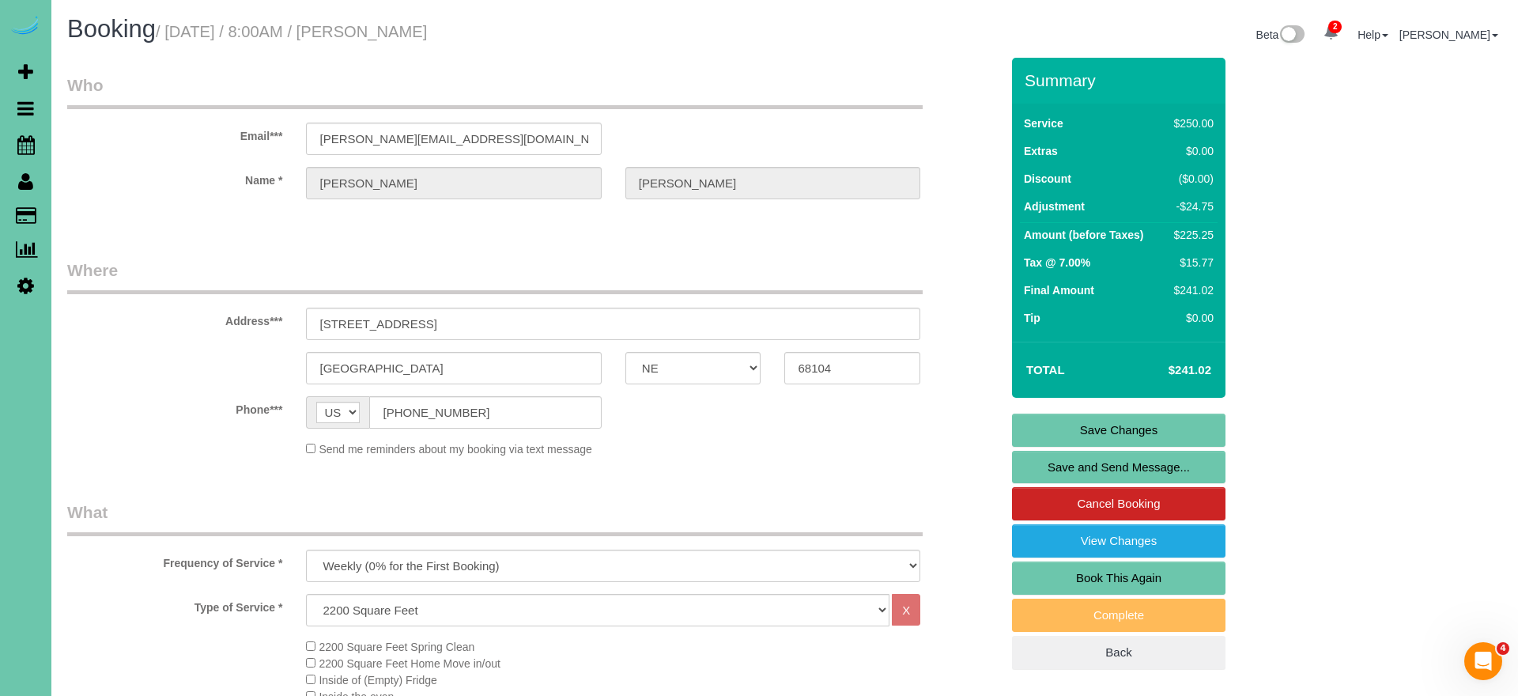
scroll to position [0, 0]
click at [1079, 425] on link "Save Changes" at bounding box center [1118, 430] width 213 height 33
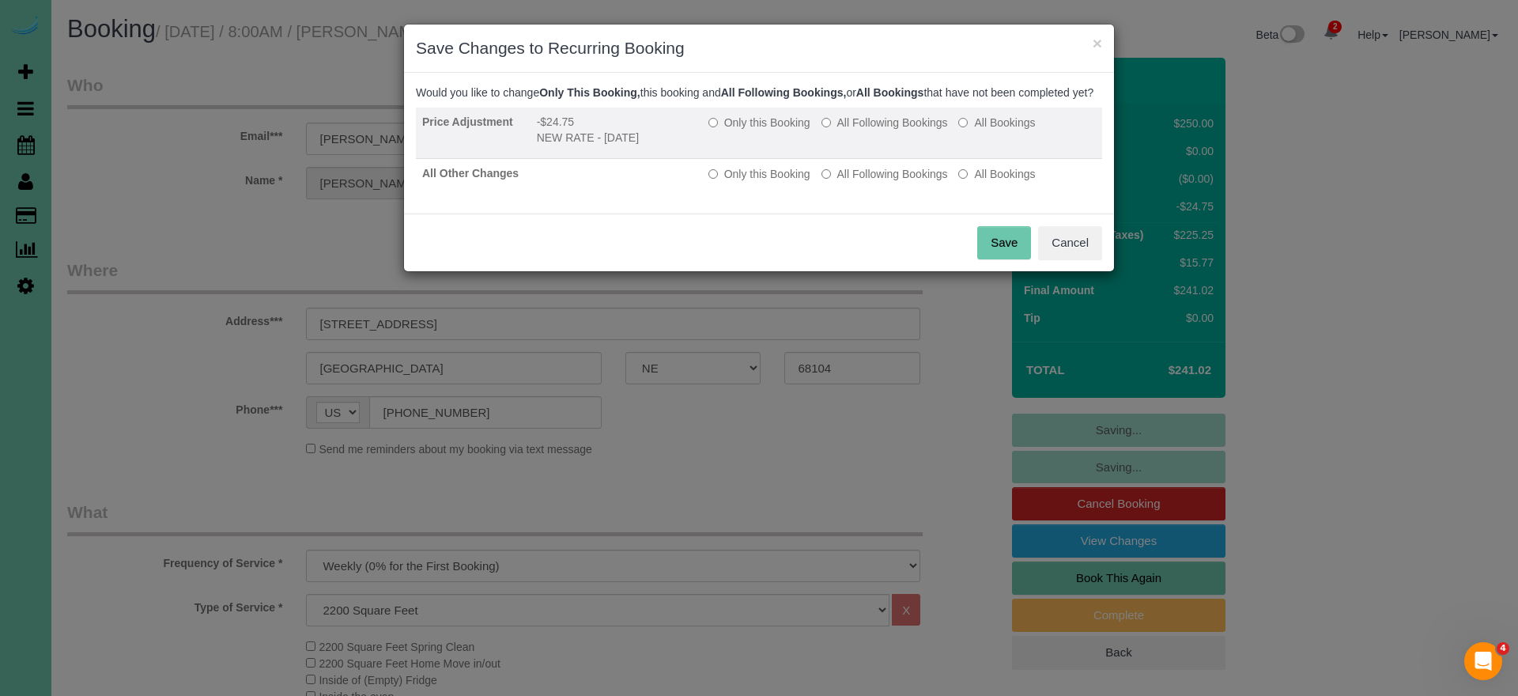
drag, startPoint x: 896, startPoint y: 136, endPoint x: 897, endPoint y: 152, distance: 15.9
click at [897, 130] on label "All Following Bookings" at bounding box center [885, 123] width 127 height 16
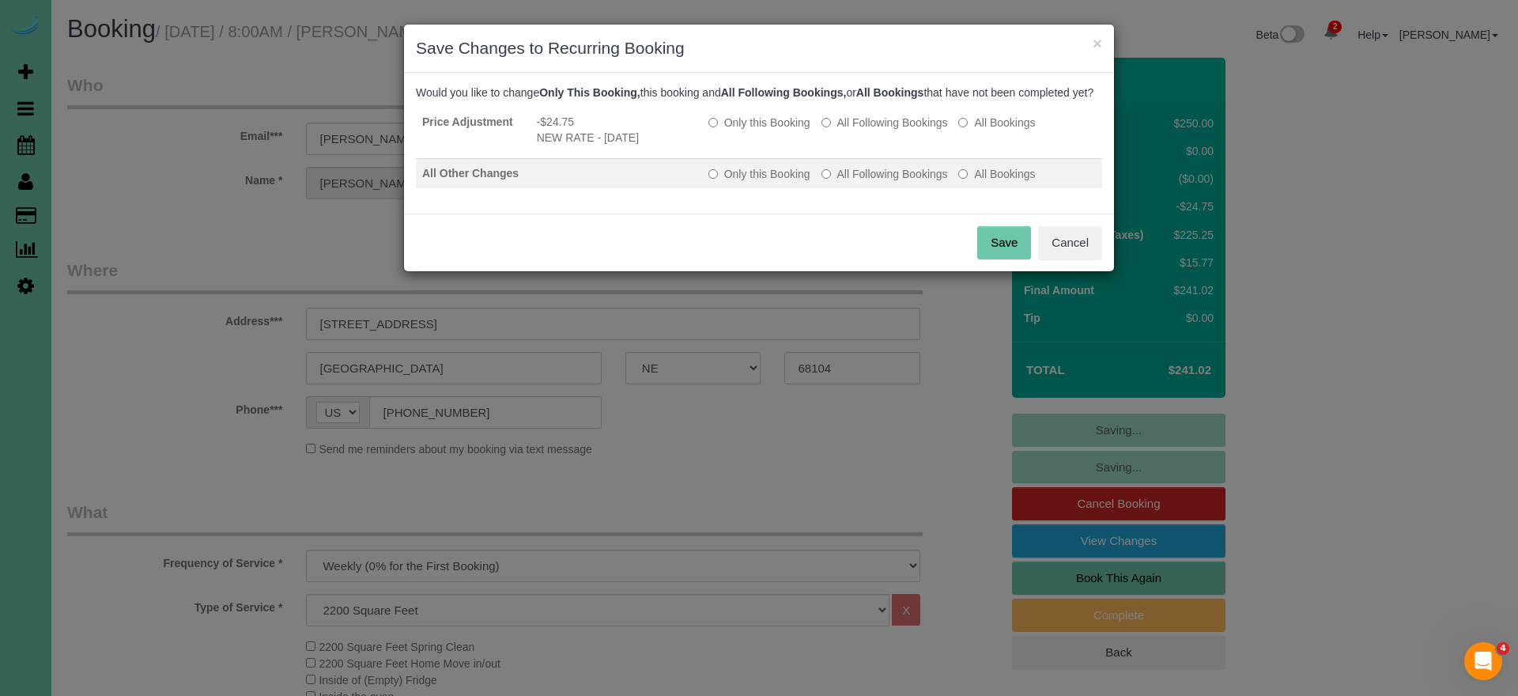
drag, startPoint x: 881, startPoint y: 187, endPoint x: 897, endPoint y: 202, distance: 21.3
click at [882, 182] on label "All Following Bookings" at bounding box center [885, 174] width 127 height 16
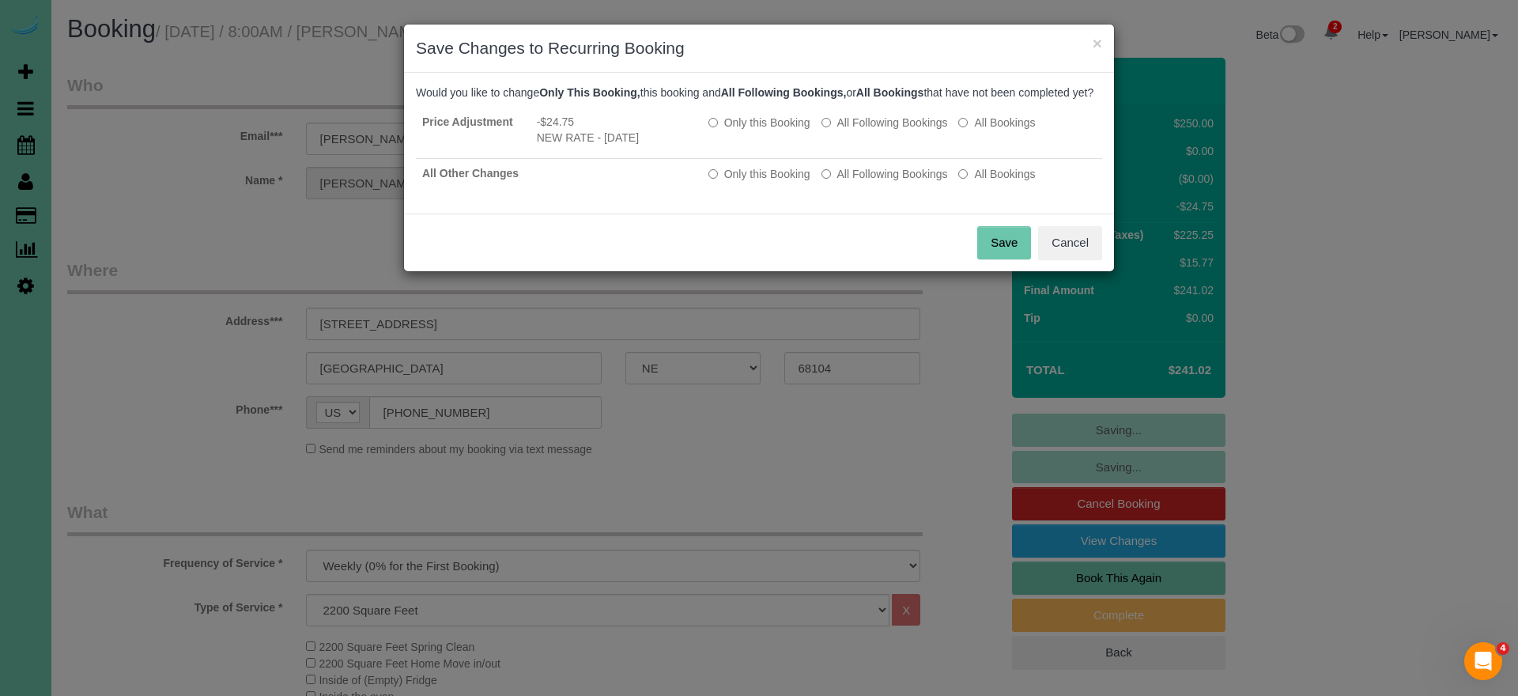
click at [994, 256] on button "Save" at bounding box center [1004, 242] width 54 height 33
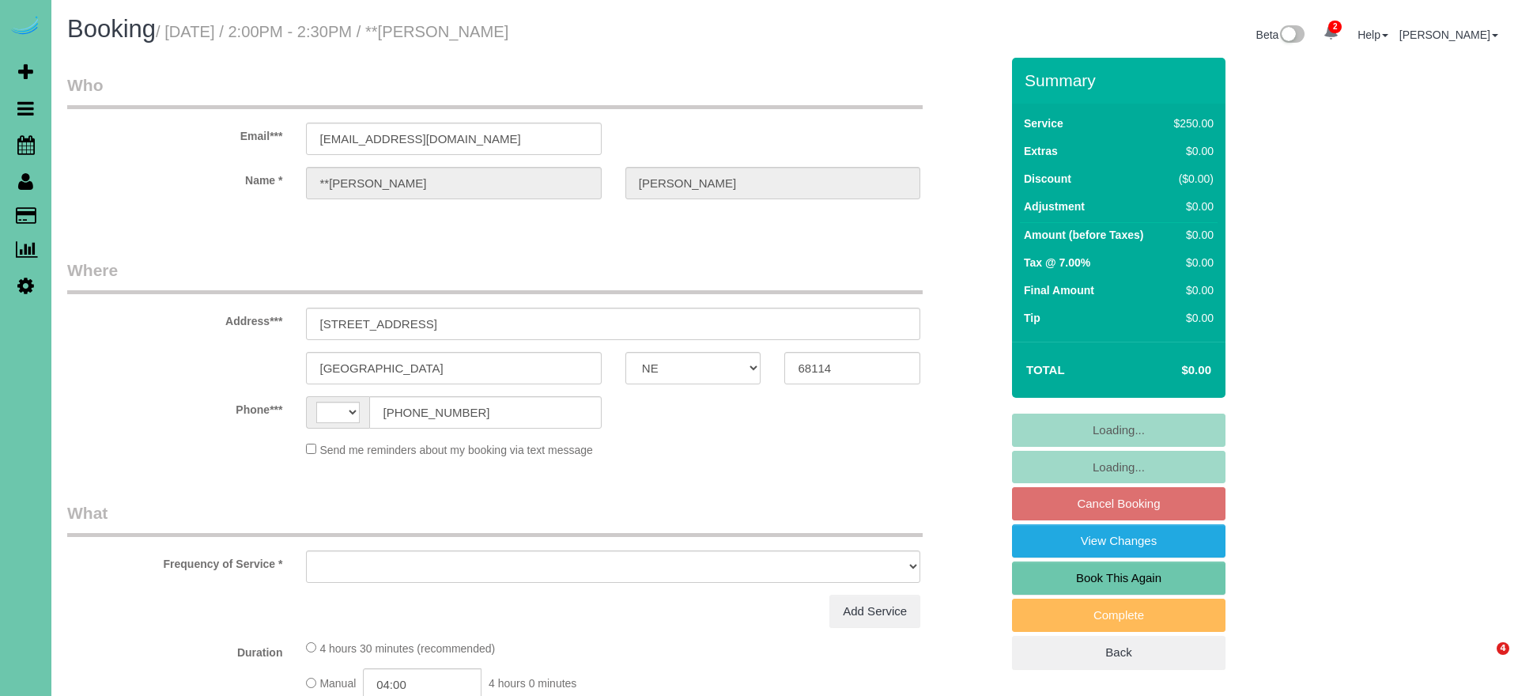
select select "NE"
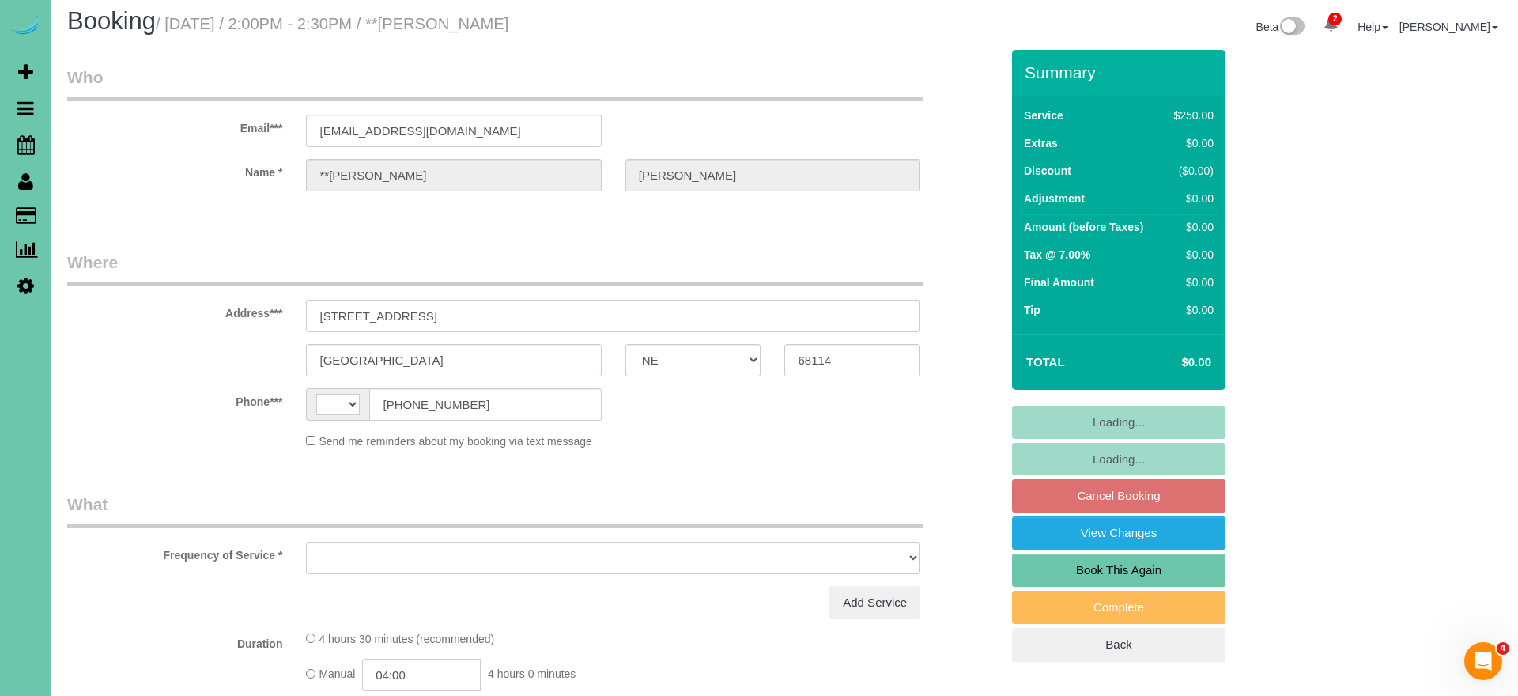
select select "string:[GEOGRAPHIC_DATA]"
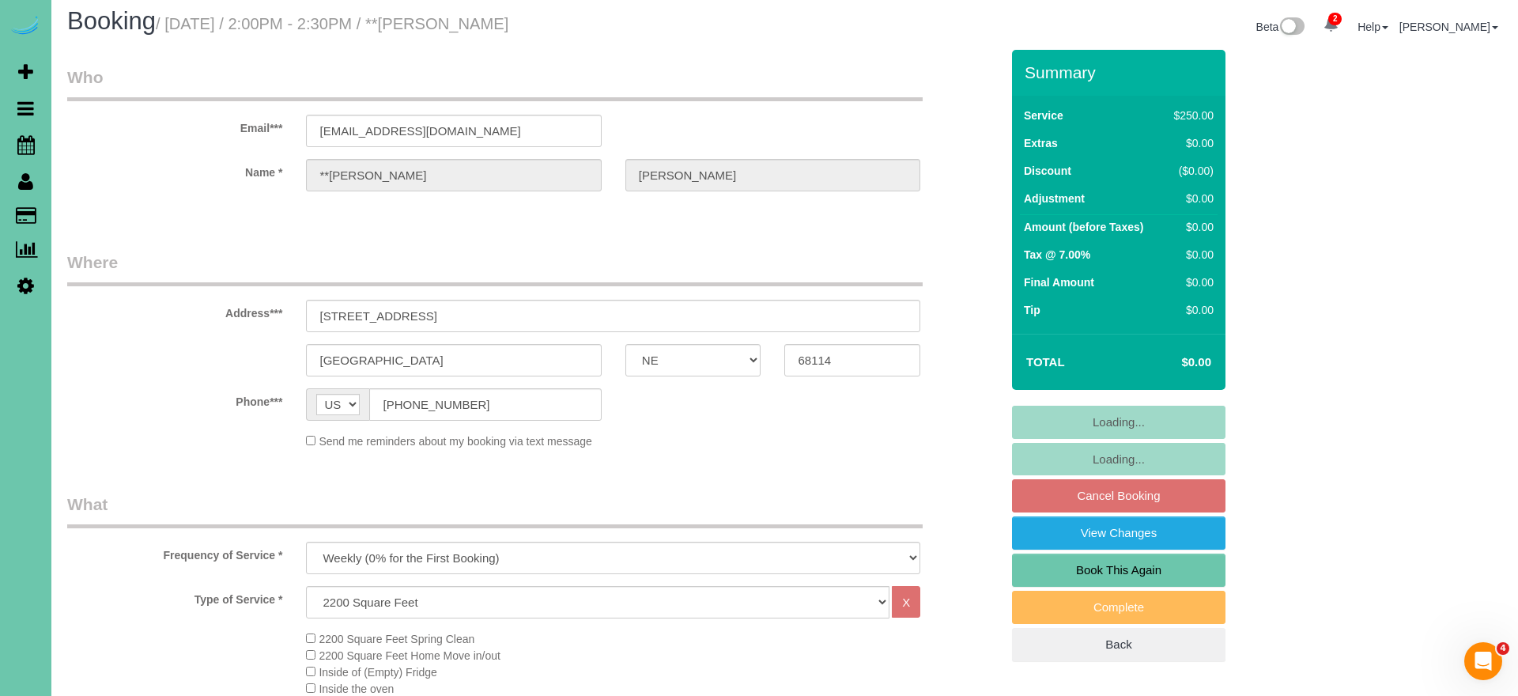
select select "object:900"
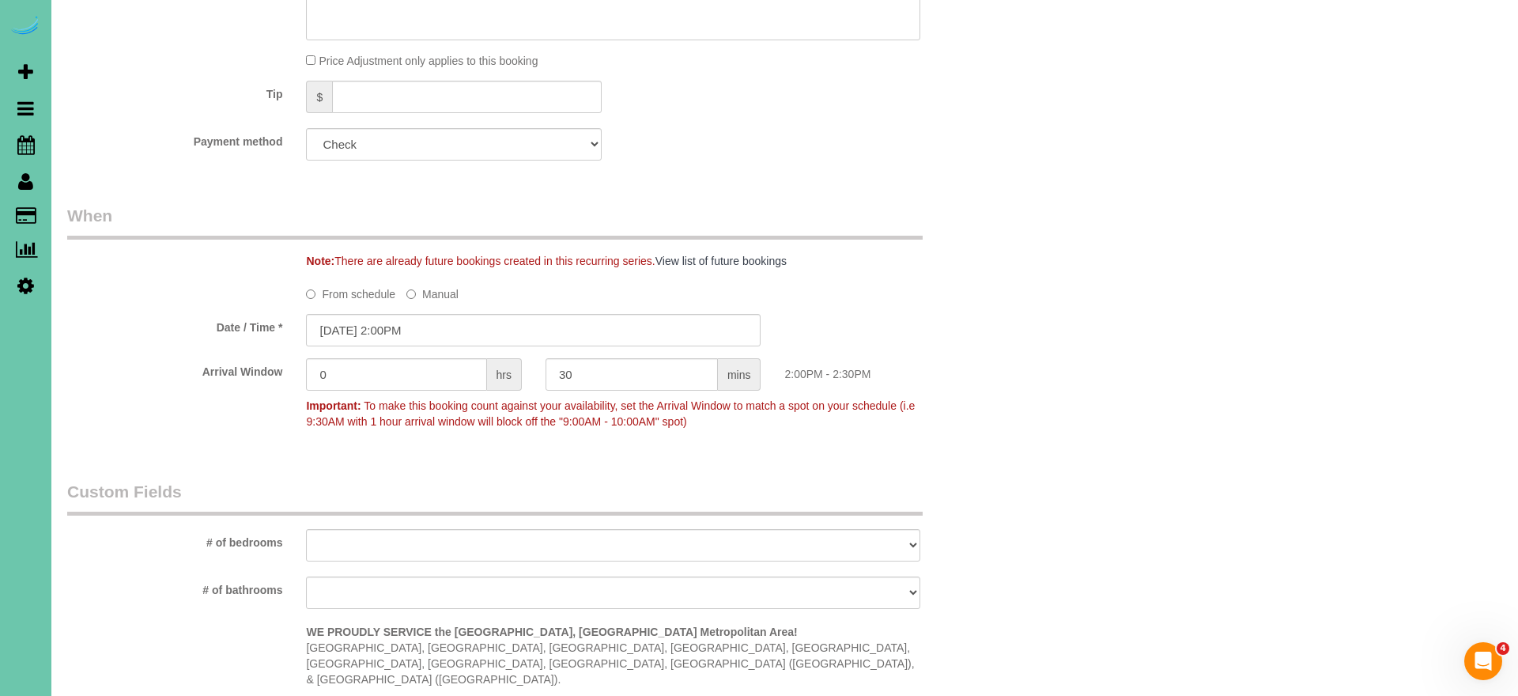
scroll to position [1011, 0]
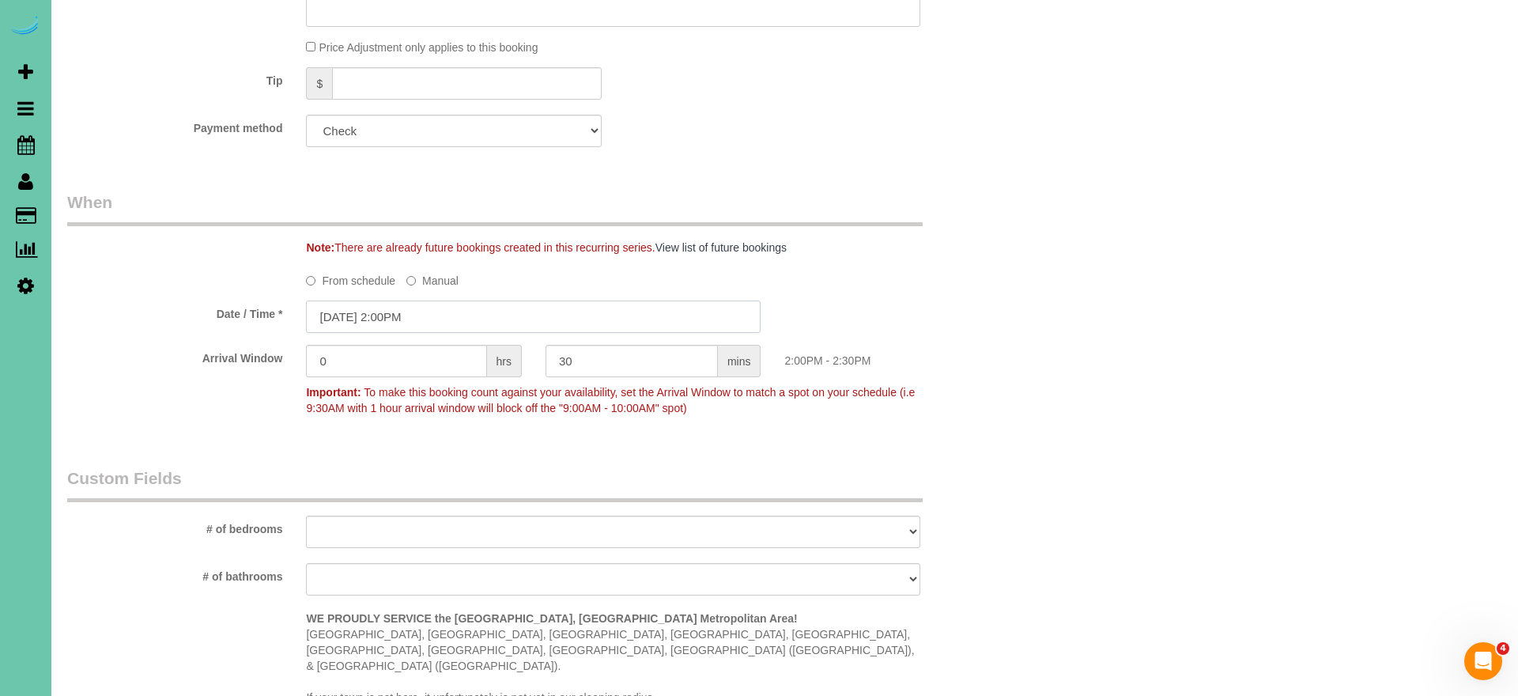
click at [465, 320] on input "09/30/2025 2:00PM" at bounding box center [533, 316] width 455 height 32
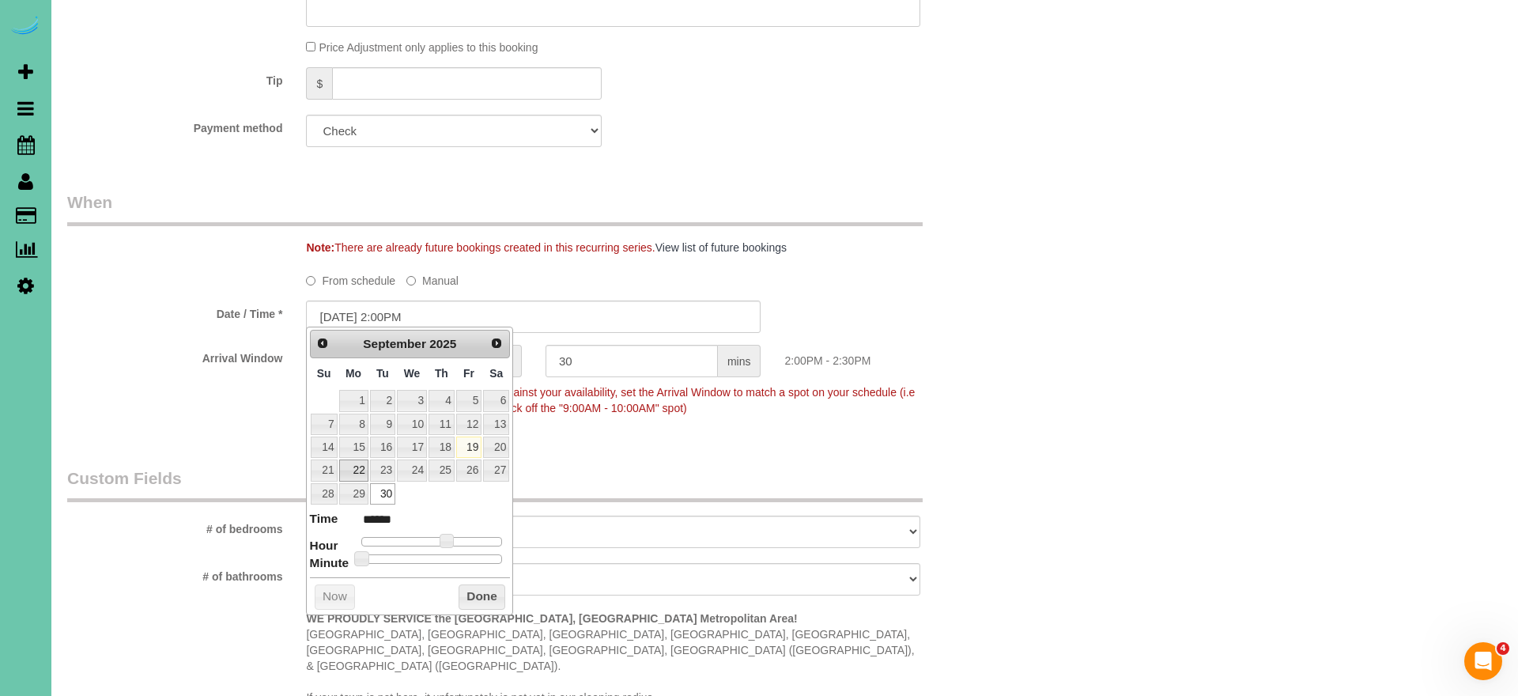
click at [349, 464] on link "22" at bounding box center [353, 469] width 29 height 21
type input "09/22/2025 2:00PM"
drag, startPoint x: 486, startPoint y: 585, endPoint x: 527, endPoint y: 572, distance: 43.8
click at [486, 585] on button "Done" at bounding box center [482, 596] width 47 height 25
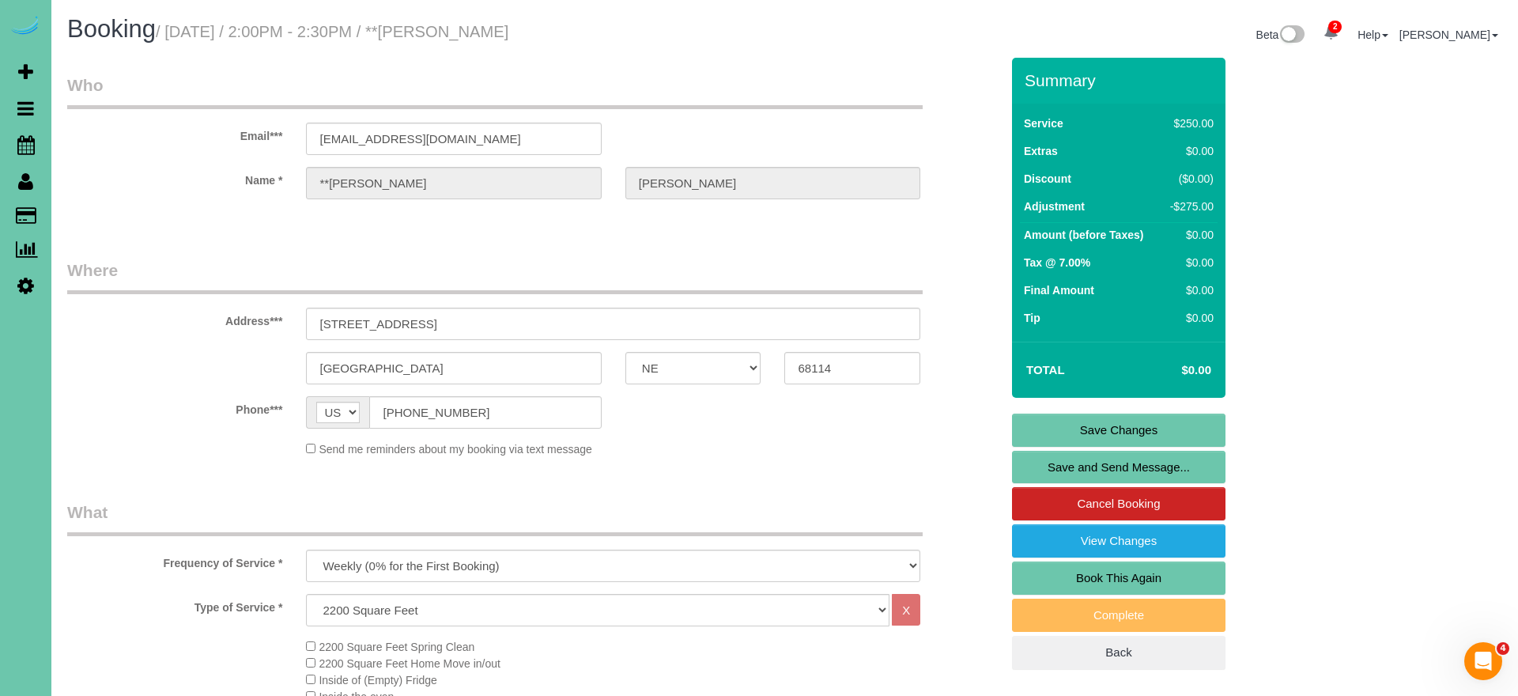
scroll to position [0, 0]
click at [1048, 439] on link "Save Changes" at bounding box center [1118, 430] width 213 height 33
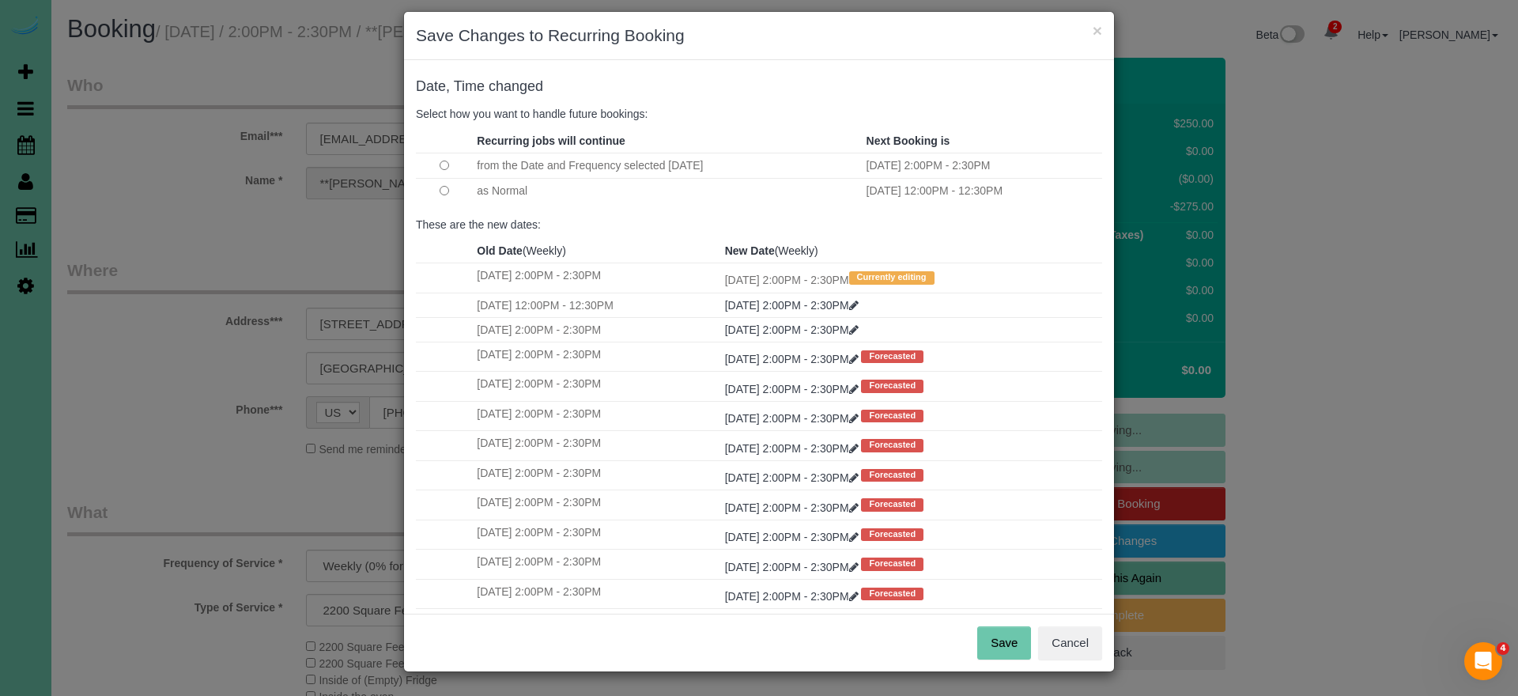
scroll to position [12, 0]
click at [998, 650] on button "Save" at bounding box center [1004, 643] width 54 height 33
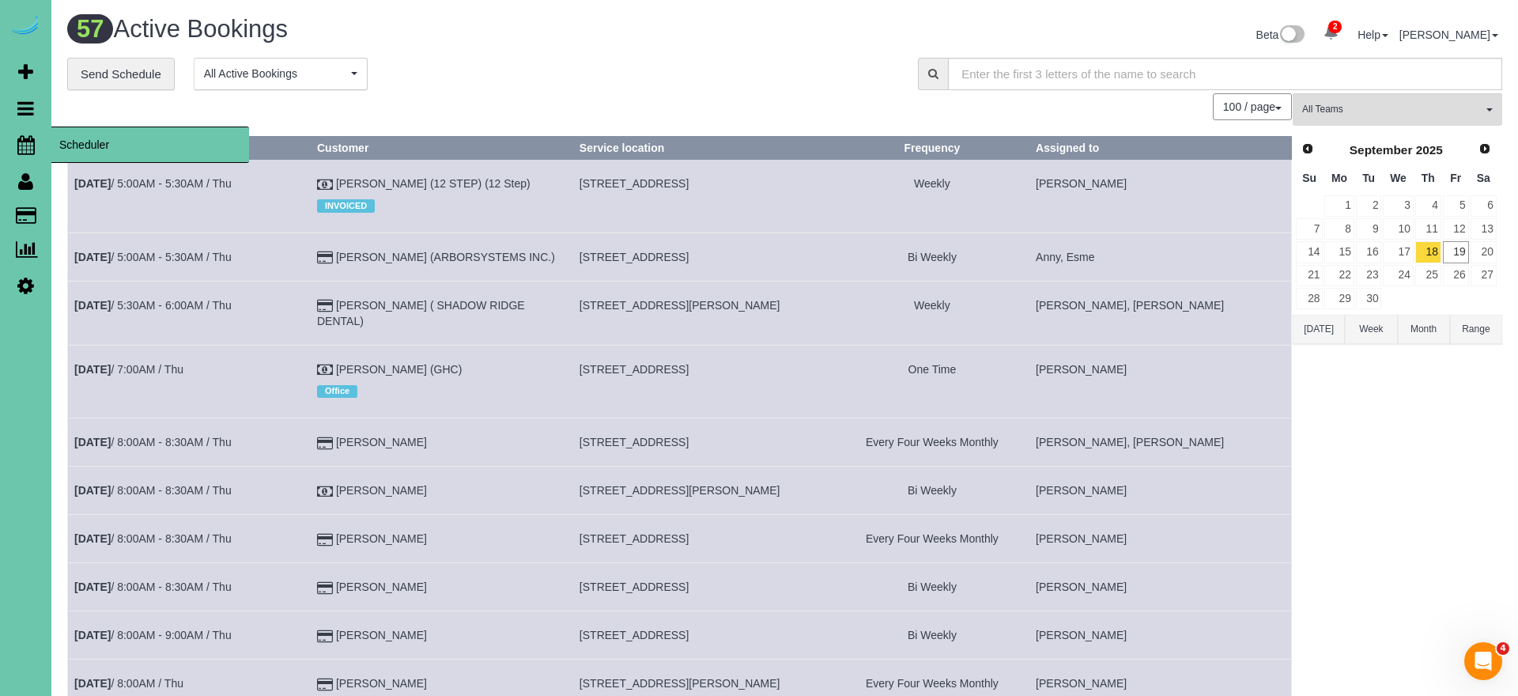
click at [28, 142] on icon at bounding box center [25, 144] width 17 height 19
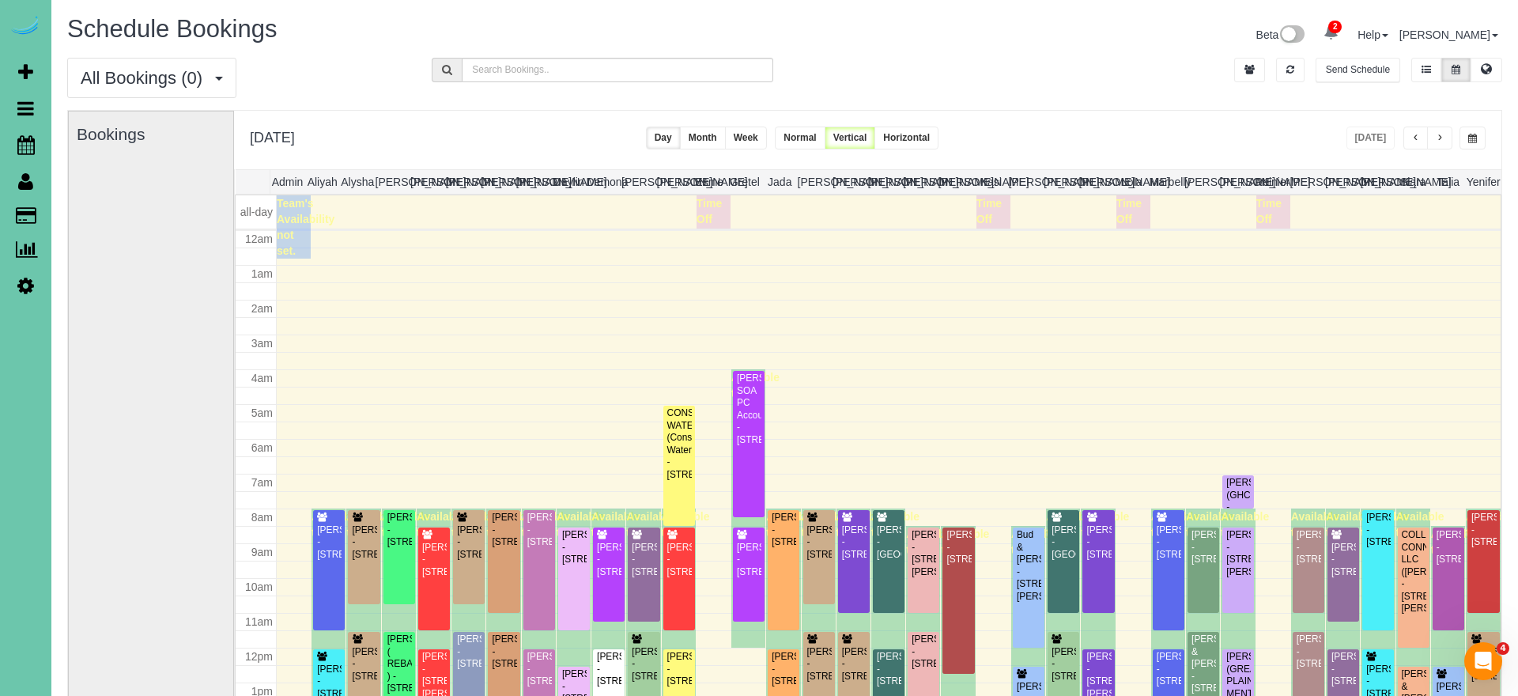
scroll to position [210, 0]
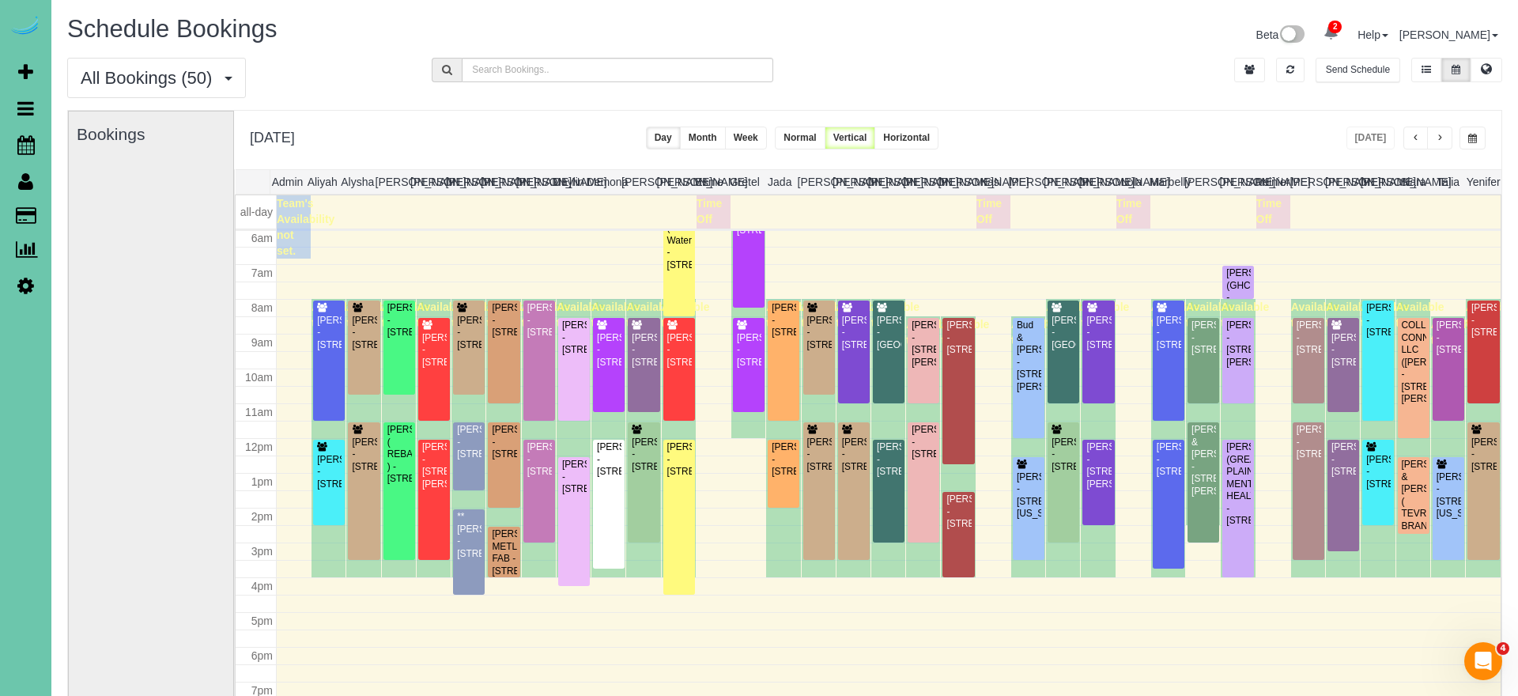
click at [1479, 136] on button "button" at bounding box center [1473, 138] width 26 height 23
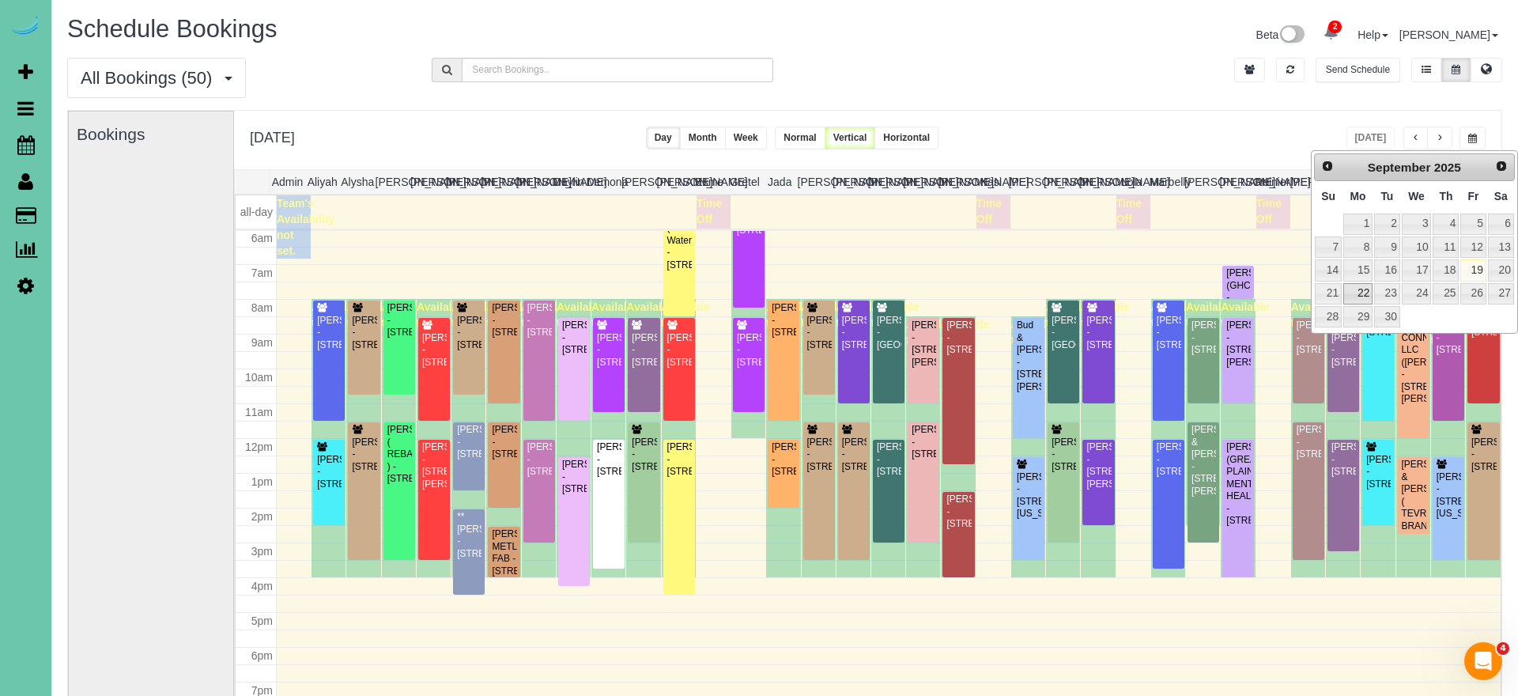
click at [1354, 295] on link "22" at bounding box center [1357, 293] width 29 height 21
type input "**********"
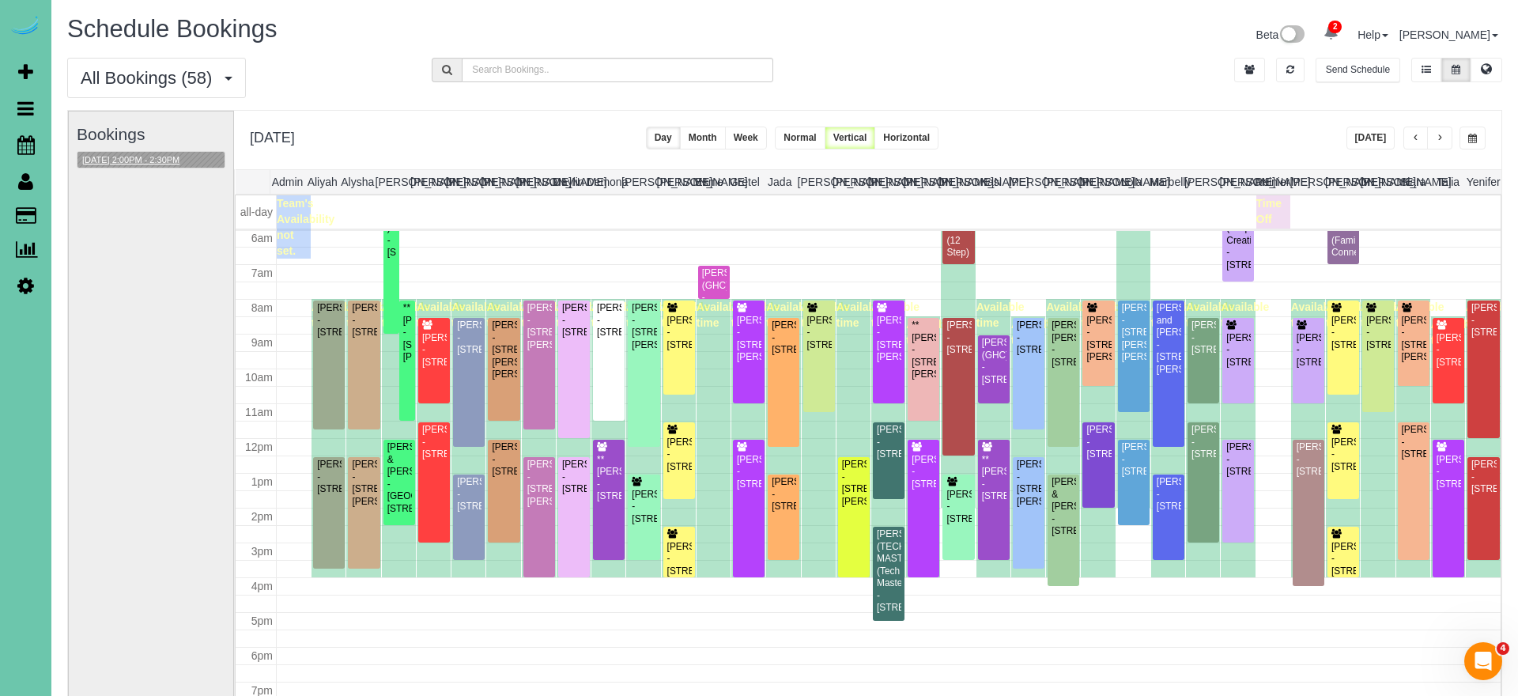
click at [184, 157] on button "09/22/2025 2:00PM - 2:30PM" at bounding box center [130, 160] width 107 height 17
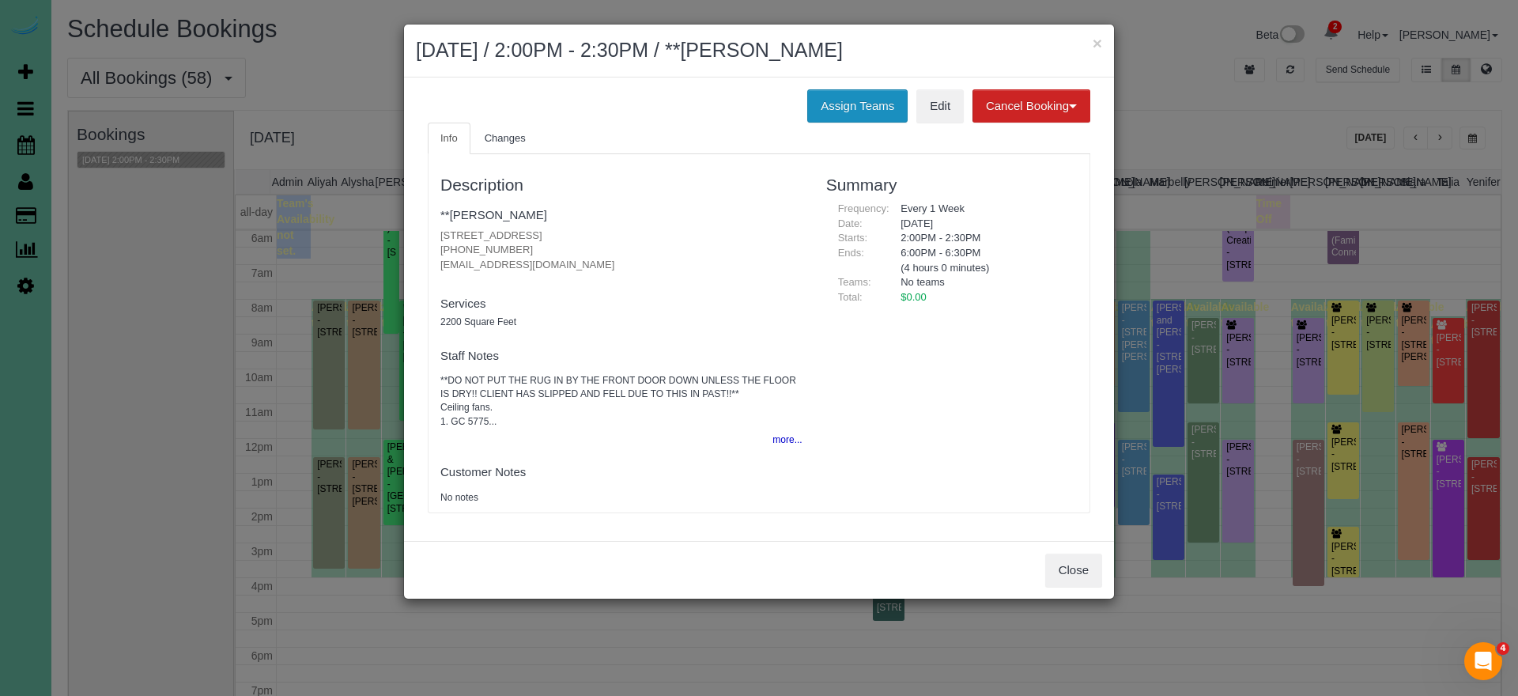
click at [838, 108] on button "Assign Teams" at bounding box center [857, 105] width 100 height 33
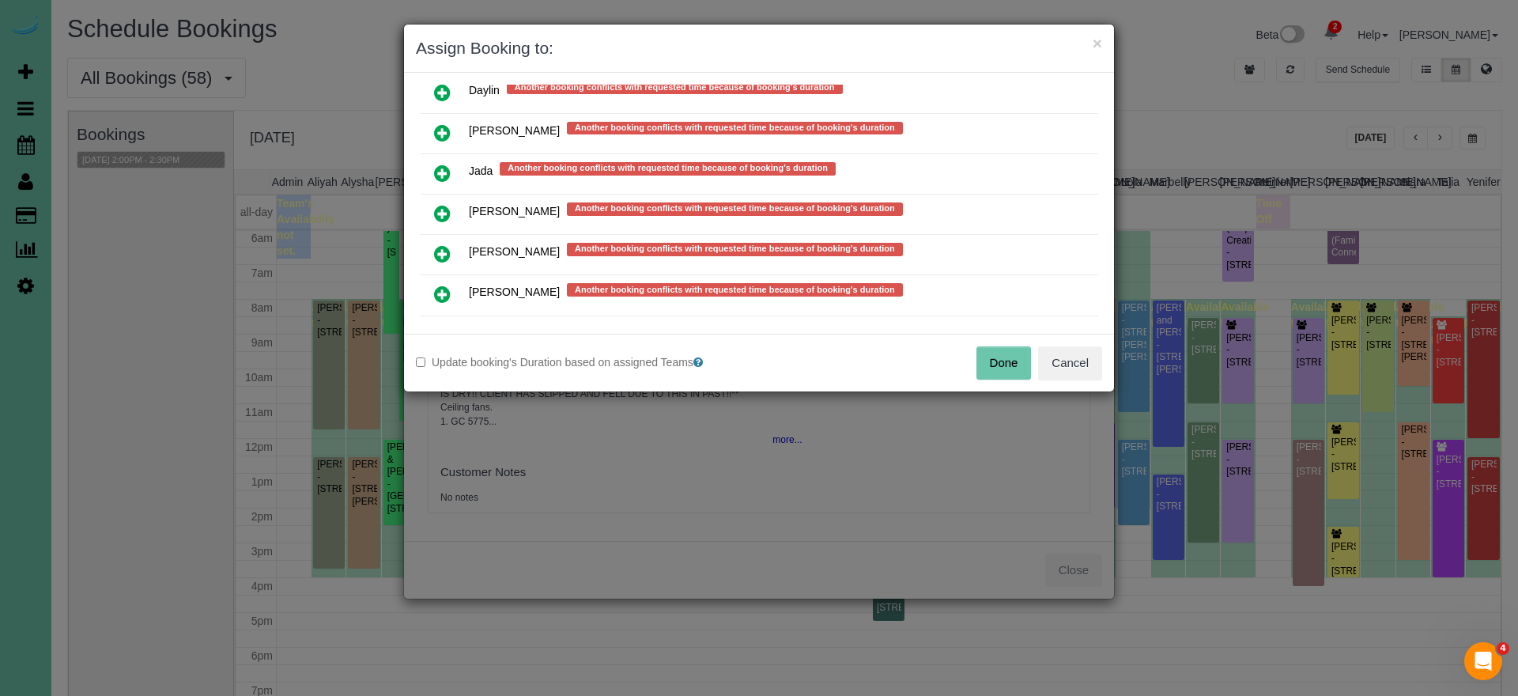
scroll to position [1127, 0]
click at [446, 203] on icon at bounding box center [442, 212] width 17 height 19
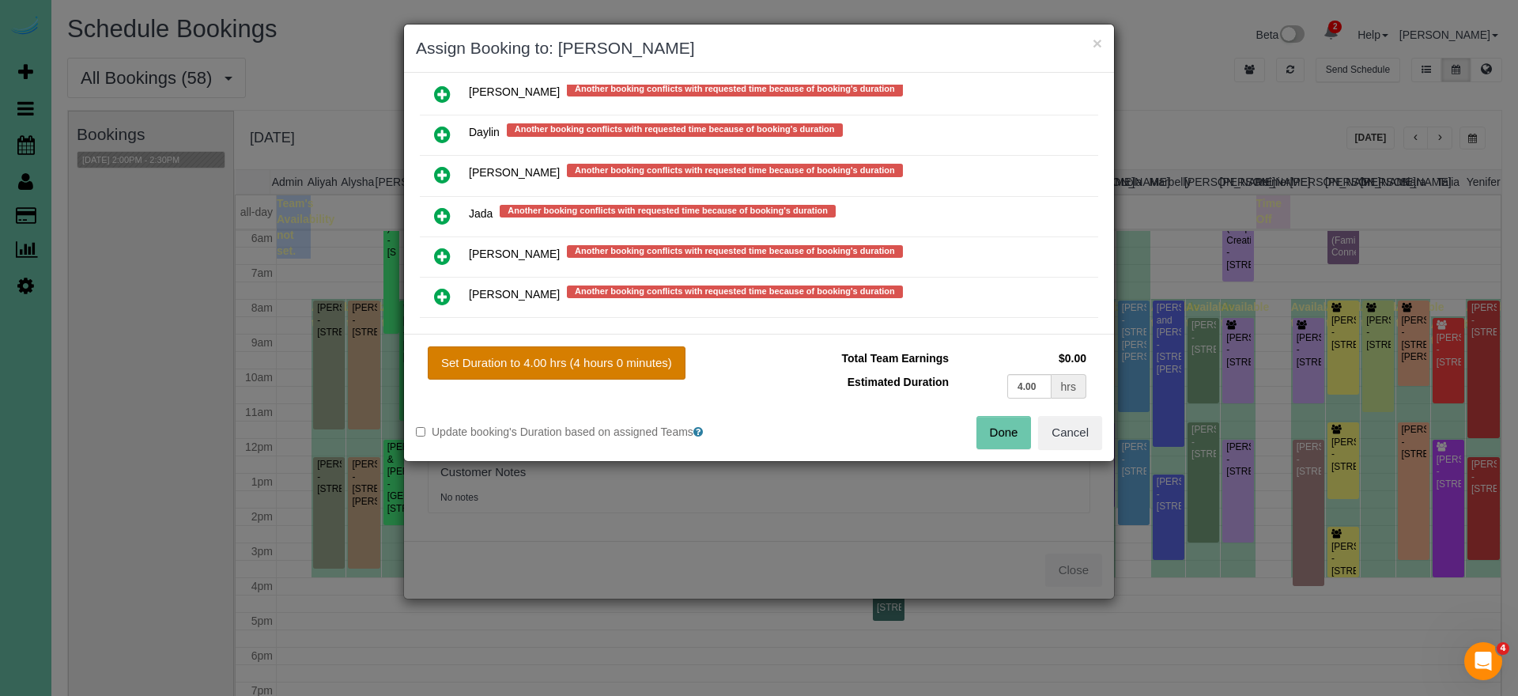
click at [588, 375] on button "Set Duration to 4.00 hrs (4 hours 0 minutes)" at bounding box center [557, 362] width 258 height 33
type input "4.00"
drag, startPoint x: 597, startPoint y: 363, endPoint x: 823, endPoint y: 418, distance: 232.6
click at [598, 363] on button "Set Duration to 4.00 hrs (4 hours 0 minutes)" at bounding box center [557, 362] width 258 height 33
drag, startPoint x: 991, startPoint y: 429, endPoint x: 946, endPoint y: 423, distance: 45.4
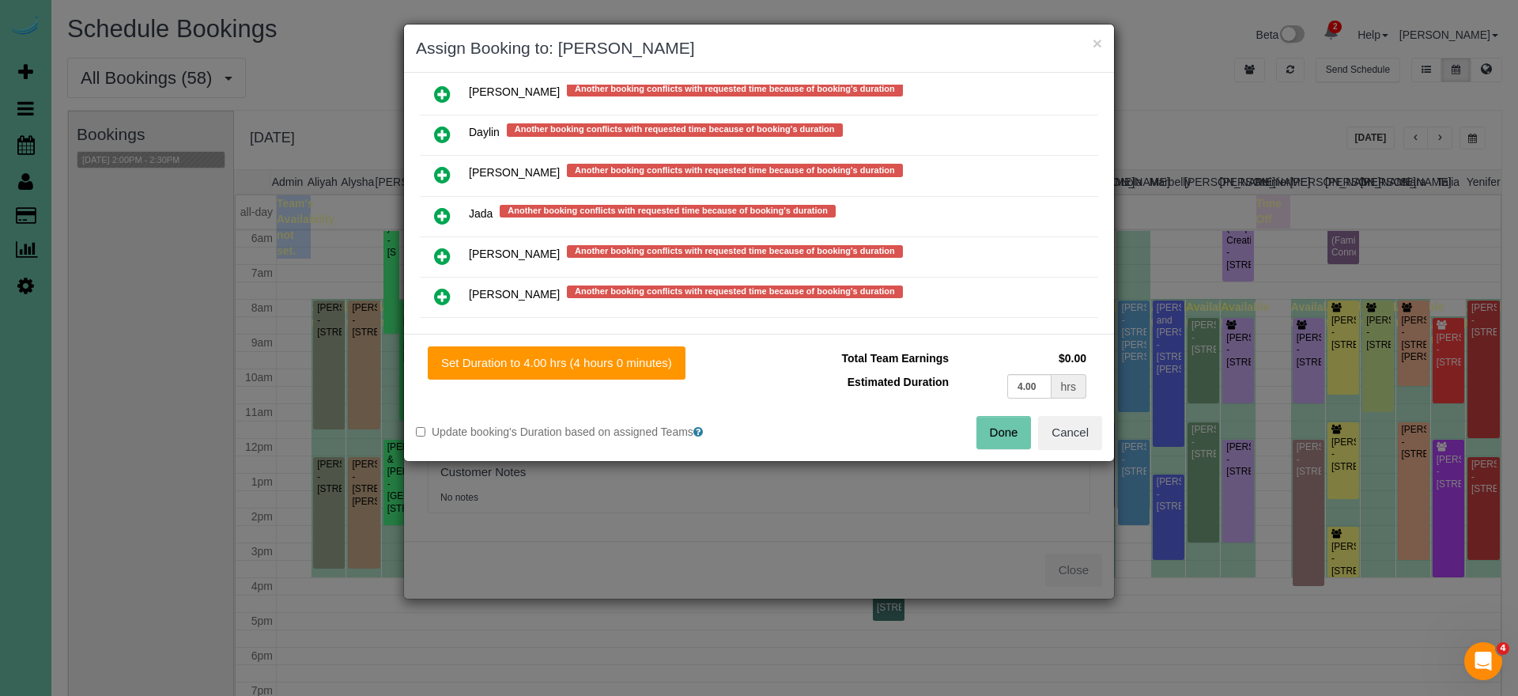
click at [988, 428] on button "Done" at bounding box center [1004, 432] width 55 height 33
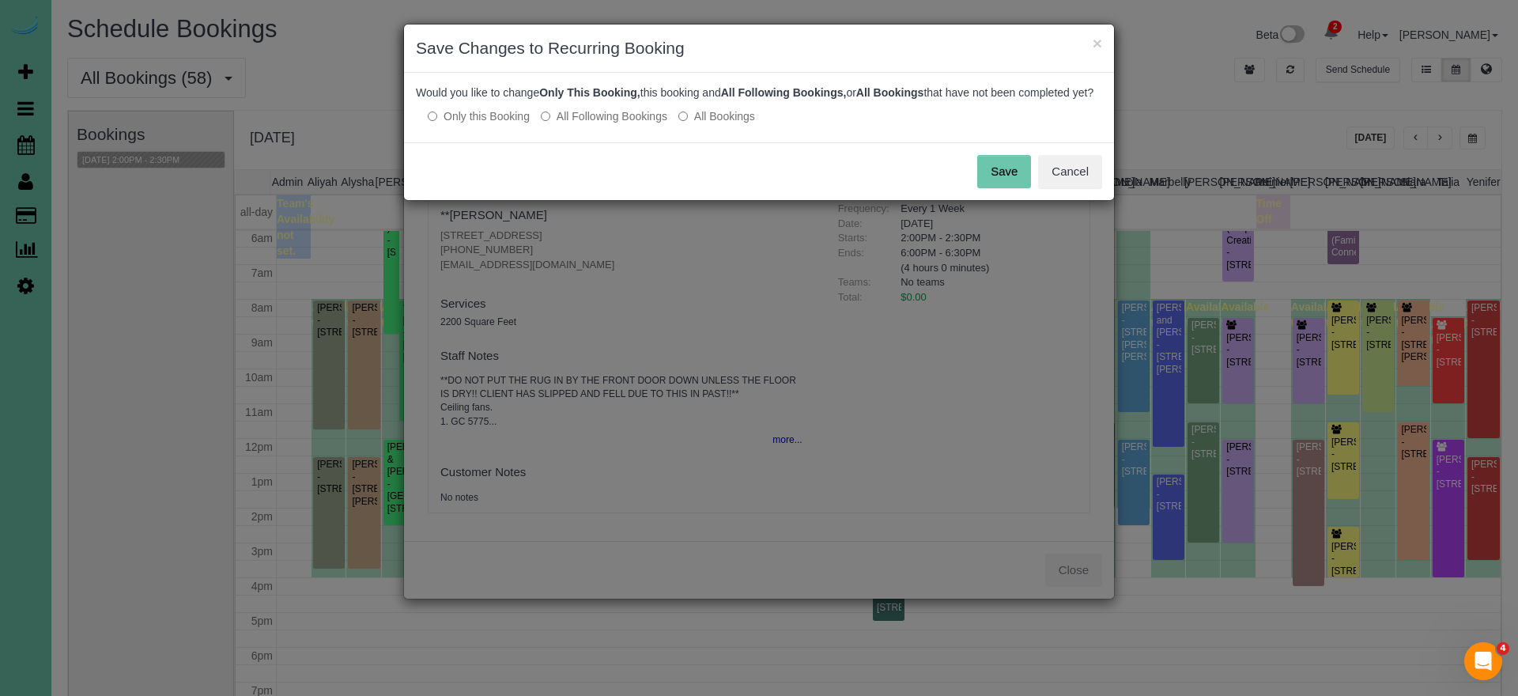
click at [1009, 188] on button "Save" at bounding box center [1004, 171] width 54 height 33
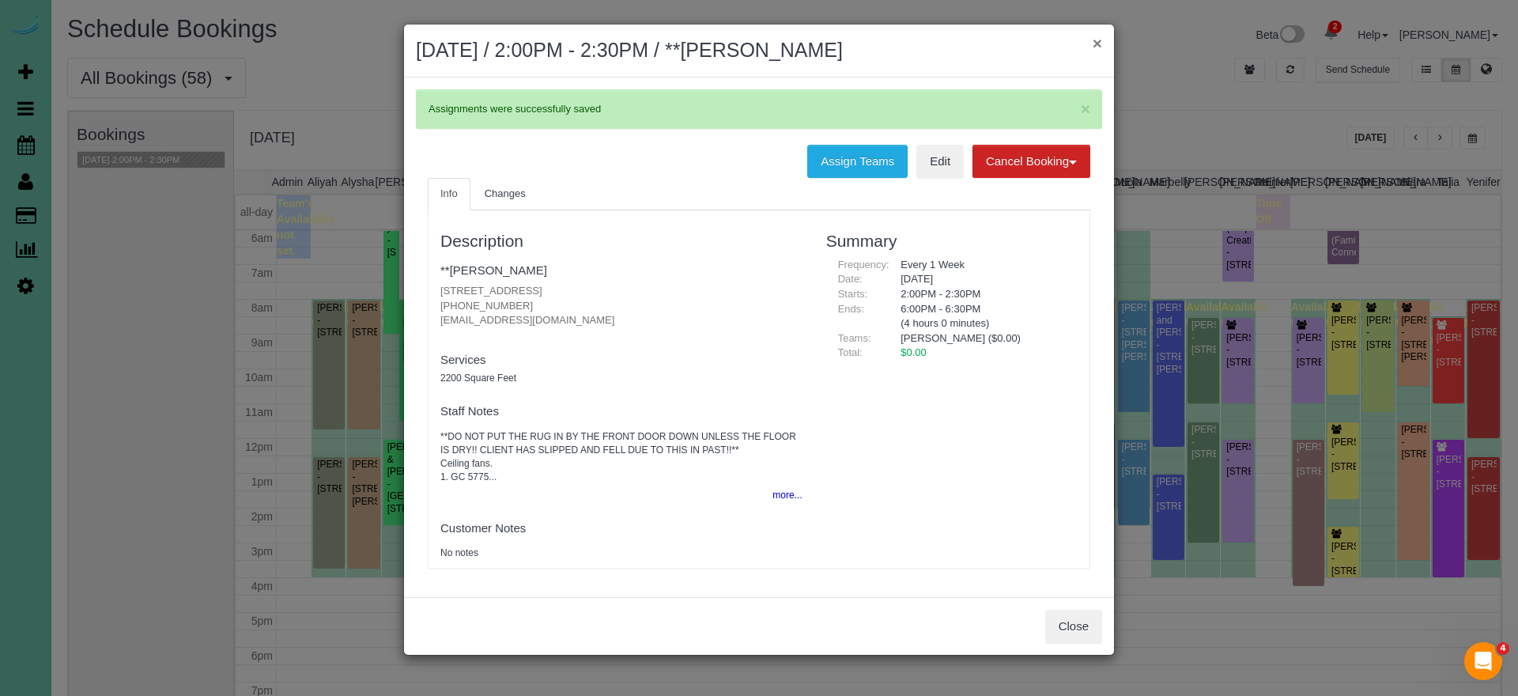
click at [1100, 46] on button "×" at bounding box center [1097, 43] width 9 height 17
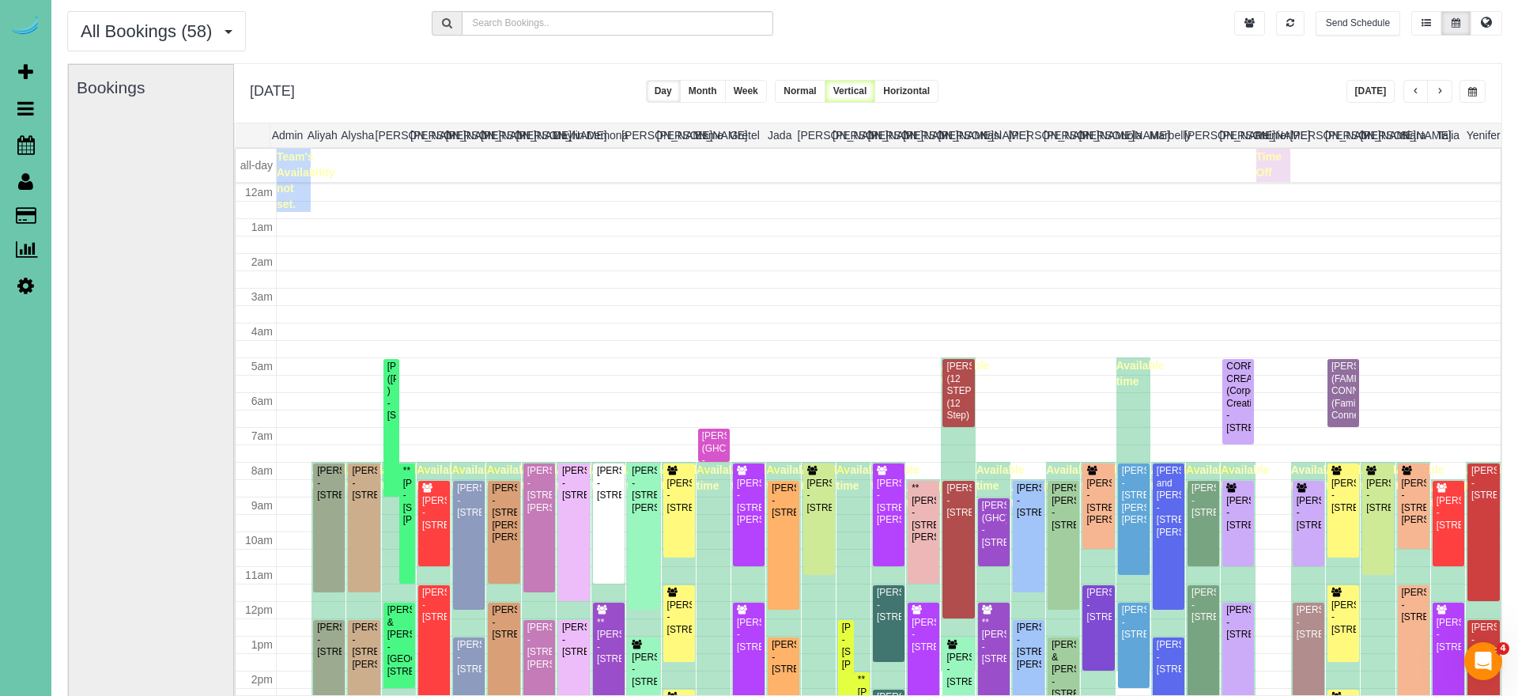
scroll to position [210, 0]
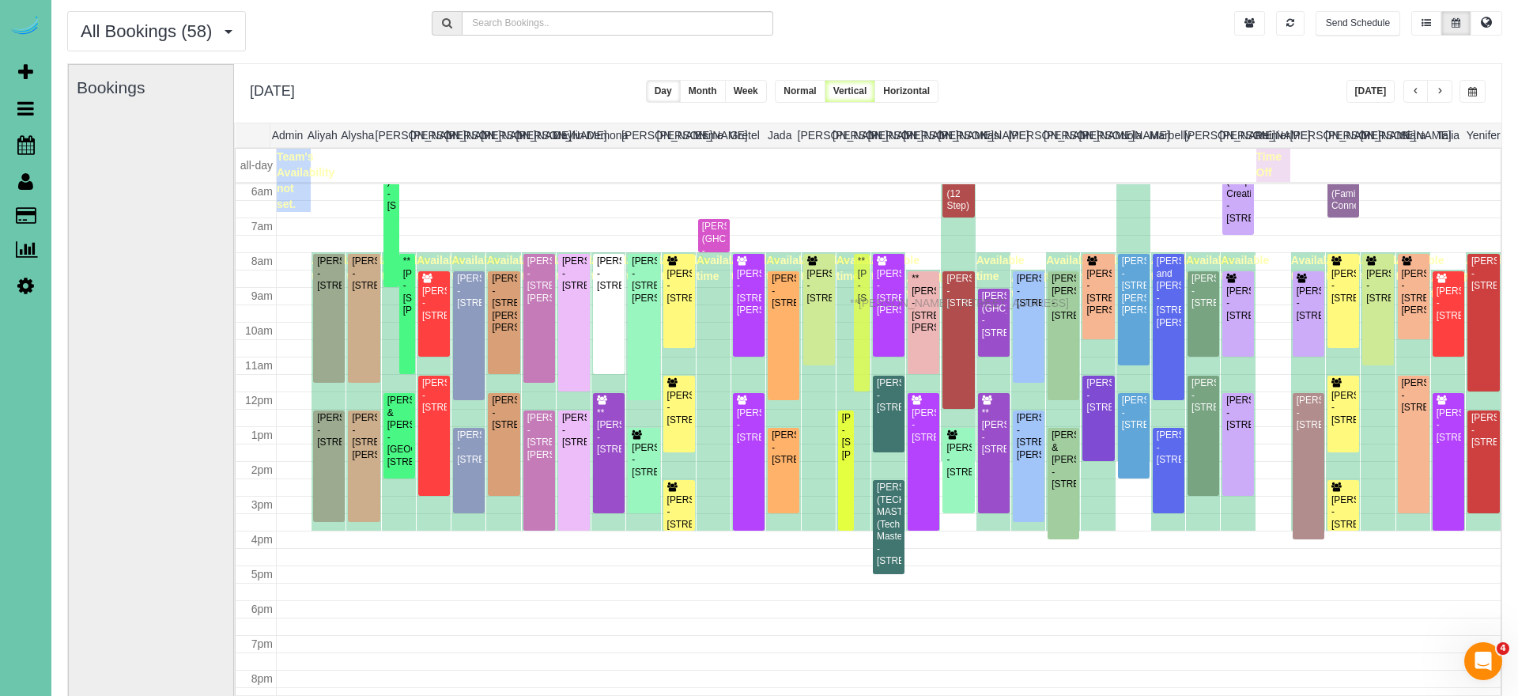
drag, startPoint x: 859, startPoint y: 511, endPoint x: 854, endPoint y: 300, distance: 210.4
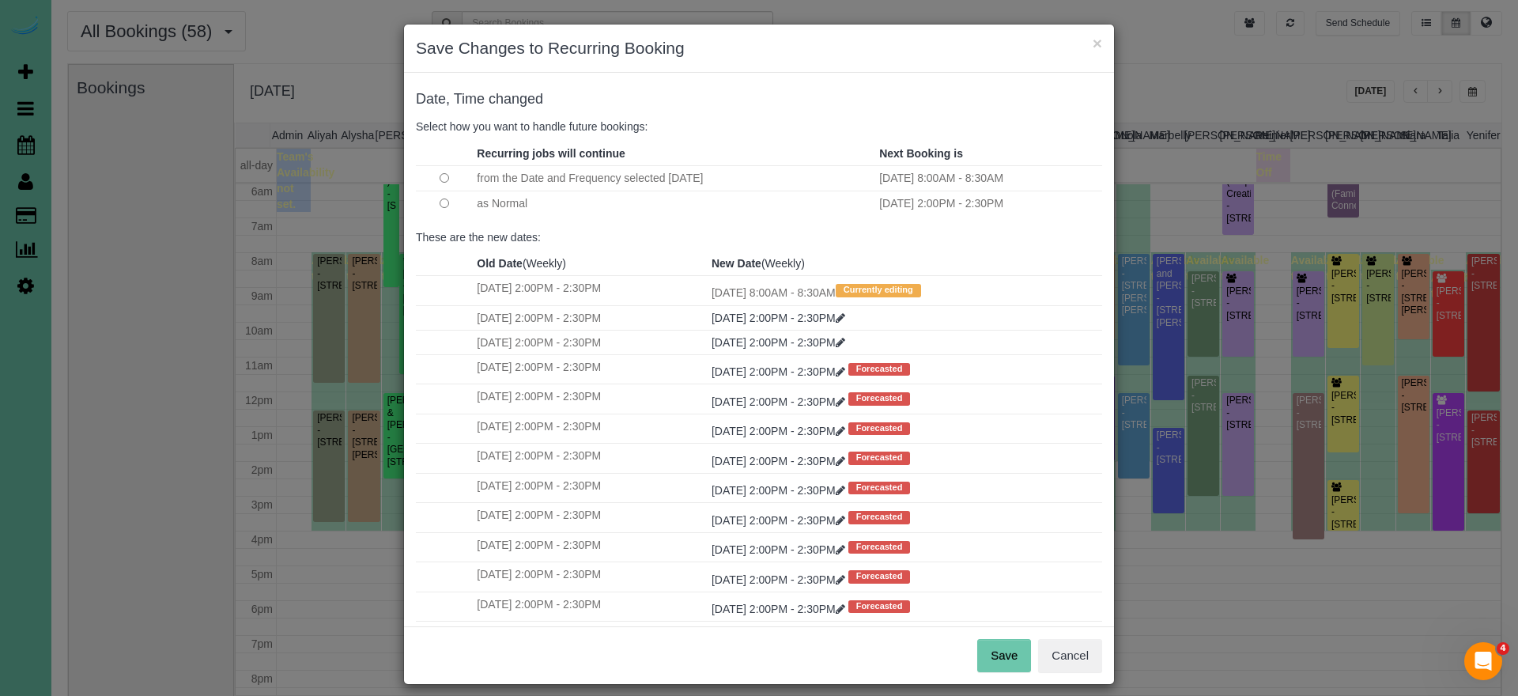
drag, startPoint x: 1005, startPoint y: 651, endPoint x: 979, endPoint y: 618, distance: 42.2
click at [1003, 649] on button "Save" at bounding box center [1004, 655] width 54 height 33
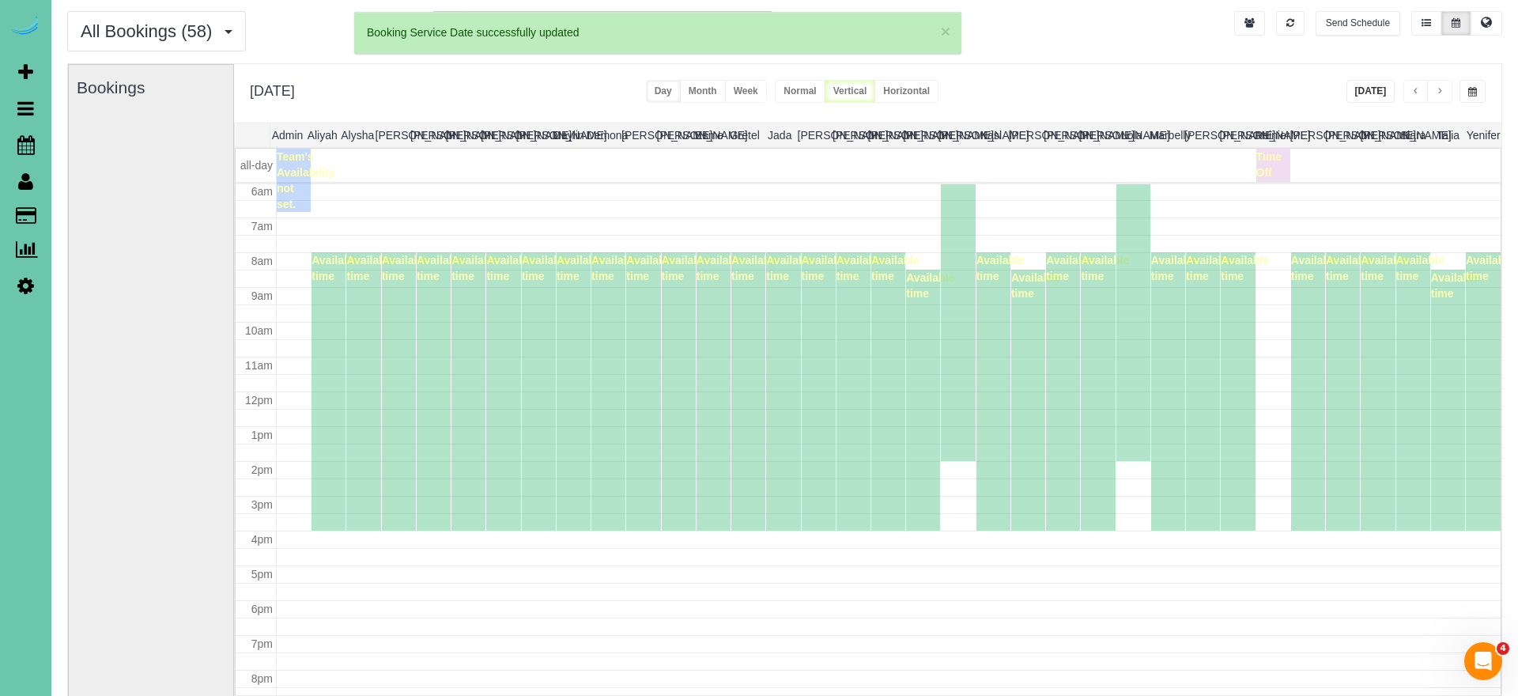
click at [21, 286] on icon at bounding box center [25, 285] width 17 height 19
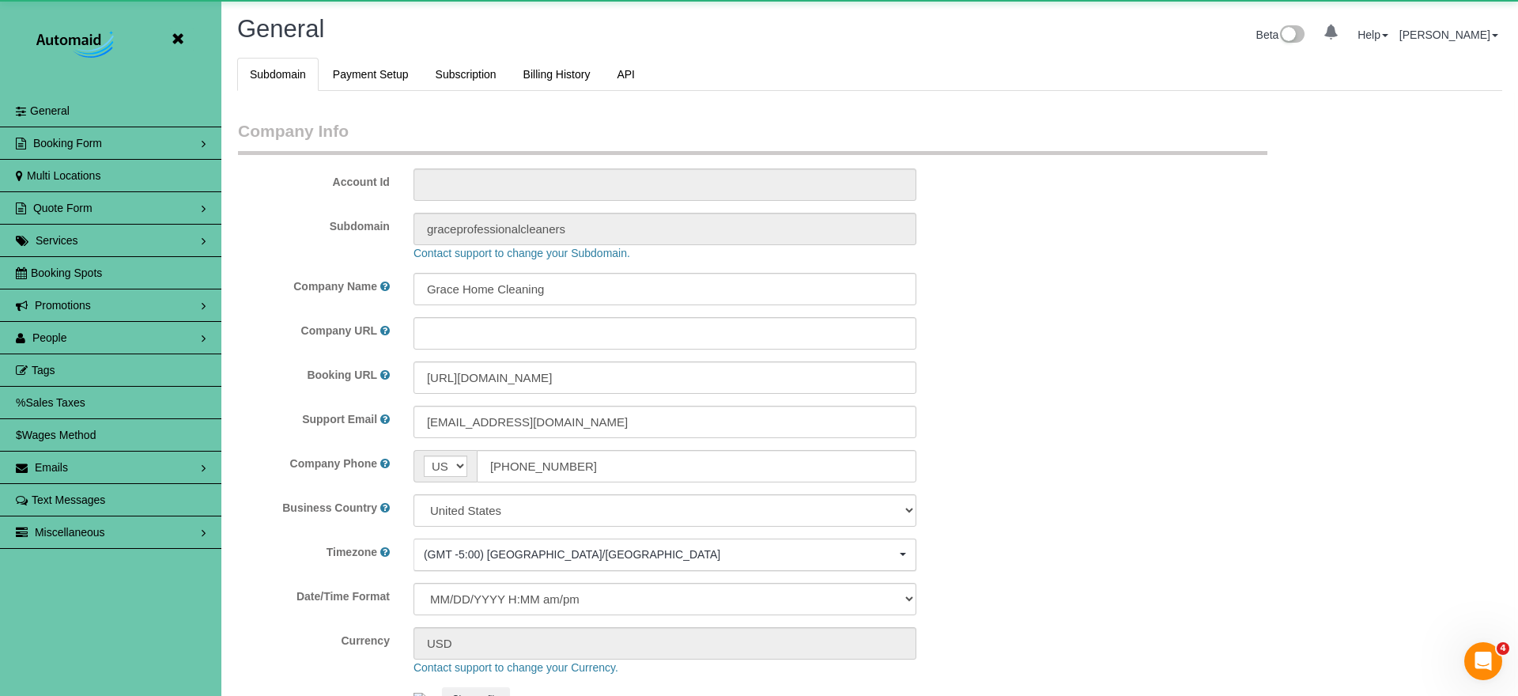
scroll to position [3345, 1518]
select select "5796"
click at [77, 340] on link "People" at bounding box center [110, 338] width 221 height 32
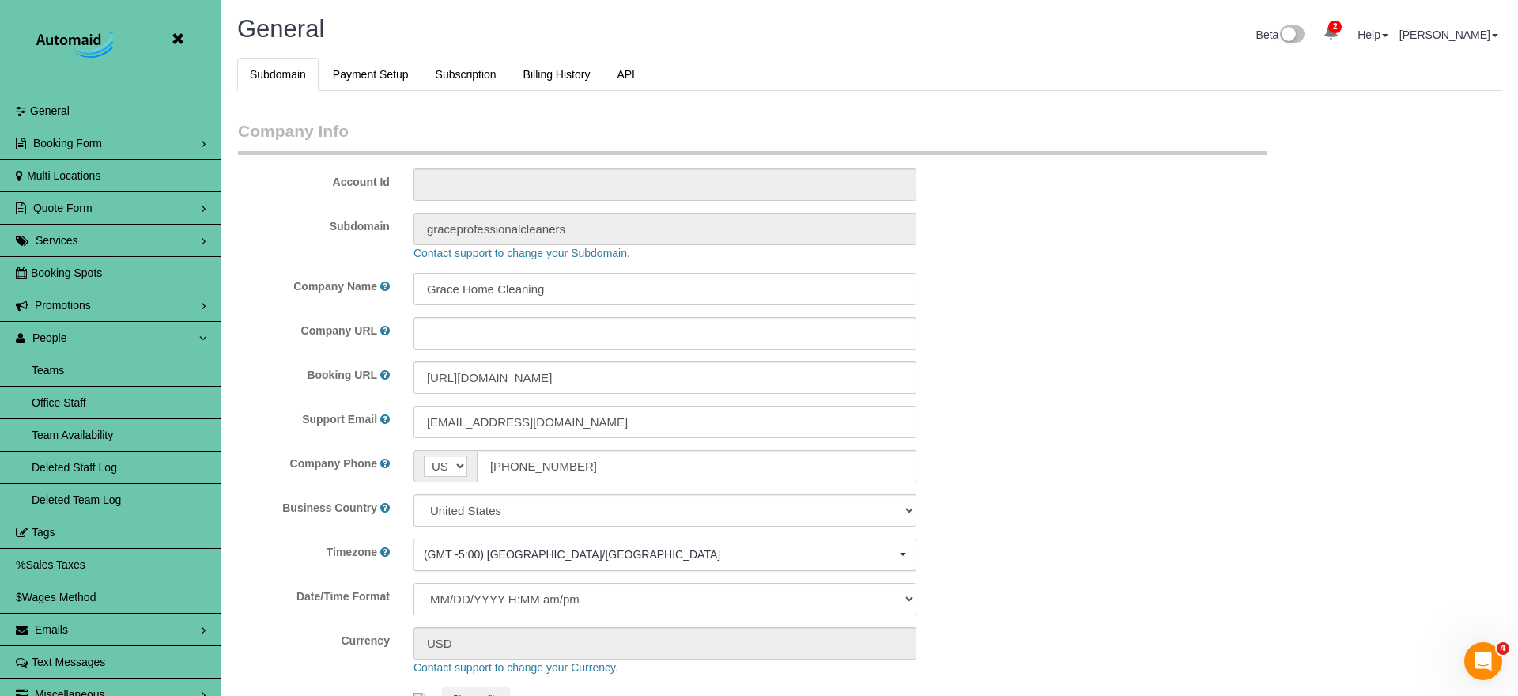
click at [127, 433] on link "Team Availability" at bounding box center [110, 435] width 221 height 32
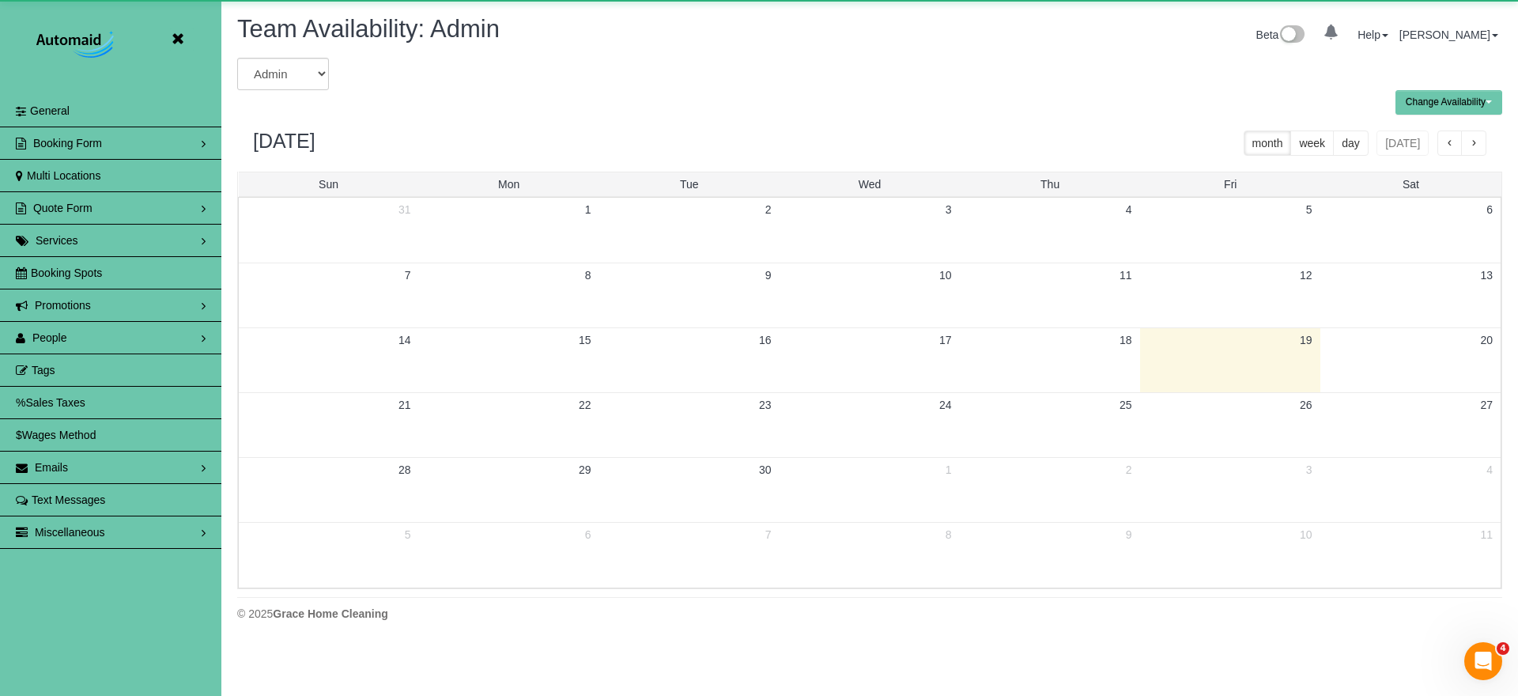
scroll to position [78429, 77555]
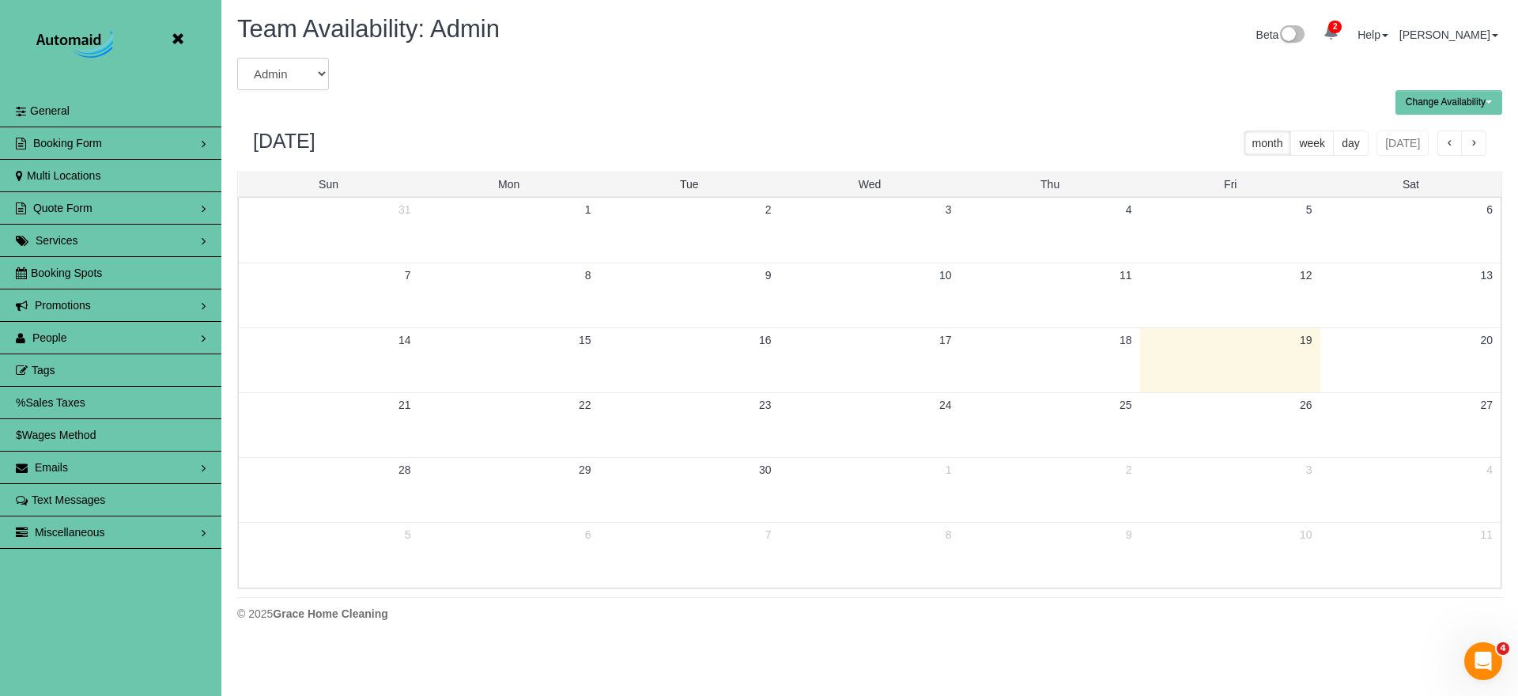
select select "number:4362"
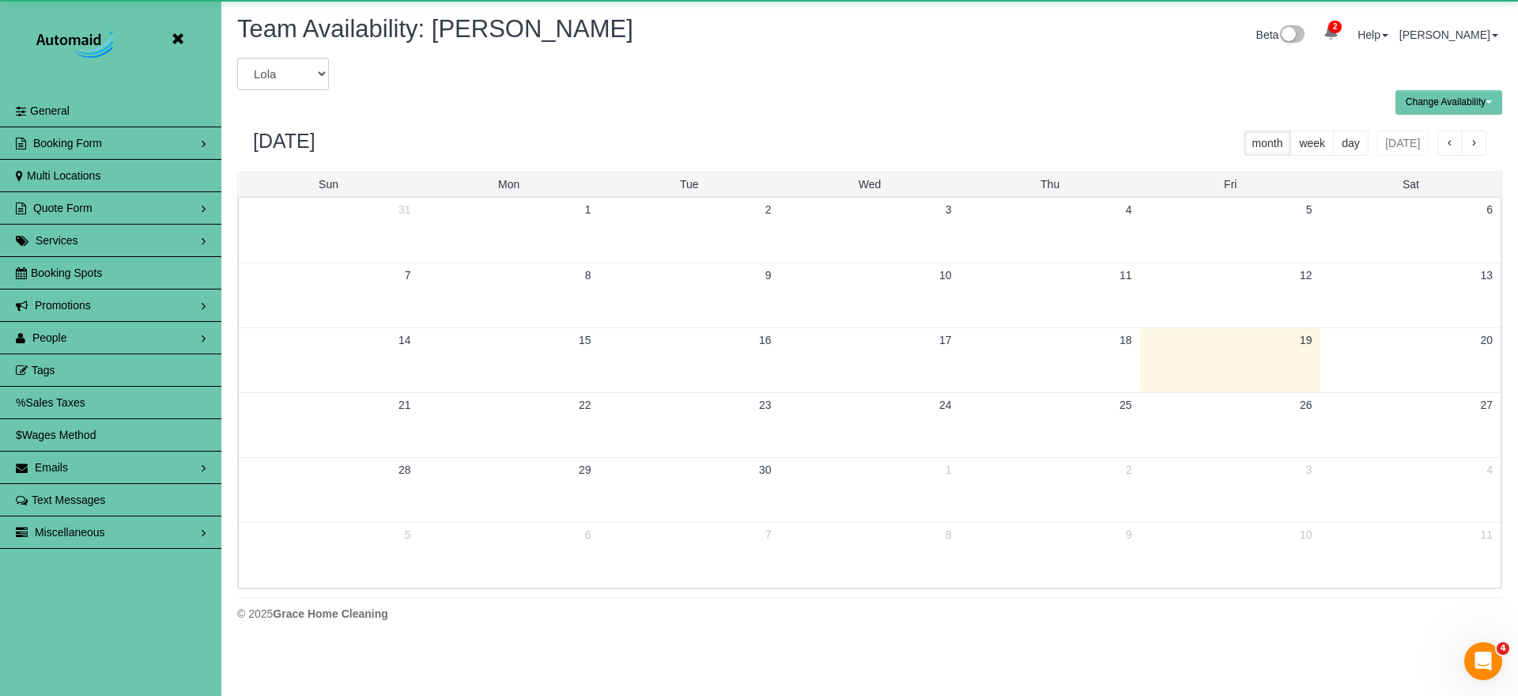
scroll to position [2, 0]
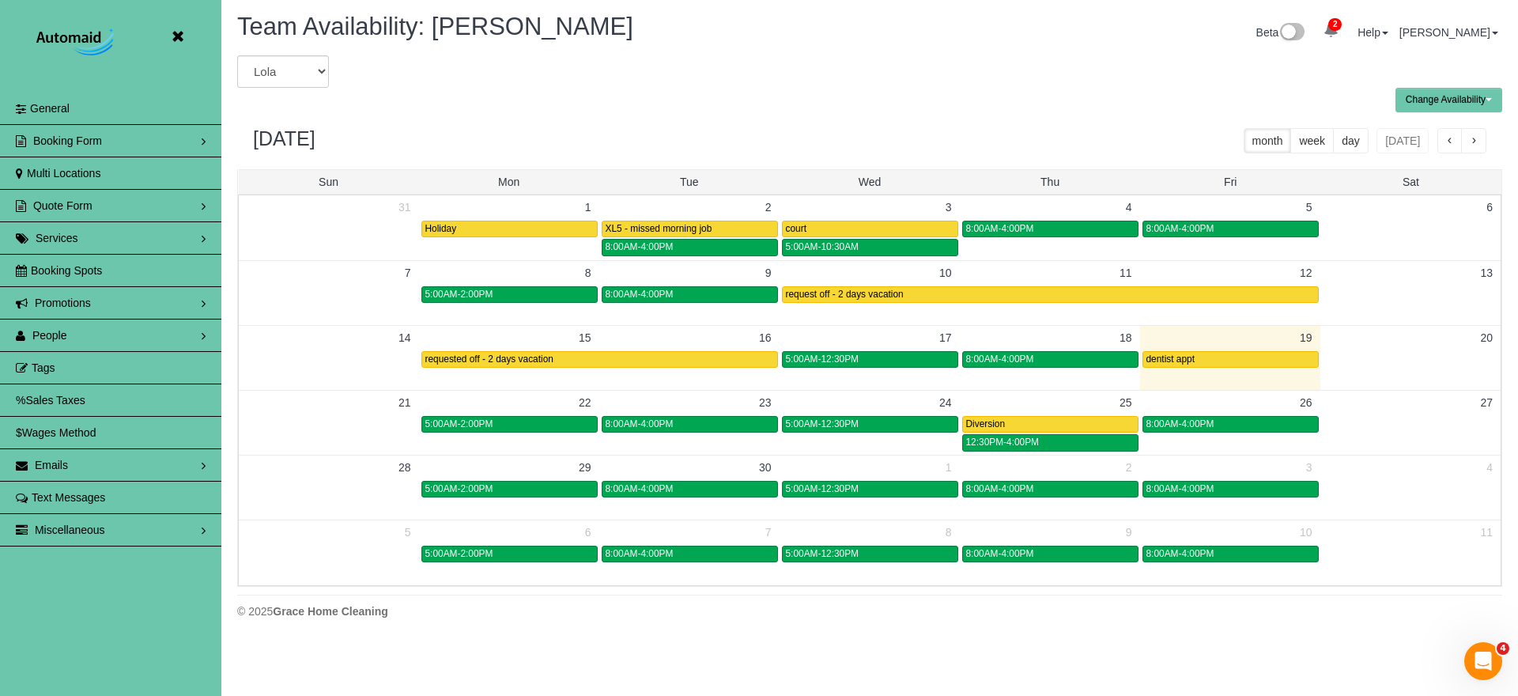
click at [1456, 96] on button "Change Availability" at bounding box center [1449, 100] width 107 height 25
click at [1419, 133] on button "Default Availability" at bounding box center [1444, 131] width 97 height 25
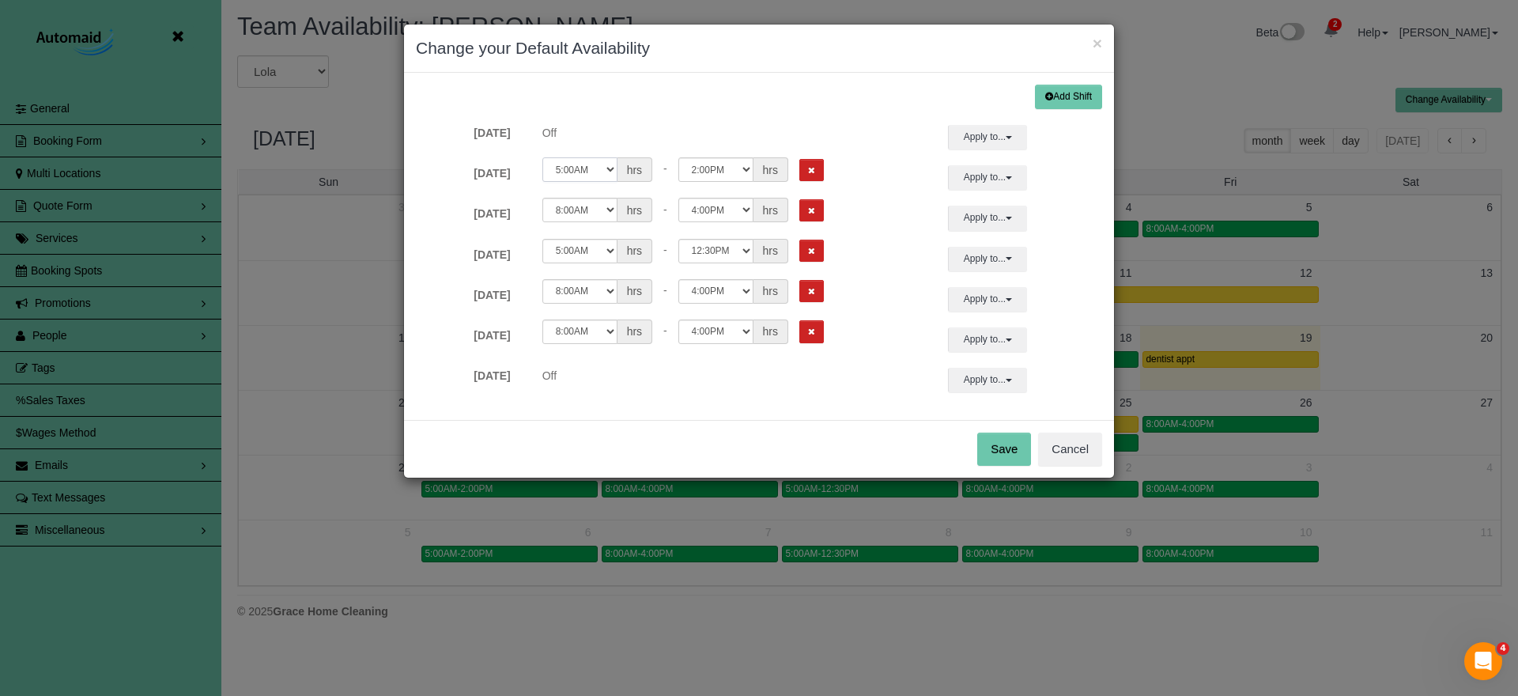
select select "string:08:00"
select select "string:16:00"
click at [978, 457] on button "Save" at bounding box center [1004, 449] width 54 height 33
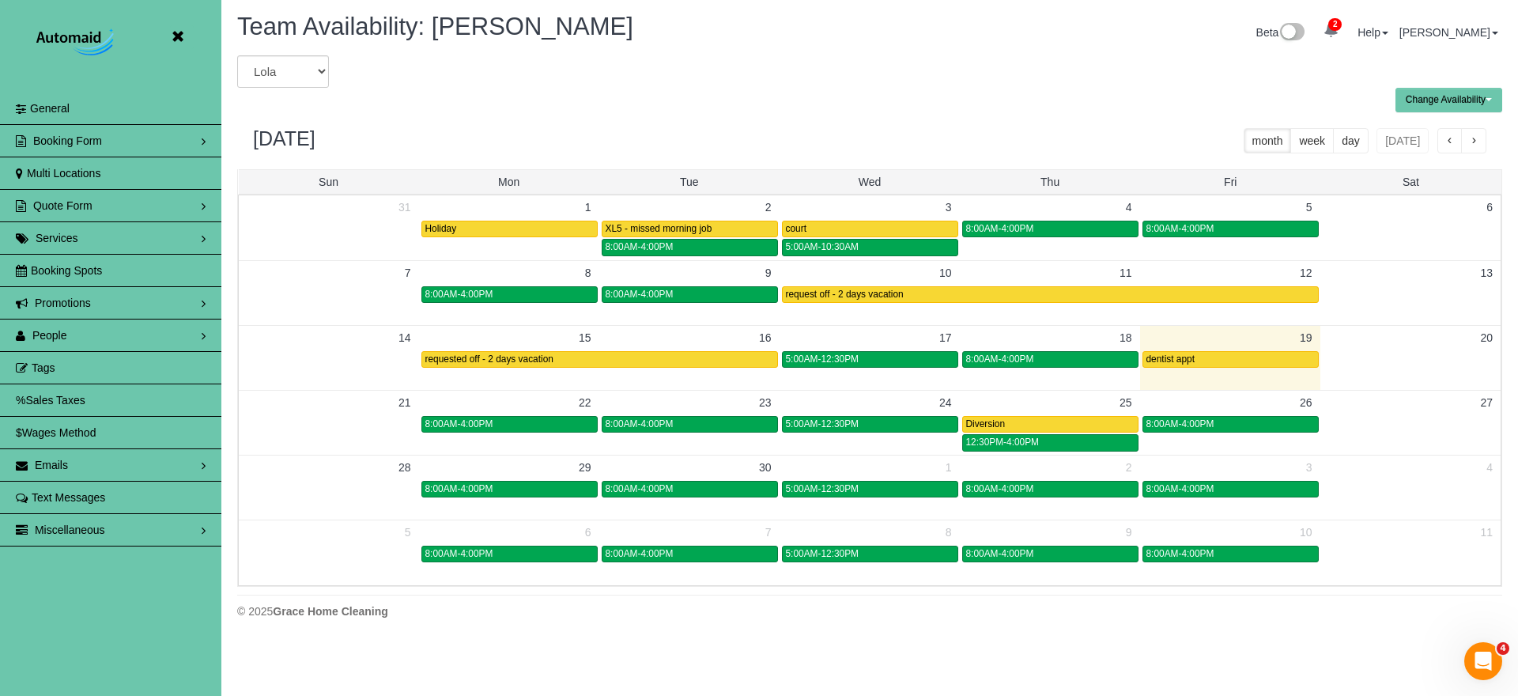
click at [179, 37] on icon at bounding box center [178, 37] width 20 height 20
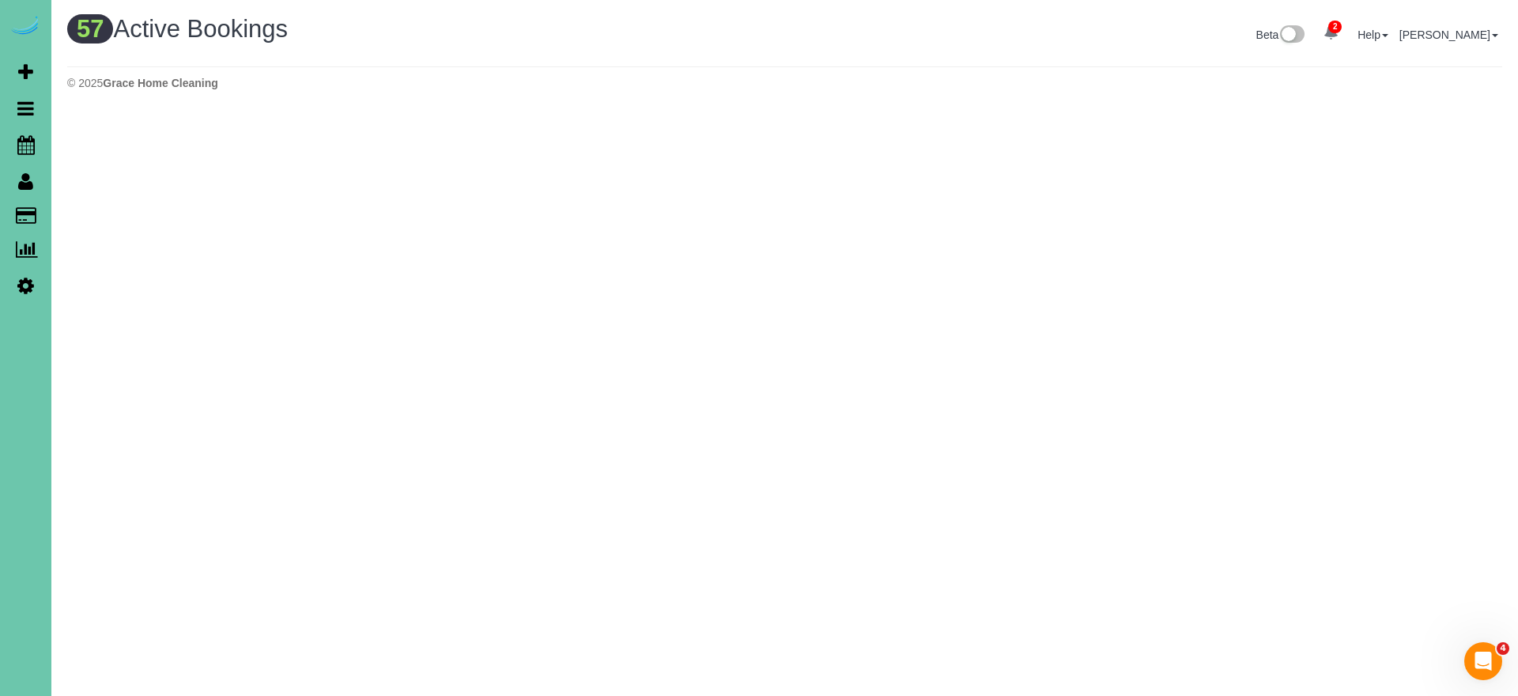
scroll to position [3202, 1518]
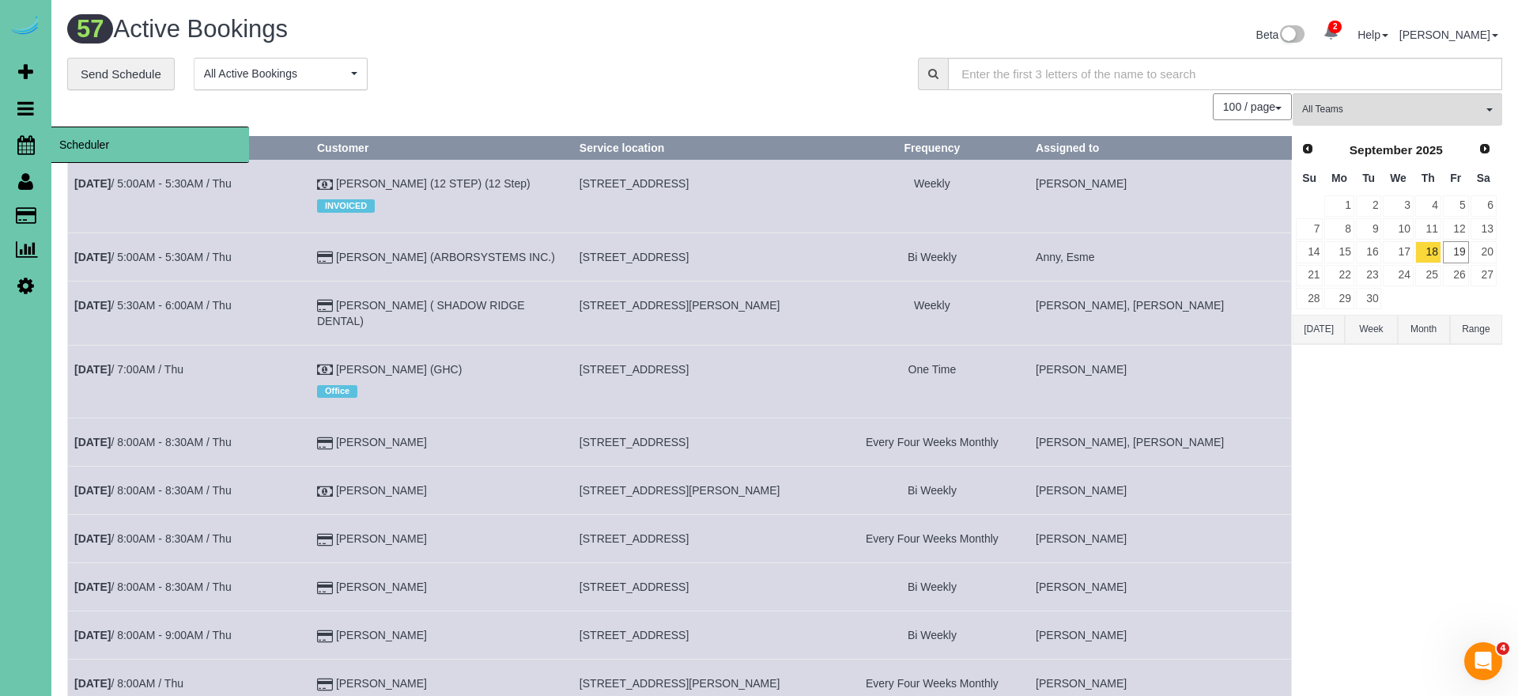
click at [30, 147] on icon at bounding box center [25, 144] width 17 height 19
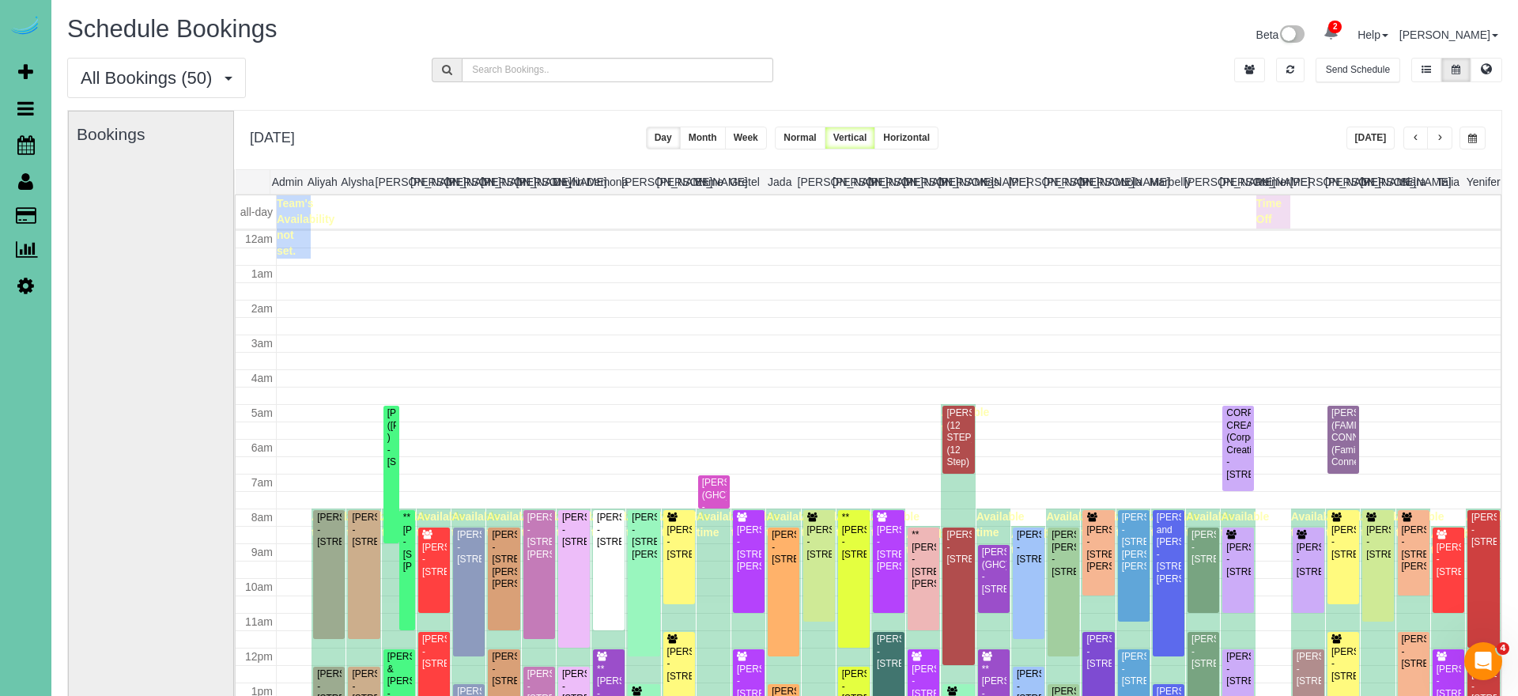
scroll to position [210, 0]
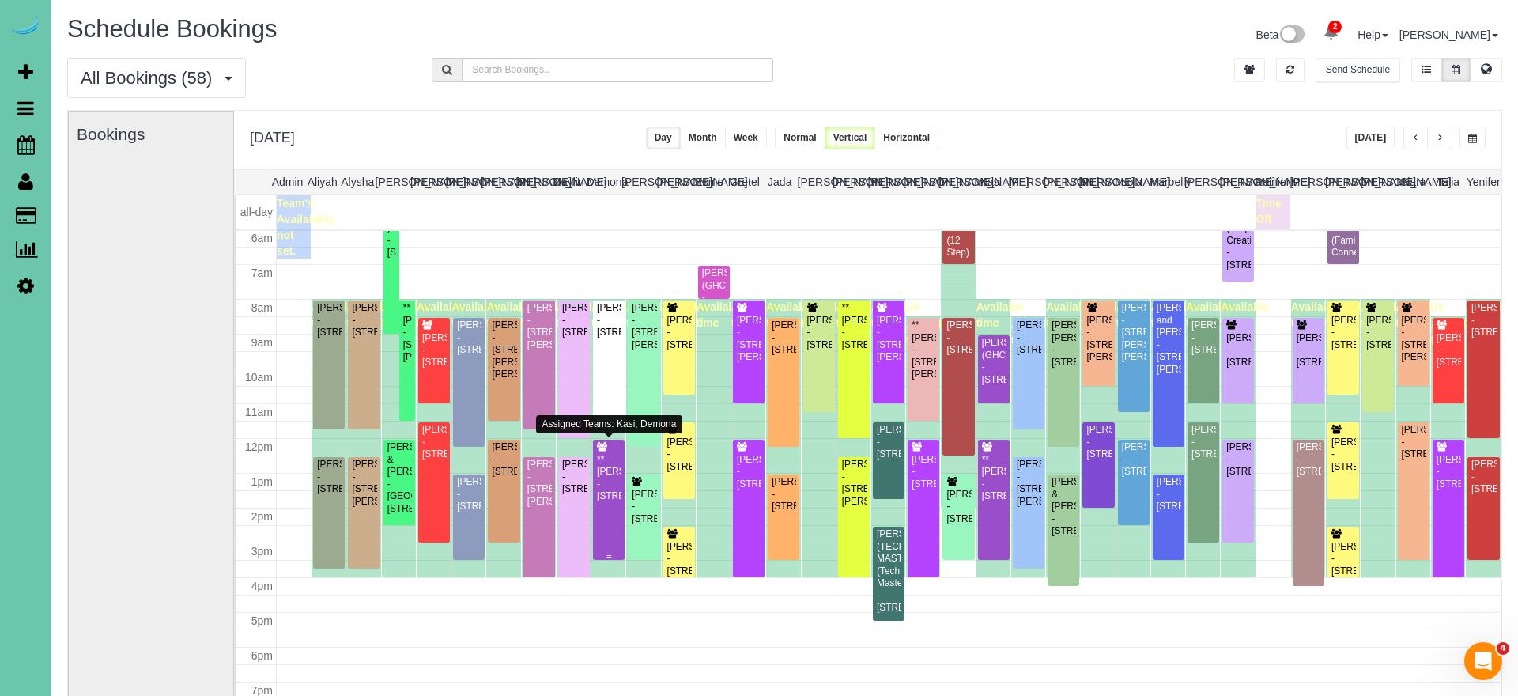
click at [603, 486] on div "**Chuck Smith - 5708 S 167th Ave, Omaha, NE 68135" at bounding box center [608, 478] width 25 height 49
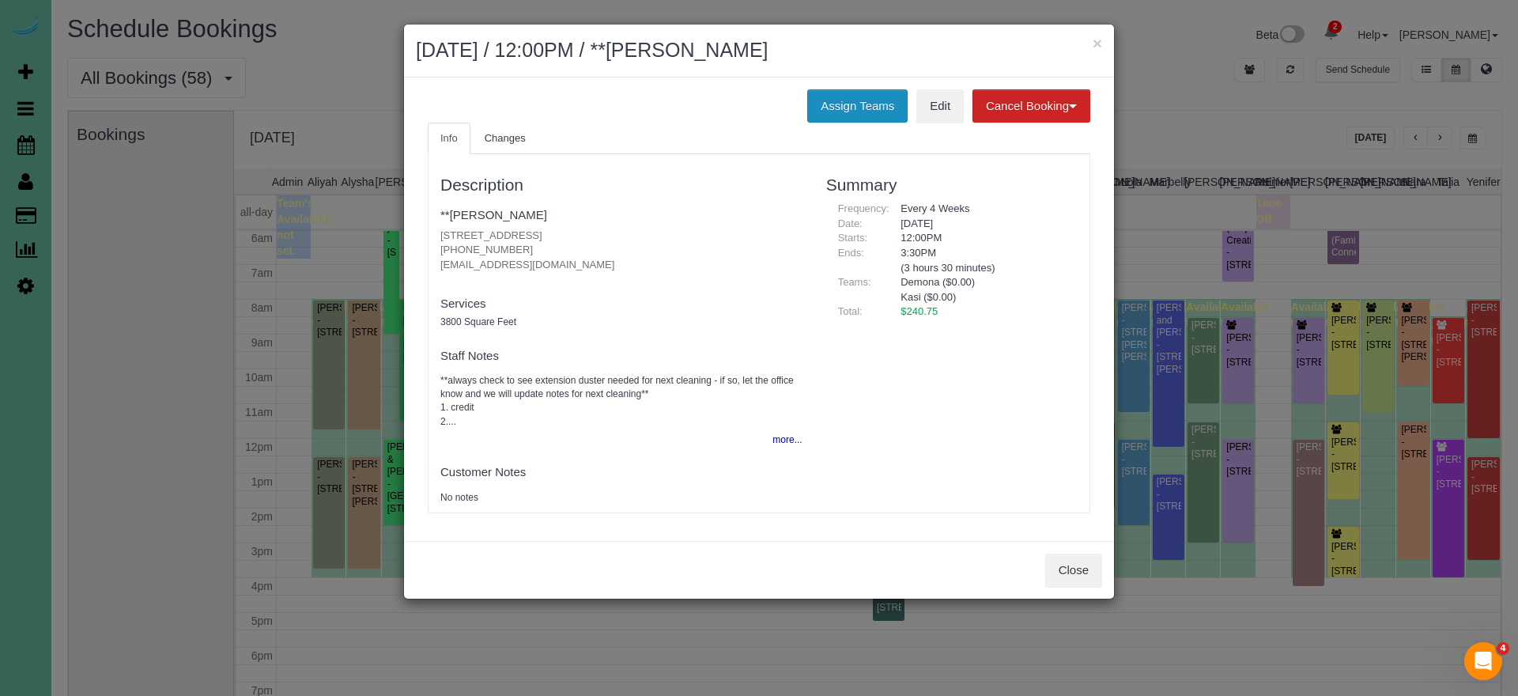
click at [833, 104] on button "Assign Teams" at bounding box center [857, 105] width 100 height 33
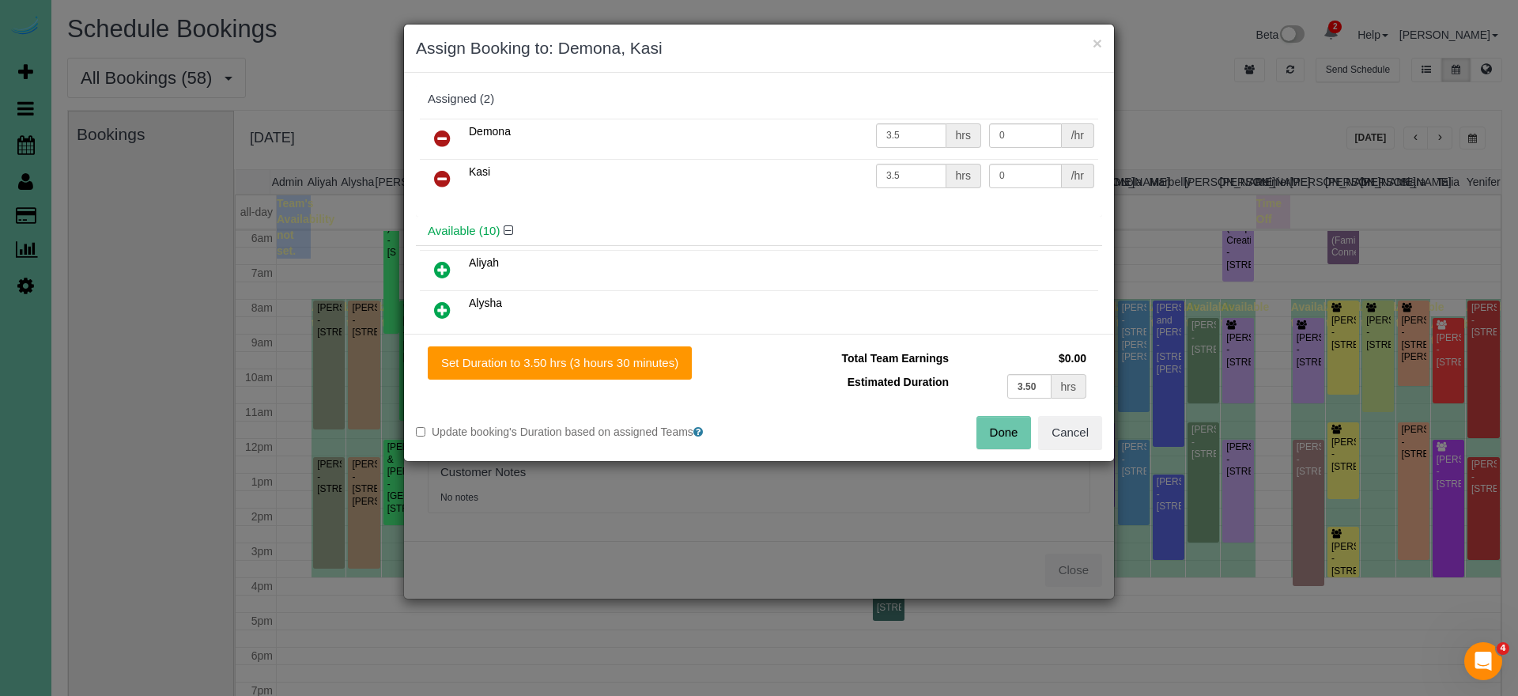
click at [436, 127] on link at bounding box center [442, 139] width 37 height 32
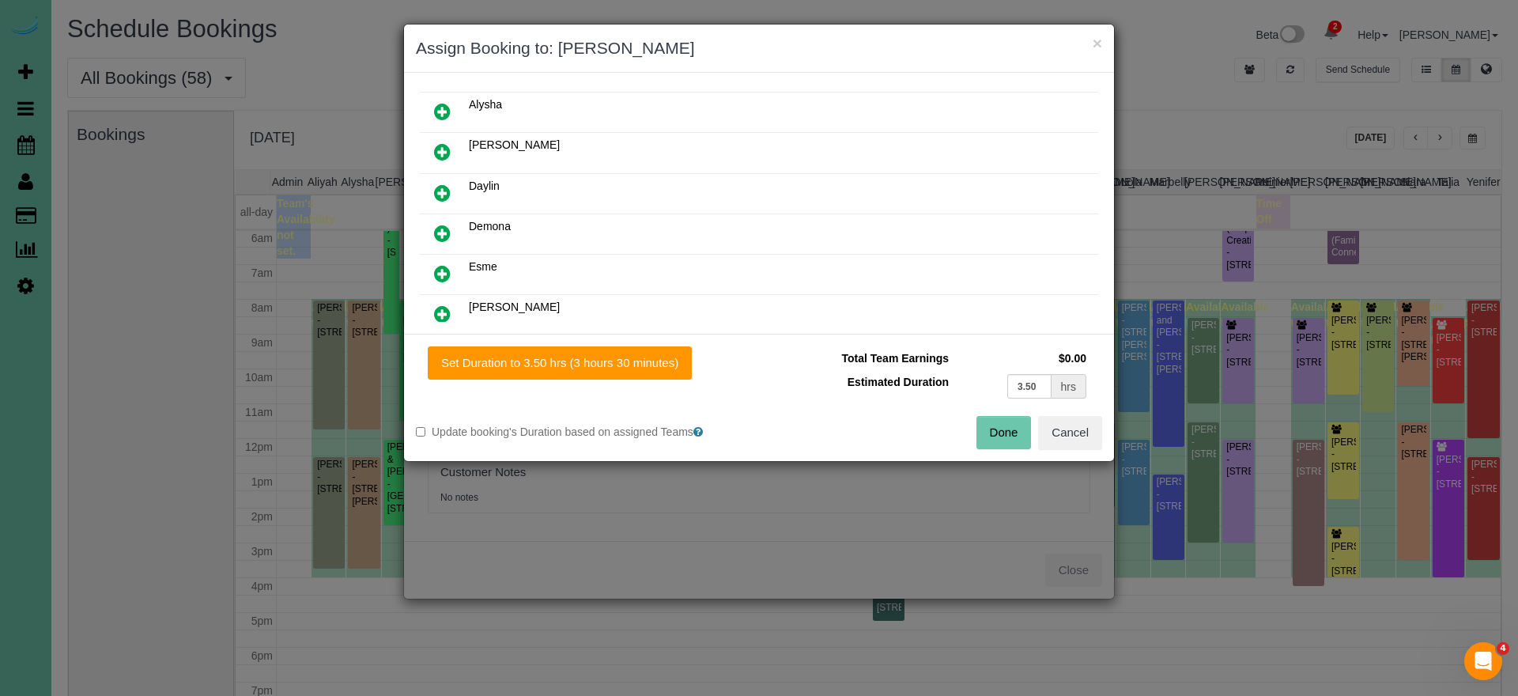
scroll to position [164, 0]
click at [436, 311] on icon at bounding box center [442, 308] width 17 height 19
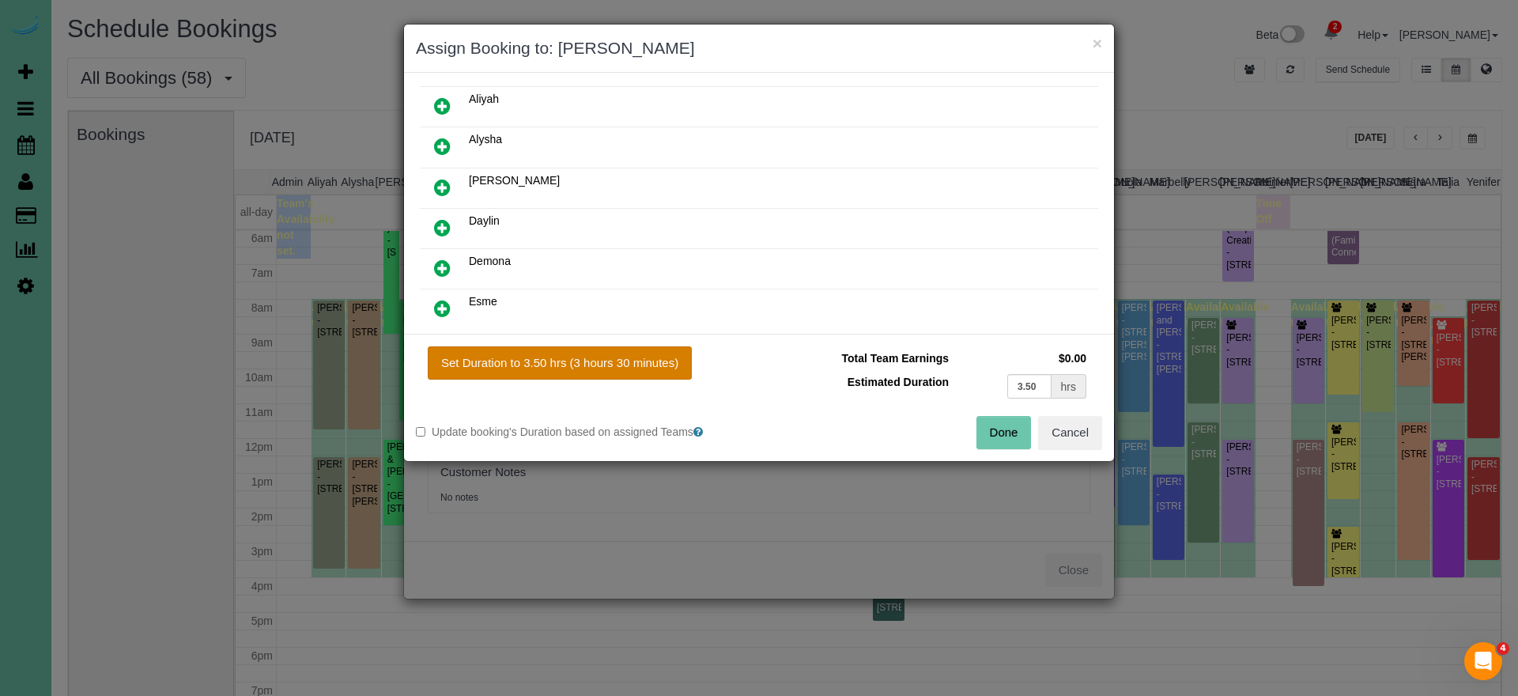
drag, startPoint x: 549, startPoint y: 367, endPoint x: 557, endPoint y: 369, distance: 9.0
click at [549, 367] on button "Set Duration to 3.50 hrs (3 hours 30 minutes)" at bounding box center [560, 362] width 264 height 33
type input "3.50"
click at [999, 433] on button "Done" at bounding box center [1004, 432] width 55 height 33
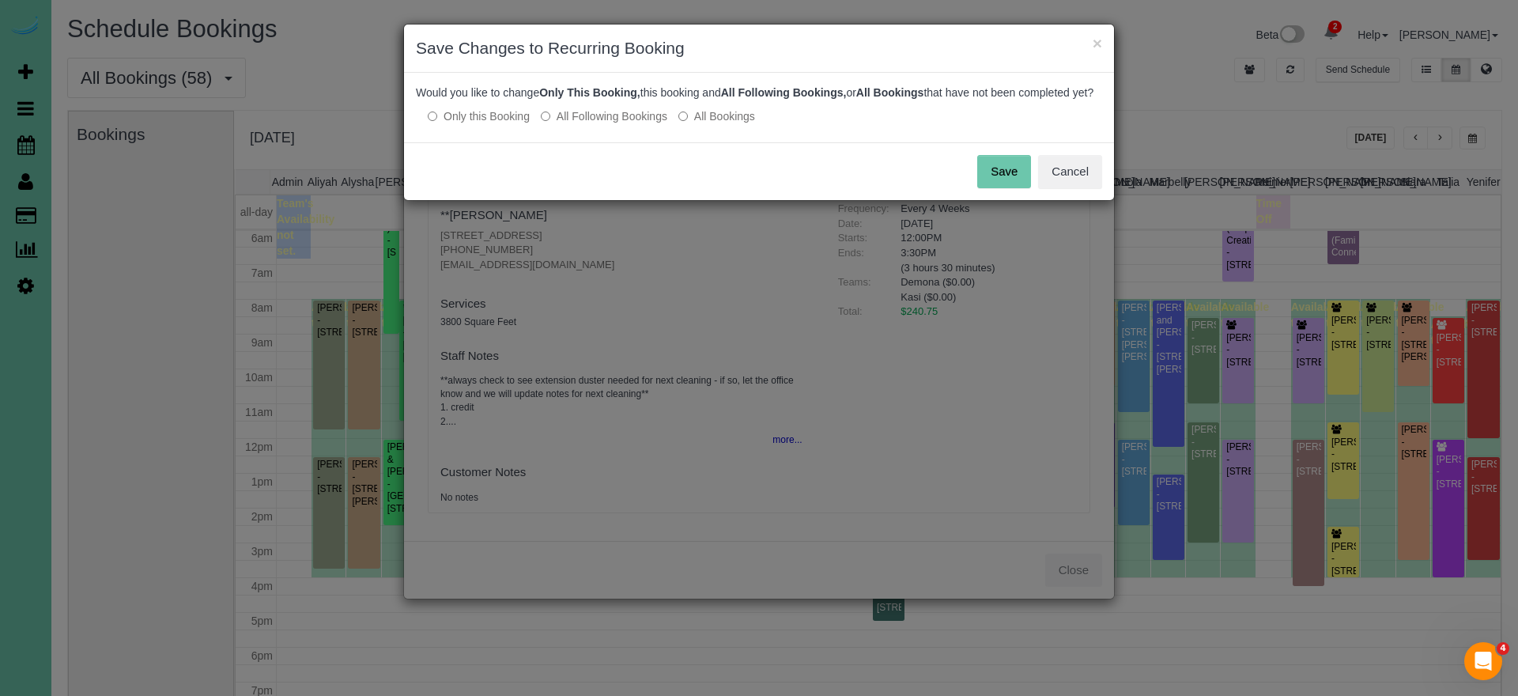
click at [1009, 188] on button "Save" at bounding box center [1004, 171] width 54 height 33
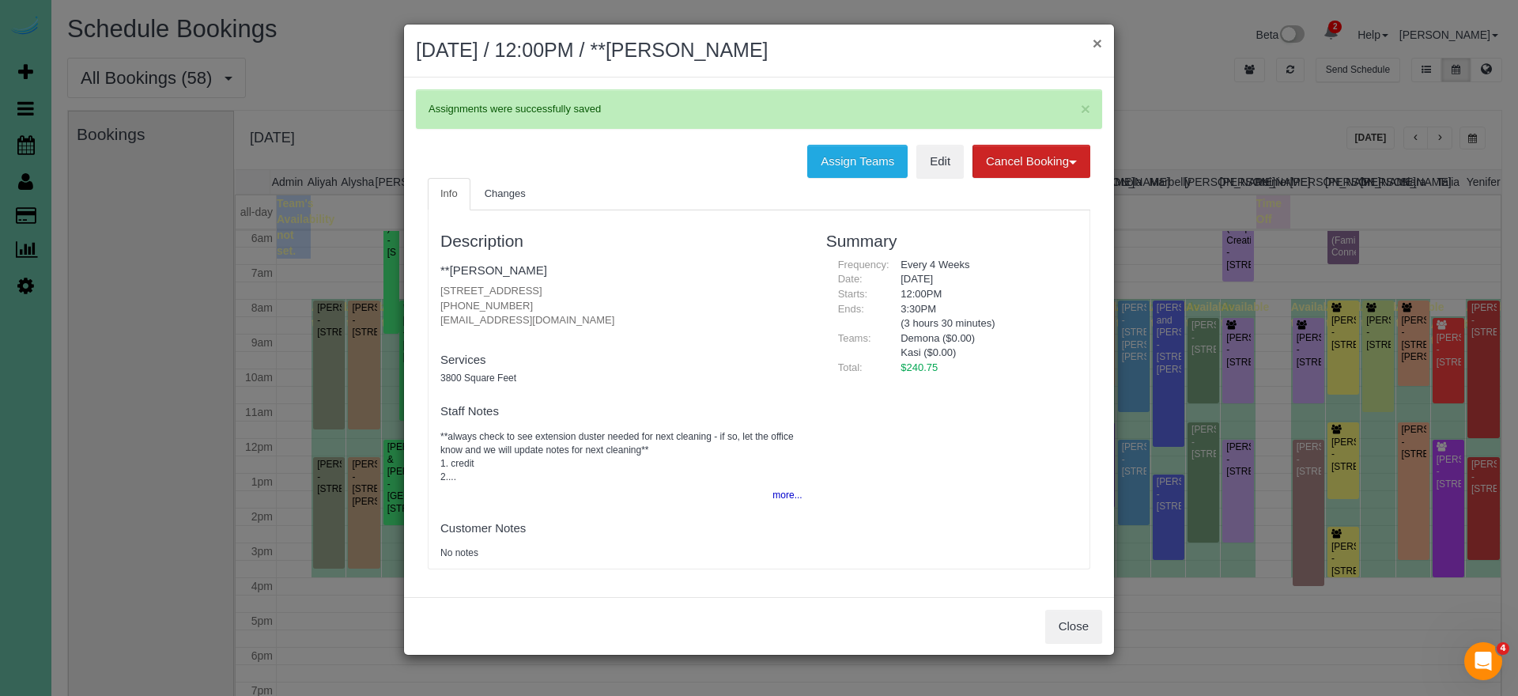
click at [1095, 41] on button "×" at bounding box center [1097, 43] width 9 height 17
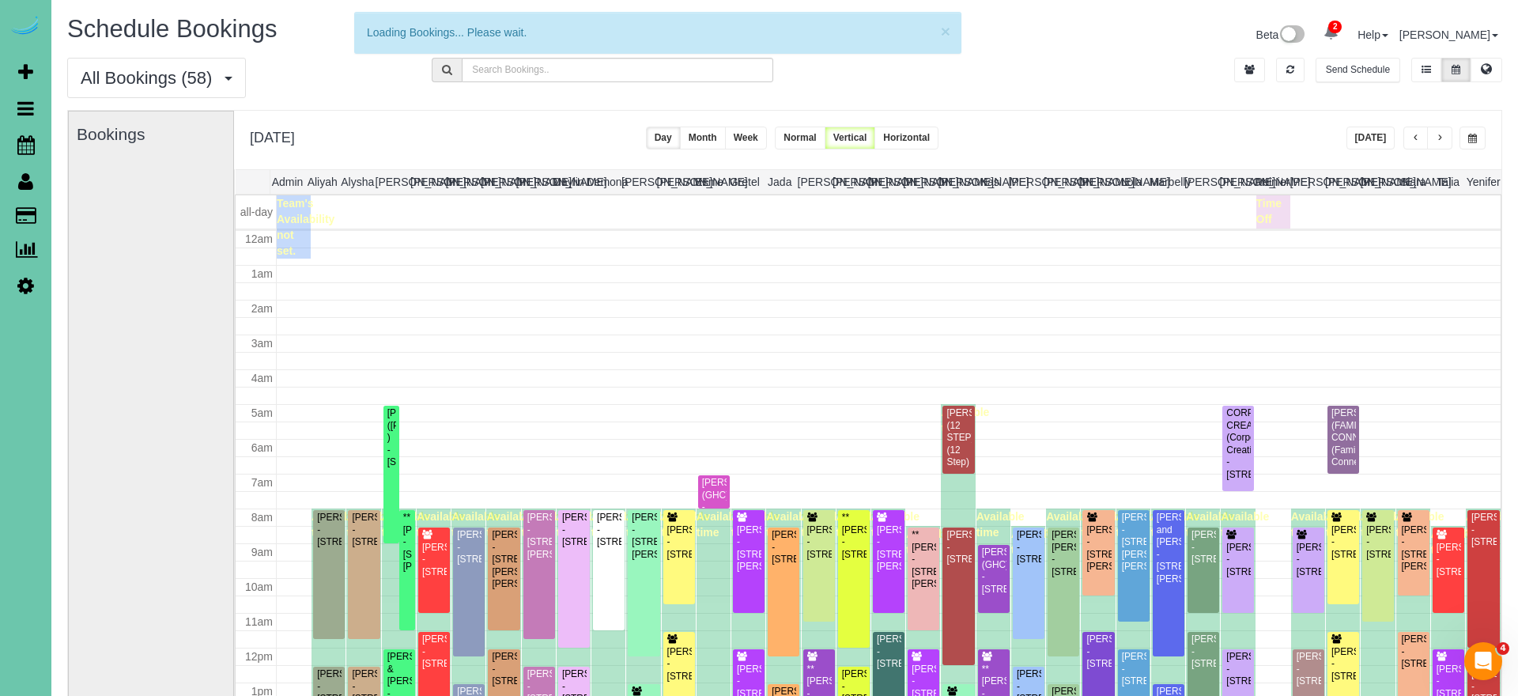
scroll to position [210, 0]
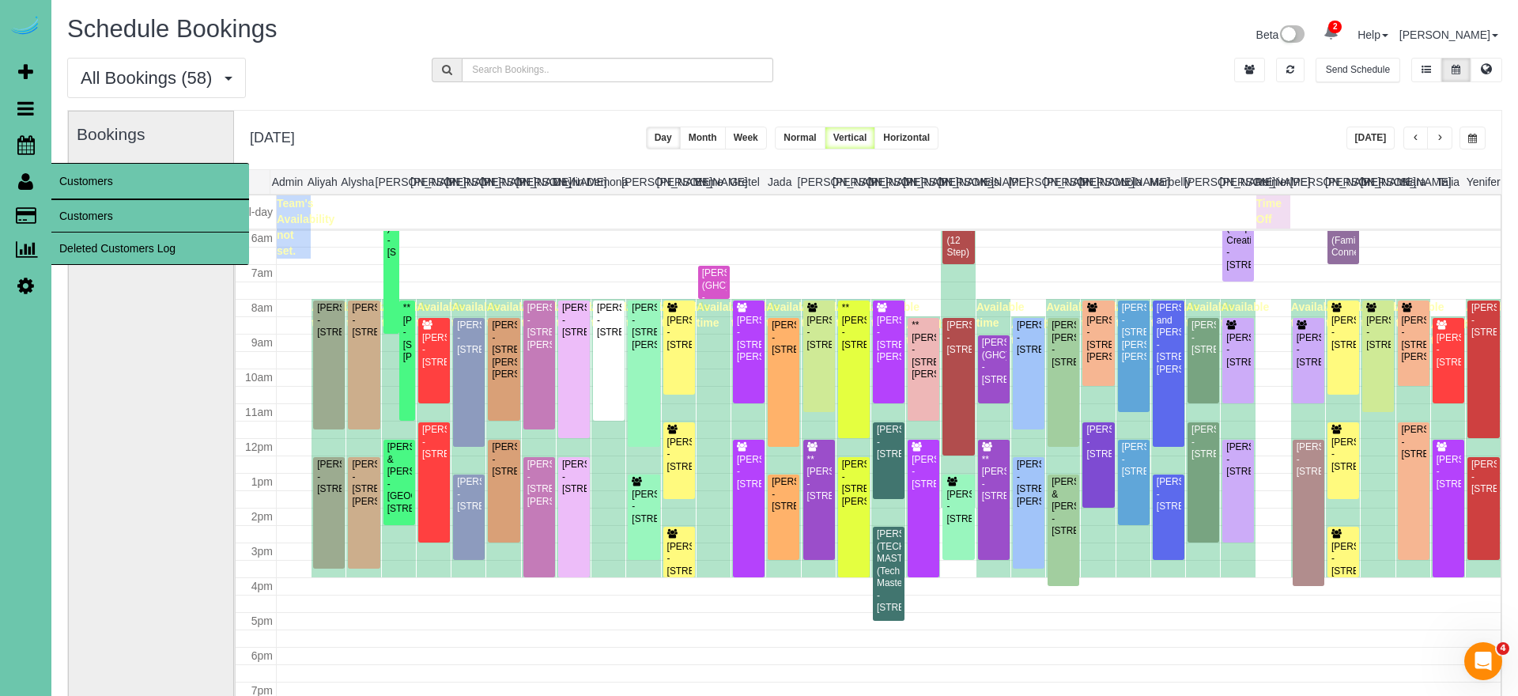
click at [116, 225] on link "Customers" at bounding box center [150, 216] width 198 height 32
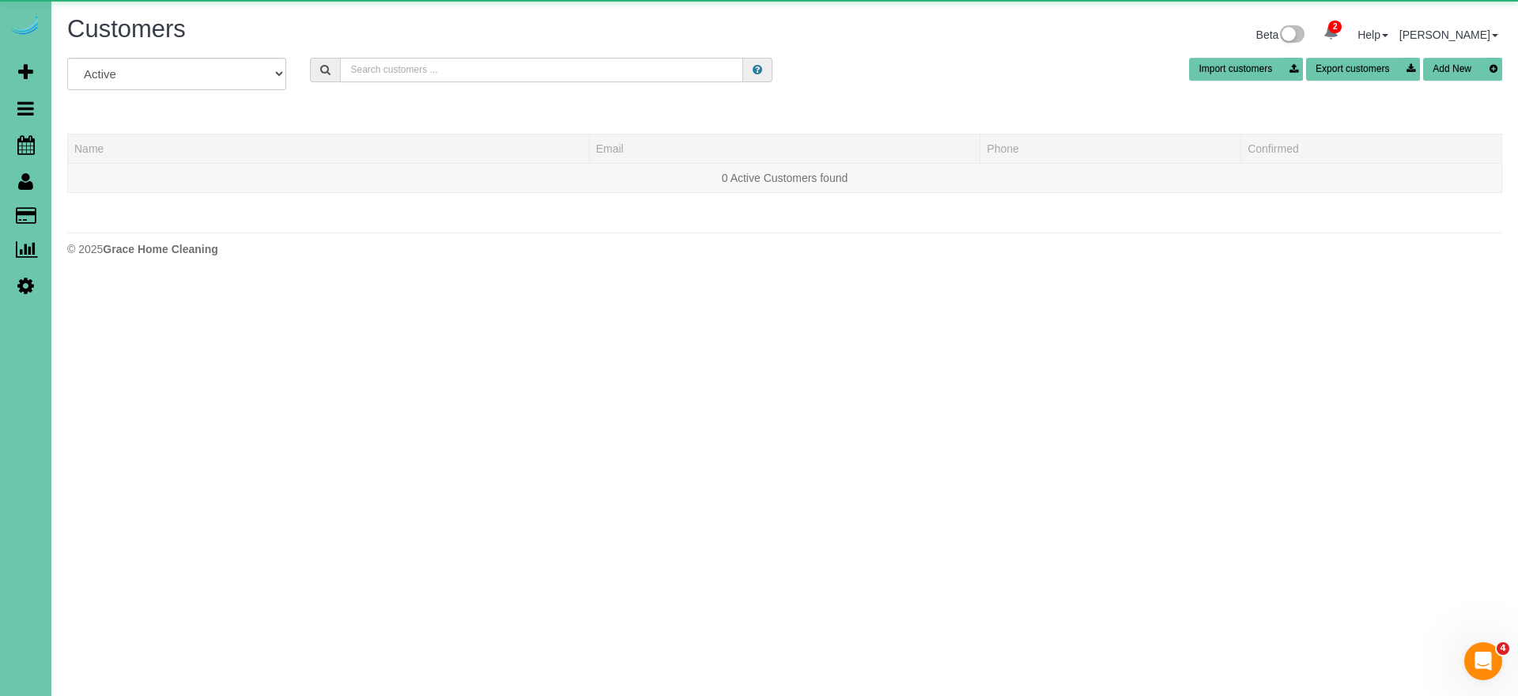
click at [508, 68] on input "text" at bounding box center [541, 70] width 403 height 25
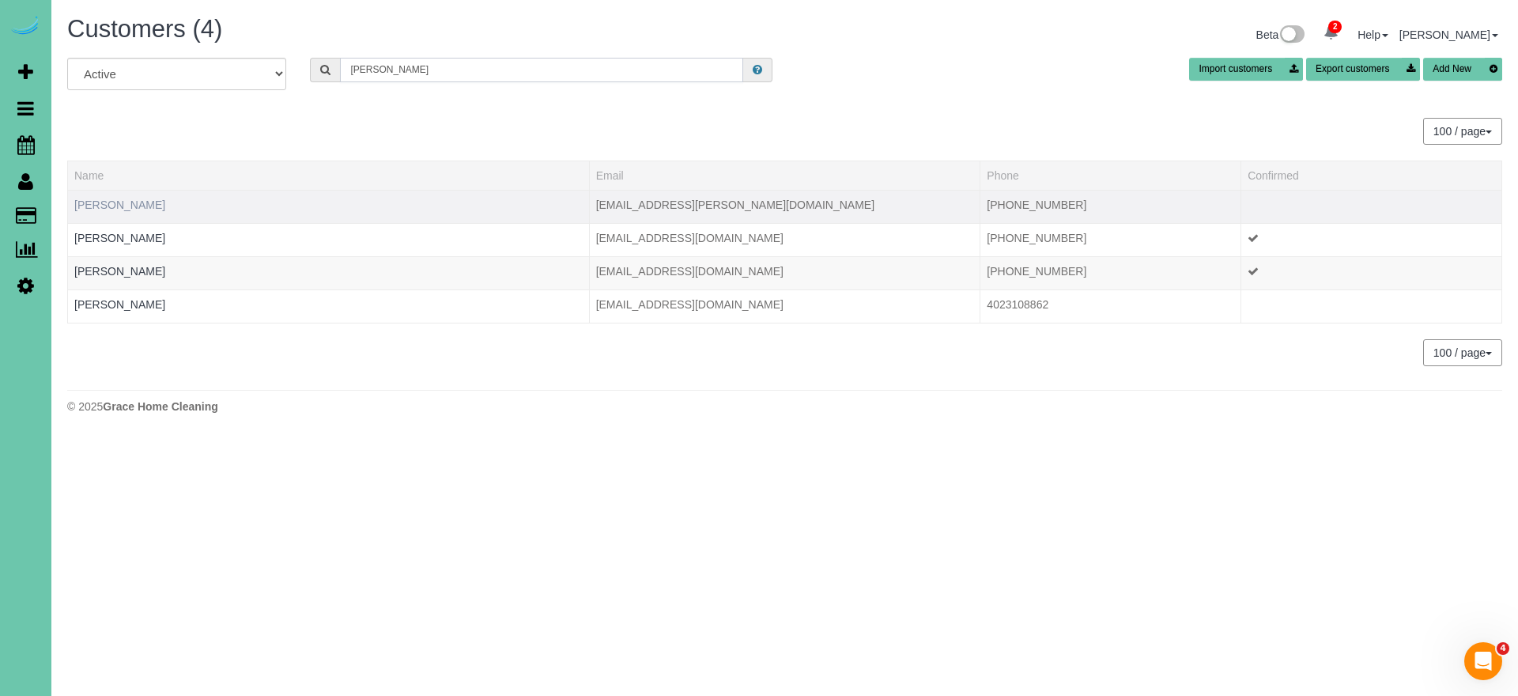
type input "diane h"
click at [130, 204] on link "[PERSON_NAME]" at bounding box center [119, 204] width 91 height 13
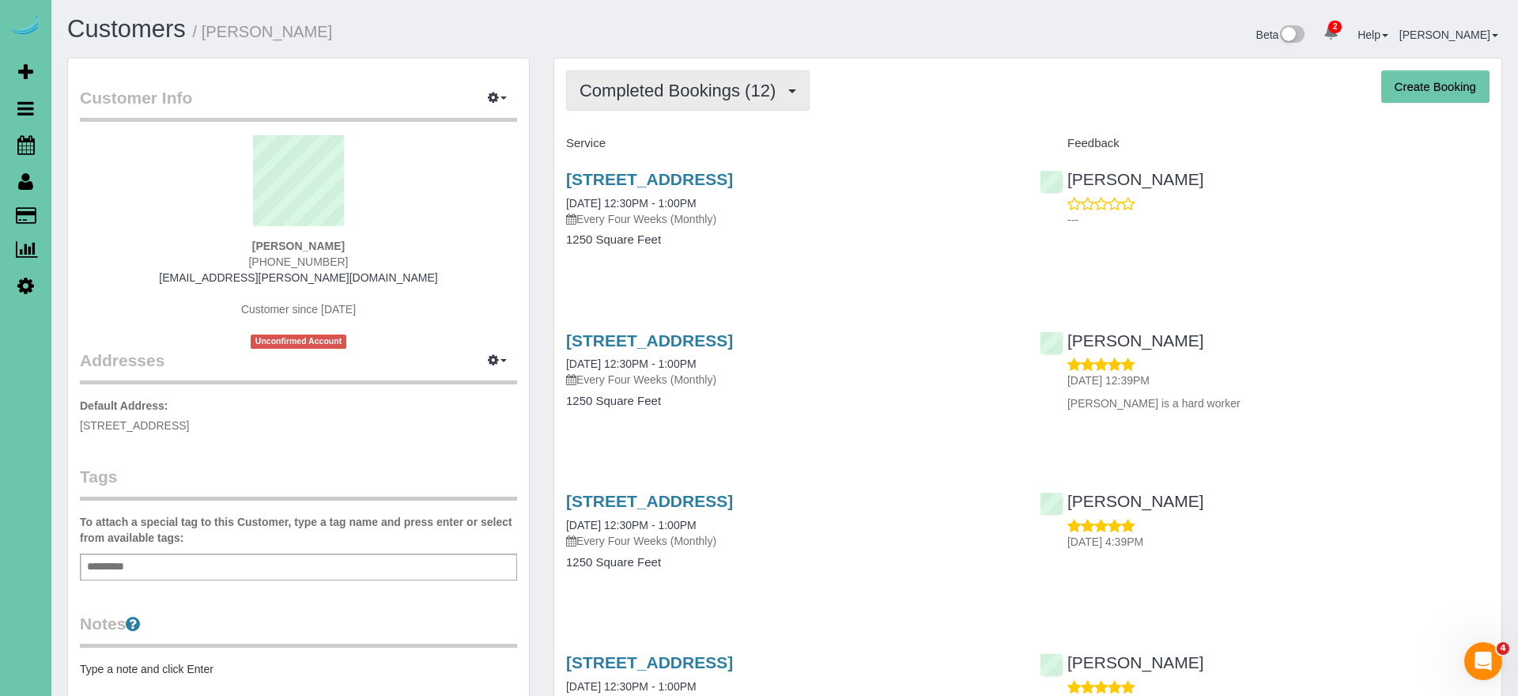
click at [671, 89] on span "Completed Bookings (12)" at bounding box center [682, 91] width 204 height 20
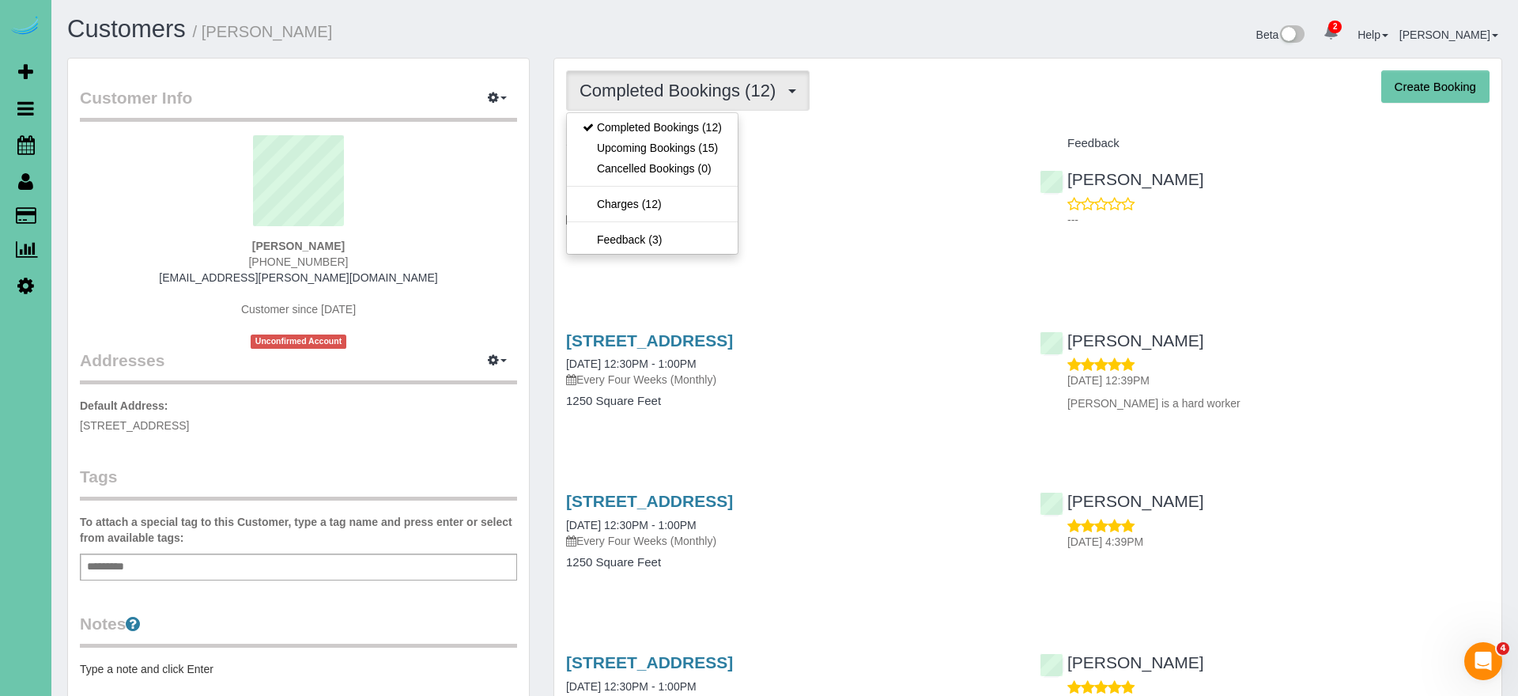
click at [677, 146] on link "Upcoming Bookings (15)" at bounding box center [652, 148] width 171 height 21
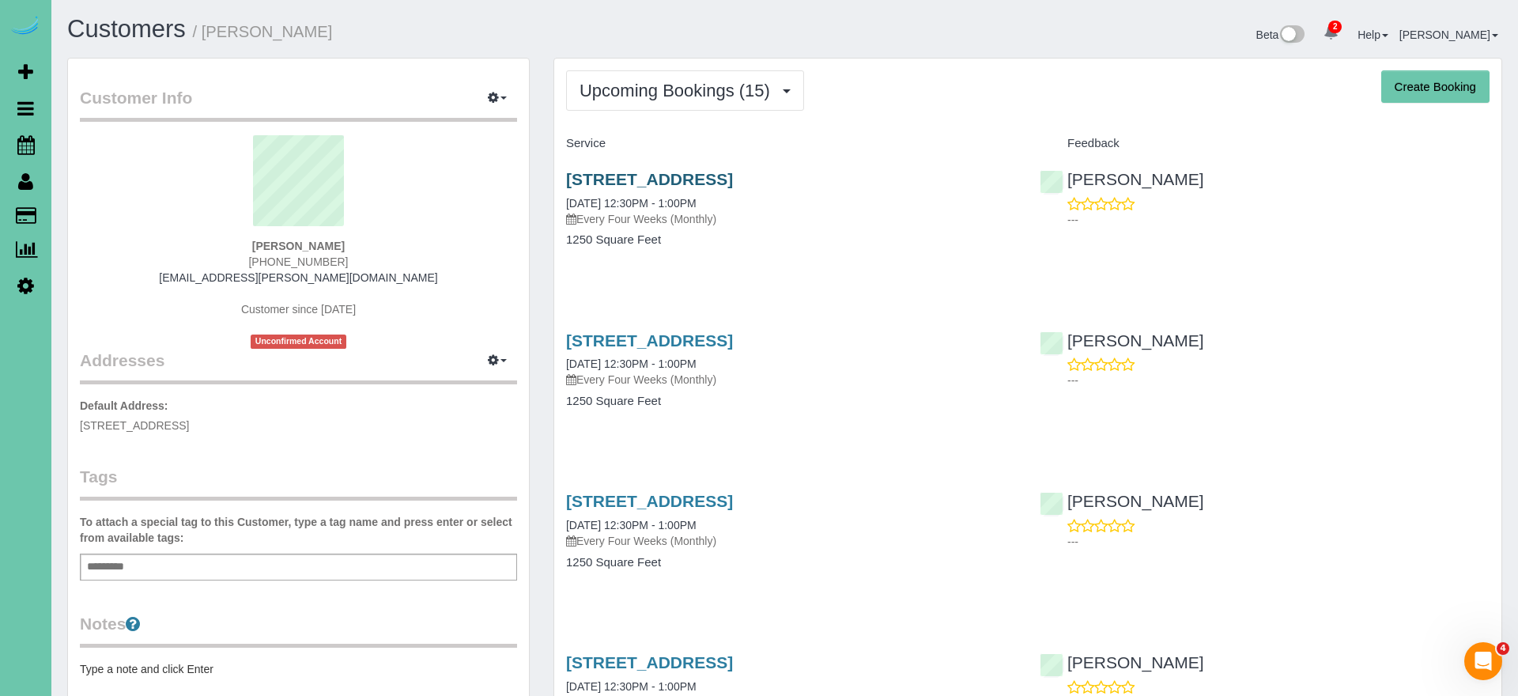
click at [709, 182] on link "[STREET_ADDRESS]" at bounding box center [649, 179] width 167 height 18
click at [610, 99] on span "Upcoming Bookings (15)" at bounding box center [679, 91] width 198 height 20
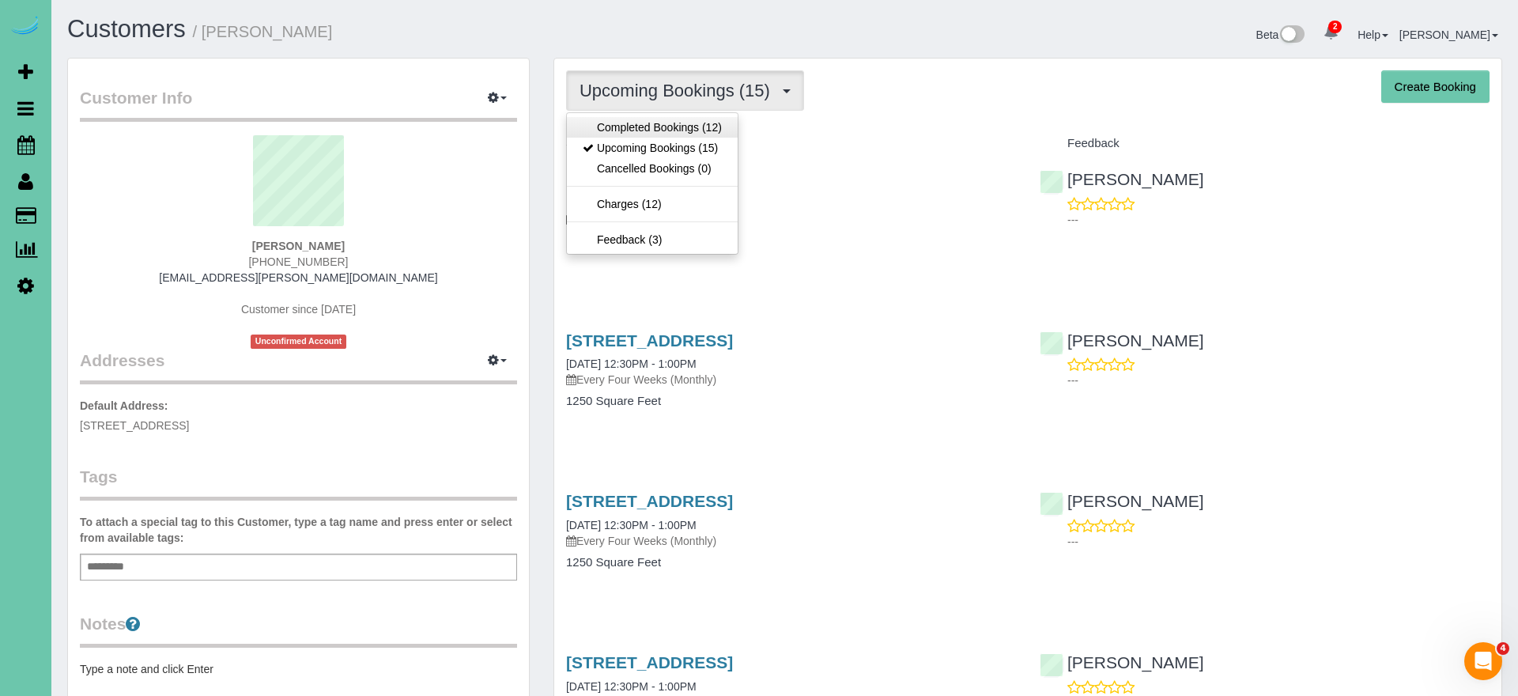
click at [614, 120] on link "Completed Bookings (12)" at bounding box center [652, 127] width 171 height 21
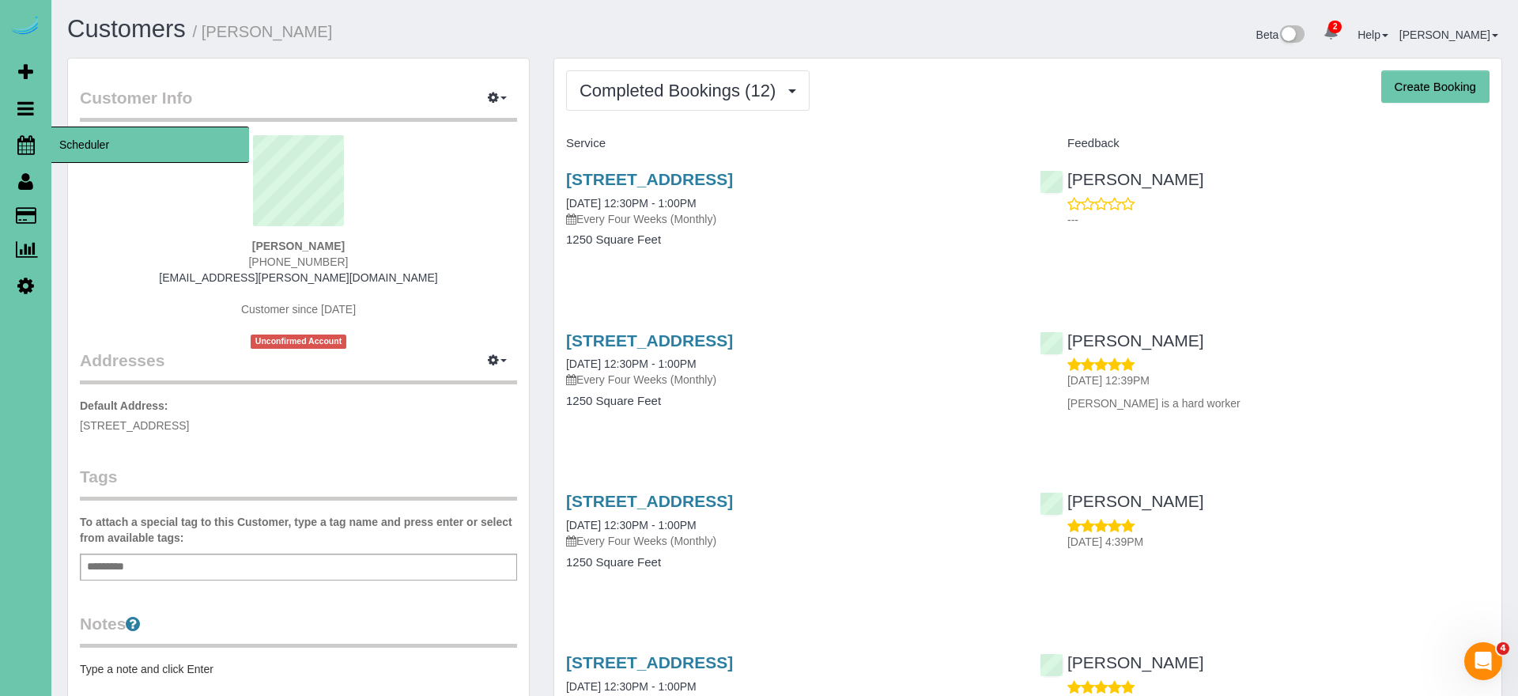
click at [25, 145] on icon at bounding box center [25, 144] width 17 height 19
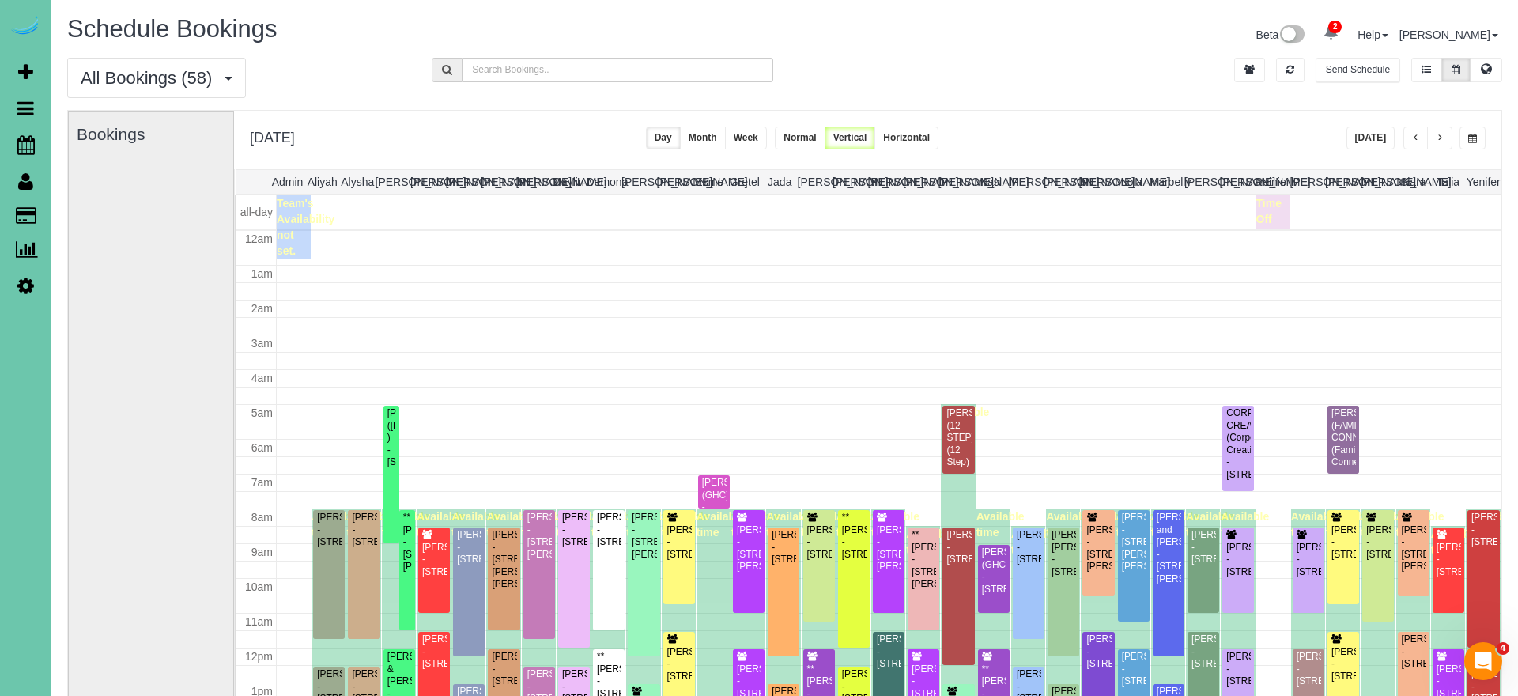
scroll to position [210, 0]
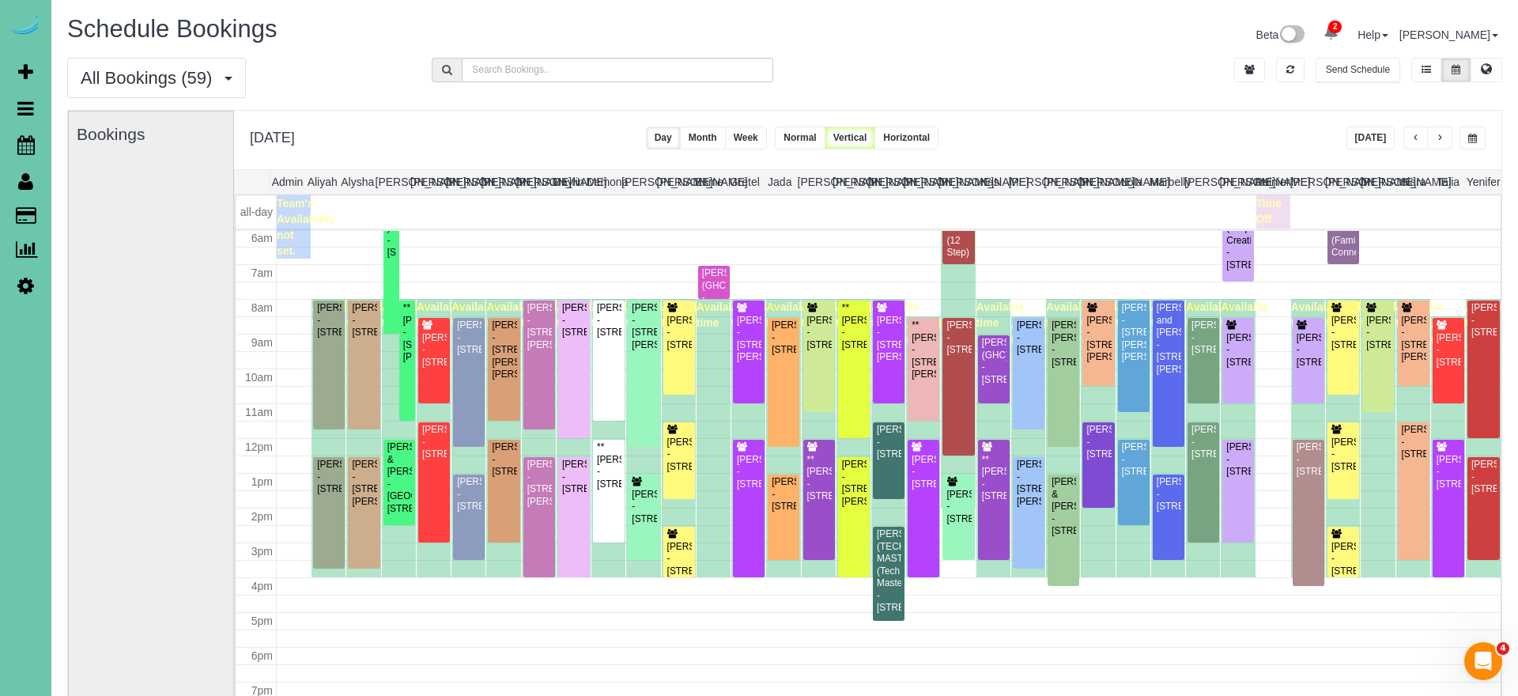
click at [1147, 85] on div "All Bookings (59) All Bookings Unassigned Bookings Recurring Bookings New Custo…" at bounding box center [784, 84] width 1459 height 52
click at [1466, 134] on button "button" at bounding box center [1473, 138] width 26 height 23
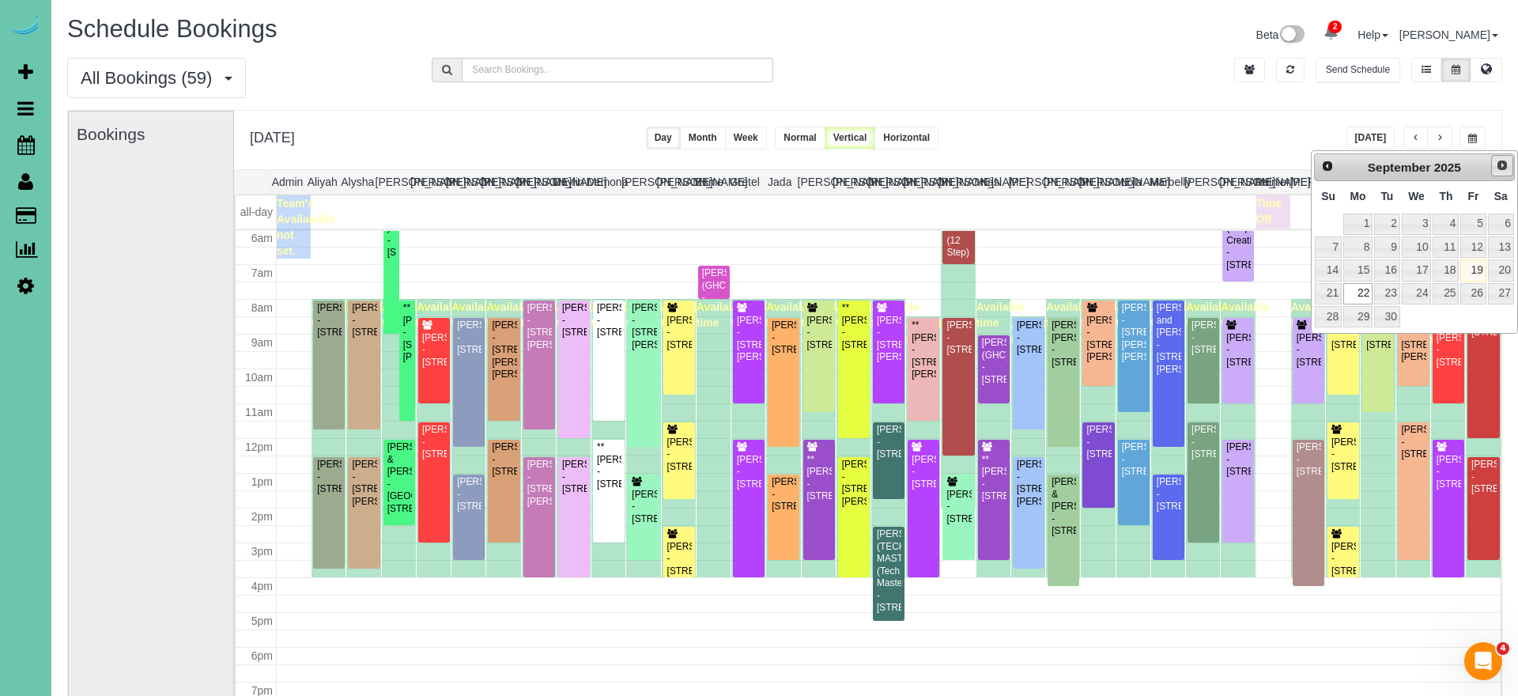
click at [1496, 166] on span "Next" at bounding box center [1502, 165] width 13 height 13
click at [1426, 227] on link "1" at bounding box center [1417, 223] width 30 height 21
type input "**********"
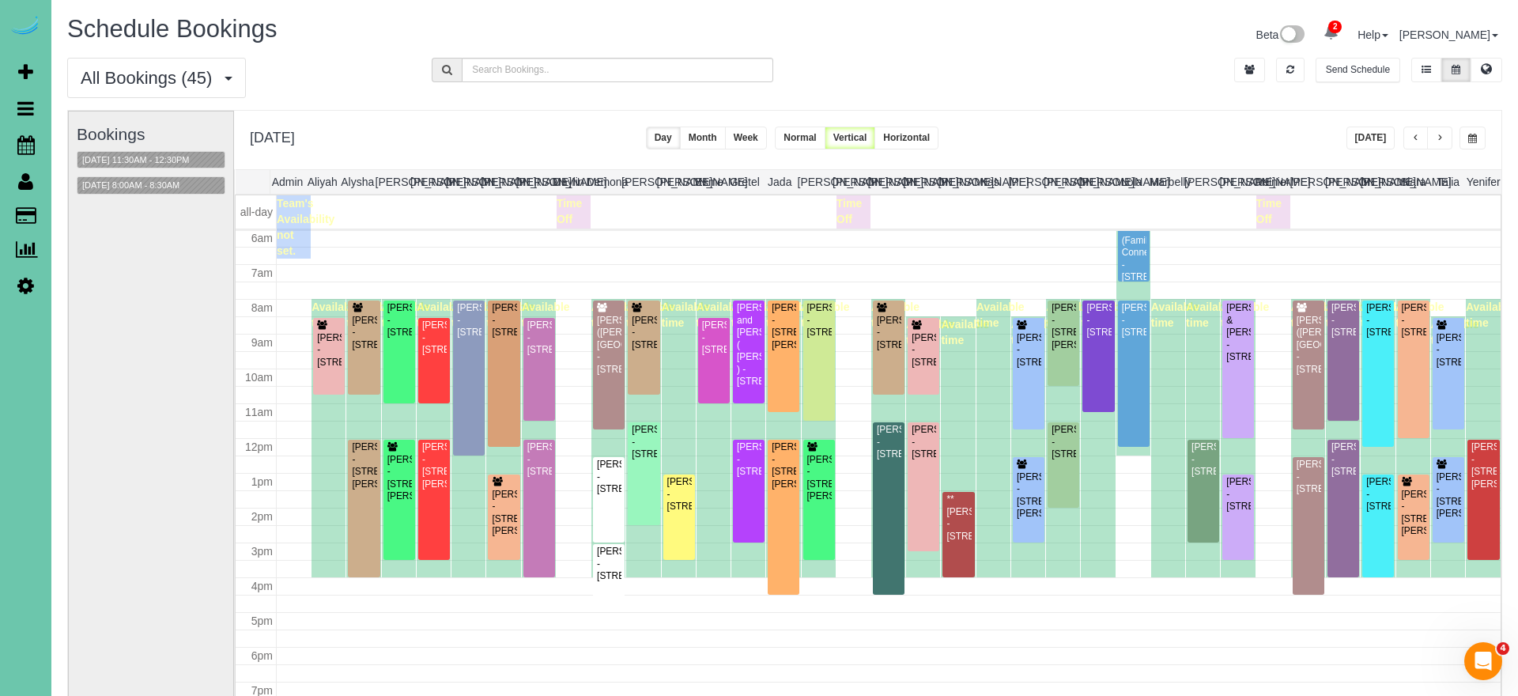
click at [767, 135] on button "Week" at bounding box center [746, 138] width 42 height 23
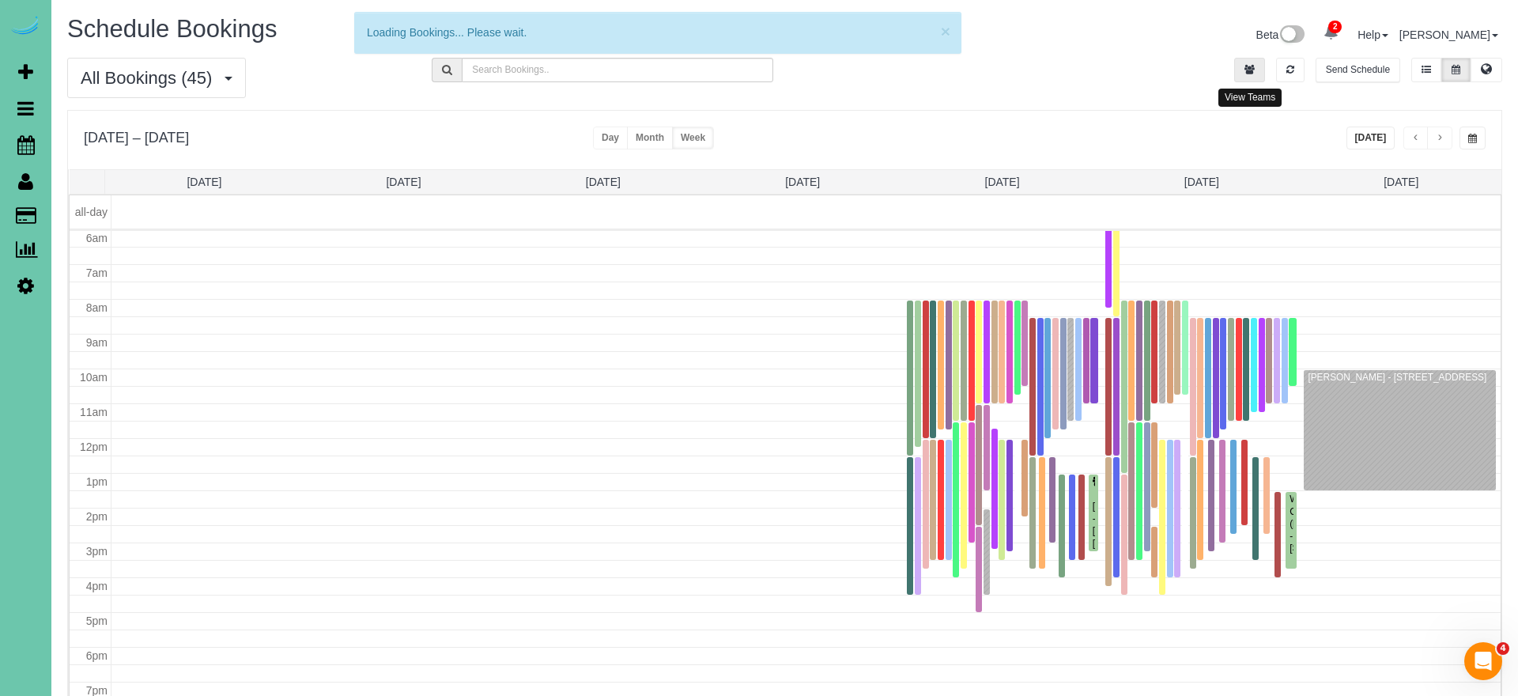
click at [1245, 69] on icon "button" at bounding box center [1250, 69] width 10 height 9
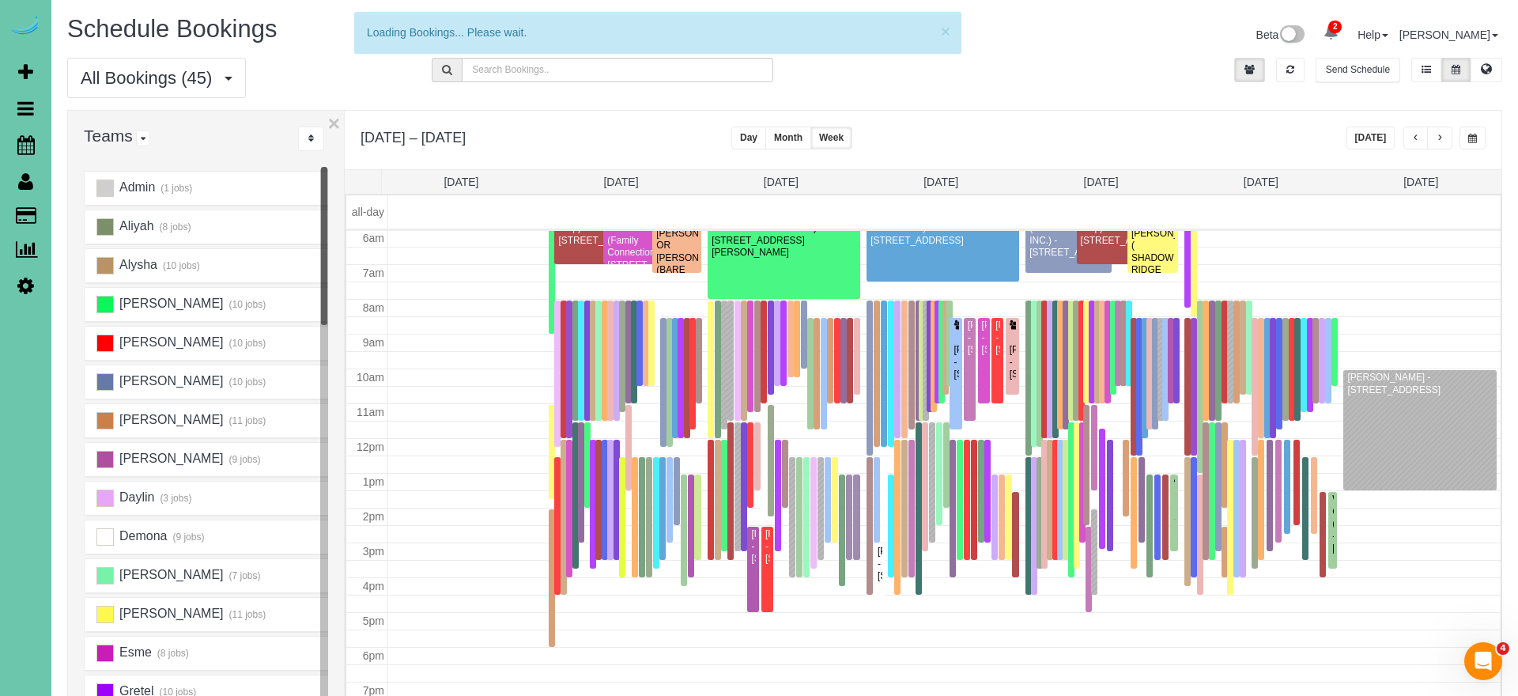
click at [1438, 427] on div at bounding box center [1419, 430] width 153 height 120
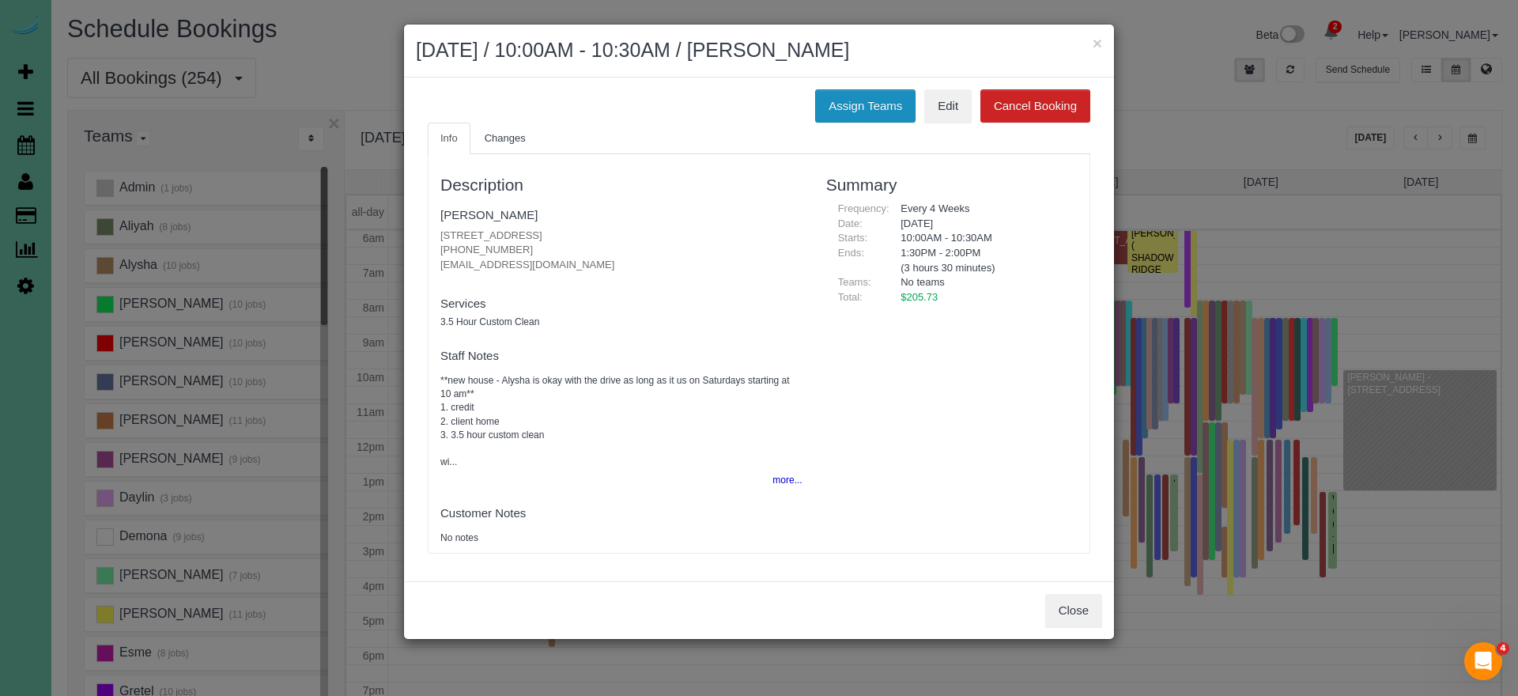
click at [883, 101] on button "Assign Teams" at bounding box center [865, 105] width 100 height 33
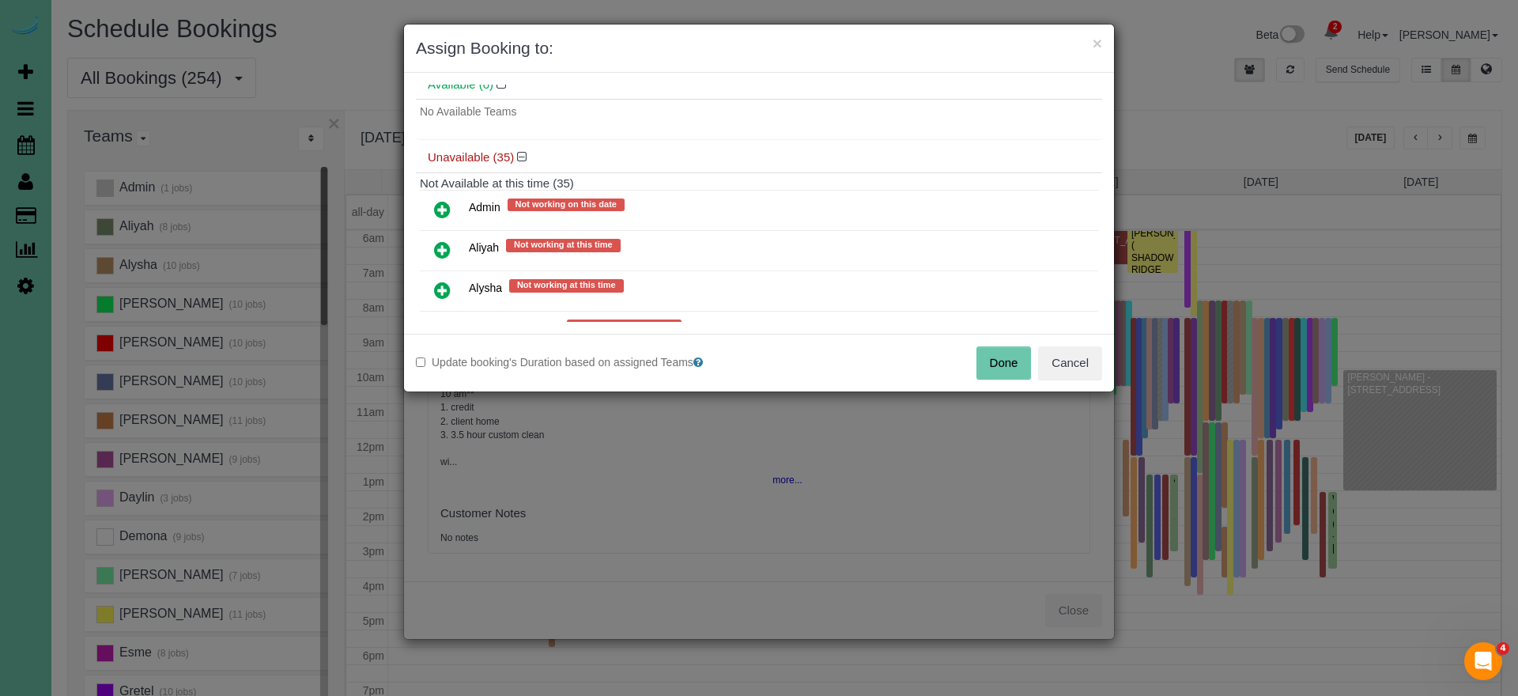
scroll to position [68, 0]
click at [442, 294] on icon at bounding box center [442, 290] width 17 height 19
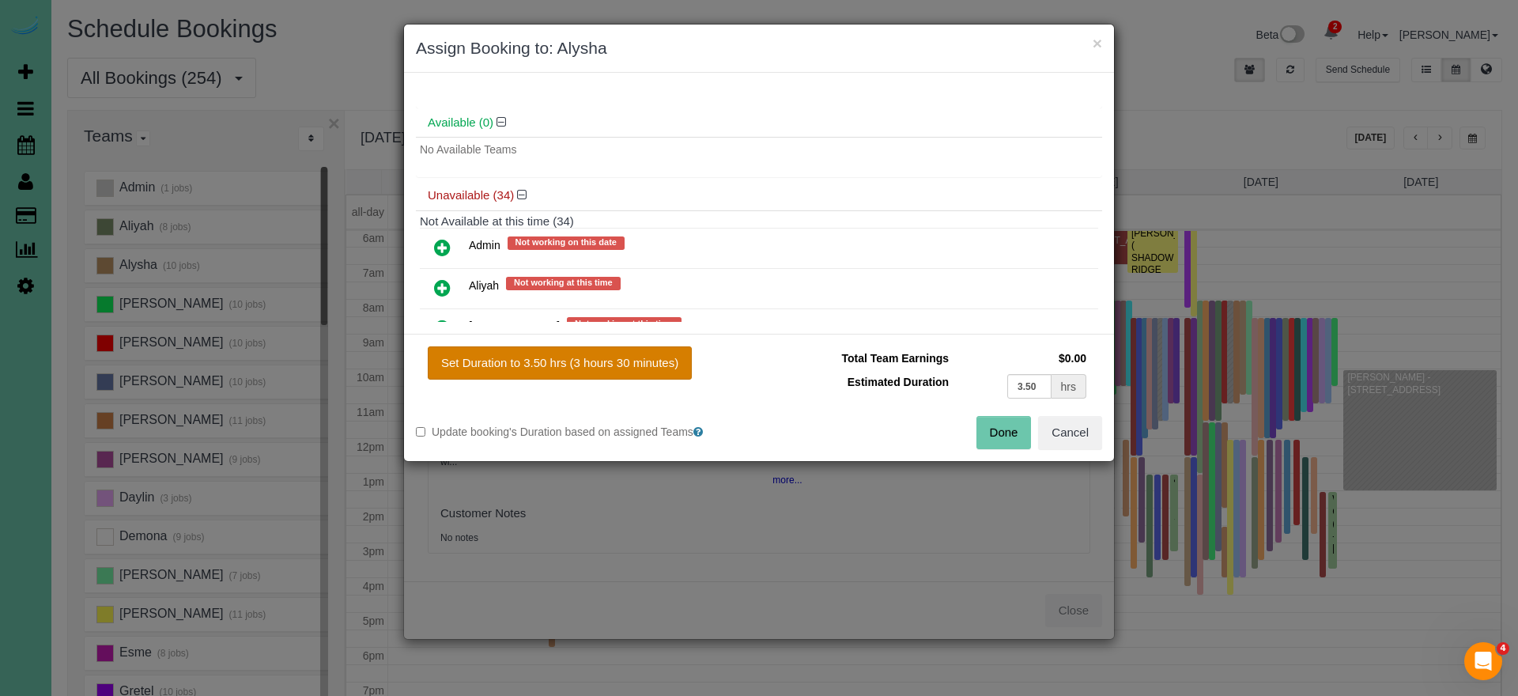
drag, startPoint x: 535, startPoint y: 348, endPoint x: 569, endPoint y: 361, distance: 36.3
click at [536, 349] on button "Set Duration to 3.50 hrs (3 hours 30 minutes)" at bounding box center [560, 362] width 264 height 33
type input "3.50"
drag, startPoint x: 995, startPoint y: 425, endPoint x: 982, endPoint y: 420, distance: 13.5
click at [995, 425] on button "Done" at bounding box center [1004, 432] width 55 height 33
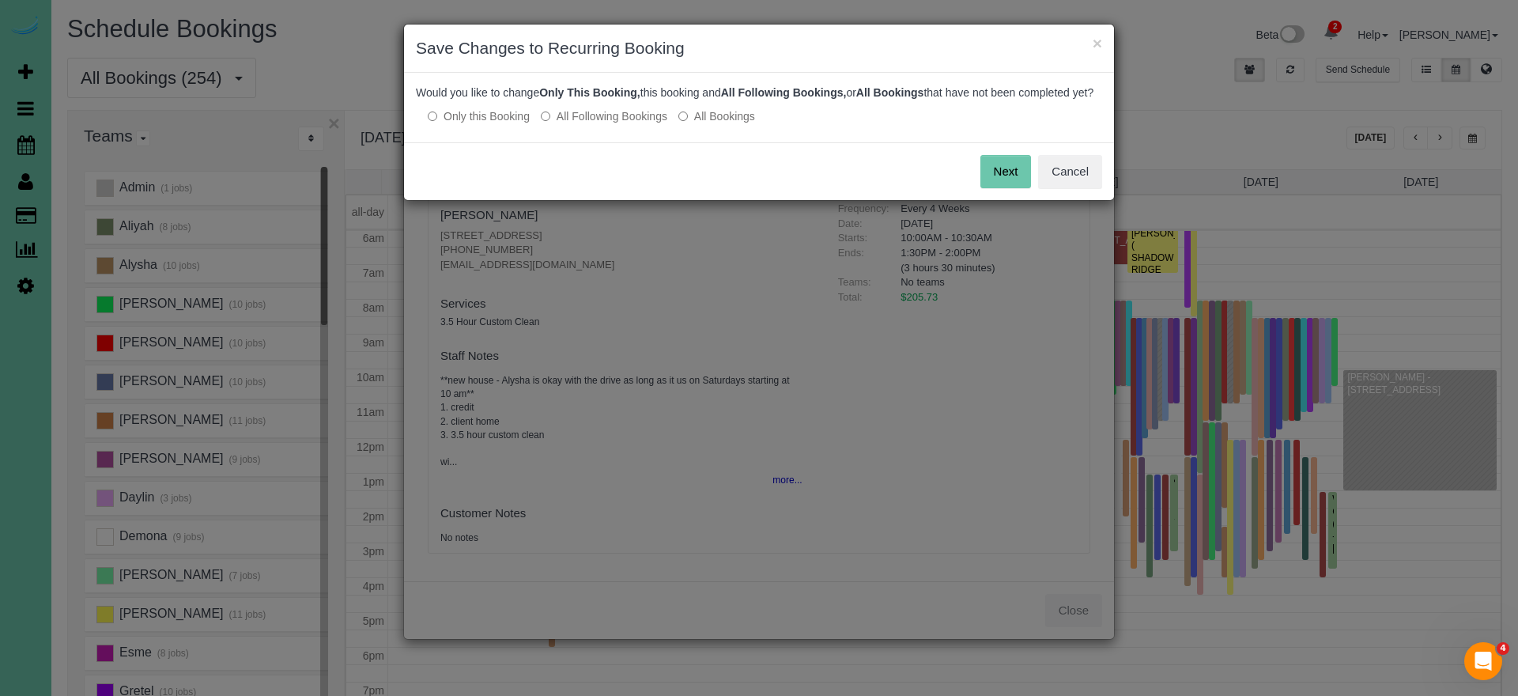
click at [639, 124] on label "All Following Bookings" at bounding box center [604, 116] width 127 height 16
click at [1002, 188] on button "Save" at bounding box center [1004, 171] width 54 height 33
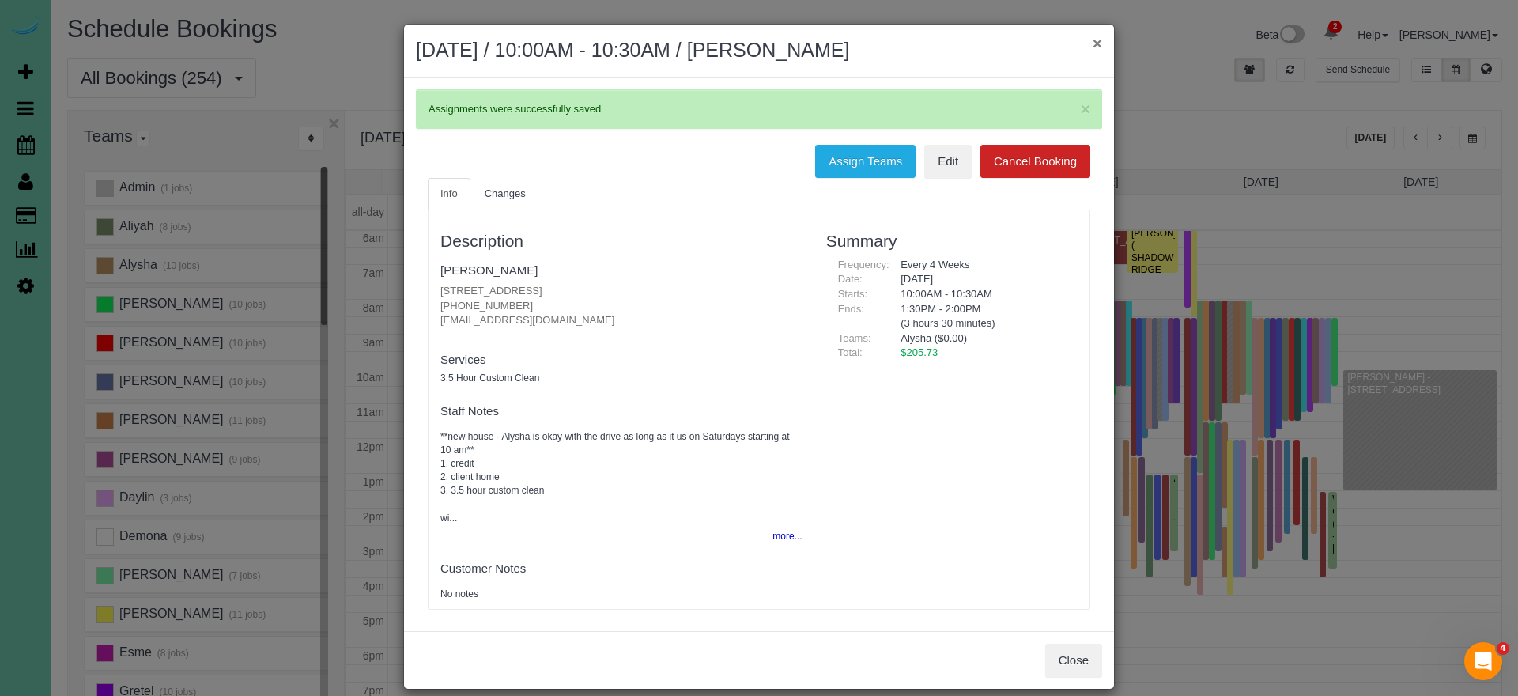
click at [1094, 43] on button "×" at bounding box center [1097, 43] width 9 height 17
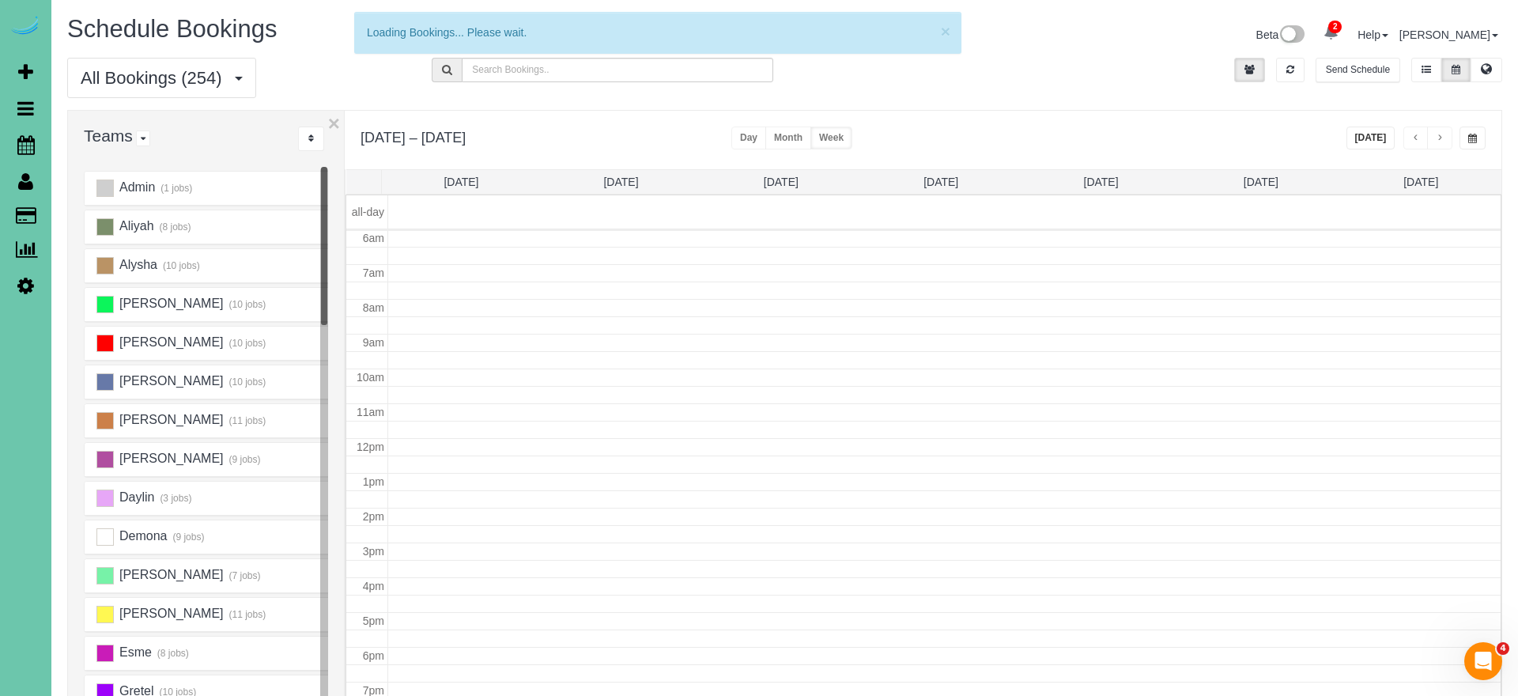
scroll to position [210, 0]
click at [108, 608] on ins at bounding box center [104, 614] width 17 height 17
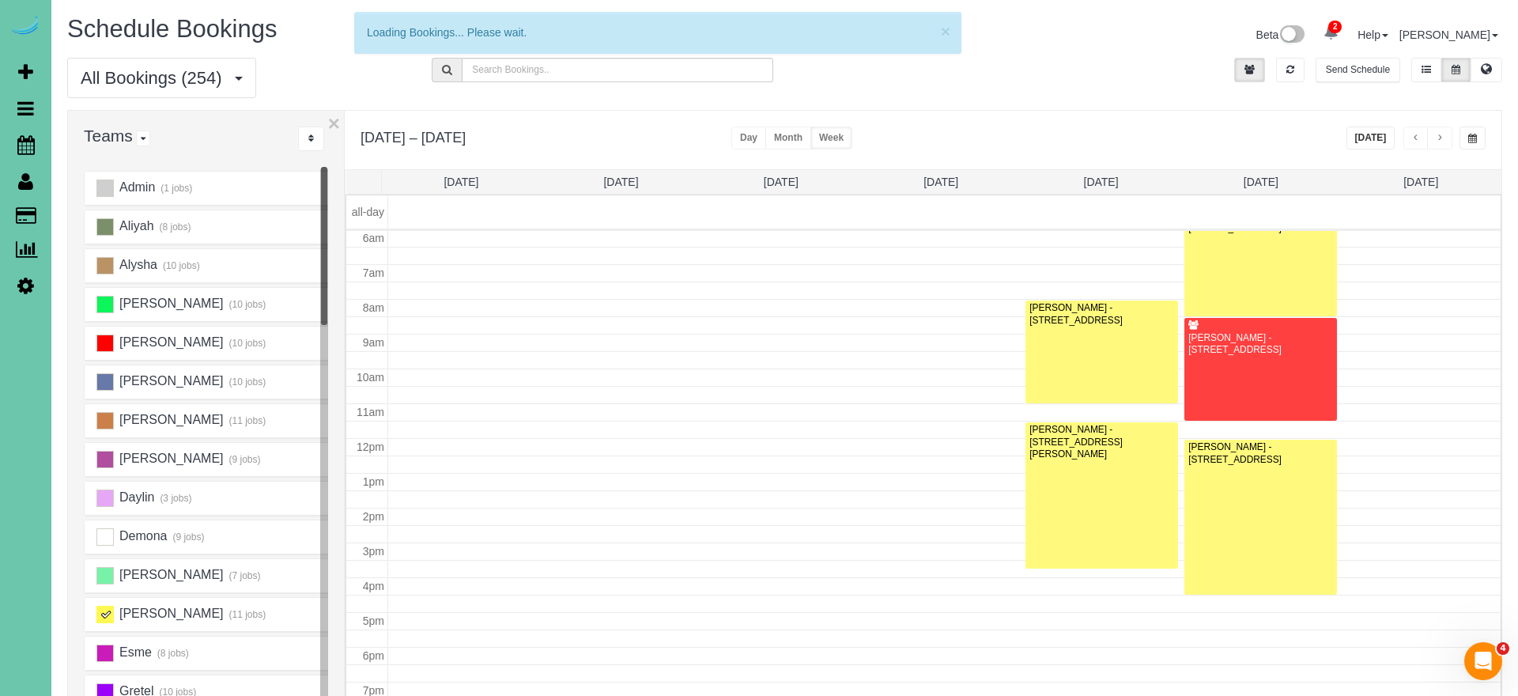
click at [105, 610] on ins at bounding box center [104, 614] width 17 height 17
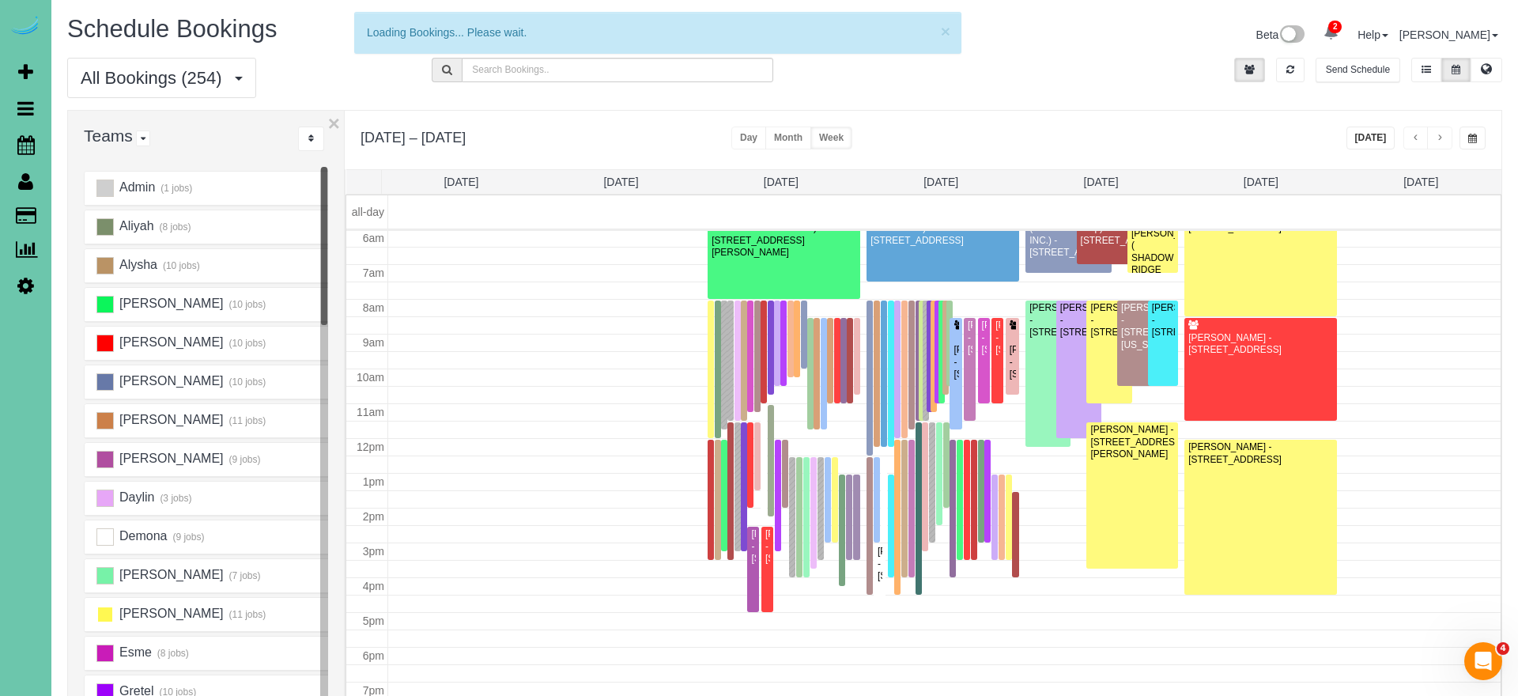
click at [104, 616] on ins at bounding box center [104, 614] width 17 height 17
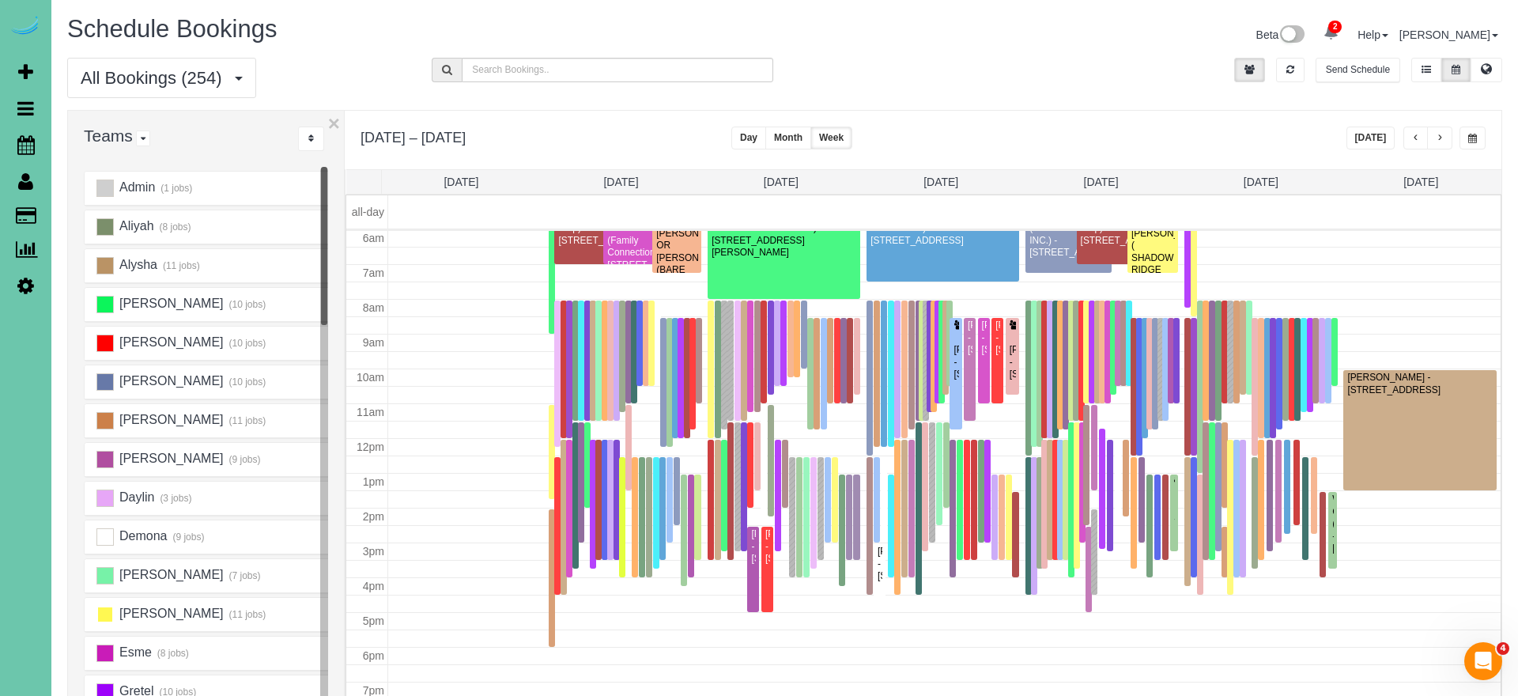
click at [106, 615] on ins at bounding box center [104, 614] width 17 height 17
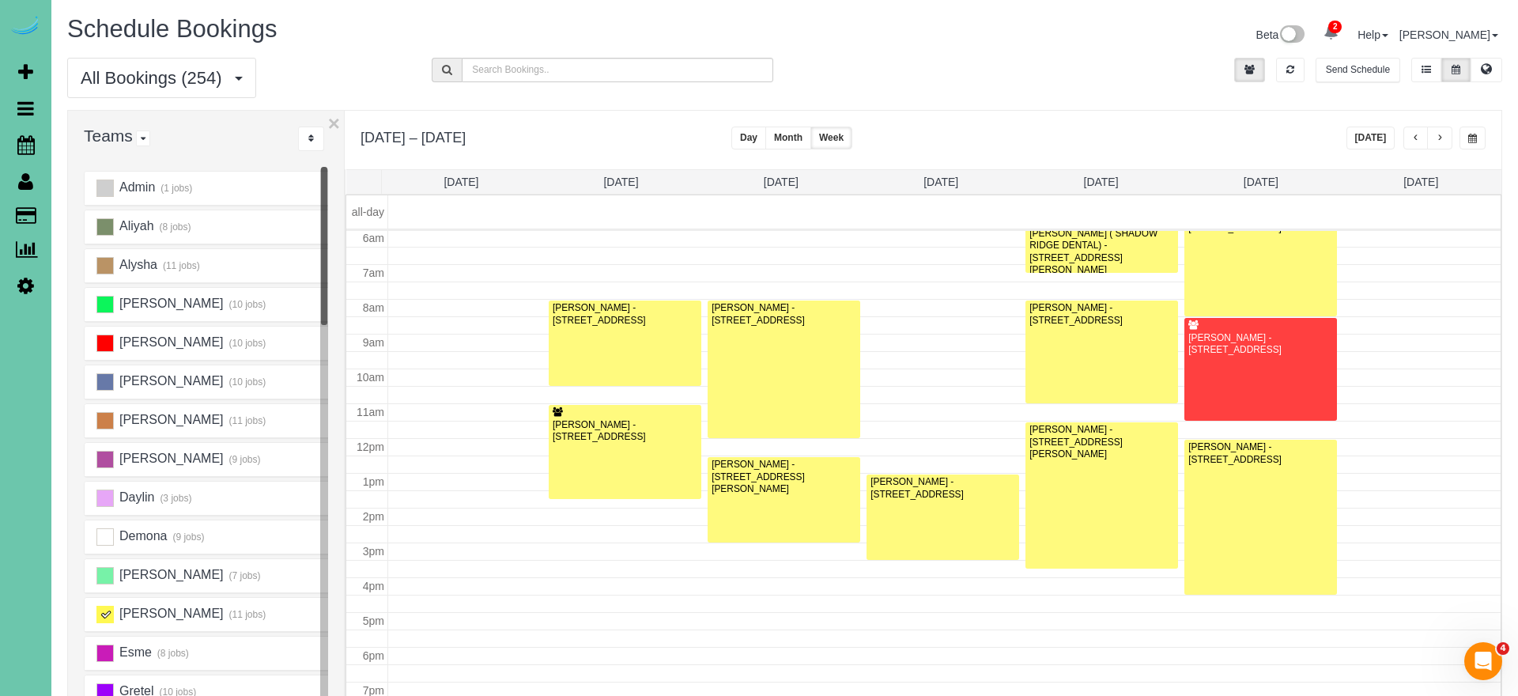
click at [1415, 139] on span "button" at bounding box center [1416, 138] width 8 height 9
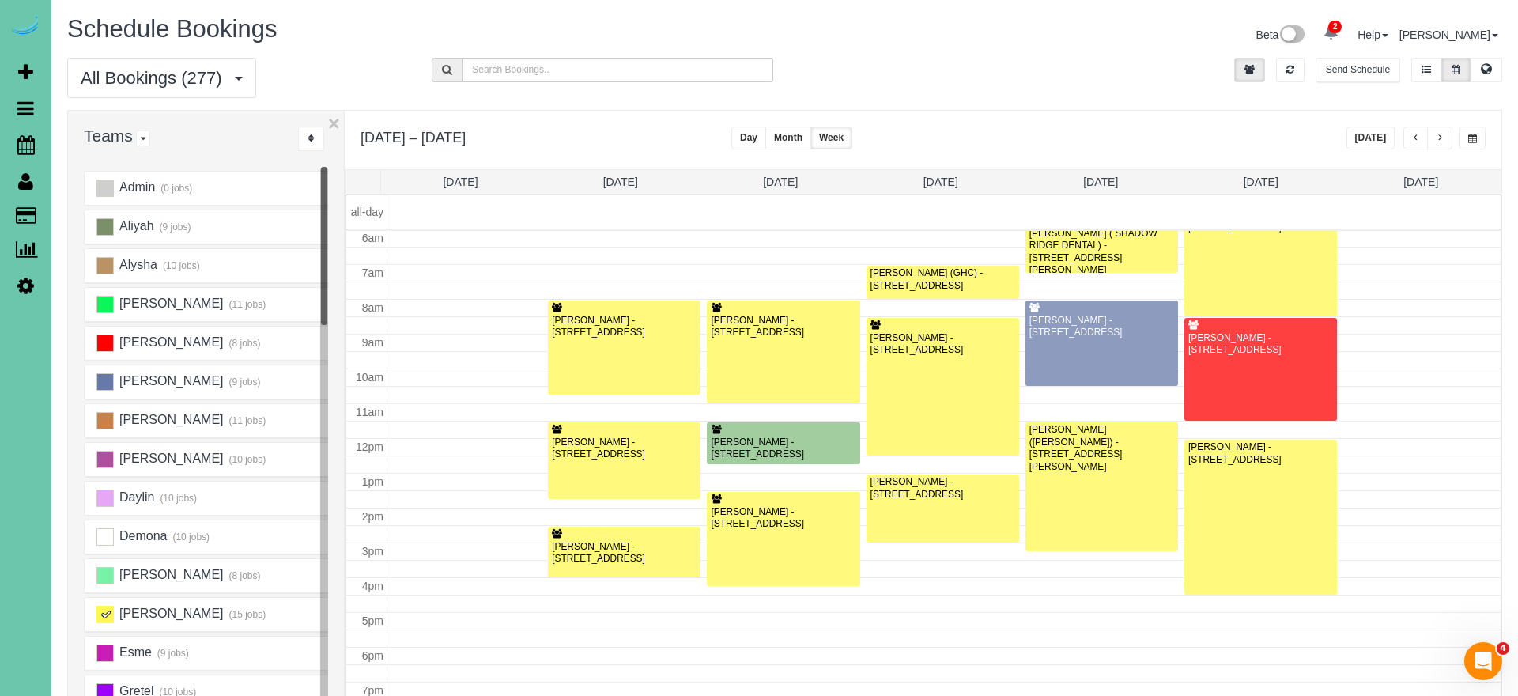
scroll to position [0, 1]
click at [1443, 139] on button "button" at bounding box center [1438, 138] width 25 height 23
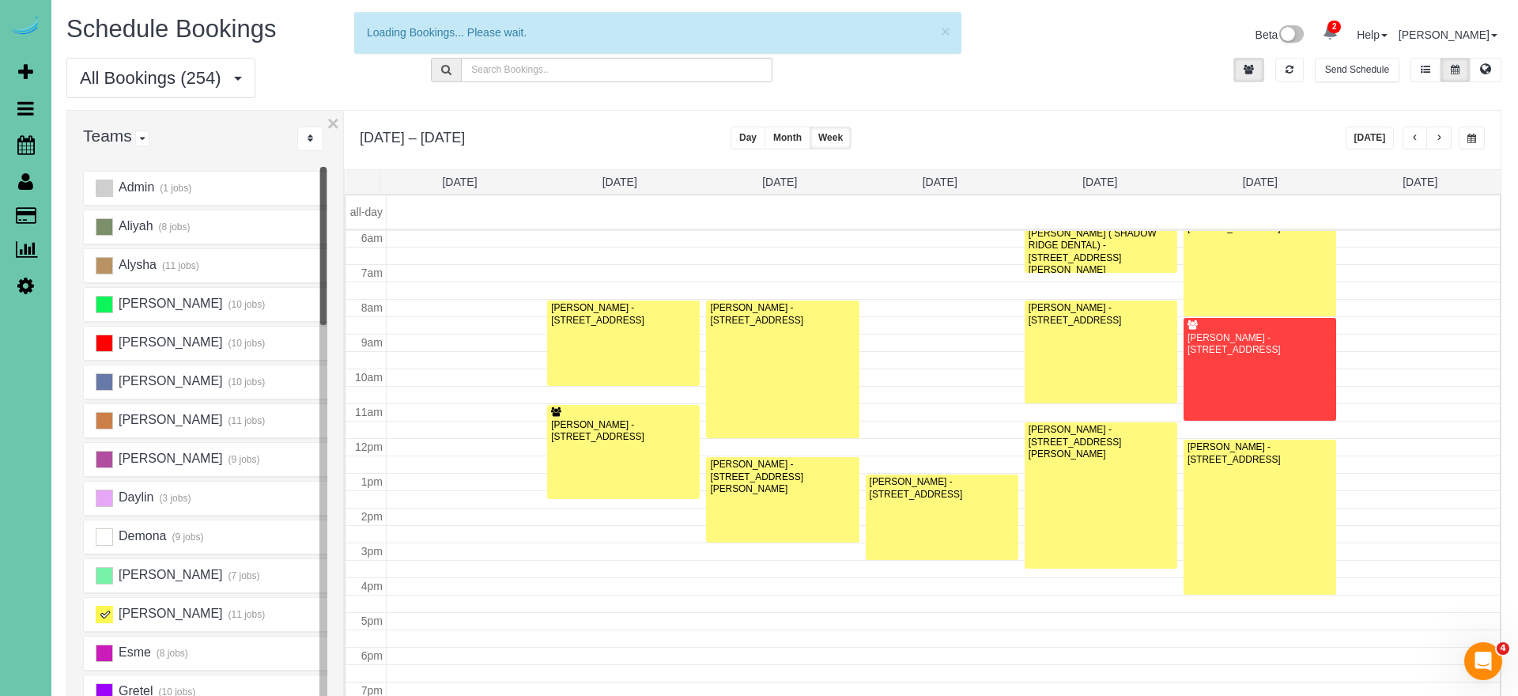
scroll to position [210, 0]
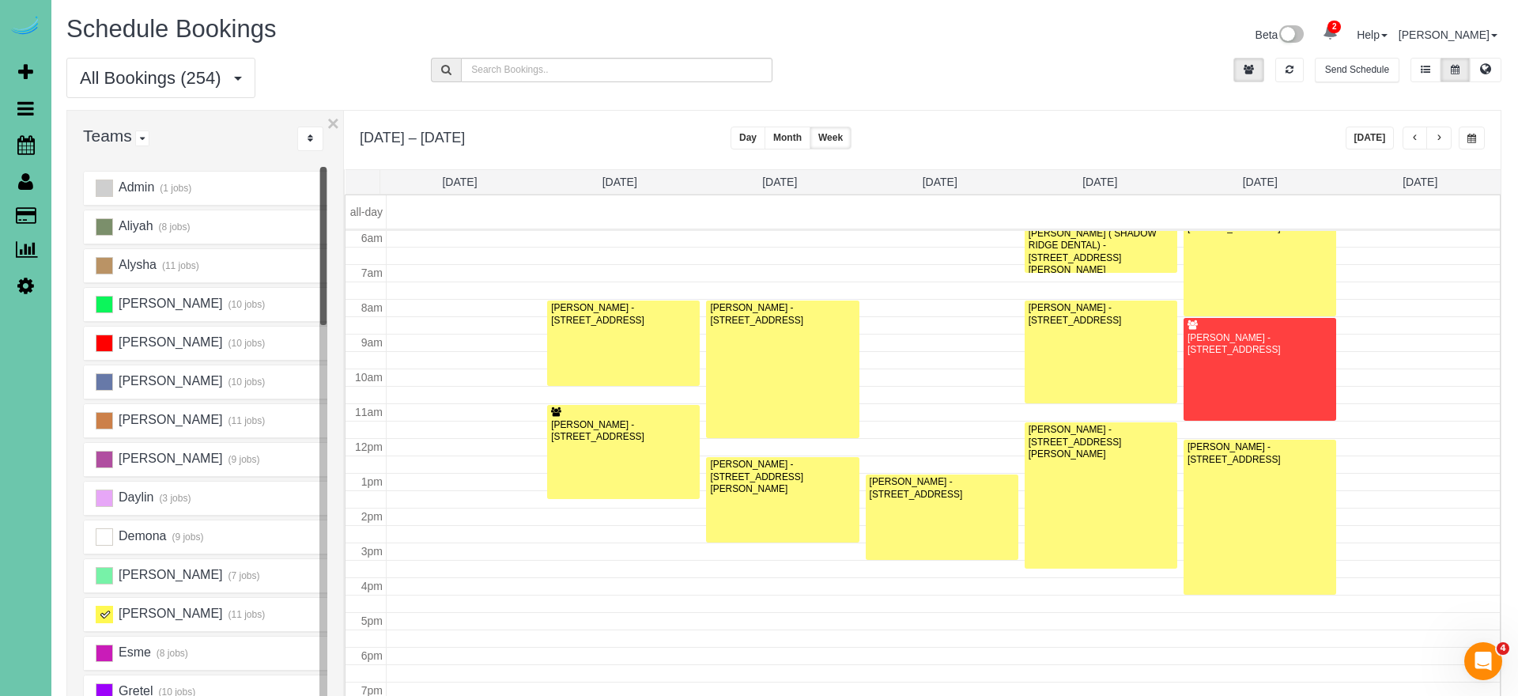
click at [1438, 140] on span "button" at bounding box center [1439, 138] width 8 height 9
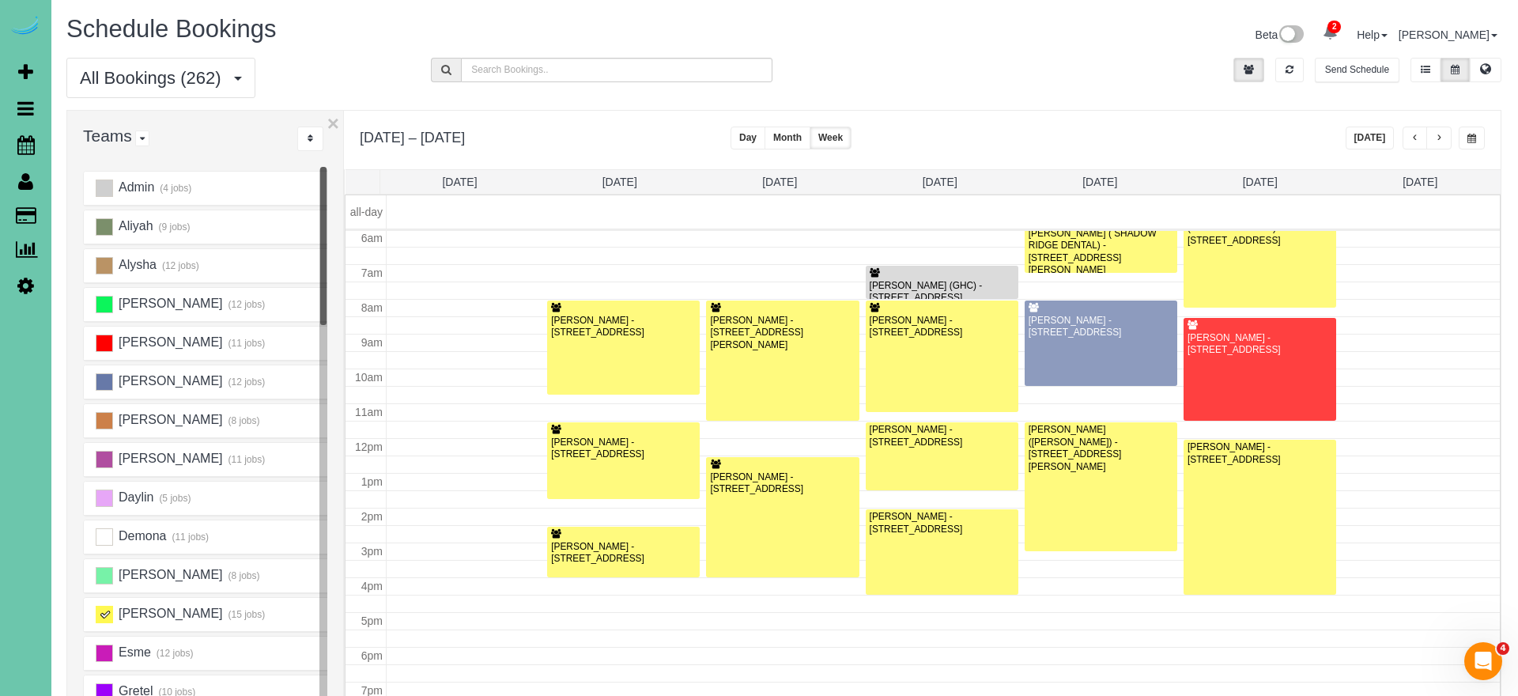
click at [1411, 138] on span "button" at bounding box center [1415, 138] width 8 height 9
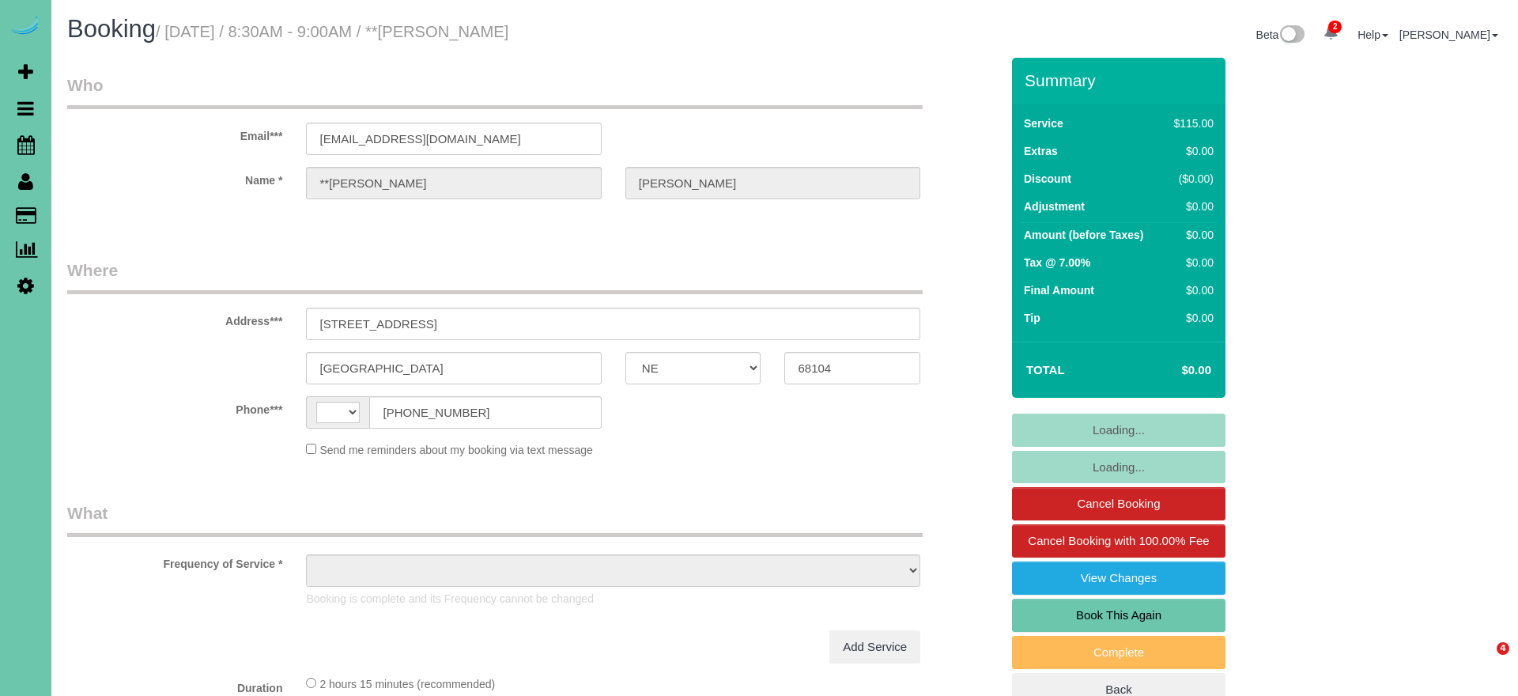
select select "NE"
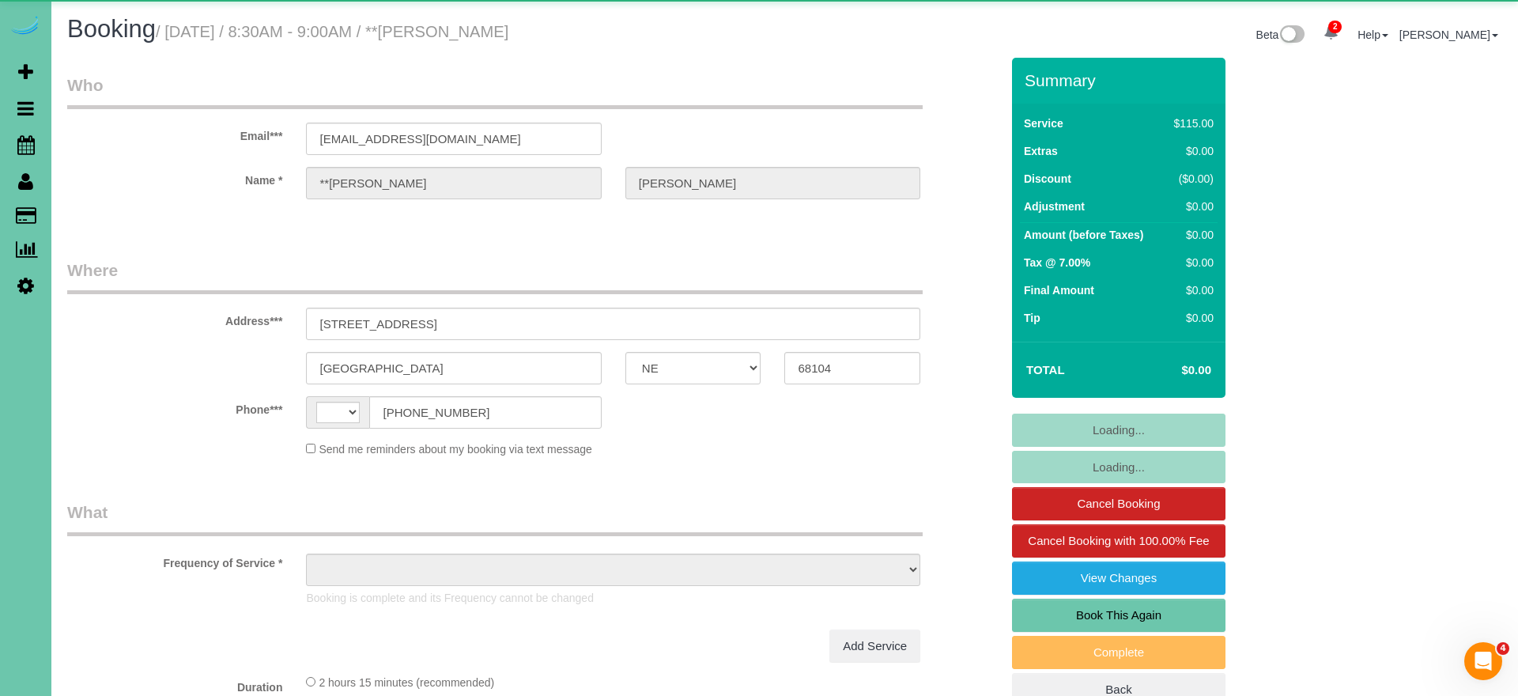
select select "string:[GEOGRAPHIC_DATA]"
select select "object:634"
select select "number:36"
select select "number:41"
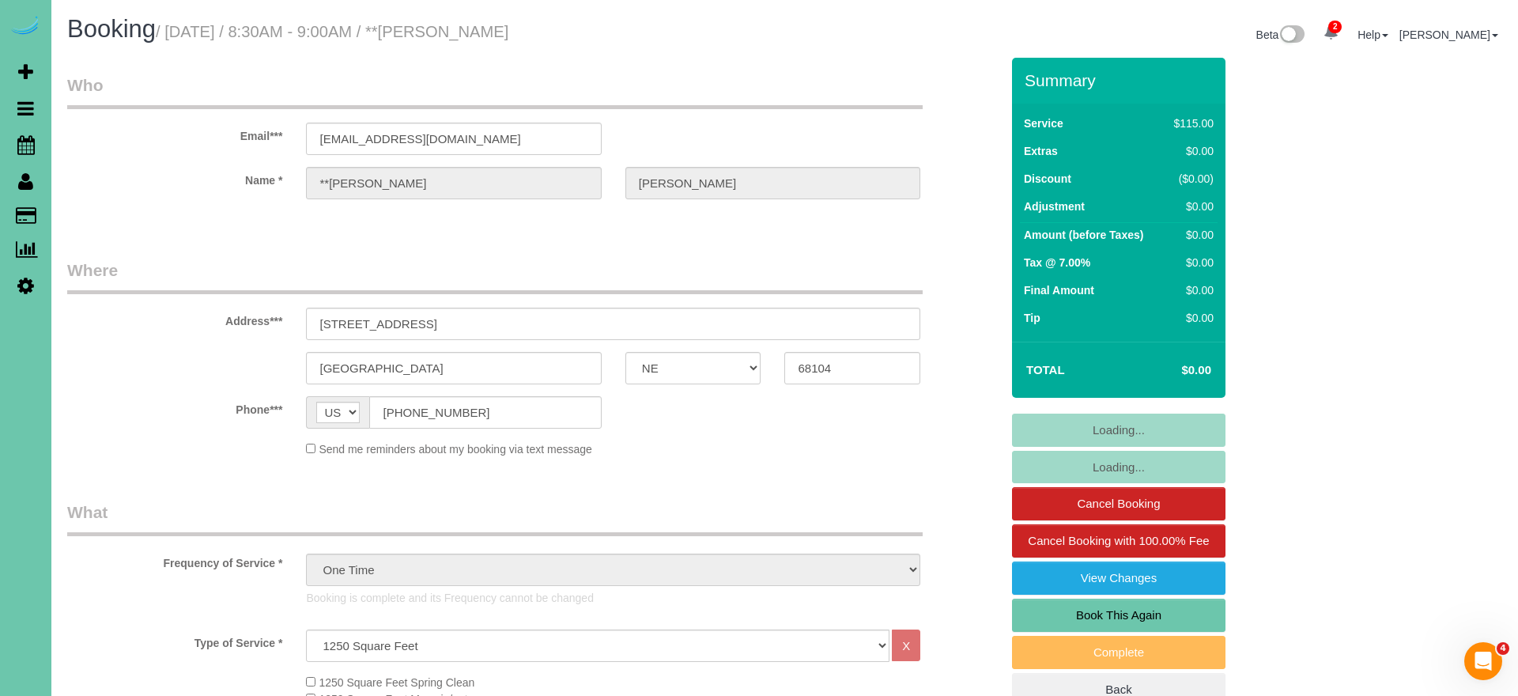
drag, startPoint x: 1092, startPoint y: 614, endPoint x: 1079, endPoint y: 612, distance: 12.8
click at [1092, 614] on link "Book This Again" at bounding box center [1118, 615] width 213 height 33
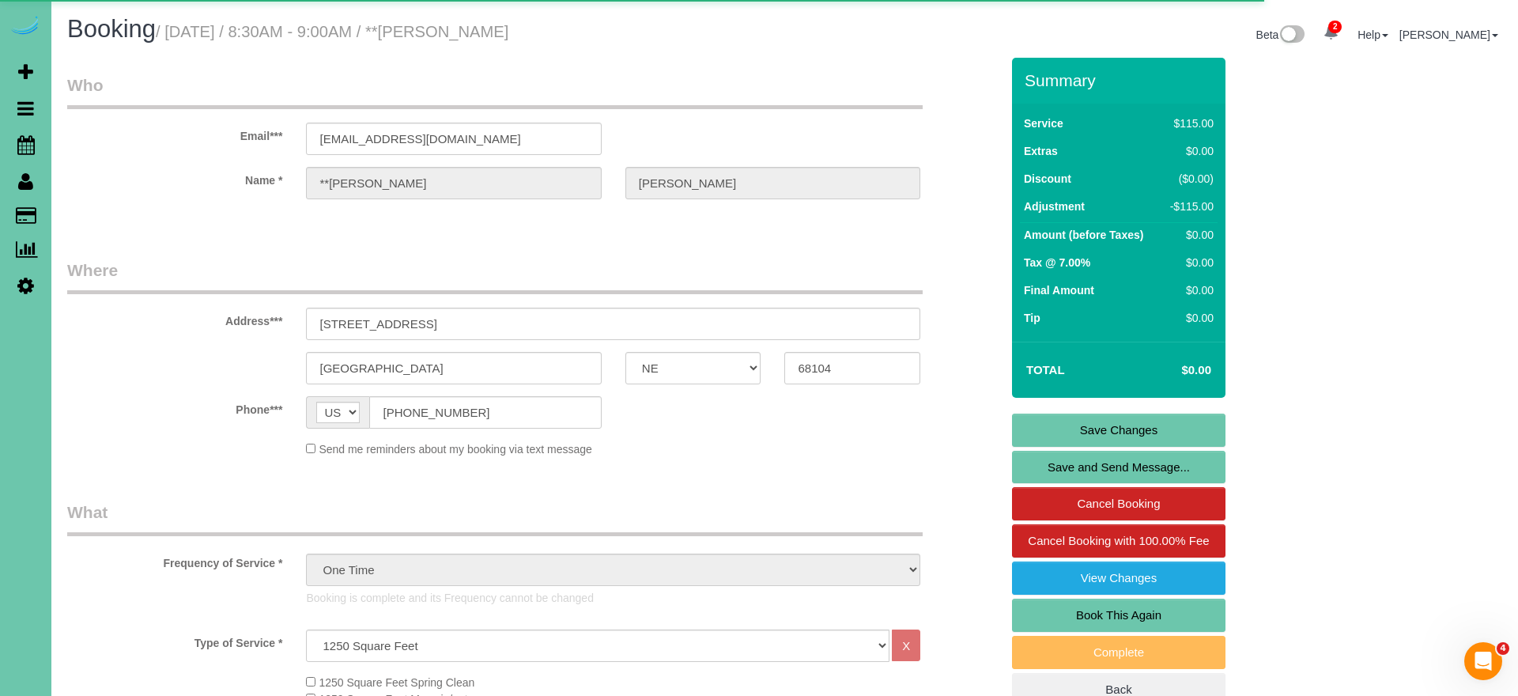
select select "NE"
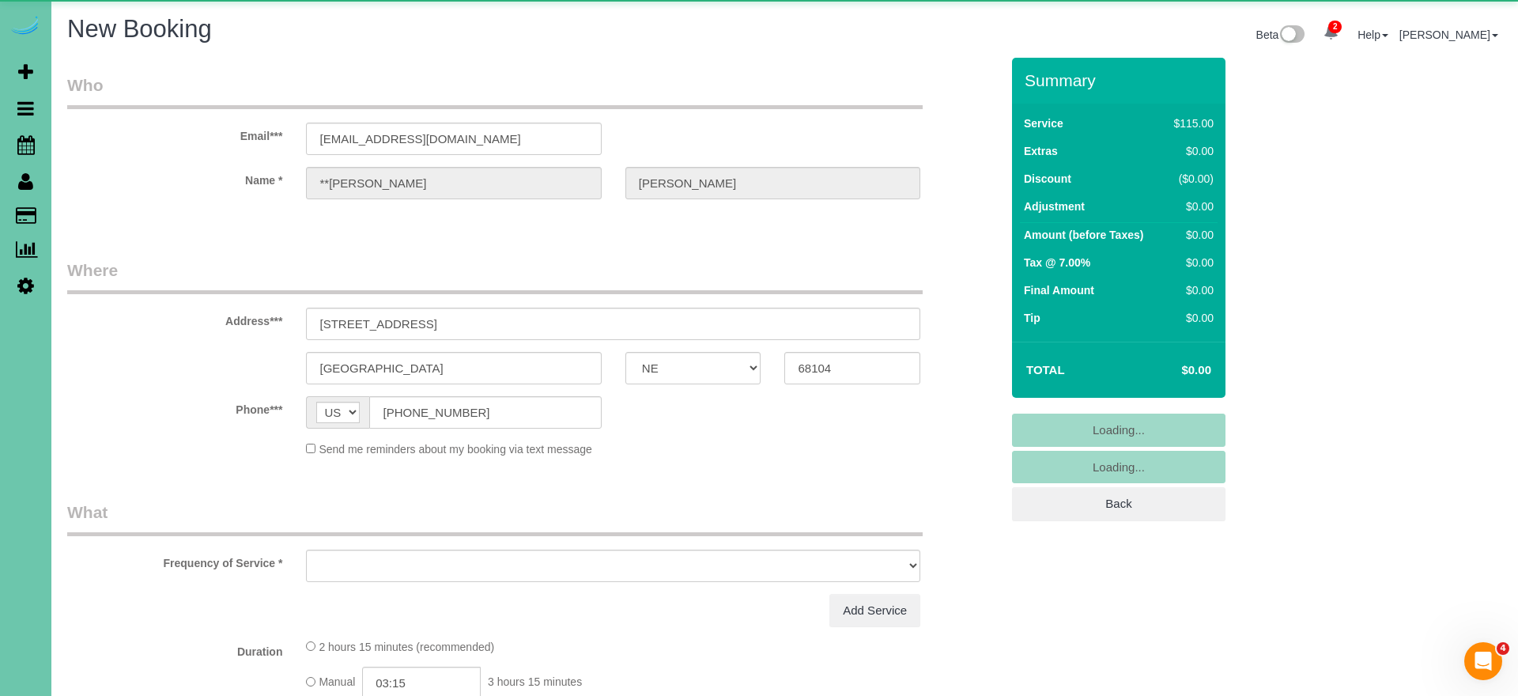
select select "object:1394"
select select "number:36"
select select "number:41"
select select "string:fspay"
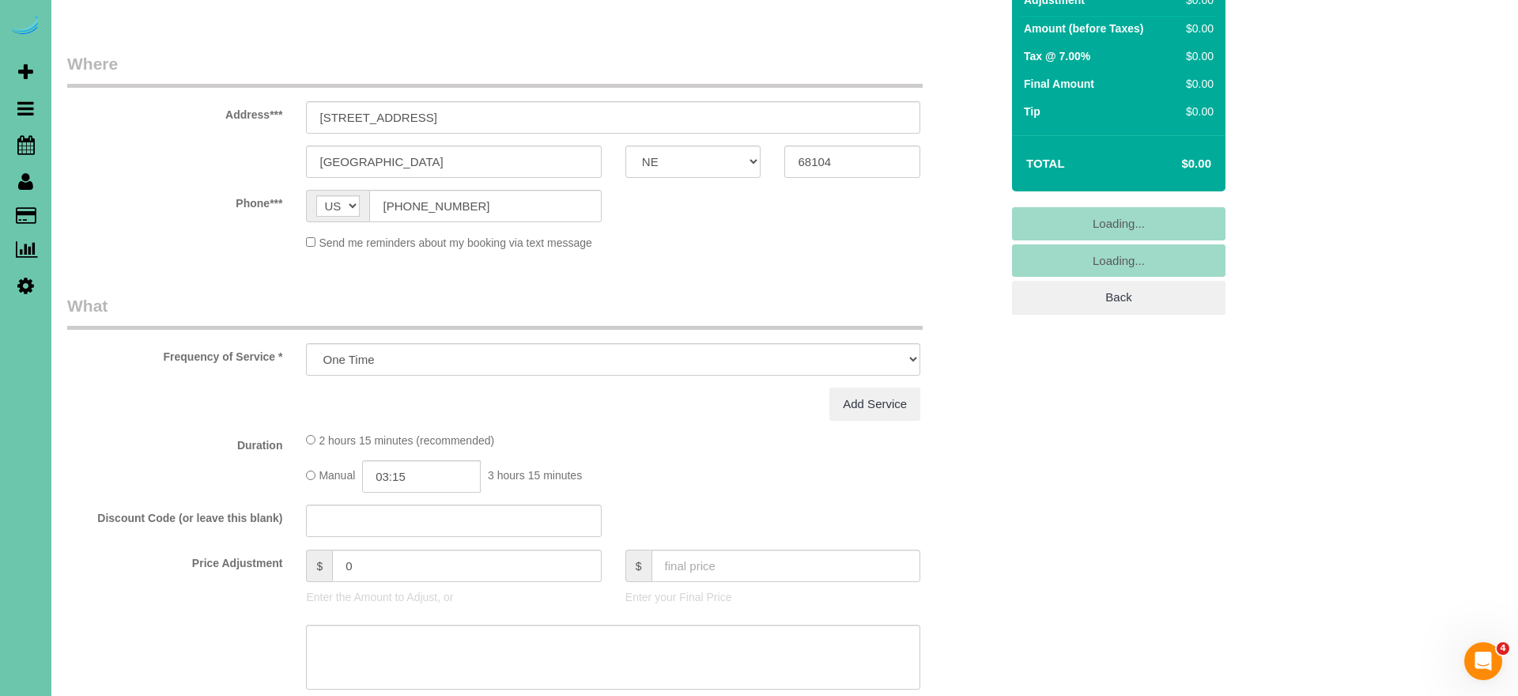
scroll to position [215, 0]
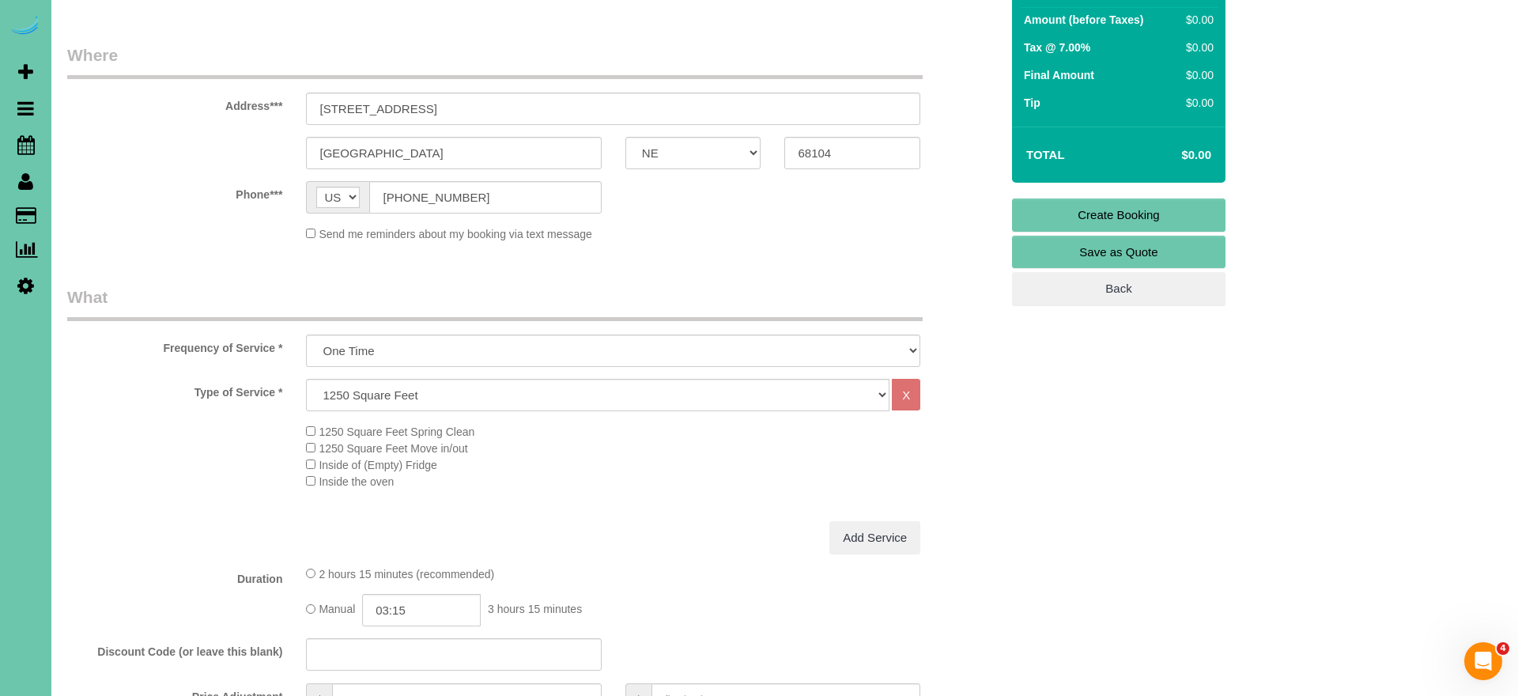
select select "object:1631"
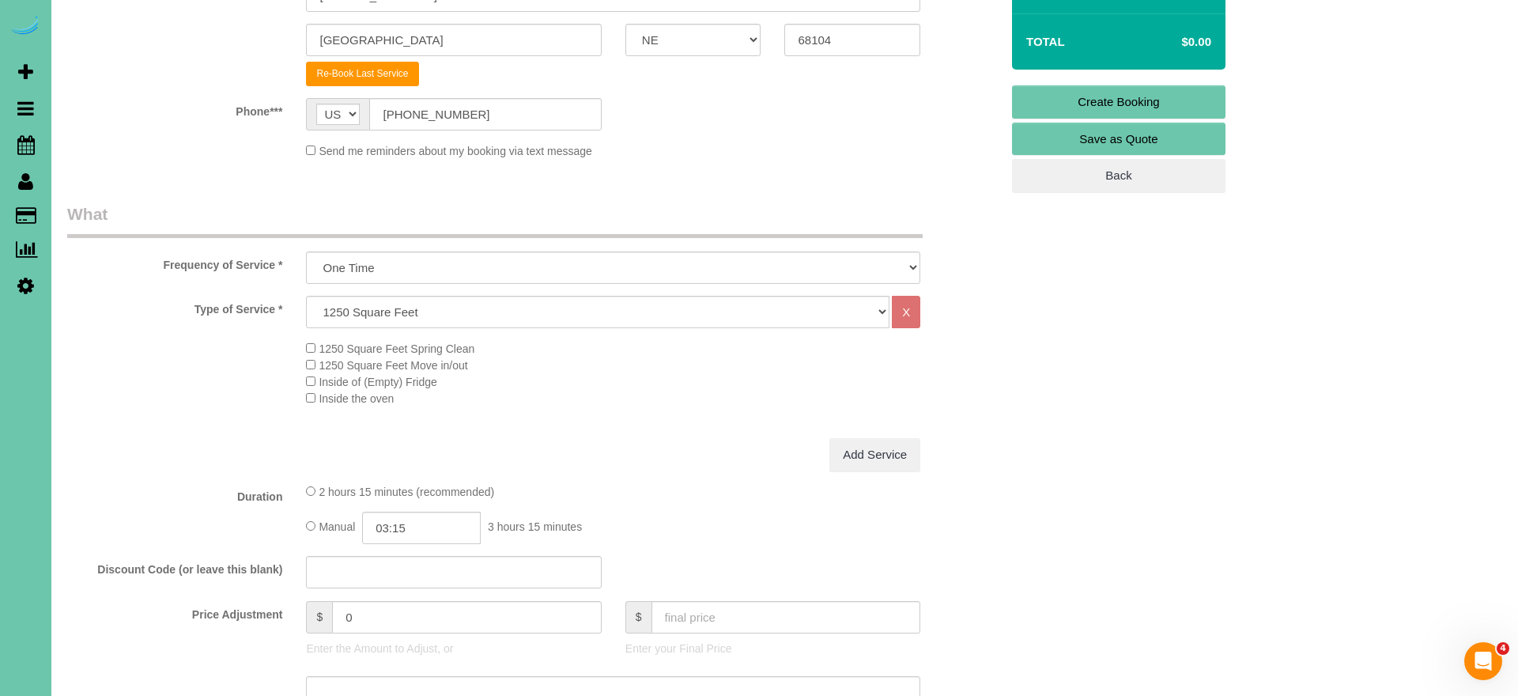
scroll to position [327, 0]
click at [451, 517] on input "03:15" at bounding box center [421, 528] width 119 height 32
type input "03:00"
click at [413, 634] on li "03:00" at bounding box center [404, 639] width 70 height 21
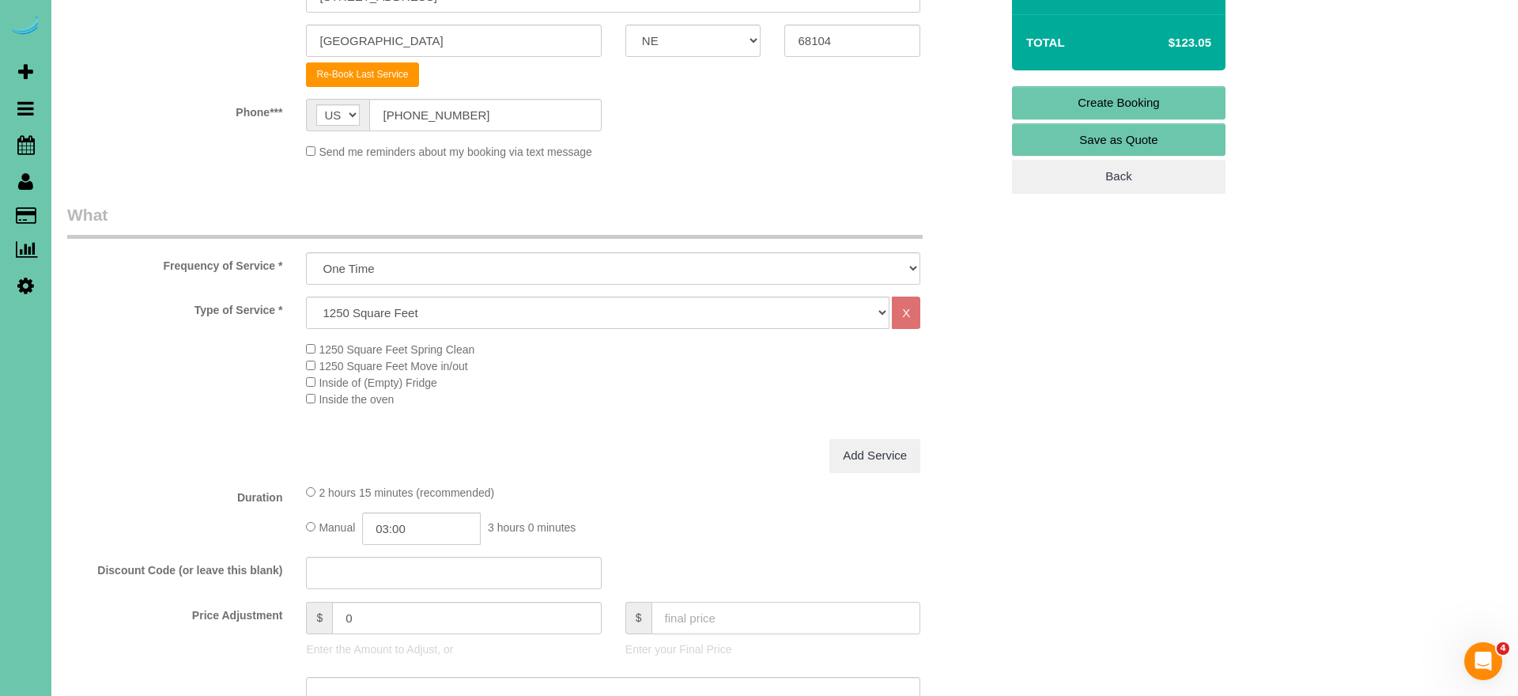
click at [686, 614] on input "text" at bounding box center [787, 618] width 270 height 32
type input "0"
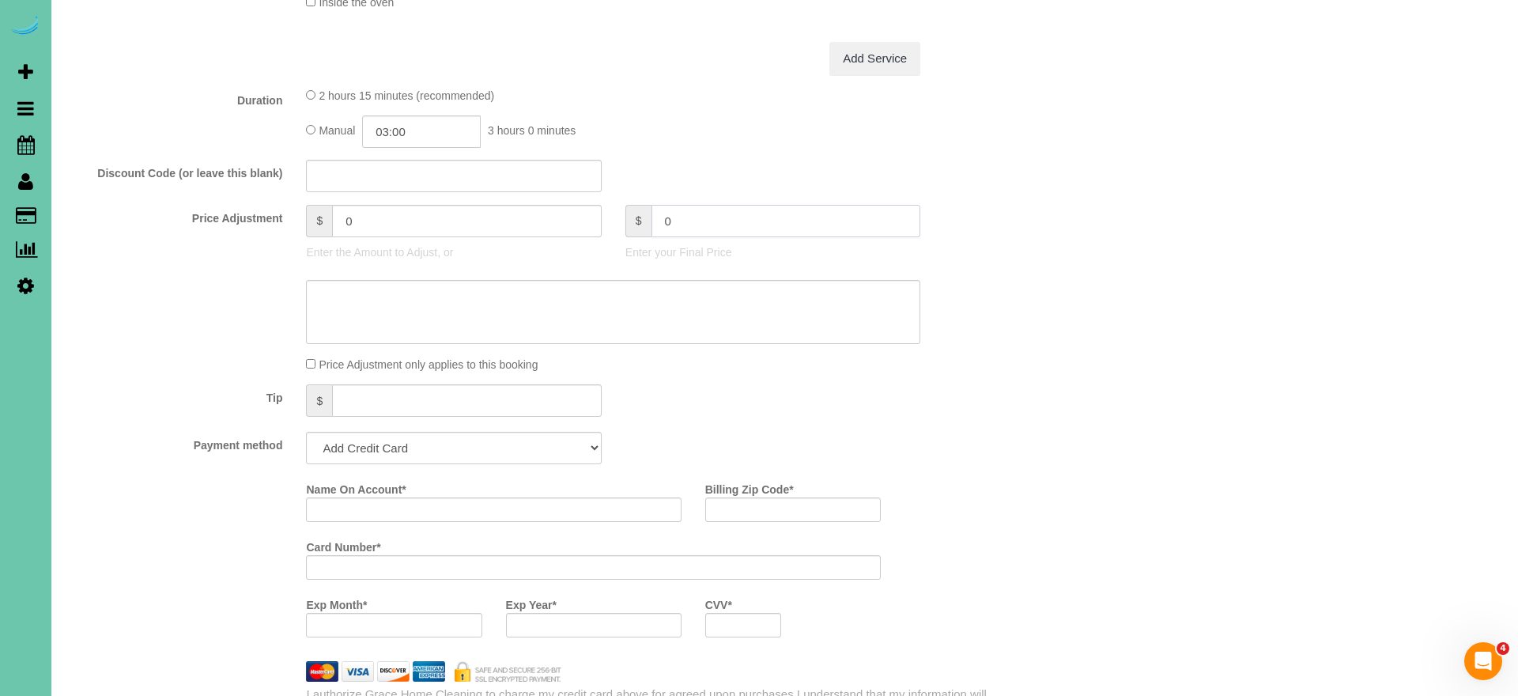
scroll to position [735, 0]
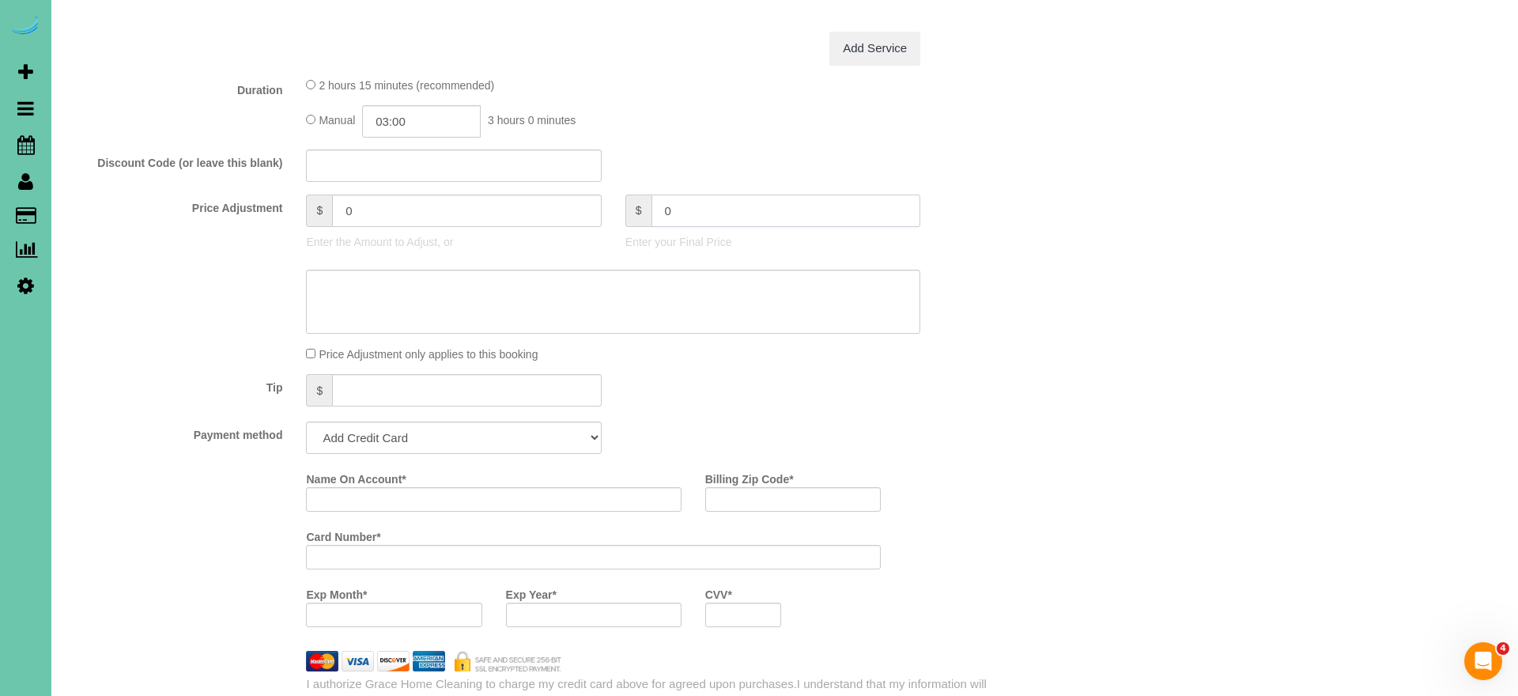
type input "-115"
select select "string:check"
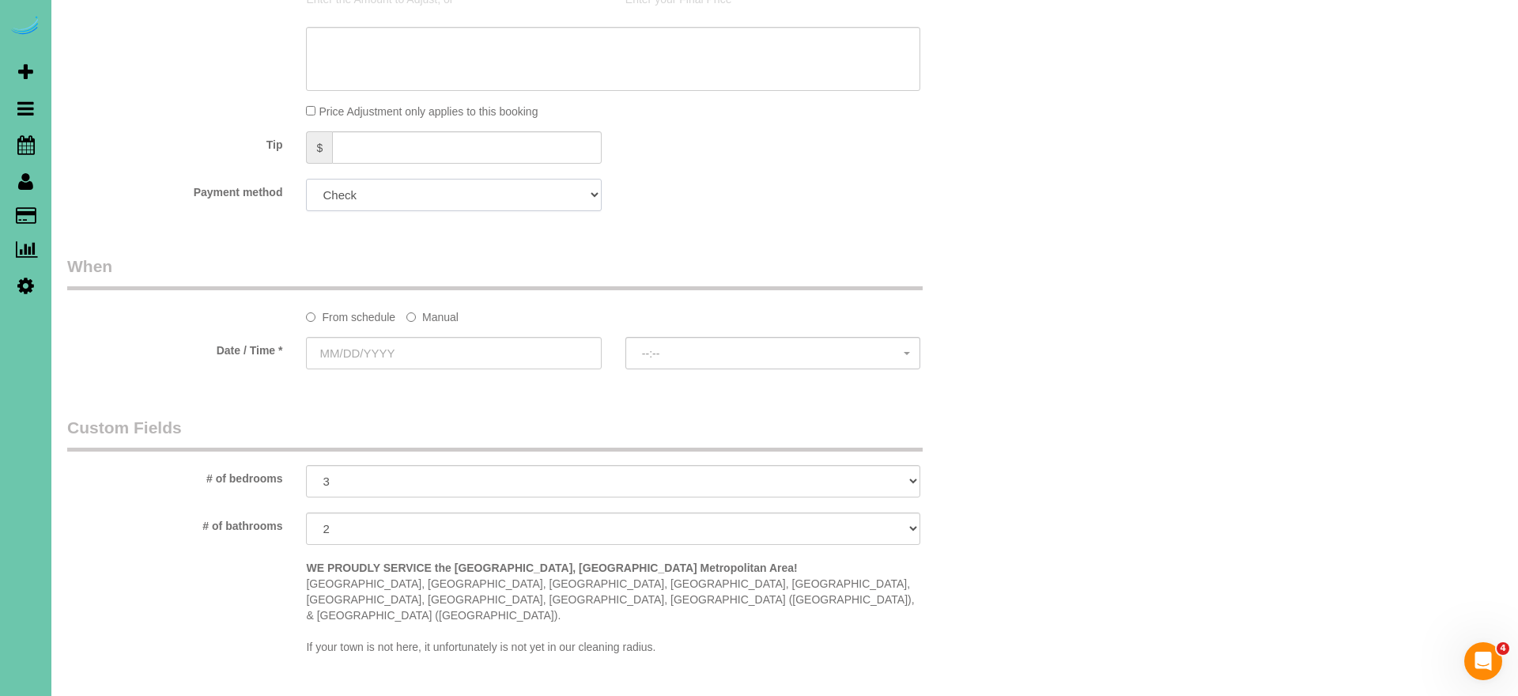
scroll to position [980, 0]
drag, startPoint x: 425, startPoint y: 311, endPoint x: 422, endPoint y: 327, distance: 16.1
click at [425, 311] on label "Manual" at bounding box center [432, 311] width 52 height 21
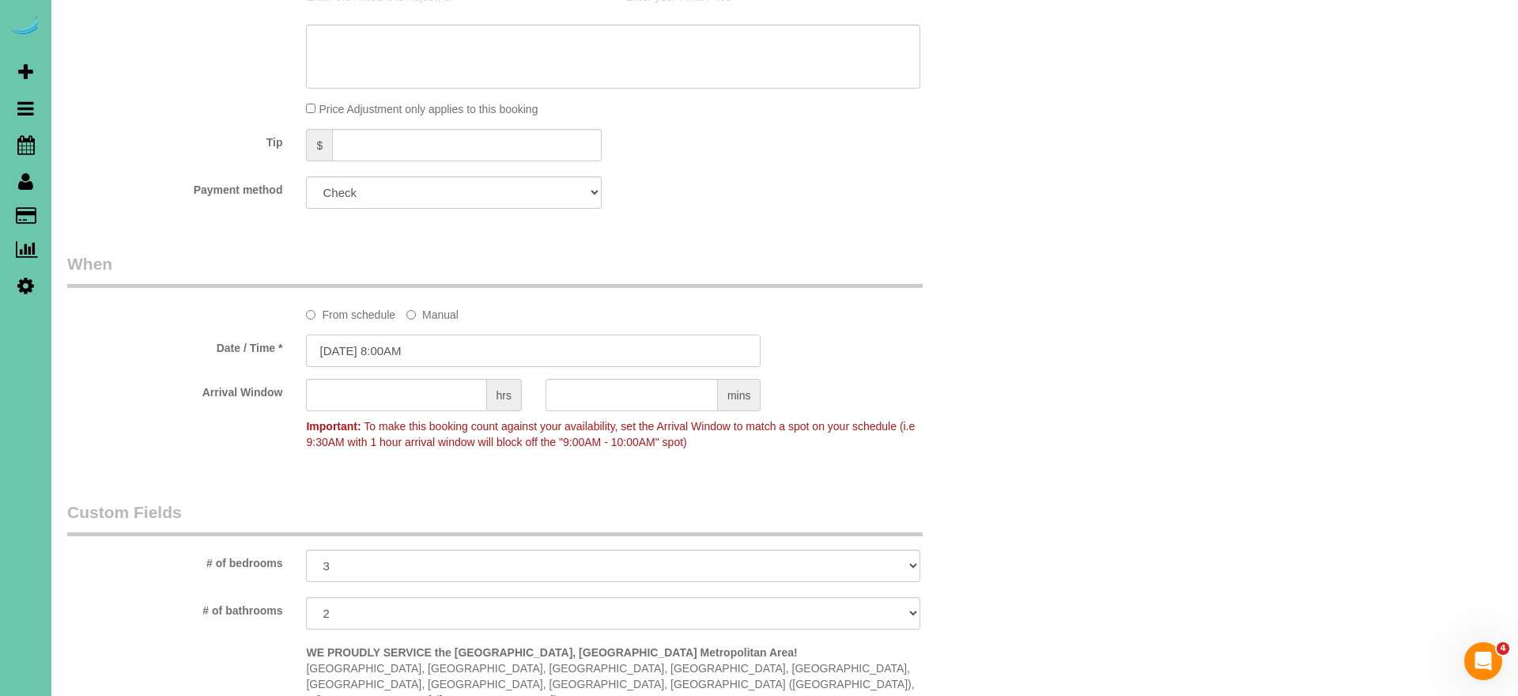
click at [421, 337] on input "[DATE] 8:00AM" at bounding box center [533, 350] width 455 height 32
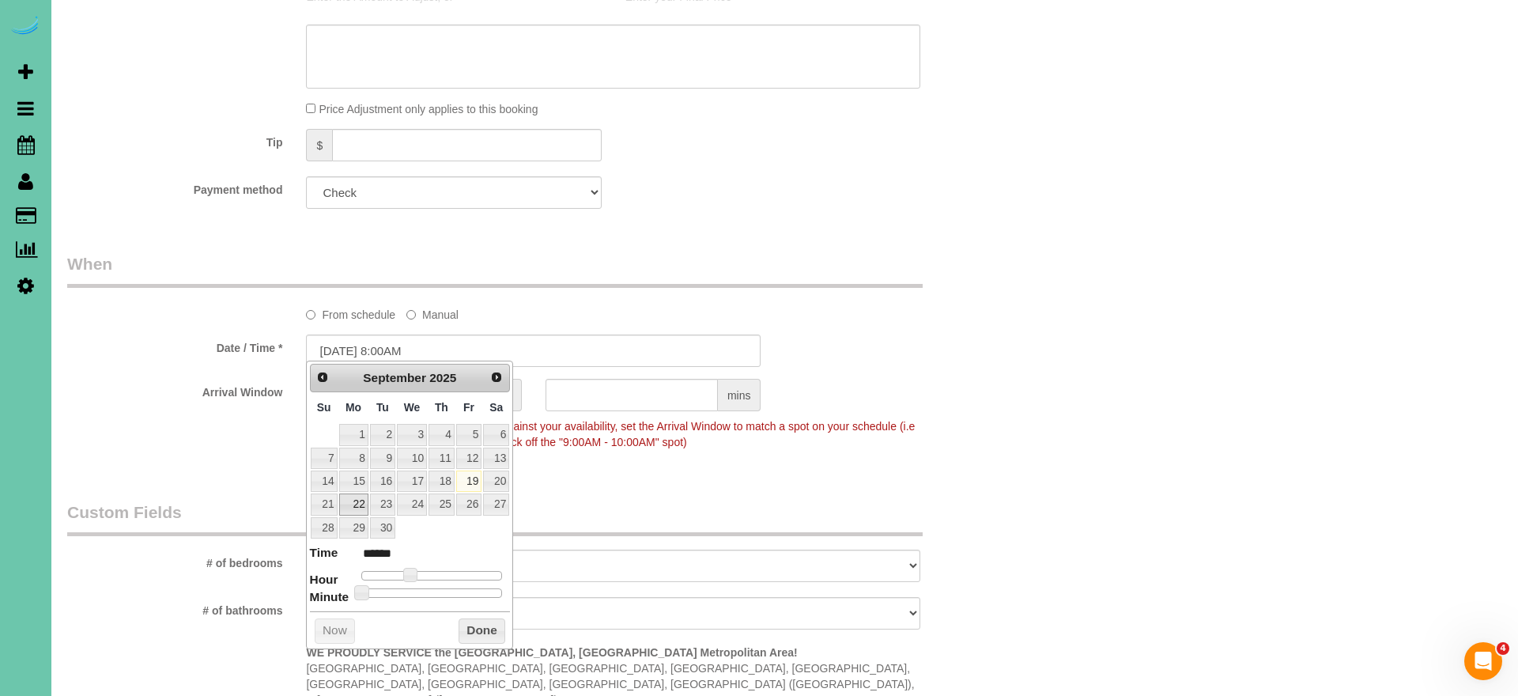
click at [355, 502] on link "22" at bounding box center [353, 503] width 29 height 21
type input "[DATE] 9:00AM"
type input "******"
type input "[DATE] 10:00AM"
type input "*******"
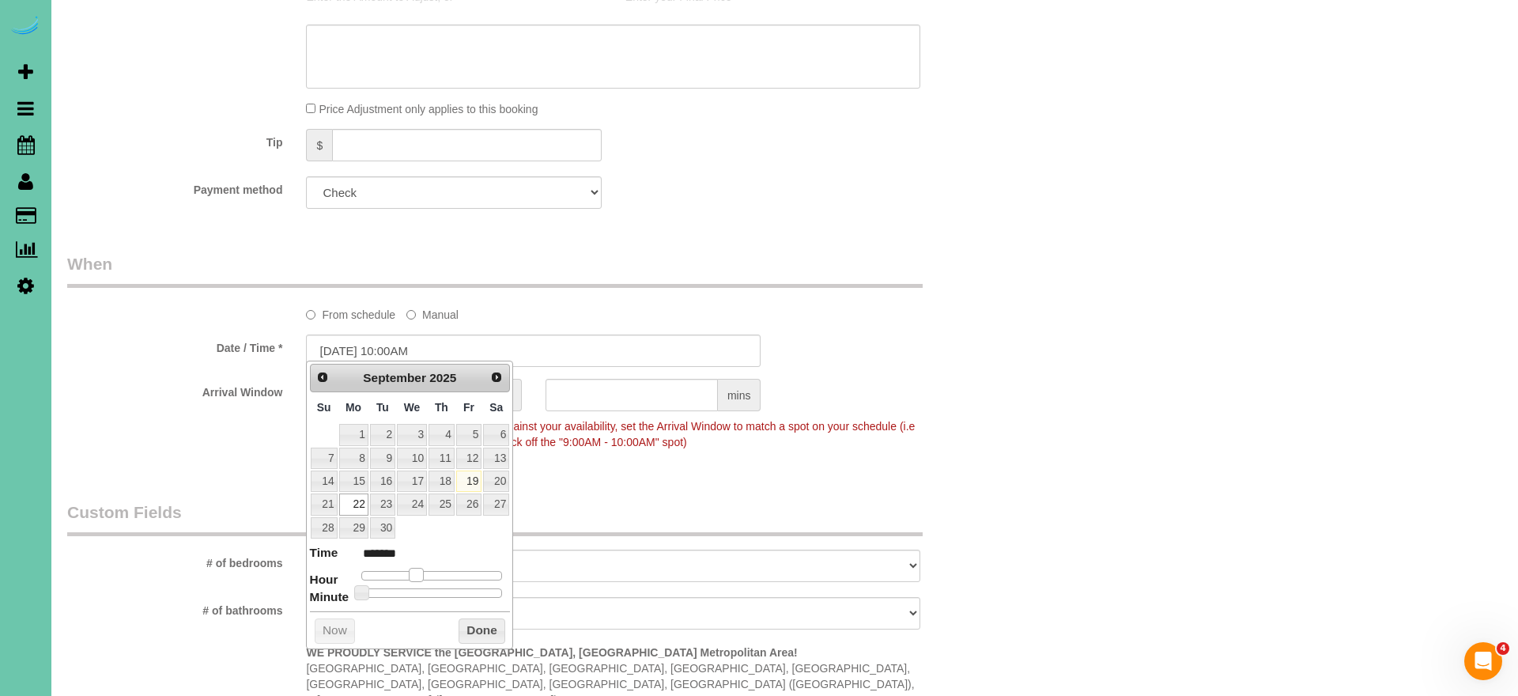
type input "[DATE] 11:00AM"
type input "*******"
type input "[DATE] 12:00PM"
type input "*******"
drag, startPoint x: 415, startPoint y: 574, endPoint x: 440, endPoint y: 576, distance: 24.6
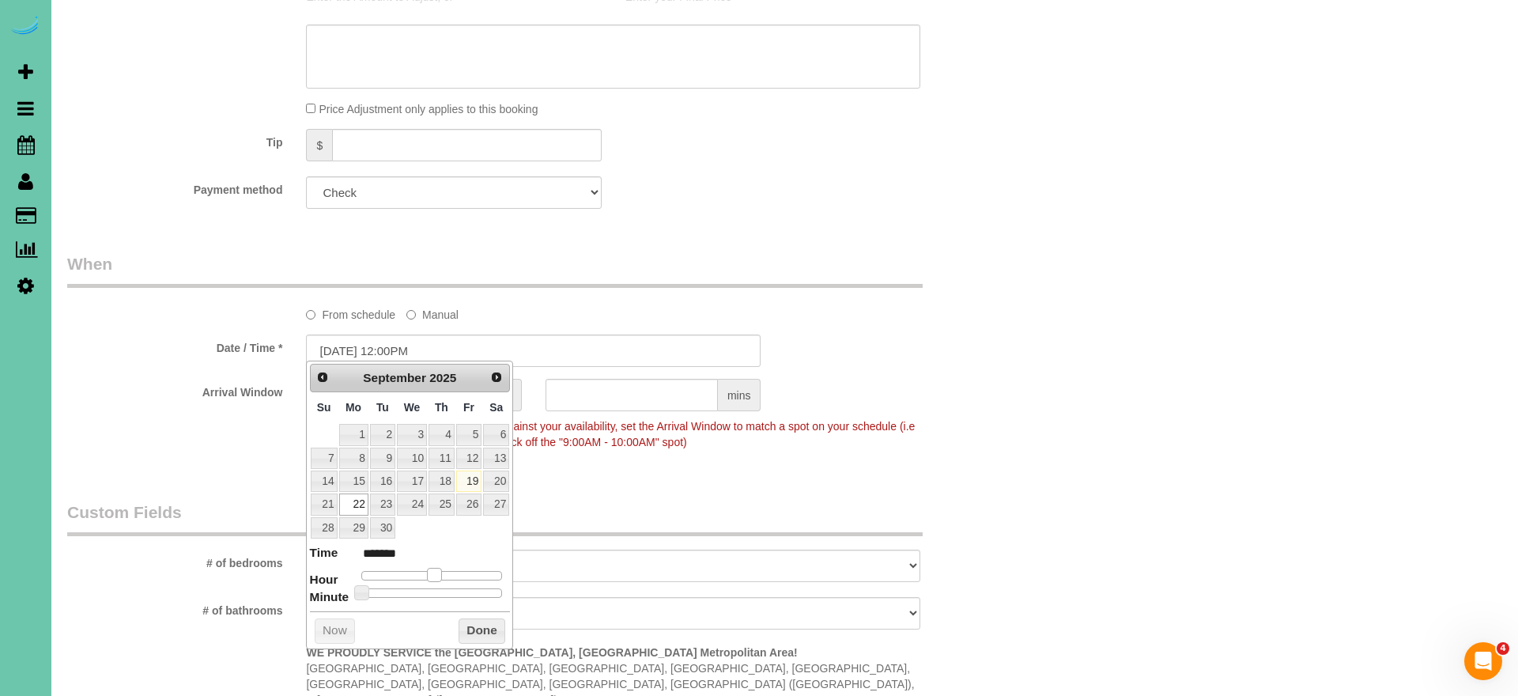
click at [440, 576] on span at bounding box center [434, 575] width 14 height 14
drag, startPoint x: 476, startPoint y: 618, endPoint x: 482, endPoint y: 610, distance: 10.8
click at [476, 618] on button "Done" at bounding box center [482, 630] width 47 height 25
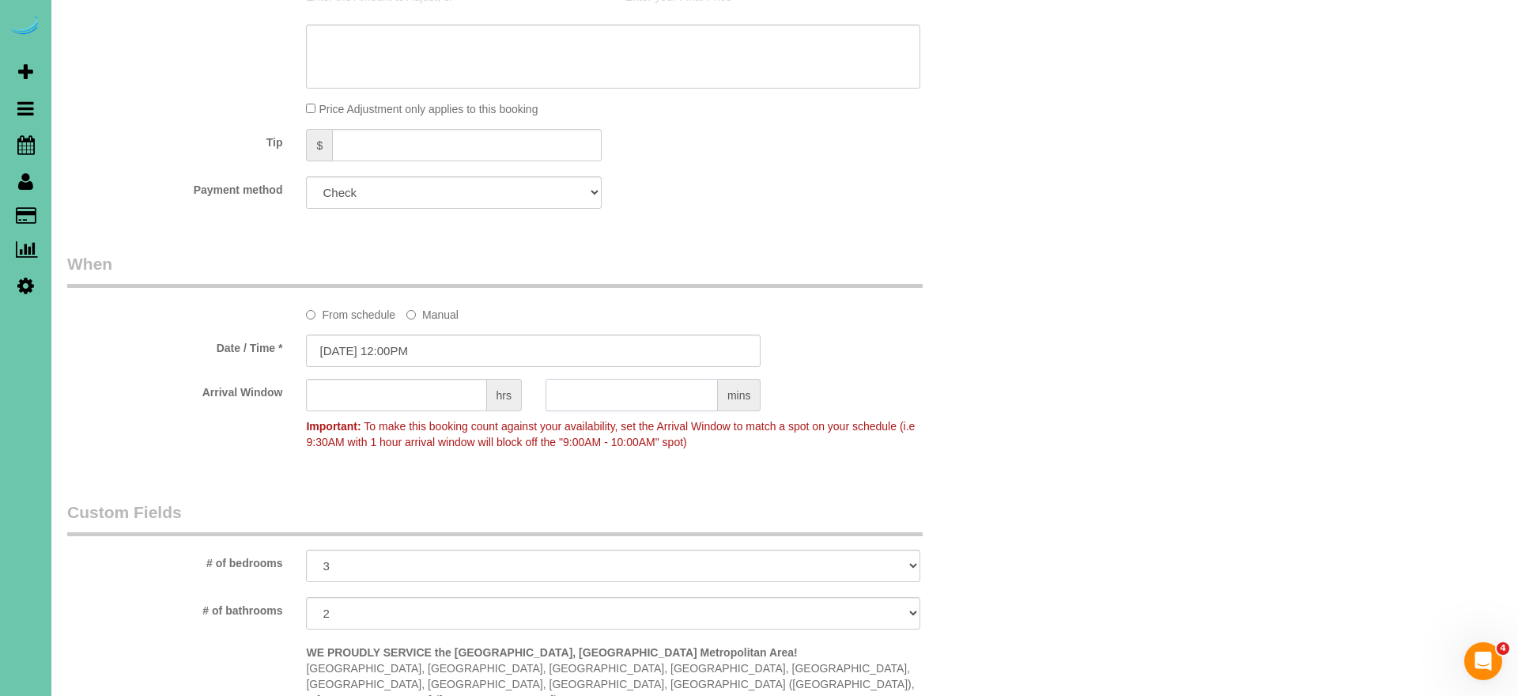
click at [598, 385] on input "text" at bounding box center [632, 395] width 172 height 32
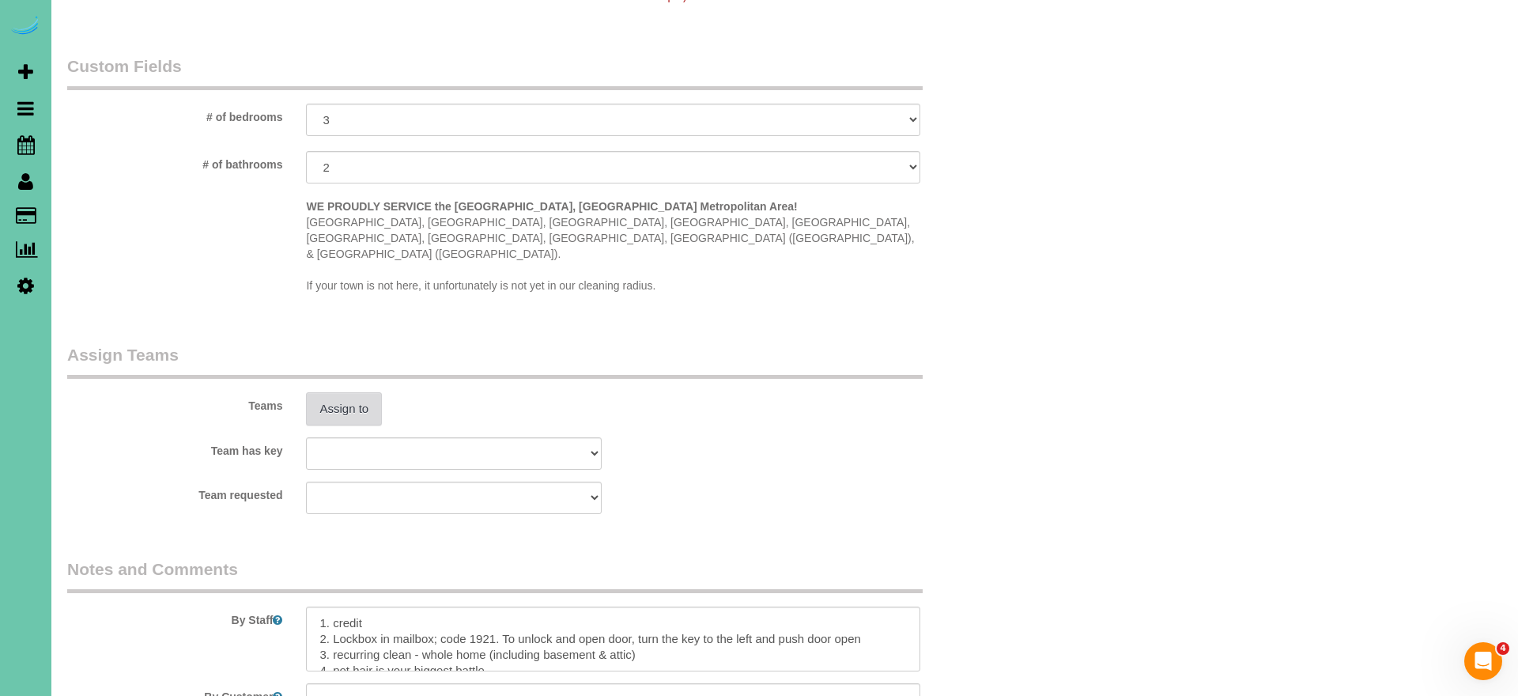
scroll to position [1439, 0]
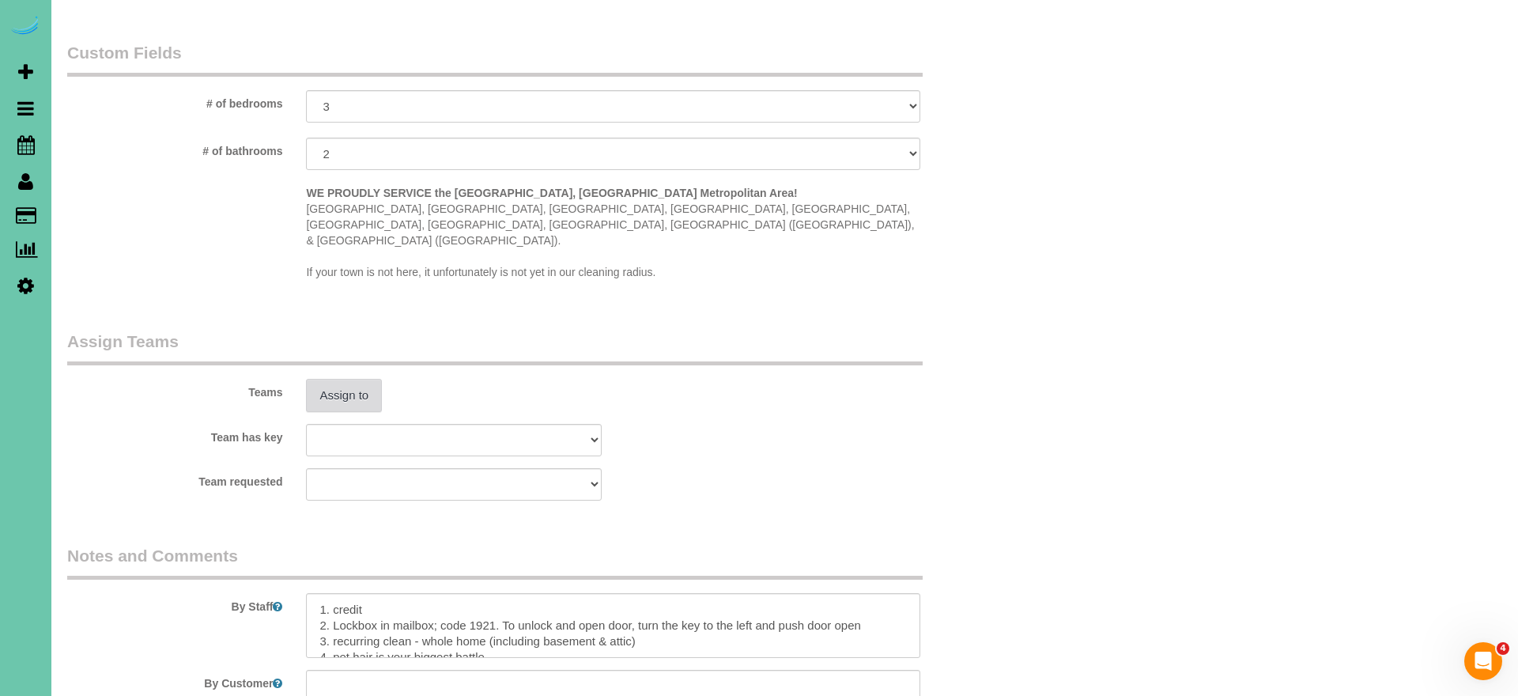
type input "30"
click at [327, 379] on button "Assign to" at bounding box center [344, 395] width 76 height 33
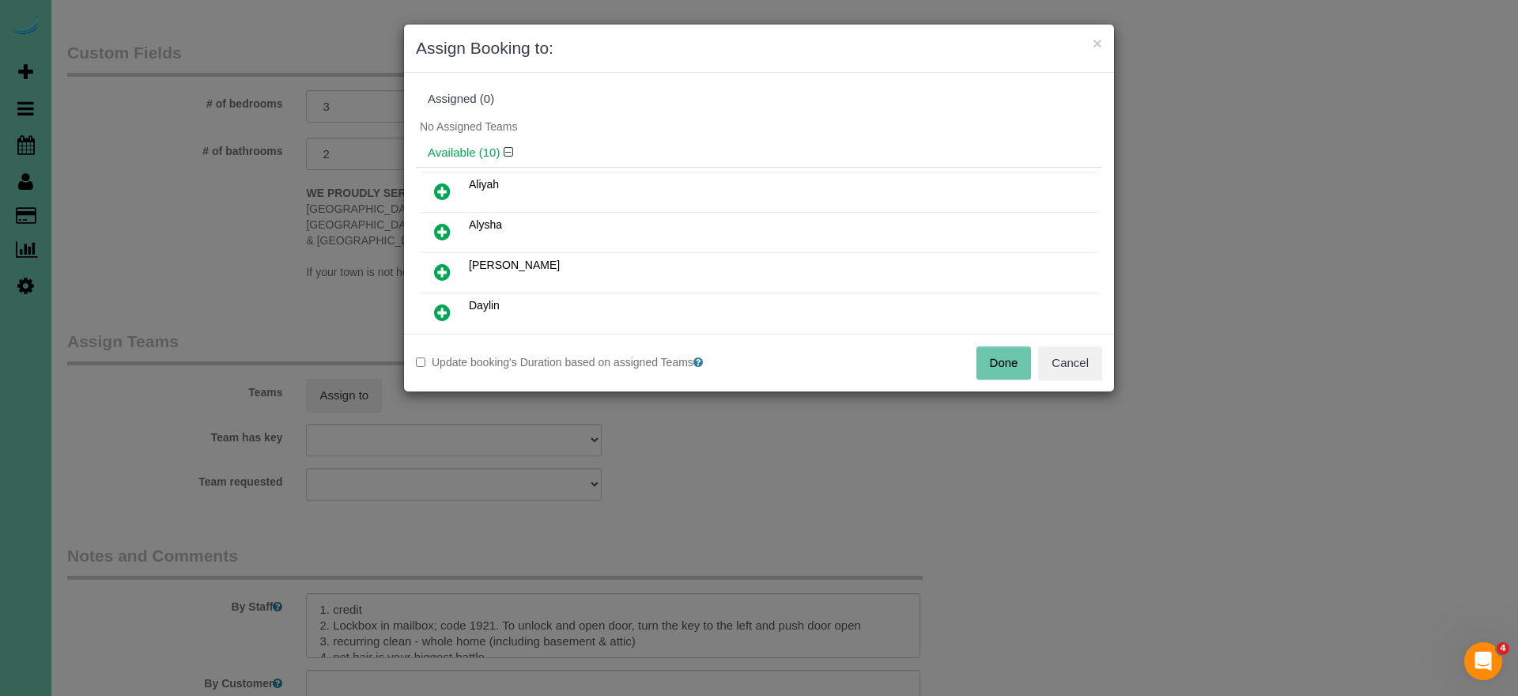
scroll to position [46, 0]
click at [437, 304] on icon at bounding box center [442, 307] width 17 height 19
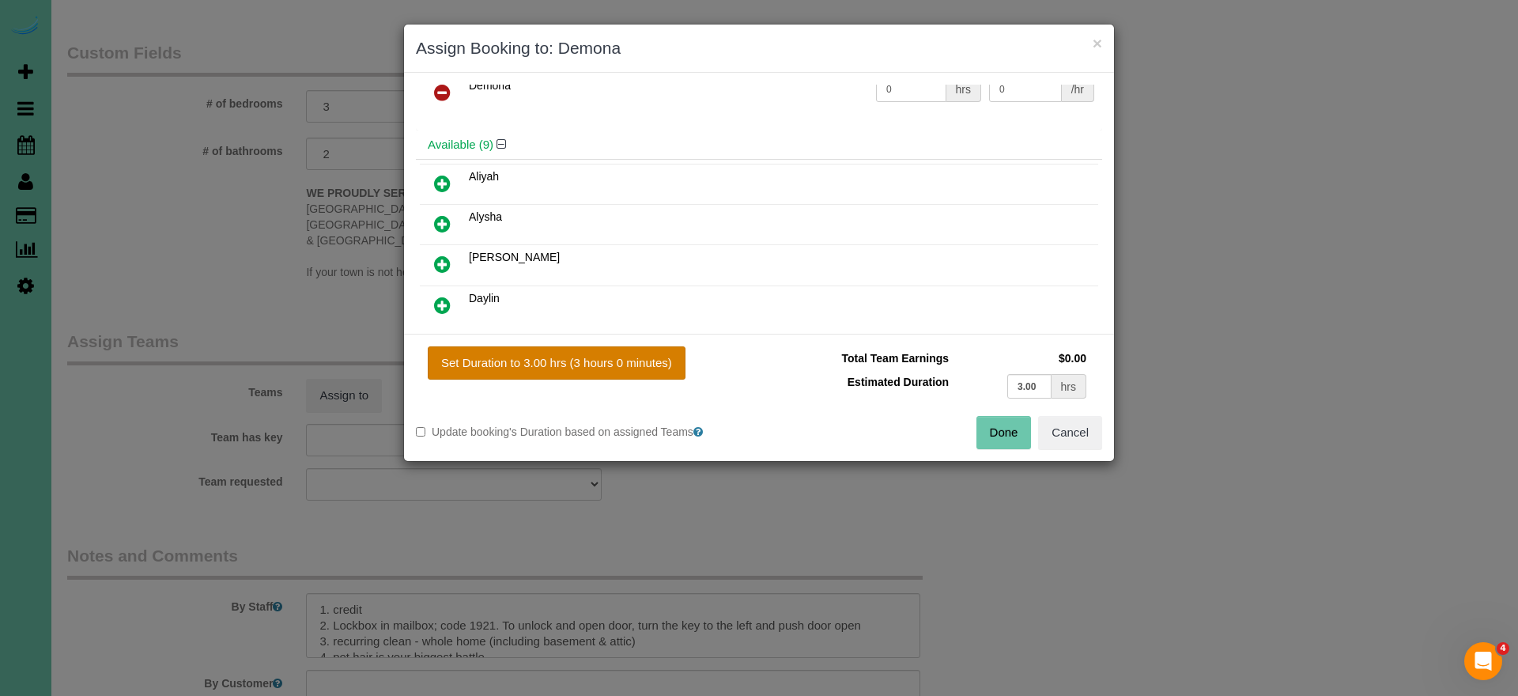
click at [497, 363] on button "Set Duration to 3.00 hrs (3 hours 0 minutes)" at bounding box center [557, 362] width 258 height 33
type input "3.00"
click at [987, 429] on button "Done" at bounding box center [1004, 432] width 55 height 33
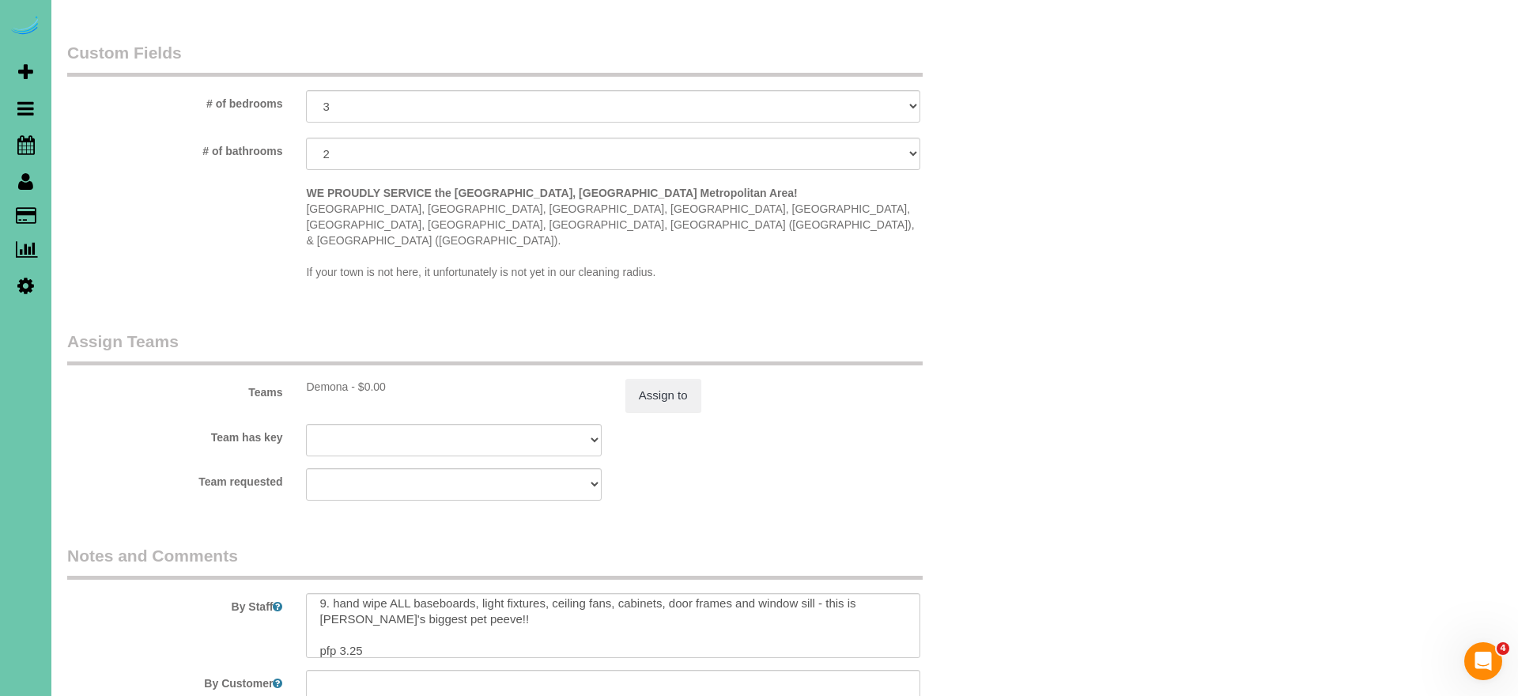
scroll to position [148, 0]
click at [375, 612] on textarea at bounding box center [613, 625] width 614 height 65
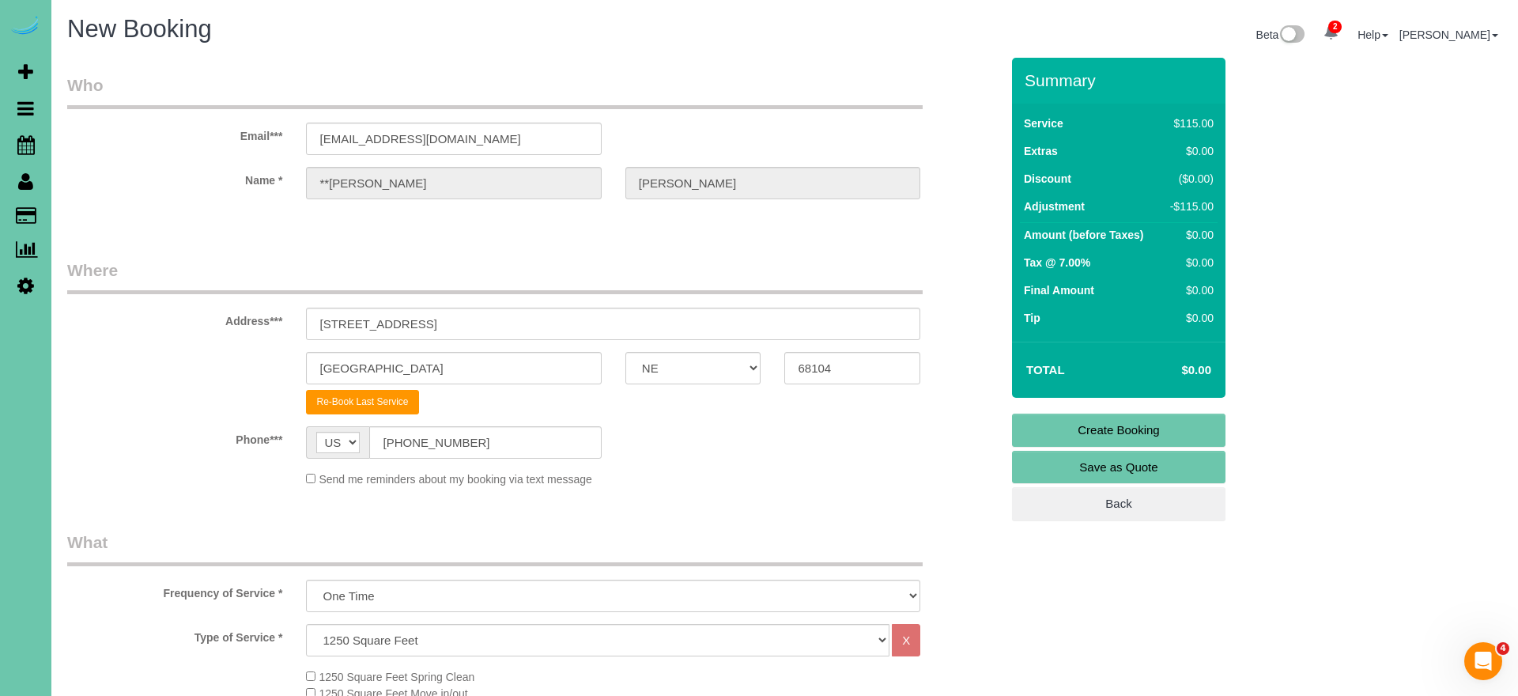
scroll to position [0, 0]
type textarea "1. credit 2. Lockbox in mailbox; code 1921. To unlock and open door, turn the k…"
click at [1067, 428] on link "Create Booking" at bounding box center [1118, 430] width 213 height 33
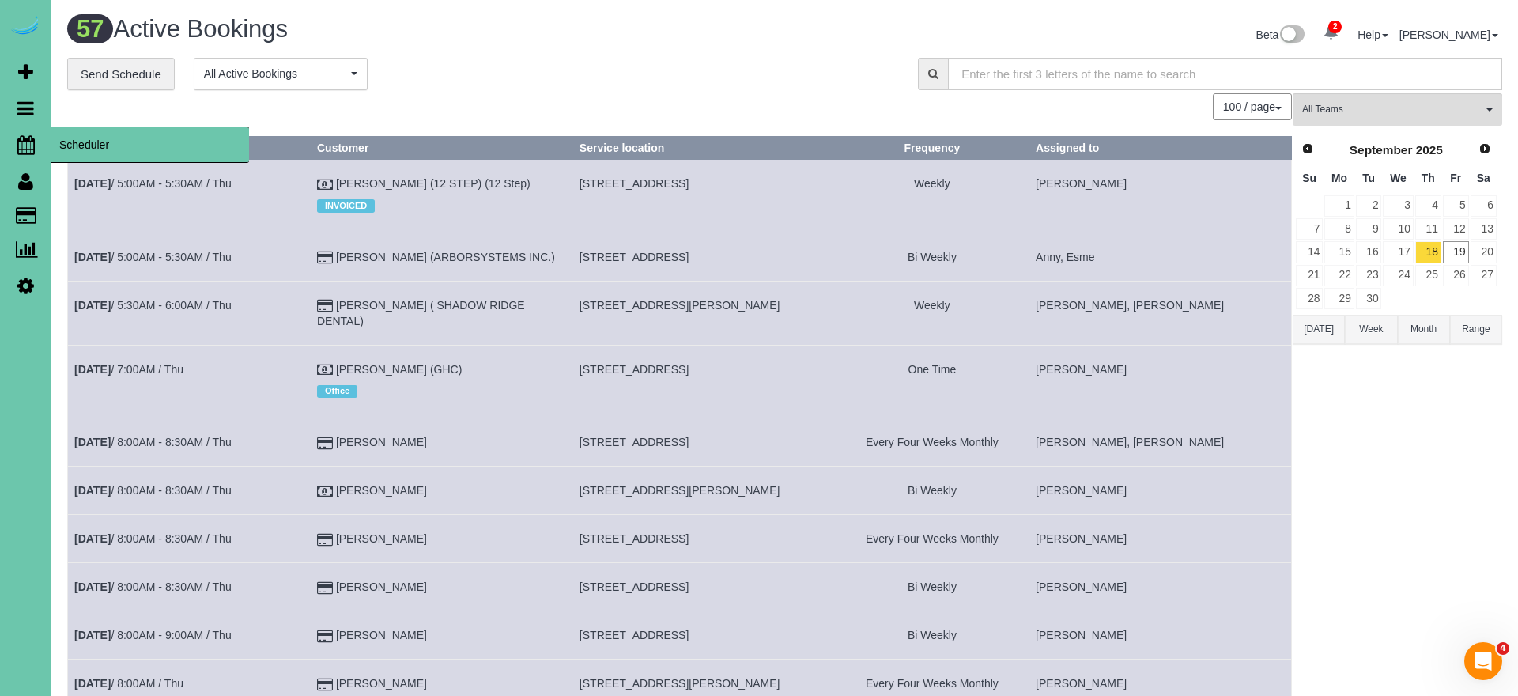
click at [25, 149] on icon at bounding box center [25, 144] width 17 height 19
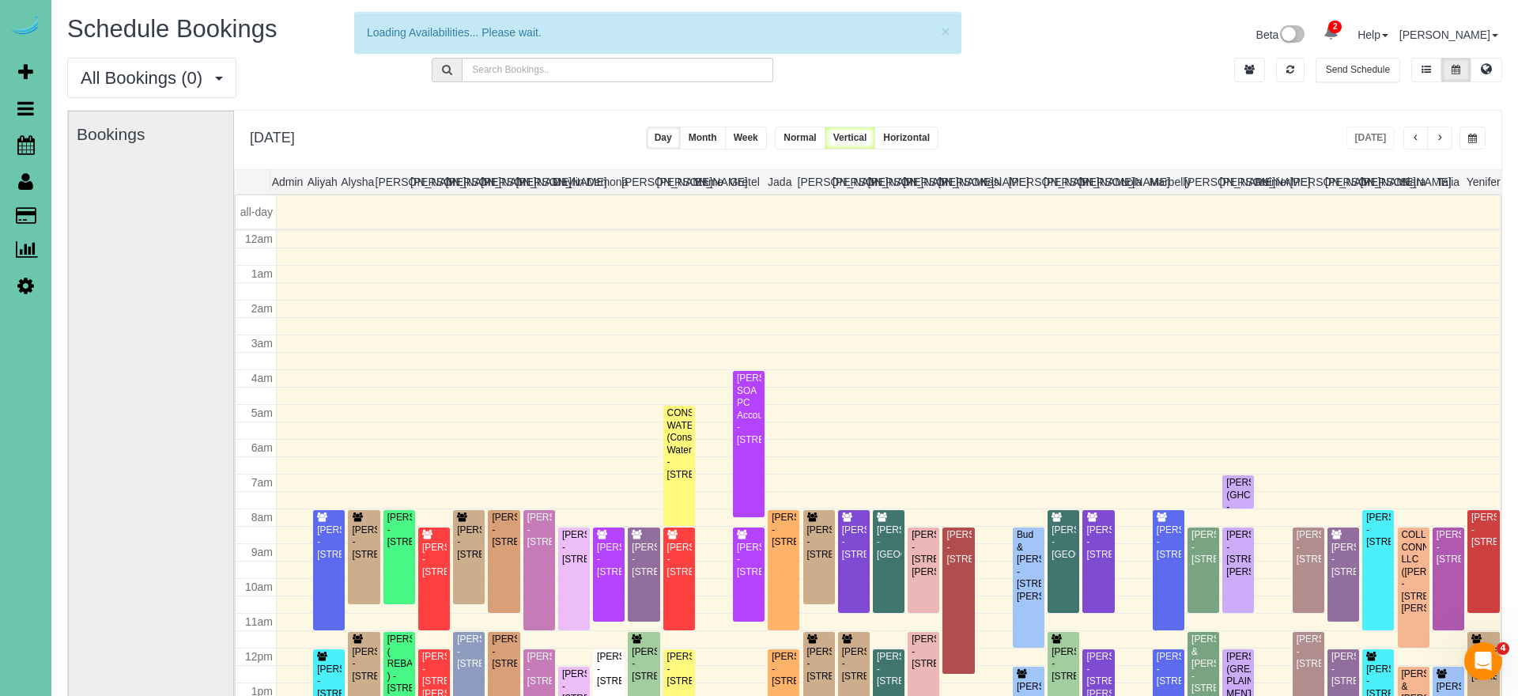
scroll to position [210, 0]
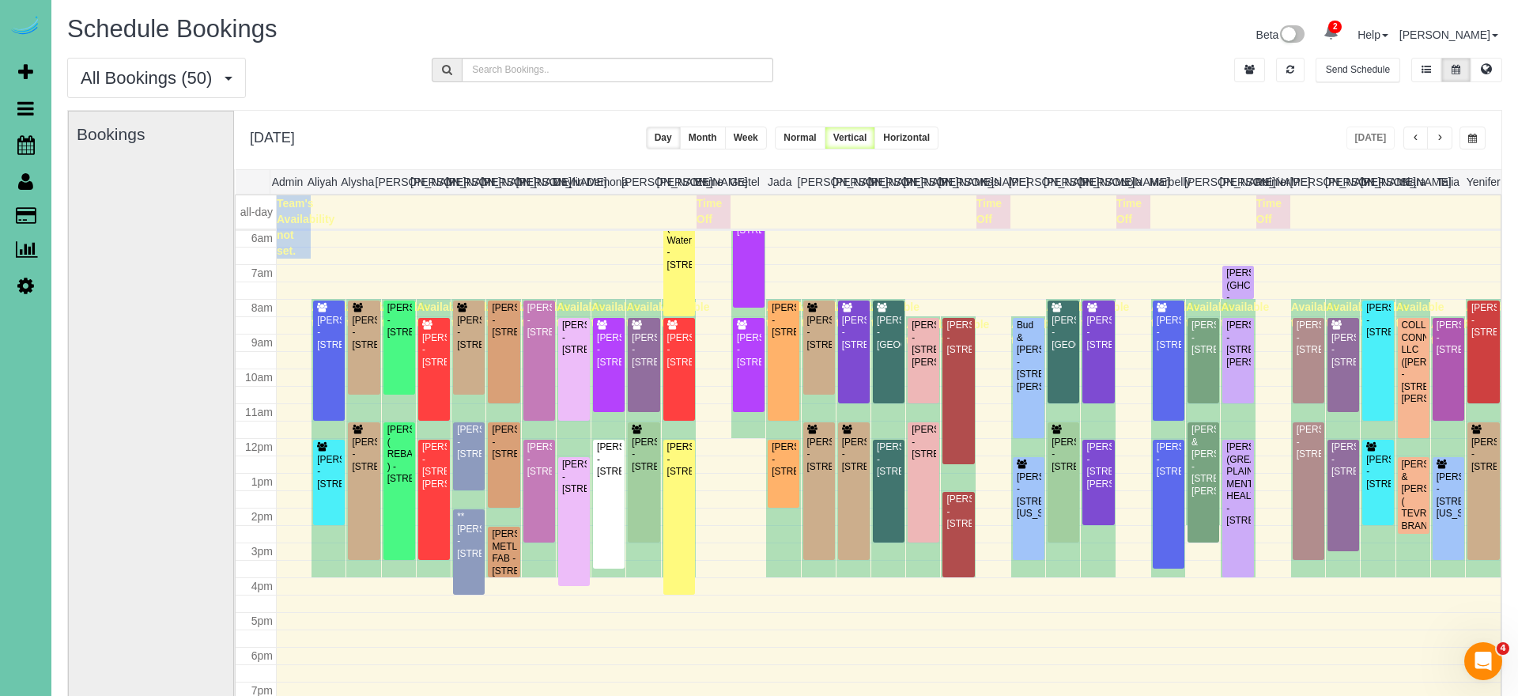
click at [1476, 138] on span "button" at bounding box center [1472, 138] width 9 height 9
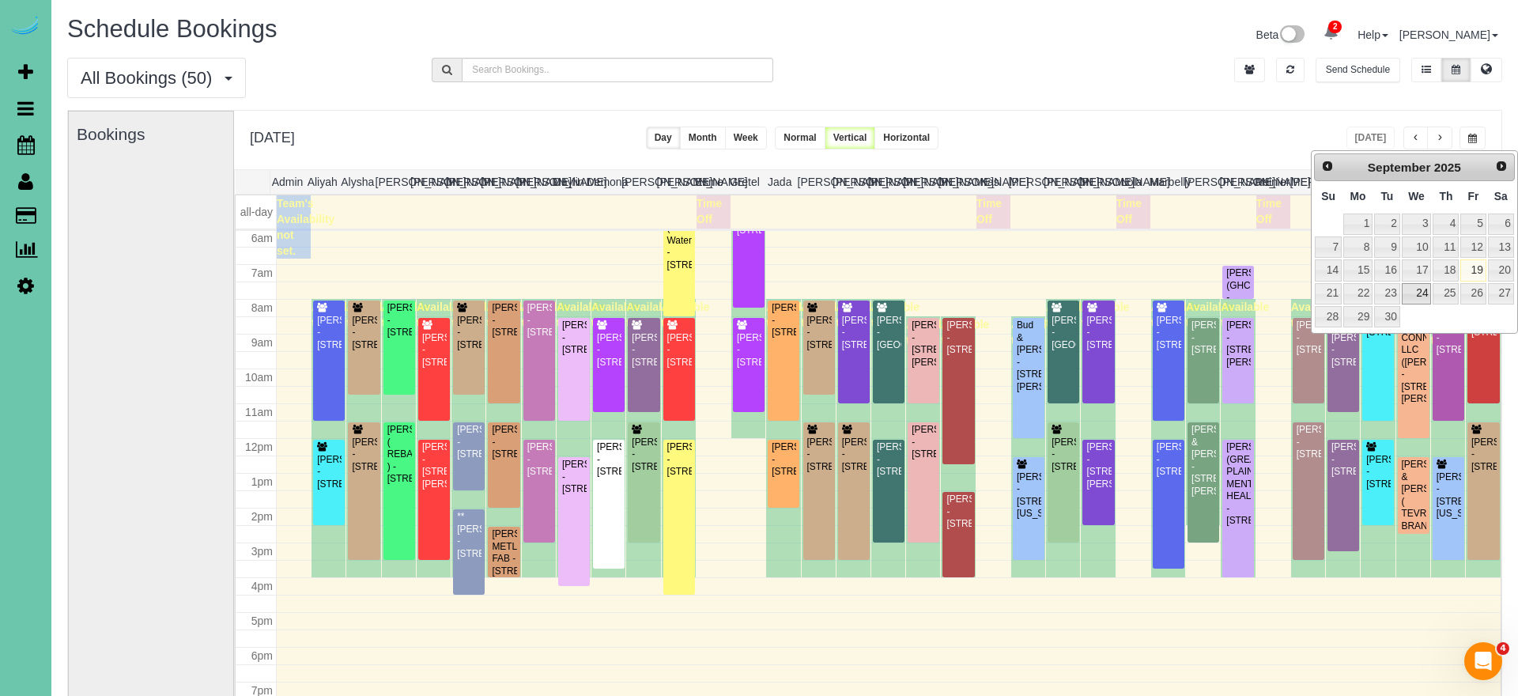
click at [1412, 294] on link "24" at bounding box center [1417, 293] width 30 height 21
type input "**********"
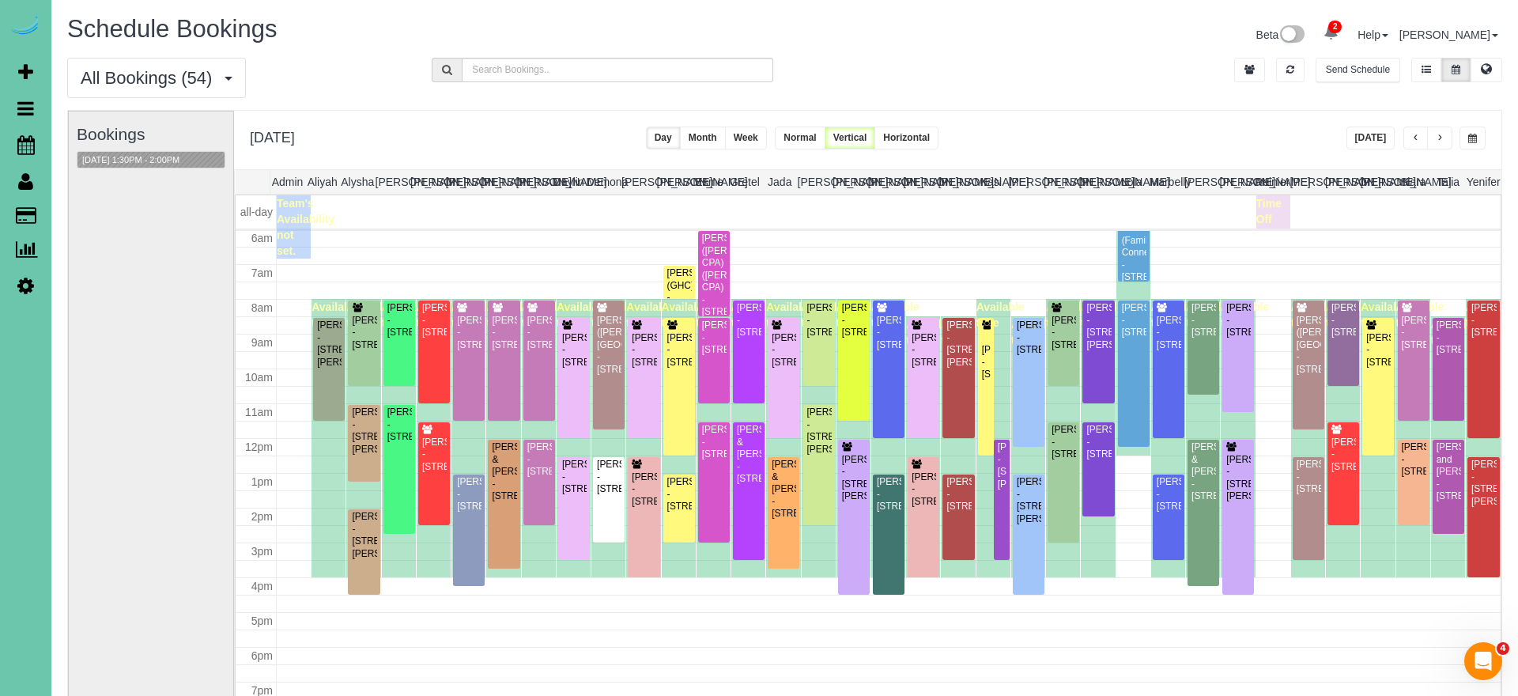
click at [1417, 138] on span "button" at bounding box center [1416, 138] width 8 height 9
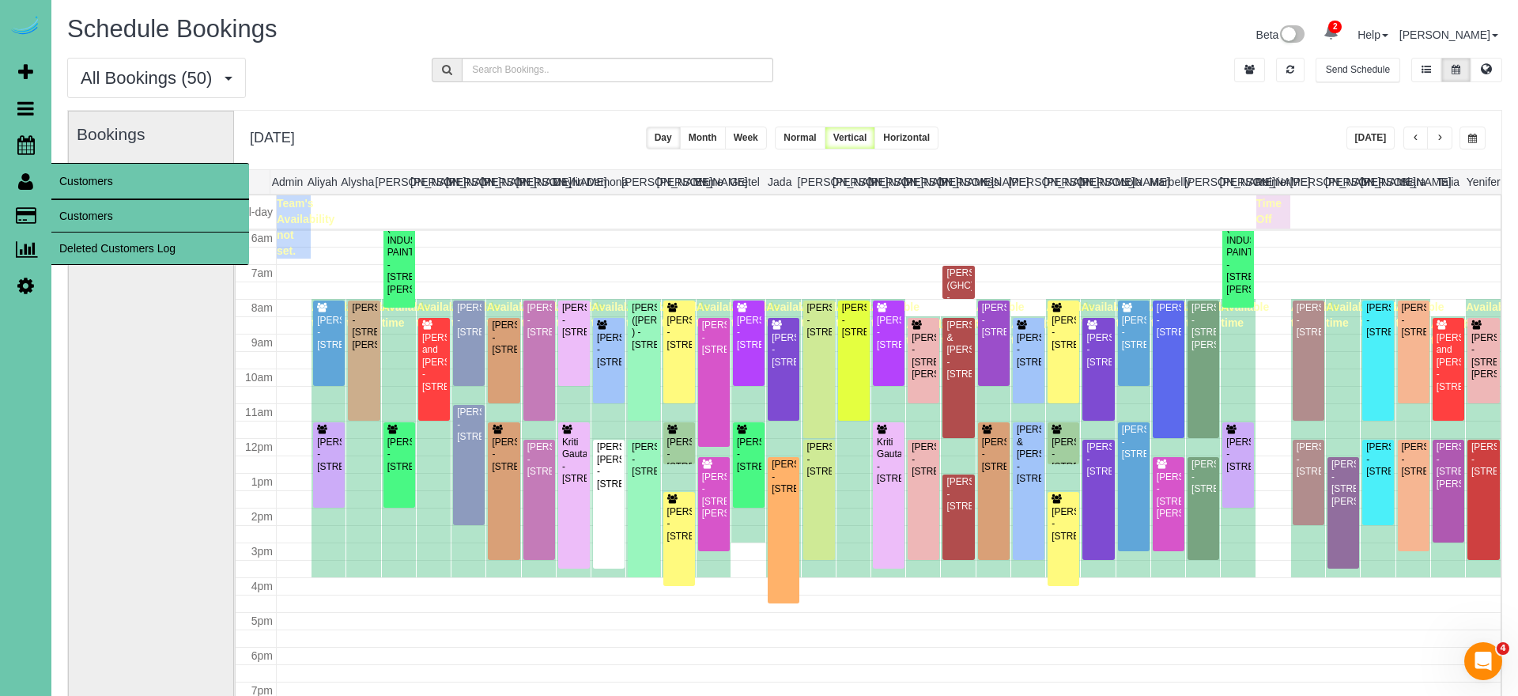
click at [117, 215] on link "Customers" at bounding box center [150, 216] width 198 height 32
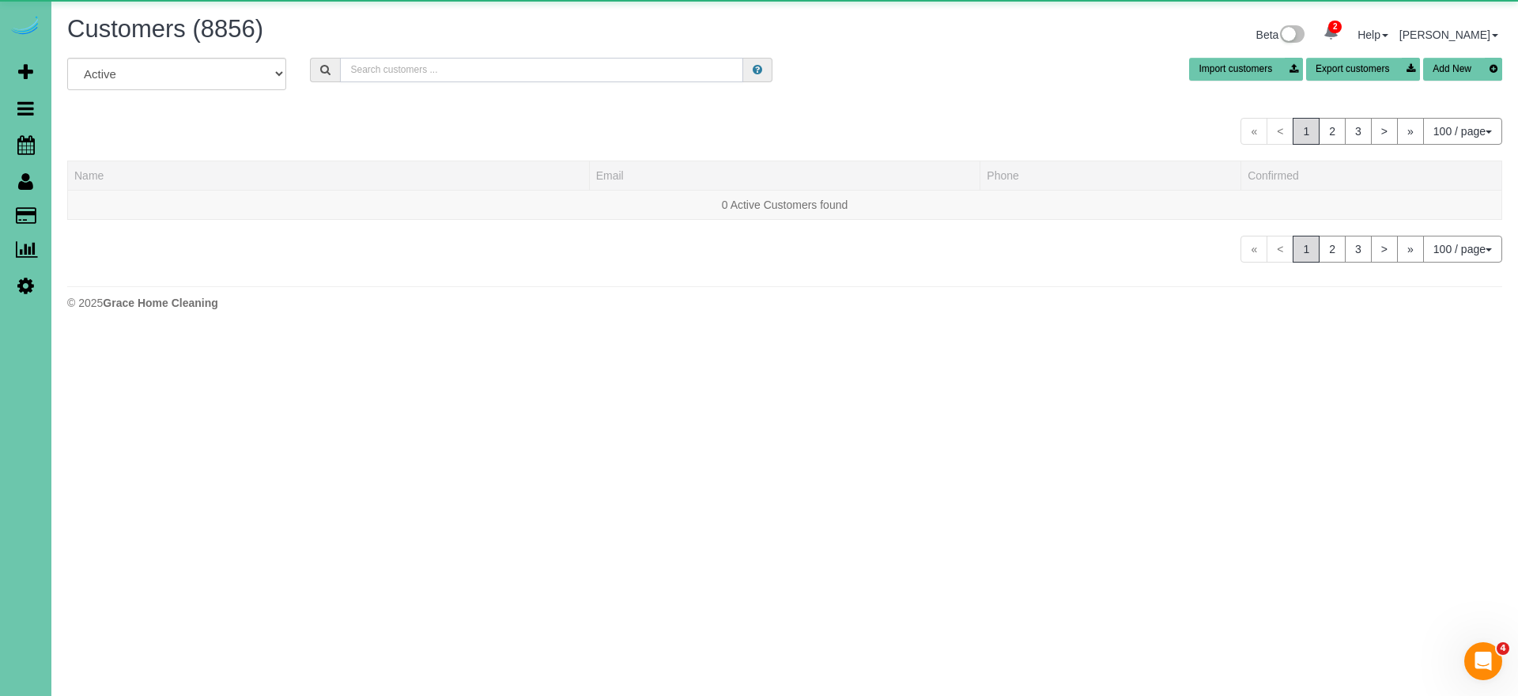
click at [500, 70] on input "text" at bounding box center [541, 70] width 403 height 25
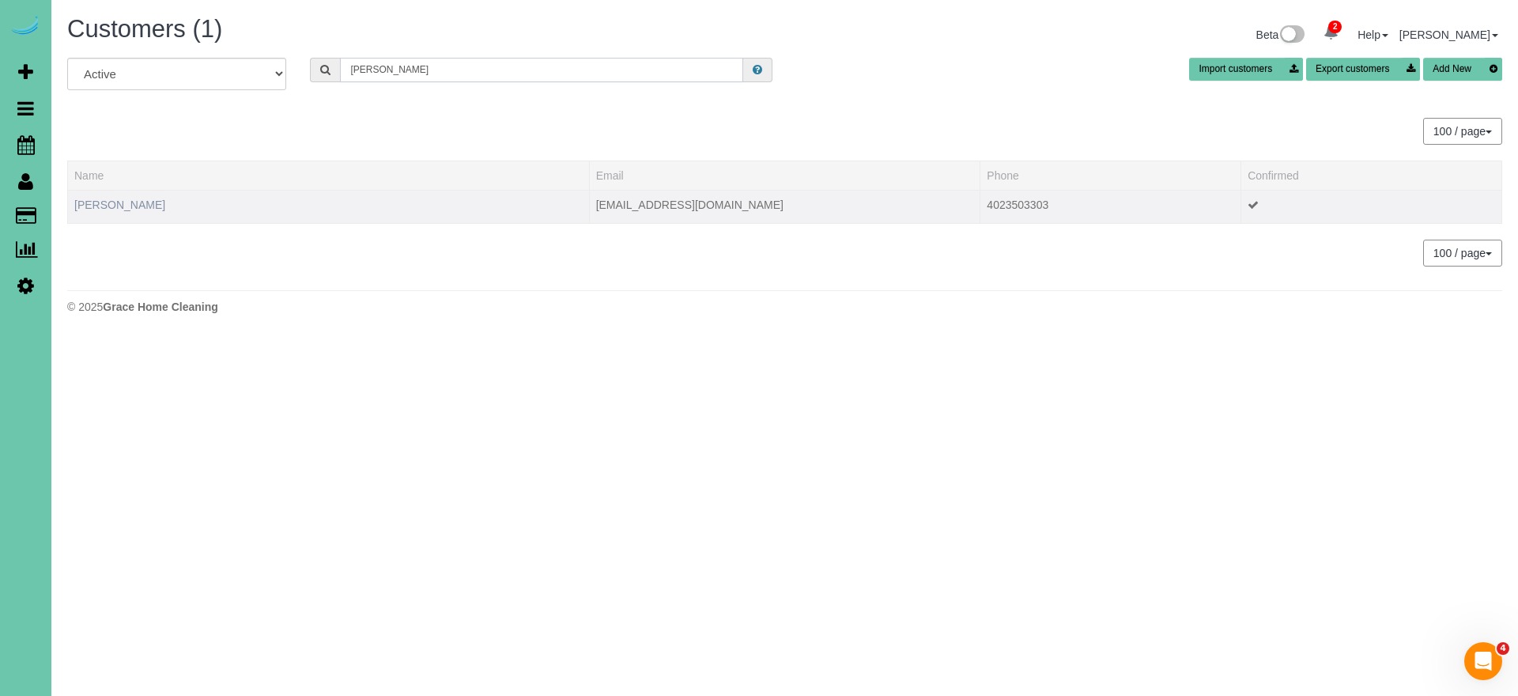
type input "[PERSON_NAME]"
click at [127, 205] on link "[PERSON_NAME]" at bounding box center [119, 204] width 91 height 13
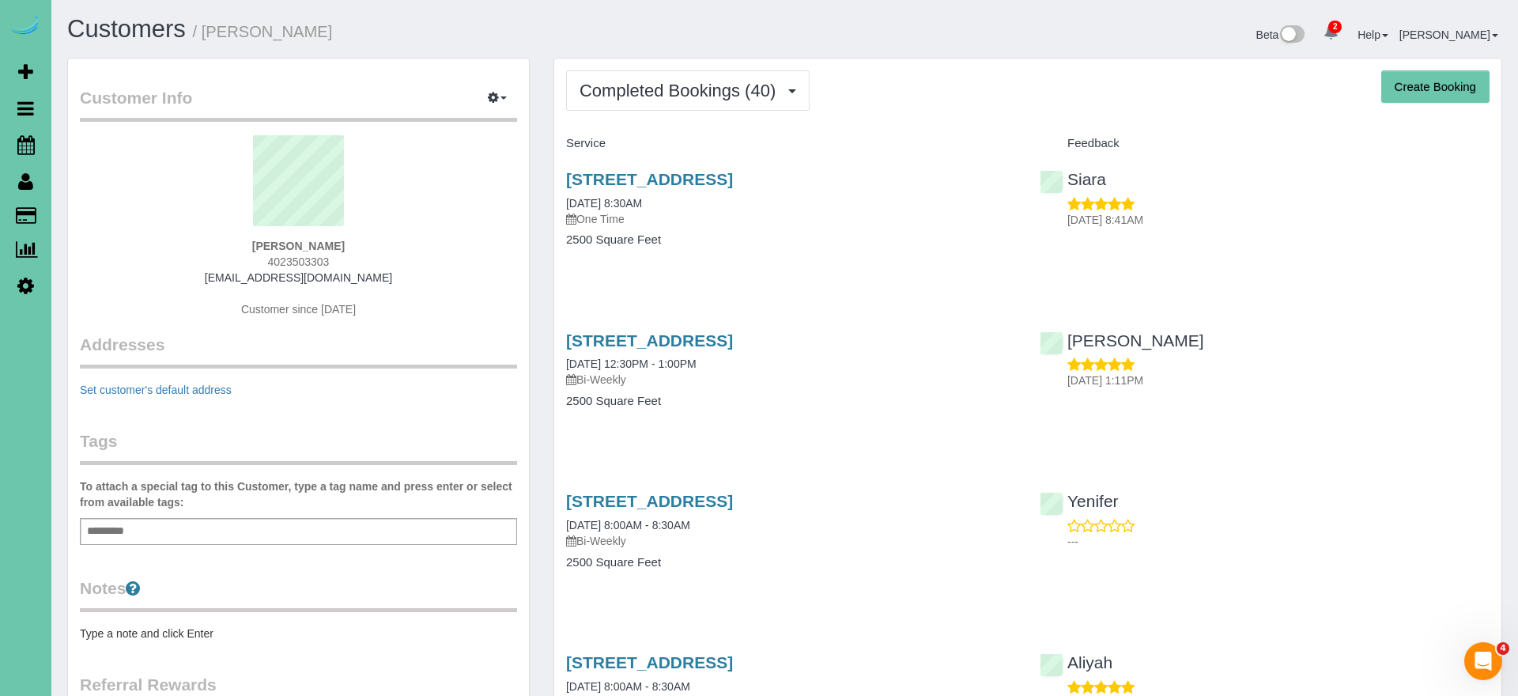
drag, startPoint x: 908, startPoint y: 199, endPoint x: 868, endPoint y: 177, distance: 45.3
click at [908, 199] on div "[STREET_ADDRESS] [DATE] 8:30AM One Time" at bounding box center [791, 198] width 450 height 57
drag, startPoint x: 838, startPoint y: 174, endPoint x: 556, endPoint y: 164, distance: 282.5
click at [556, 164] on div "[STREET_ADDRESS] [DATE] 8:30AM One Time 2500 Square Feet" at bounding box center [791, 218] width 474 height 122
copy link "[STREET_ADDRESS]"
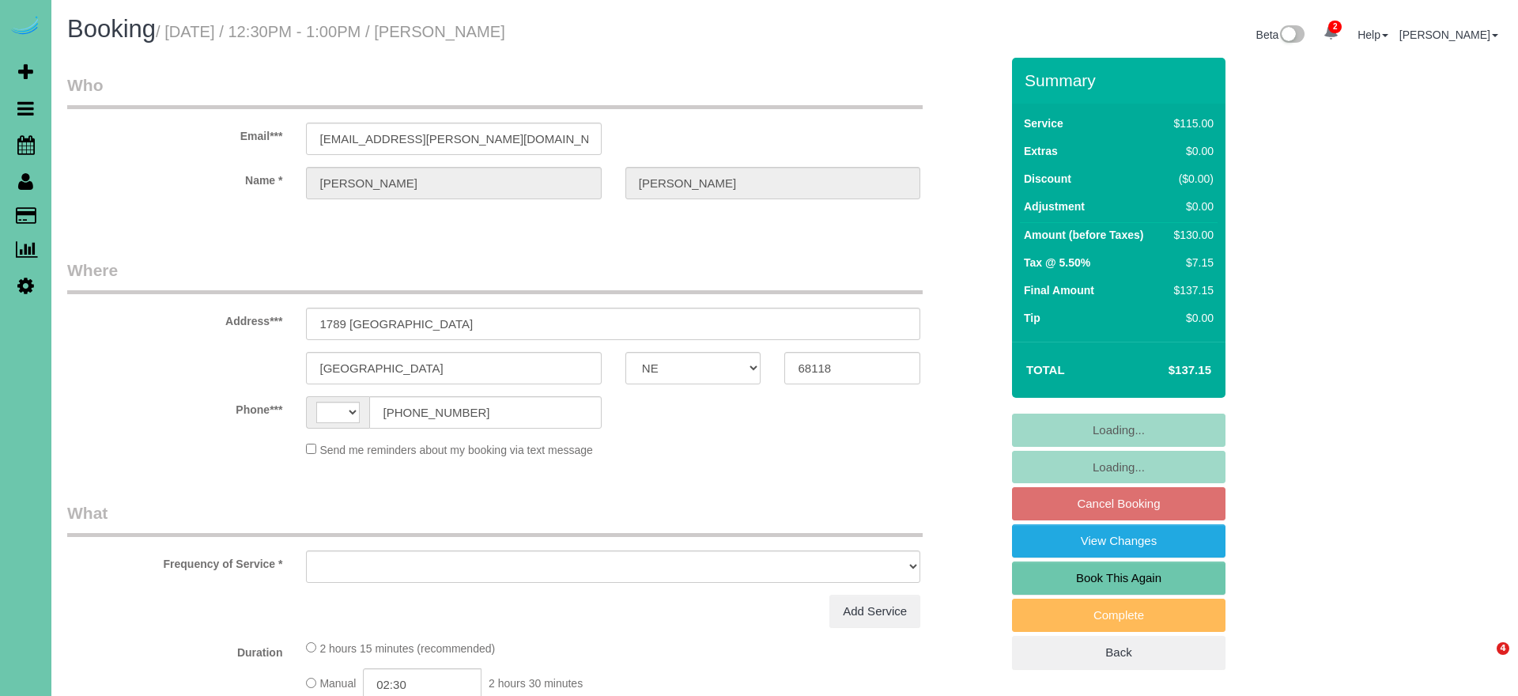
select select "NE"
select select "string:[GEOGRAPHIC_DATA]"
select select "object:664"
select select "string:fspay-fcb31839-895f-4830-beb2-cee33dd02b95"
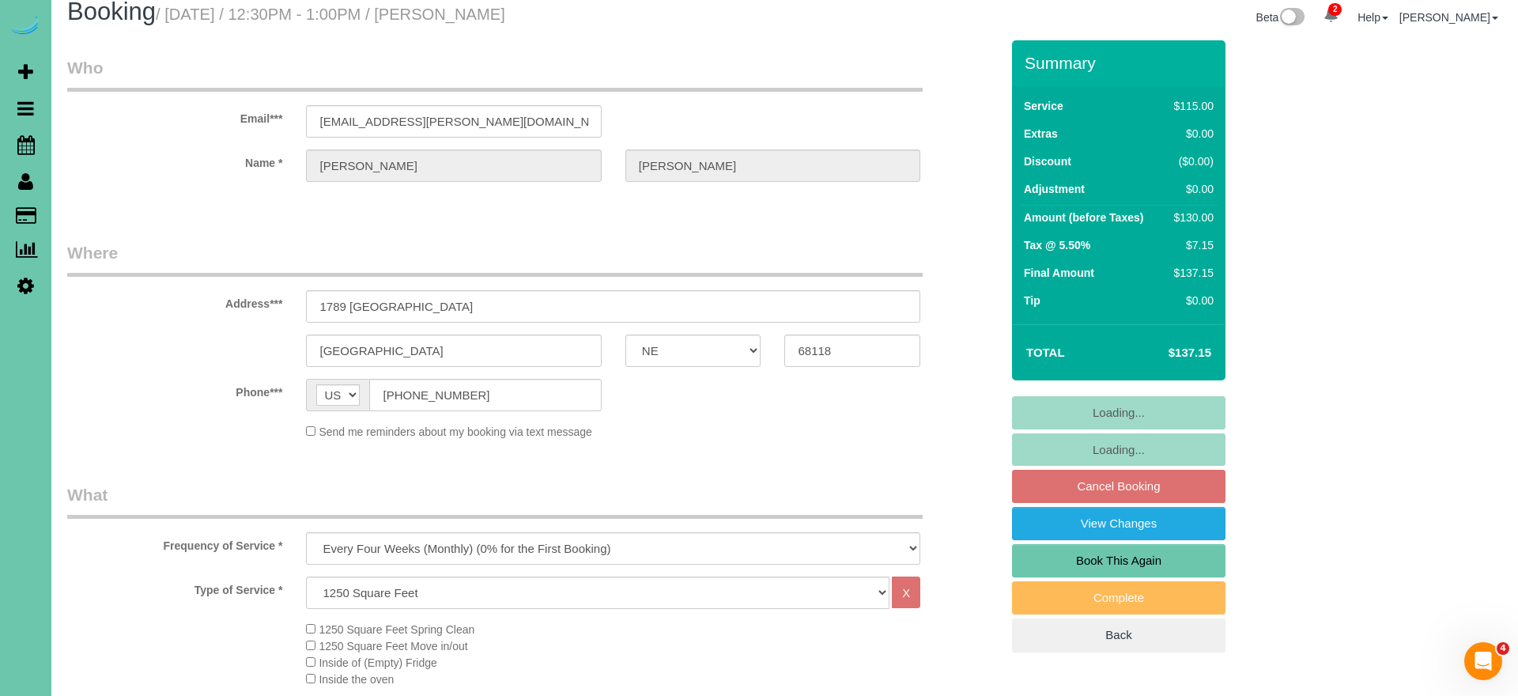
select select "object:922"
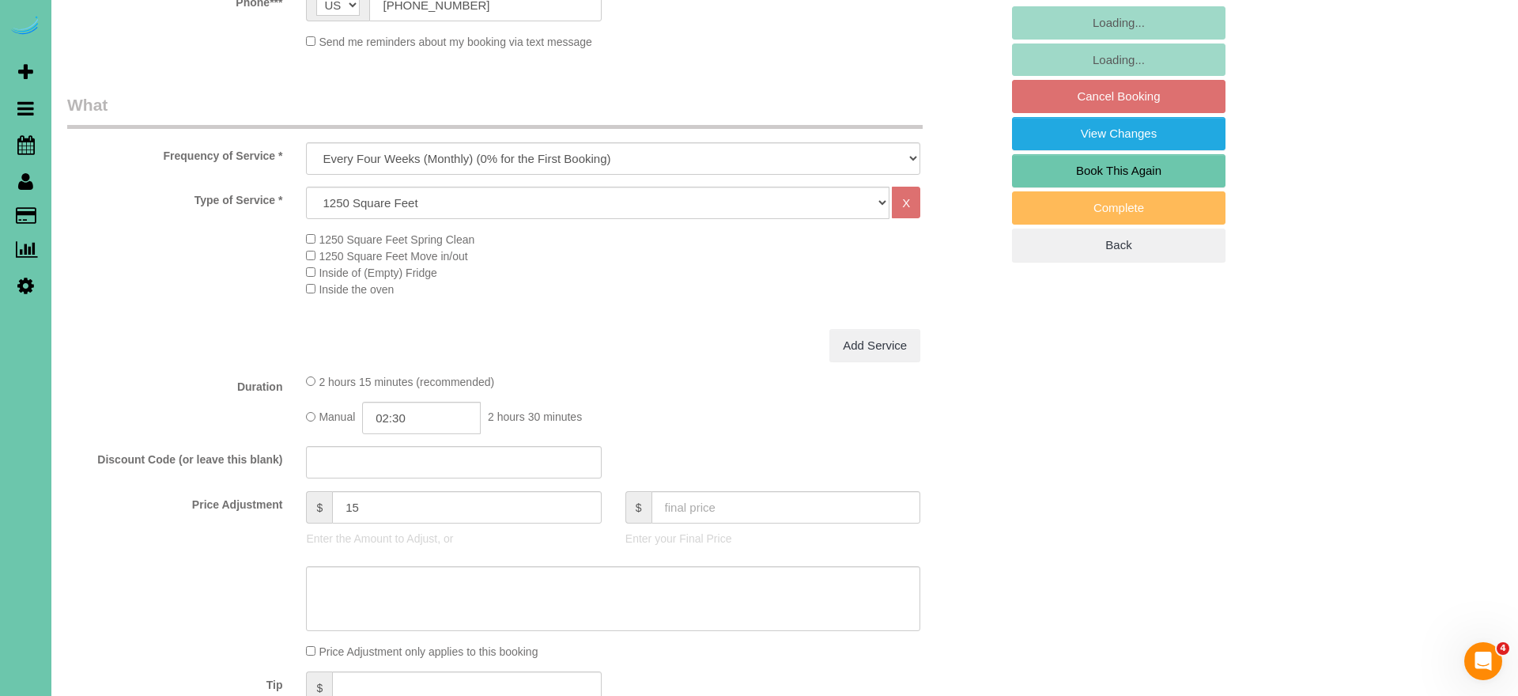
scroll to position [418, 0]
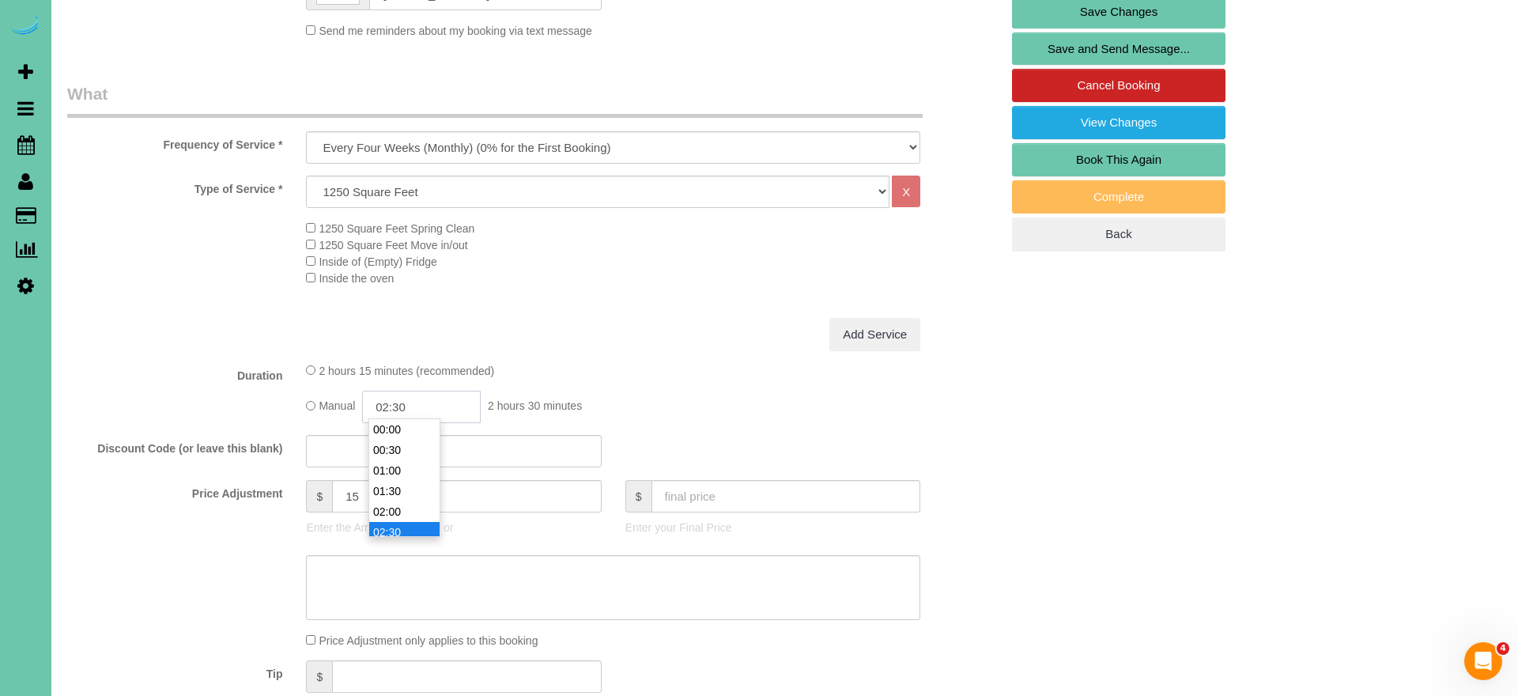
click at [421, 406] on input "02:30" at bounding box center [421, 407] width 119 height 32
type input "02:00"
click at [418, 433] on li "02:00" at bounding box center [404, 429] width 70 height 21
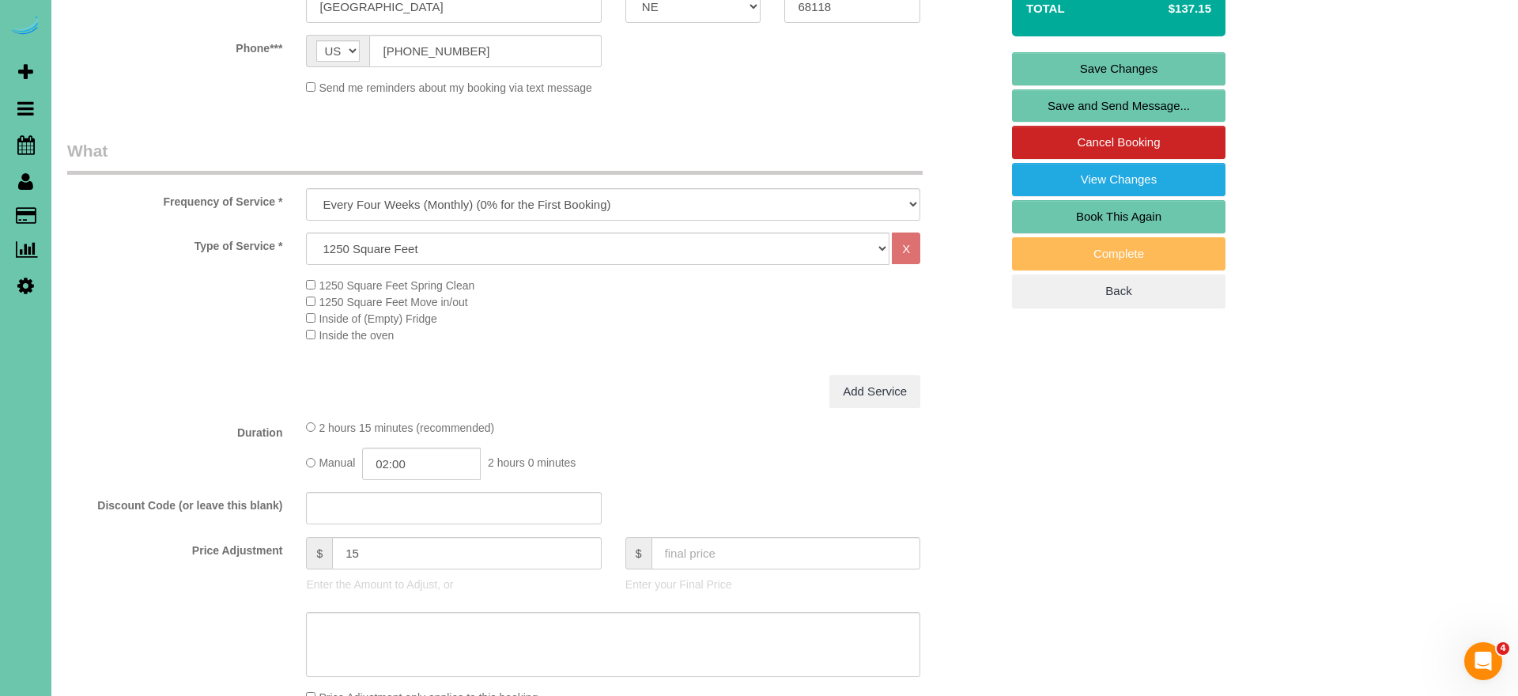
scroll to position [373, 0]
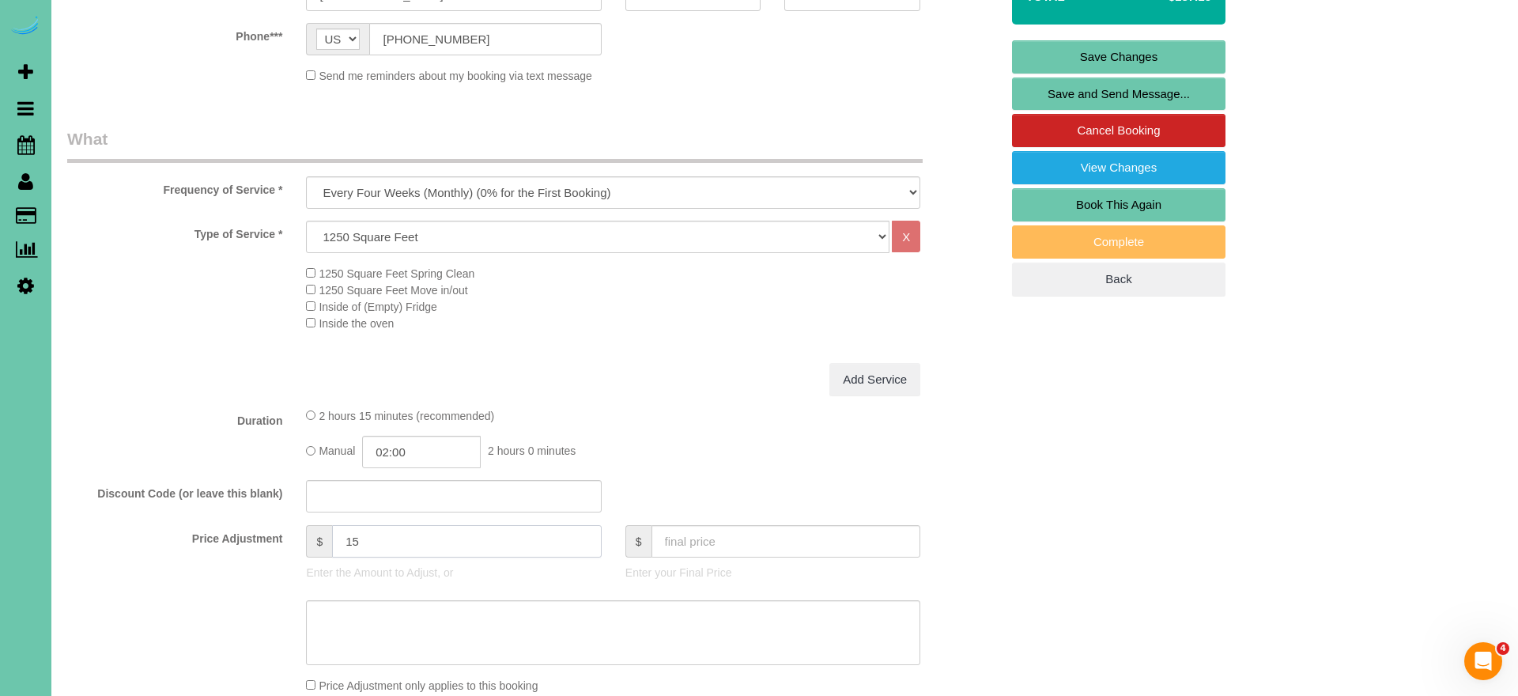
drag, startPoint x: 389, startPoint y: 535, endPoint x: 283, endPoint y: 516, distance: 107.6
click at [285, 518] on fieldset "What Frequency of Service * One Time Weekly (0% for the First Booking) Bi-Weekl…" at bounding box center [533, 462] width 933 height 671
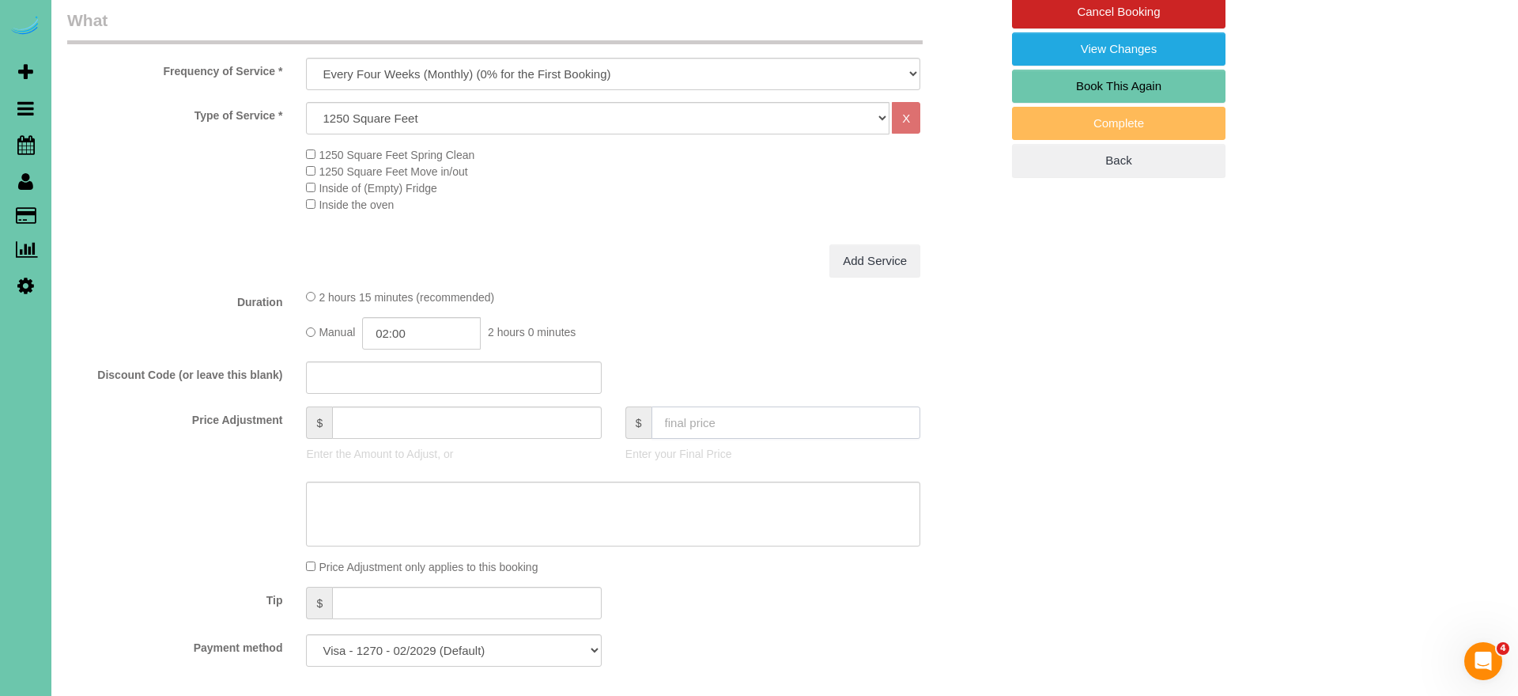
type input "0"
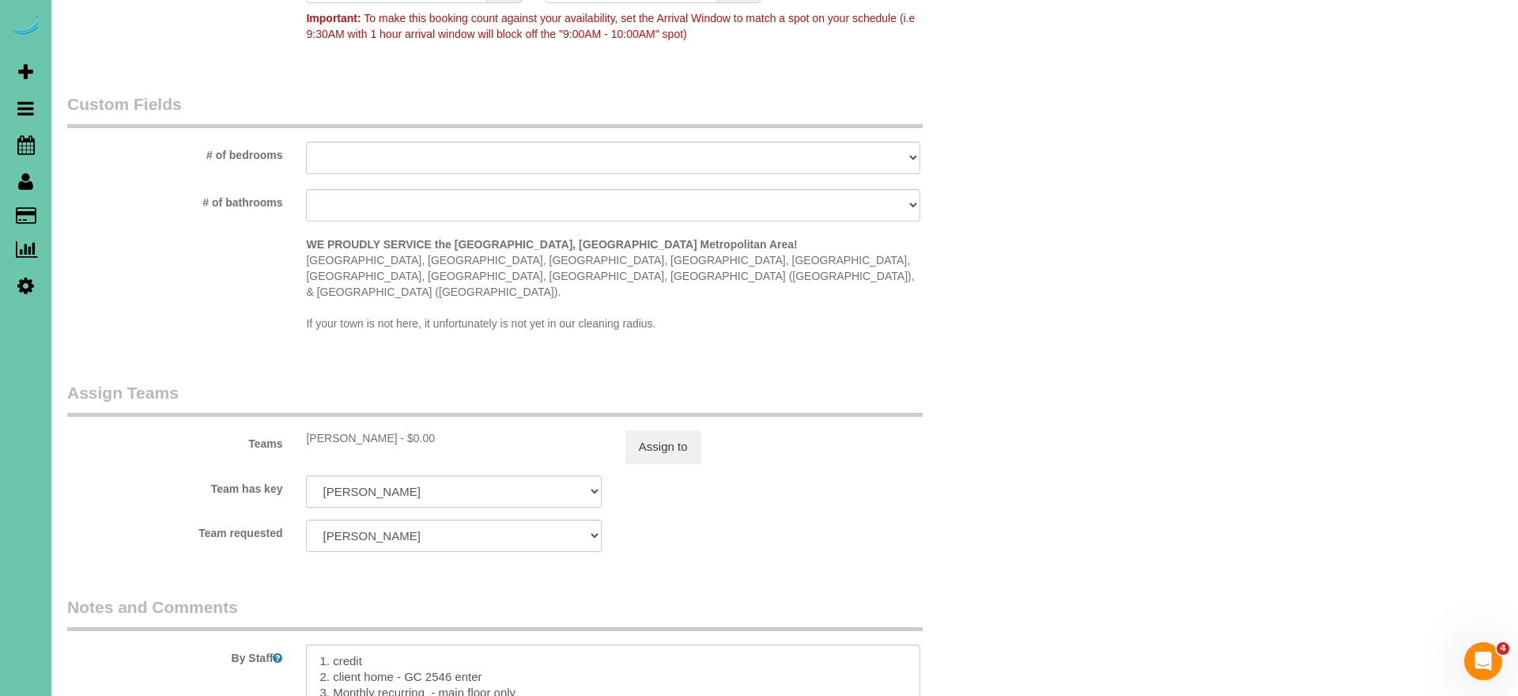
scroll to position [1388, 0]
click at [670, 428] on button "Assign to" at bounding box center [663, 444] width 76 height 33
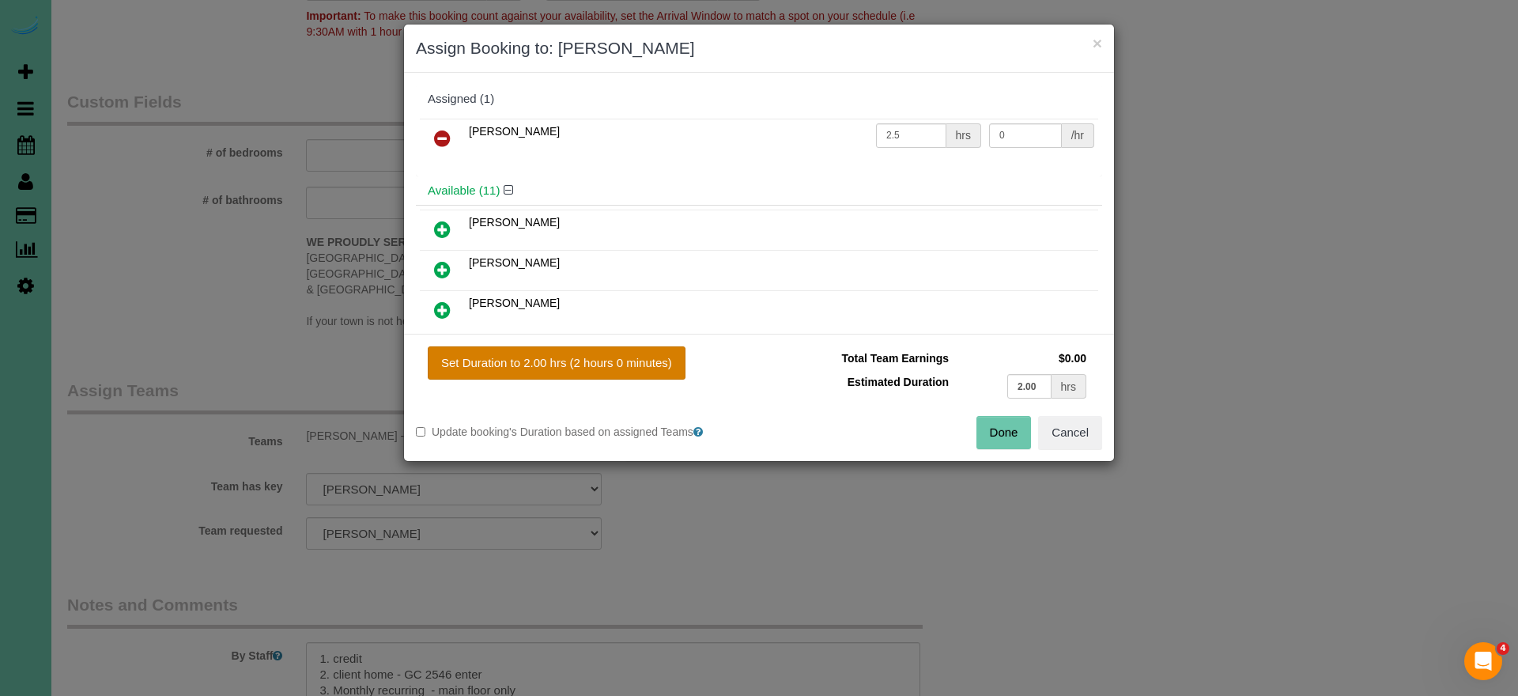
drag, startPoint x: 636, startPoint y: 360, endPoint x: 661, endPoint y: 365, distance: 25.7
click at [636, 360] on button "Set Duration to 2.00 hrs (2 hours 0 minutes)" at bounding box center [557, 362] width 258 height 33
type input "2.00"
drag, startPoint x: 1022, startPoint y: 432, endPoint x: 1007, endPoint y: 432, distance: 15.8
click at [1022, 432] on button "Done" at bounding box center [1004, 432] width 55 height 33
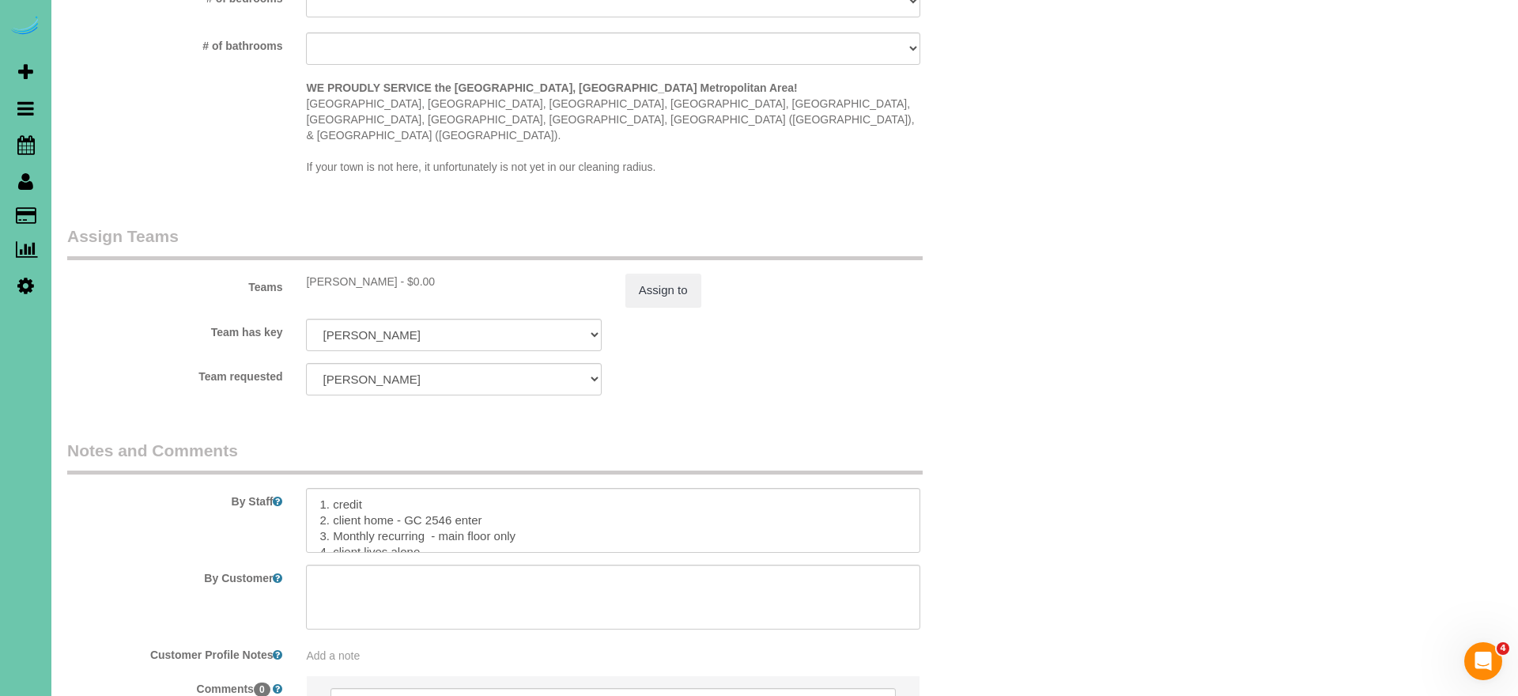
scroll to position [1553, 0]
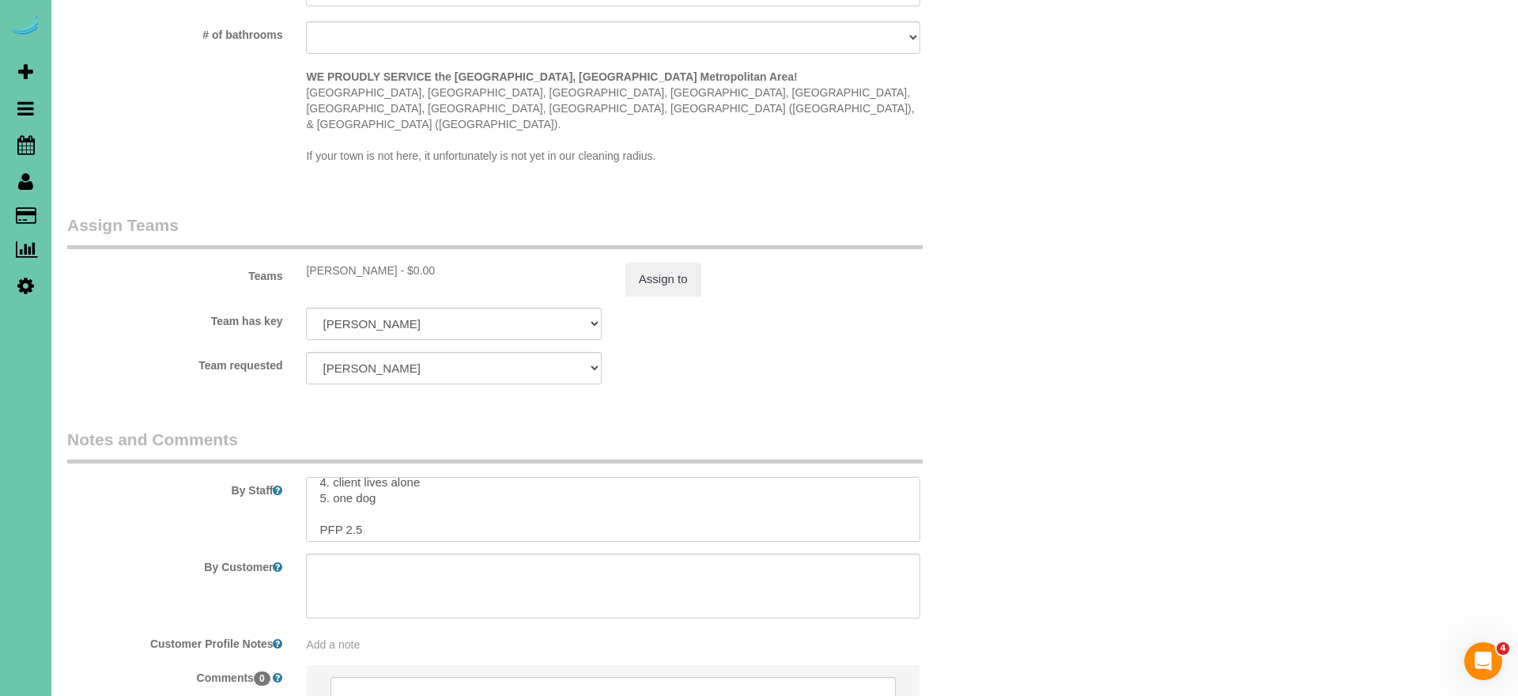
click at [380, 489] on textarea at bounding box center [613, 509] width 614 height 65
type textarea "1. credit 2. client home - GC 2546 enter 3. Monthly recurring - main floor only…"
click at [687, 263] on button "Assign to" at bounding box center [663, 279] width 76 height 33
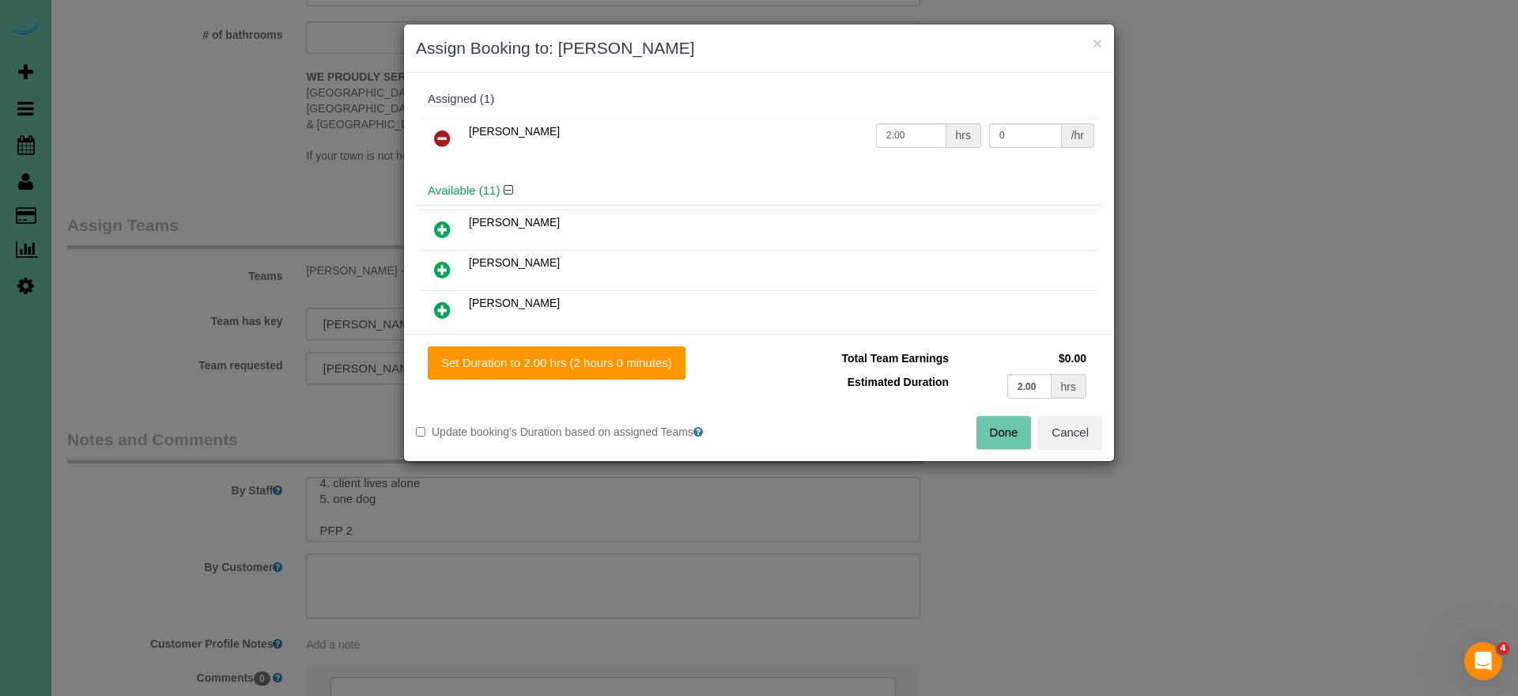
click at [985, 433] on button "Done" at bounding box center [1004, 432] width 55 height 33
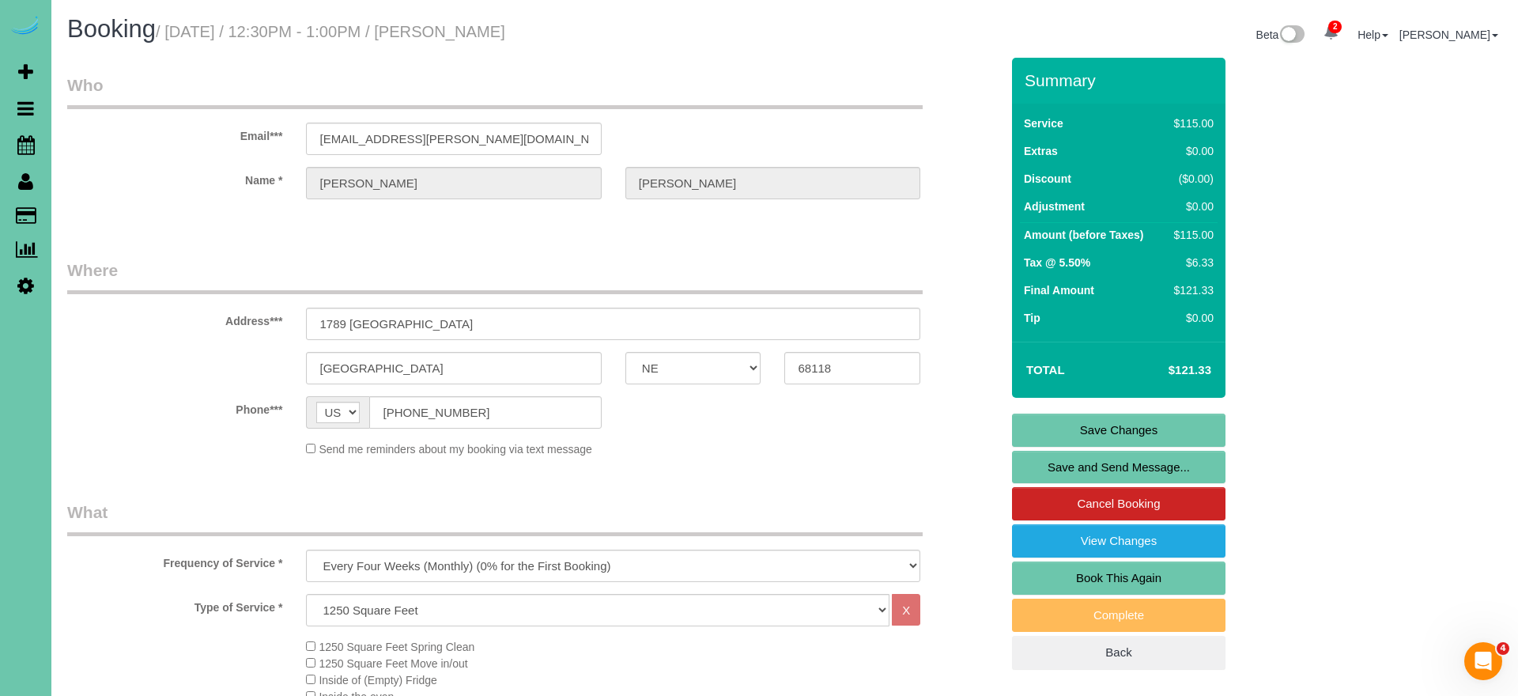
scroll to position [0, 0]
click at [1039, 433] on link "Save Changes" at bounding box center [1118, 430] width 213 height 33
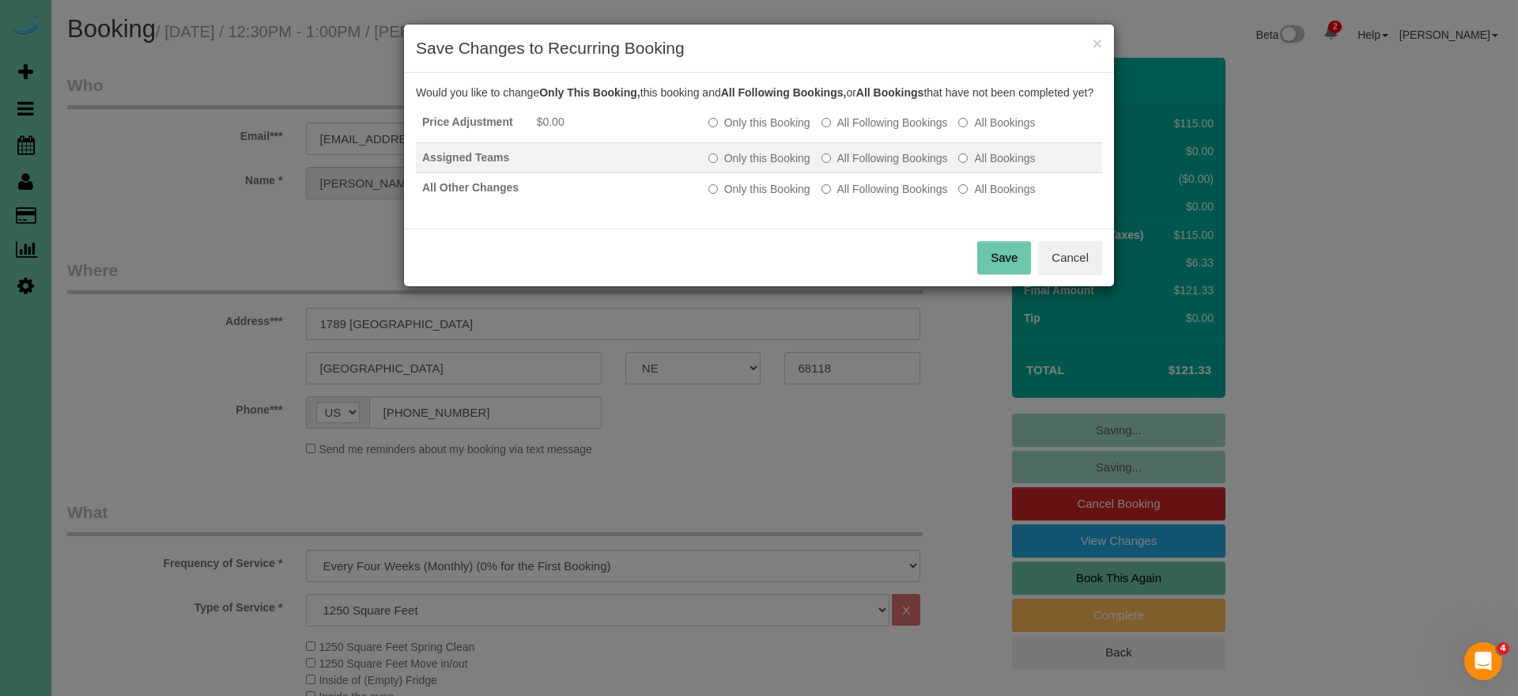
drag, startPoint x: 844, startPoint y: 145, endPoint x: 841, endPoint y: 164, distance: 20.0
click at [844, 143] on td "Only this Booking All Following Bookings All Bookings" at bounding box center [902, 126] width 400 height 36
click at [839, 166] on label "All Following Bookings" at bounding box center [885, 158] width 127 height 16
drag, startPoint x: 840, startPoint y: 138, endPoint x: 841, endPoint y: 164, distance: 25.3
click at [840, 130] on label "All Following Bookings" at bounding box center [885, 123] width 127 height 16
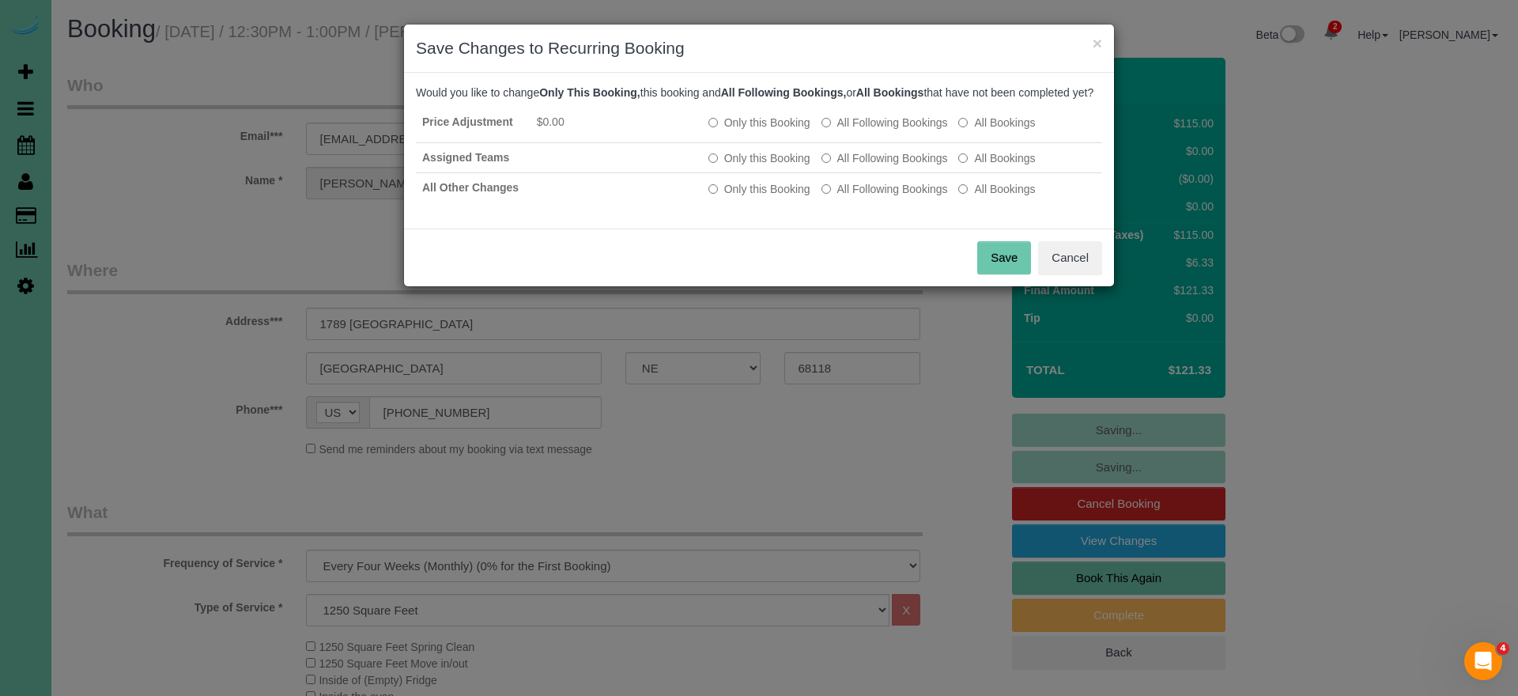
drag, startPoint x: 842, startPoint y: 207, endPoint x: 905, endPoint y: 231, distance: 67.6
click at [842, 197] on label "All Following Bookings" at bounding box center [885, 189] width 127 height 16
click at [981, 267] on button "Save" at bounding box center [1004, 257] width 54 height 33
